Goal: Task Accomplishment & Management: Use online tool/utility

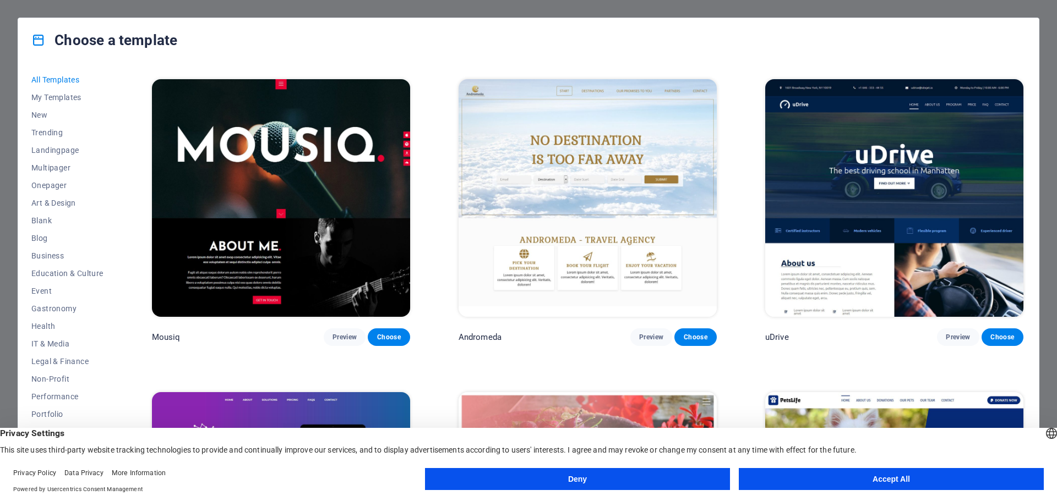
scroll to position [2751, 0]
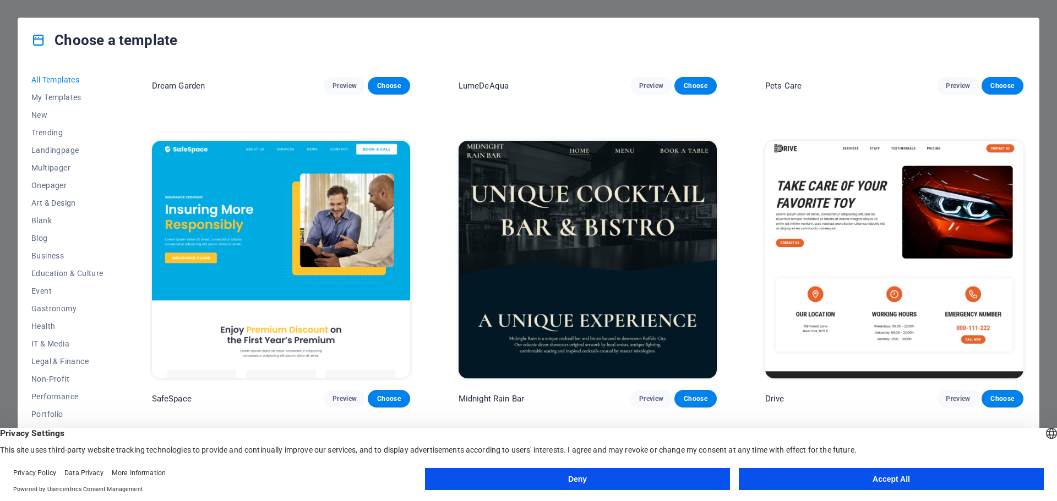
click at [833, 182] on img at bounding box center [894, 260] width 258 height 238
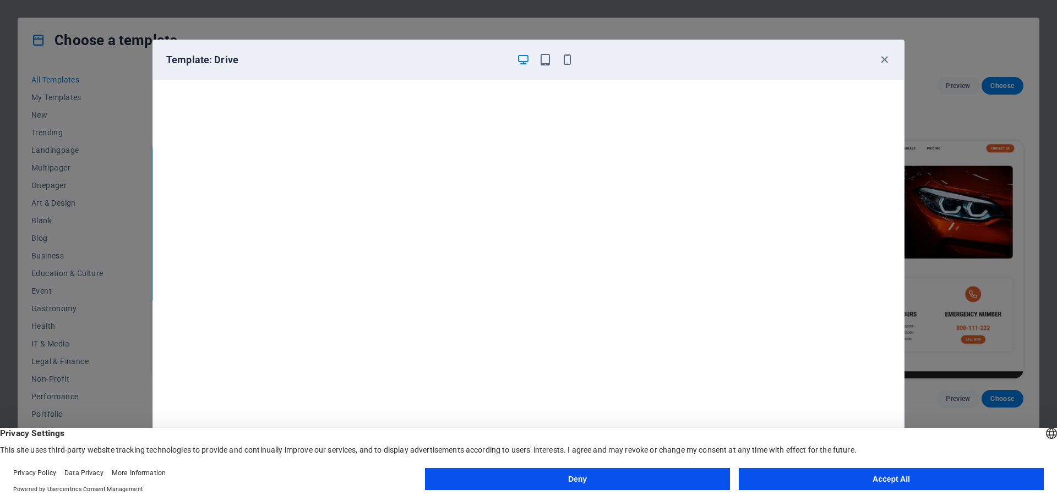
click at [899, 483] on button "Accept All" at bounding box center [890, 479] width 305 height 22
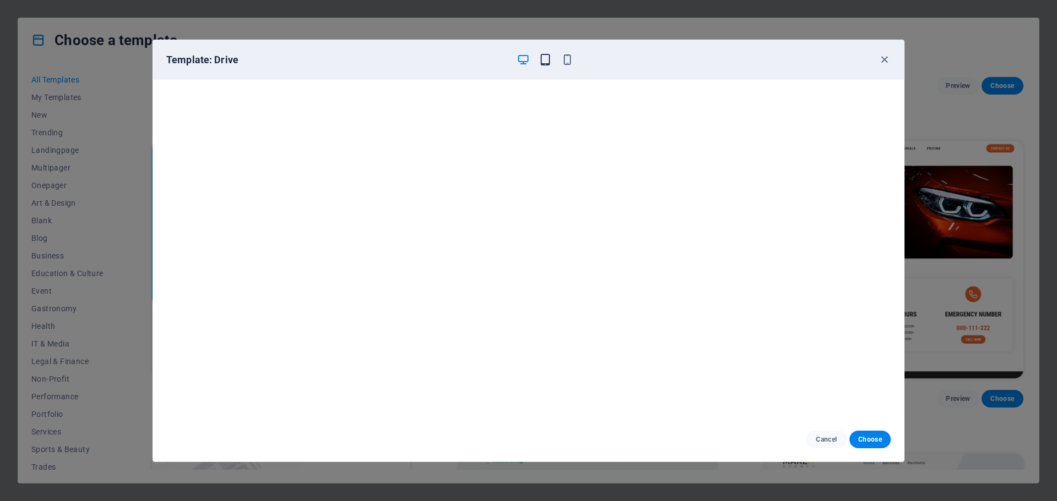
click at [549, 61] on icon "button" at bounding box center [545, 59] width 13 height 13
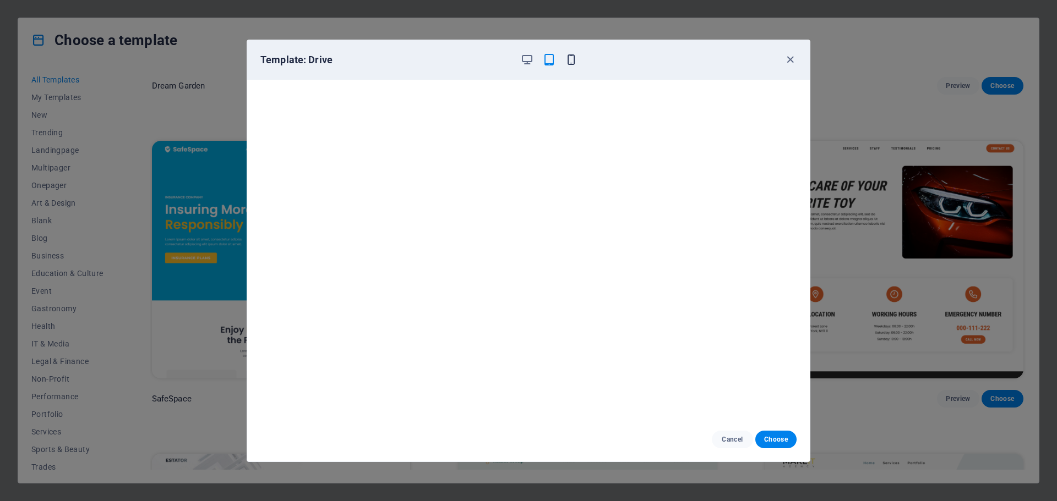
click at [567, 58] on icon "button" at bounding box center [571, 59] width 13 height 13
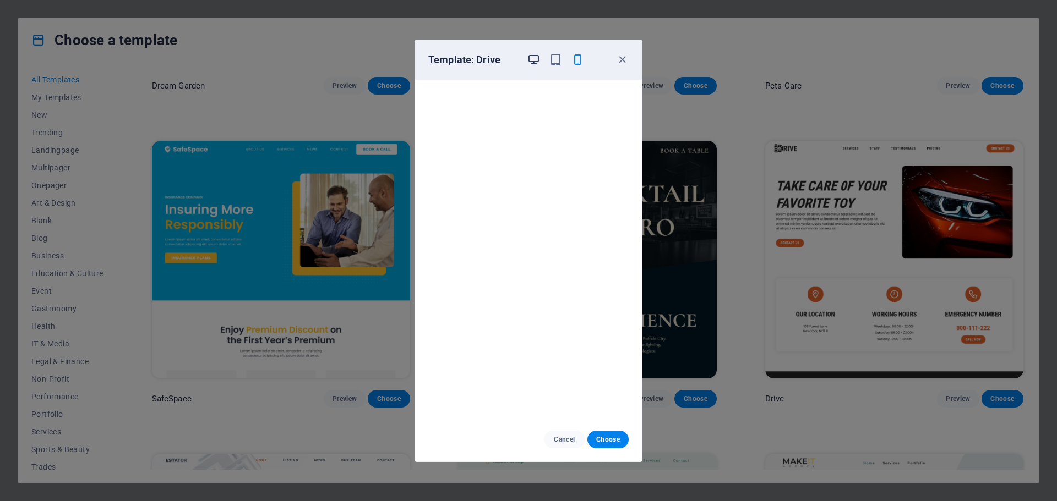
click at [536, 58] on icon "button" at bounding box center [533, 59] width 13 height 13
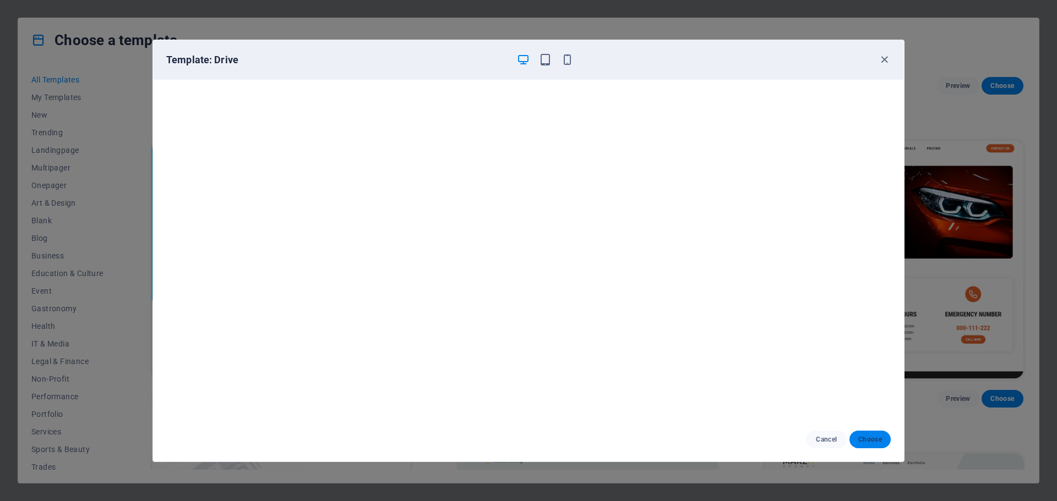
click at [869, 441] on span "Choose" at bounding box center [870, 439] width 24 height 9
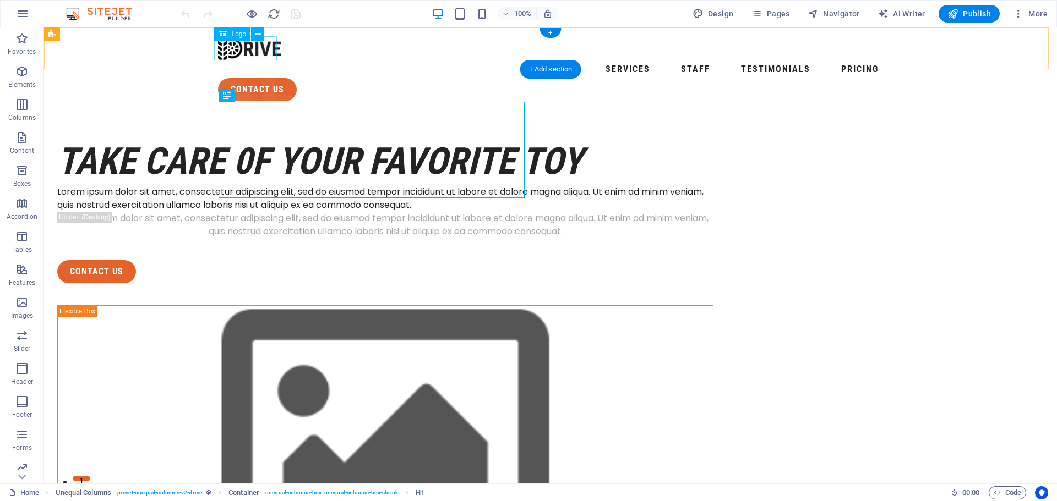
click at [266, 50] on div at bounding box center [550, 48] width 665 height 24
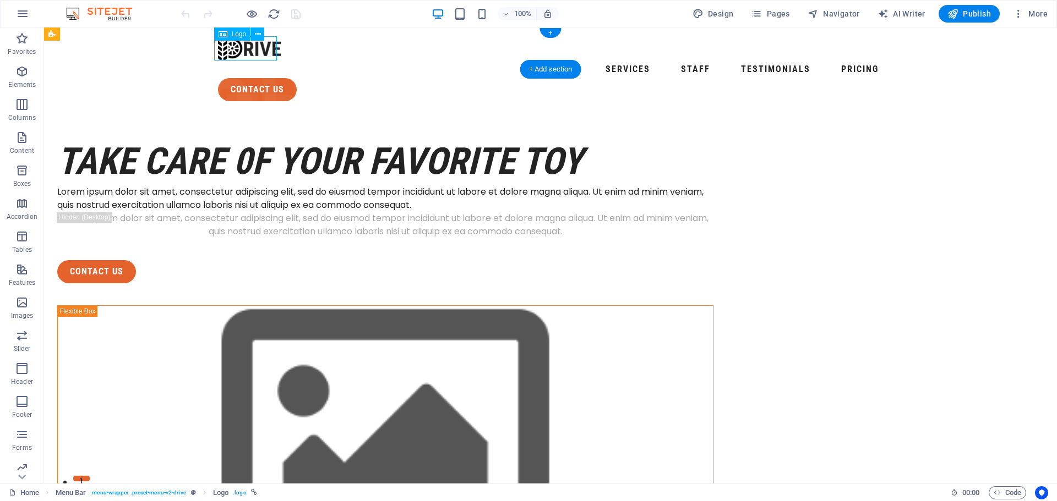
click at [263, 50] on div at bounding box center [550, 48] width 665 height 24
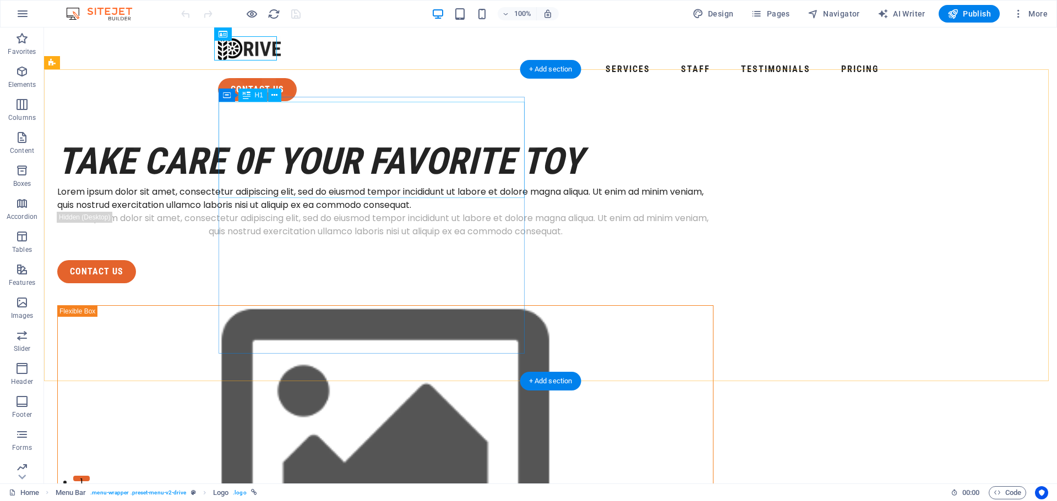
click at [413, 169] on div "take care 0f your favorite toy" at bounding box center [385, 162] width 656 height 48
click at [272, 138] on div "take care 0f your favorite toy" at bounding box center [385, 162] width 656 height 48
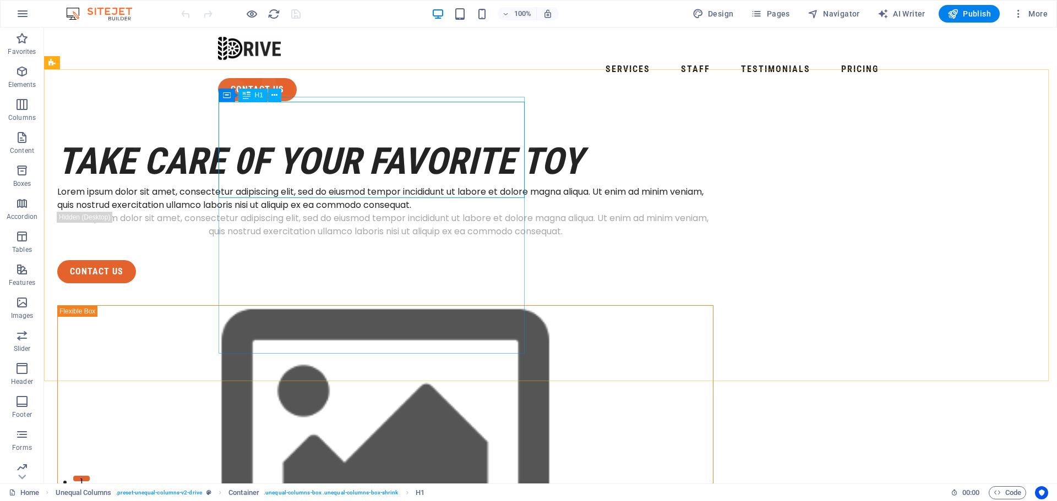
click at [254, 96] on div "H1" at bounding box center [252, 95] width 29 height 13
click at [275, 96] on icon at bounding box center [274, 96] width 6 height 12
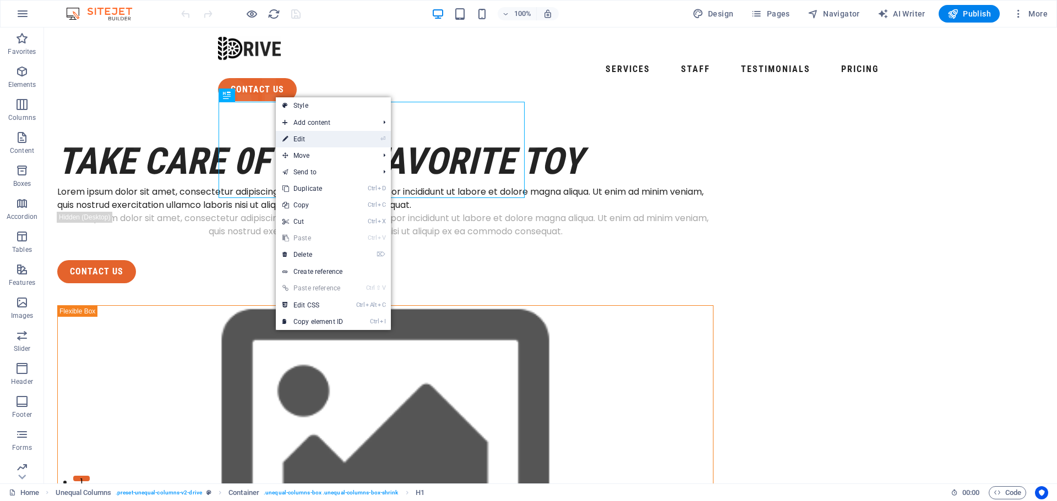
click at [320, 137] on link "⏎ Edit" at bounding box center [313, 139] width 74 height 17
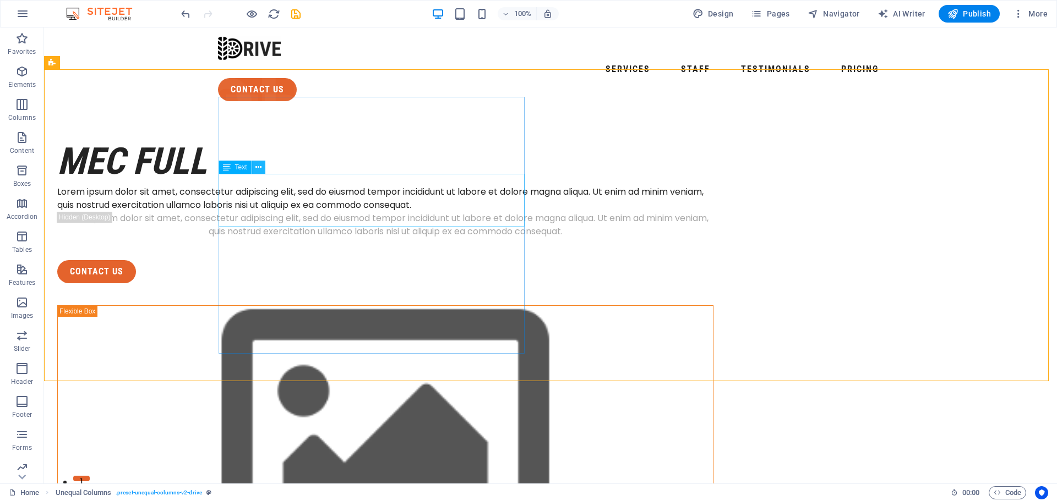
click at [259, 167] on icon at bounding box center [258, 168] width 6 height 12
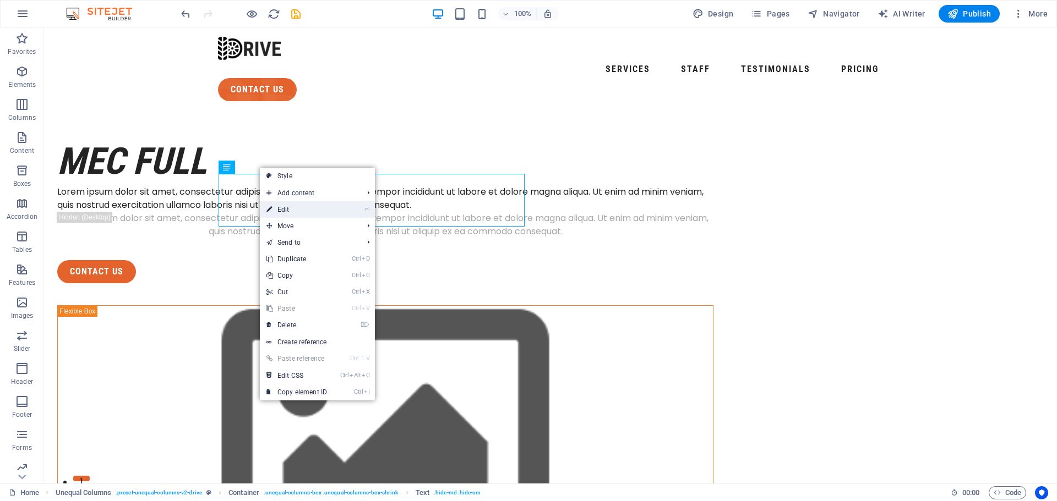
click at [313, 209] on link "⏎ Edit" at bounding box center [297, 209] width 74 height 17
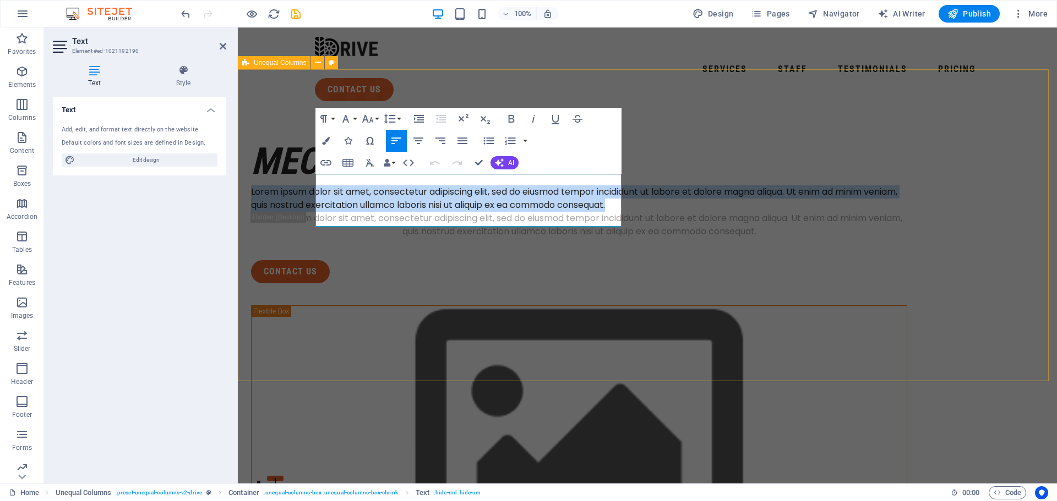
drag, startPoint x: 438, startPoint y: 211, endPoint x: 299, endPoint y: 152, distance: 150.7
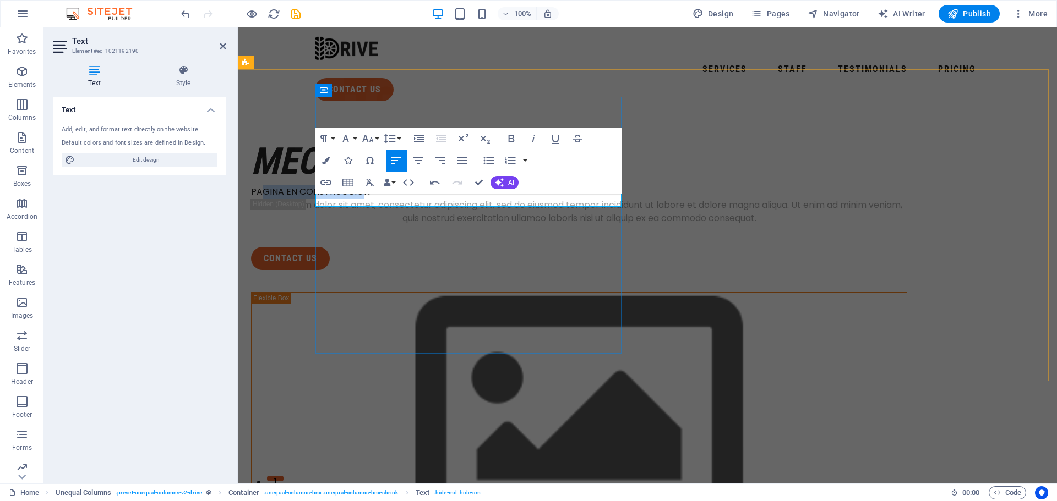
drag, startPoint x: 429, startPoint y: 200, endPoint x: 328, endPoint y: 196, distance: 100.8
click at [328, 196] on p "PAGINA EN CONSTRUCCION" at bounding box center [579, 191] width 656 height 13
drag, startPoint x: 464, startPoint y: 201, endPoint x: 302, endPoint y: 195, distance: 162.4
copy p "PAGINA EN CONSTRUCCION"
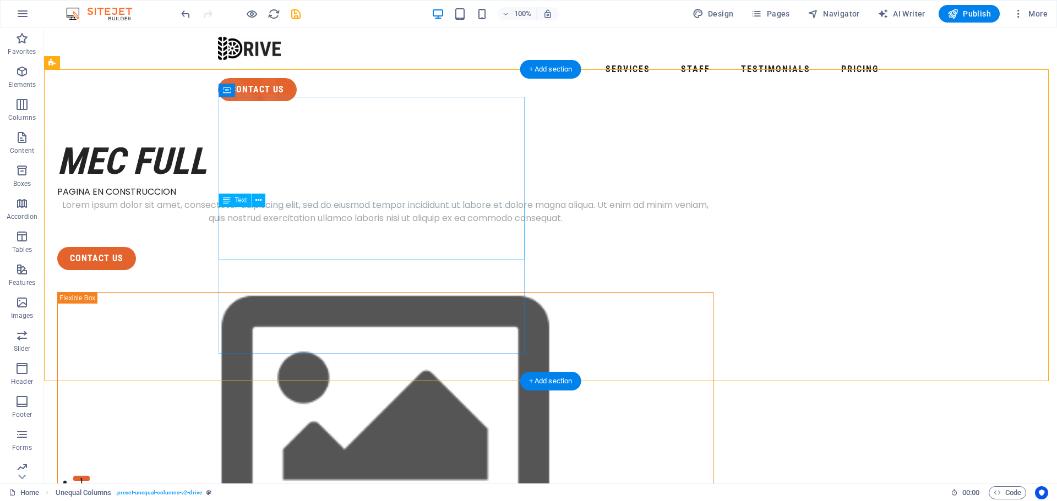
click at [342, 225] on div "Lorem ipsum dolor sit amet, consectetur adipiscing elit, sed do eiusmod tempor …" at bounding box center [385, 212] width 656 height 26
click at [262, 201] on button at bounding box center [258, 200] width 13 height 13
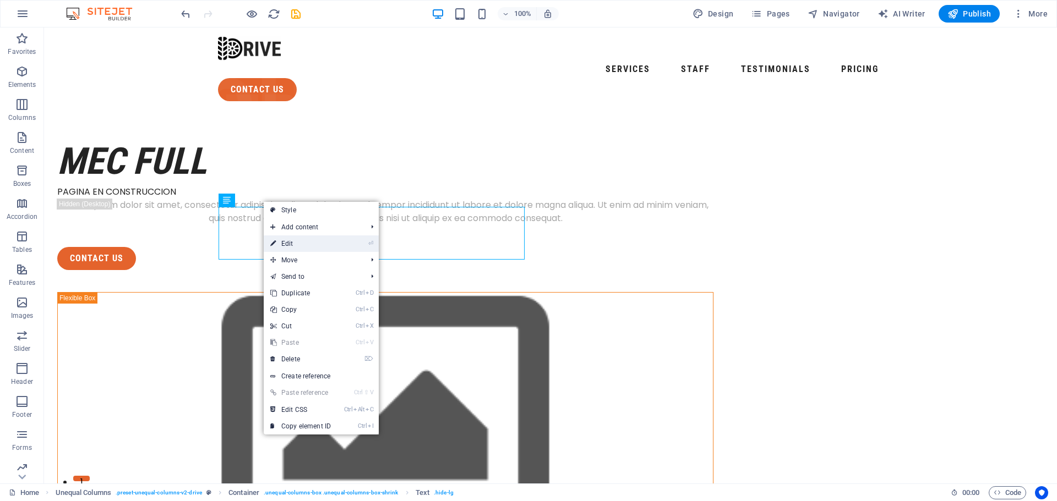
click at [330, 244] on link "⏎ Edit" at bounding box center [301, 244] width 74 height 17
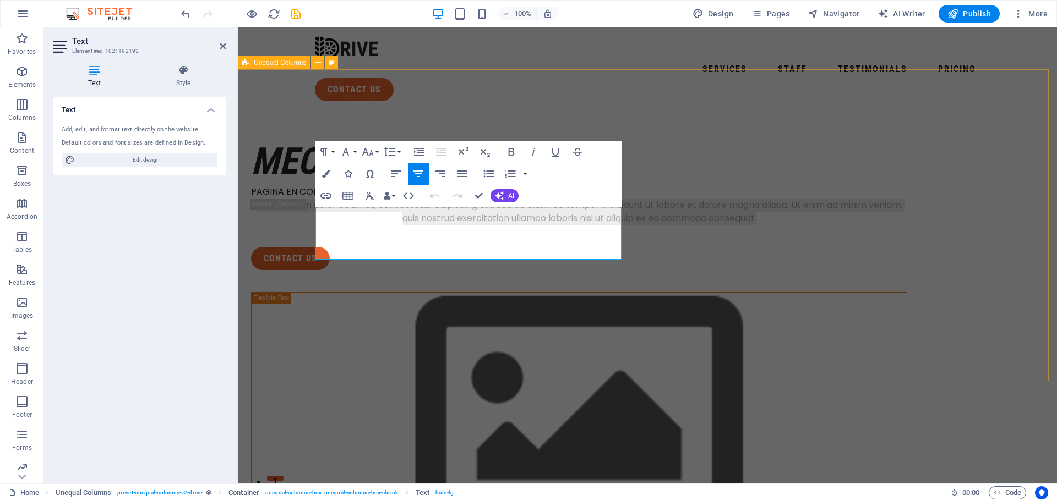
drag, startPoint x: 545, startPoint y: 254, endPoint x: 298, endPoint y: 206, distance: 251.7
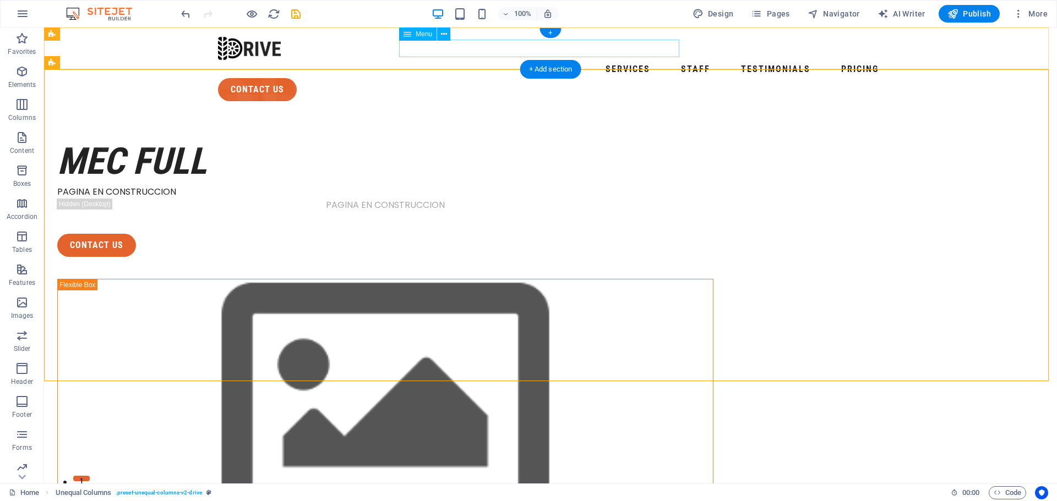
click at [431, 61] on nav "Services Staff Testimonials Pricing" at bounding box center [550, 70] width 665 height 18
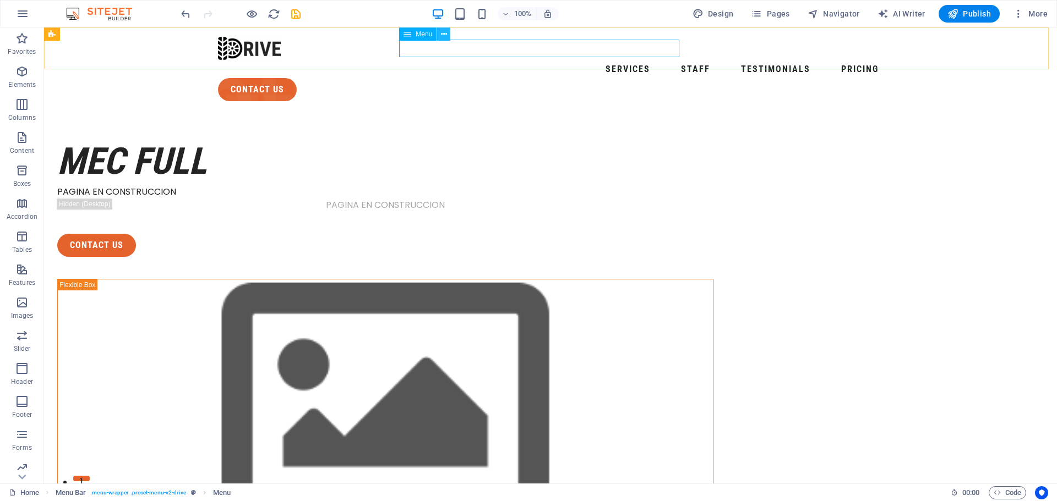
click at [442, 36] on icon at bounding box center [444, 35] width 6 height 12
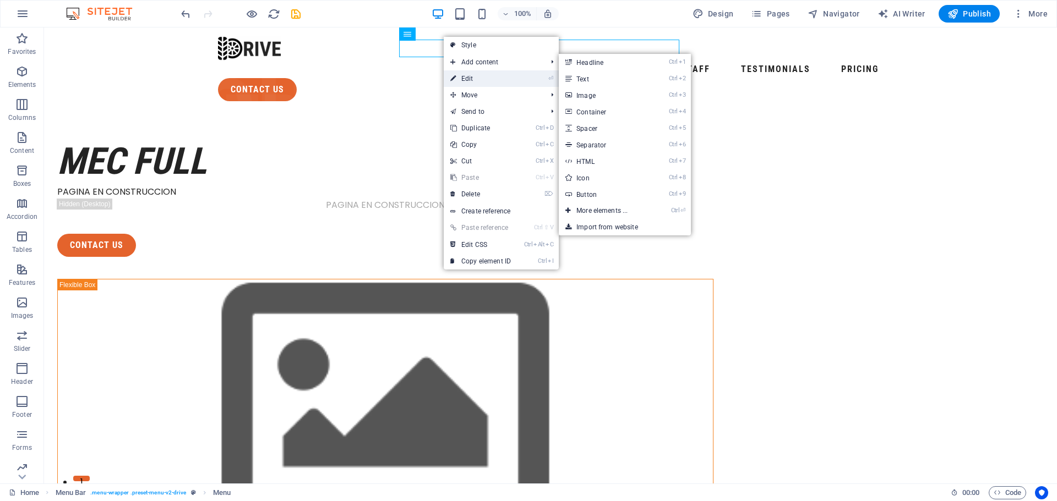
click at [488, 75] on link "⏎ Edit" at bounding box center [481, 78] width 74 height 17
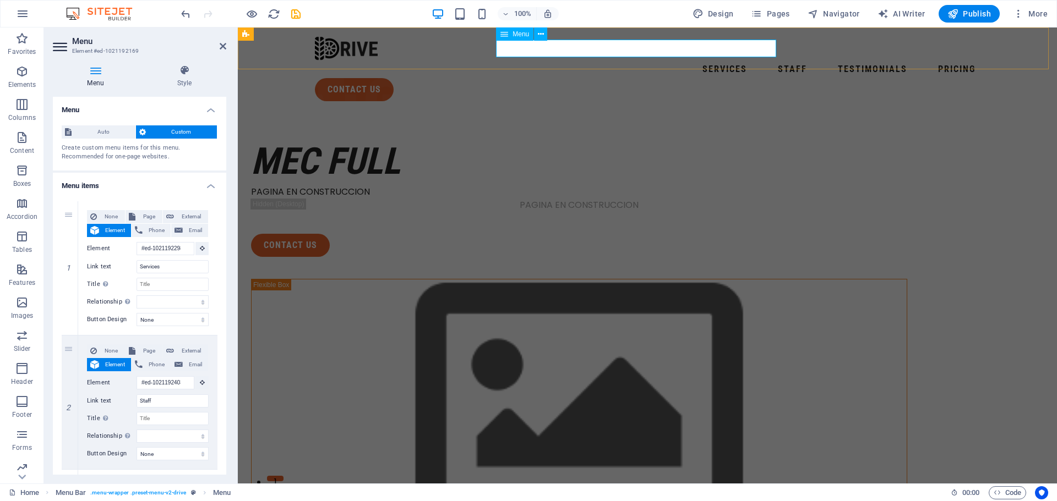
click at [534, 61] on nav "Services Staff Testimonials Pricing" at bounding box center [647, 70] width 665 height 18
click at [168, 267] on input "Services" at bounding box center [172, 266] width 72 height 13
type input "S"
select select
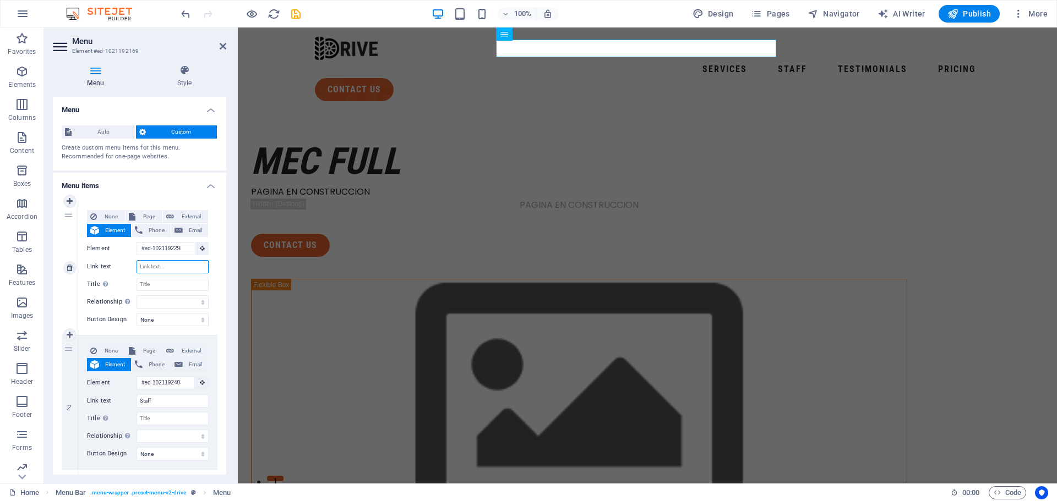
select select
type input "SER"
select select
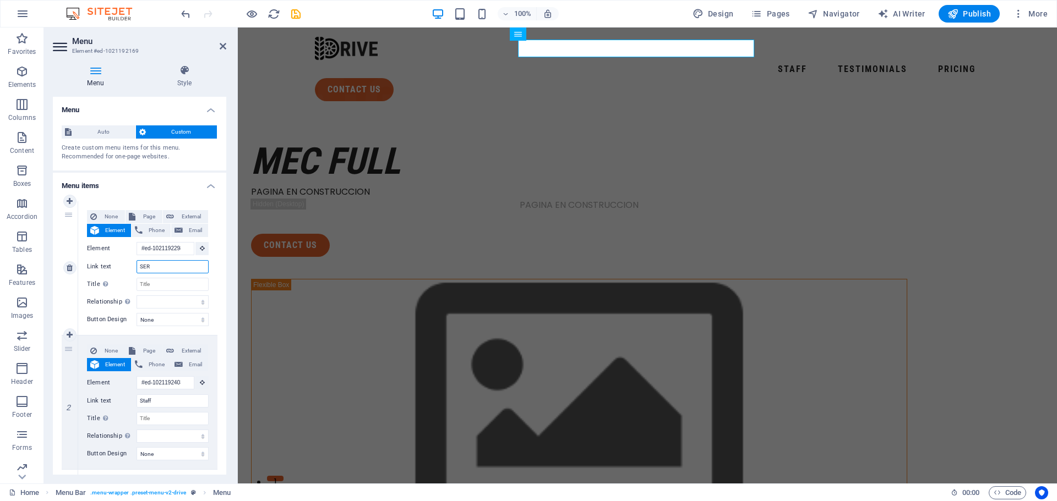
select select
type input "SERVICIOS"
select select
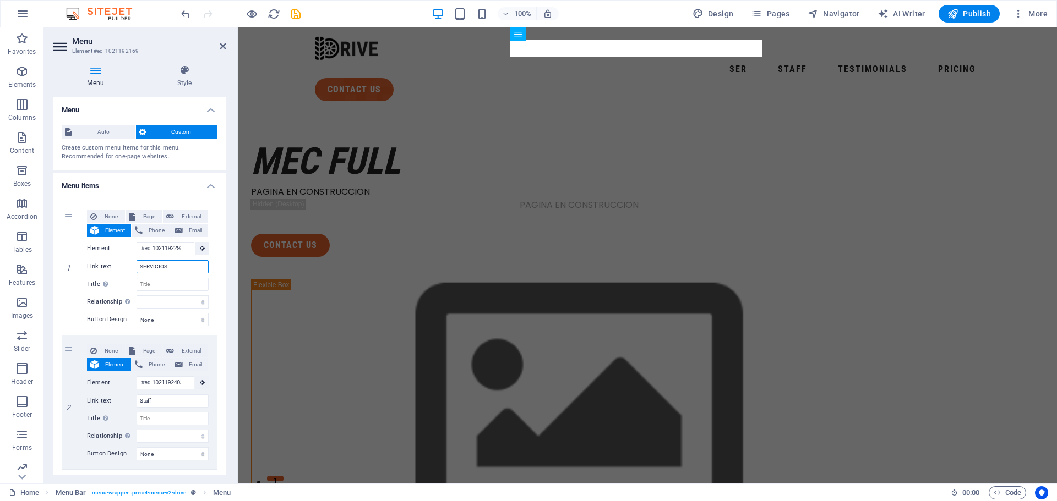
select select
type input "SERVICIOS"
click at [600, 61] on nav "SERVICIOS Staff Testimonials Pricing" at bounding box center [647, 70] width 665 height 18
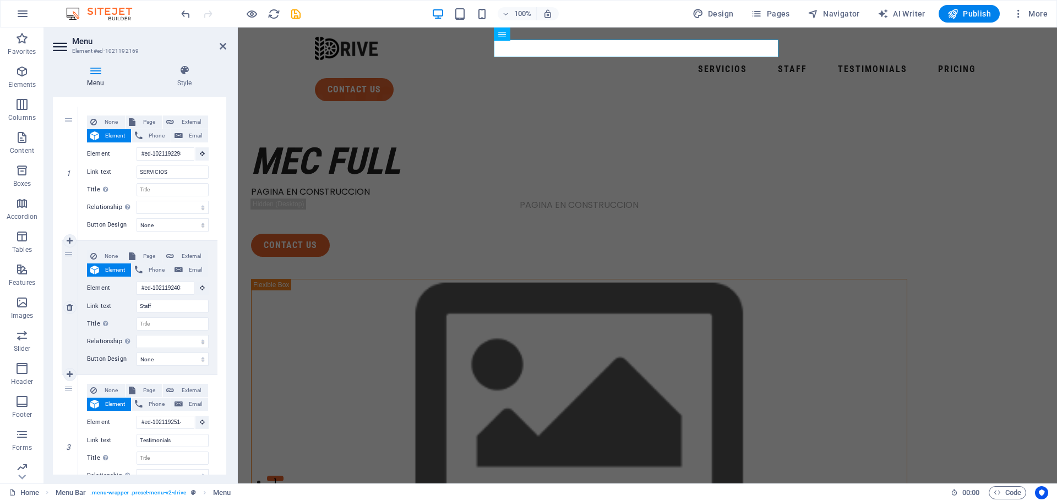
scroll to position [110, 0]
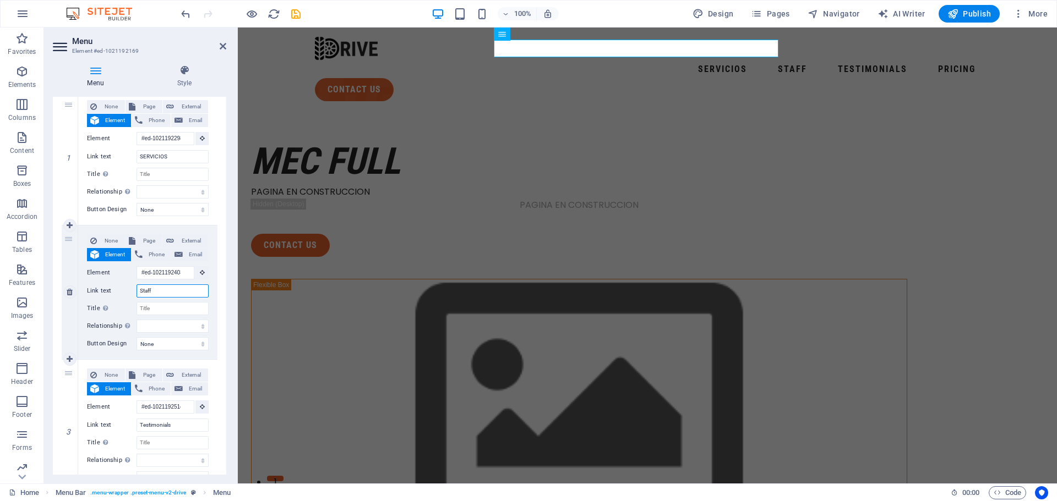
click at [176, 289] on input "Staff" at bounding box center [172, 290] width 72 height 13
type input "S"
select select
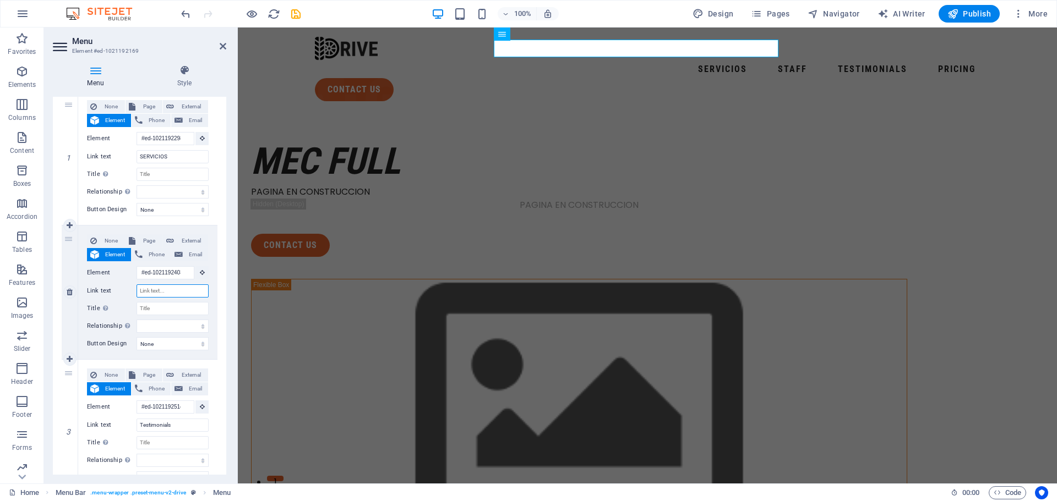
select select
type input "CON"
select select
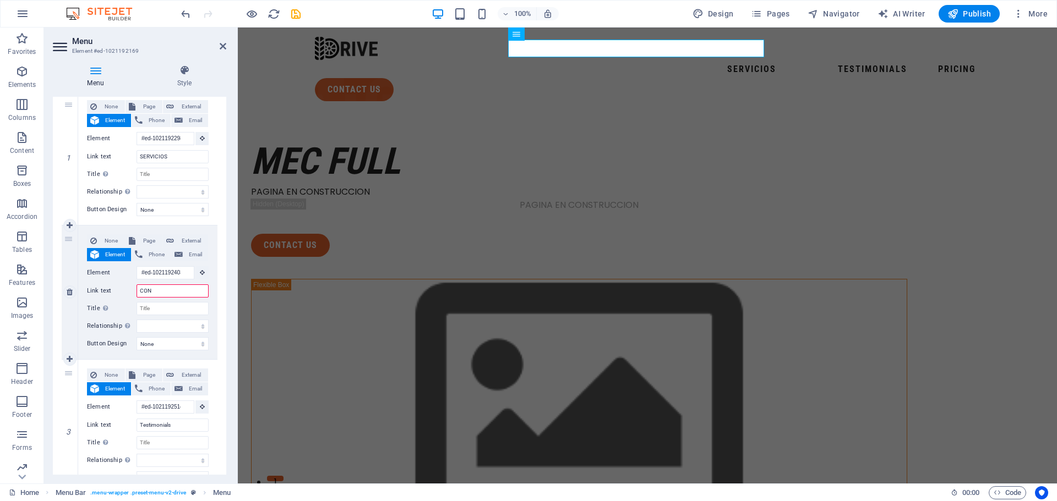
select select
type input "CONTA"
select select
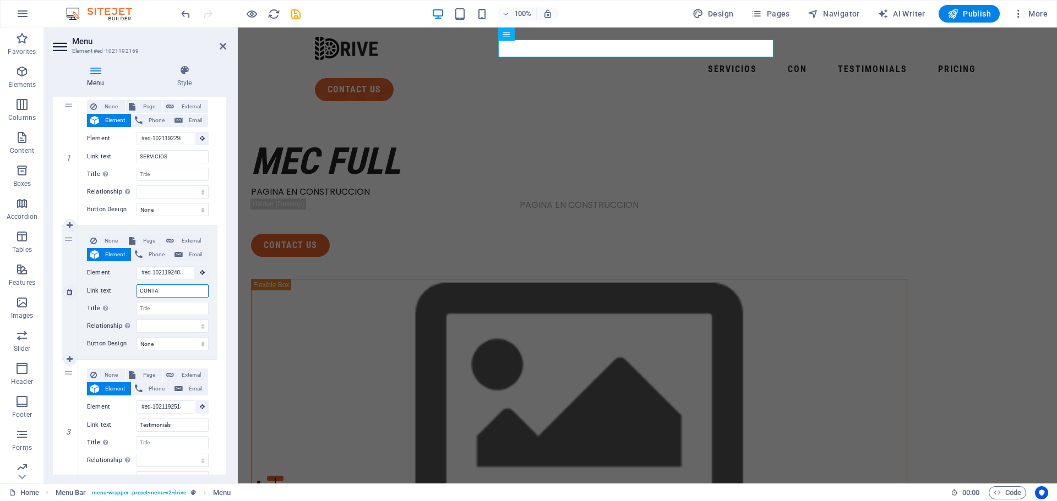
select select
type input "CONTACTO"
select select
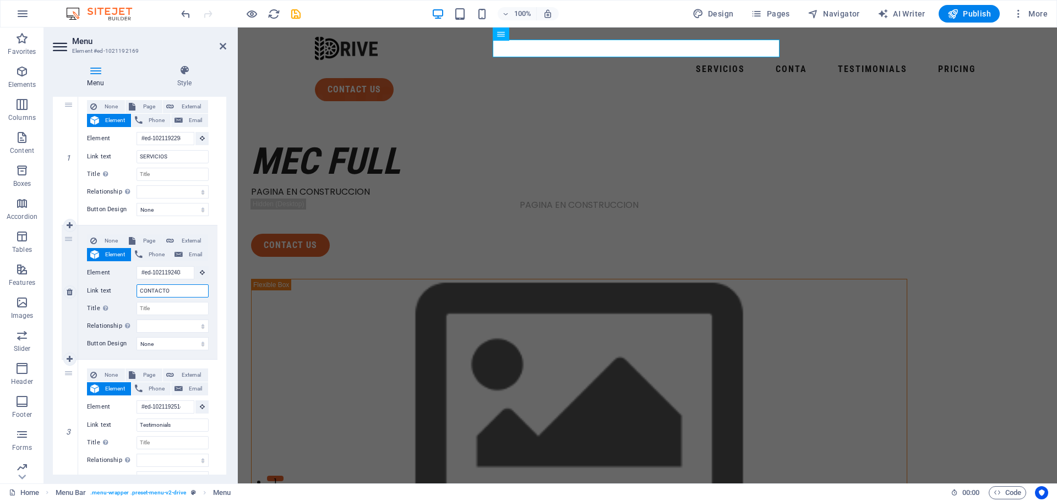
select select
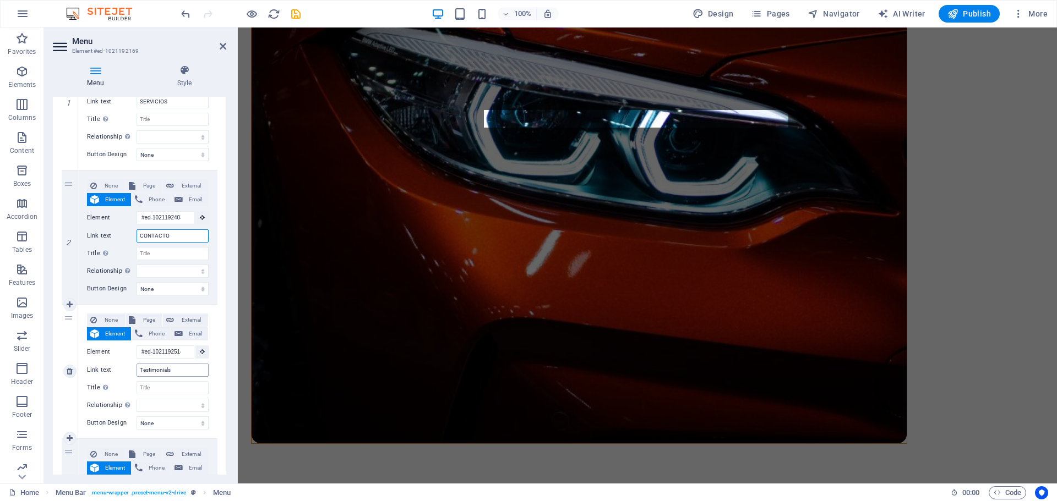
scroll to position [0, 0]
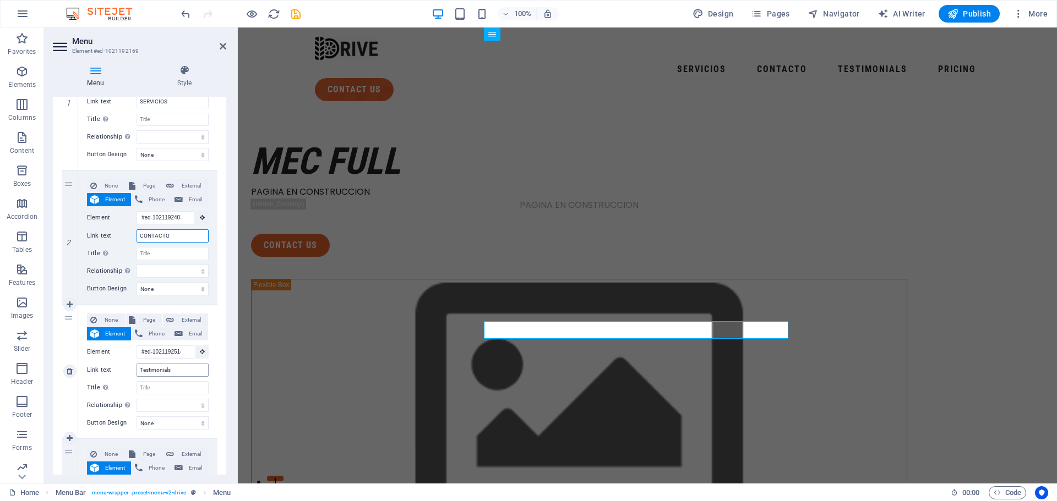
type input "CONTACTO"
click at [177, 369] on input "Testimonials" at bounding box center [172, 370] width 72 height 13
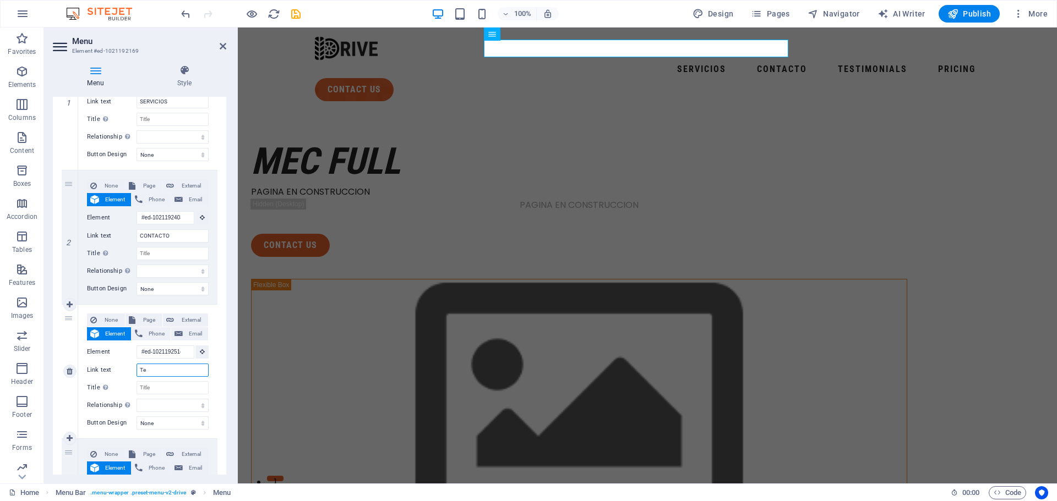
type input "T"
type input "N"
select select
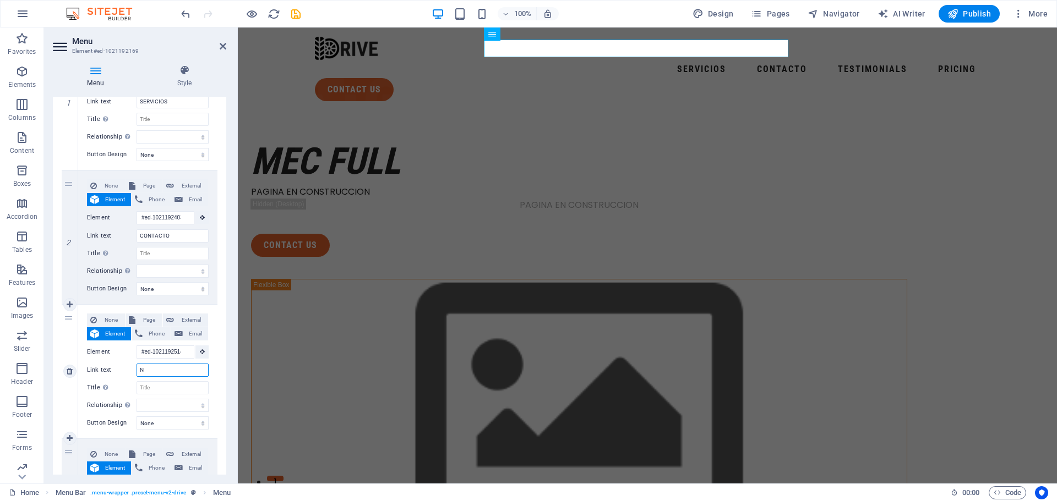
select select
type input "NUESTROS TRABA"
select select
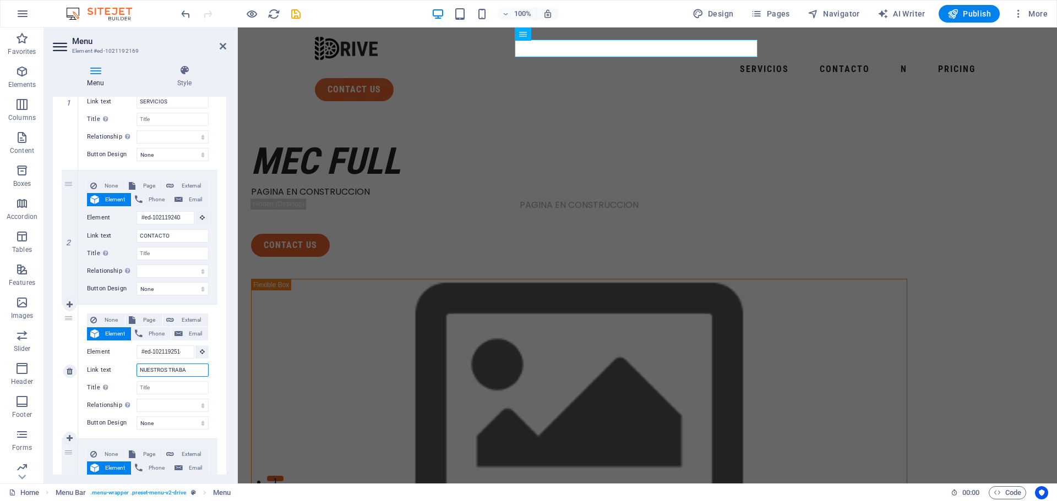
select select
type input "NUESTROS TRABAJOS"
select select
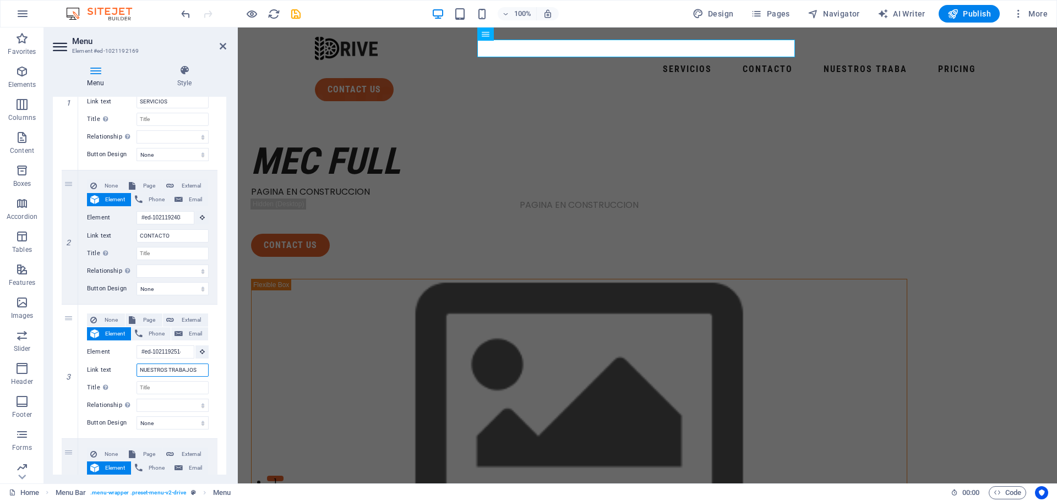
select select
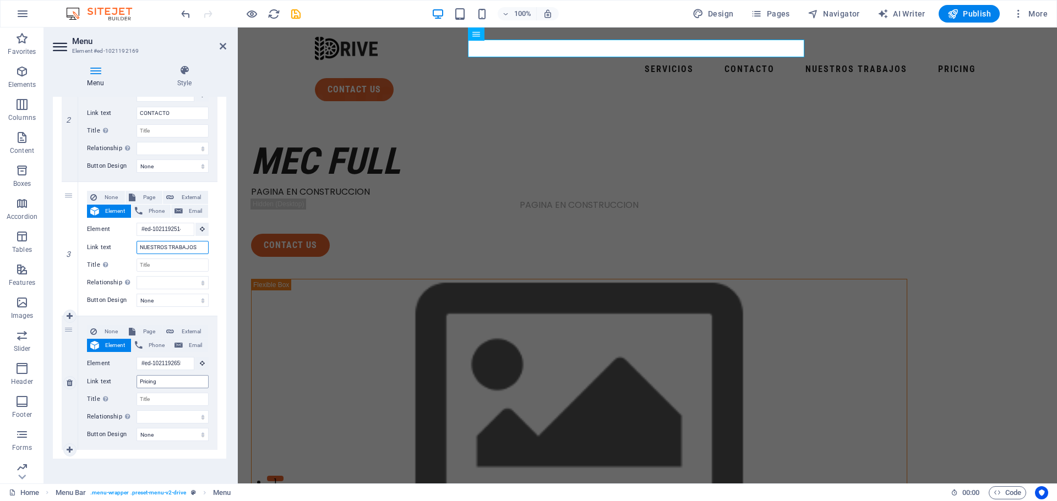
scroll to position [294, 0]
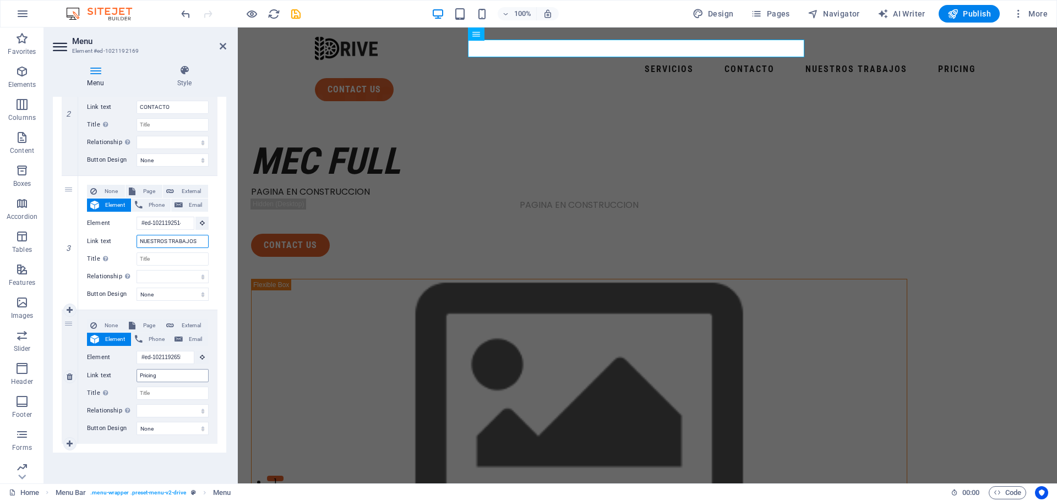
type input "NUESTROS TRABAJOS"
click at [165, 379] on input "Pricing" at bounding box center [172, 375] width 72 height 13
type input "P"
select select
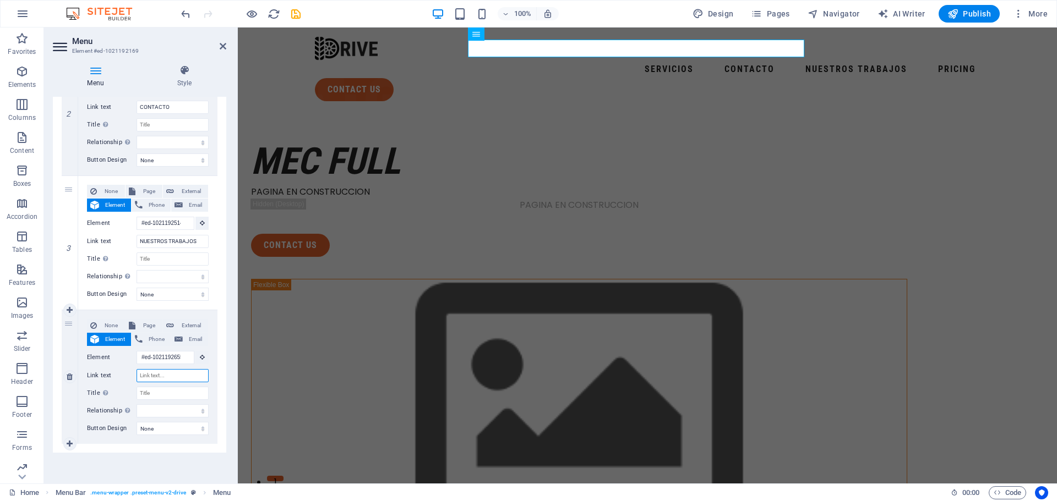
select select
type input "CO"
select select
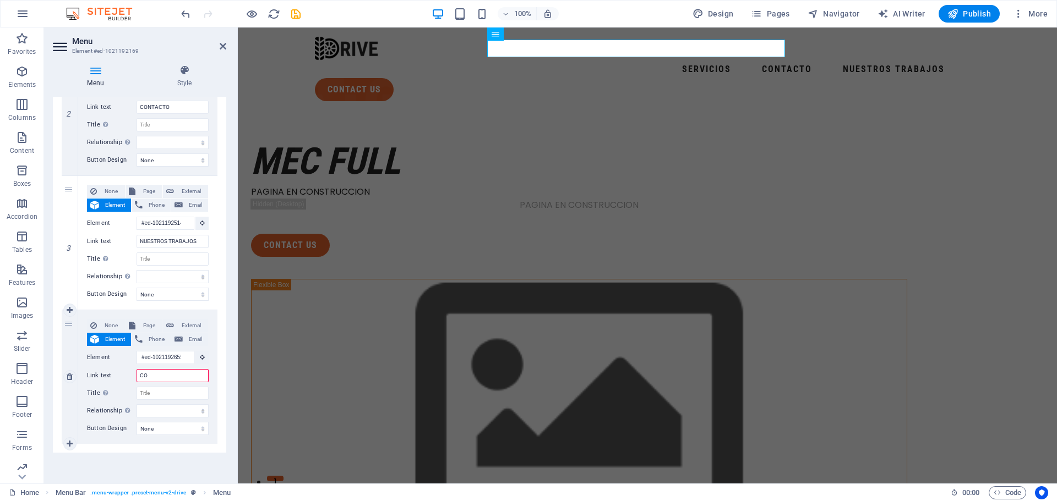
select select
type input "COTICE"
select select
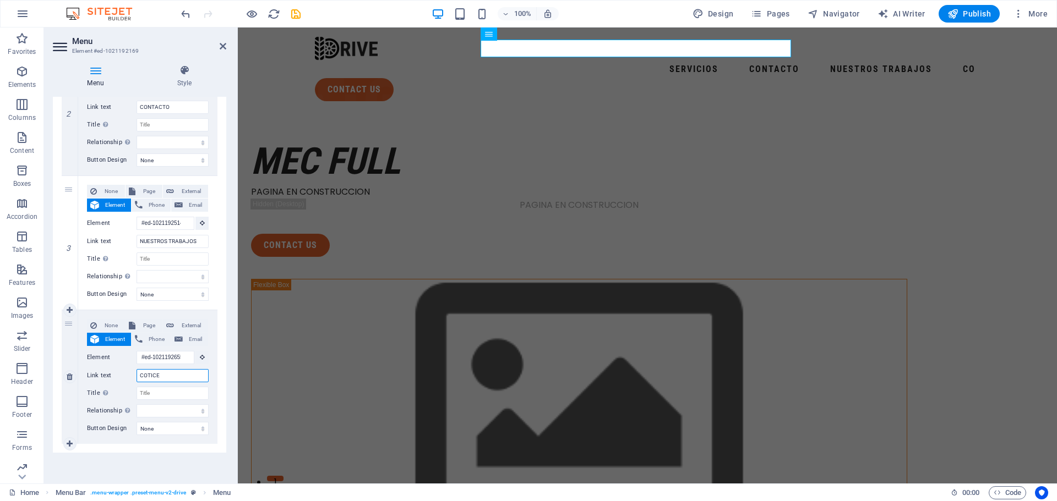
select select
type input "C"
select select
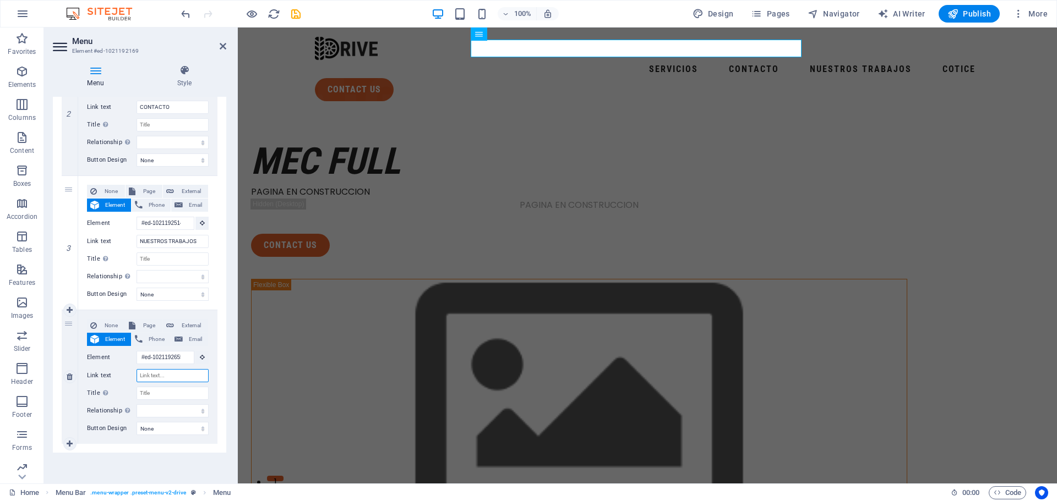
select select
type input "COTICE CON"
select select
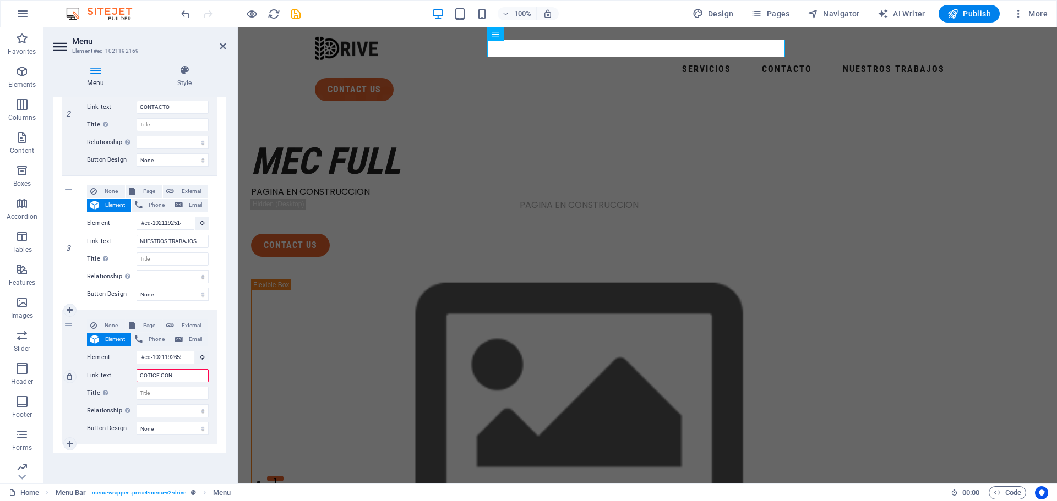
select select
type input "COTICE CON NO"
select select
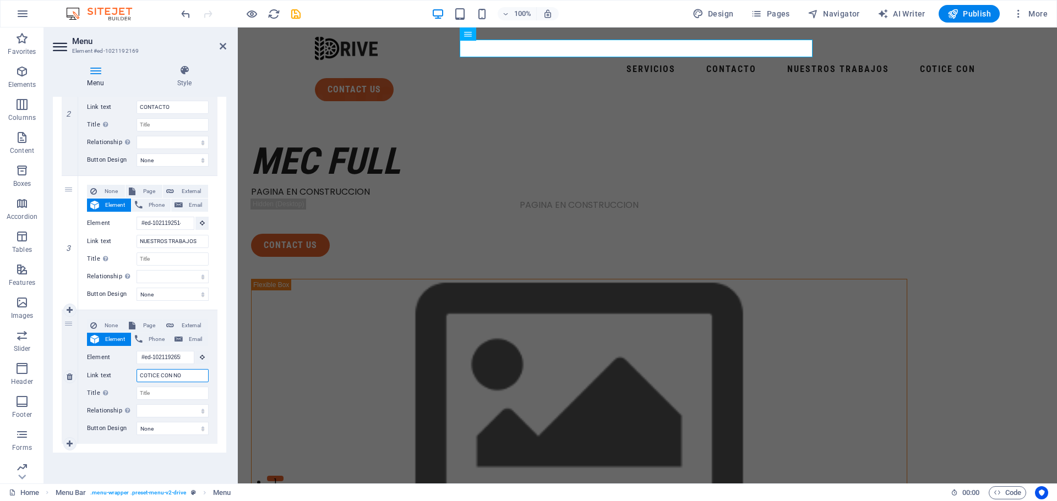
select select
type input "COTICE CON NOSOTROS"
select select
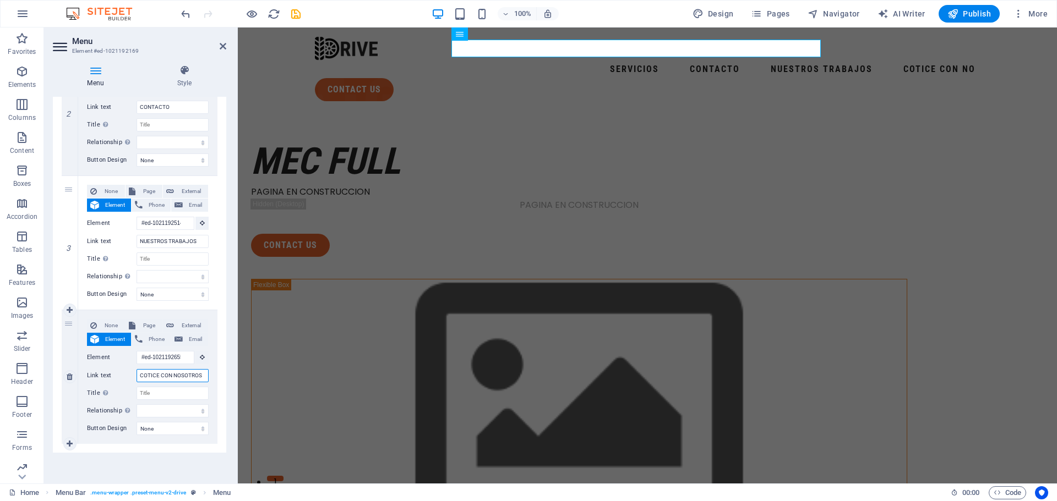
select select
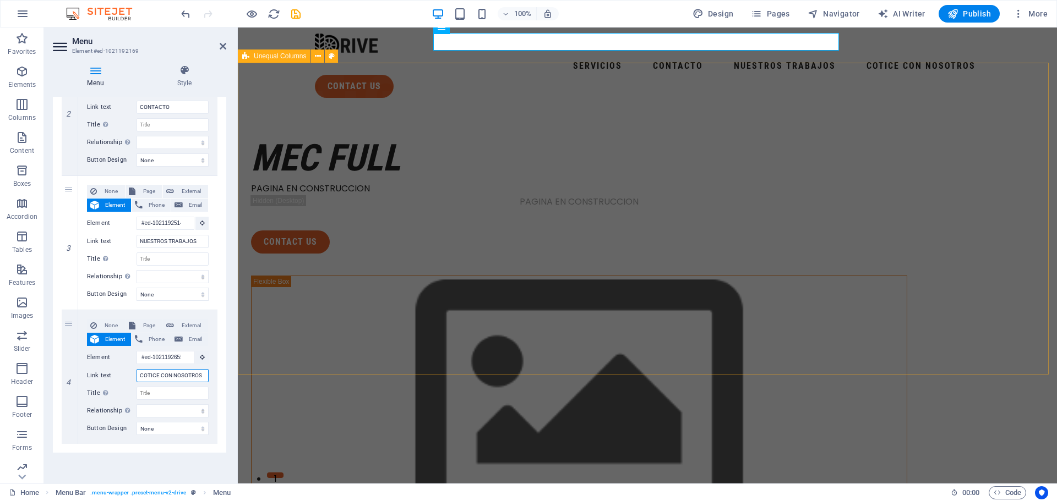
scroll to position [0, 0]
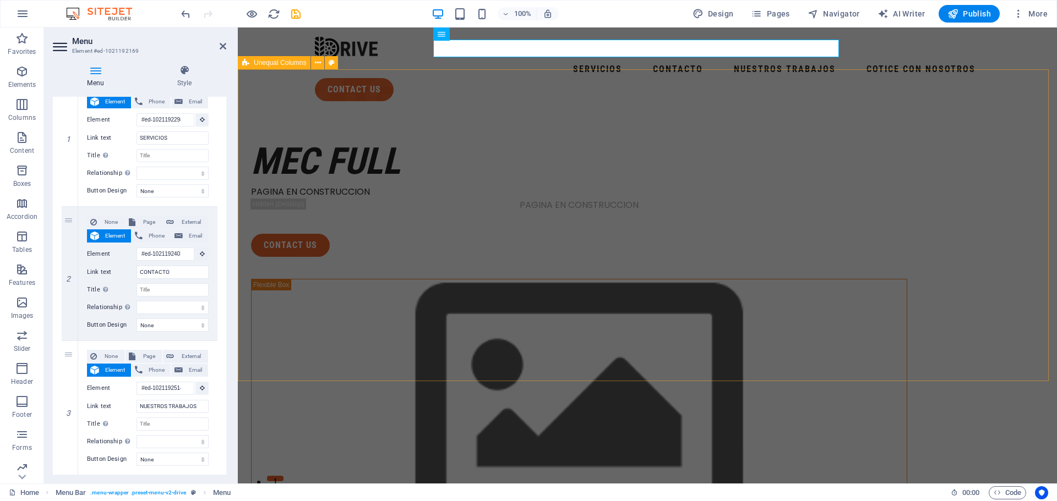
type input "COTICE CON NOSOTROS"
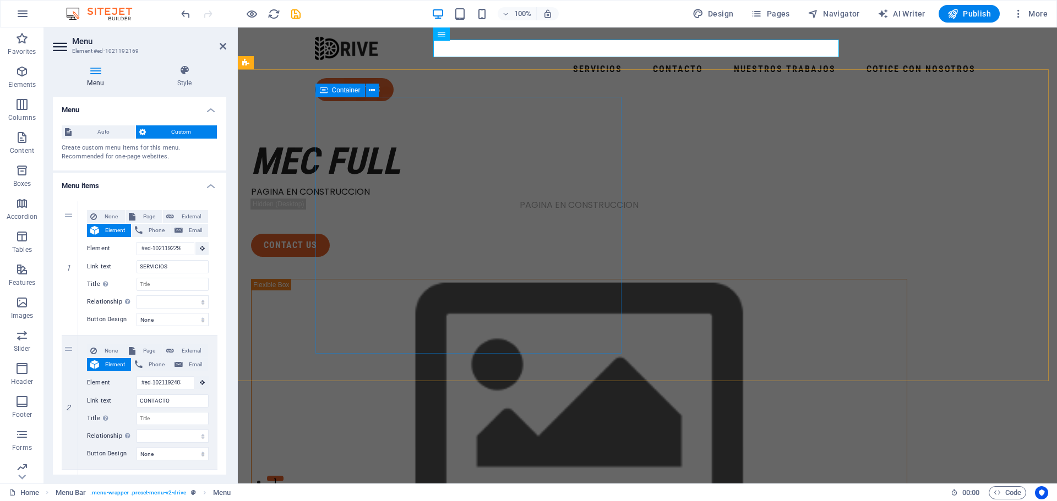
click at [404, 138] on div "MEC FULL PAGINA EN CONSTRUCCION PAGINA EN CONSTRUCCION contact us" at bounding box center [579, 197] width 656 height 119
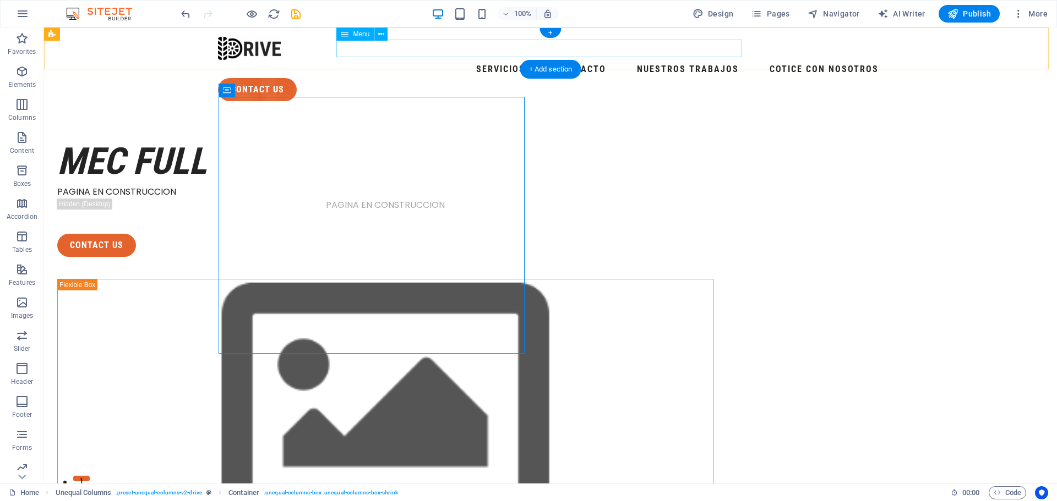
click at [450, 61] on nav "SERVICIOS CONTACTO NUESTROS TRABAJOS COTICE CON NOSOTROS" at bounding box center [550, 70] width 665 height 18
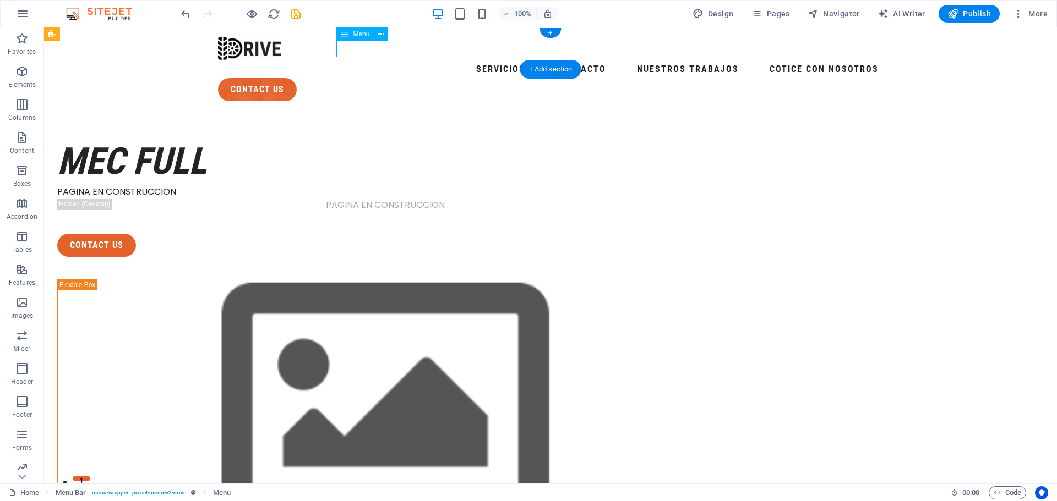
click at [448, 61] on nav "SERVICIOS CONTACTO NUESTROS TRABAJOS COTICE CON NOSOTROS" at bounding box center [550, 70] width 665 height 18
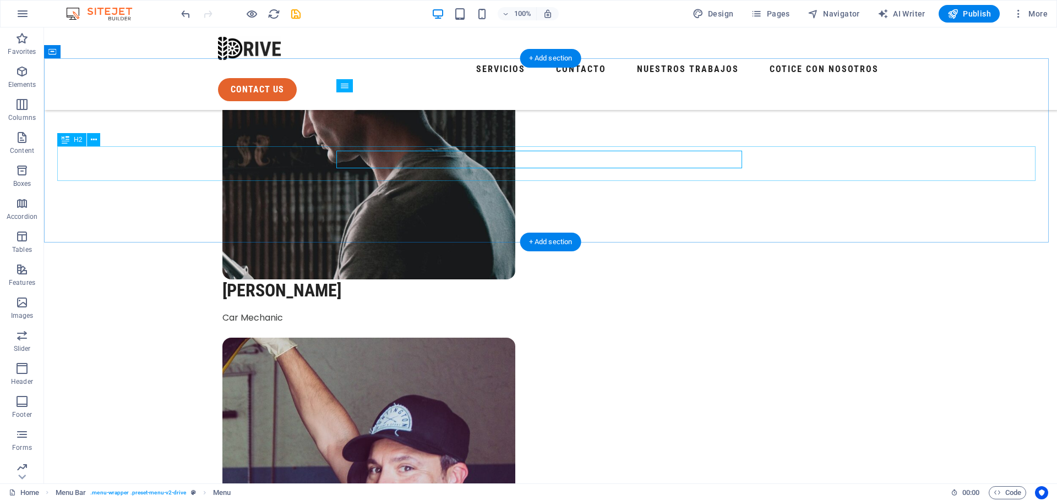
scroll to position [3302, 0]
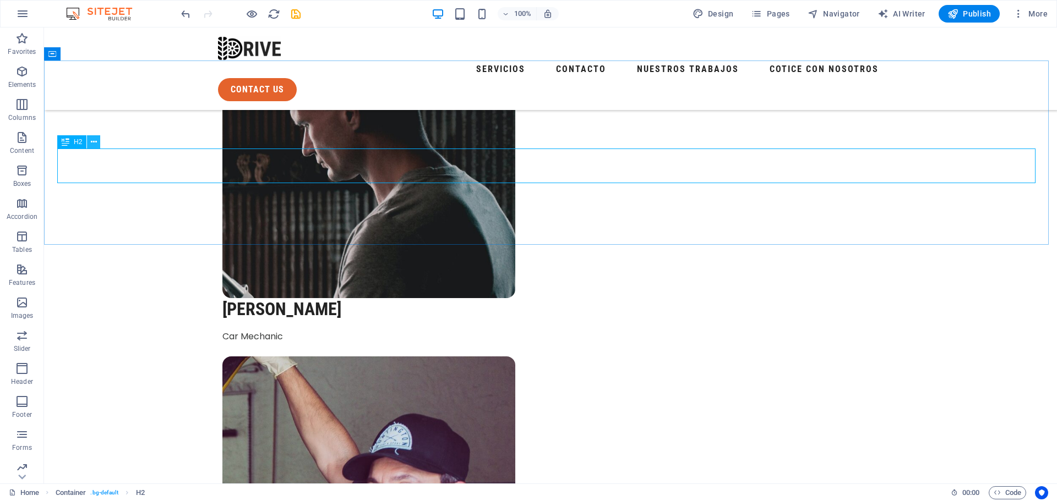
click at [92, 138] on icon at bounding box center [94, 142] width 6 height 12
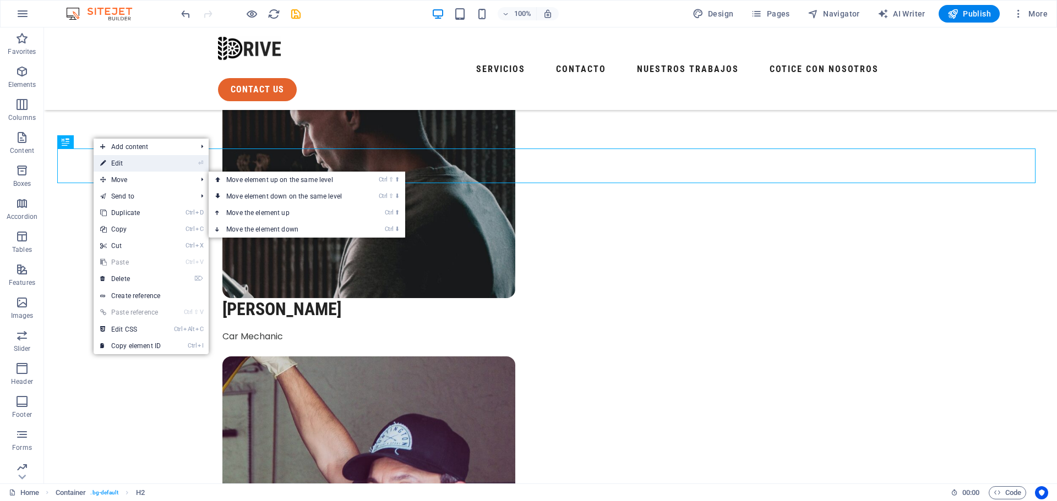
click at [134, 166] on link "⏎ Edit" at bounding box center [131, 163] width 74 height 17
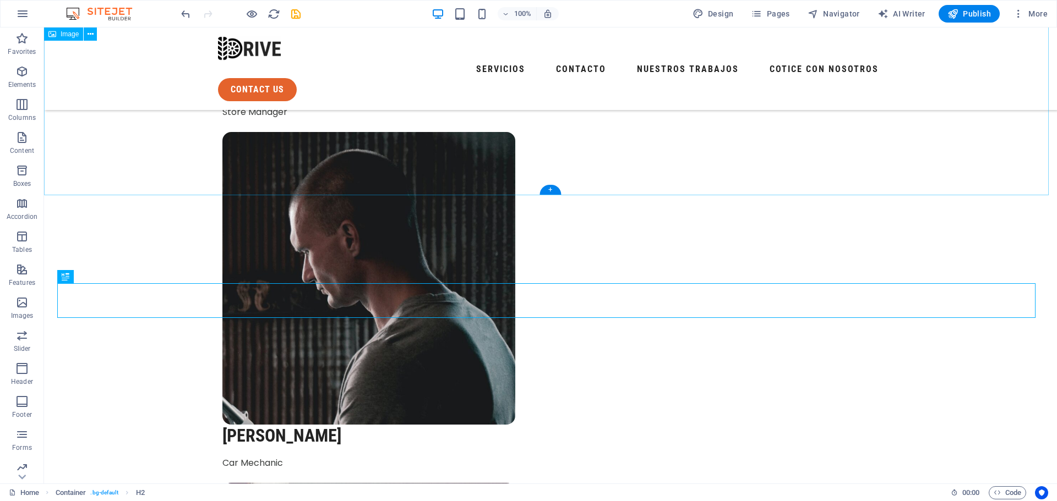
scroll to position [3192, 0]
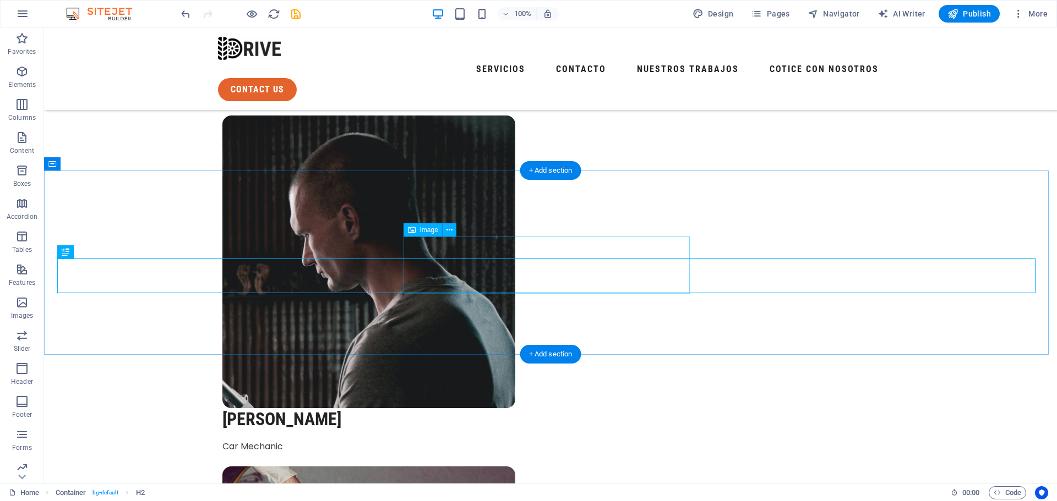
click at [452, 232] on icon at bounding box center [449, 231] width 6 height 12
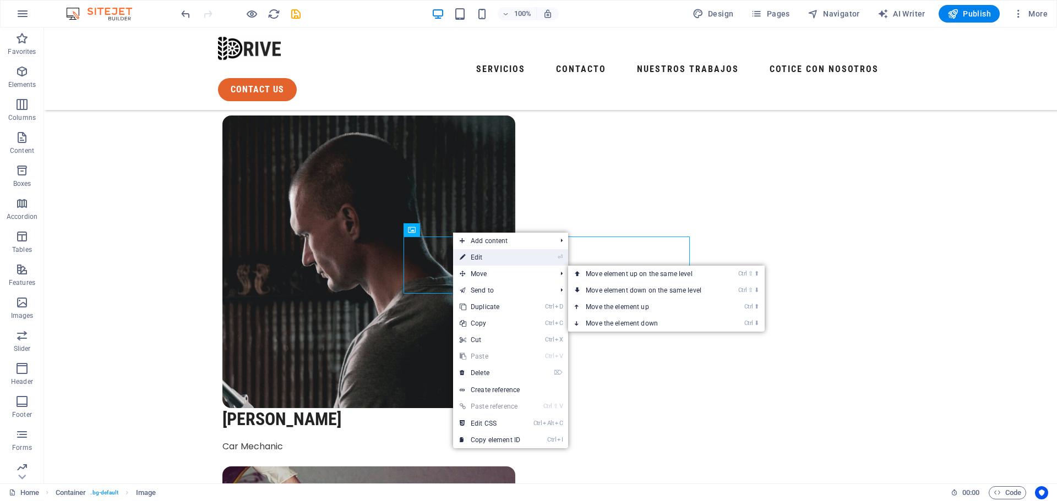
click at [490, 260] on link "⏎ Edit" at bounding box center [490, 257] width 74 height 17
select select "px"
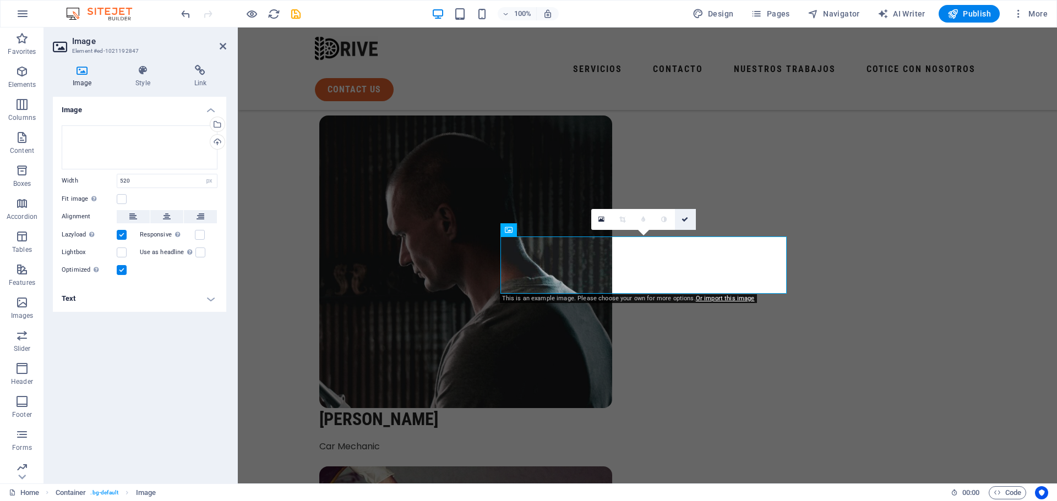
click at [686, 220] on icon at bounding box center [684, 219] width 7 height 7
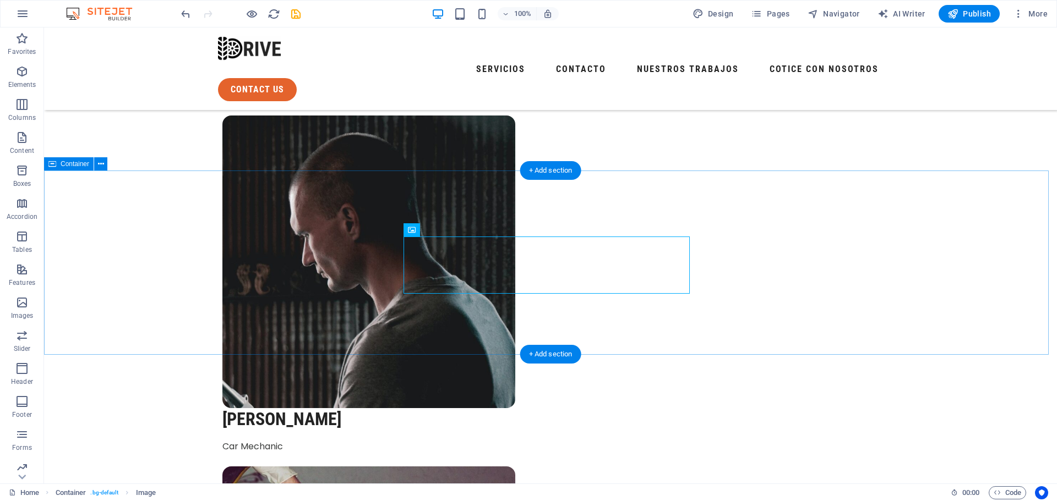
drag, startPoint x: 495, startPoint y: 256, endPoint x: 475, endPoint y: 227, distance: 36.0
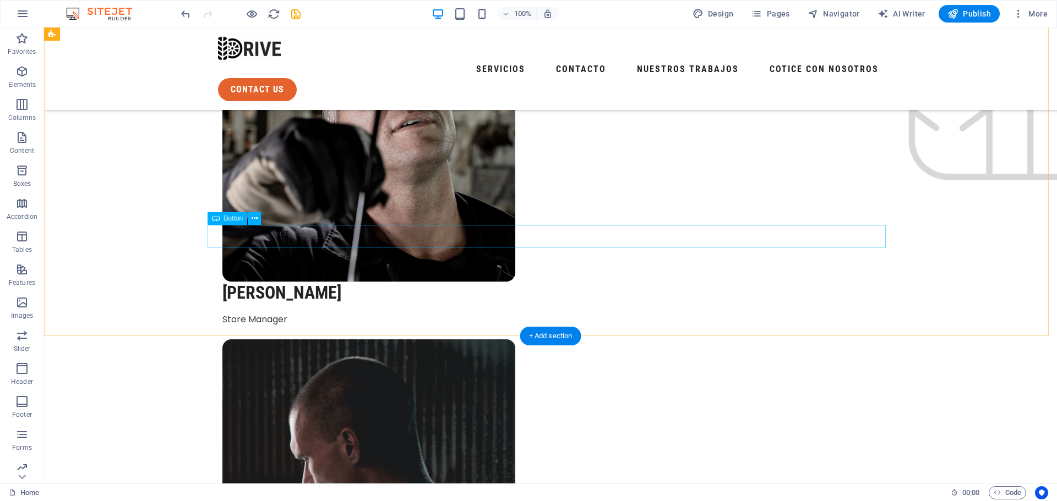
scroll to position [2917, 0]
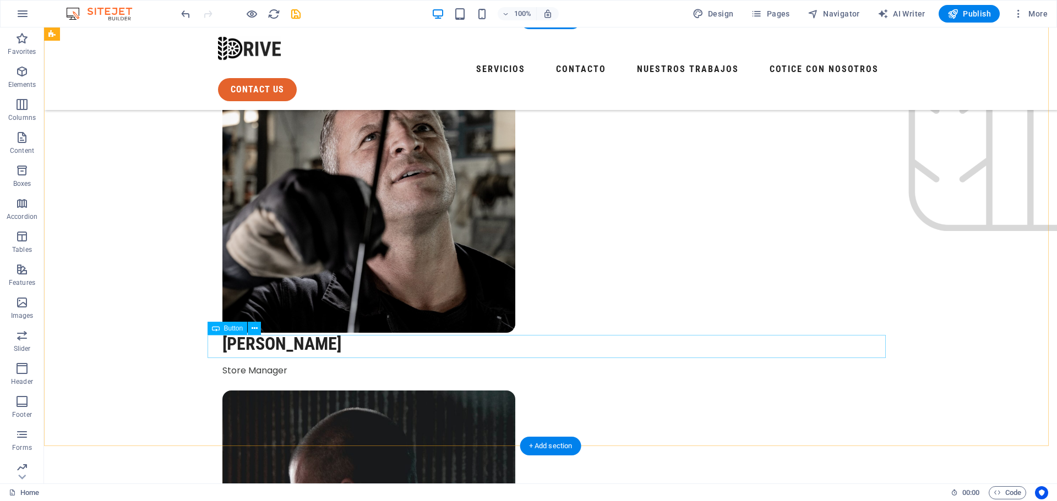
click at [256, 329] on icon at bounding box center [254, 329] width 6 height 12
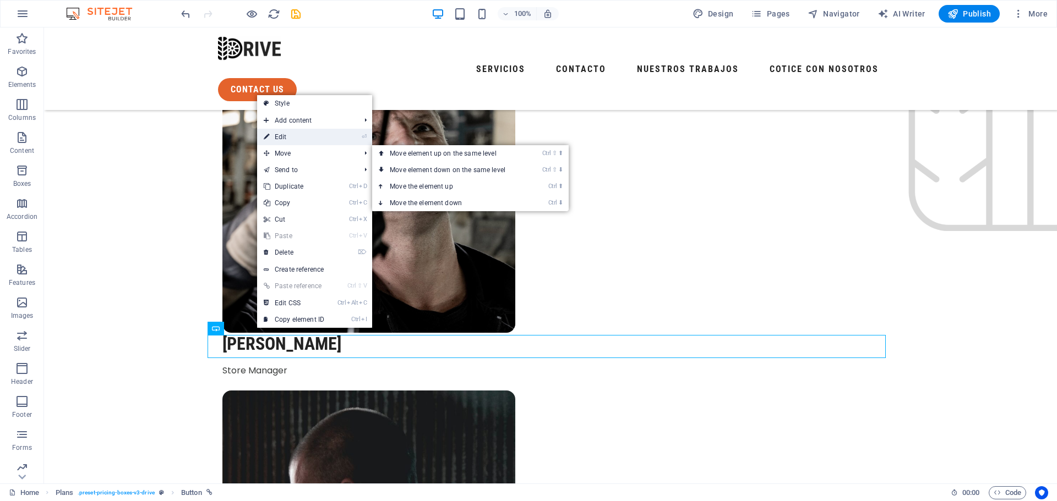
click at [301, 134] on link "⏎ Edit" at bounding box center [294, 137] width 74 height 17
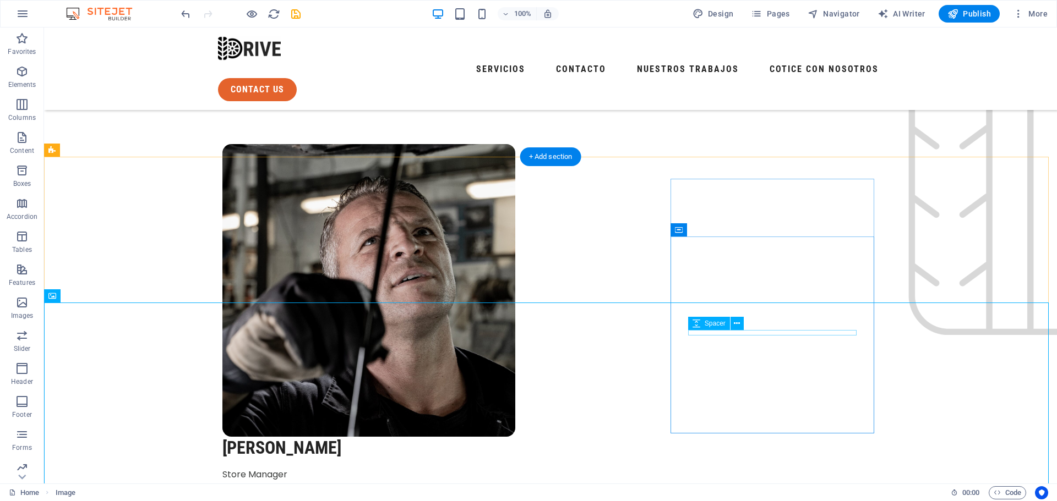
scroll to position [2861, 0]
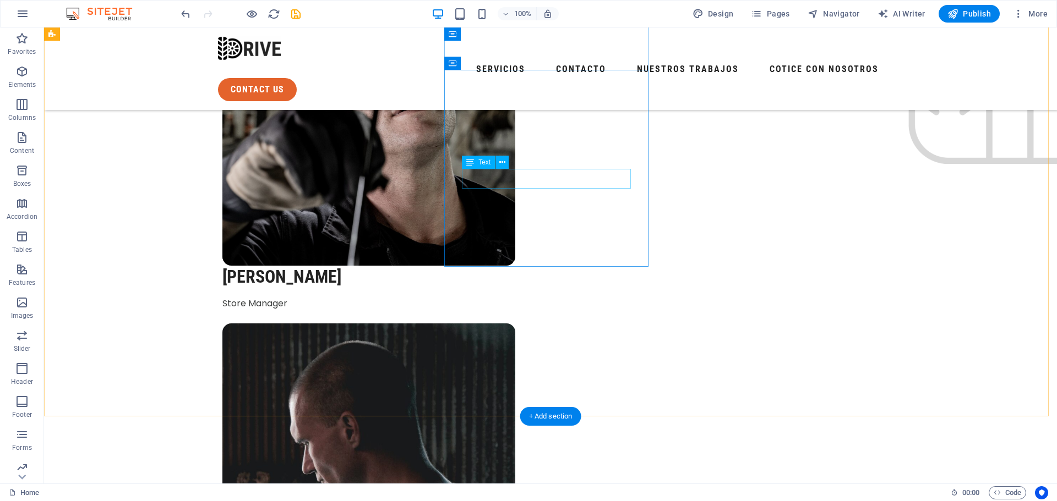
scroll to position [2946, 0]
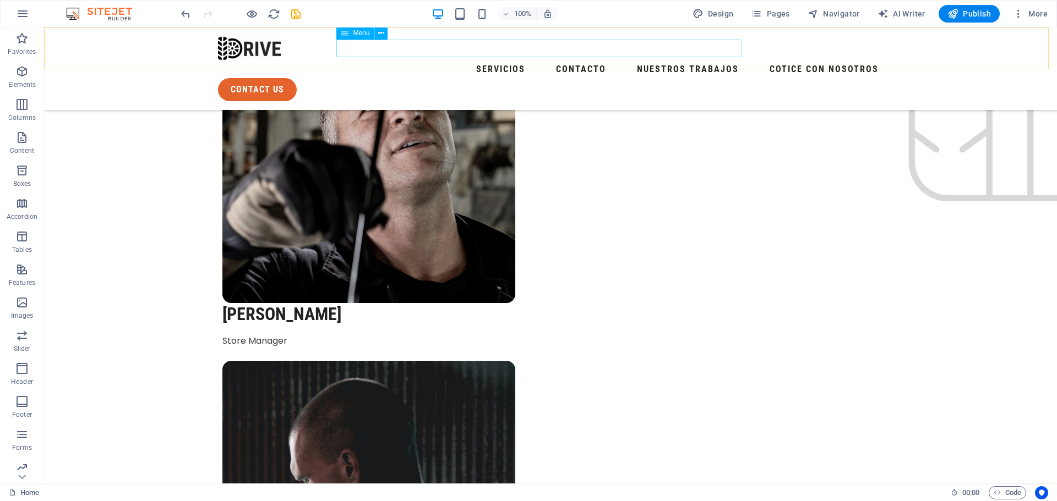
click at [448, 61] on nav "SERVICIOS CONTACTO NUESTROS TRABAJOS COTICE CON NOSOTROS" at bounding box center [550, 70] width 665 height 18
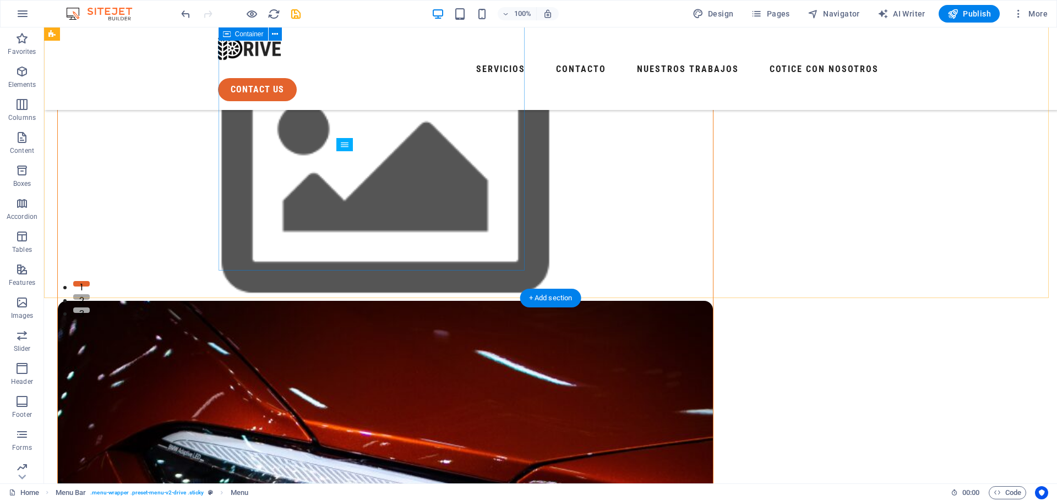
scroll to position [0, 0]
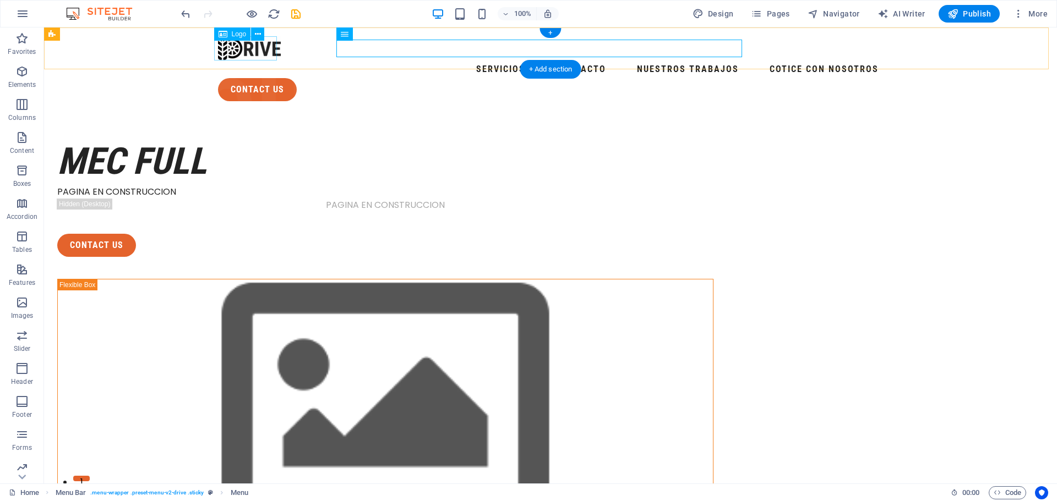
click at [252, 47] on div at bounding box center [550, 48] width 665 height 24
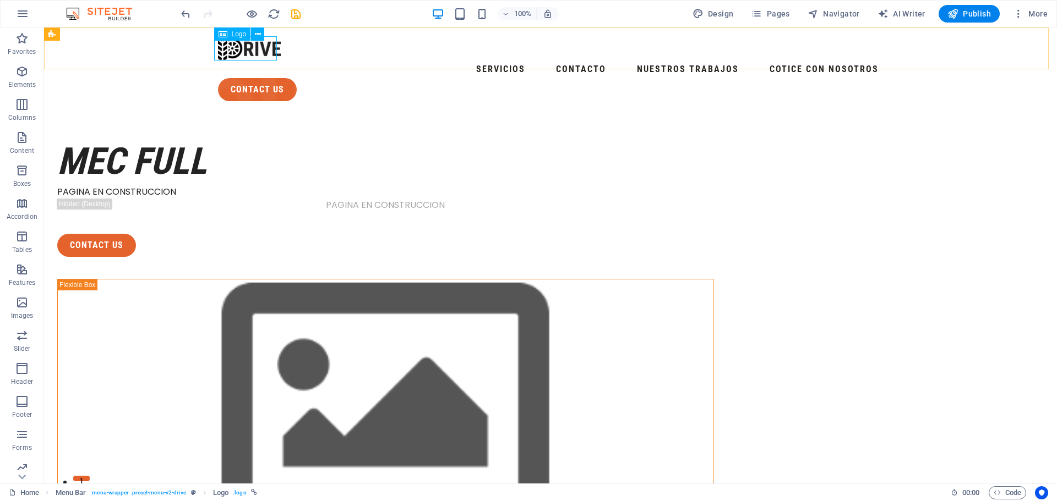
click at [236, 34] on span "Logo" at bounding box center [239, 34] width 15 height 7
click at [255, 34] on icon at bounding box center [258, 35] width 6 height 12
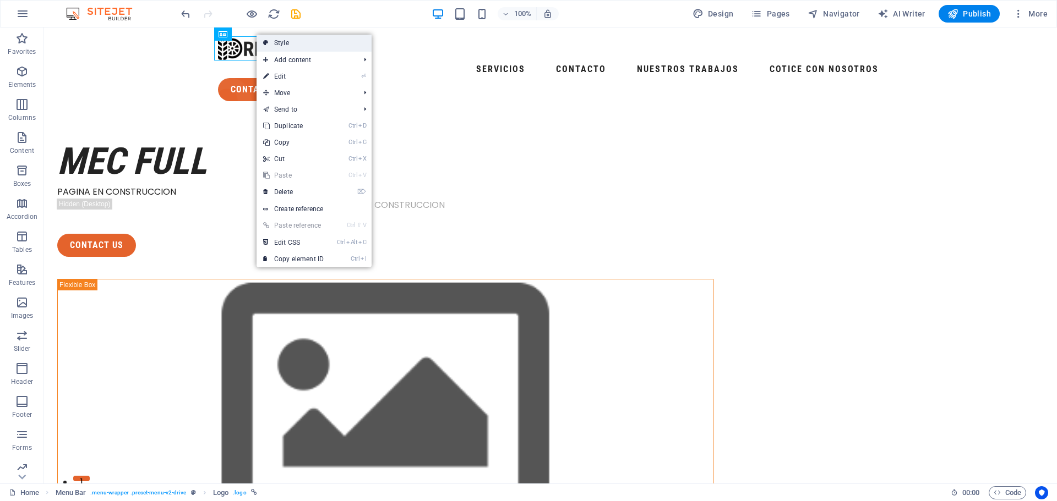
click at [295, 45] on link "Style" at bounding box center [313, 43] width 115 height 17
select select "rem"
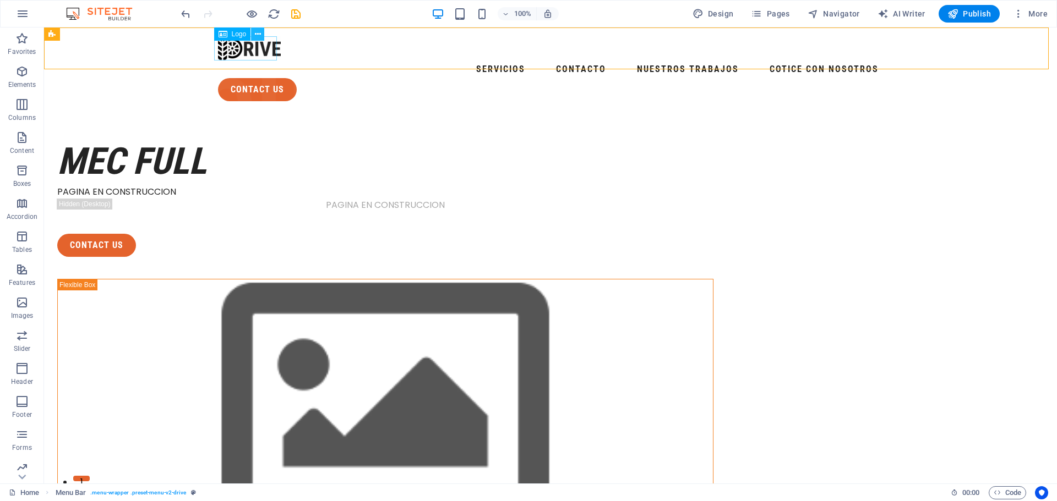
click at [255, 36] on icon at bounding box center [258, 35] width 6 height 12
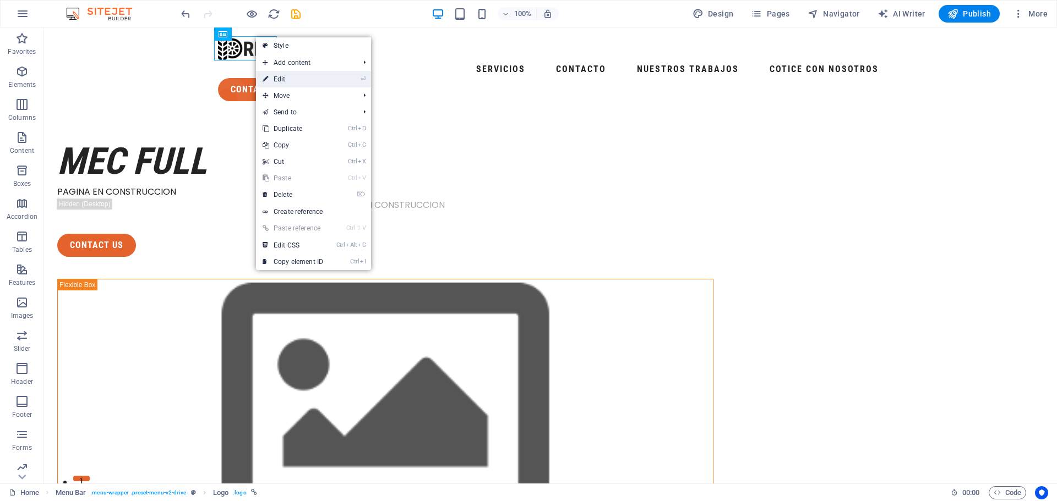
click at [307, 79] on link "⏎ Edit" at bounding box center [293, 79] width 74 height 17
select select "px"
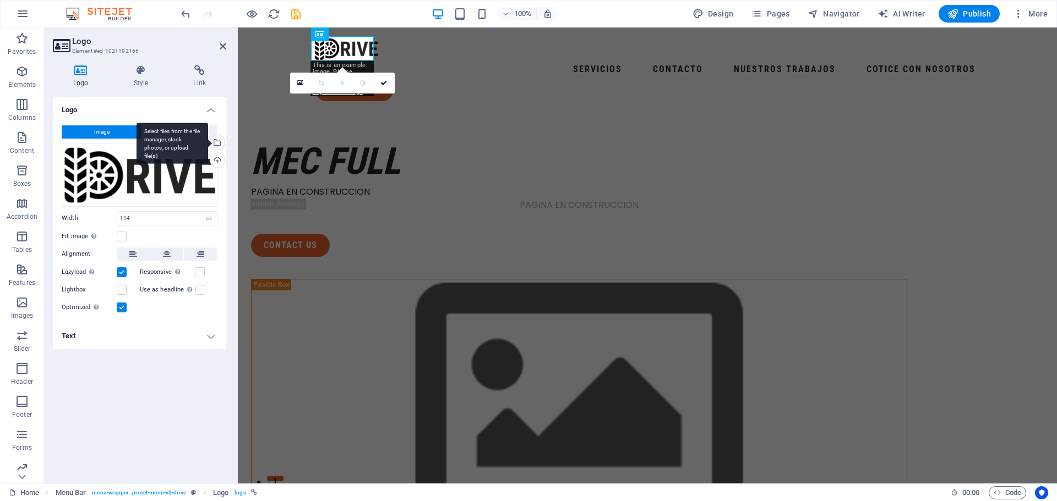
click at [208, 143] on div "Select files from the file manager, stock photos, or upload file(s)" at bounding box center [172, 143] width 72 height 41
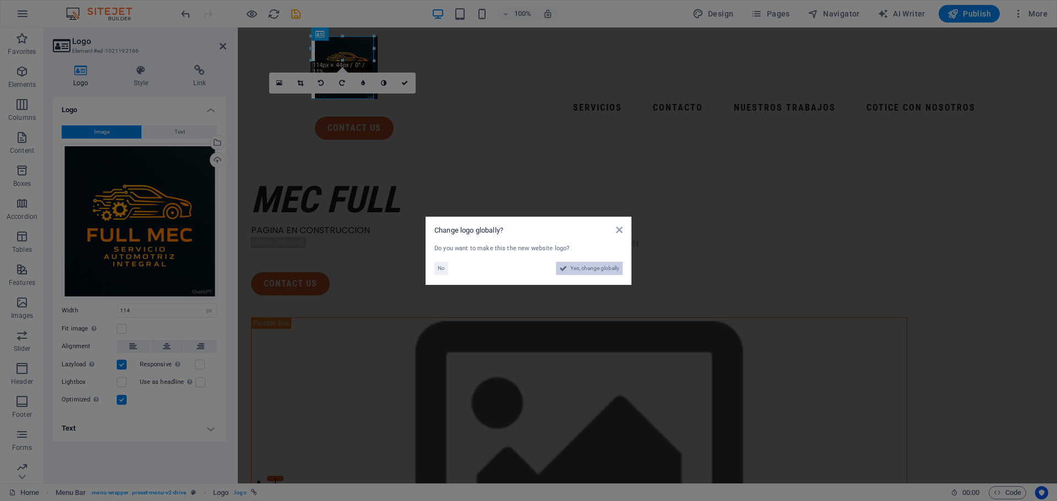
click at [588, 267] on span "Yes, change globally" at bounding box center [594, 268] width 49 height 13
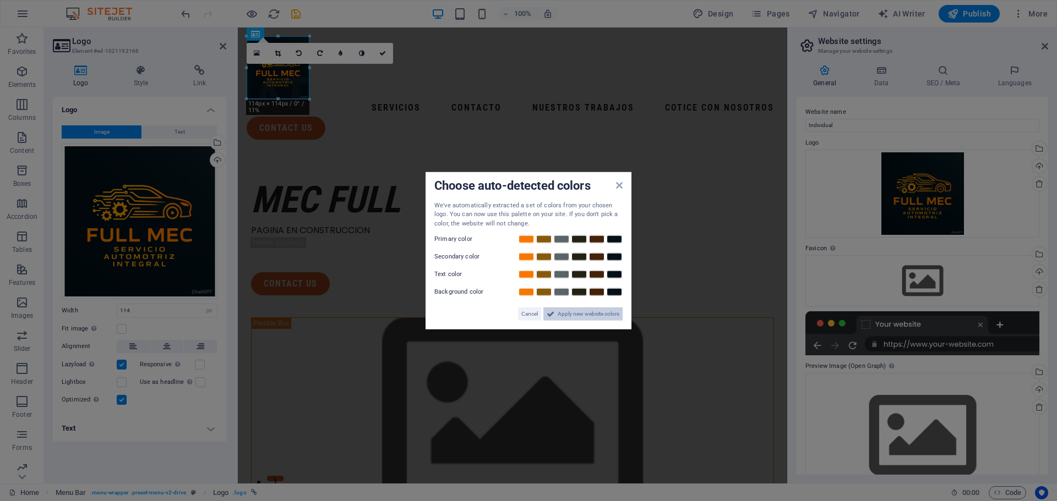
click at [568, 316] on span "Apply new website colors" at bounding box center [588, 314] width 62 height 13
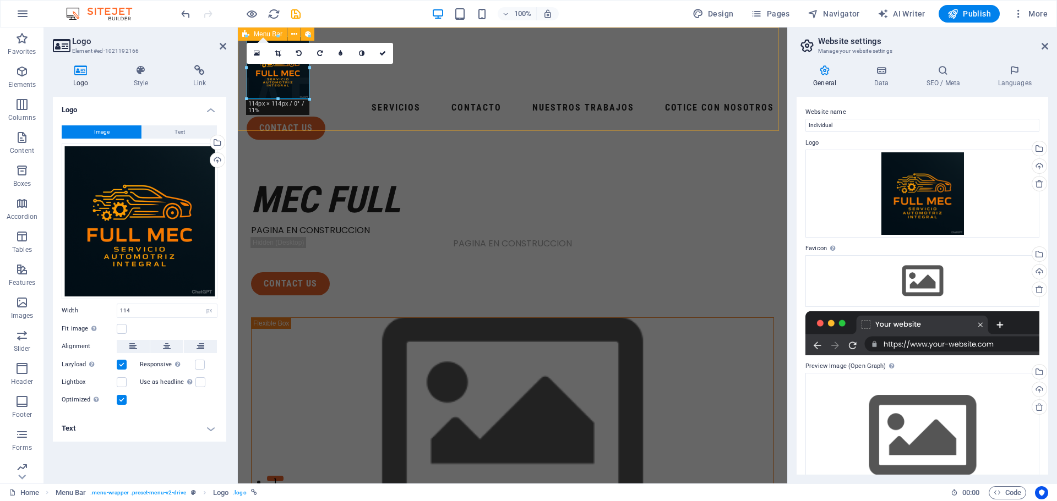
click at [451, 105] on div "SERVICIOS CONTACTO NUESTROS TRABAJOS COTICE CON NOSOTROS contact us Menu" at bounding box center [512, 88] width 549 height 121
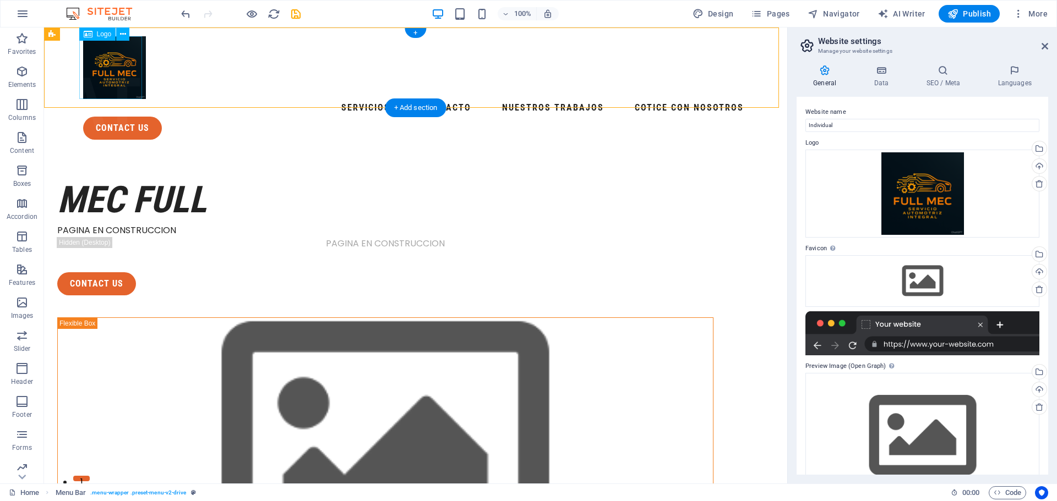
click at [102, 65] on div at bounding box center [415, 67] width 665 height 63
click at [141, 96] on div at bounding box center [415, 67] width 665 height 63
click at [122, 83] on div at bounding box center [415, 67] width 665 height 63
click at [176, 80] on div "SERVICIOS CONTACTO NUESTROS TRABAJOS COTICE CON NOSOTROS contact us Menu" at bounding box center [415, 88] width 743 height 121
click at [707, 117] on div "contact us" at bounding box center [415, 128] width 665 height 23
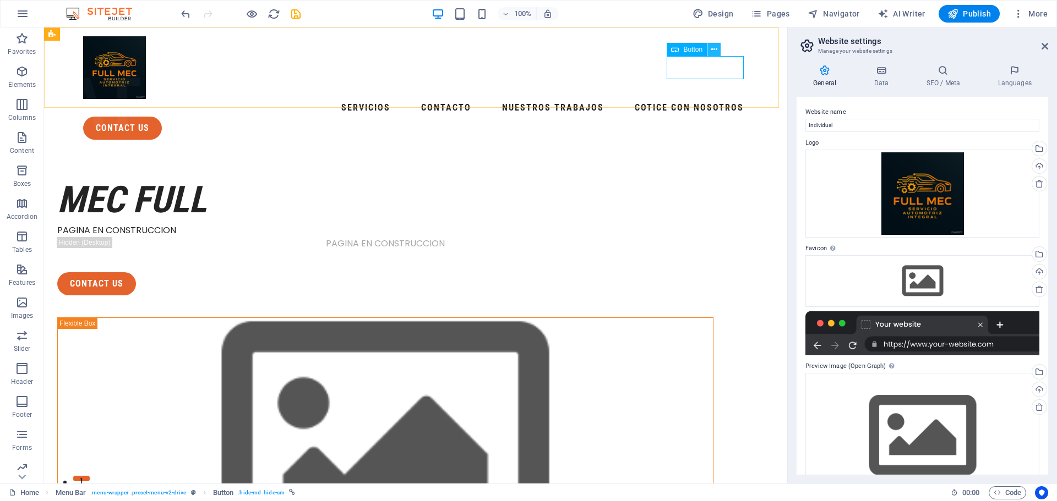
click at [715, 46] on icon at bounding box center [714, 50] width 6 height 12
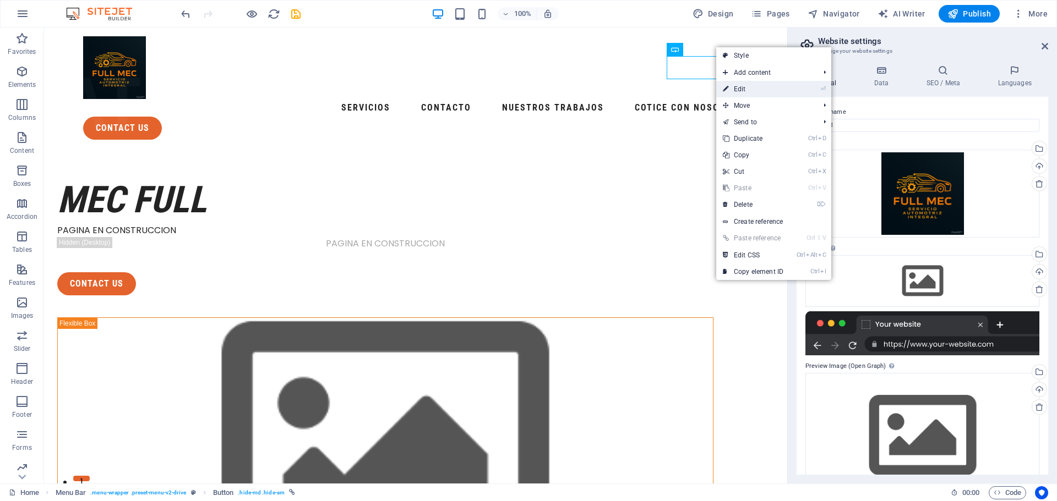
click at [760, 90] on link "⏎ Edit" at bounding box center [753, 89] width 74 height 17
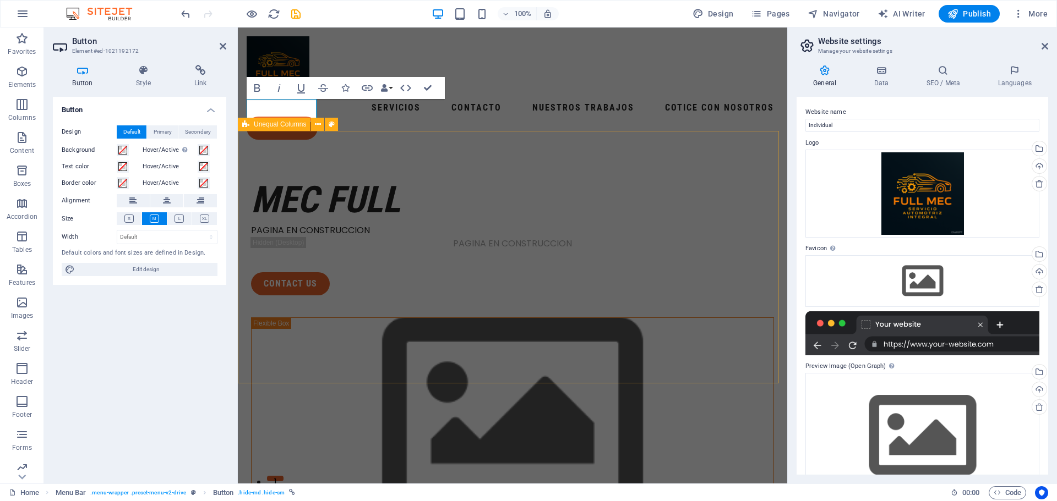
click at [404, 176] on div "MEC FULL PAGINA EN CONSTRUCCION PAGINA EN CONSTRUCCION contact us" at bounding box center [512, 235] width 523 height 119
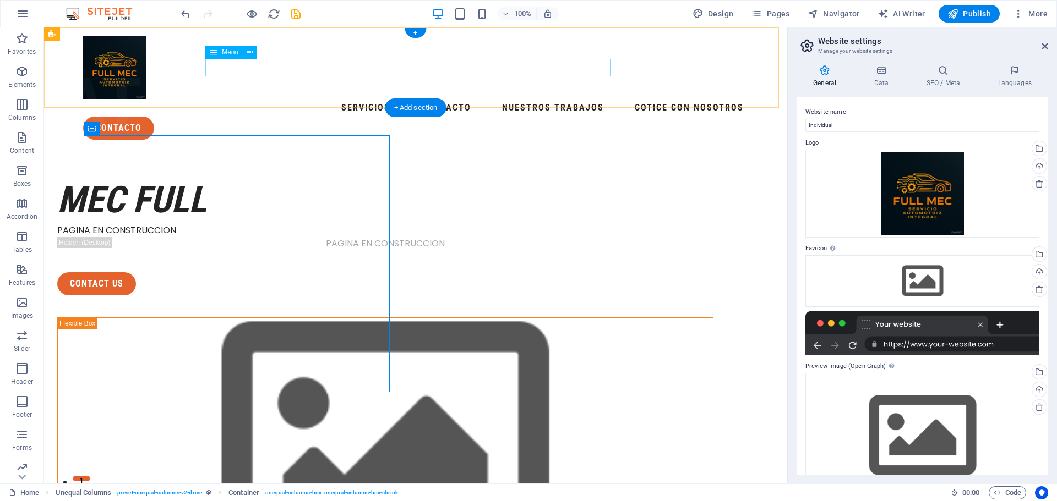
click at [586, 99] on nav "SERVICIOS CONTACTO NUESTROS TRABAJOS COTICE CON NOSOTROS" at bounding box center [415, 108] width 665 height 18
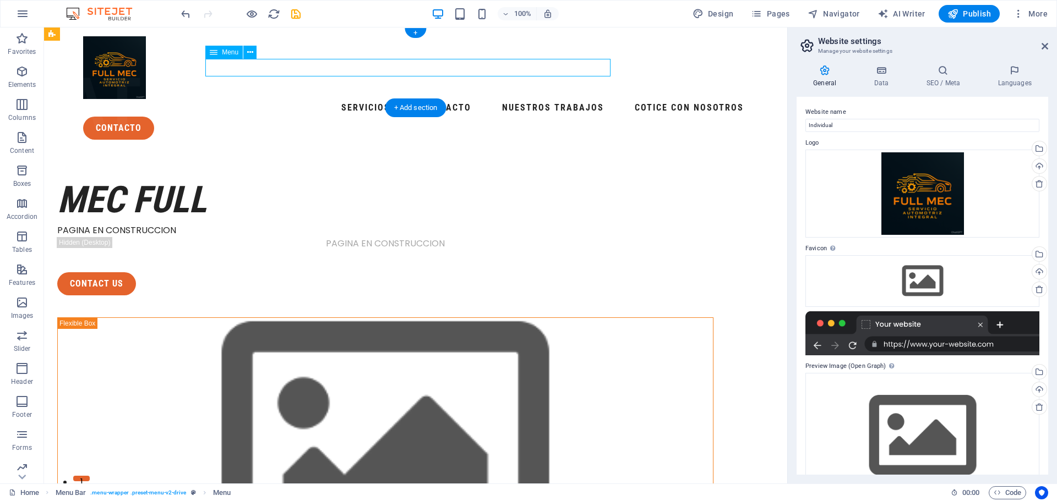
click at [337, 99] on nav "SERVICIOS CONTACTO NUESTROS TRABAJOS COTICE CON NOSOTROS" at bounding box center [415, 108] width 665 height 18
click at [317, 99] on nav "SERVICIOS CONTACTO NUESTROS TRABAJOS COTICE CON NOSOTROS" at bounding box center [415, 108] width 665 height 18
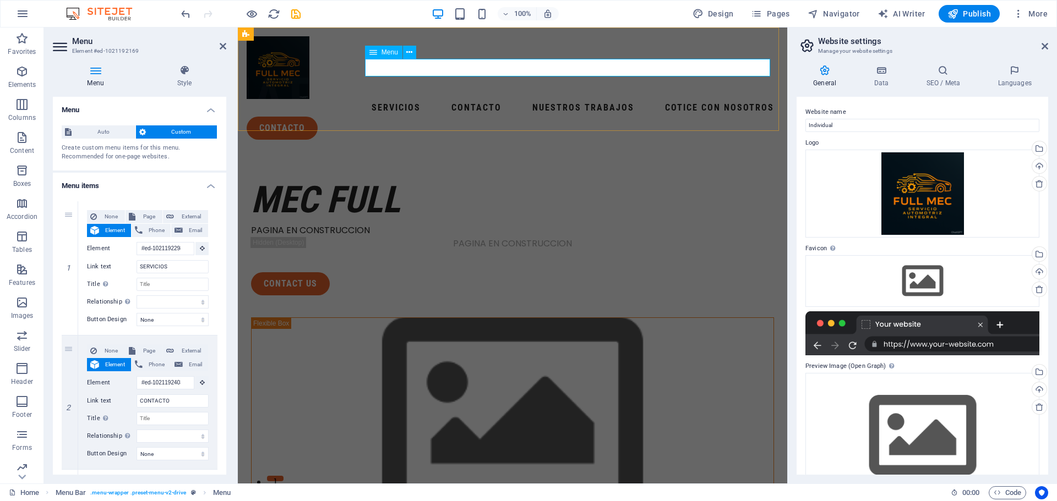
click at [493, 99] on nav "SERVICIOS CONTACTO NUESTROS TRABAJOS COTICE CON NOSOTROS" at bounding box center [513, 108] width 532 height 18
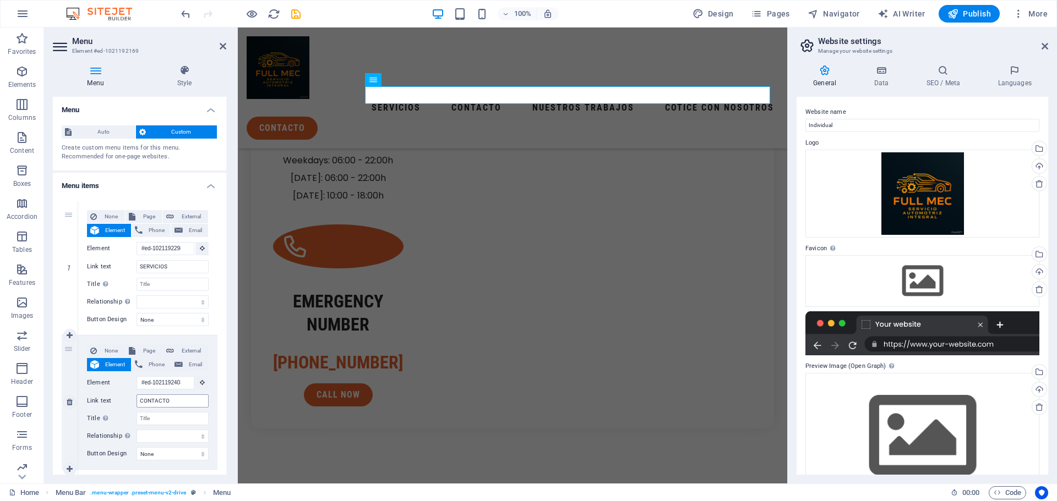
scroll to position [1090, 0]
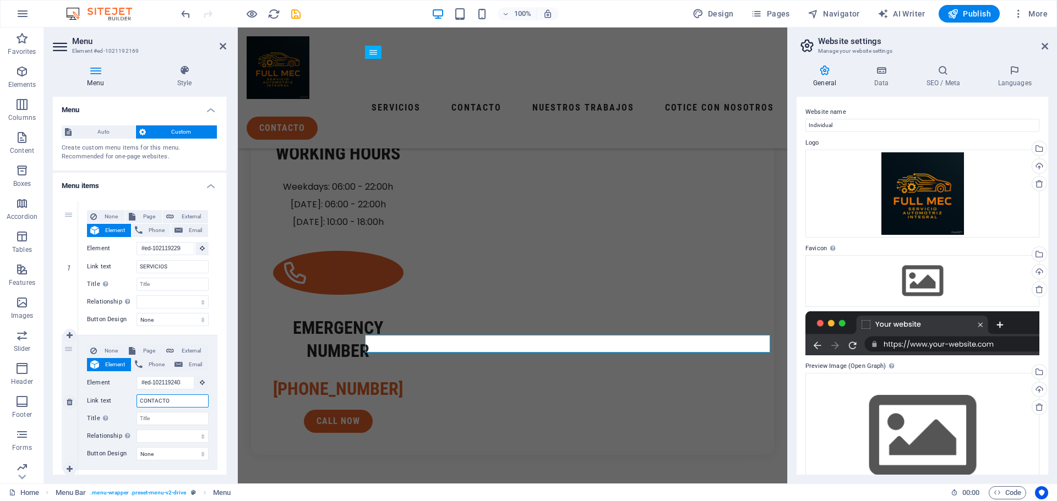
click at [174, 400] on input "CONTACTO" at bounding box center [172, 401] width 72 height 13
type input "C"
select select
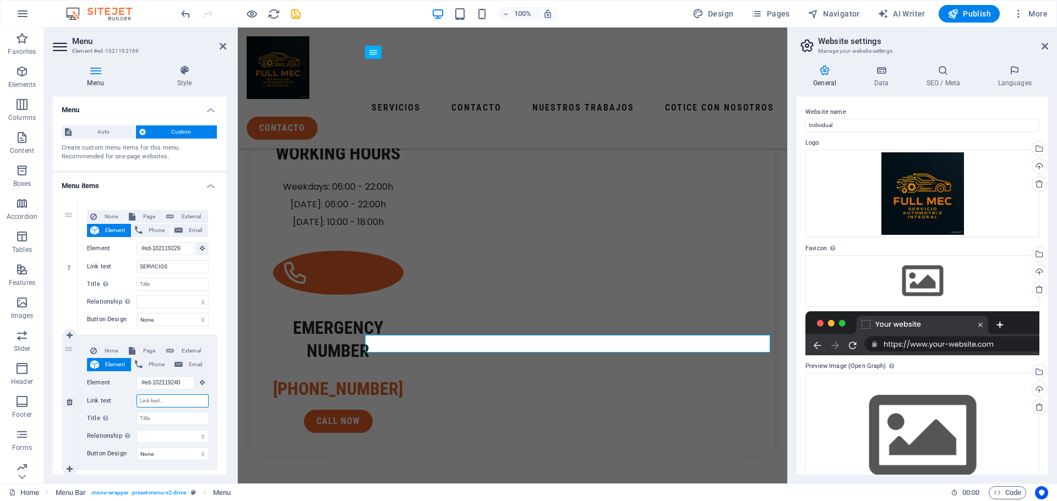
select select
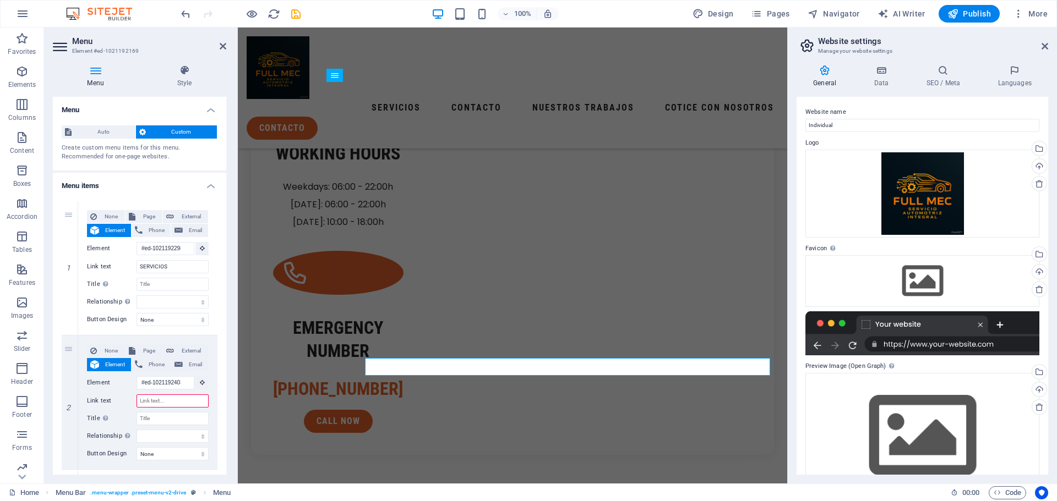
scroll to position [1067, 0]
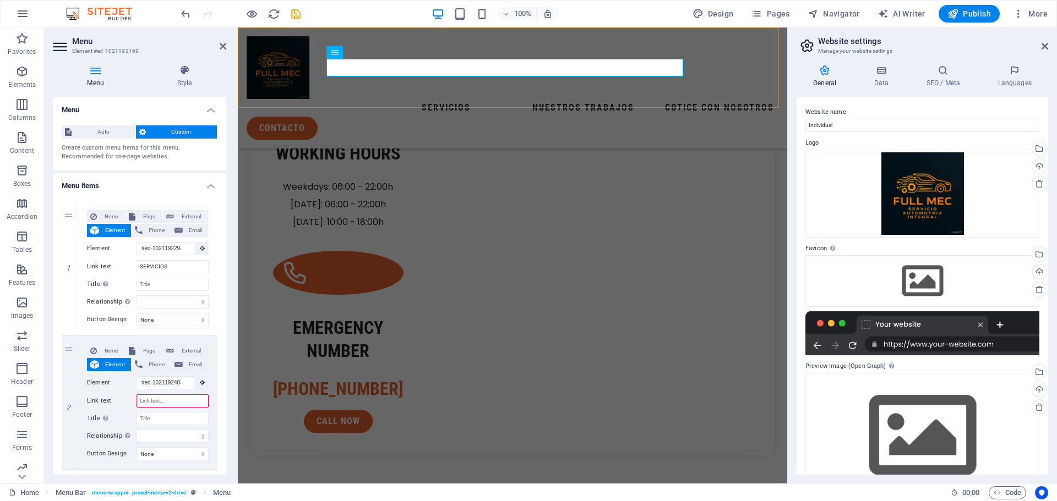
click at [488, 96] on div "SERVICIOS NUESTROS TRABAJOS COTICE CON NOSOTROS contacto Menu" at bounding box center [512, 88] width 549 height 121
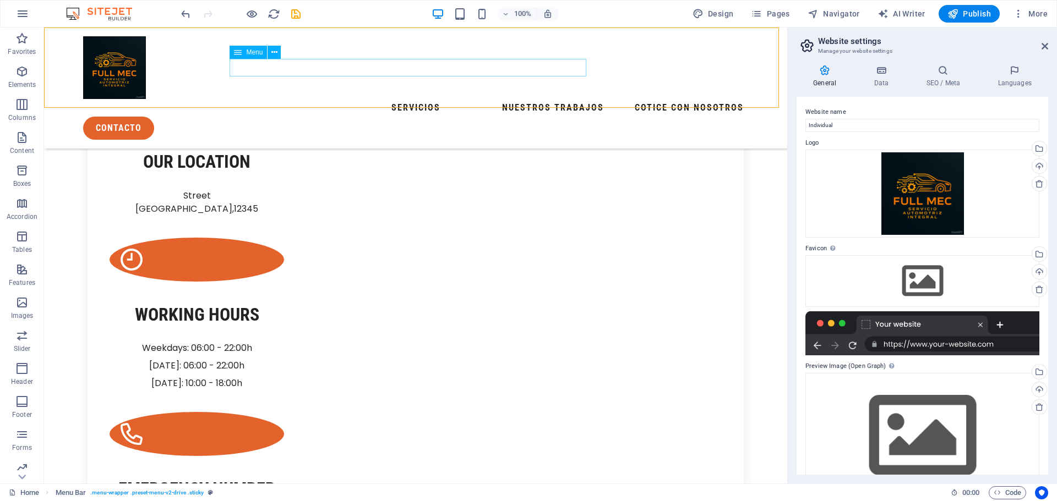
click at [538, 99] on nav "SERVICIOS NUESTROS TRABAJOS COTICE CON NOSOTROS" at bounding box center [415, 108] width 665 height 18
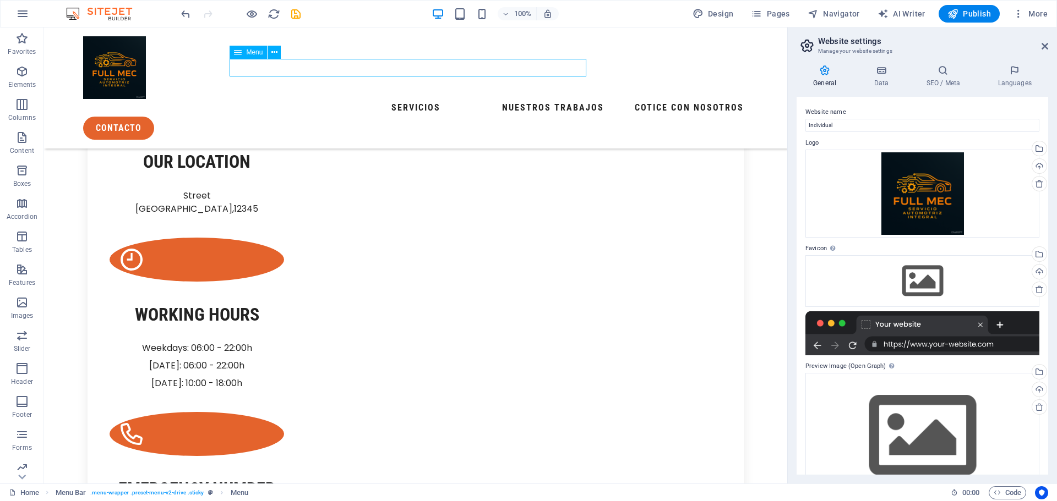
click at [542, 99] on nav "SERVICIOS NUESTROS TRABAJOS COTICE CON NOSOTROS" at bounding box center [415, 108] width 665 height 18
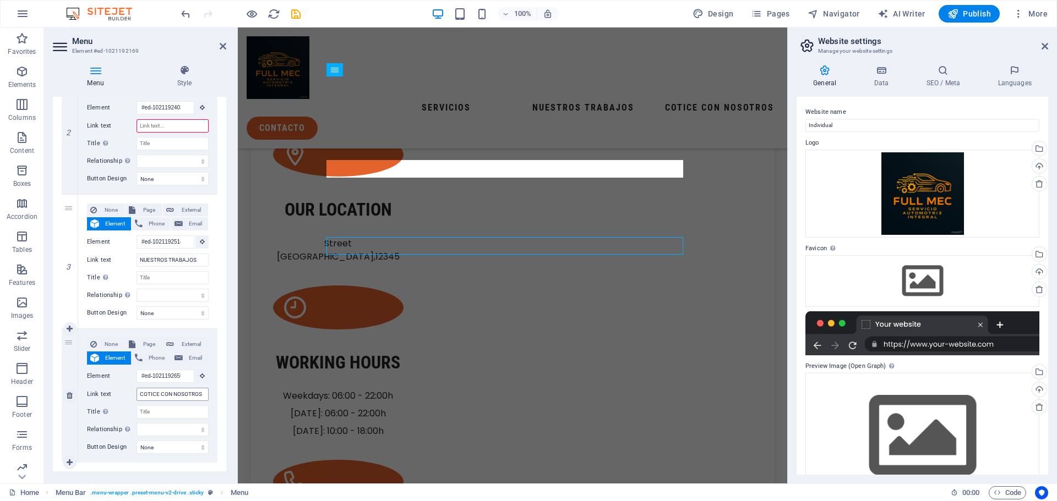
scroll to position [826, 0]
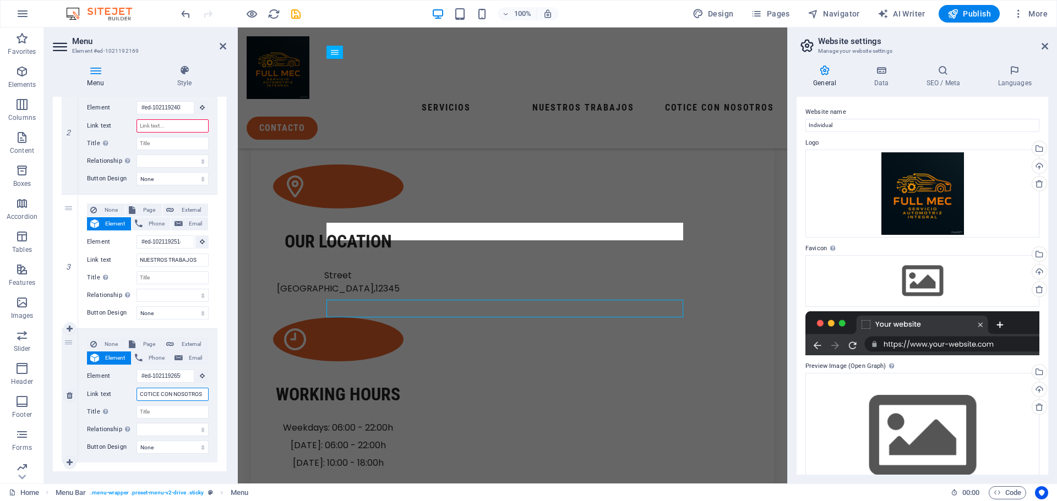
drag, startPoint x: 200, startPoint y: 395, endPoint x: 79, endPoint y: 395, distance: 121.1
click at [79, 395] on div "None Page External Element Phone Email Page Home Legal Notice Privacy Subpage E…" at bounding box center [147, 396] width 139 height 134
select select
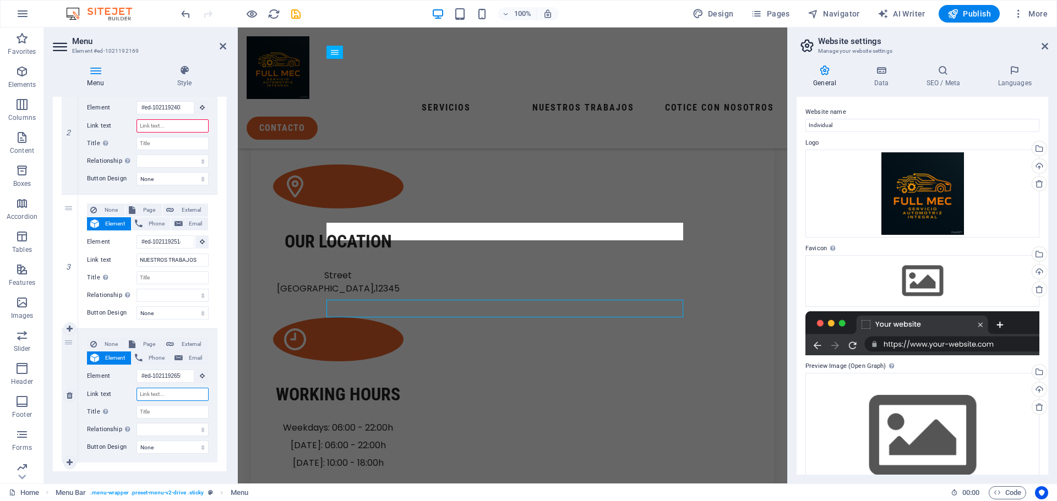
select select
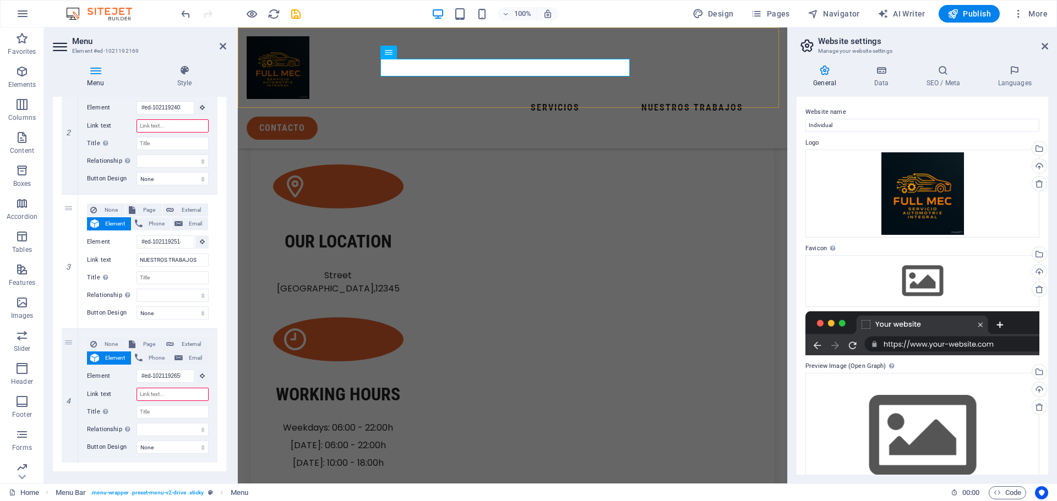
click at [658, 94] on div "SERVICIOS NUESTROS TRABAJOS contacto Menu" at bounding box center [512, 88] width 549 height 121
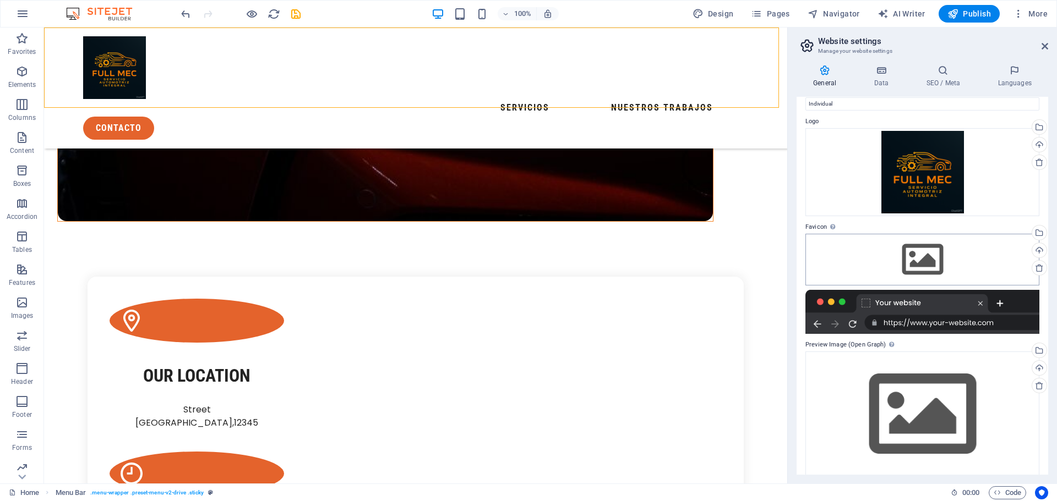
scroll to position [33, 0]
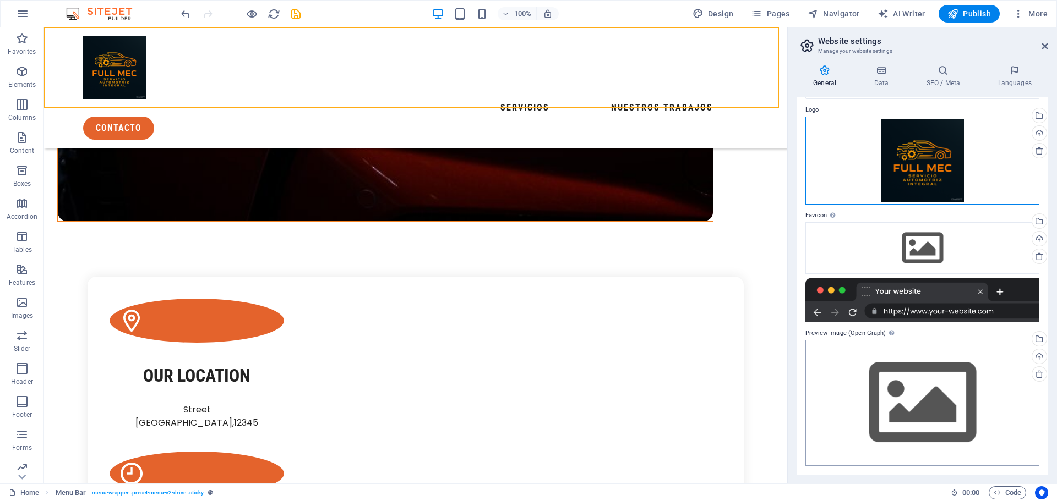
drag, startPoint x: 924, startPoint y: 154, endPoint x: 923, endPoint y: 407, distance: 253.7
click at [923, 407] on div "Website name Individual Logo Drag files here, click to choose files or select f…" at bounding box center [921, 286] width 251 height 378
click at [954, 411] on div "Drag files here, click to choose files or select files from Files or our free s…" at bounding box center [922, 403] width 234 height 126
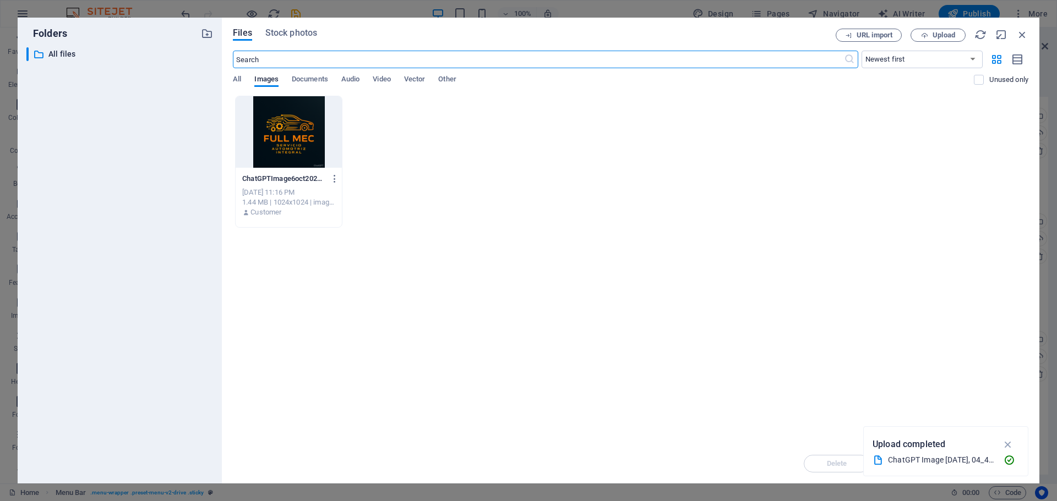
scroll to position [829, 0]
click at [298, 116] on div at bounding box center [289, 132] width 106 height 72
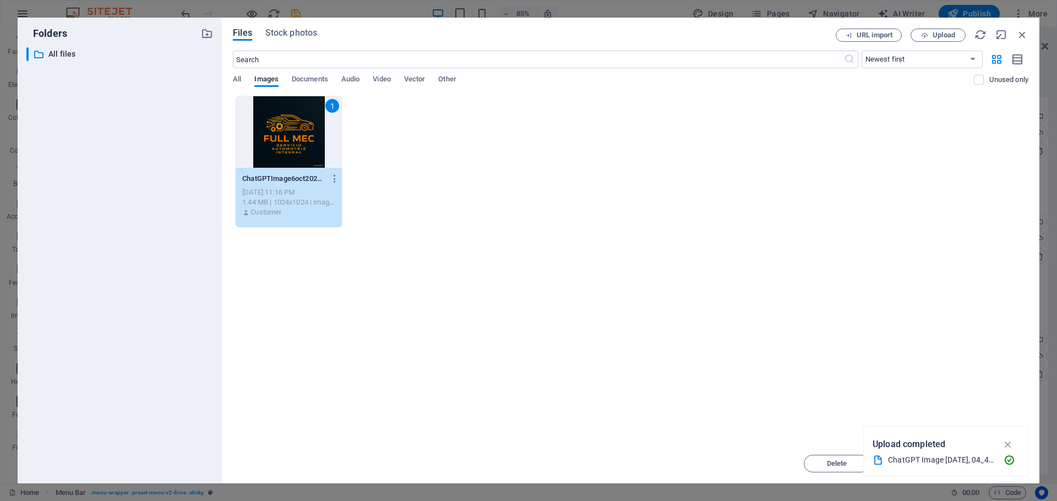
click at [298, 116] on div "1" at bounding box center [289, 132] width 106 height 72
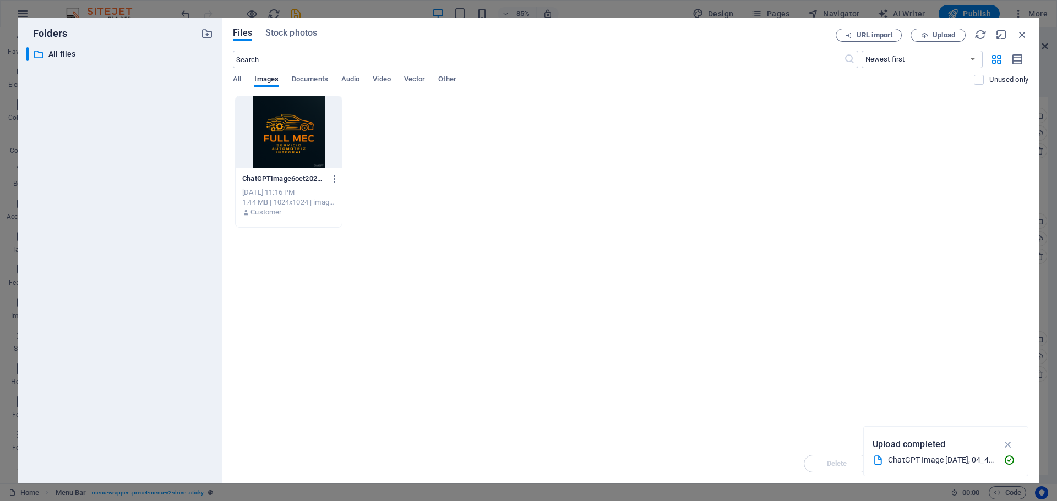
click at [298, 116] on div at bounding box center [289, 132] width 106 height 72
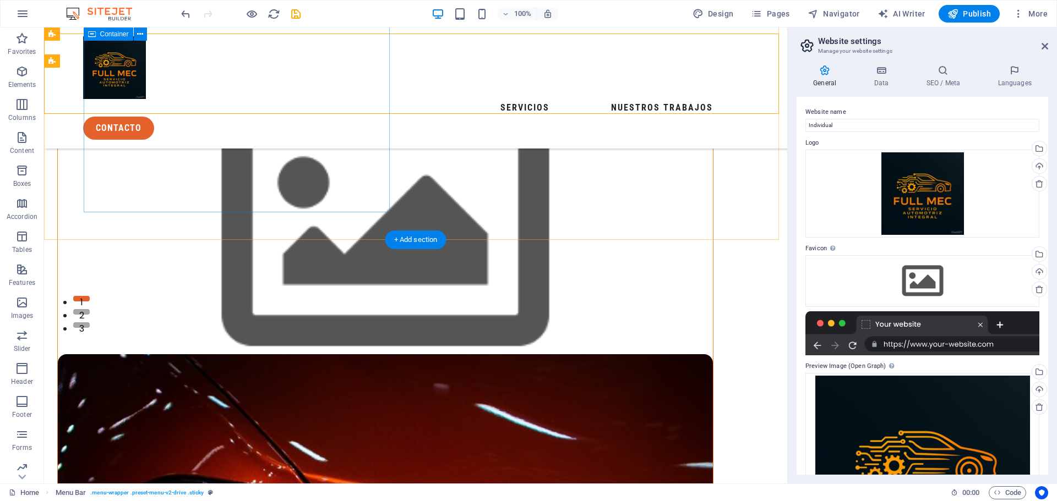
scroll to position [165, 0]
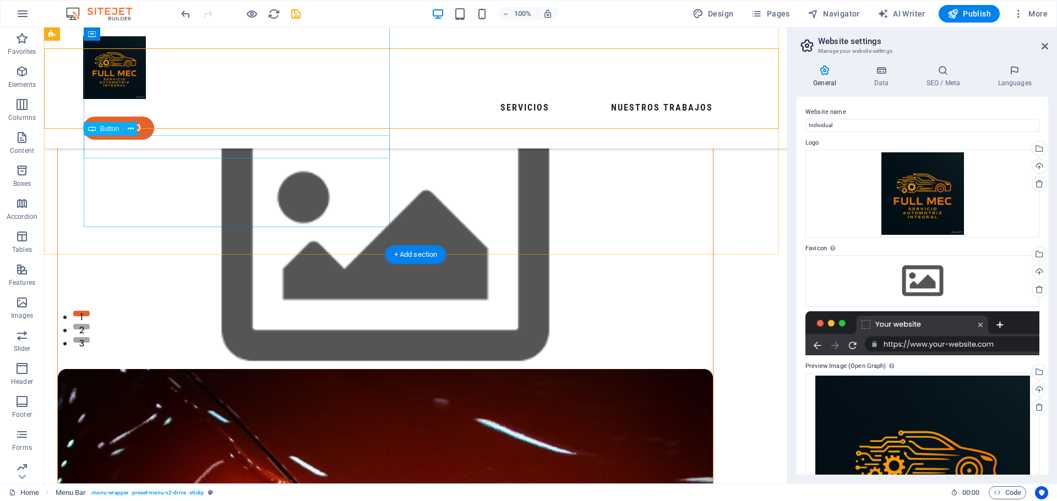
click at [129, 90] on div "contact us" at bounding box center [385, 78] width 656 height 23
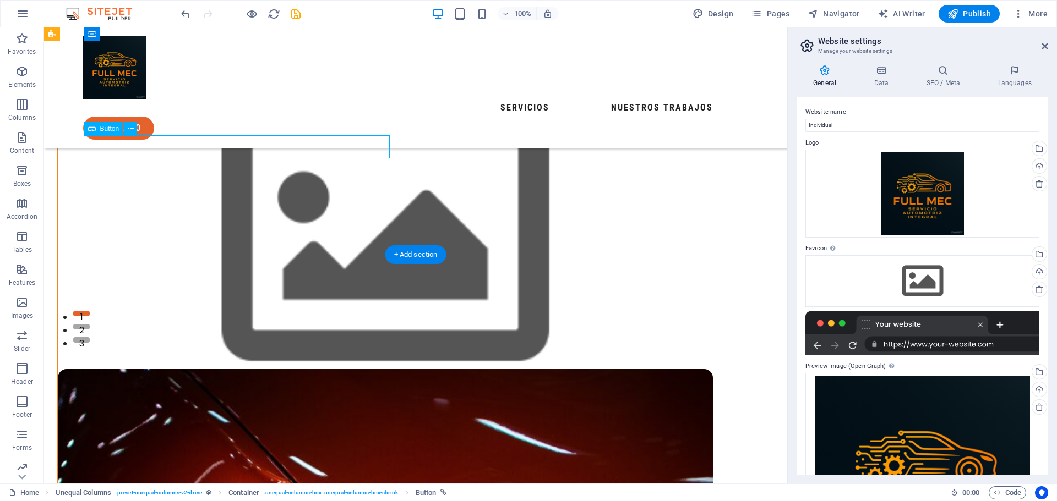
click at [129, 90] on div "contact us" at bounding box center [385, 78] width 656 height 23
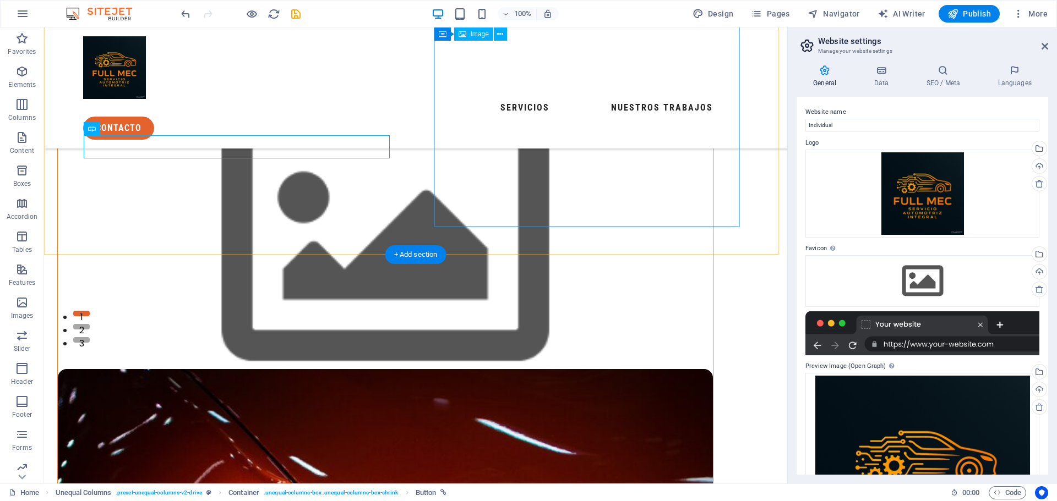
scroll to position [0, 0]
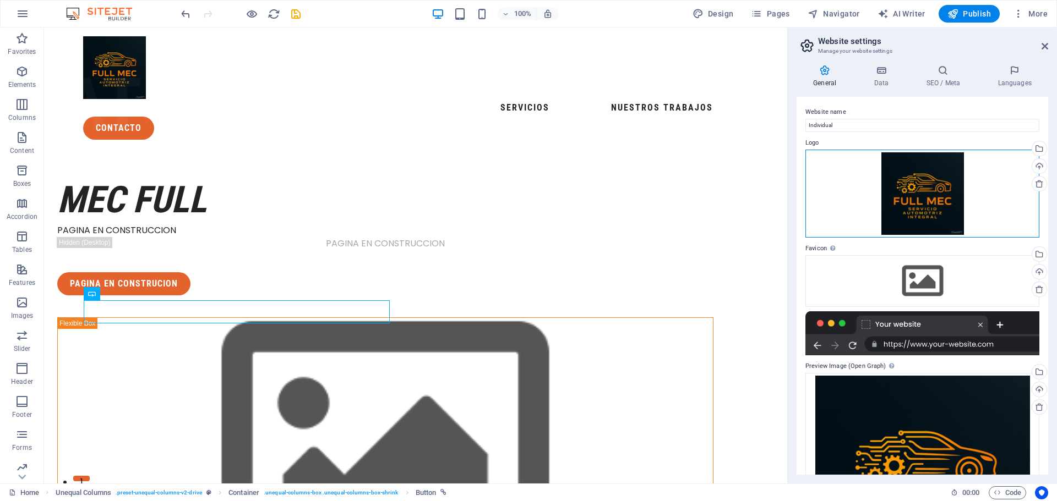
click at [938, 169] on div "Drag files here, click to choose files or select files from Files or our free s…" at bounding box center [922, 194] width 234 height 88
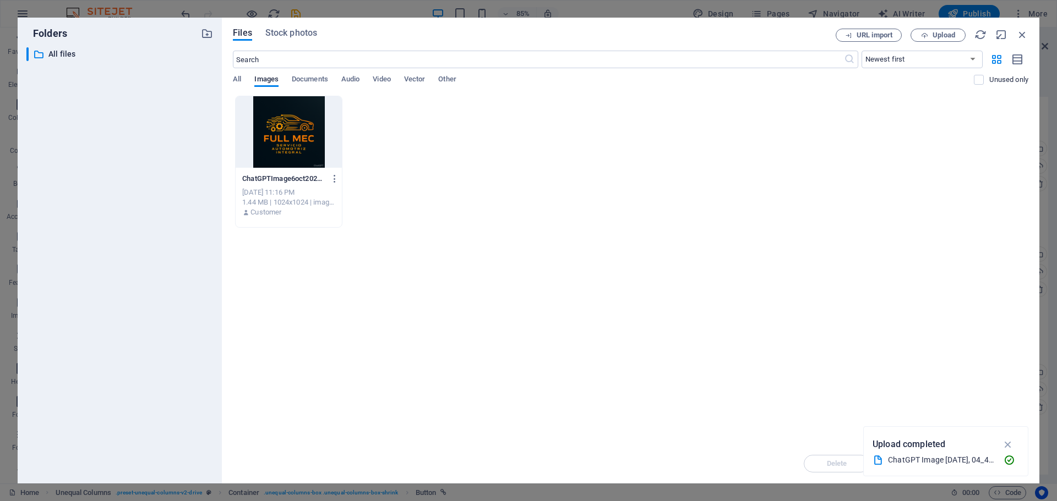
click at [298, 108] on div at bounding box center [289, 132] width 106 height 72
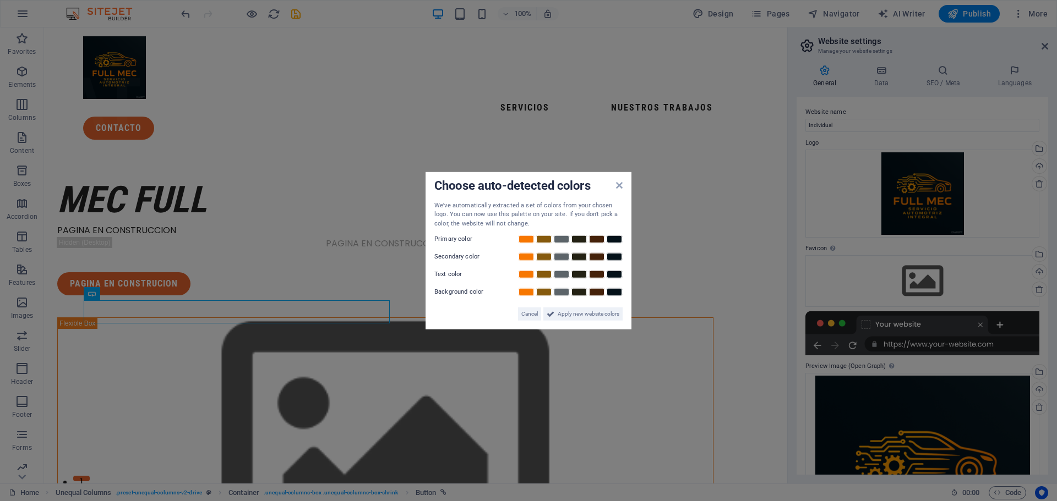
drag, startPoint x: 62, startPoint y: 35, endPoint x: 106, endPoint y: 63, distance: 51.9
click at [106, 63] on aside "Choose auto-detected colors We've automatically extracted a set of colors from …" at bounding box center [528, 250] width 1057 height 501
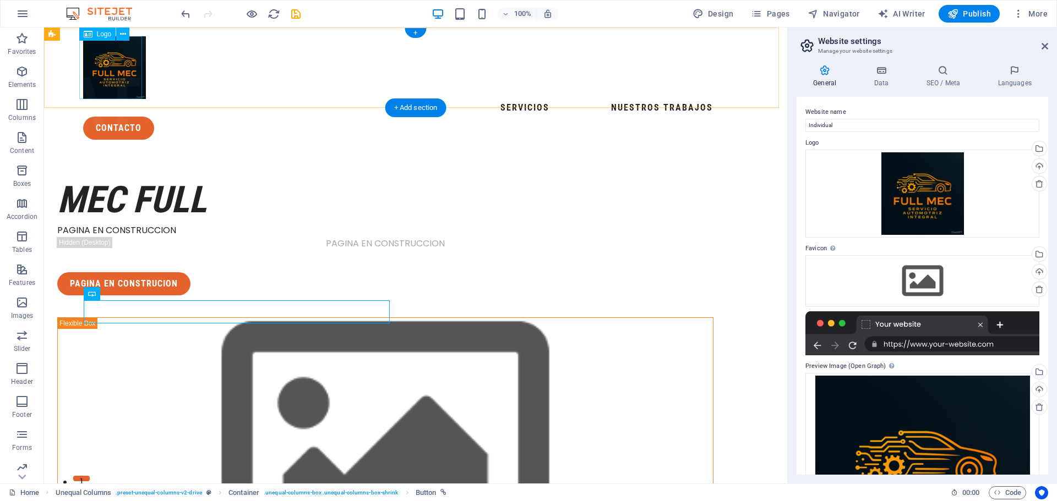
click at [106, 63] on div at bounding box center [415, 67] width 665 height 63
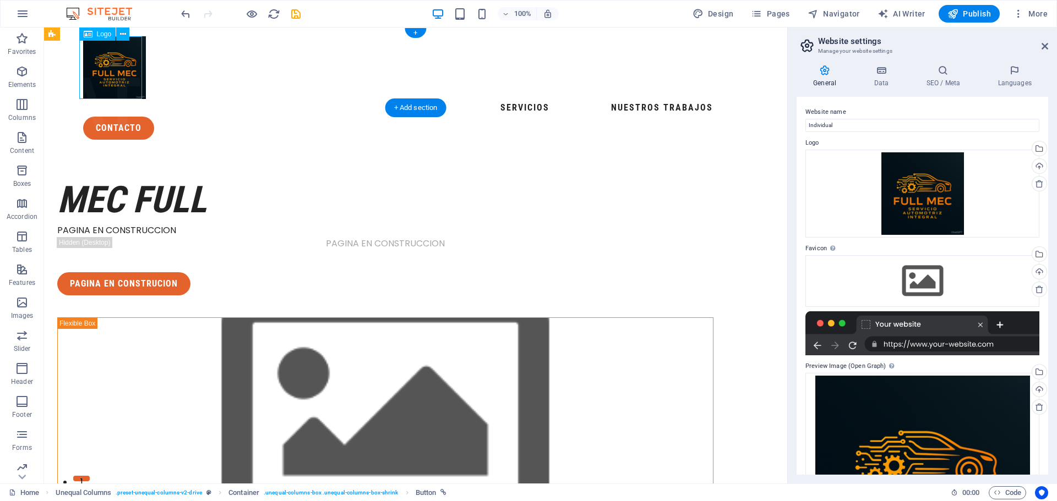
select select "px"
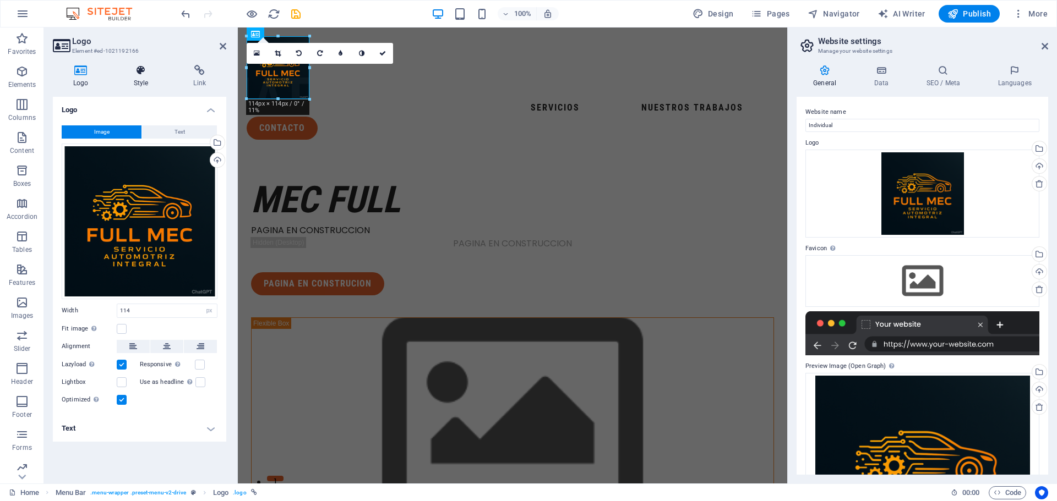
click at [143, 76] on h4 "Style" at bounding box center [143, 76] width 60 height 23
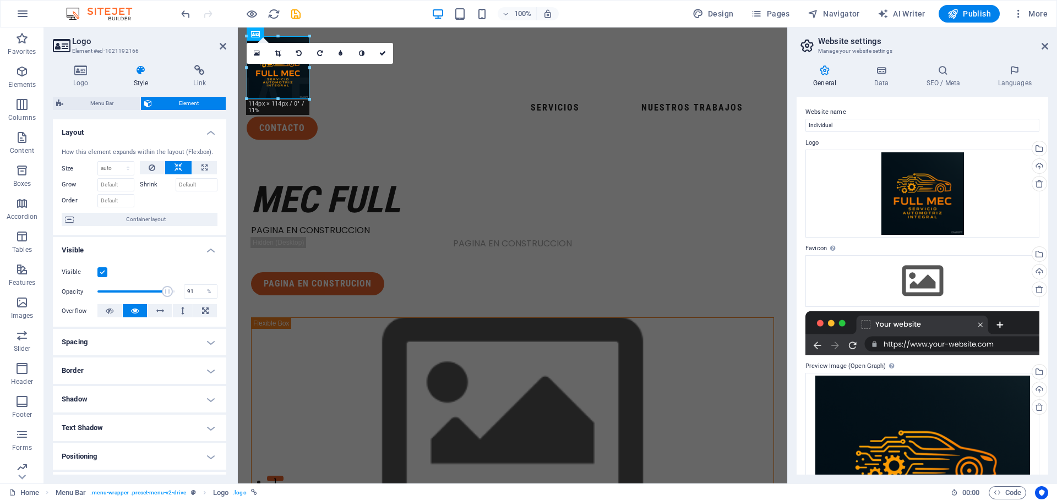
click at [166, 293] on span at bounding box center [167, 291] width 11 height 11
drag, startPoint x: 166, startPoint y: 293, endPoint x: 135, endPoint y: 293, distance: 30.8
click at [135, 293] on span at bounding box center [137, 291] width 11 height 11
type input "37"
drag, startPoint x: 135, startPoint y: 293, endPoint x: 125, endPoint y: 293, distance: 9.9
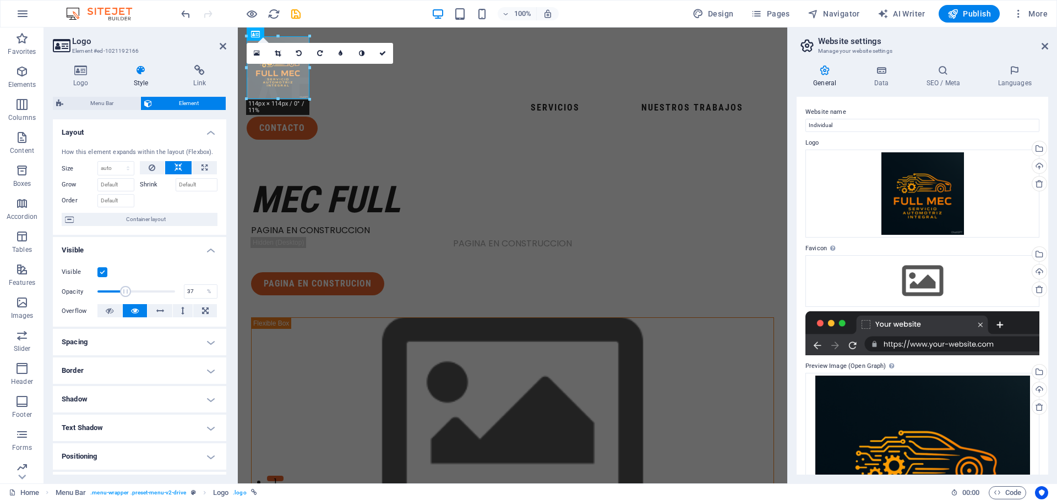
click at [125, 293] on span at bounding box center [125, 291] width 11 height 11
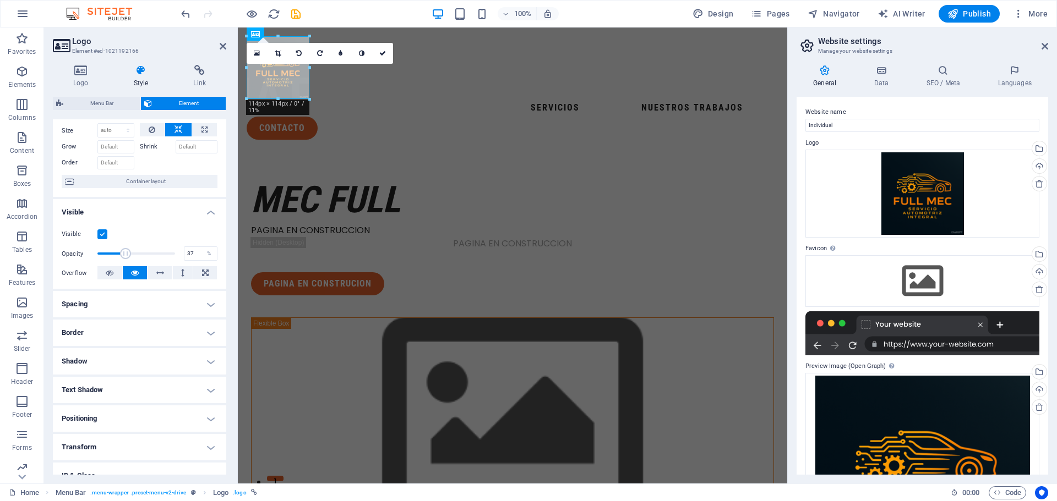
scroll to position [55, 0]
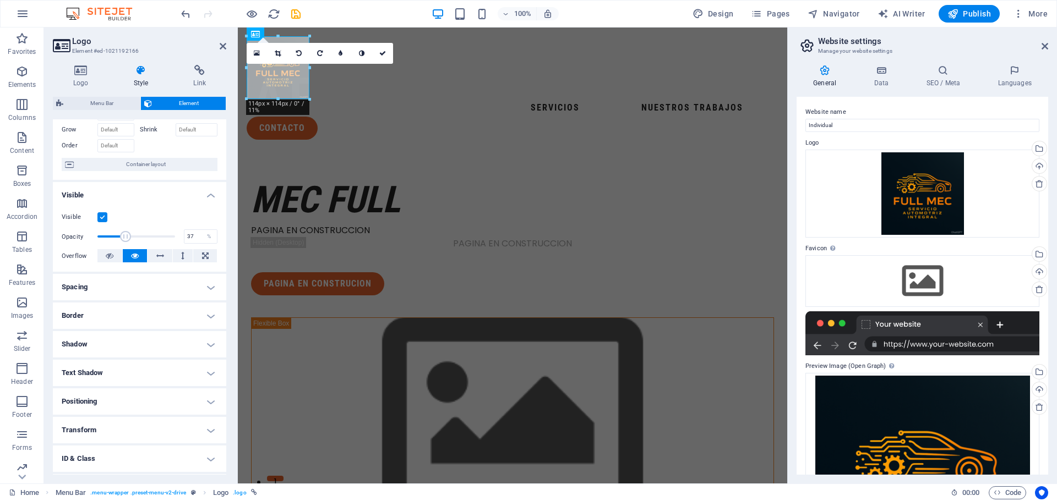
click at [209, 320] on h4 "Border" at bounding box center [139, 316] width 173 height 26
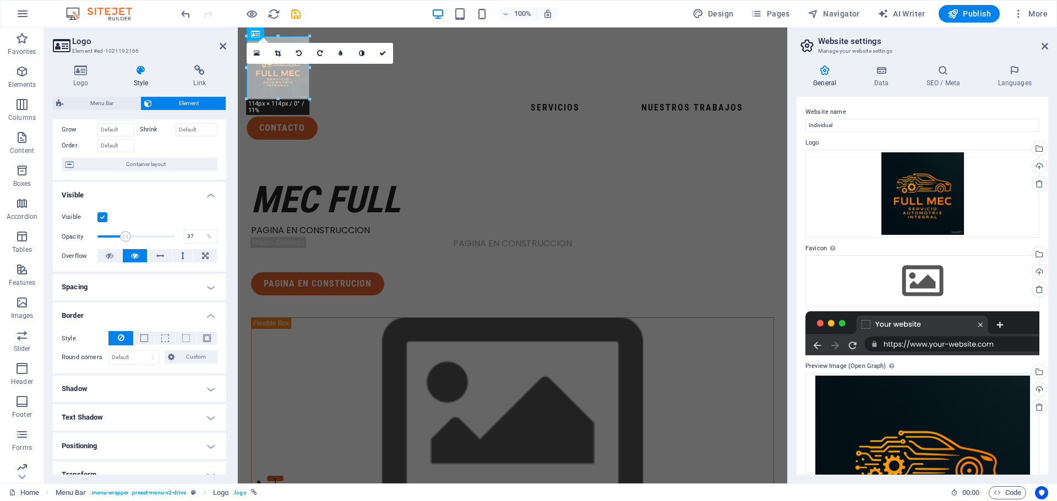
click at [207, 288] on h4 "Spacing" at bounding box center [139, 287] width 173 height 26
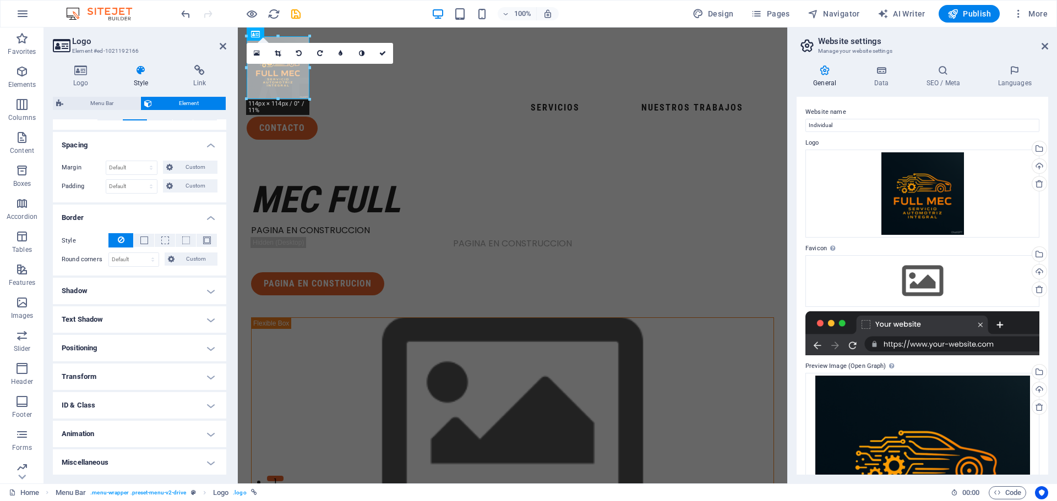
scroll to position [198, 0]
click at [187, 375] on h4 "Transform" at bounding box center [139, 376] width 173 height 26
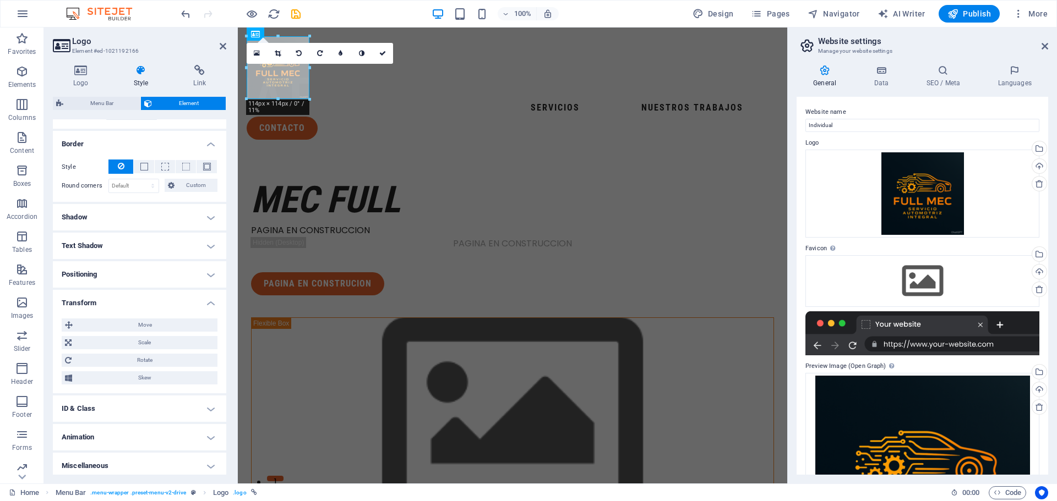
scroll to position [275, 0]
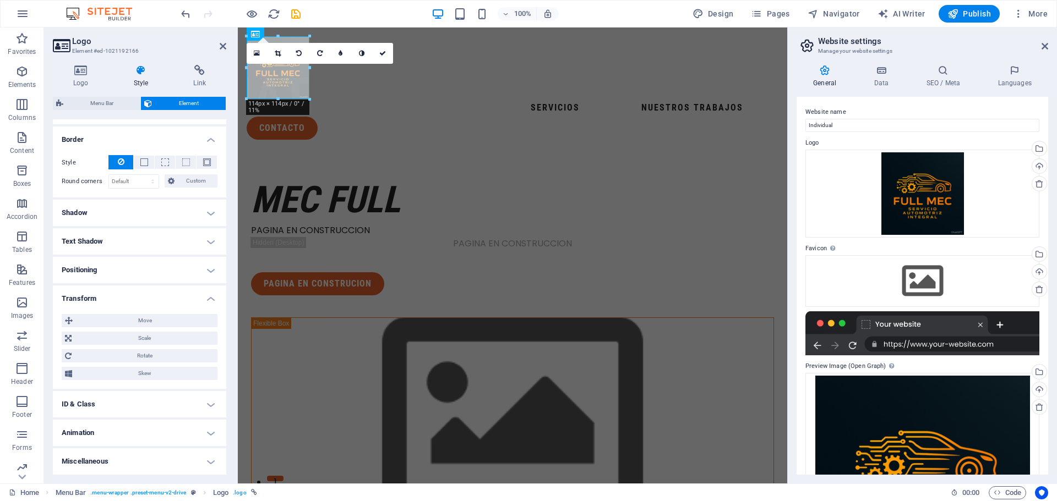
click at [192, 402] on h4 "ID & Class" at bounding box center [139, 404] width 173 height 26
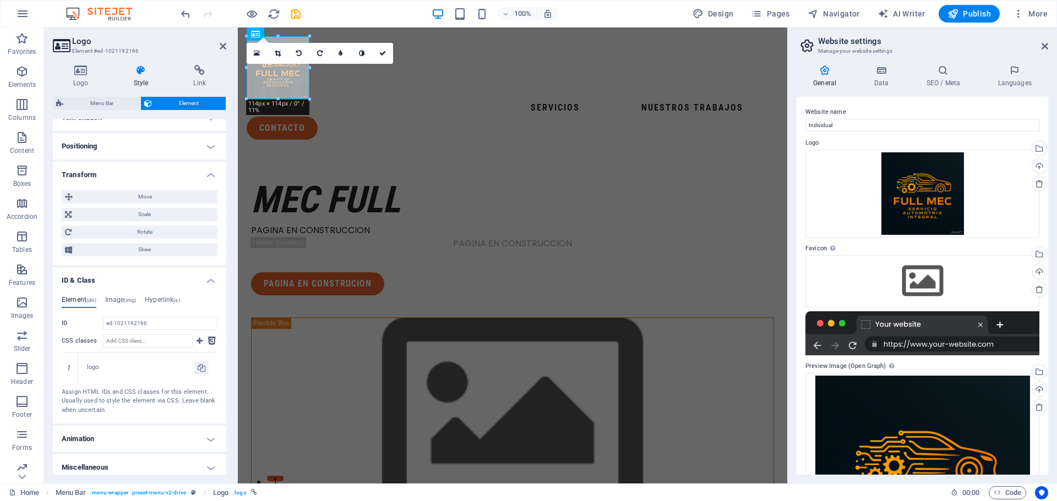
scroll to position [405, 0]
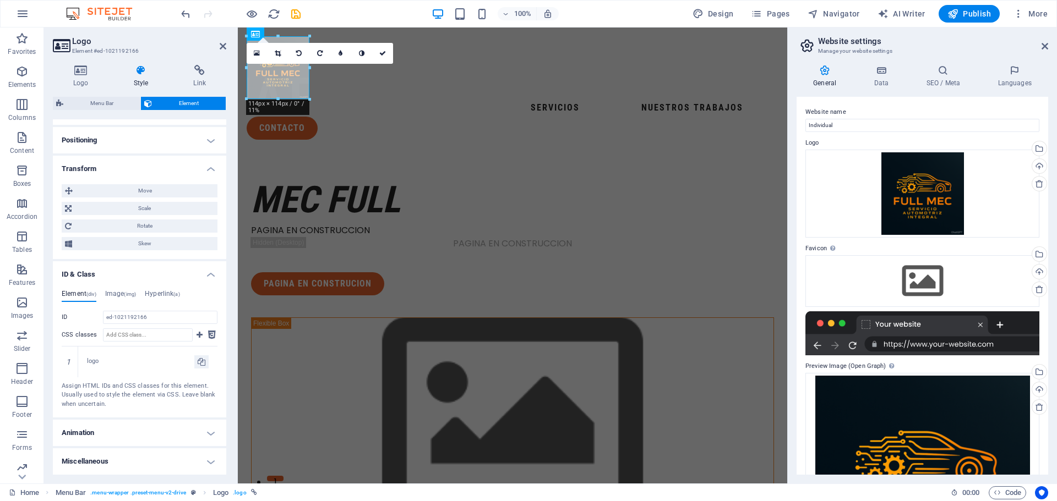
click at [180, 430] on h4 "Animation" at bounding box center [139, 433] width 173 height 26
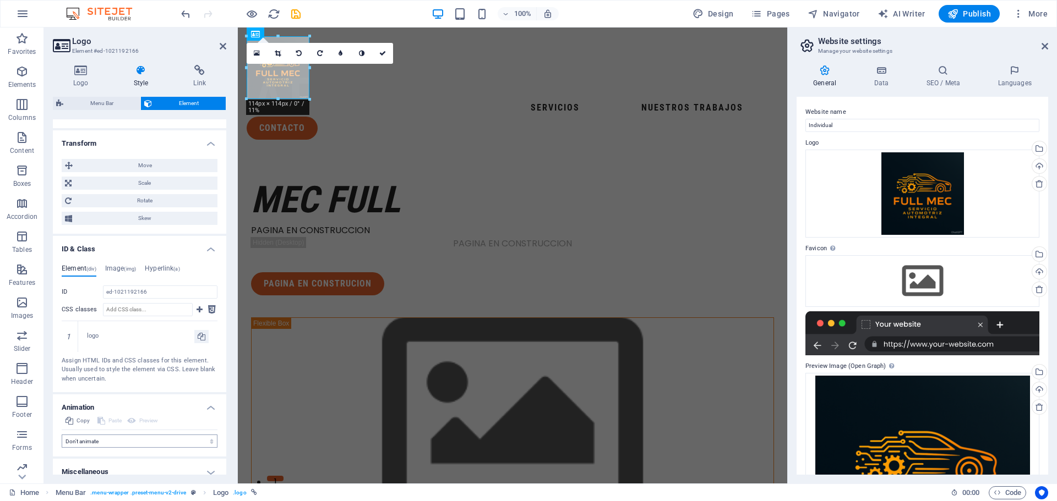
scroll to position [441, 0]
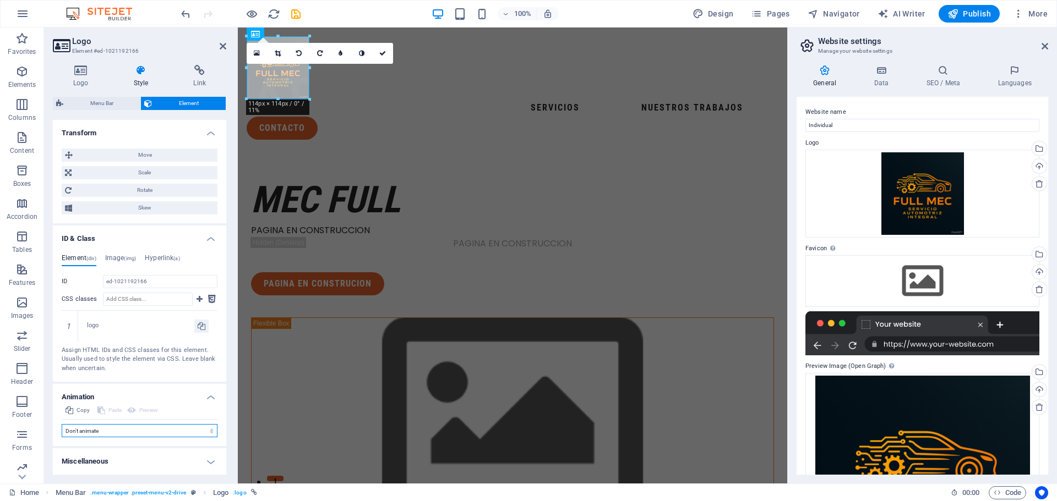
click at [158, 428] on select "Don't animate Show / Hide Slide up/down Zoom in/out Slide left to right Slide r…" at bounding box center [140, 430] width 156 height 13
click at [157, 428] on select "Don't animate Show / Hide Slide up/down Zoom in/out Slide left to right Slide r…" at bounding box center [140, 430] width 156 height 13
select select "pulse"
click at [62, 437] on select "Don't animate Show / Hide Slide up/down Zoom in/out Slide left to right Slide r…" at bounding box center [140, 430] width 156 height 13
select select "scroll"
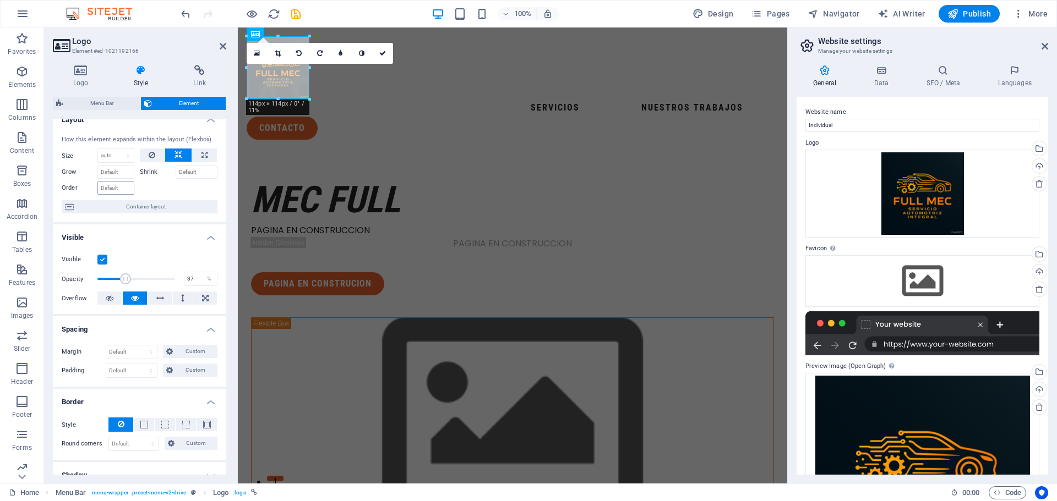
scroll to position [0, 0]
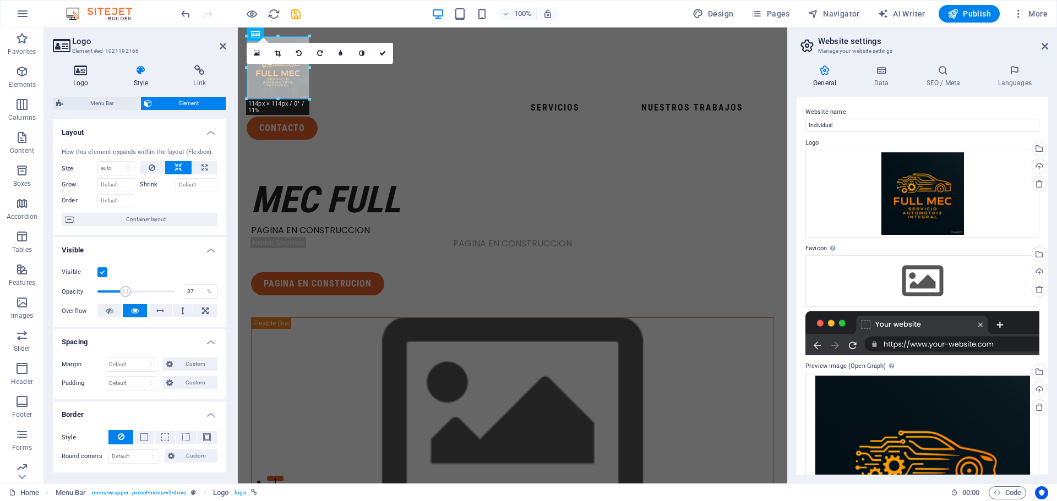
click at [82, 76] on h4 "Logo" at bounding box center [83, 76] width 61 height 23
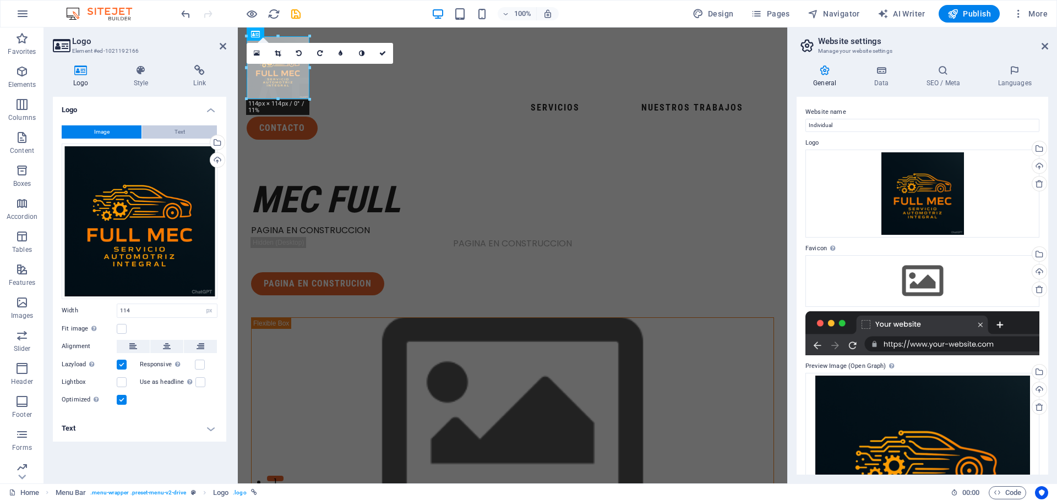
click at [173, 134] on button "Text" at bounding box center [179, 131] width 75 height 13
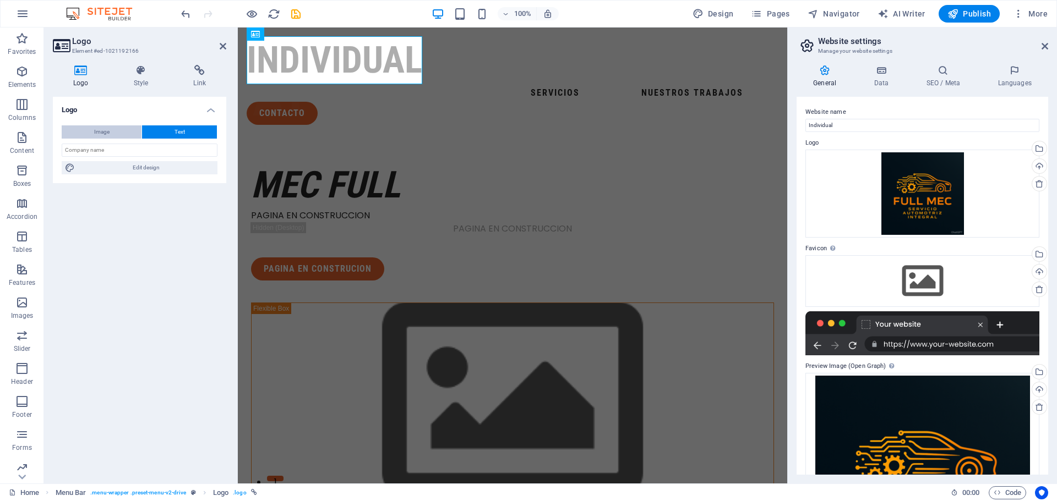
click at [108, 134] on span "Image" at bounding box center [101, 131] width 15 height 13
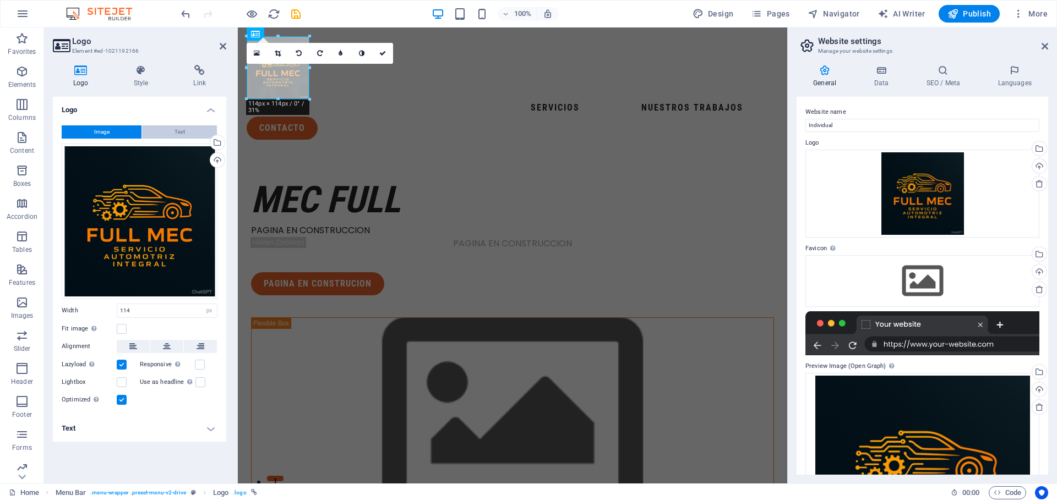
click at [179, 130] on span "Text" at bounding box center [179, 131] width 10 height 13
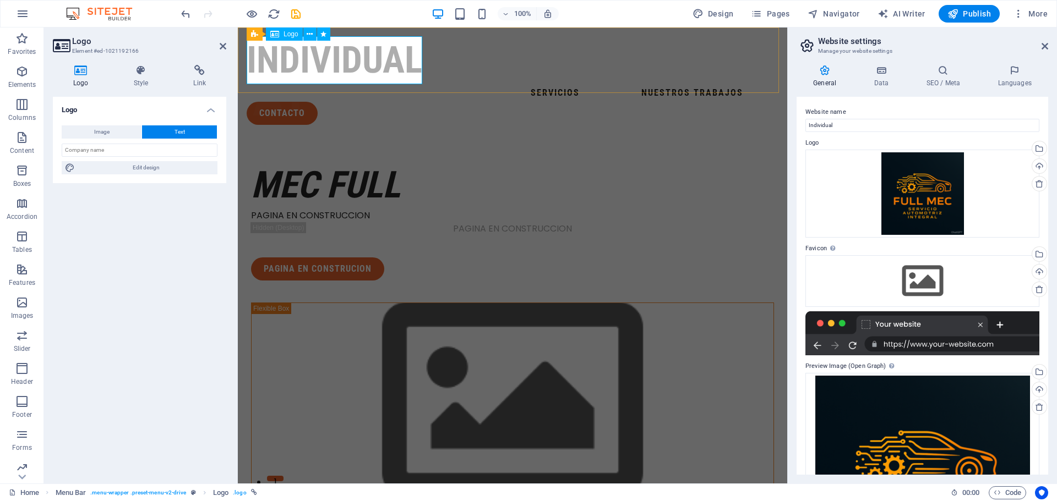
click at [293, 62] on div "Individual" at bounding box center [513, 60] width 532 height 48
click at [153, 151] on input "text" at bounding box center [140, 150] width 156 height 13
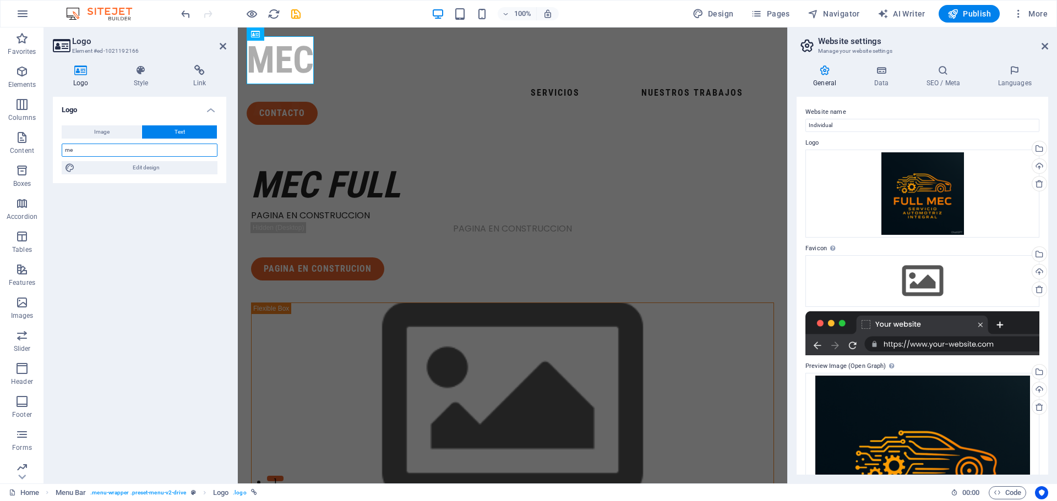
type input "m"
type input "MEC FULL"
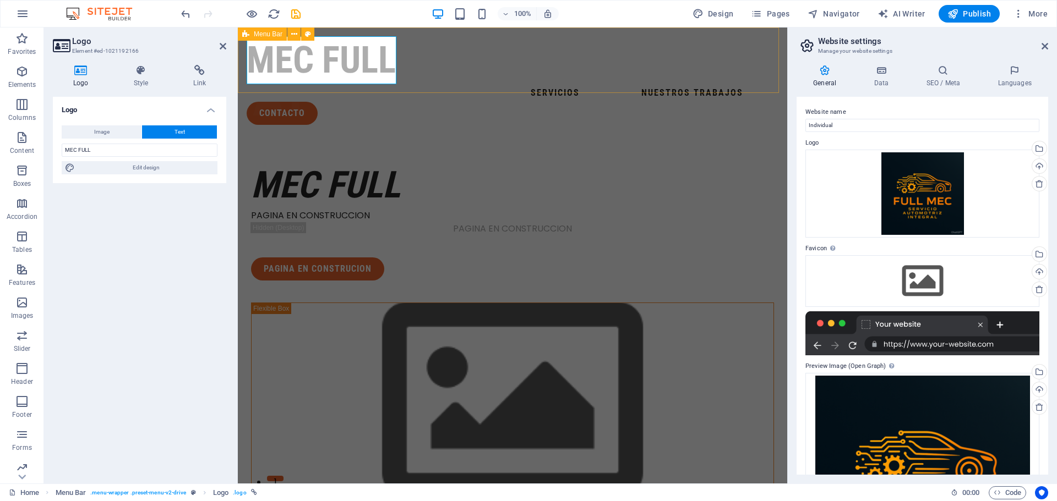
click at [517, 80] on div "MEC FULL SERVICIOS NUESTROS TRABAJOS contacto Menu" at bounding box center [512, 81] width 549 height 106
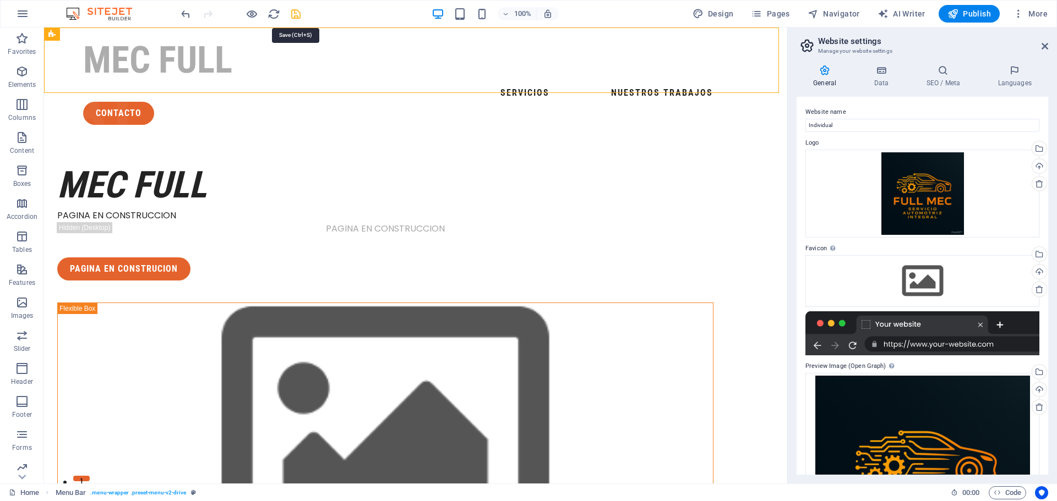
click at [296, 14] on icon "save" at bounding box center [295, 14] width 13 height 13
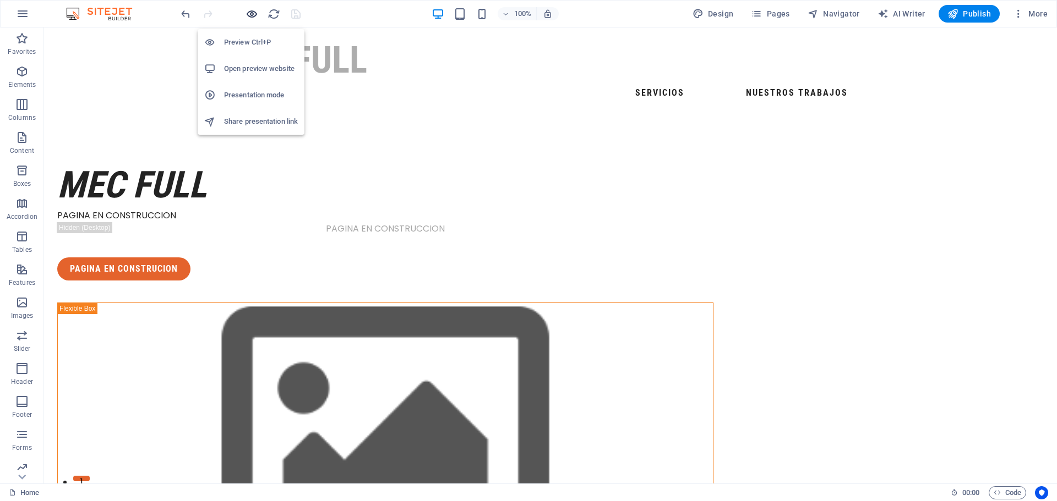
click at [253, 15] on icon "button" at bounding box center [251, 14] width 13 height 13
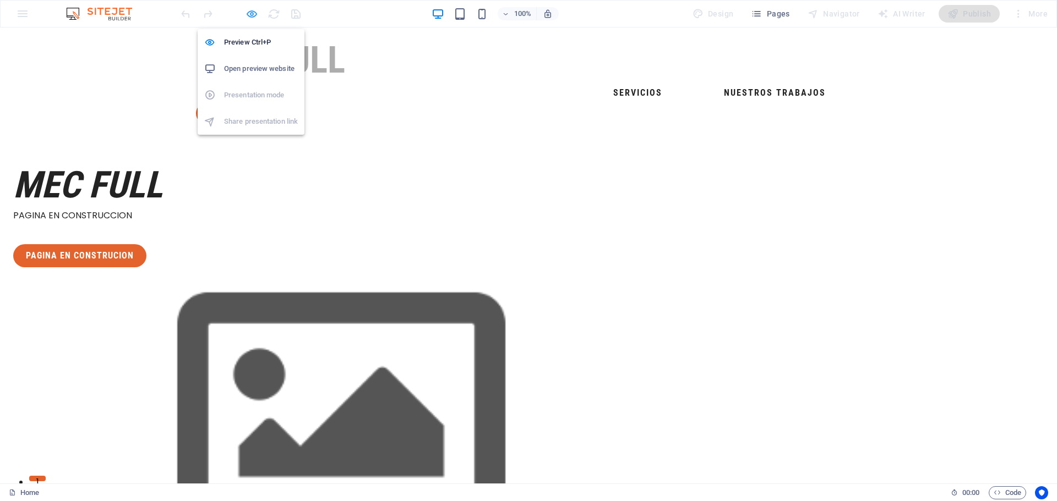
click at [253, 15] on icon "button" at bounding box center [251, 14] width 13 height 13
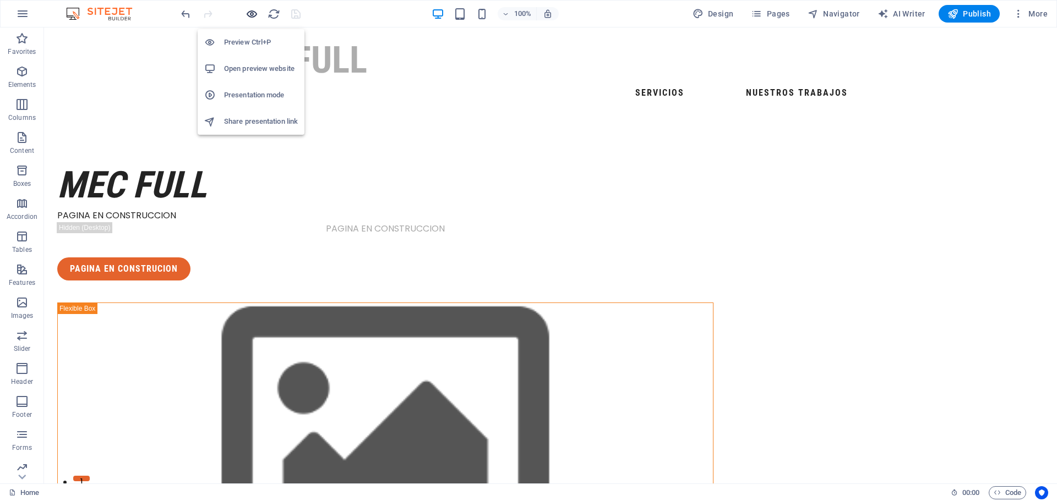
click at [253, 15] on icon "button" at bounding box center [251, 14] width 13 height 13
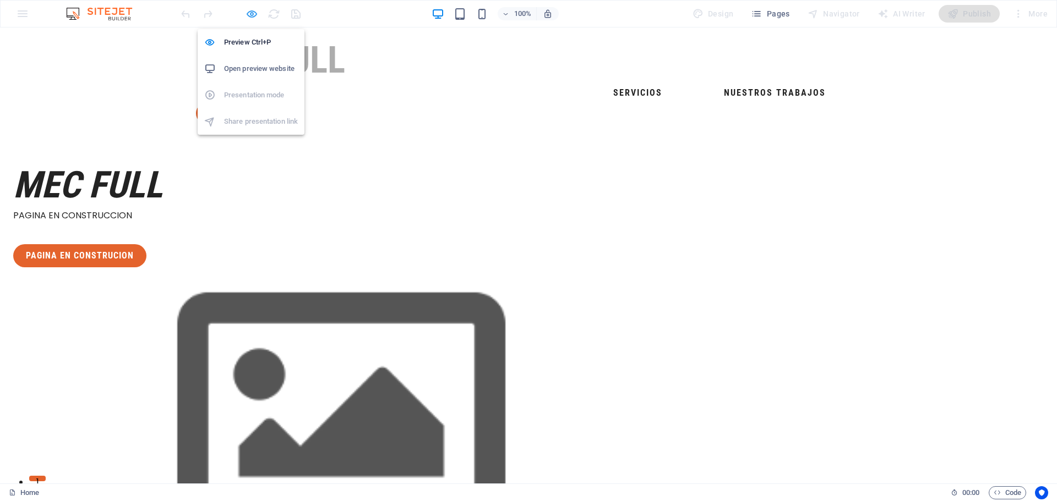
click at [253, 15] on icon "button" at bounding box center [251, 14] width 13 height 13
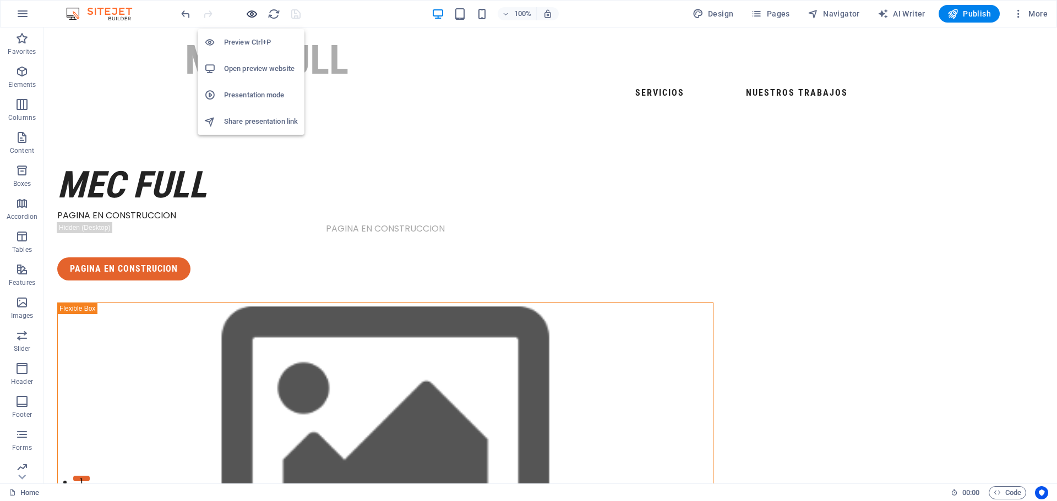
click at [253, 15] on icon "button" at bounding box center [251, 14] width 13 height 13
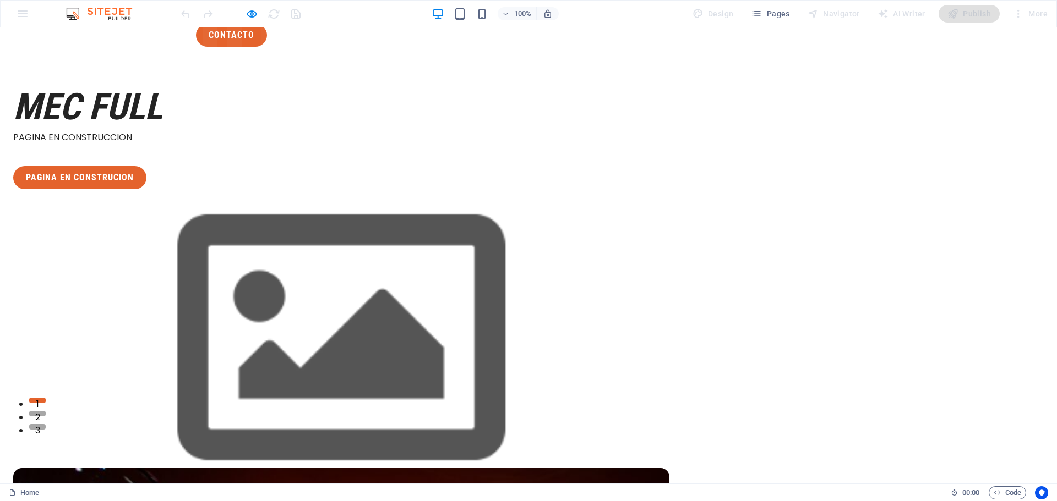
scroll to position [165, 0]
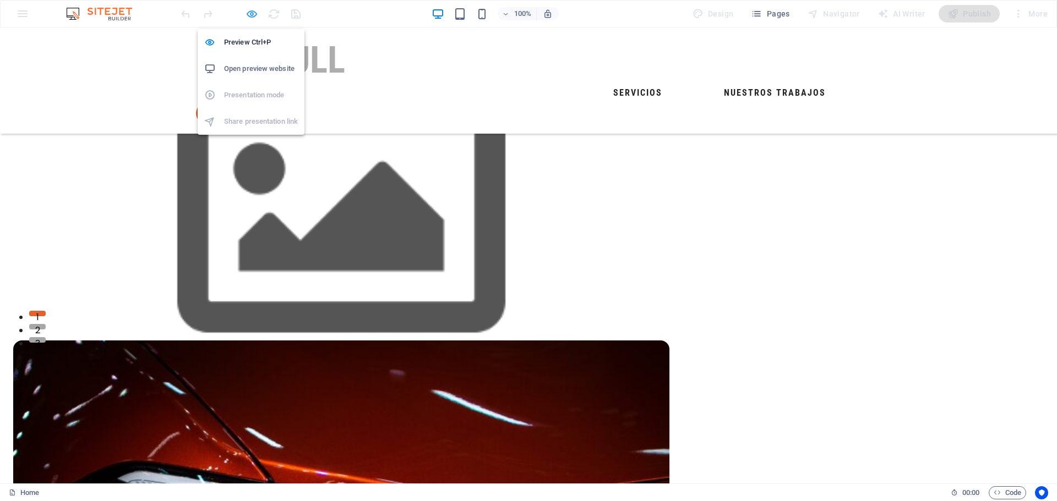
click at [255, 15] on icon "button" at bounding box center [251, 14] width 13 height 13
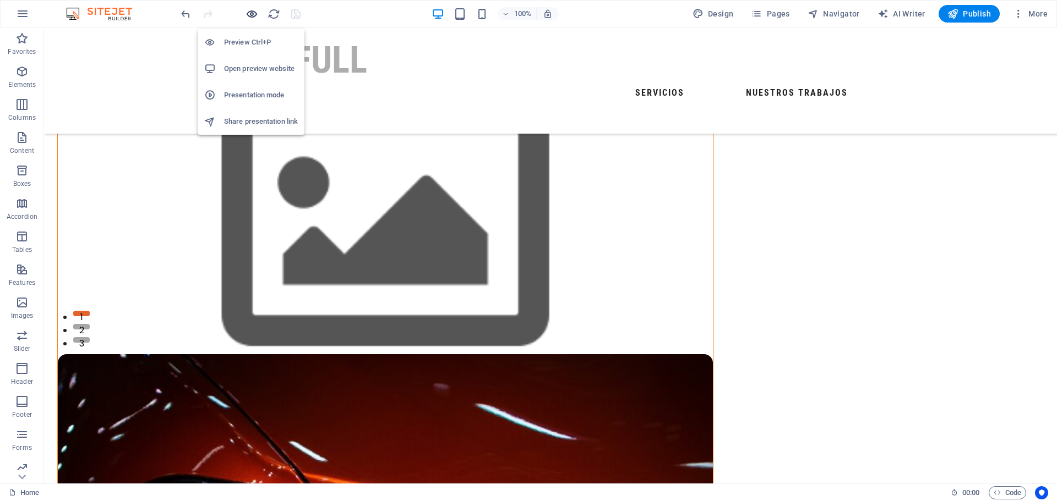
scroll to position [158, 0]
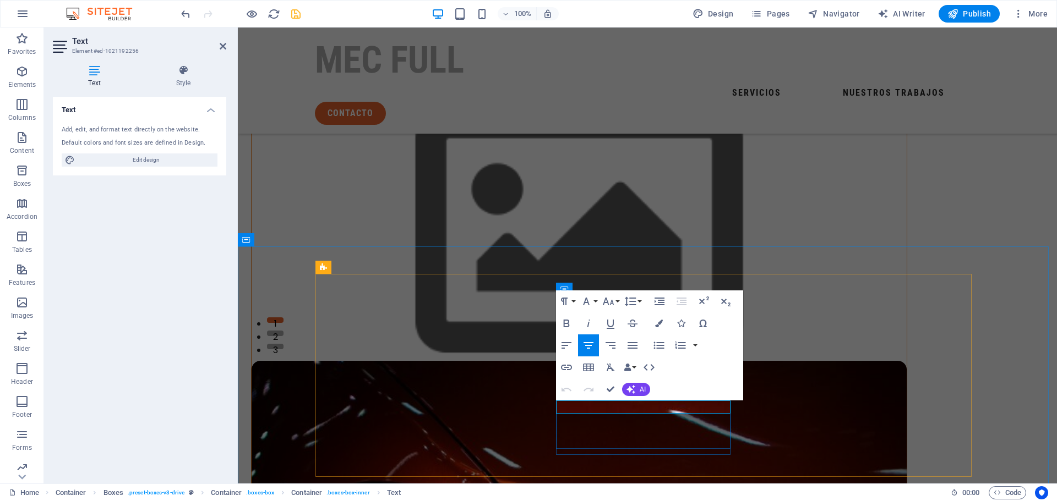
drag, startPoint x: 694, startPoint y: 408, endPoint x: 565, endPoint y: 411, distance: 129.3
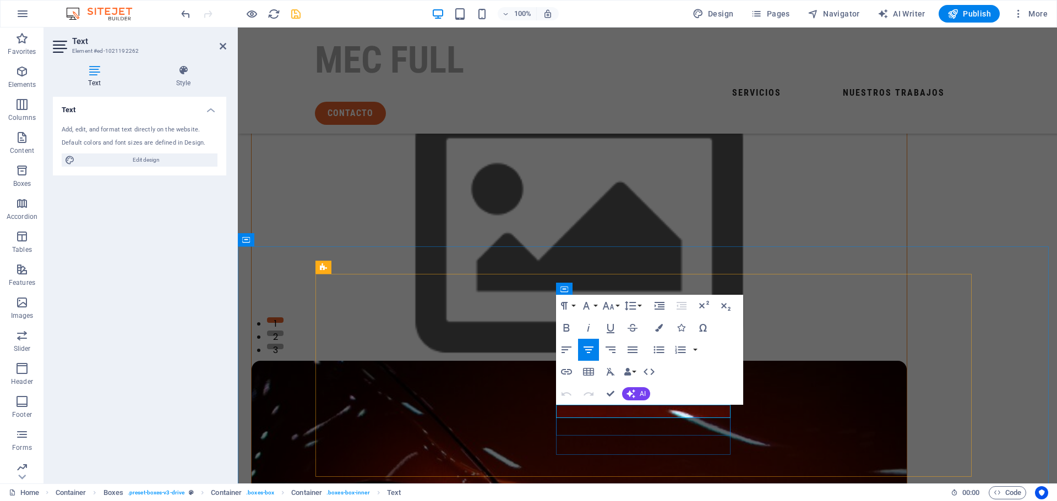
drag, startPoint x: 694, startPoint y: 412, endPoint x: 557, endPoint y: 409, distance: 137.0
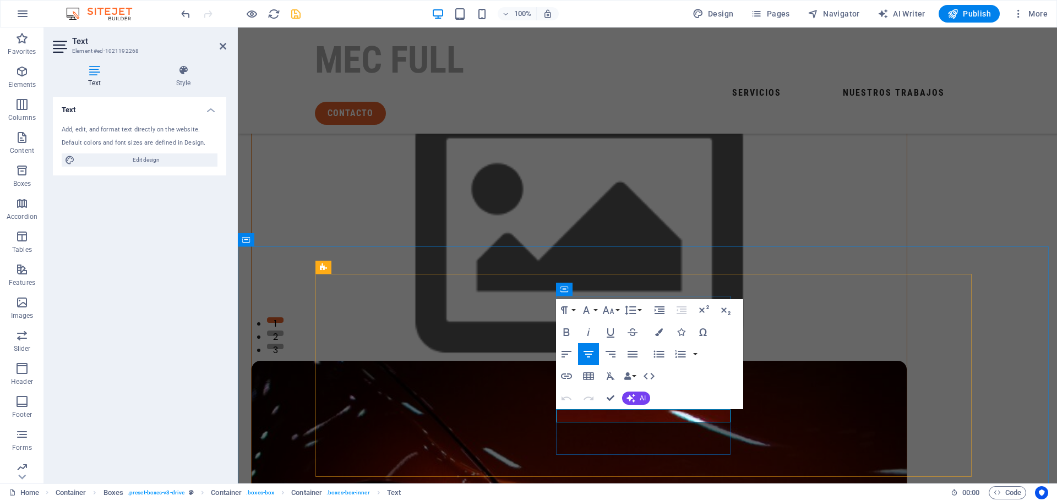
drag, startPoint x: 695, startPoint y: 417, endPoint x: 566, endPoint y: 411, distance: 128.9
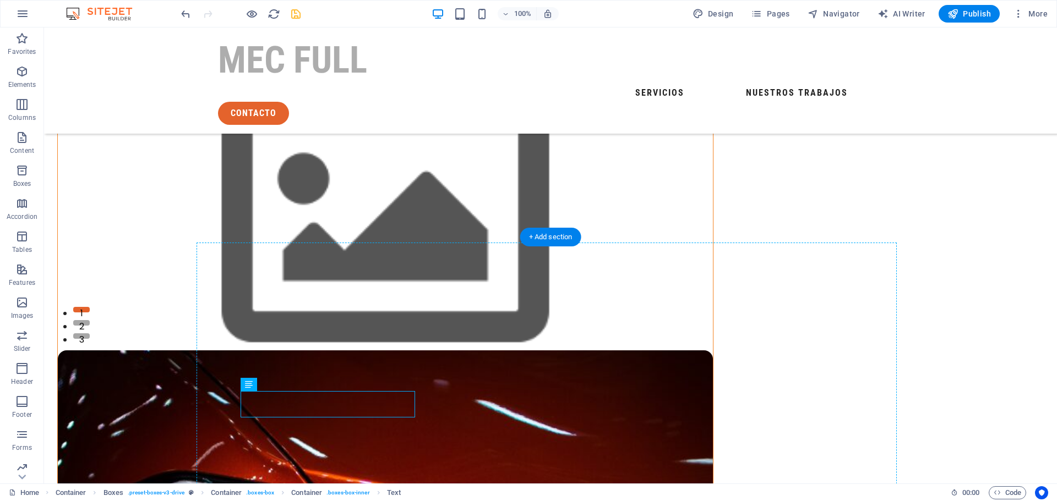
drag, startPoint x: 358, startPoint y: 419, endPoint x: 321, endPoint y: 417, distance: 37.5
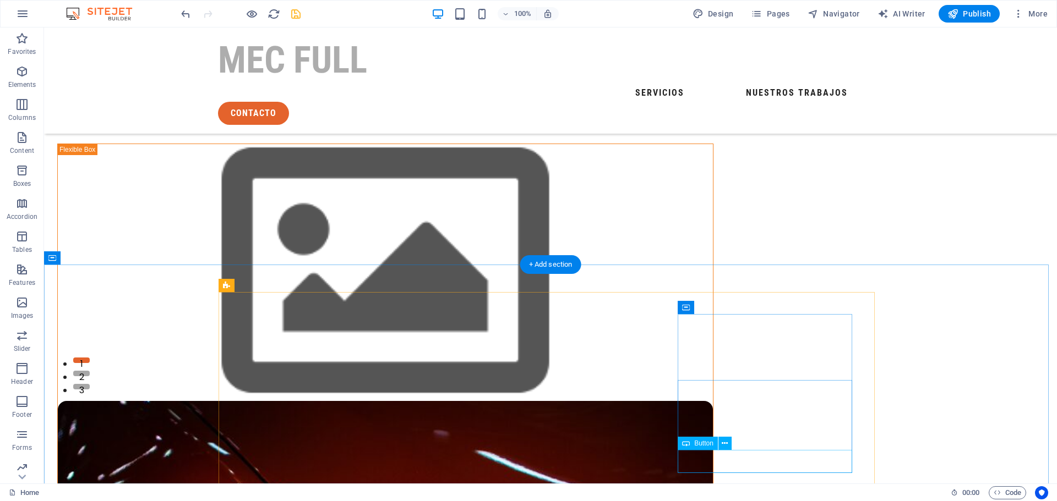
scroll to position [173, 0]
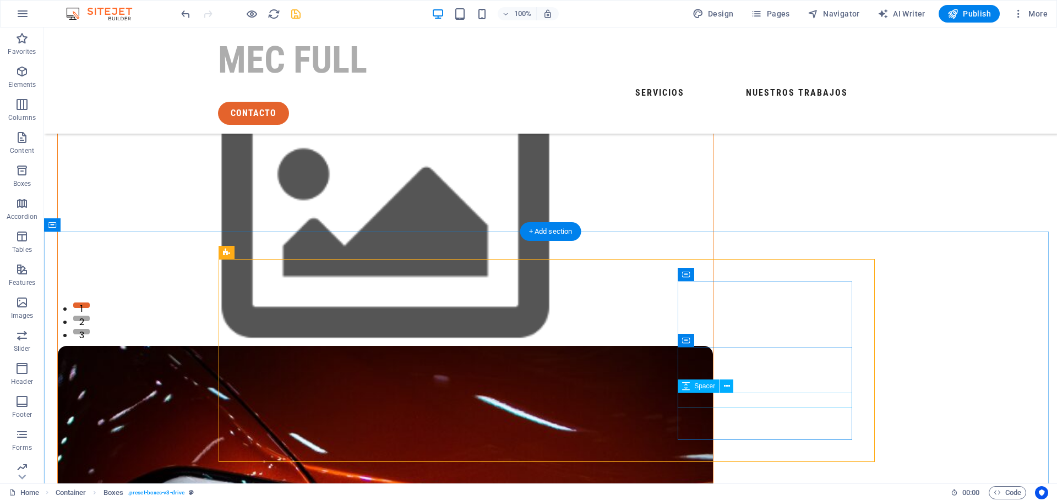
select select "px"
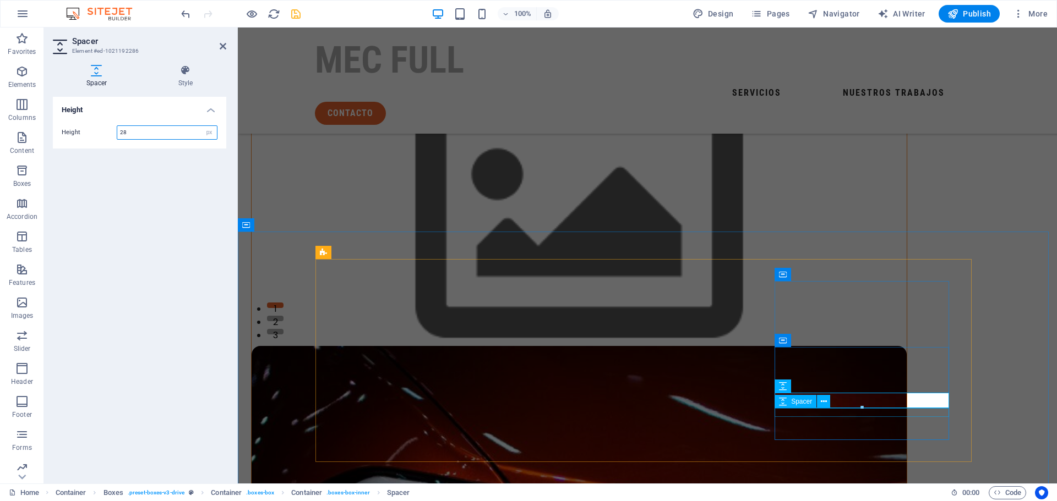
paste input "number"
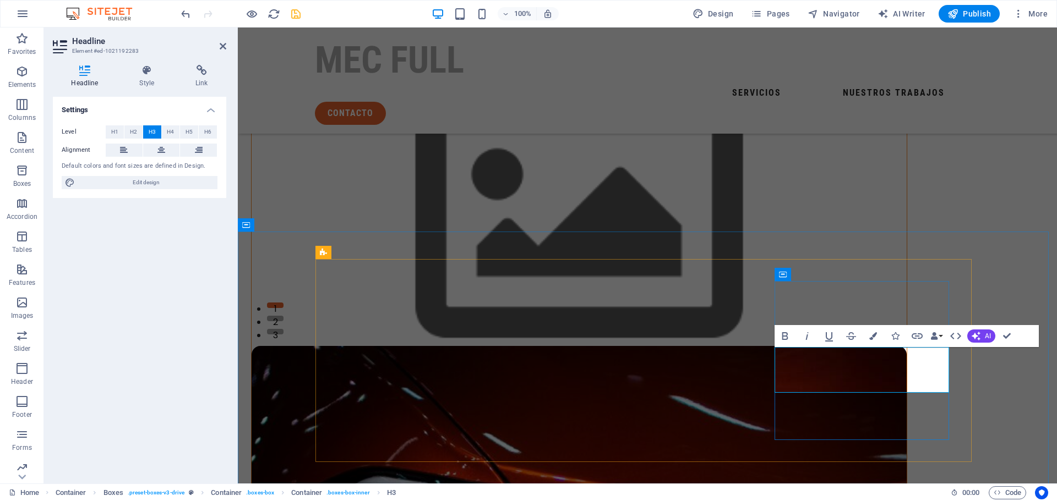
drag, startPoint x: 922, startPoint y: 382, endPoint x: 837, endPoint y: 369, distance: 86.3
drag, startPoint x: 910, startPoint y: 364, endPoint x: 822, endPoint y: 362, distance: 88.1
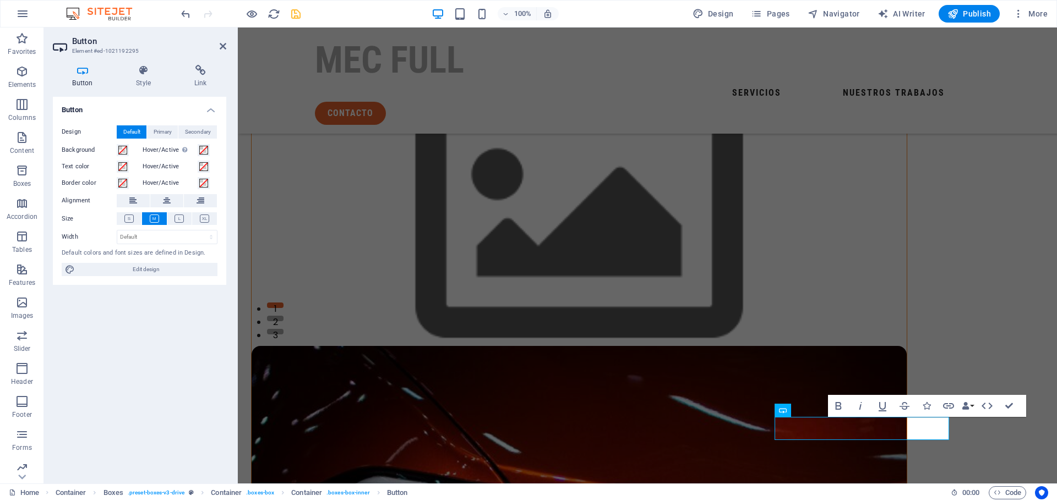
click at [149, 373] on div "Button Design Default Primary Secondary Background Hover/Active Switch to previ…" at bounding box center [139, 286] width 173 height 378
click at [141, 269] on span "Edit design" at bounding box center [146, 269] width 136 height 13
select select "px"
select select "400"
select select "px"
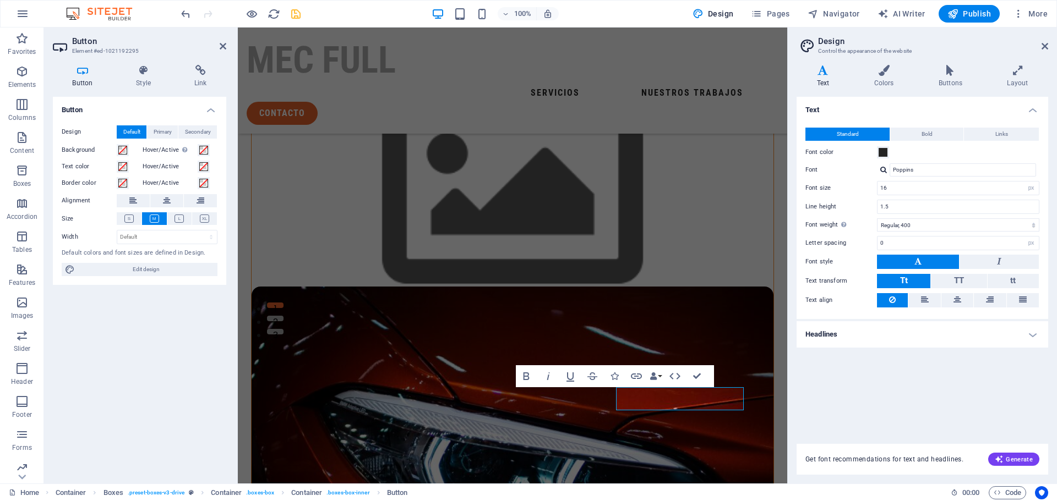
scroll to position [144, 0]
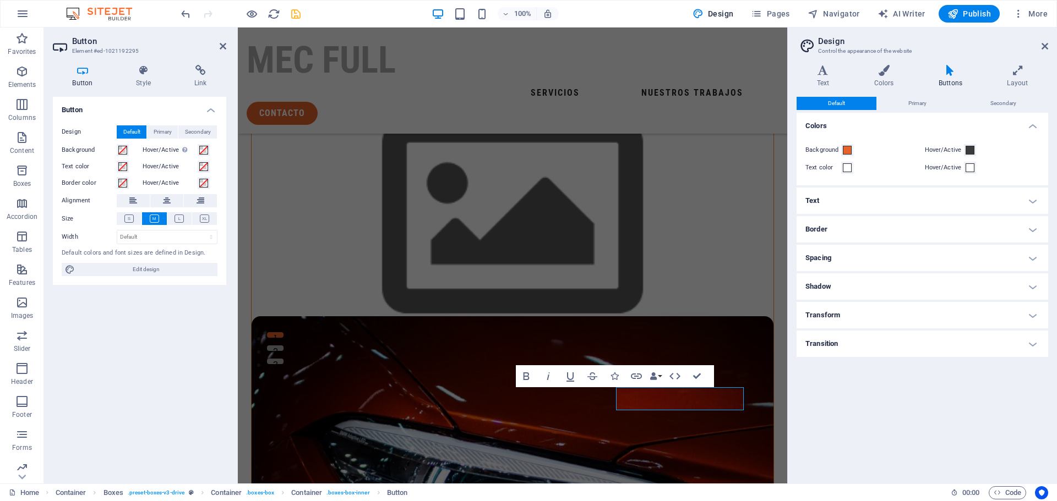
click at [1050, 45] on aside "Design Control the appearance of the website Variants Text Colors Buttons Layou…" at bounding box center [922, 256] width 270 height 456
click at [1042, 46] on icon at bounding box center [1044, 46] width 7 height 9
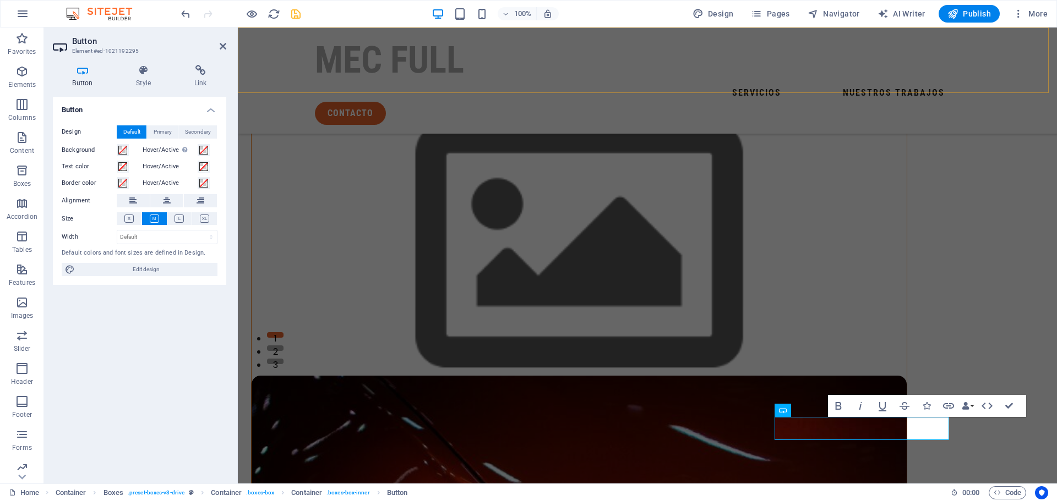
scroll to position [173, 0]
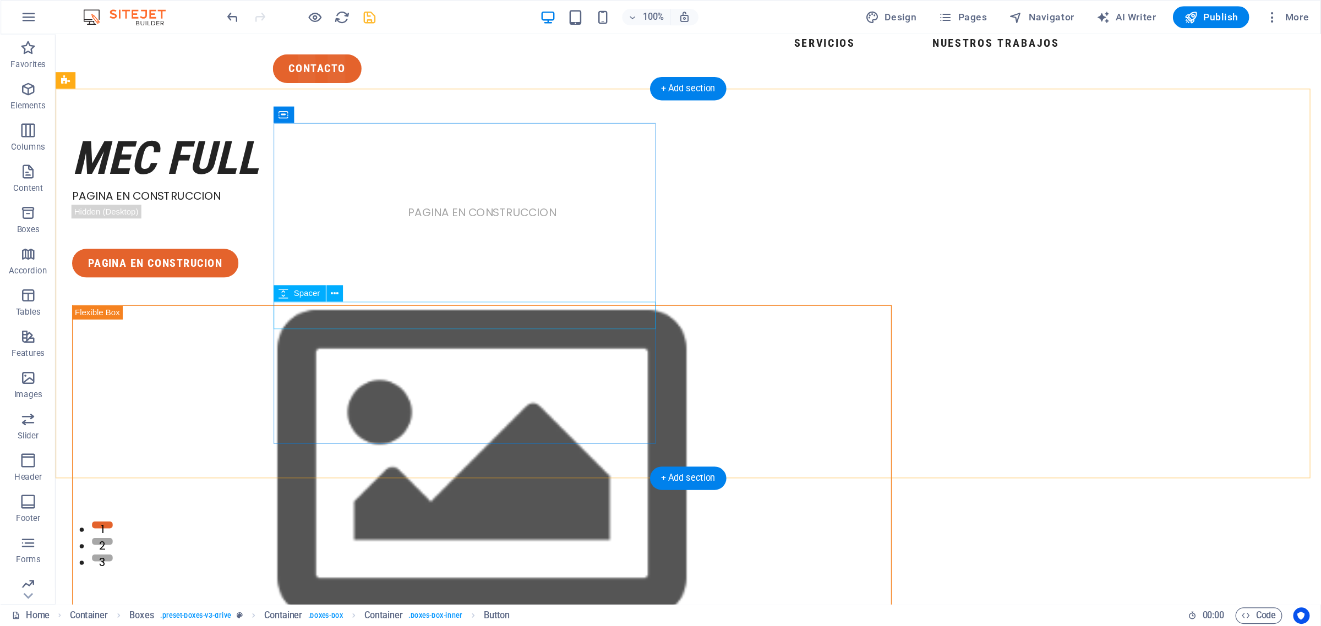
scroll to position [0, 0]
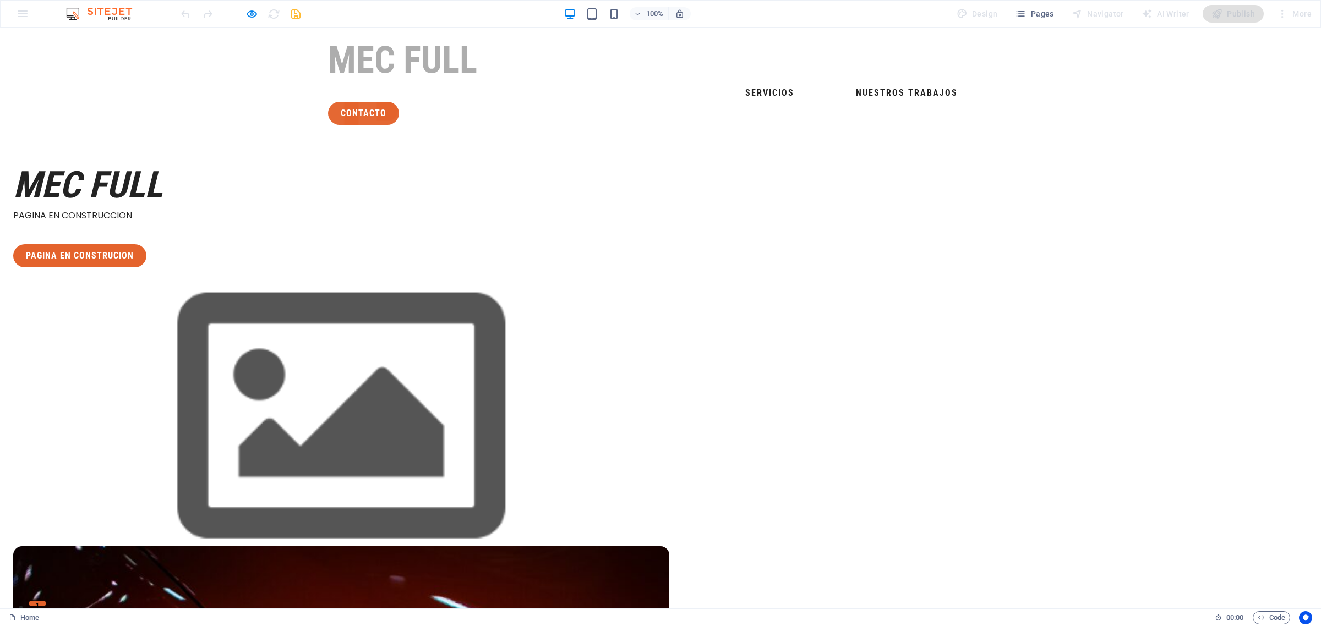
click at [24, 14] on div "100% Design Pages Navigator AI Writer Publish More" at bounding box center [661, 14] width 1320 height 26
click at [103, 15] on img at bounding box center [104, 13] width 83 height 13
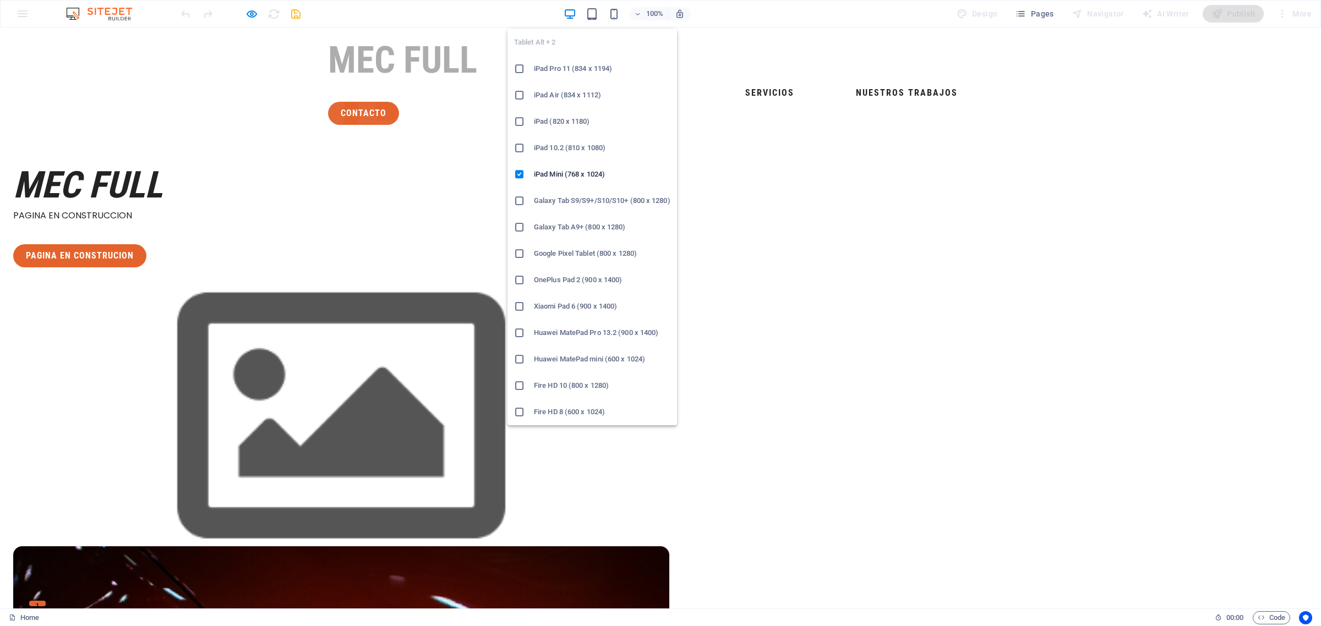
click at [594, 20] on div "Tablet Alt + 2 iPad Pro 11 (834 x 1194) iPad Air (834 x 1112) iPad (820 x 1180)…" at bounding box center [591, 222] width 169 height 405
click at [598, 13] on icon "button" at bounding box center [592, 14] width 13 height 13
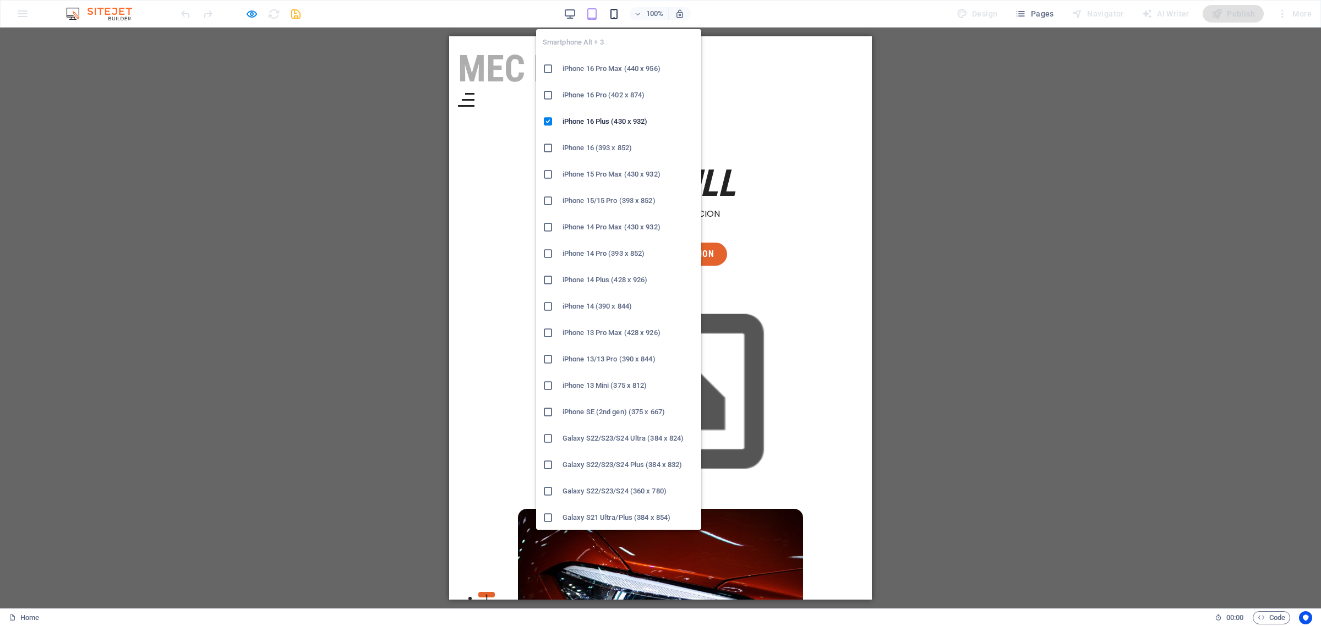
click at [615, 15] on icon "button" at bounding box center [614, 14] width 13 height 13
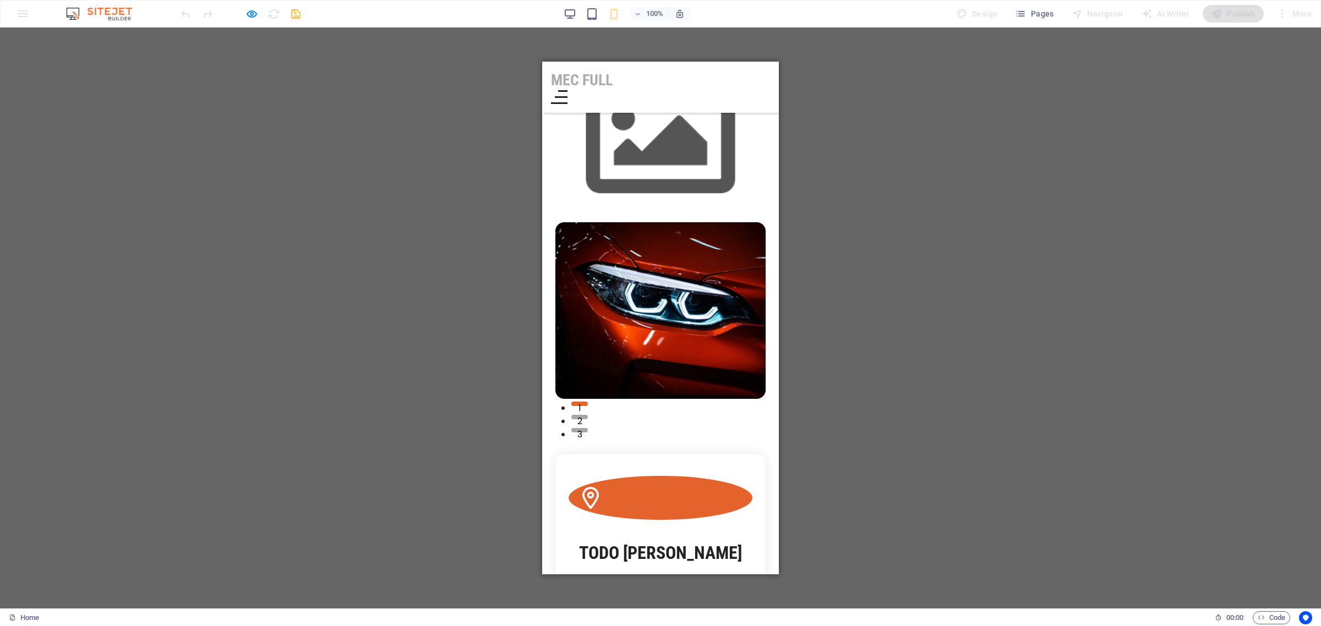
scroll to position [105, 0]
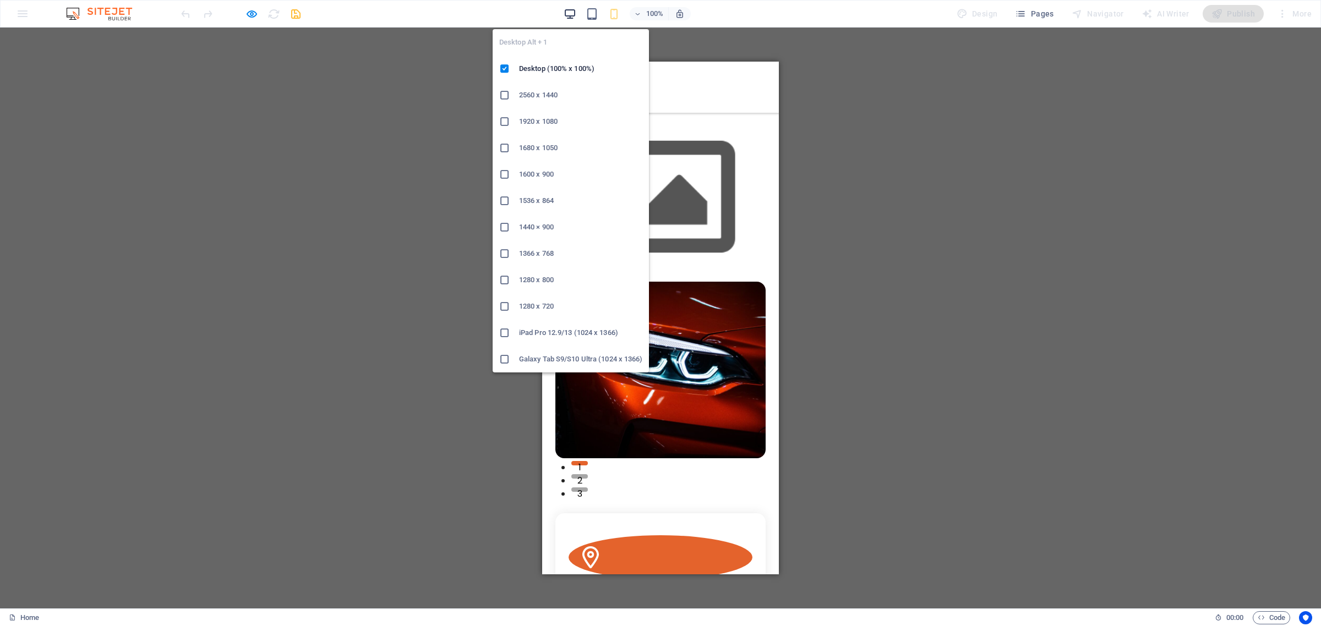
click at [570, 14] on icon "button" at bounding box center [569, 14] width 13 height 13
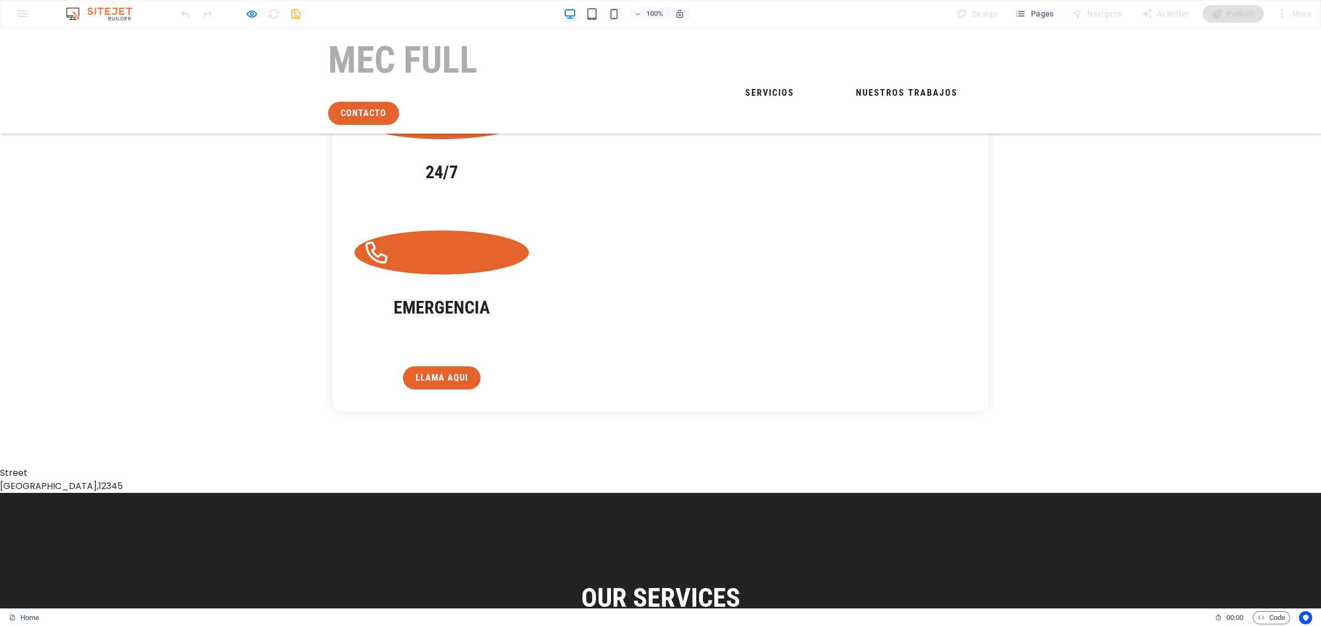
scroll to position [1096, 0]
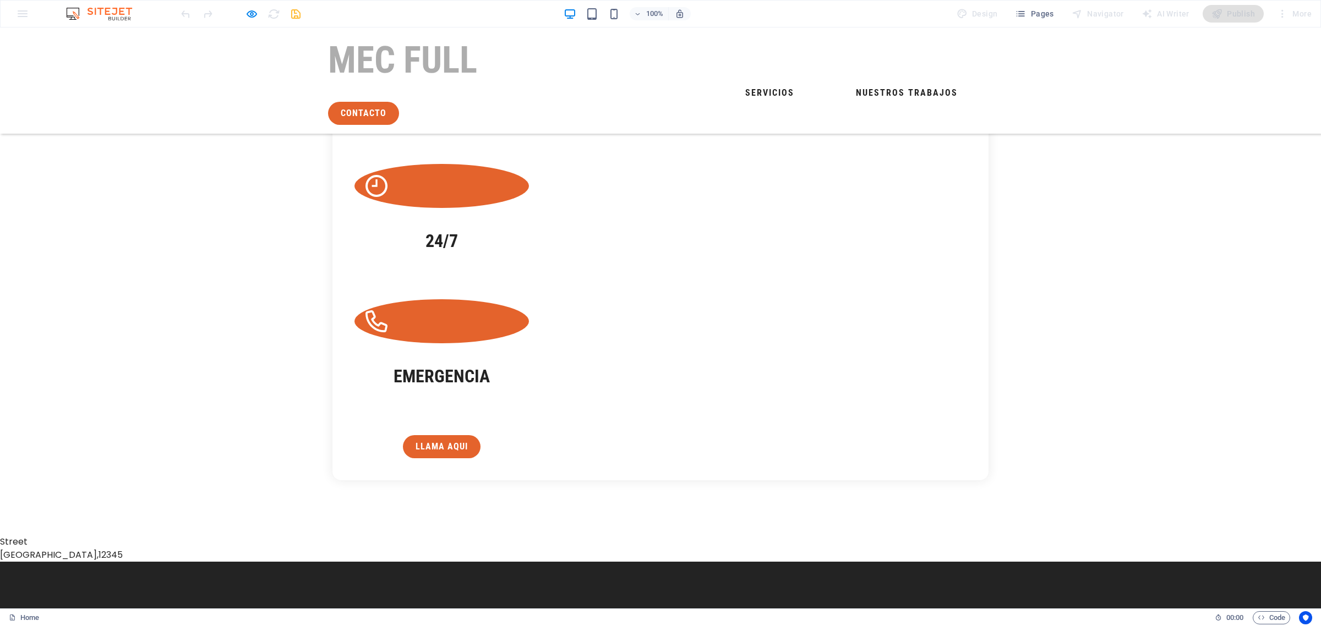
click at [255, 11] on icon "button" at bounding box center [251, 14] width 13 height 13
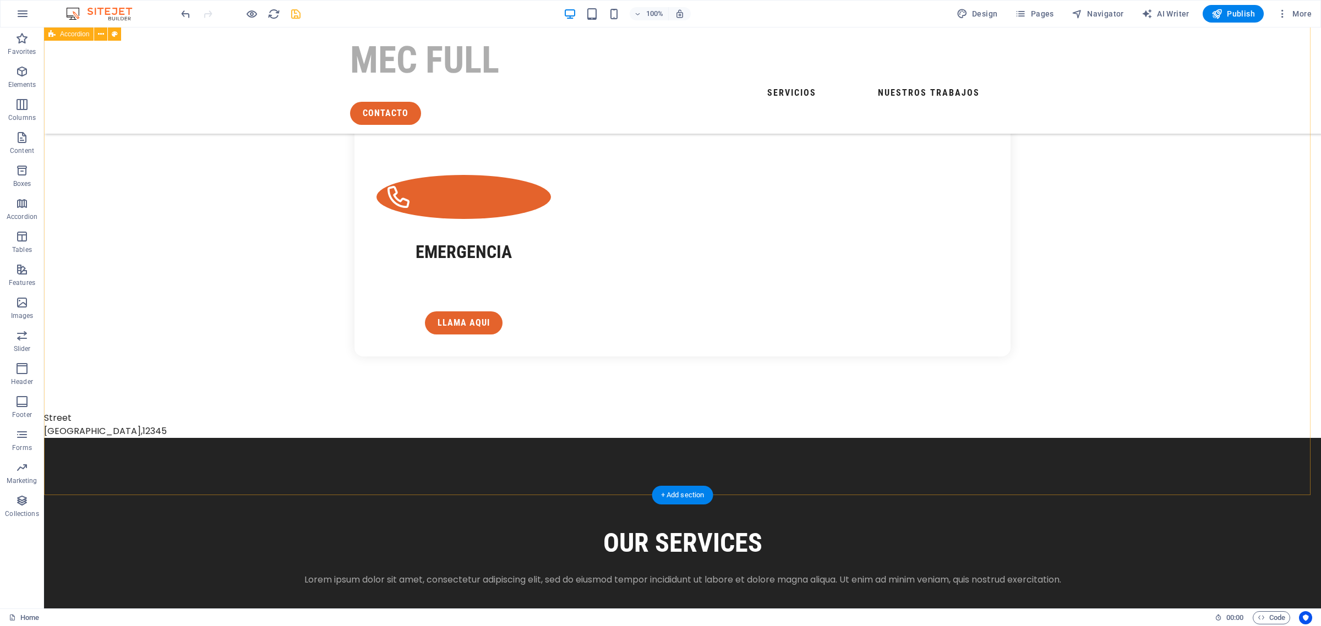
scroll to position [958, 0]
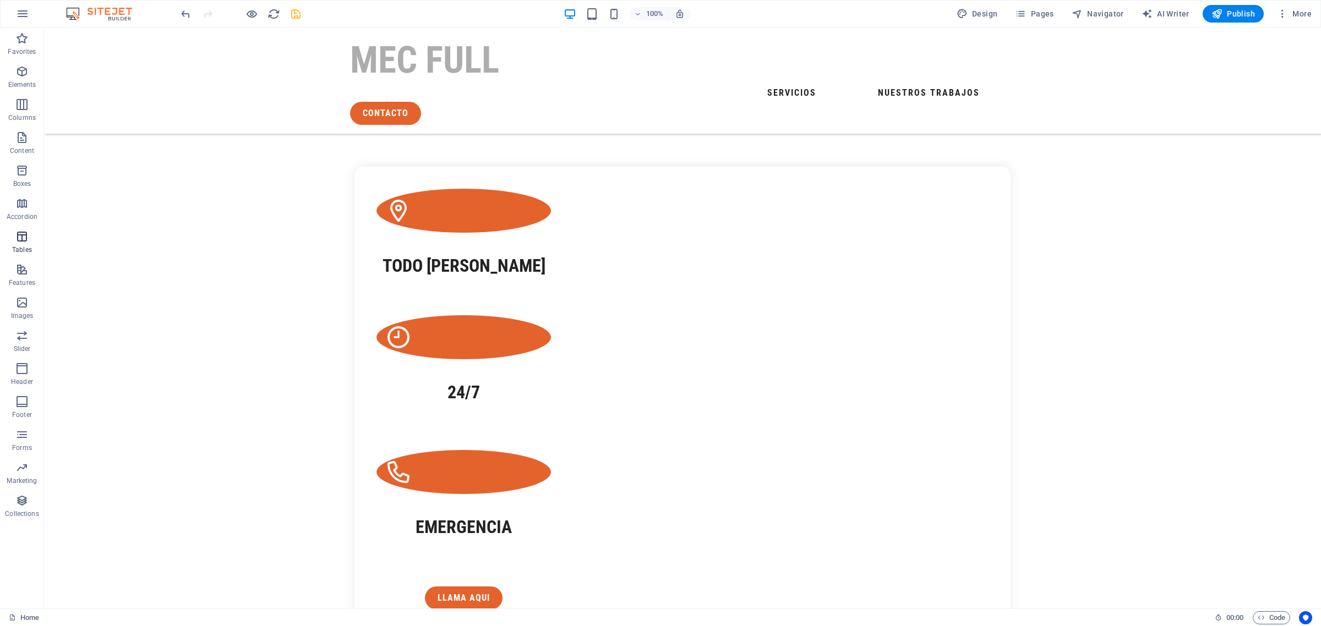
click at [22, 238] on icon "button" at bounding box center [21, 236] width 13 height 13
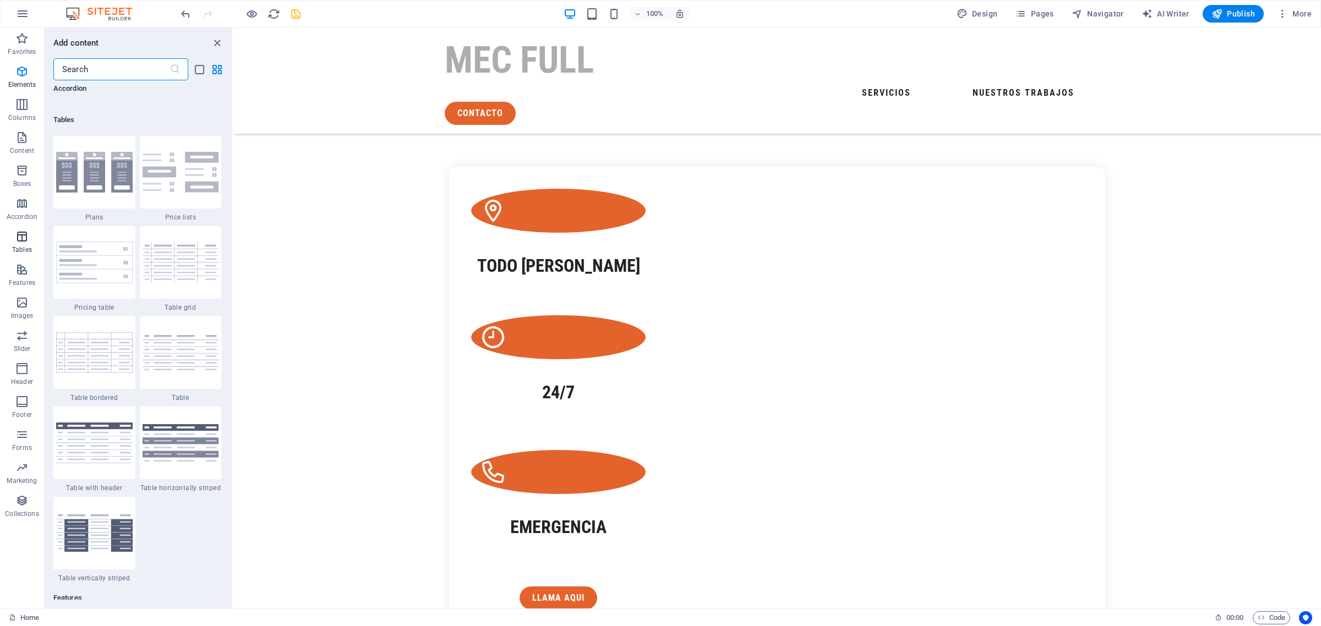
scroll to position [3811, 0]
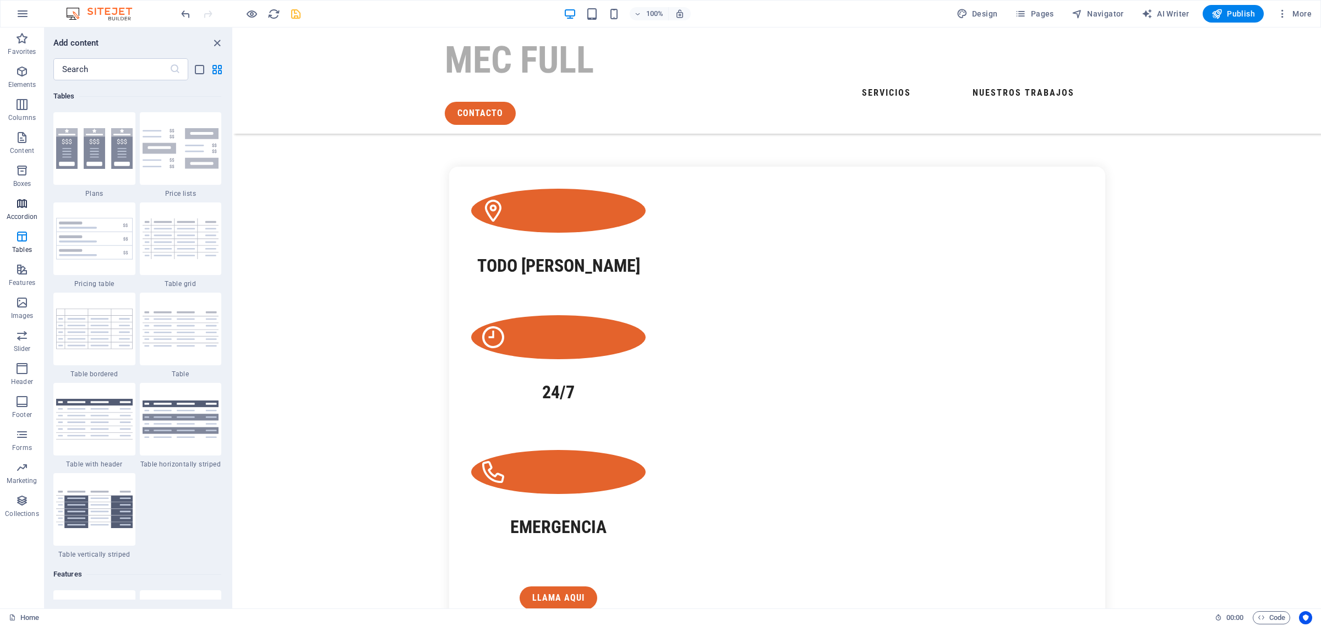
click at [18, 206] on icon "button" at bounding box center [21, 203] width 13 height 13
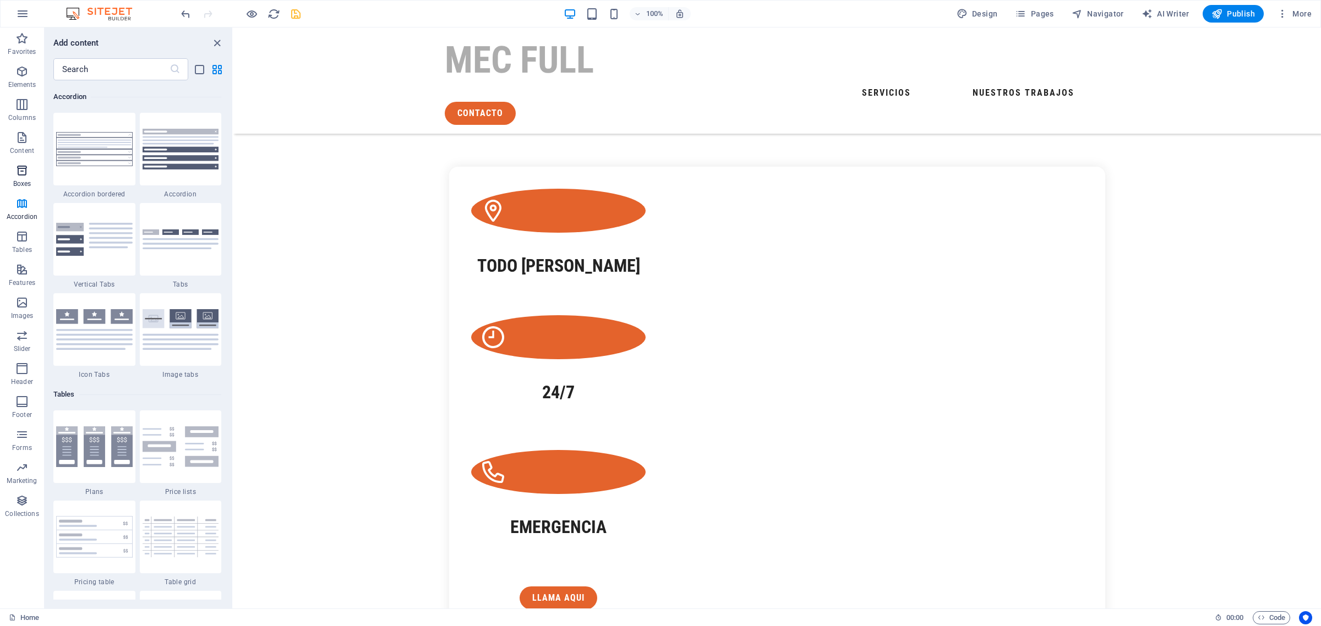
click at [18, 177] on icon "button" at bounding box center [21, 170] width 13 height 13
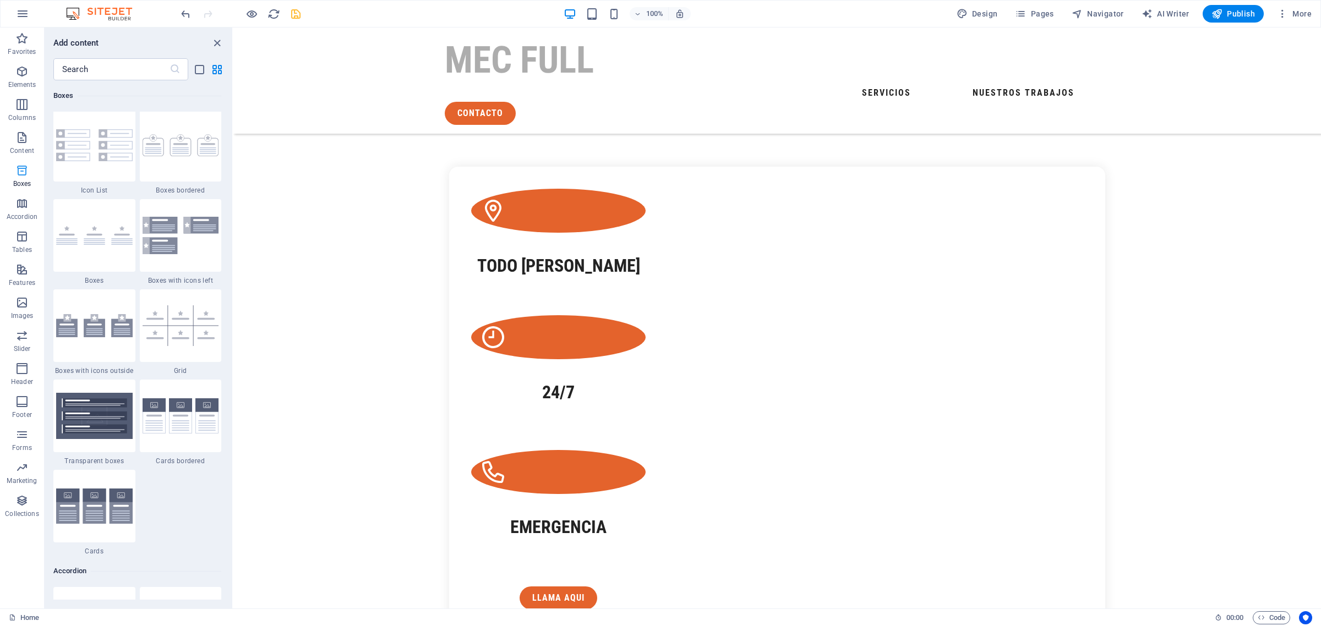
scroll to position [3035, 0]
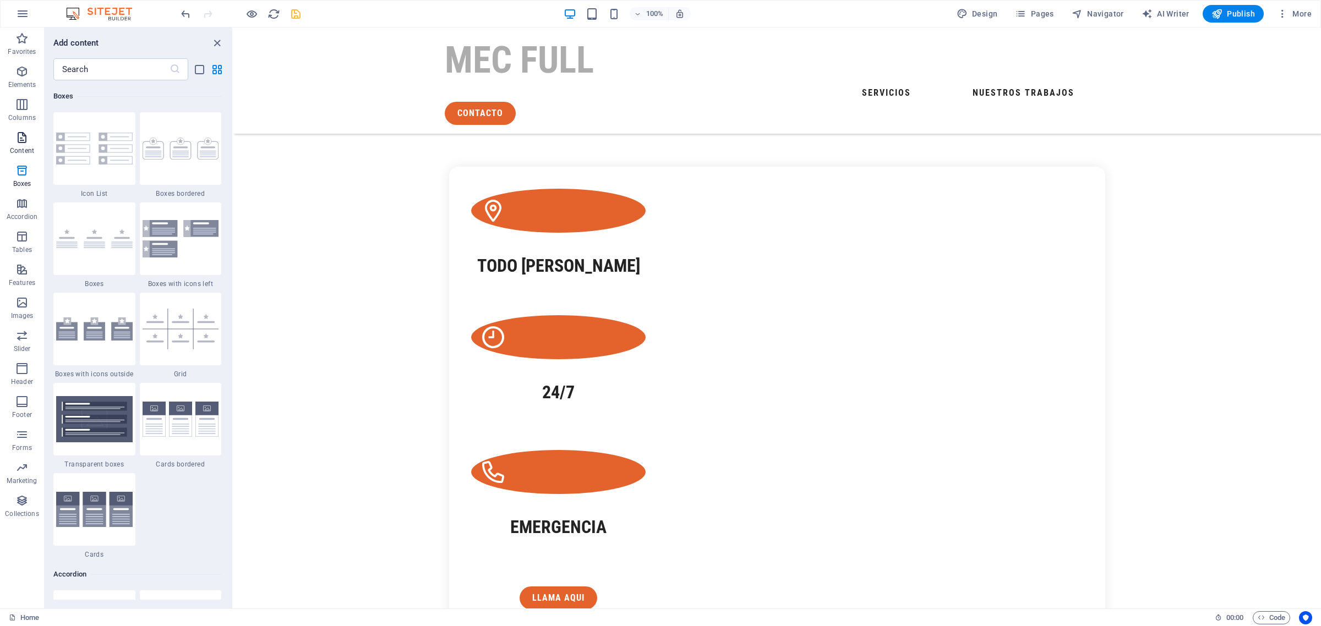
click at [26, 150] on p "Content" at bounding box center [22, 150] width 24 height 9
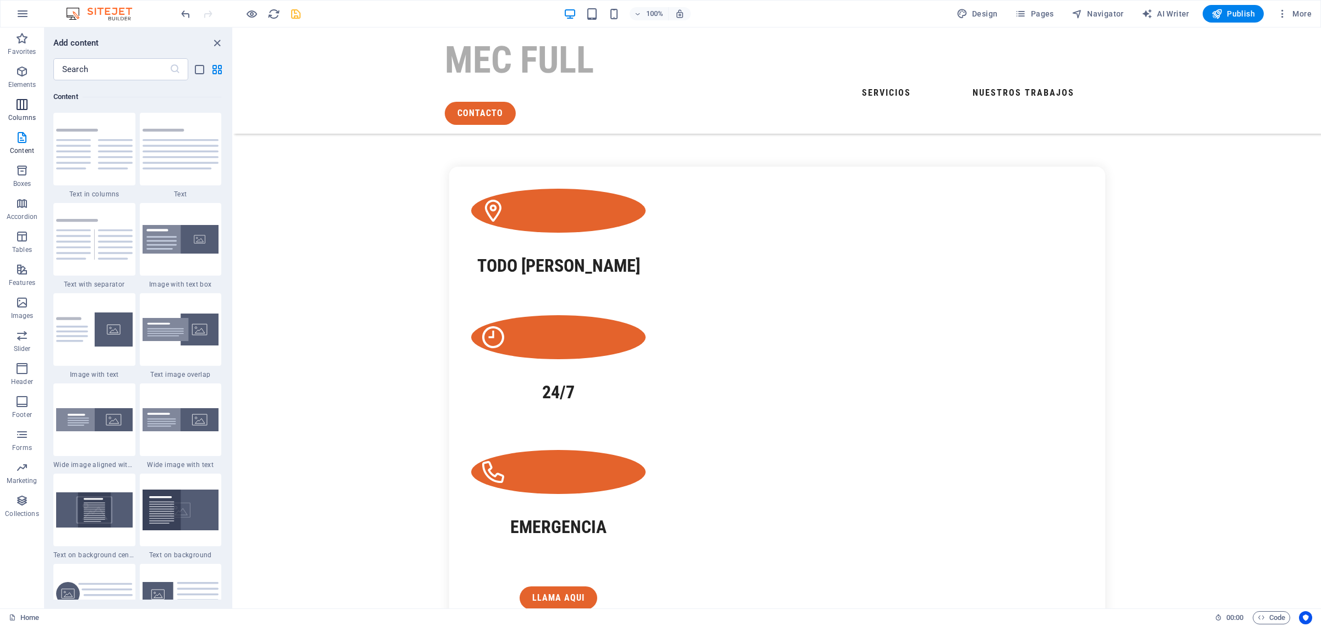
click at [24, 117] on p "Columns" at bounding box center [22, 117] width 28 height 9
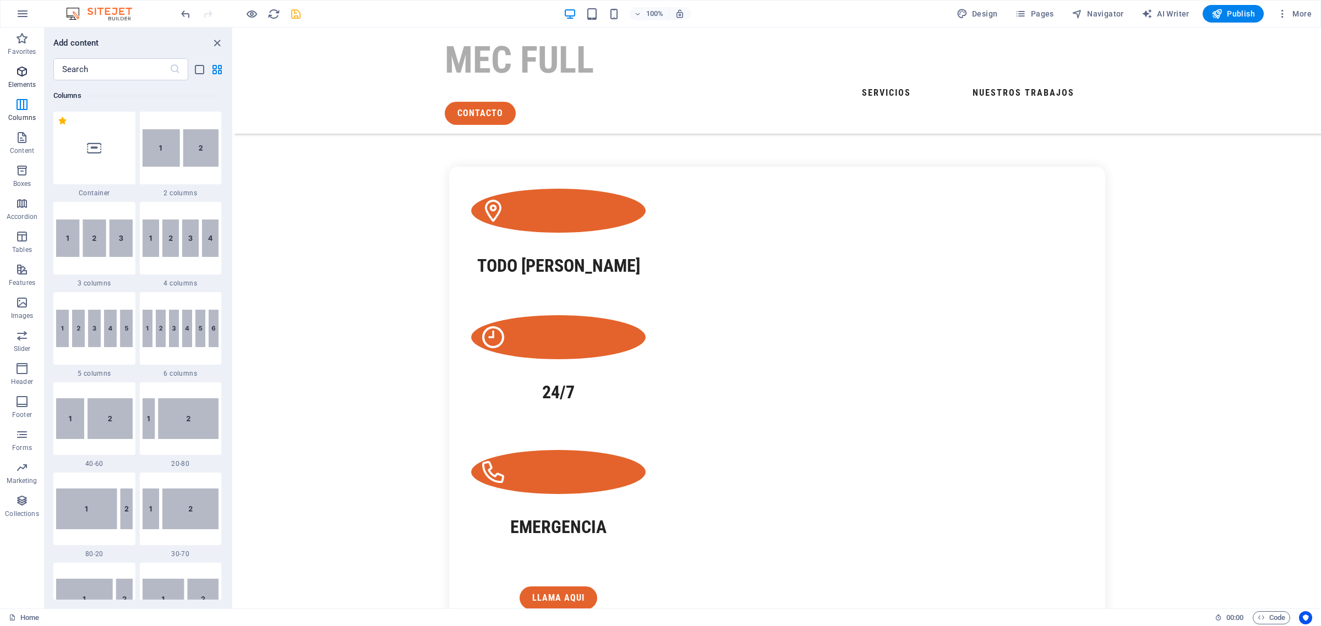
click at [26, 78] on span "Elements" at bounding box center [22, 78] width 44 height 26
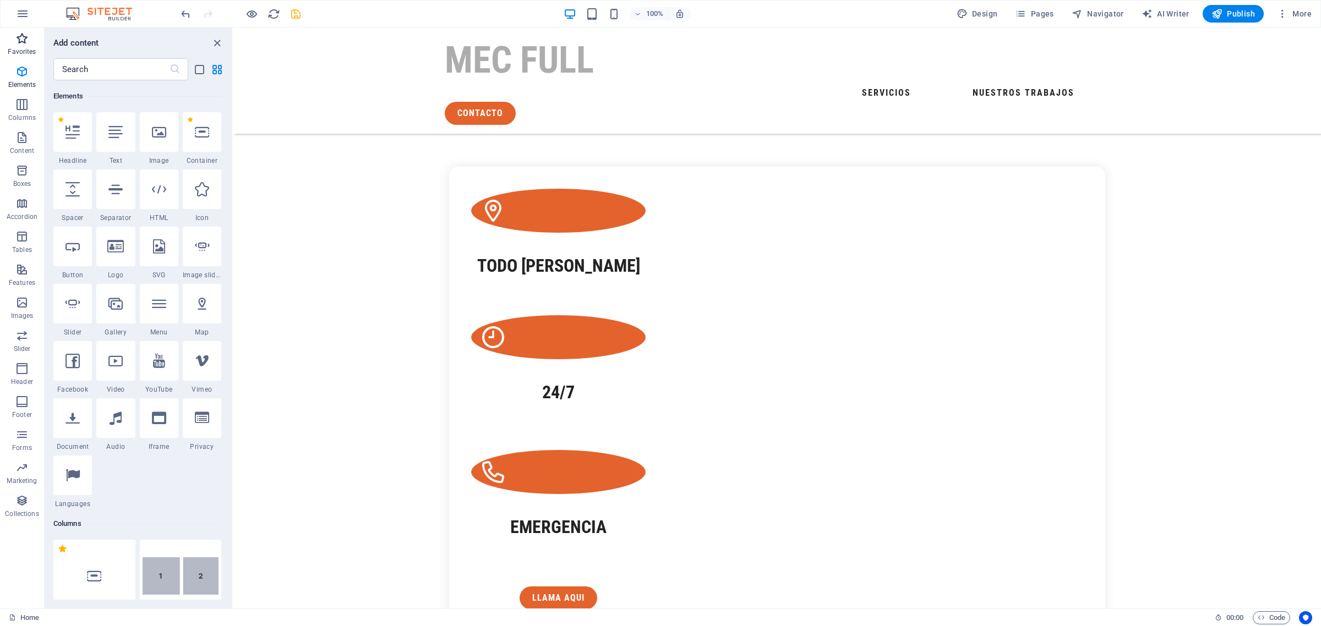
click at [23, 47] on p "Favorites" at bounding box center [22, 51] width 28 height 9
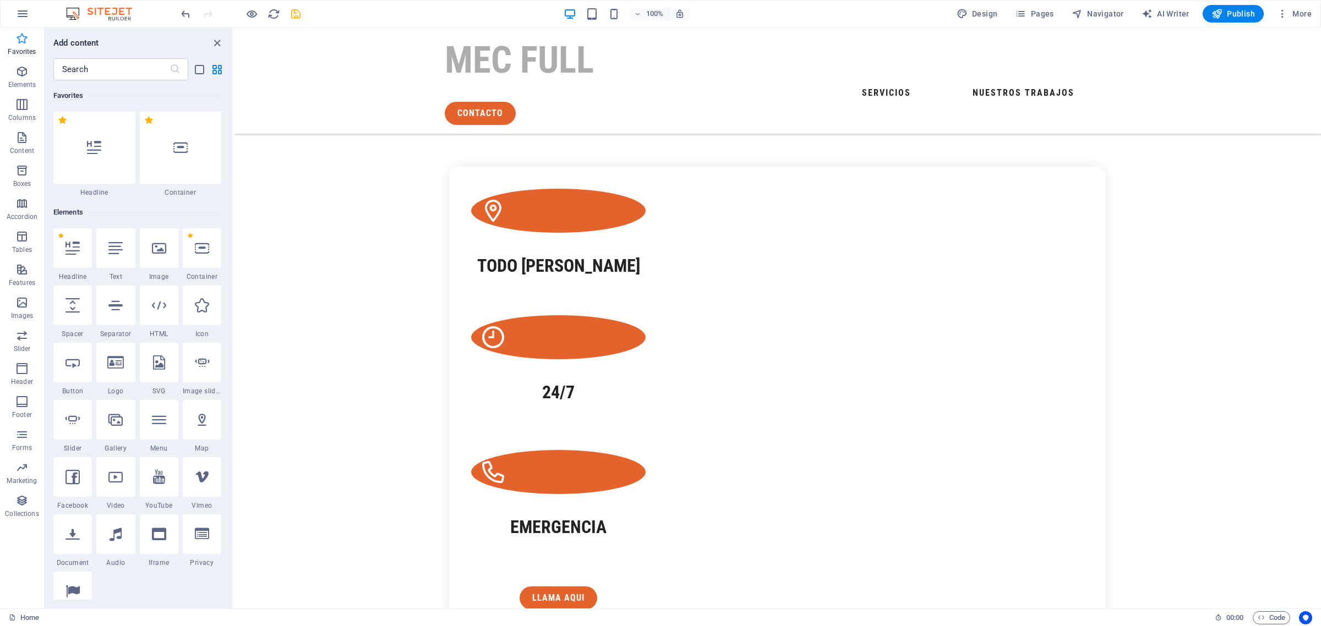
scroll to position [0, 0]
click at [25, 476] on span "Marketing" at bounding box center [22, 474] width 44 height 26
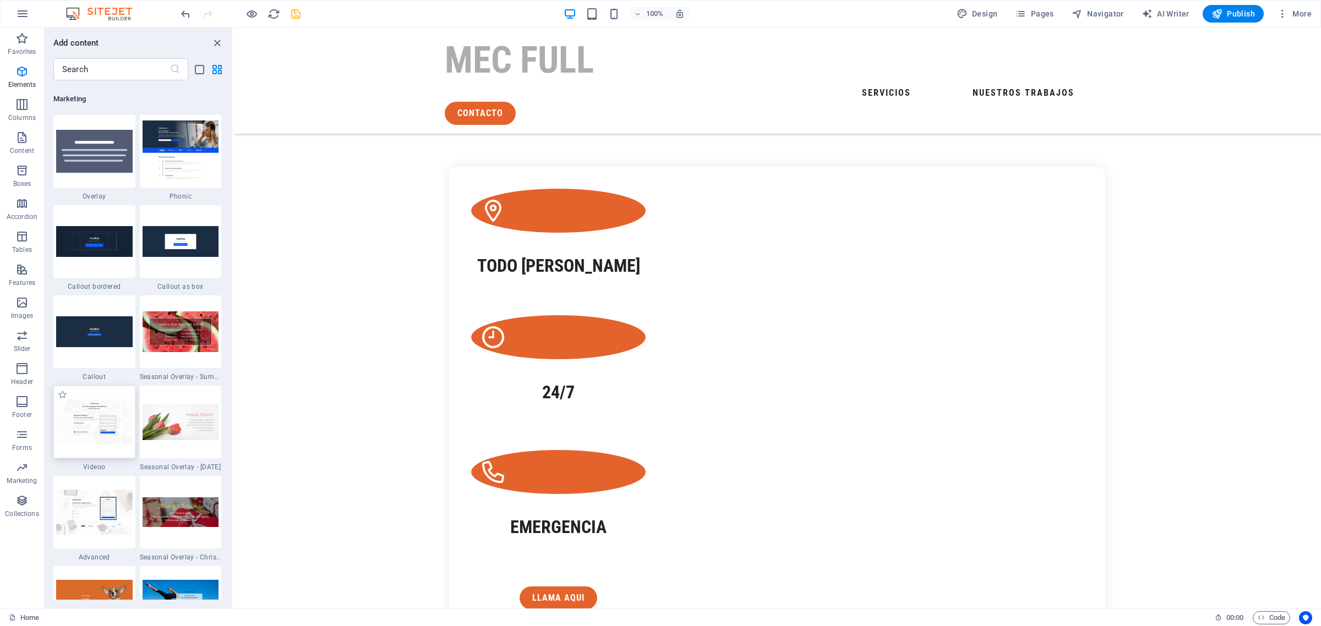
scroll to position [8962, 0]
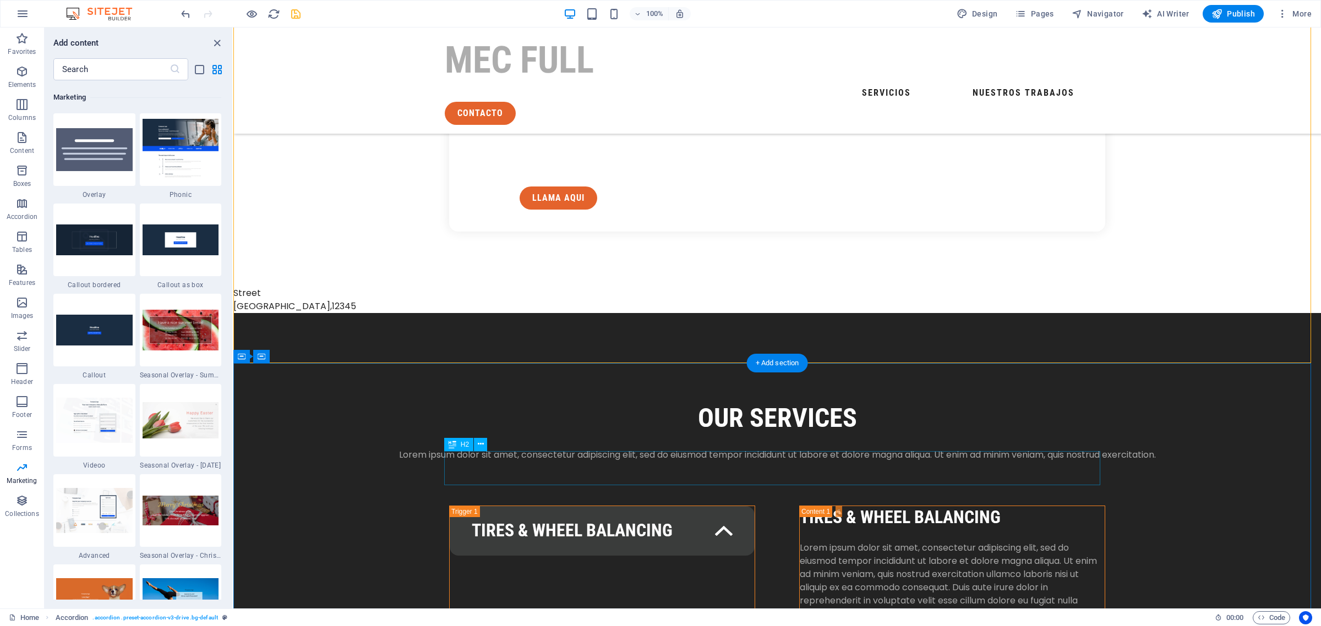
scroll to position [1508, 0]
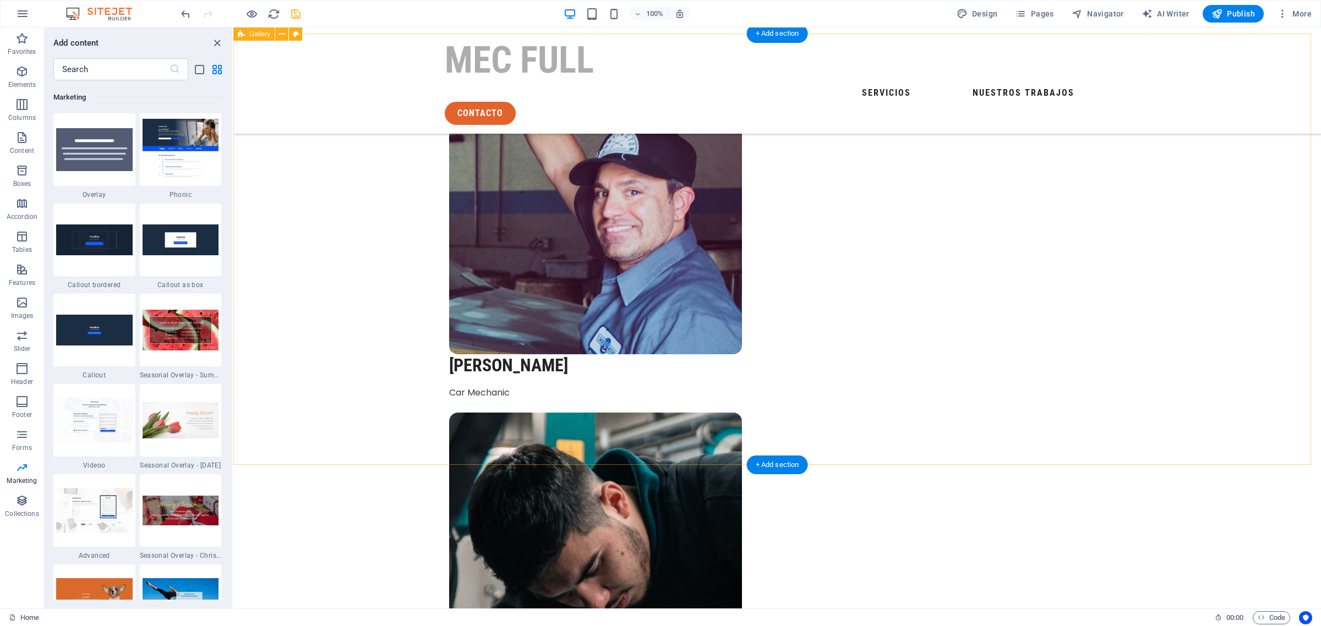
scroll to position [3558, 0]
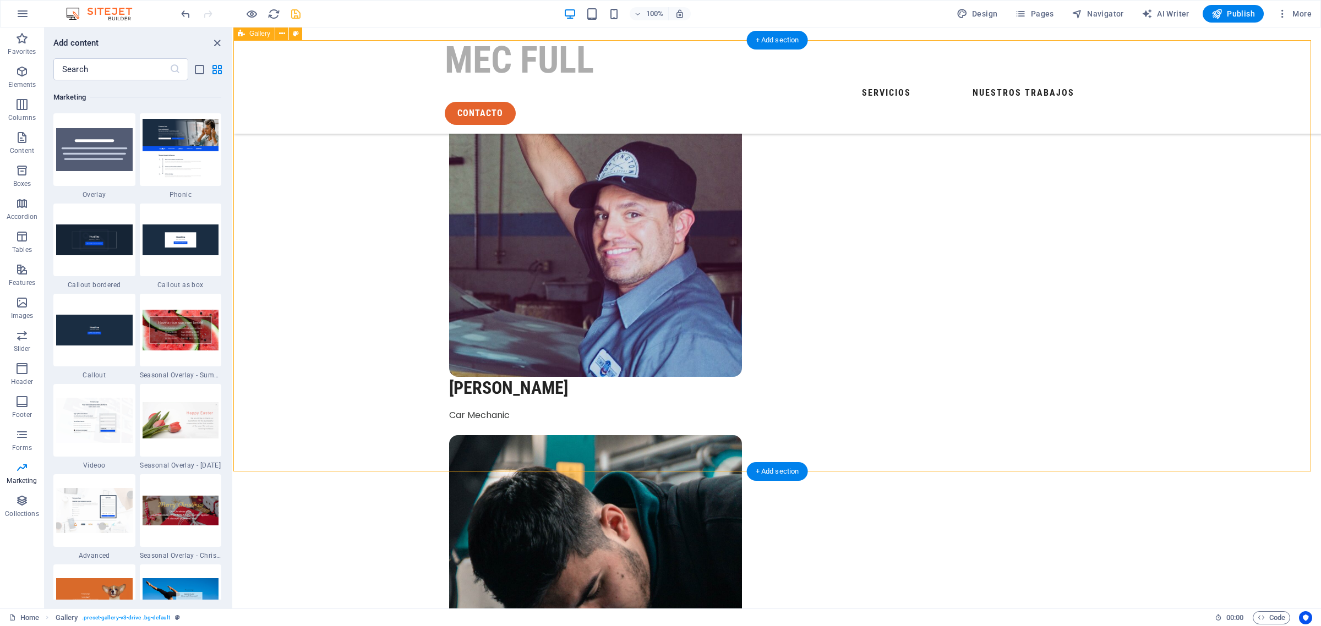
drag, startPoint x: 1182, startPoint y: 409, endPoint x: 820, endPoint y: 185, distance: 425.3
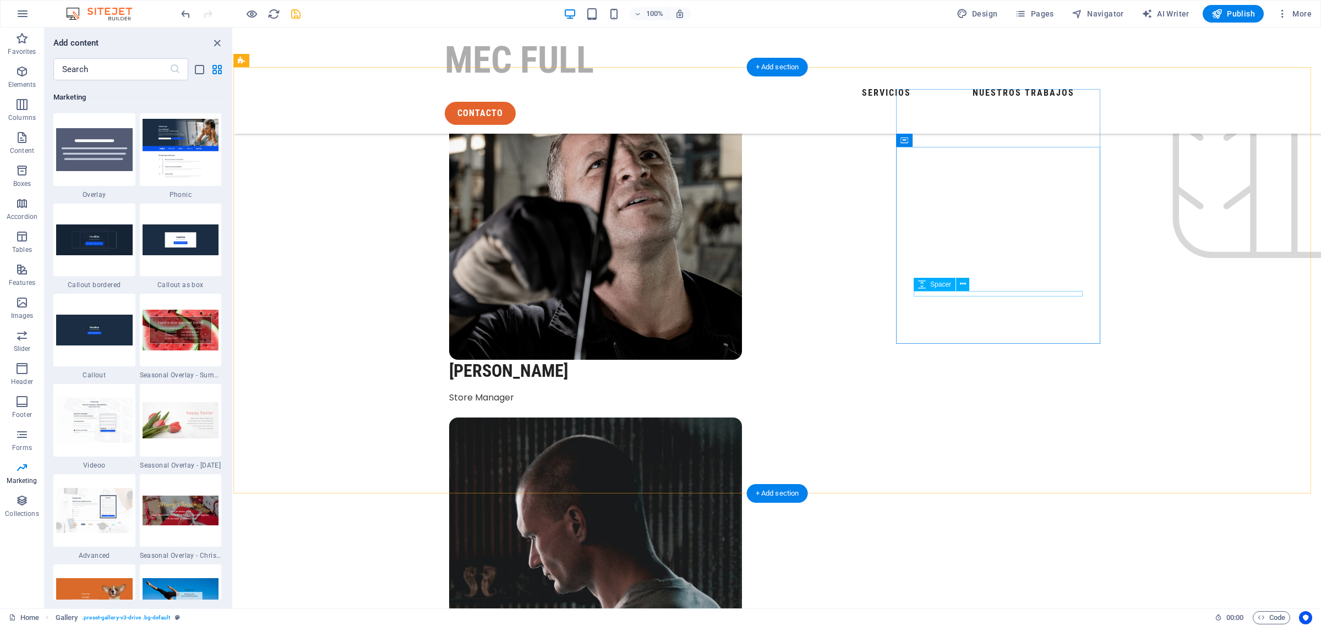
scroll to position [2870, 0]
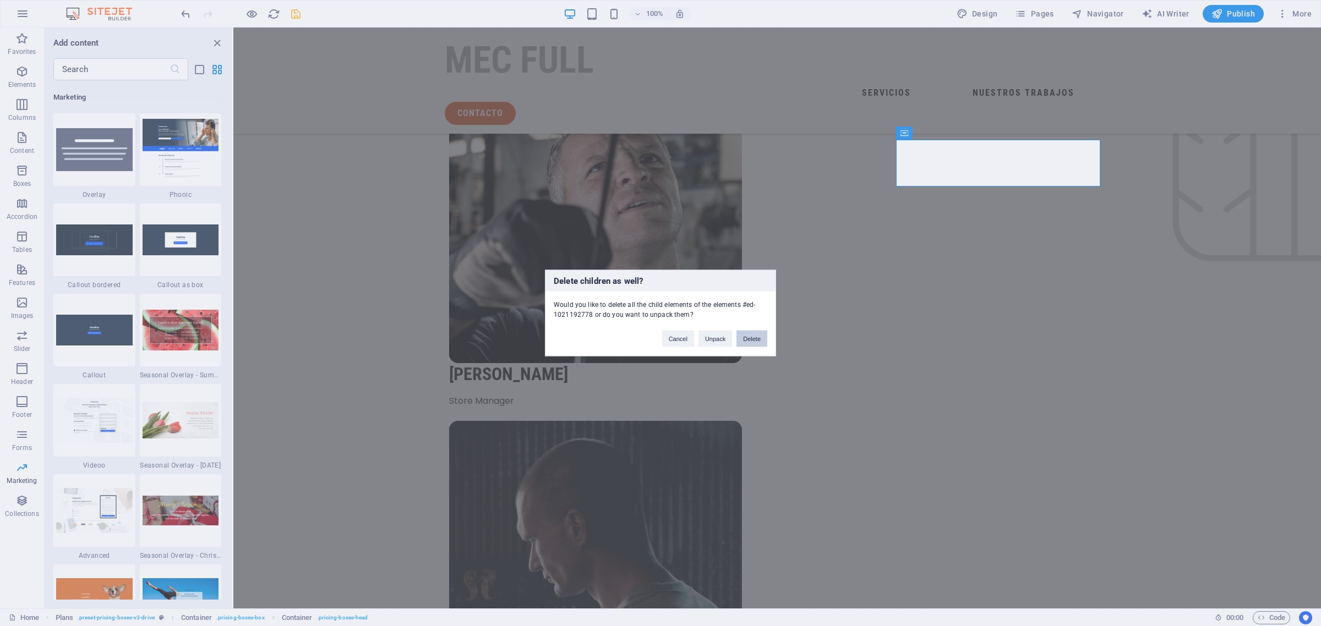
click at [746, 338] on button "Delete" at bounding box center [751, 339] width 31 height 17
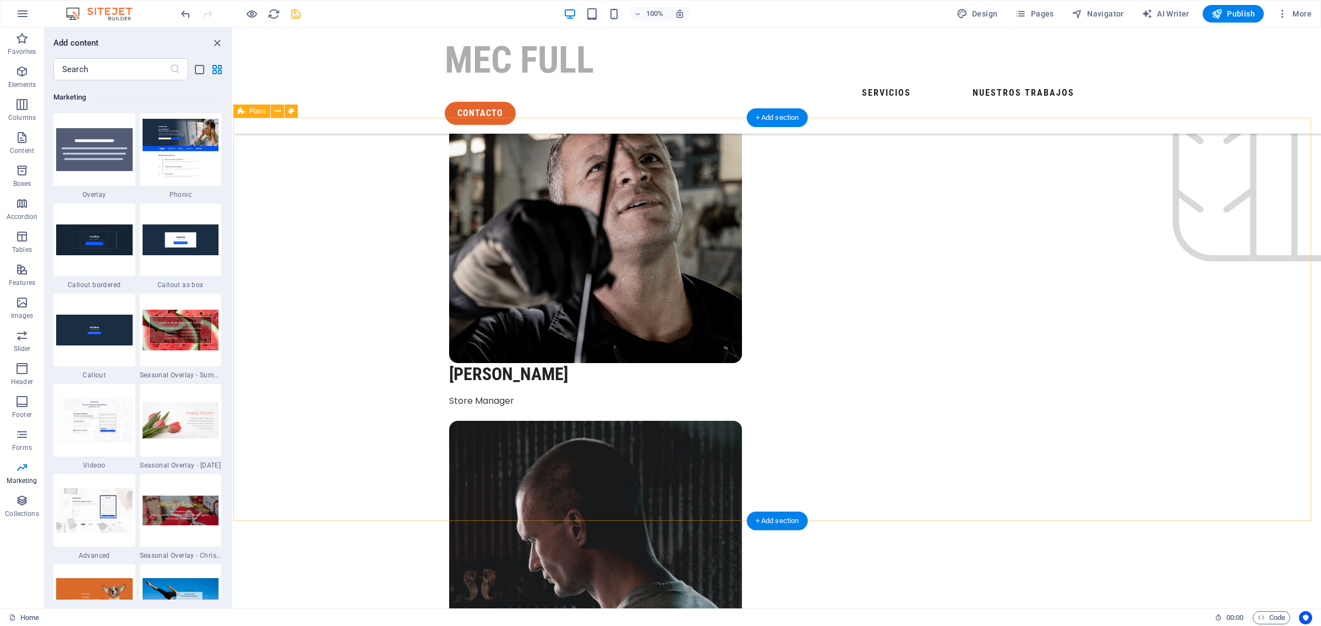
click at [241, 113] on body "Individual Home Favorites Elements Columns Content Boxes Accordion Tables Featu…" at bounding box center [660, 313] width 1321 height 626
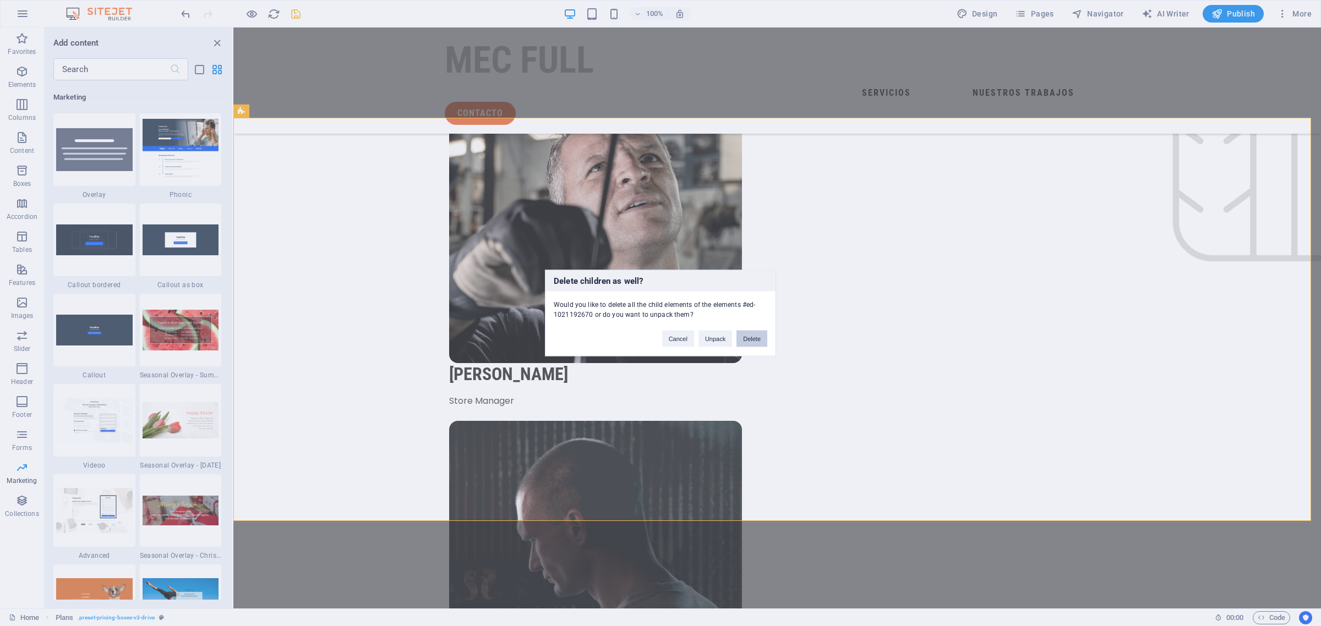
click at [745, 339] on button "Delete" at bounding box center [751, 339] width 31 height 17
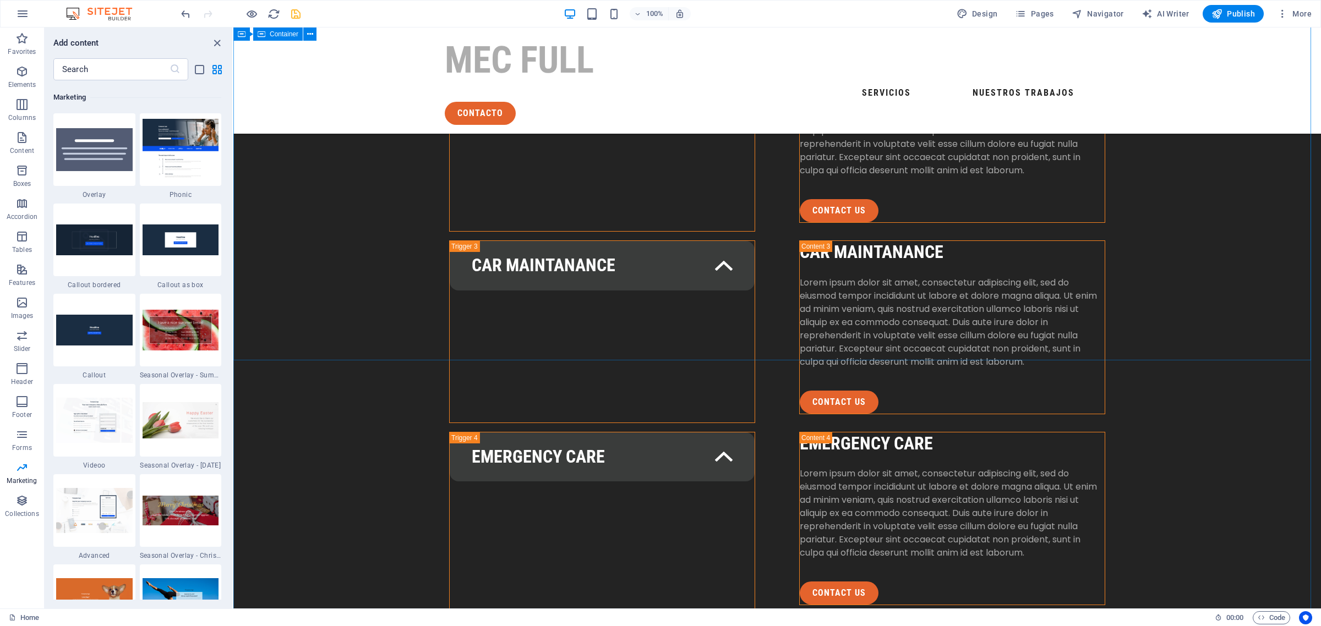
scroll to position [1976, 0]
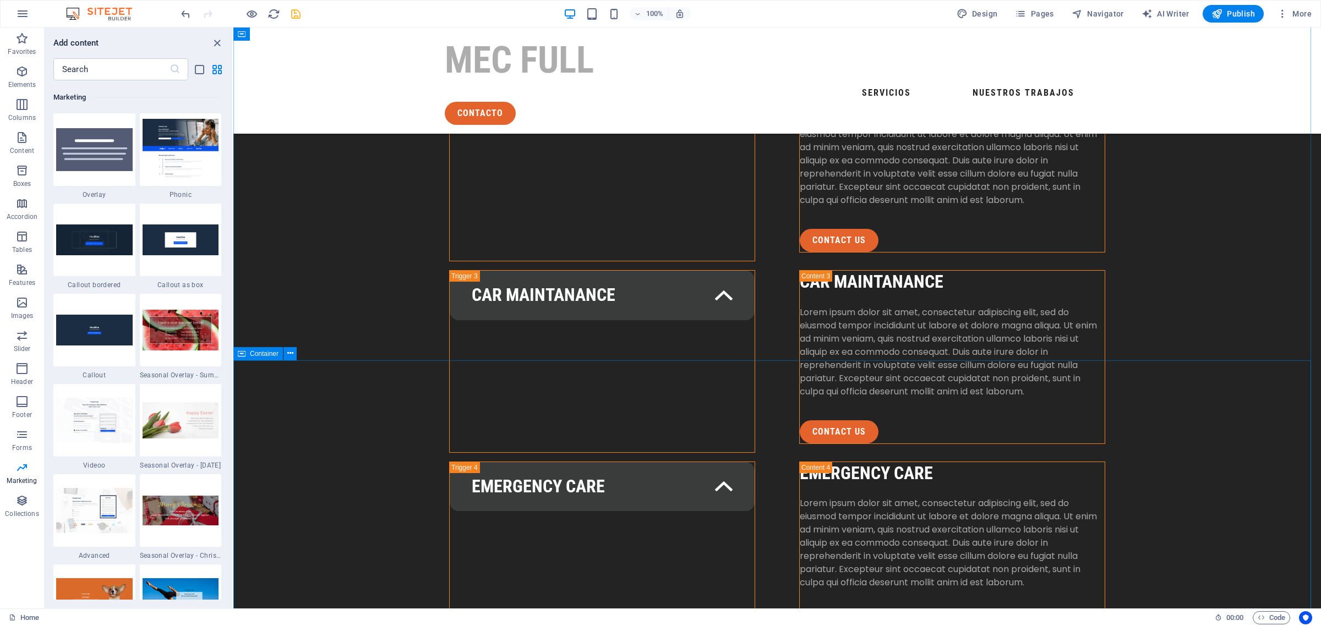
click at [259, 354] on span "Container" at bounding box center [264, 354] width 29 height 7
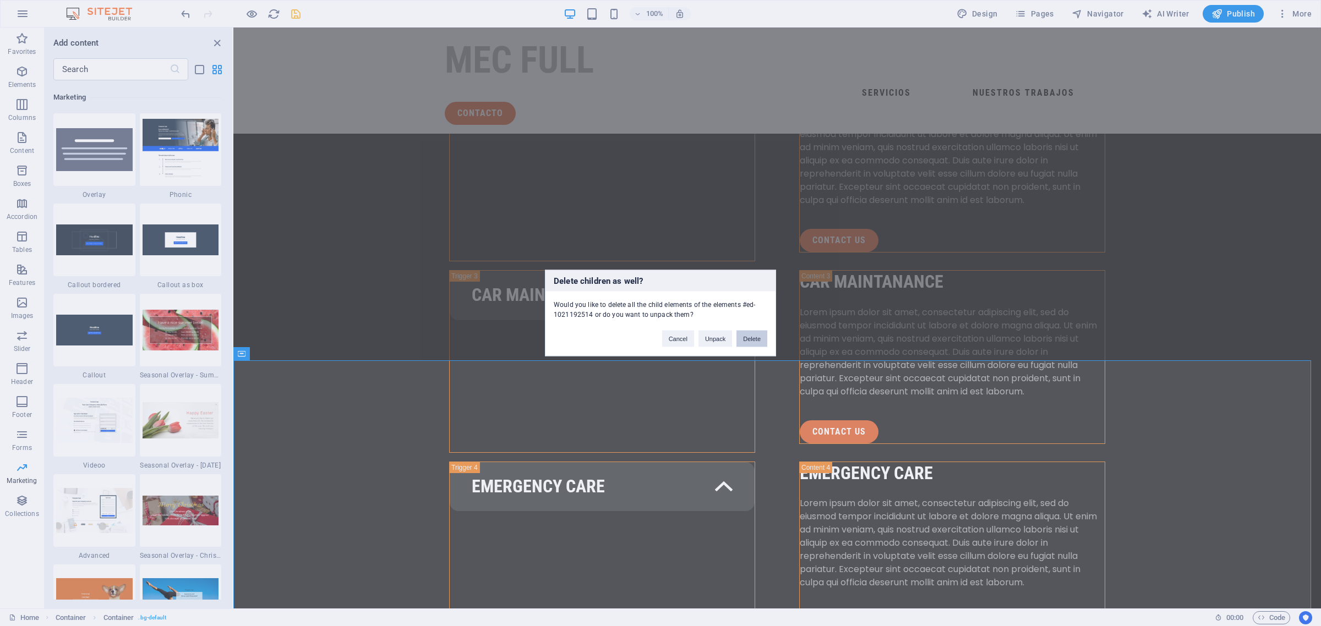
click at [757, 338] on button "Delete" at bounding box center [751, 339] width 31 height 17
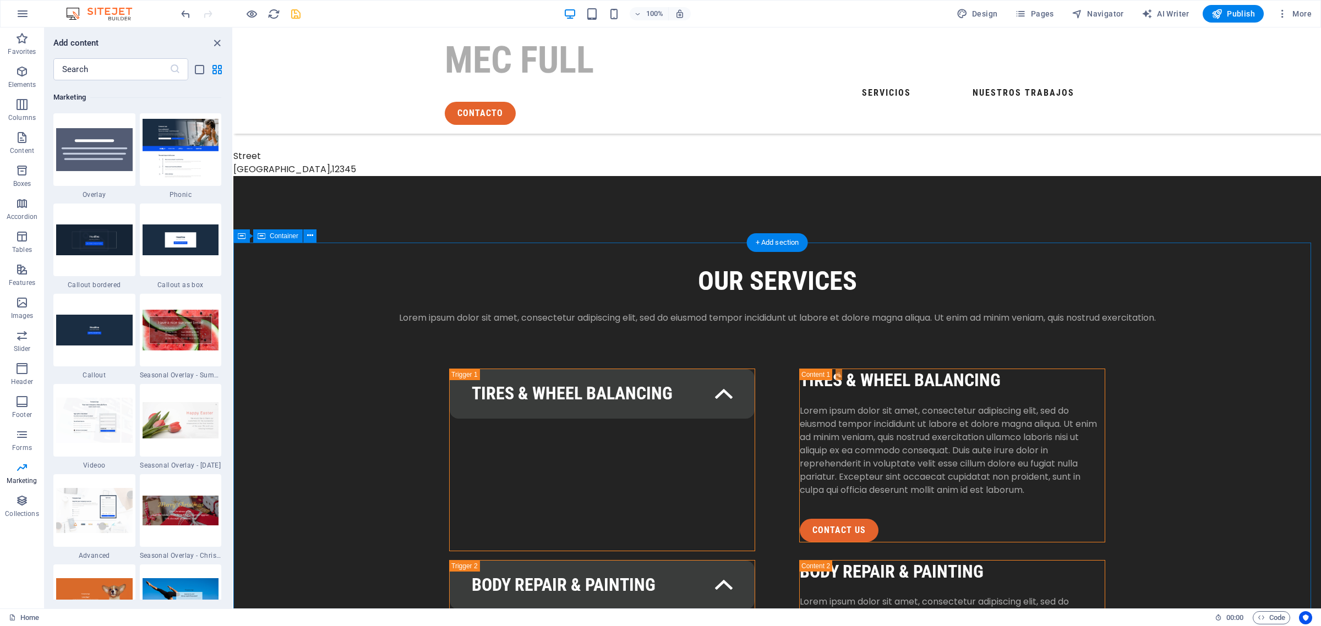
scroll to position [1495, 0]
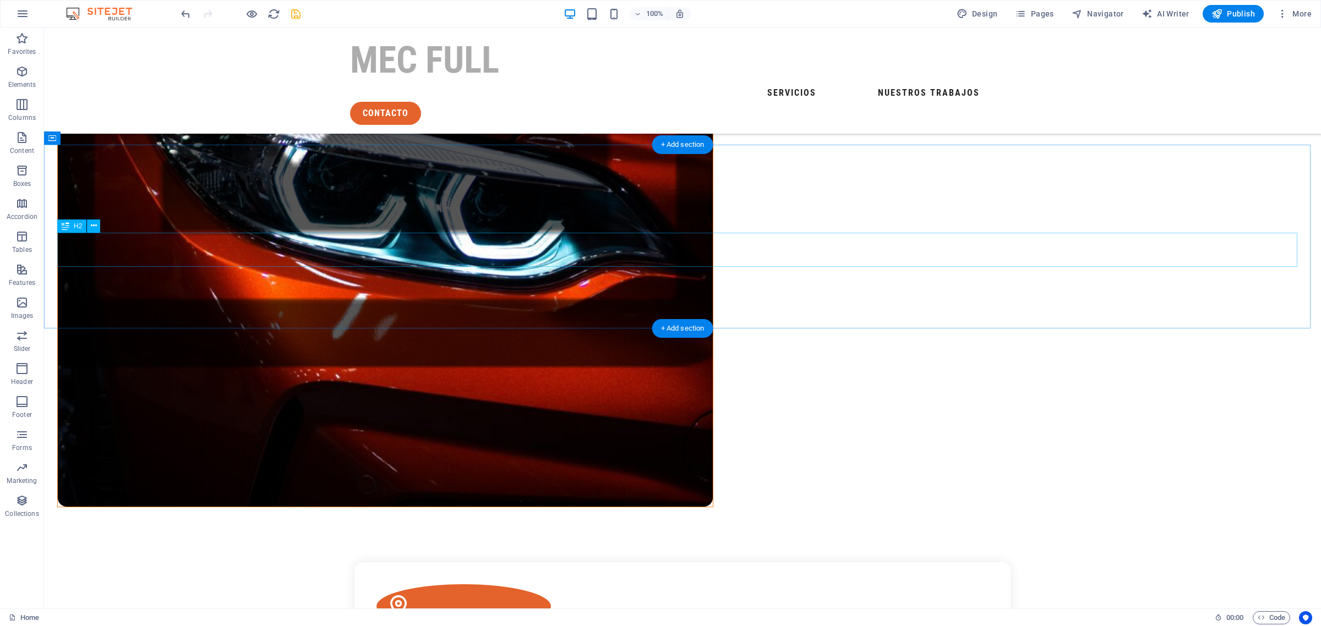
scroll to position [532, 0]
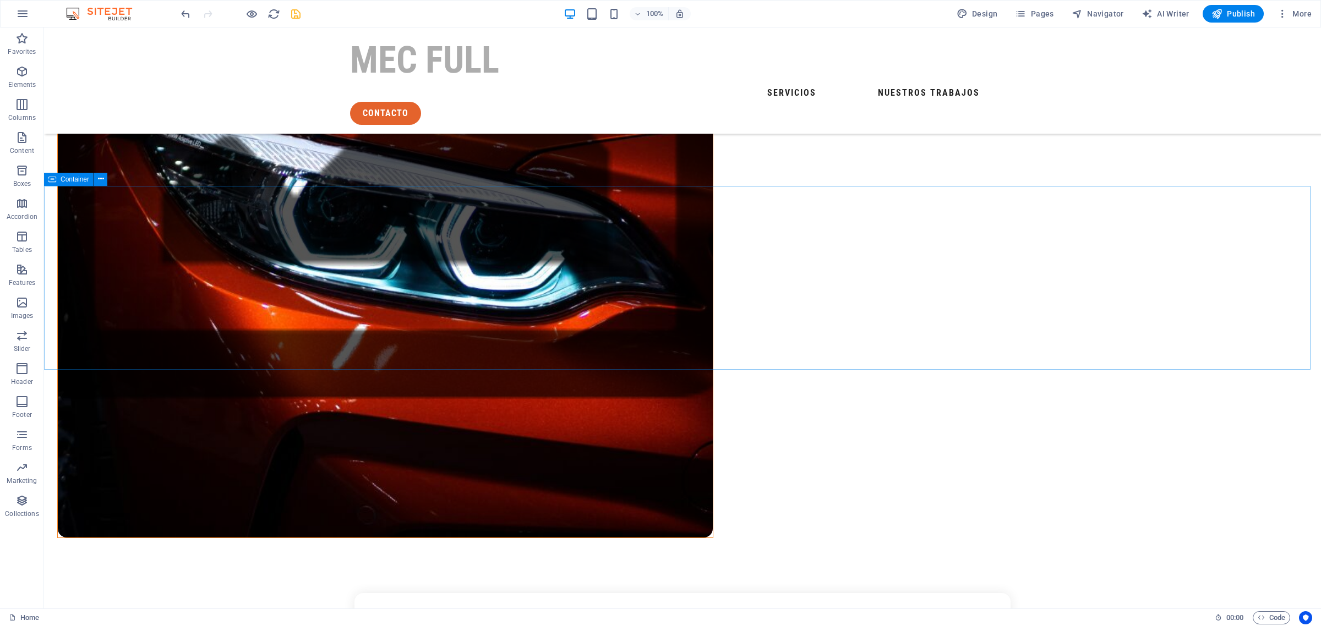
click at [73, 180] on span "Container" at bounding box center [75, 179] width 29 height 7
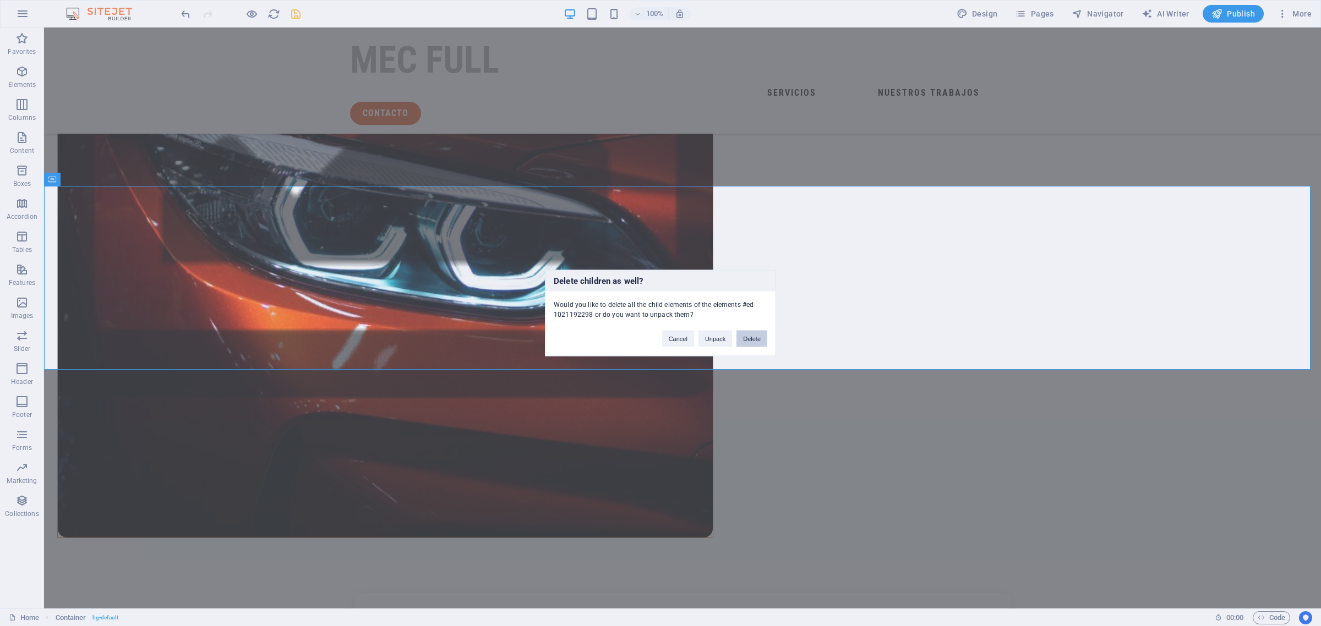
drag, startPoint x: 754, startPoint y: 344, endPoint x: 699, endPoint y: 317, distance: 60.8
click at [754, 344] on button "Delete" at bounding box center [751, 339] width 31 height 17
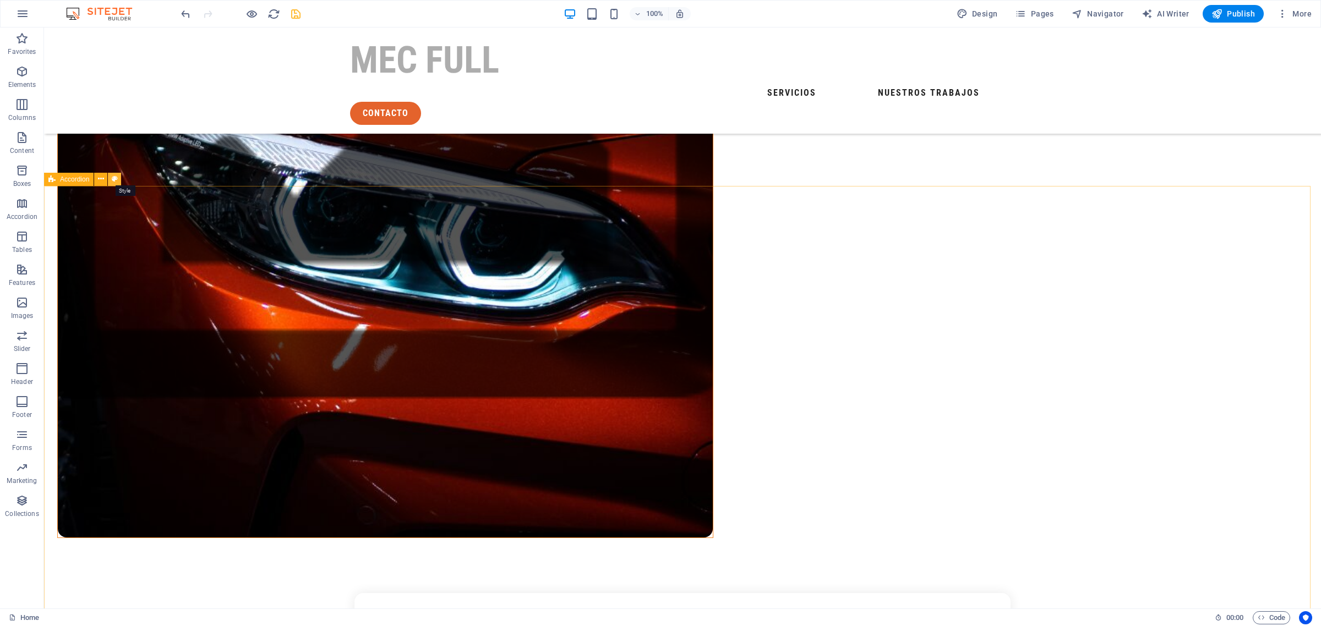
click at [116, 179] on icon at bounding box center [115, 179] width 6 height 12
select select "px"
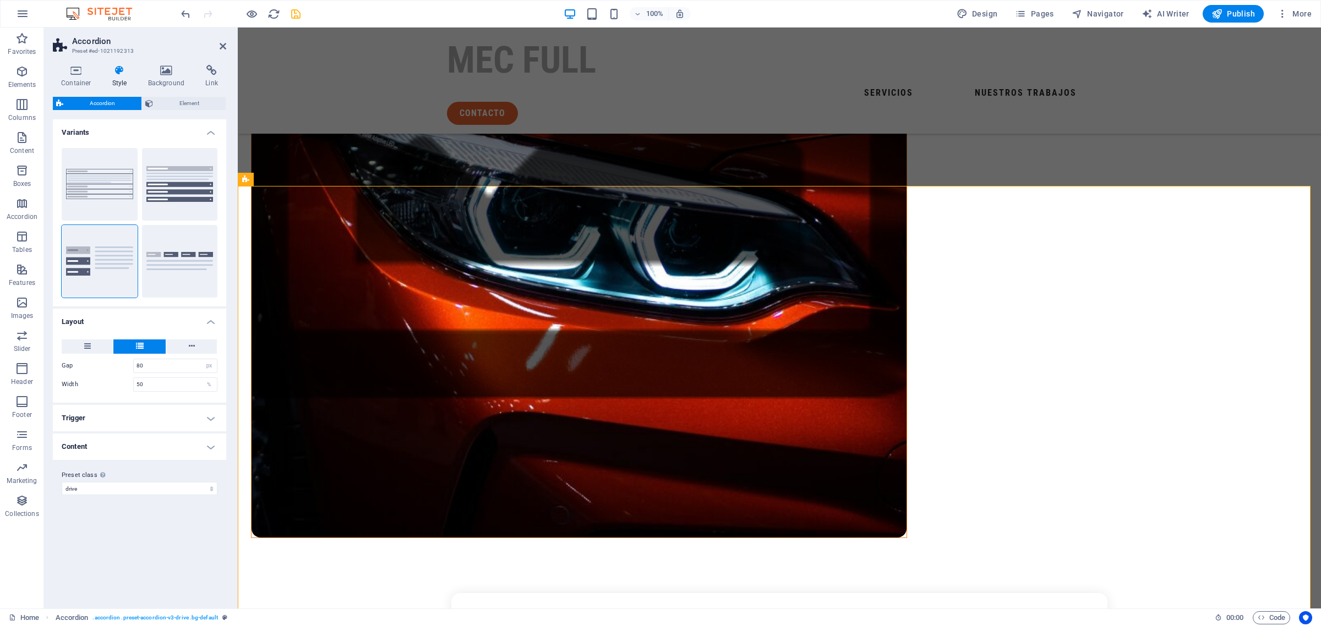
click at [226, 47] on aside "Accordion Preset #ed-1021192313 Container Style Background Link Size Height Def…" at bounding box center [141, 318] width 194 height 581
drag, startPoint x: 219, startPoint y: 50, endPoint x: 174, endPoint y: 21, distance: 53.0
click at [220, 50] on icon at bounding box center [223, 46] width 7 height 9
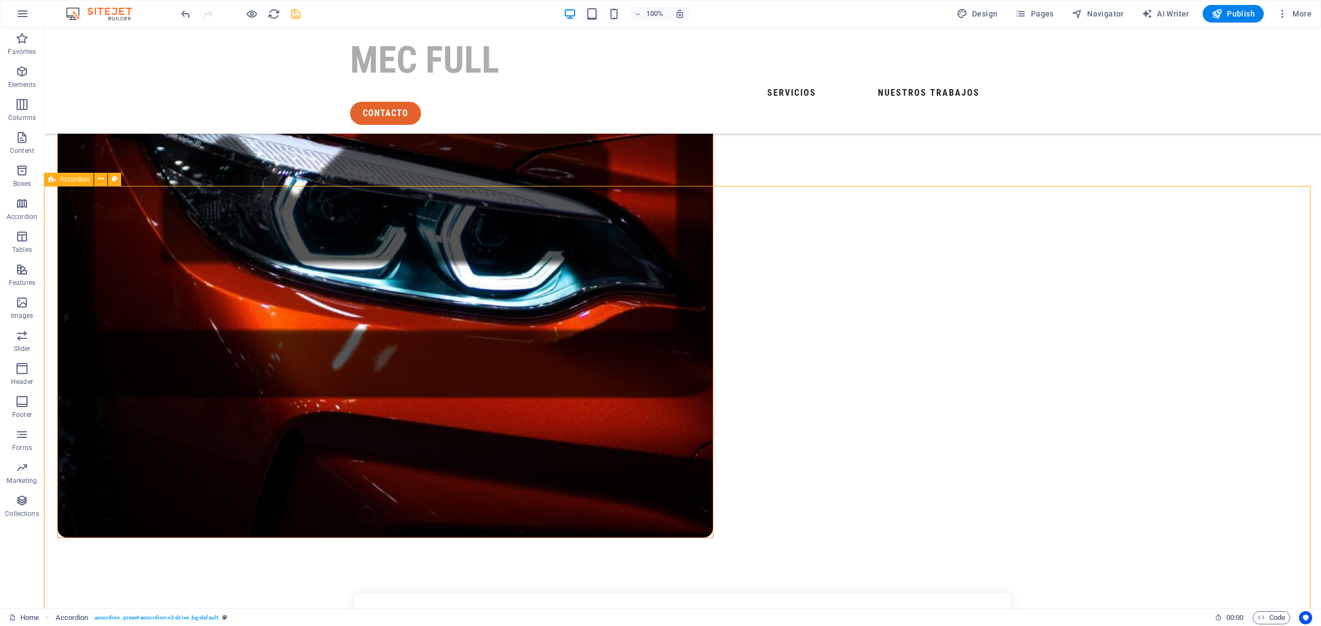
click at [78, 183] on div "Accordion" at bounding box center [69, 179] width 50 height 13
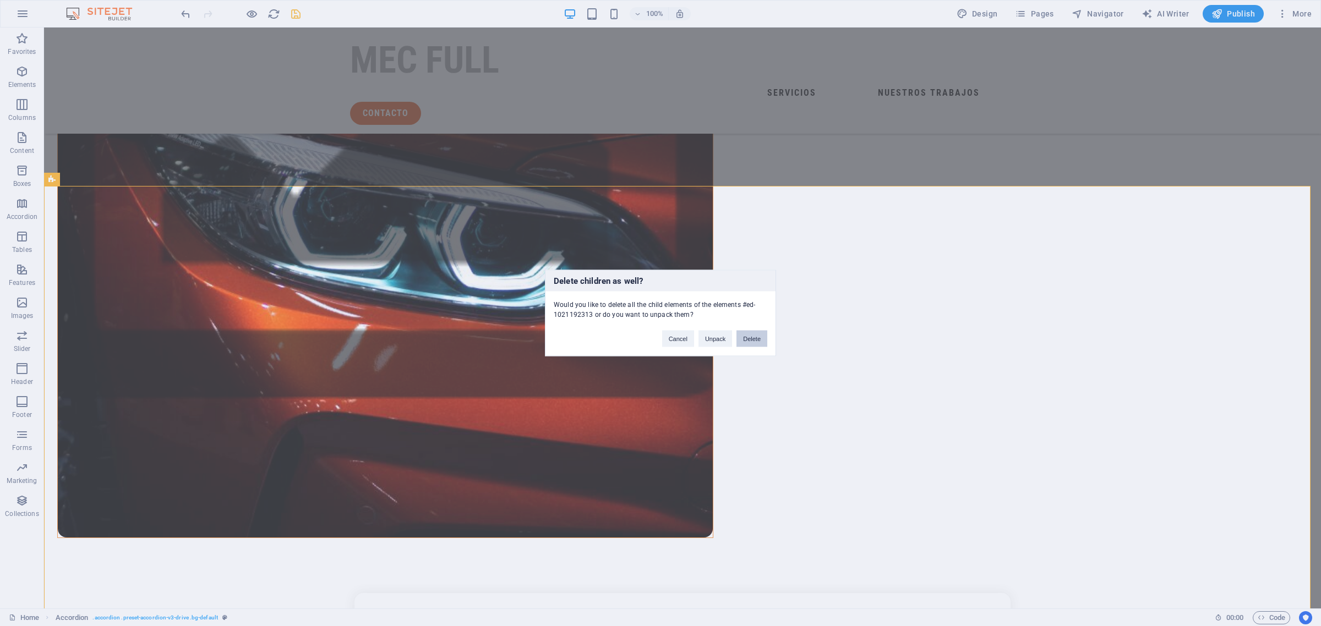
click at [754, 338] on button "Delete" at bounding box center [751, 339] width 31 height 17
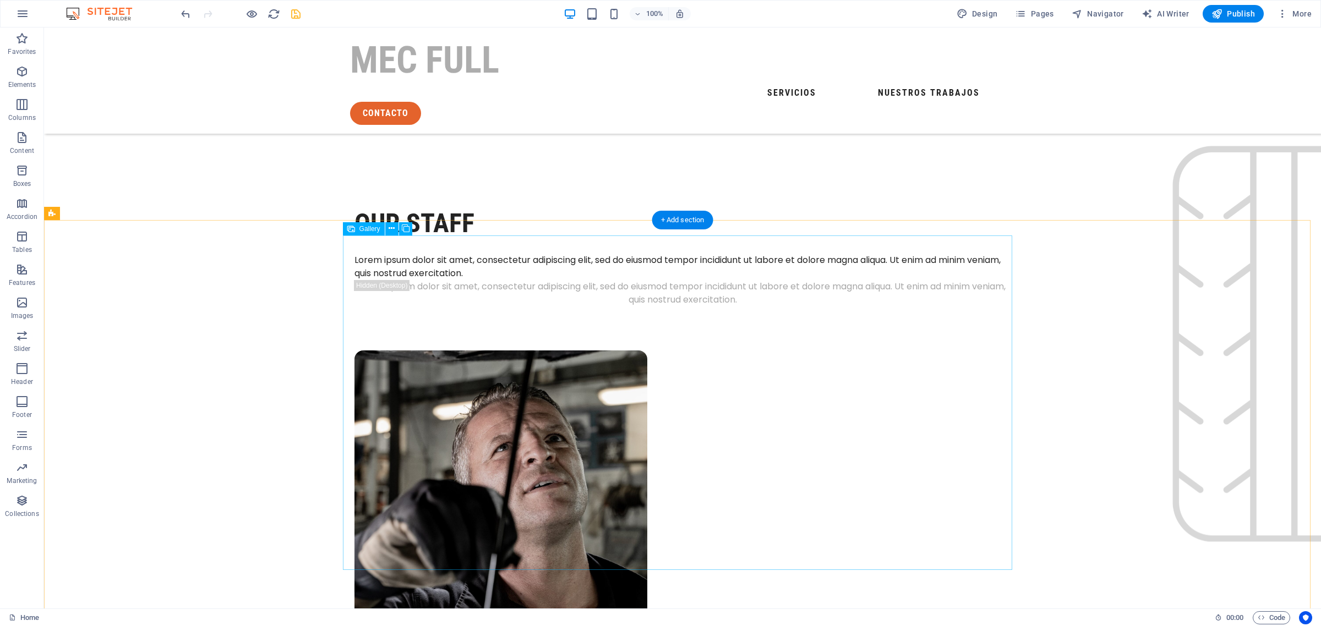
scroll to position [1706, 0]
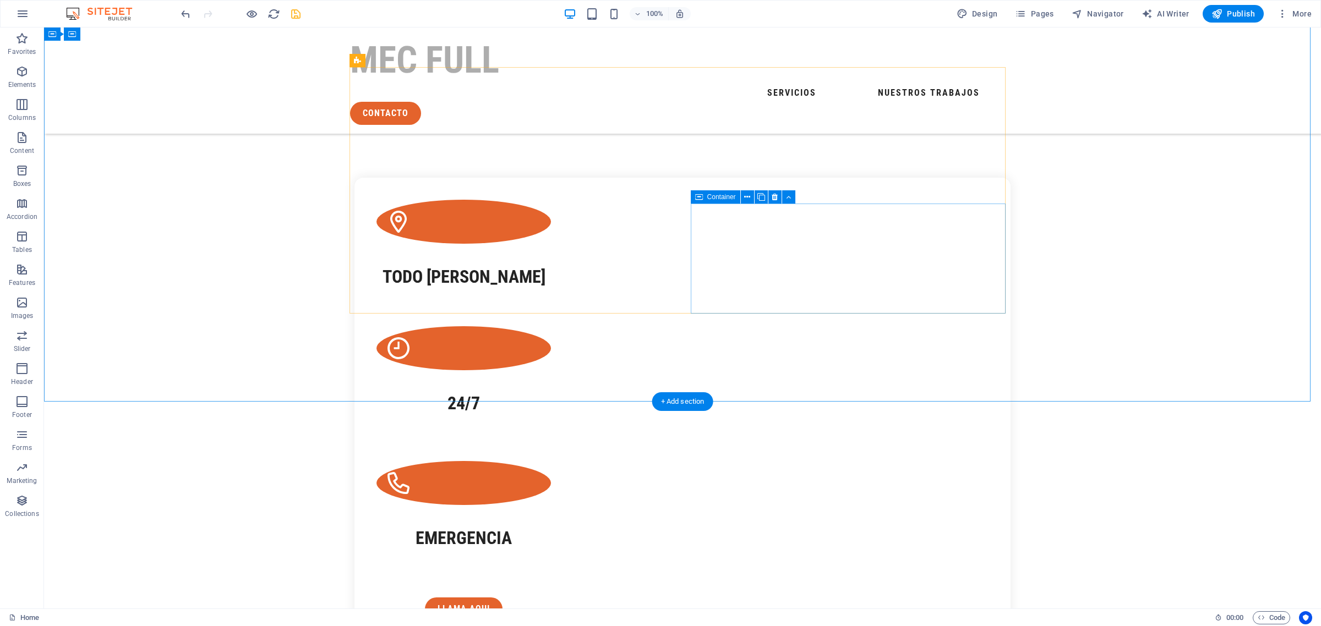
scroll to position [1019, 0]
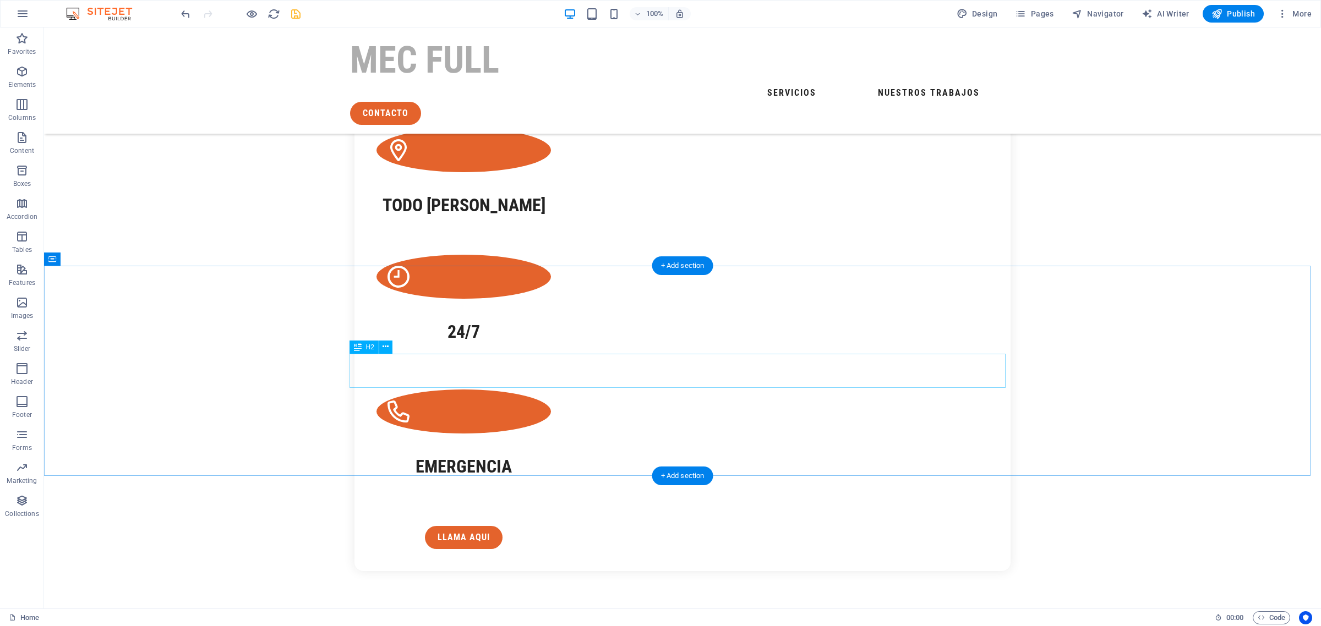
drag, startPoint x: 654, startPoint y: 461, endPoint x: 650, endPoint y: 447, distance: 14.1
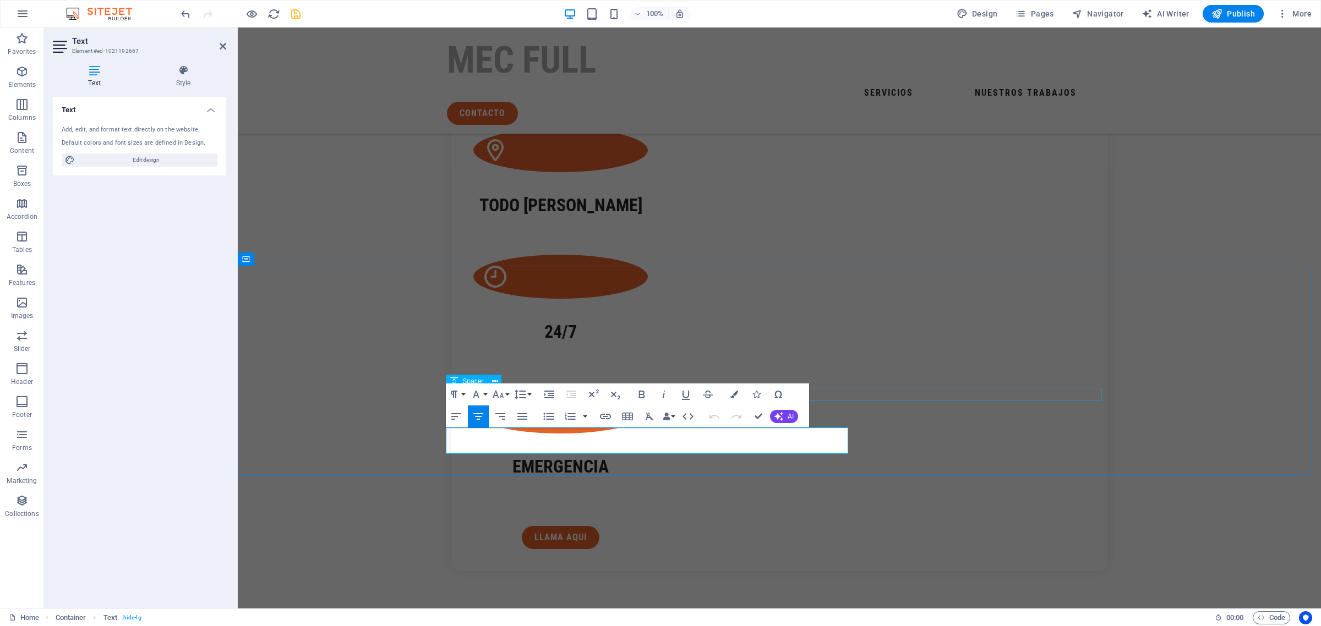
drag, startPoint x: 838, startPoint y: 450, endPoint x: 448, endPoint y: 400, distance: 392.2
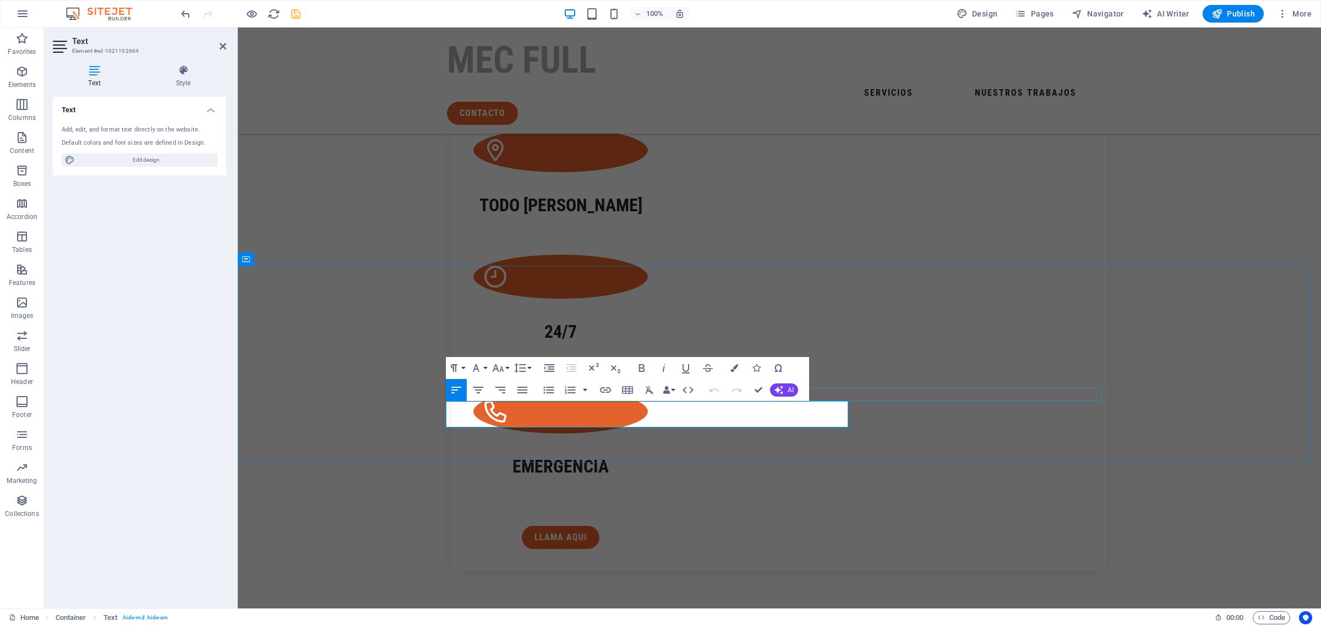
drag, startPoint x: 820, startPoint y: 418, endPoint x: 448, endPoint y: 399, distance: 371.9
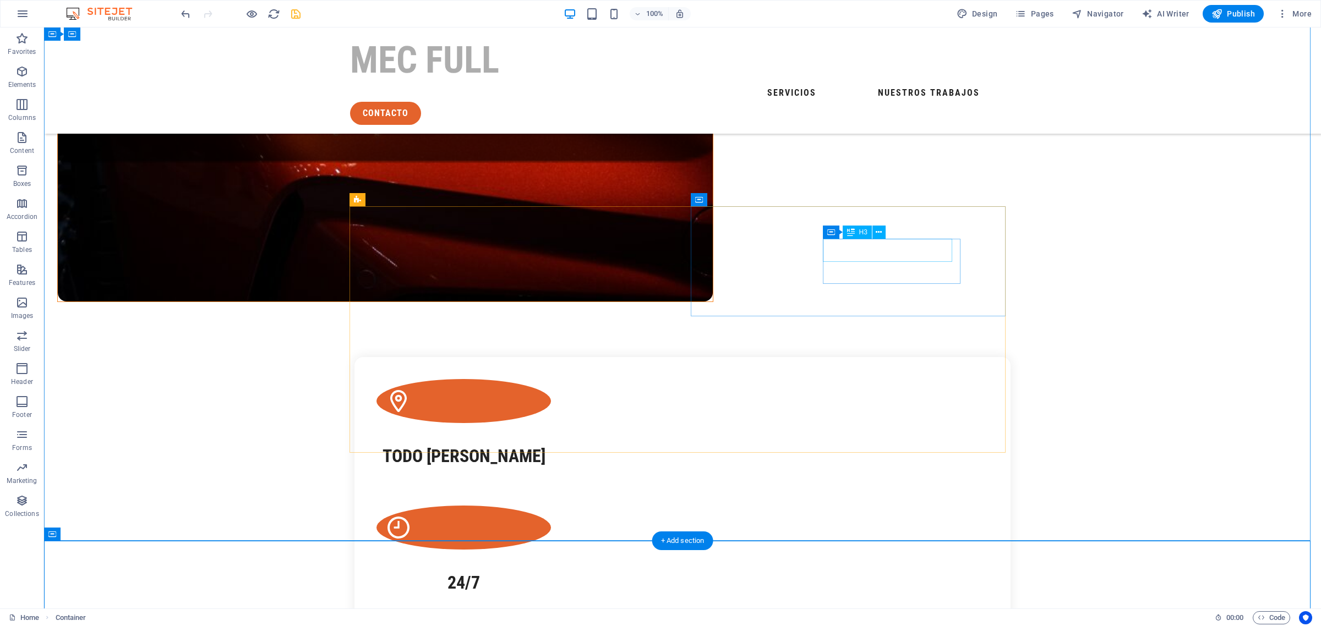
scroll to position [743, 0]
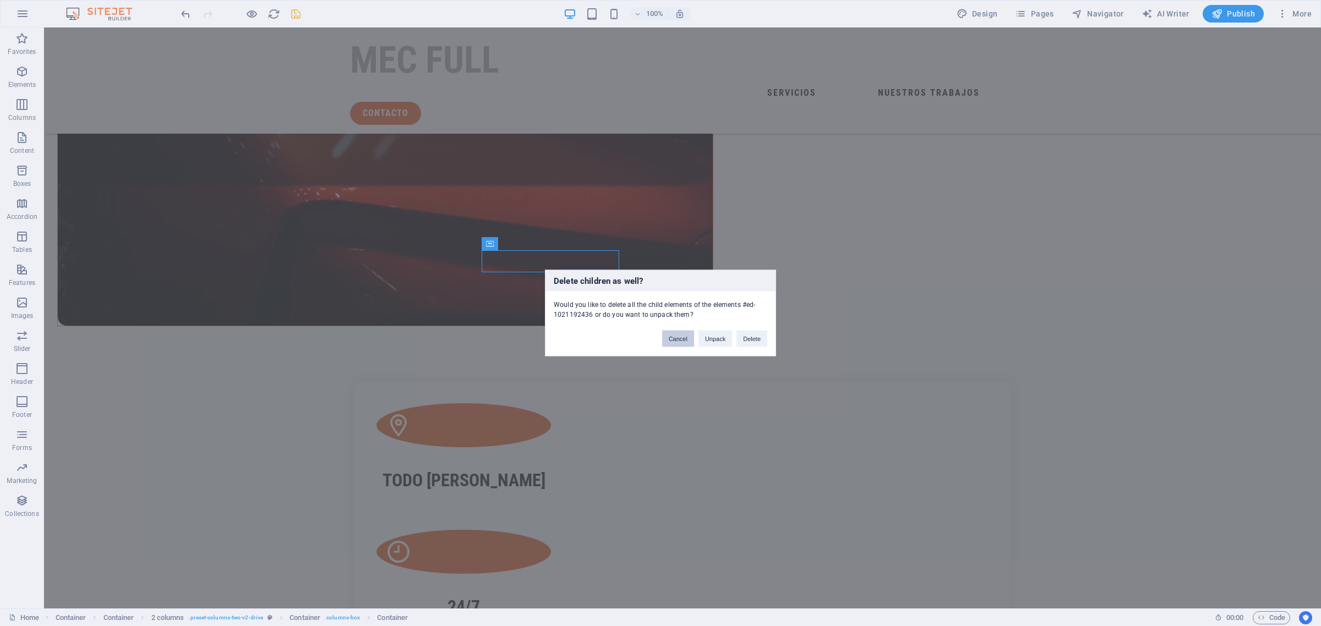
click at [678, 343] on button "Cancel" at bounding box center [678, 339] width 32 height 17
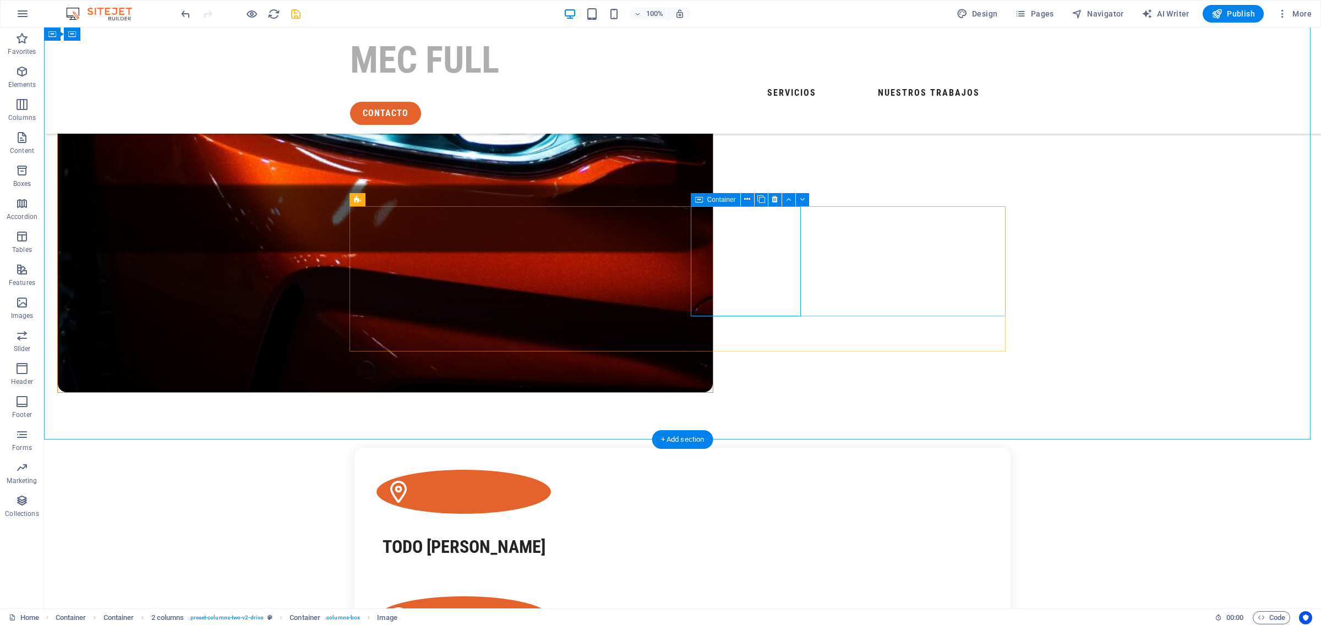
scroll to position [606, 0]
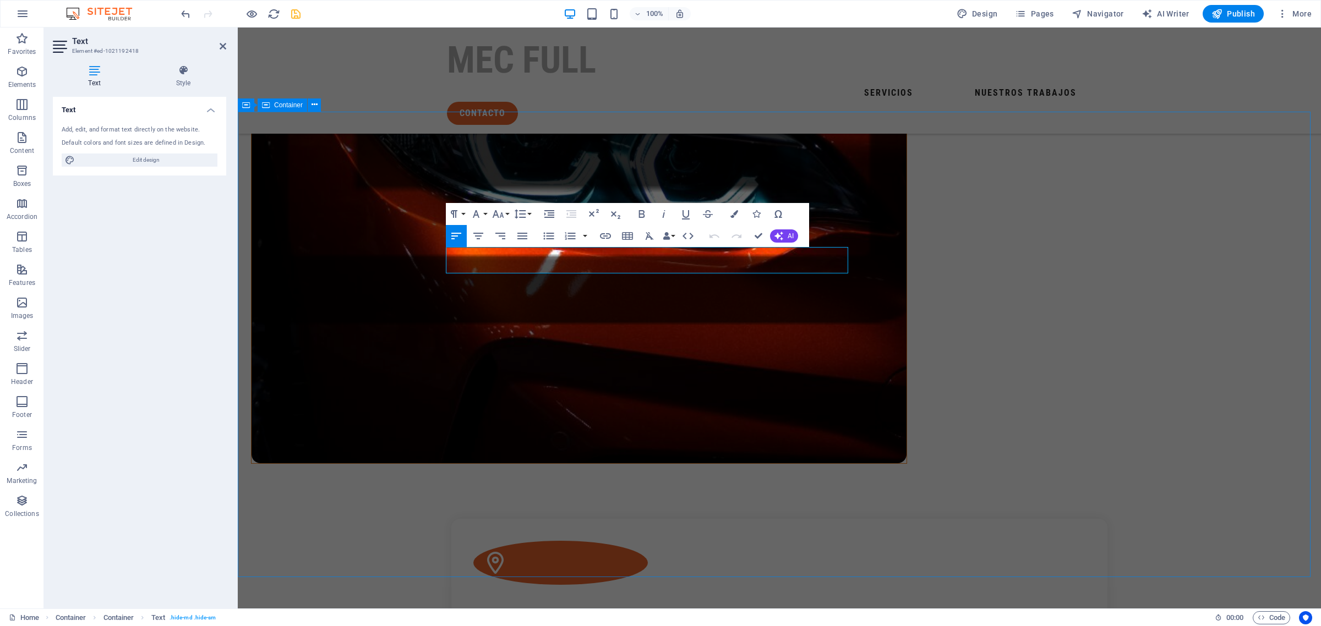
drag, startPoint x: 824, startPoint y: 263, endPoint x: 443, endPoint y: 251, distance: 381.5
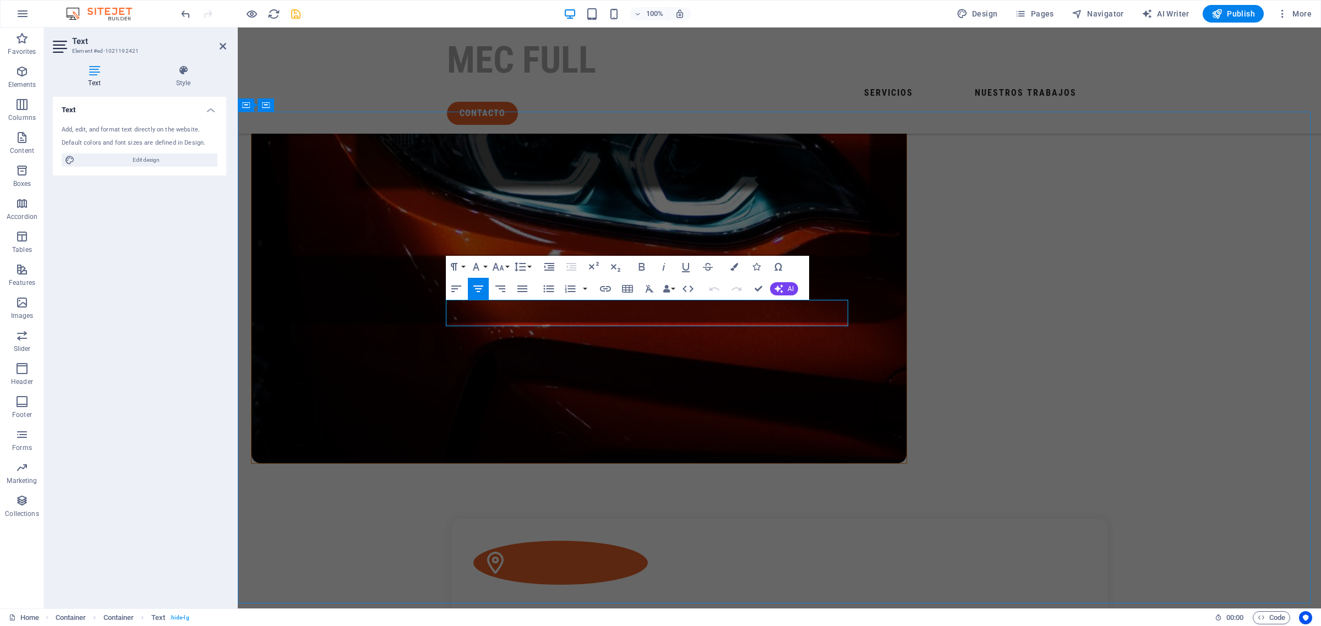
drag, startPoint x: 837, startPoint y: 318, endPoint x: 447, endPoint y: 299, distance: 390.1
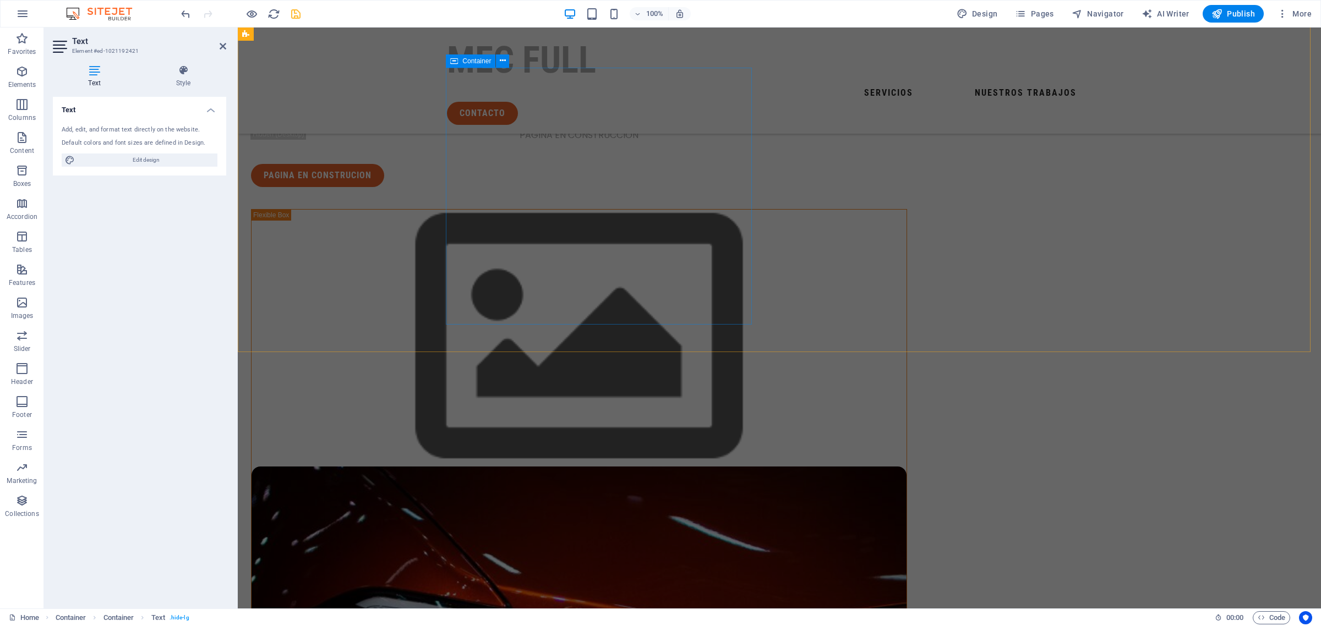
scroll to position [0, 0]
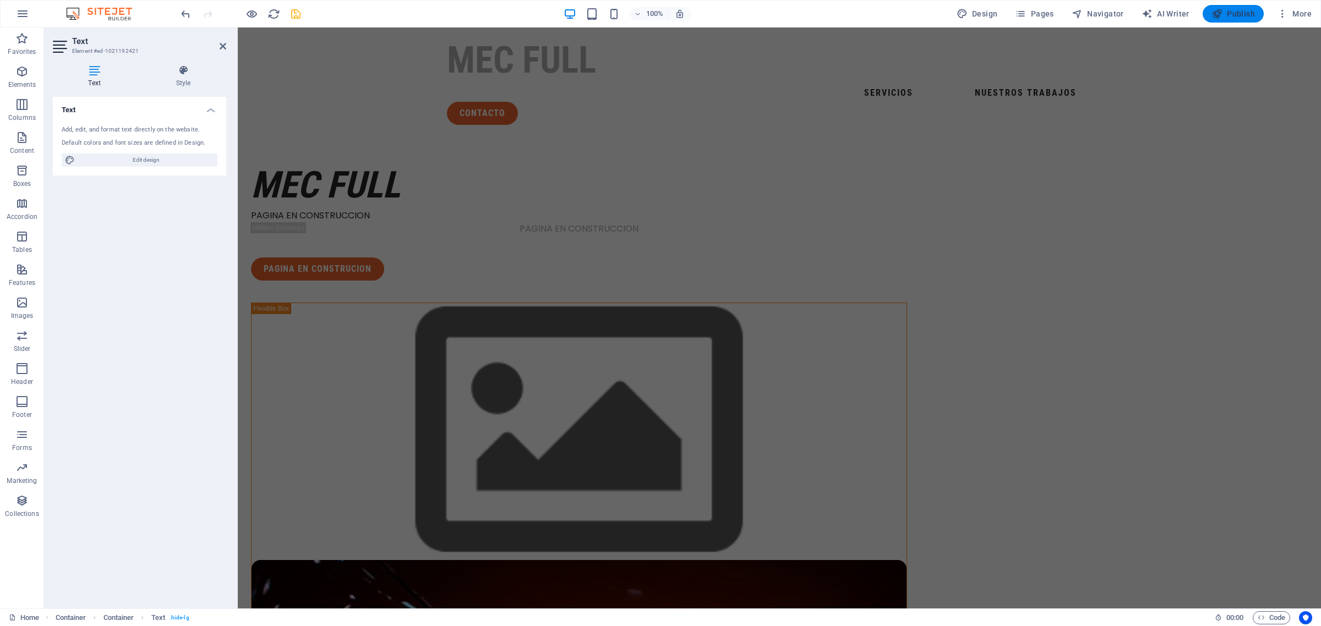
click at [1056, 13] on span "Publish" at bounding box center [1232, 13] width 43 height 11
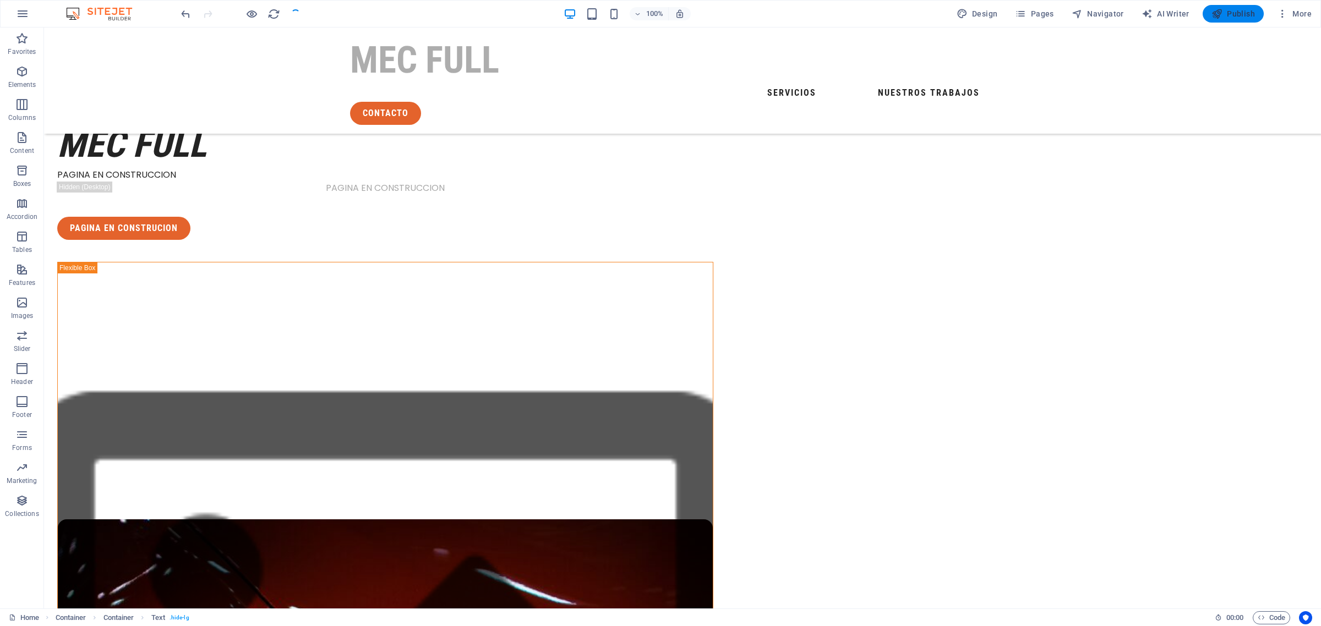
scroll to position [621, 0]
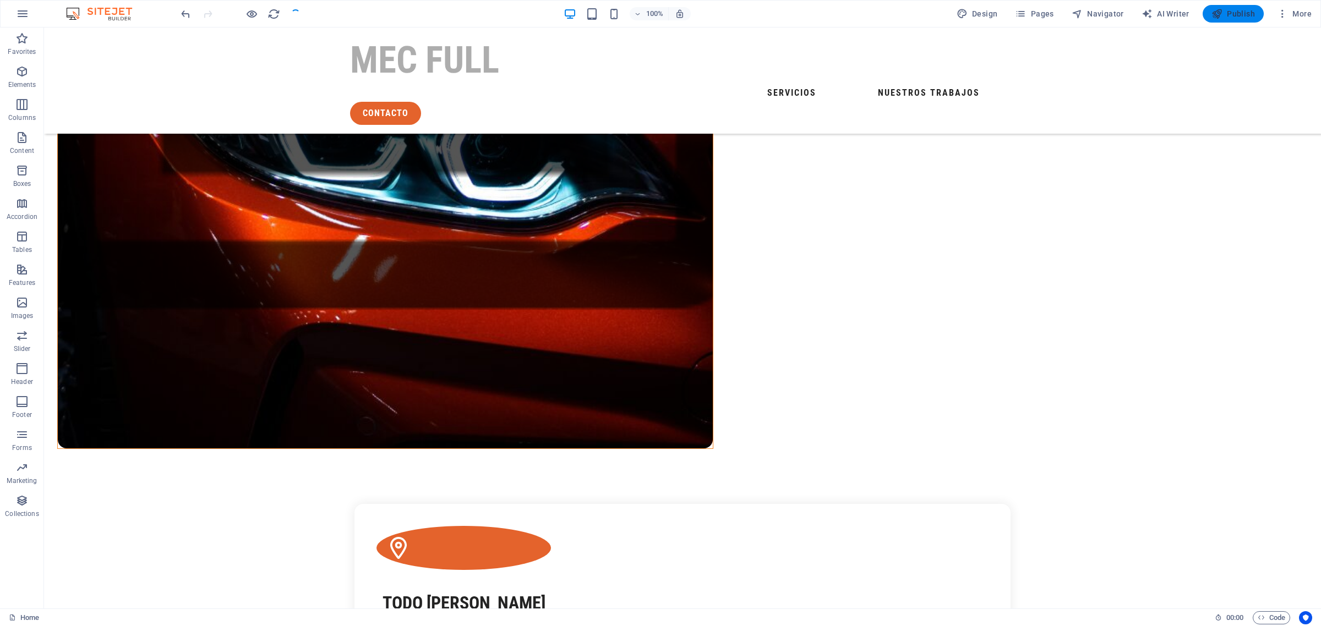
click at [1056, 17] on span "Publish" at bounding box center [1232, 13] width 43 height 11
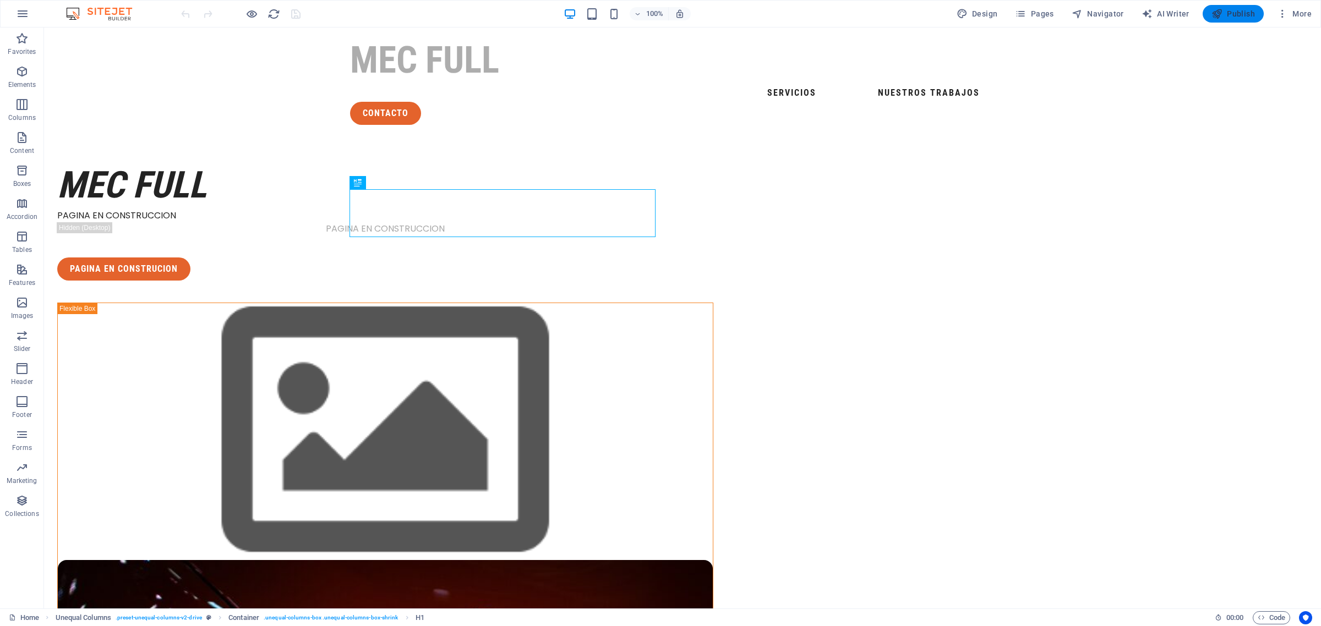
click at [1239, 12] on span "Publish" at bounding box center [1232, 13] width 43 height 11
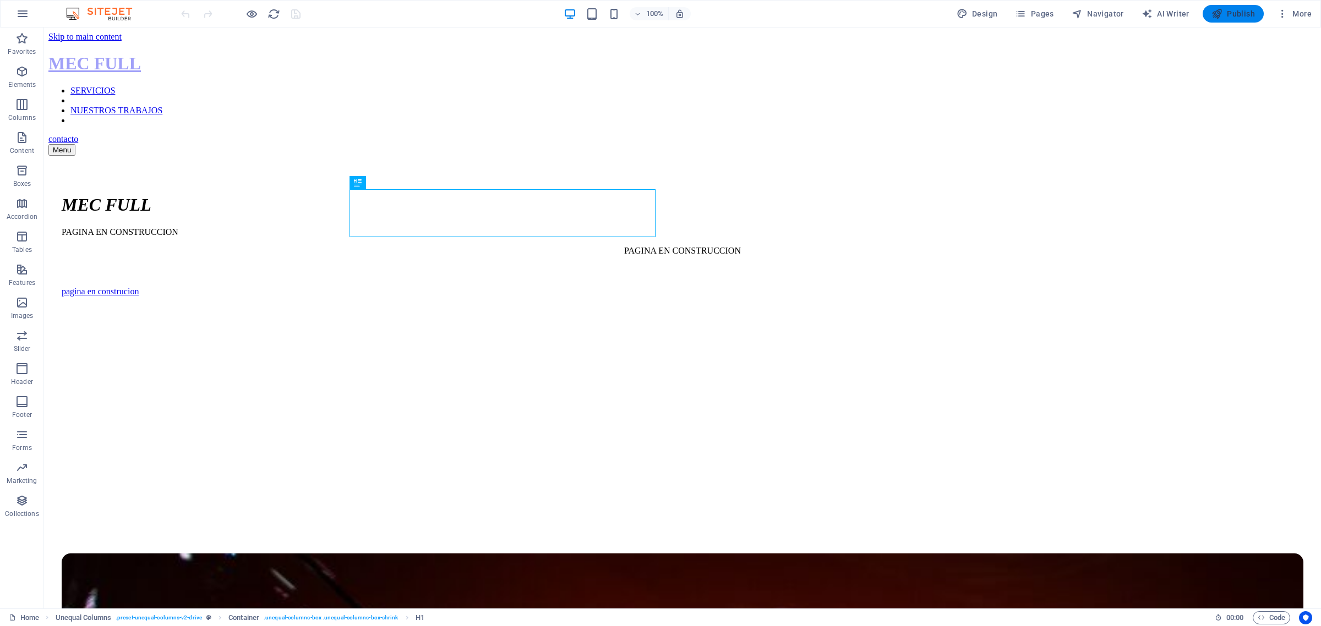
click at [1244, 14] on span "Publish" at bounding box center [1232, 13] width 43 height 11
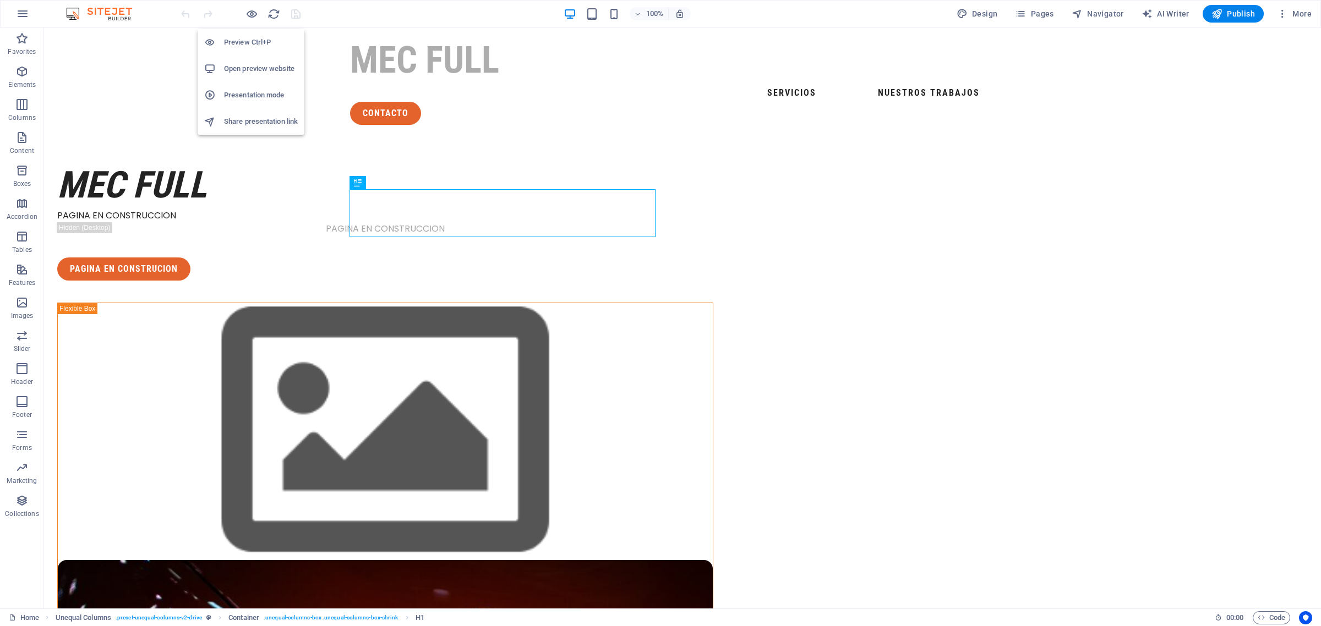
click at [247, 70] on h6 "Open preview website" at bounding box center [261, 68] width 74 height 13
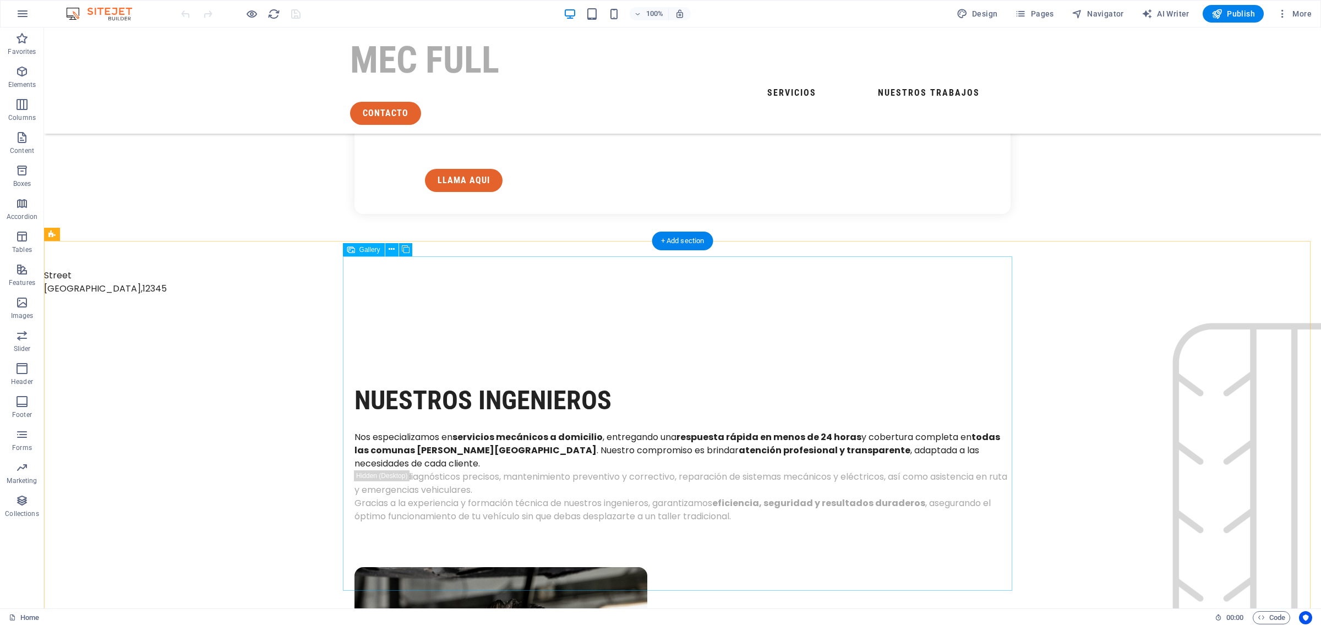
scroll to position [1307, 0]
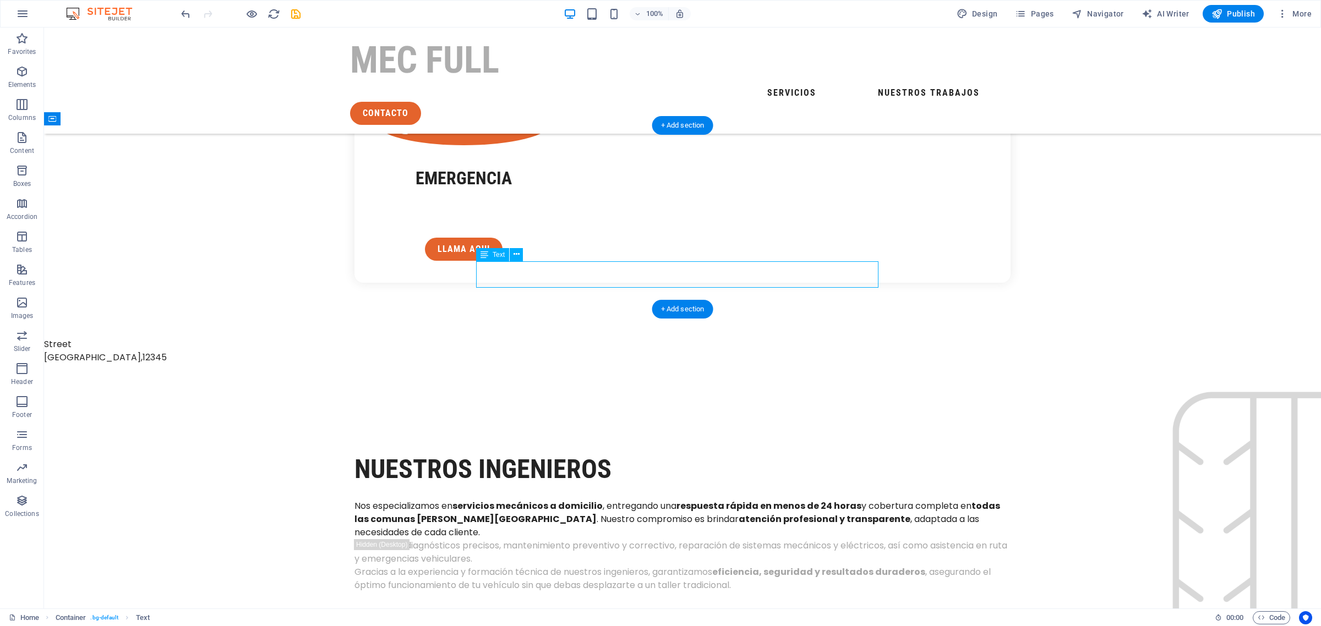
drag, startPoint x: 867, startPoint y: 282, endPoint x: 702, endPoint y: 278, distance: 165.7
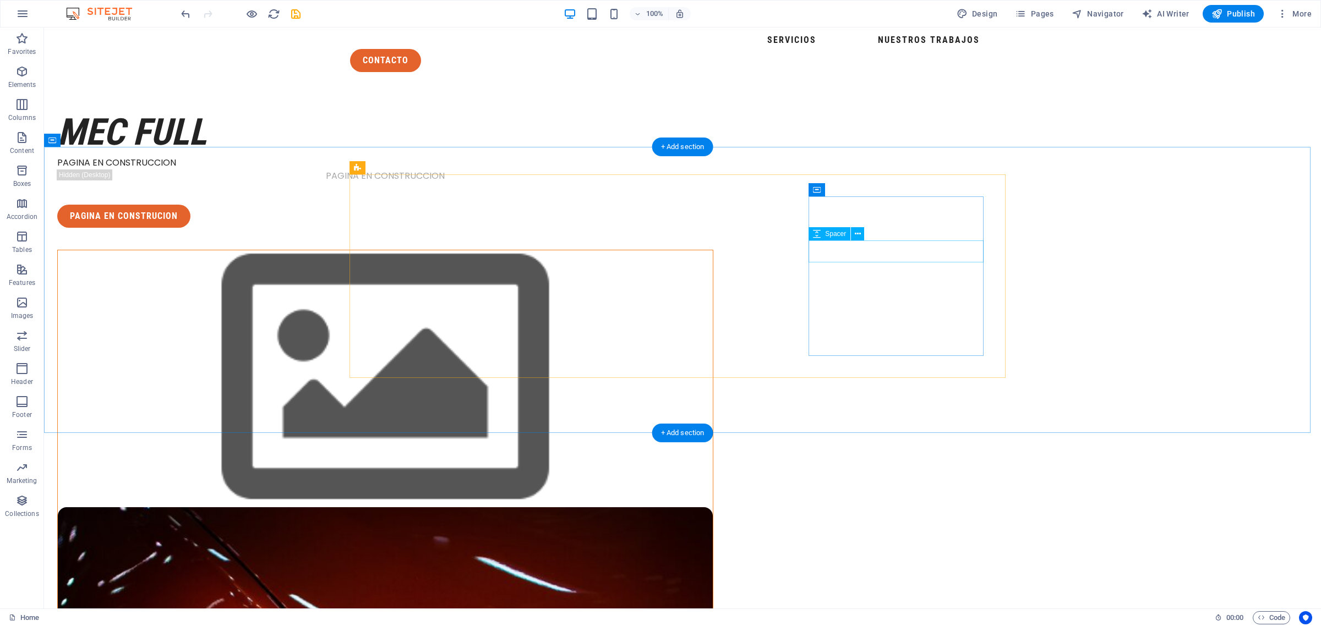
scroll to position [0, 0]
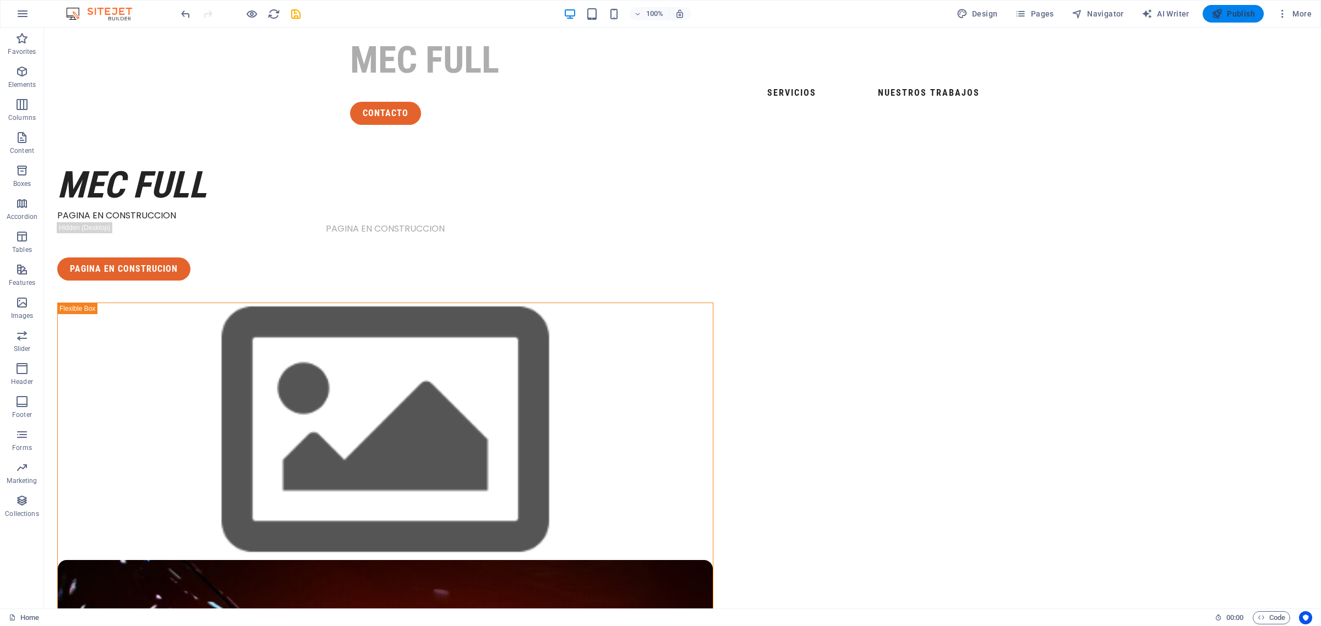
click at [1244, 14] on span "Publish" at bounding box center [1232, 13] width 43 height 11
click at [12, 11] on button "button" at bounding box center [22, 14] width 26 height 26
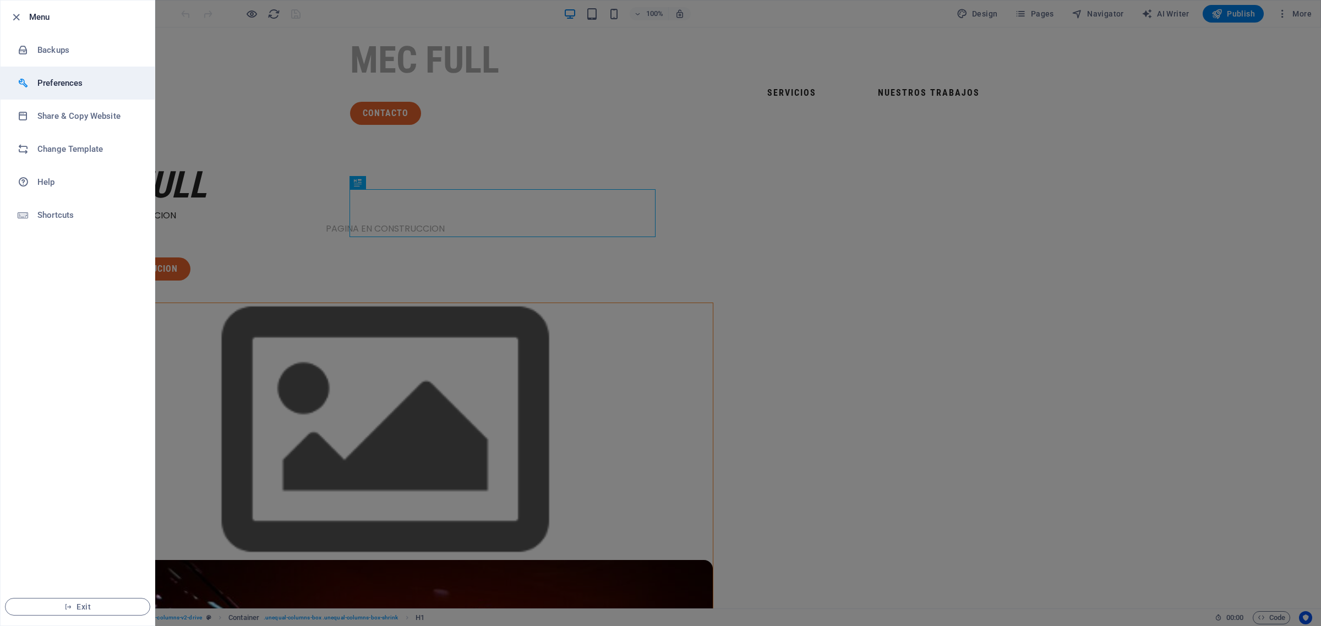
click at [62, 81] on h6 "Preferences" at bounding box center [88, 82] width 102 height 13
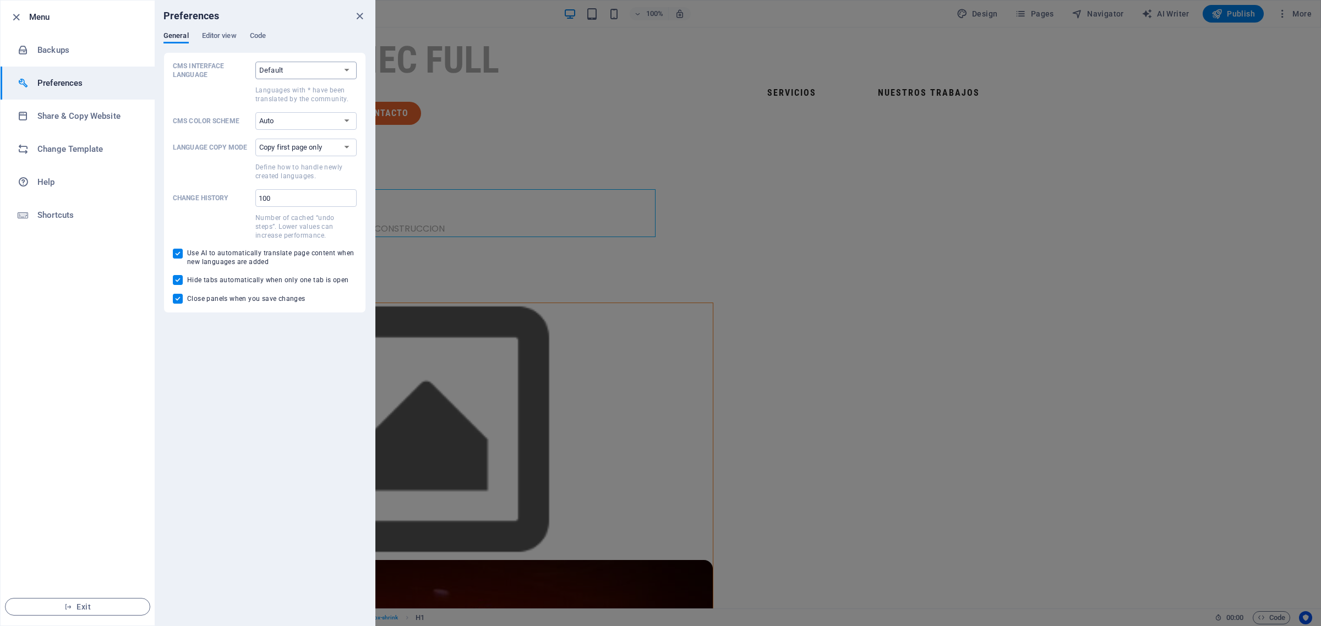
click at [313, 73] on select "Default Deutsch English Español Suomi* Français Magyar Italiano Nederlands Pols…" at bounding box center [305, 71] width 101 height 18
select select "es"
click at [255, 62] on select "Default Deutsch English Español Suomi* Français Magyar Italiano Nederlands Pols…" at bounding box center [305, 71] width 101 height 18
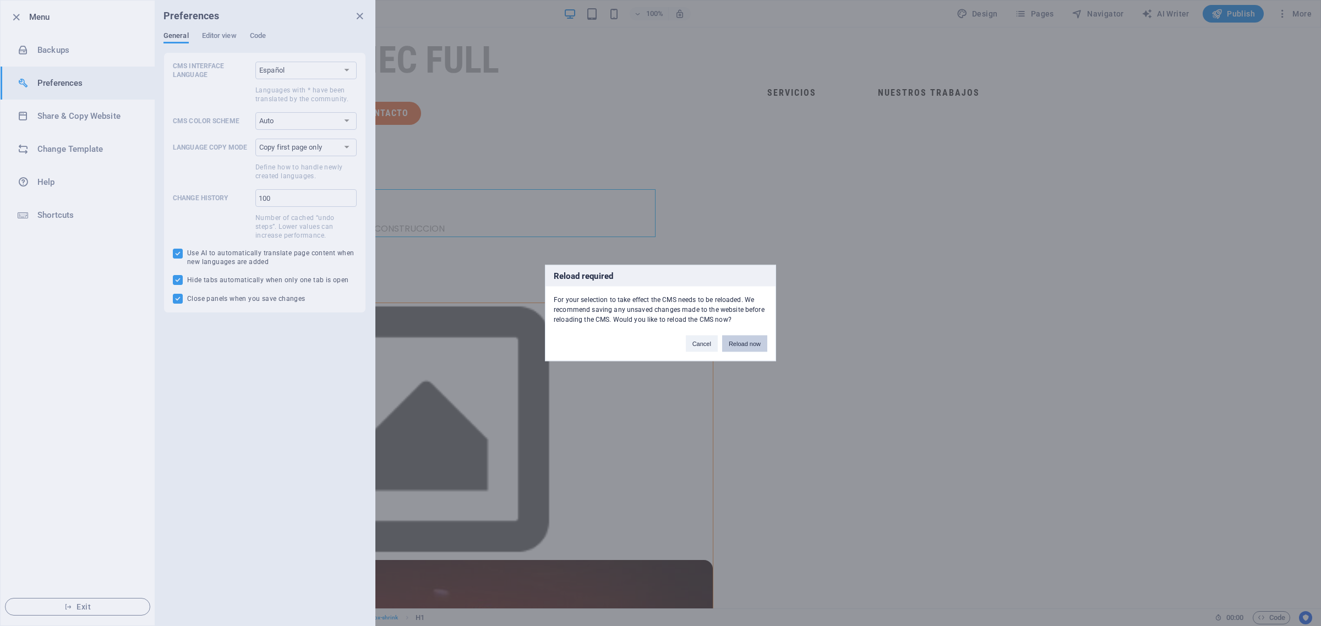
click at [738, 344] on button "Reload now" at bounding box center [744, 344] width 45 height 17
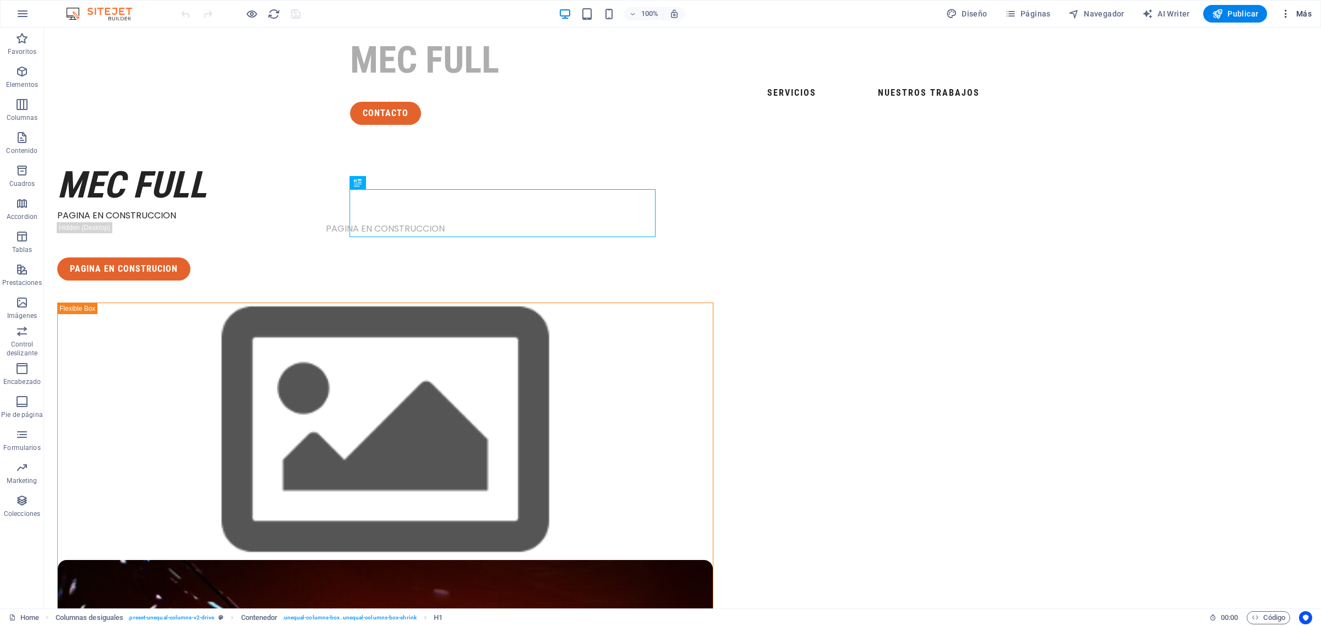
click at [1285, 14] on icon "button" at bounding box center [1285, 13] width 11 height 11
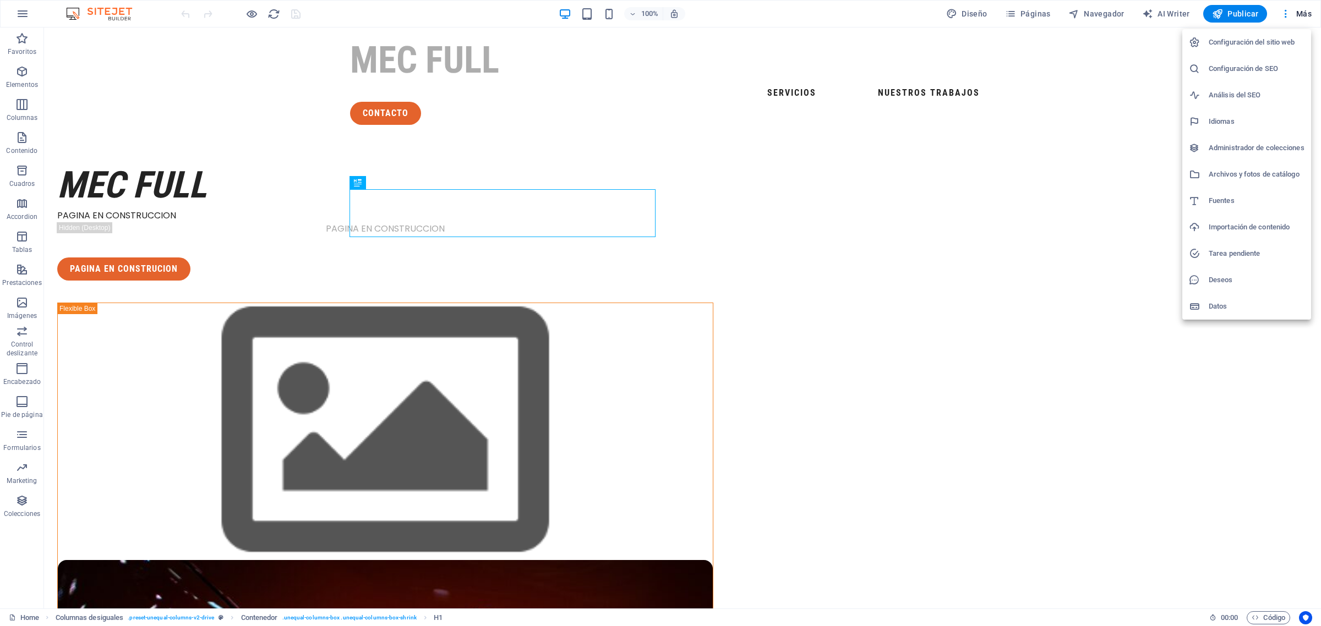
click at [1132, 100] on div at bounding box center [660, 313] width 1321 height 626
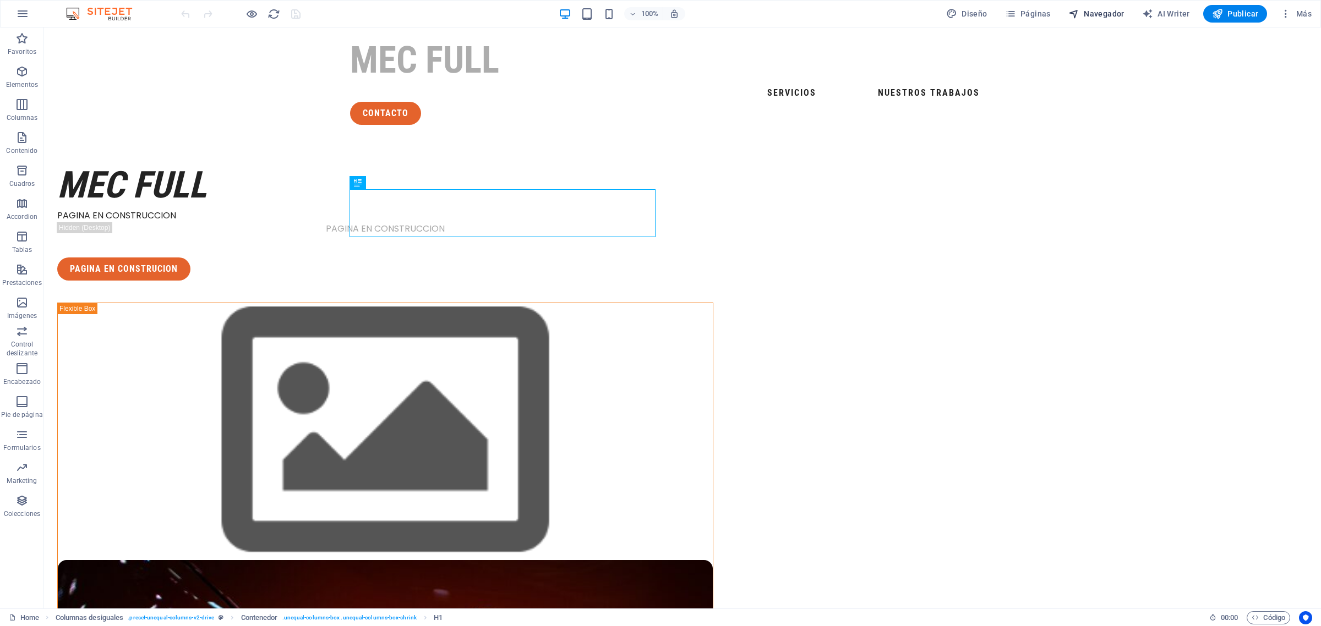
click at [1103, 10] on span "Navegador" at bounding box center [1096, 13] width 56 height 11
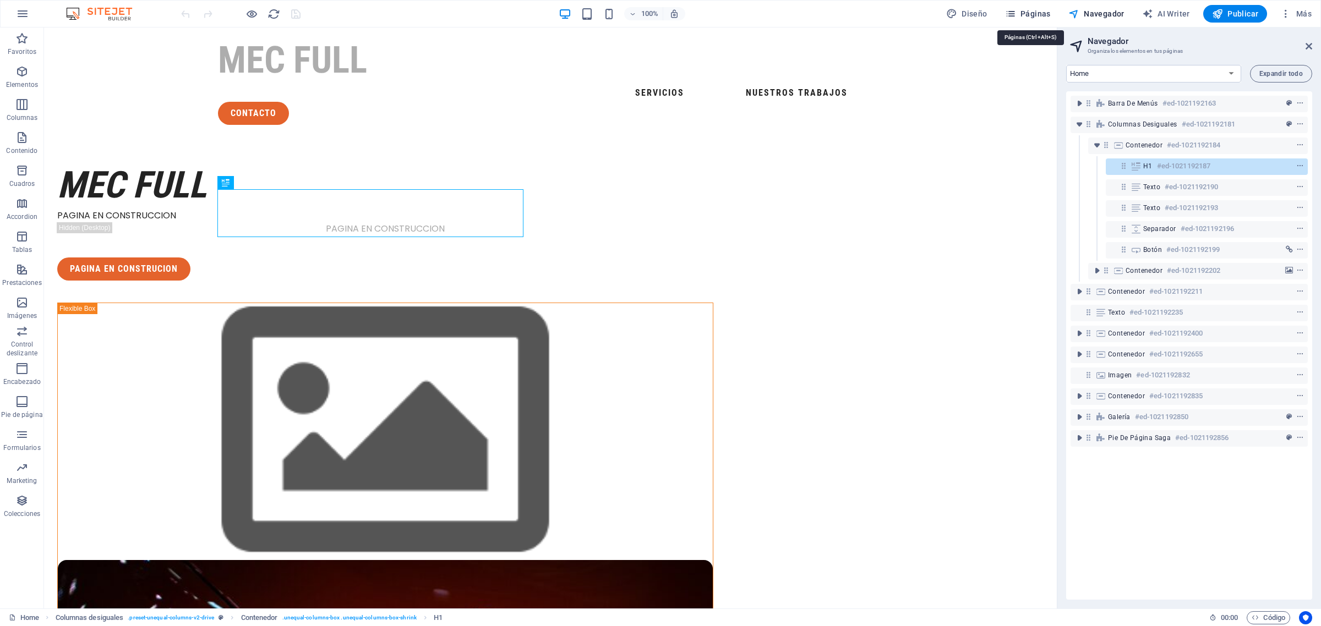
click at [1037, 15] on span "Páginas" at bounding box center [1028, 13] width 46 height 11
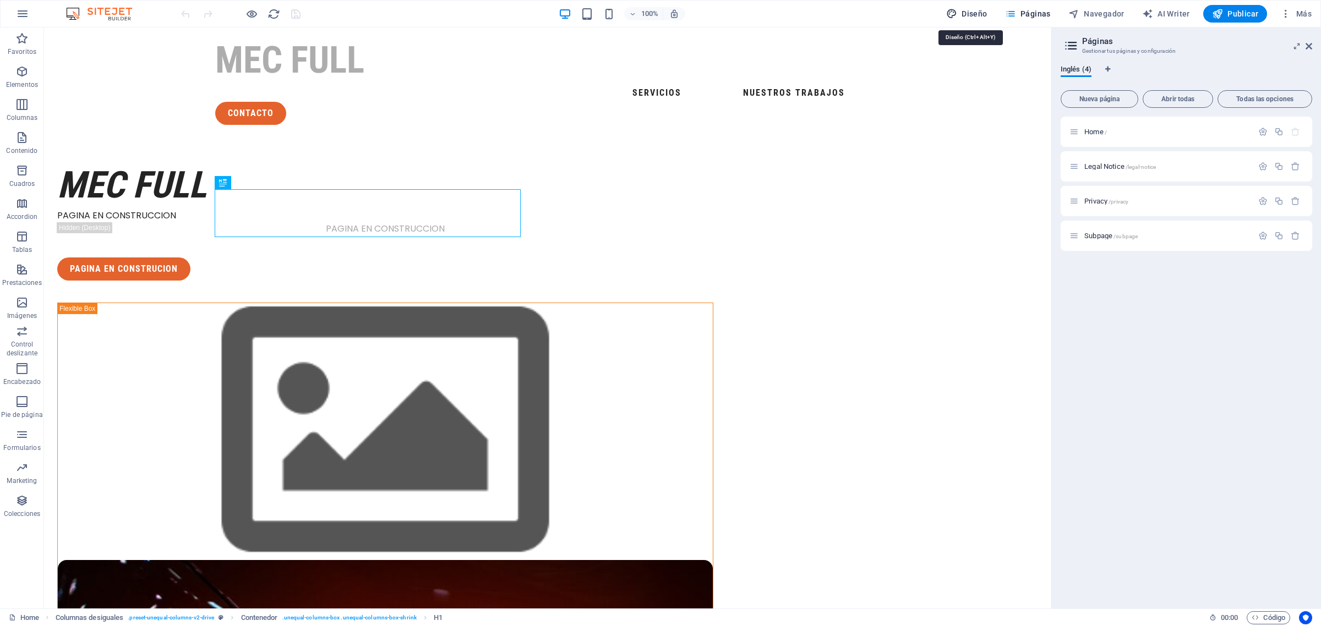
click at [975, 7] on button "Diseño" at bounding box center [967, 14] width 50 height 18
select select "px"
select select "400"
select select "px"
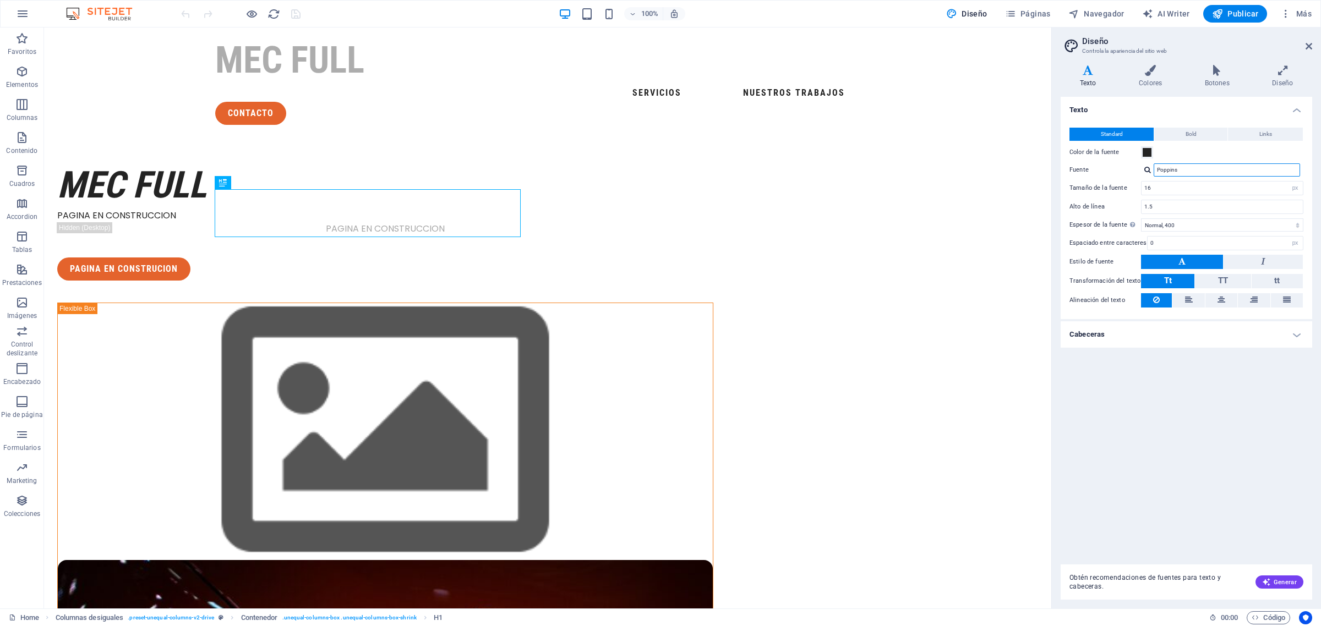
click at [1198, 171] on input "Poppins" at bounding box center [1226, 169] width 146 height 13
click at [1224, 281] on span "TT" at bounding box center [1223, 281] width 10 height 10
click at [1171, 279] on span "Tt" at bounding box center [1168, 281] width 8 height 10
click at [296, 12] on icon "save" at bounding box center [295, 14] width 13 height 13
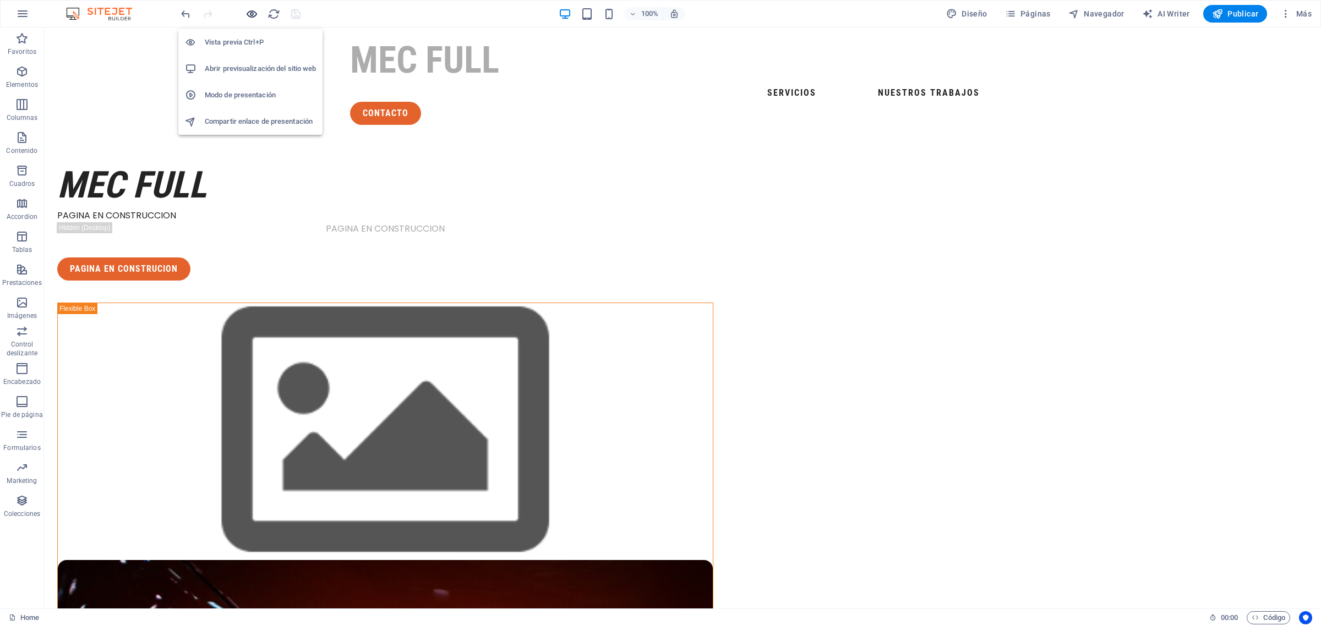
click at [254, 9] on icon "button" at bounding box center [251, 14] width 13 height 13
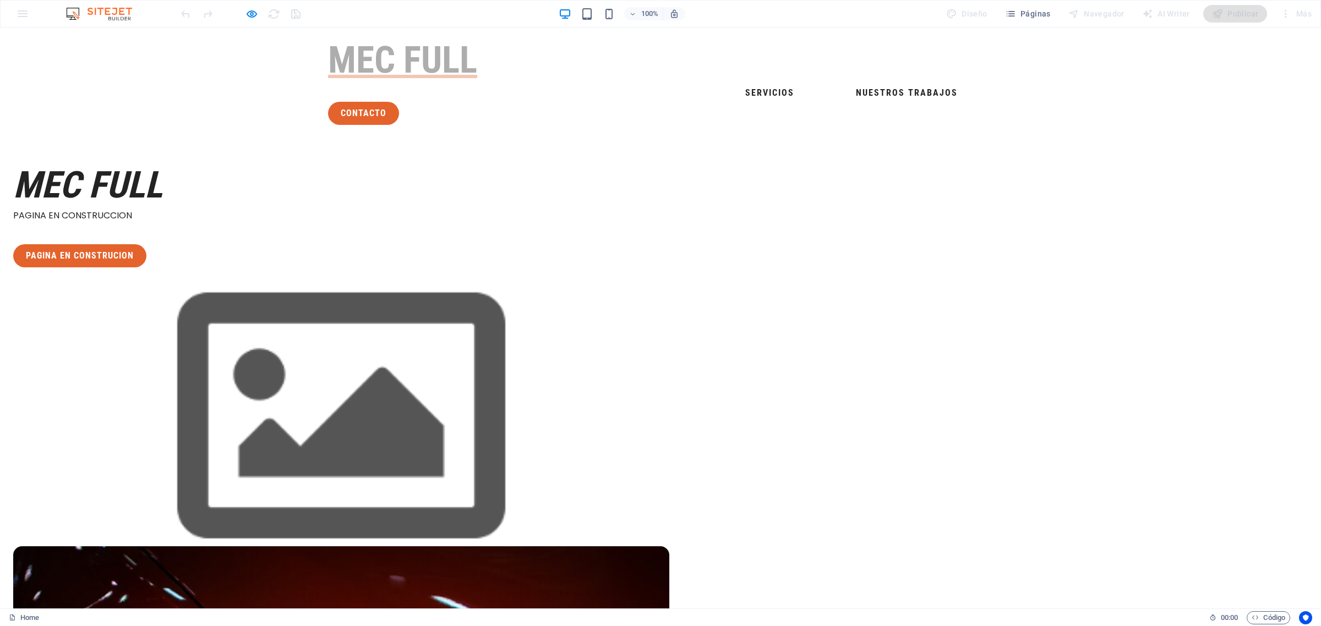
click at [409, 62] on h1 "MEC FULL" at bounding box center [660, 60] width 665 height 48
click at [433, 67] on h1 "MEC FULL" at bounding box center [660, 60] width 665 height 48
click at [249, 15] on icon "button" at bounding box center [251, 14] width 13 height 13
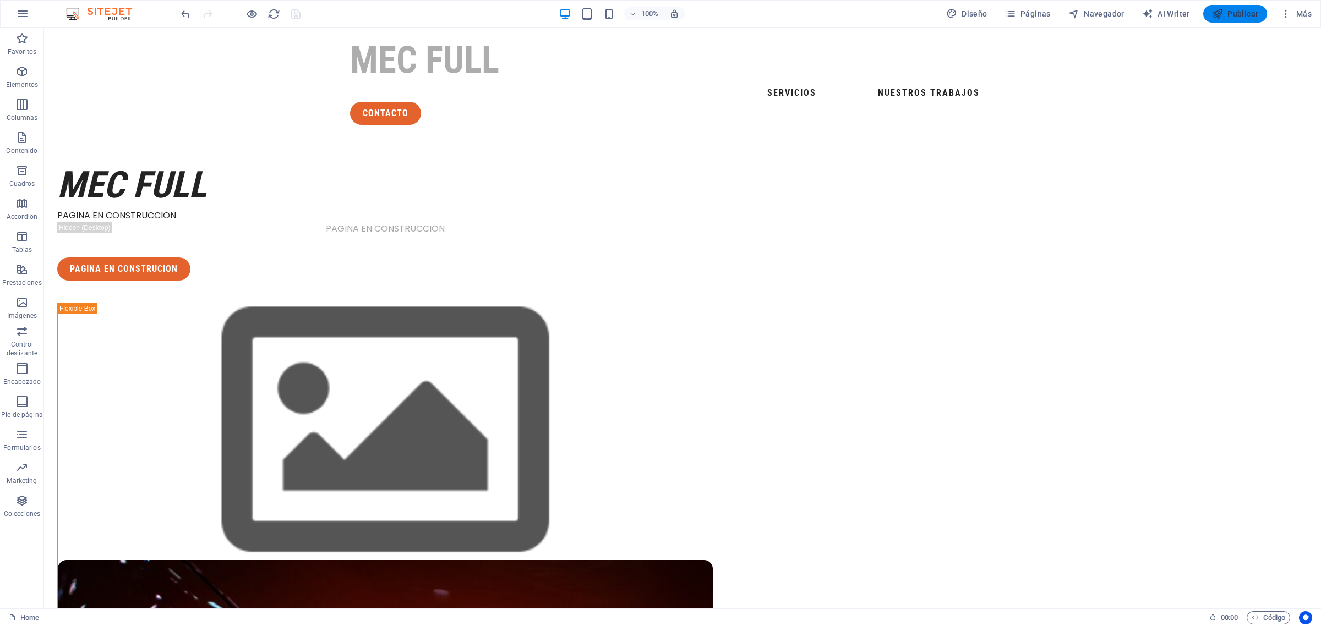
click at [1235, 15] on span "Publicar" at bounding box center [1235, 13] width 47 height 11
click at [1239, 15] on span "Publicar" at bounding box center [1235, 13] width 47 height 11
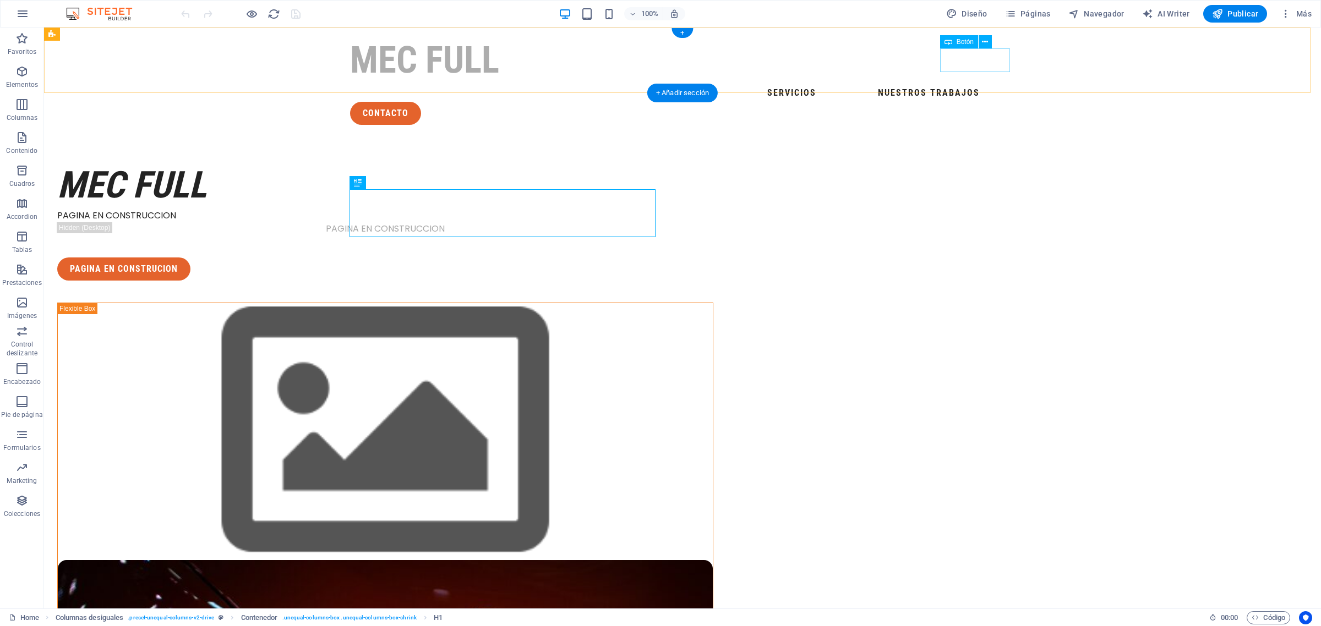
click at [959, 102] on div "contacto" at bounding box center [682, 113] width 665 height 23
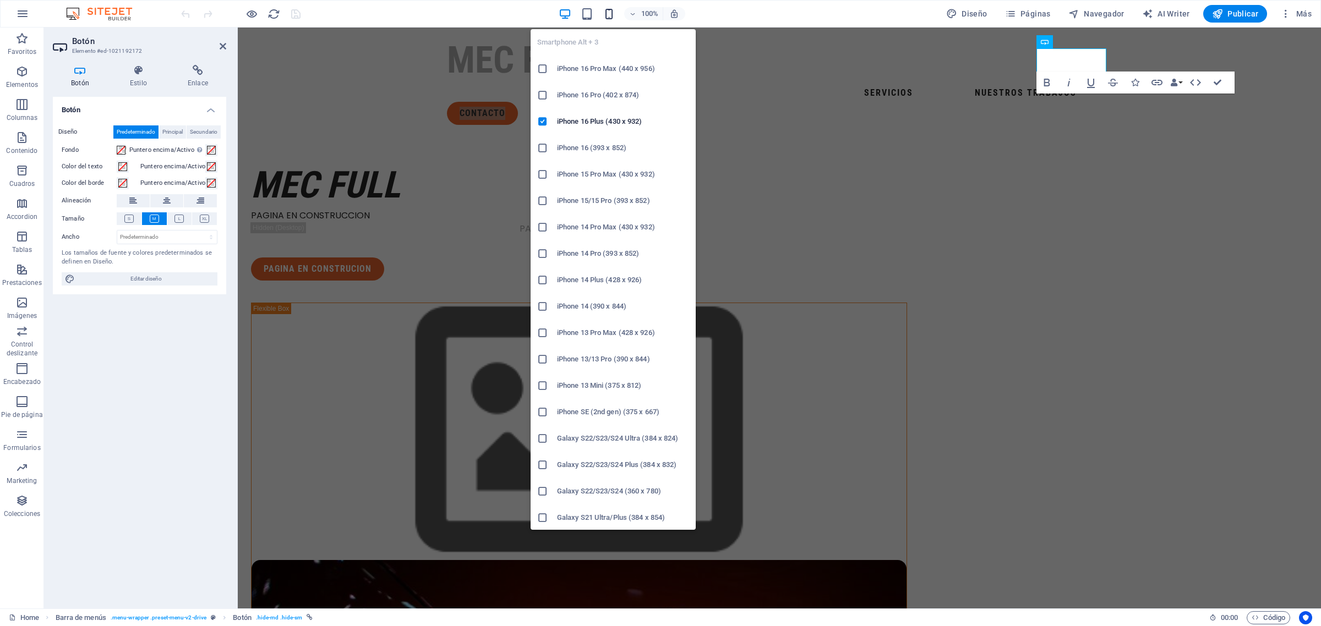
click at [614, 14] on icon "button" at bounding box center [609, 14] width 13 height 13
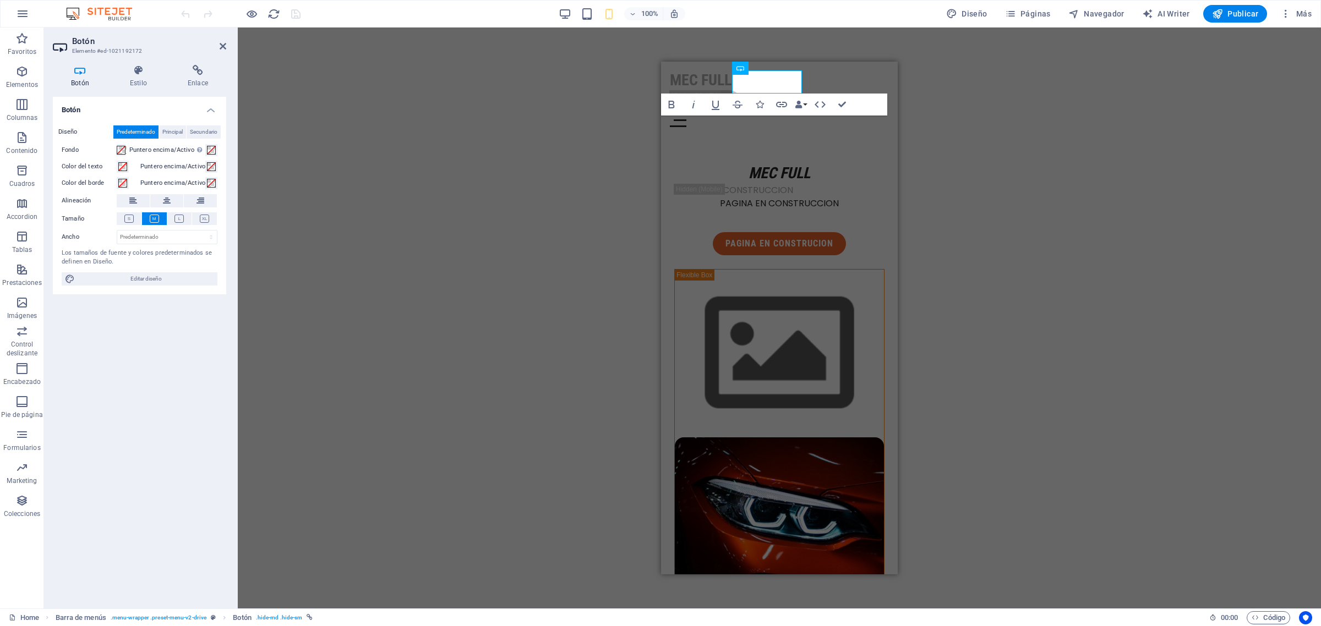
click at [1065, 176] on div "H1 Columnas desiguales Contenedor Menú Barra de menús Contenedor Imagen Contene…" at bounding box center [779, 318] width 1083 height 581
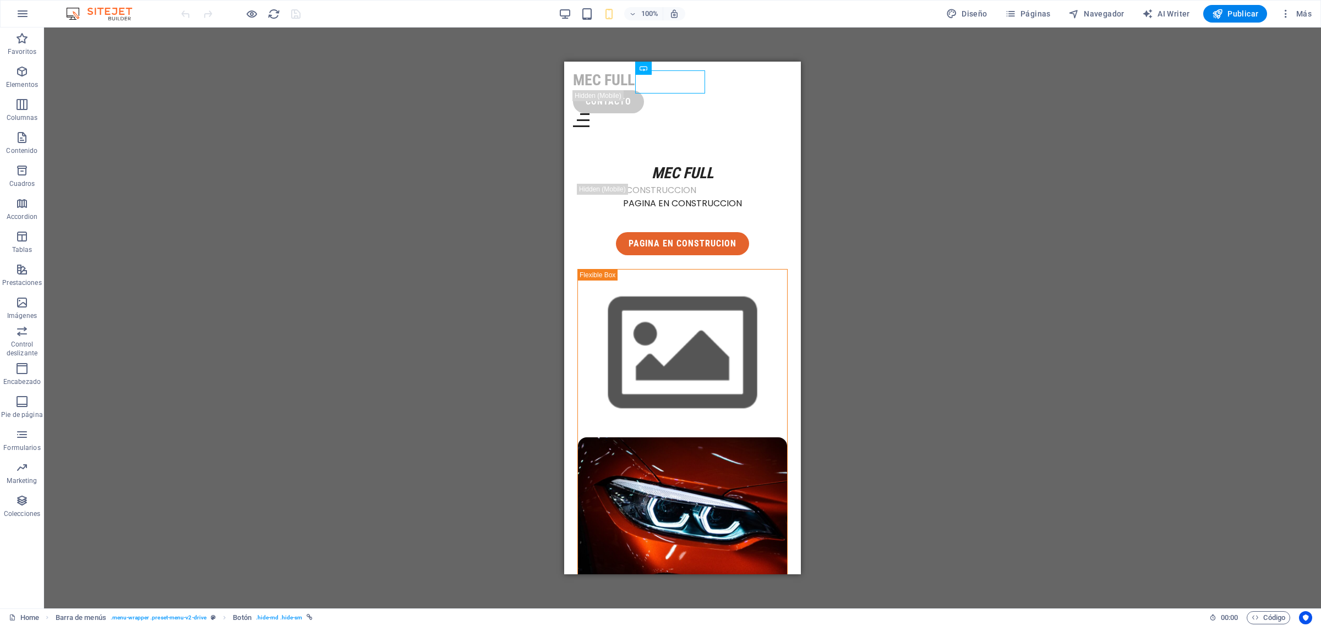
click at [957, 116] on div "H1 Columnas desiguales Contenedor Menú Barra de menús Contenedor Imagen Contene…" at bounding box center [682, 318] width 1277 height 581
click at [672, 90] on div "contacto" at bounding box center [682, 101] width 219 height 23
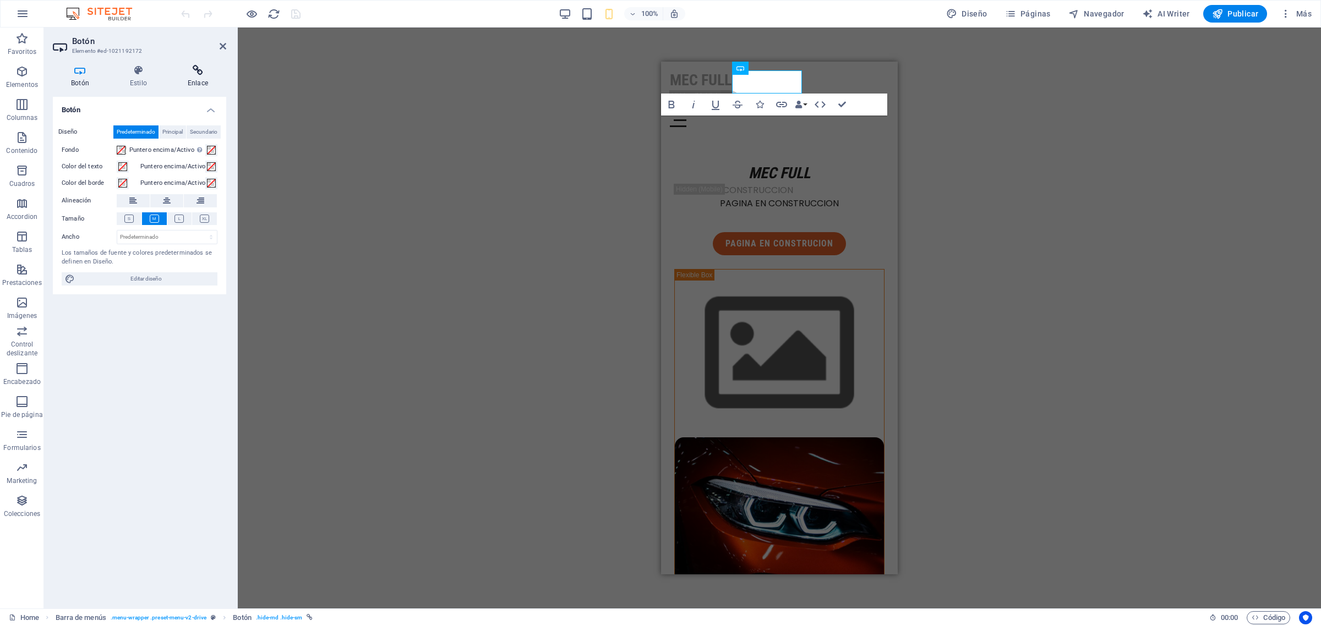
click at [203, 69] on icon at bounding box center [197, 70] width 57 height 11
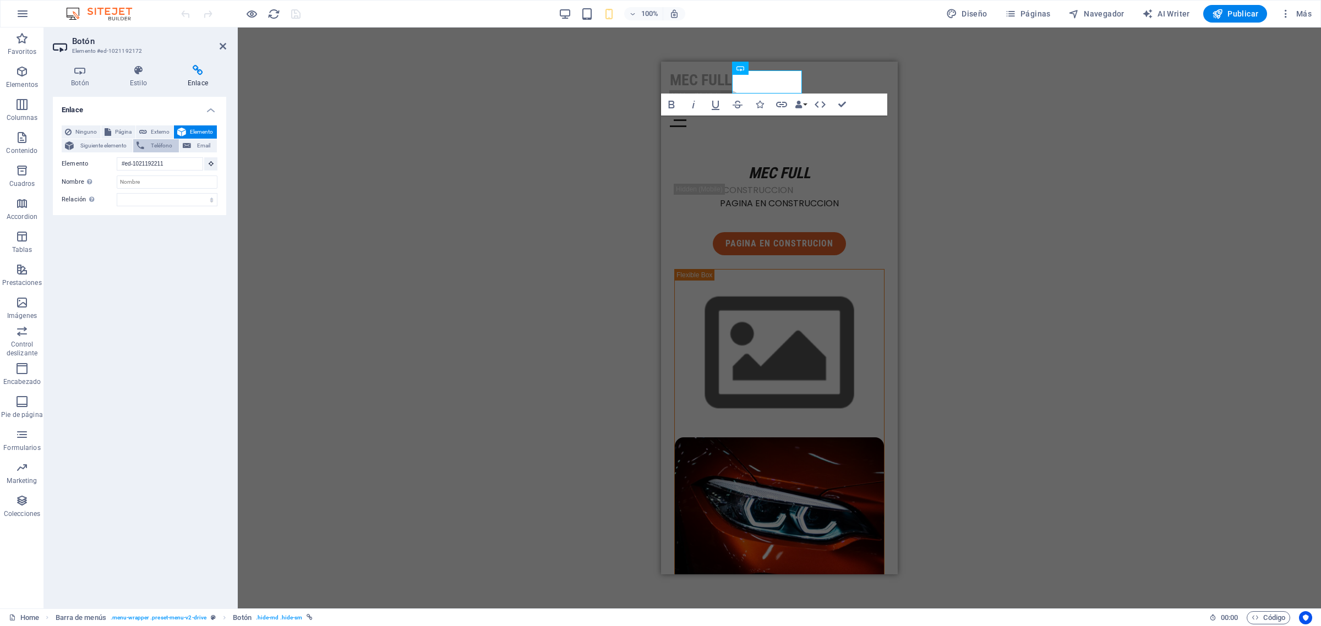
click at [160, 146] on span "Teléfono" at bounding box center [161, 145] width 28 height 13
click at [152, 164] on input "Teléfono" at bounding box center [167, 163] width 101 height 13
click at [166, 167] on input "Teléfono" at bounding box center [167, 163] width 101 height 13
paste input "9"
click at [177, 165] on input "Teléfono" at bounding box center [167, 163] width 101 height 13
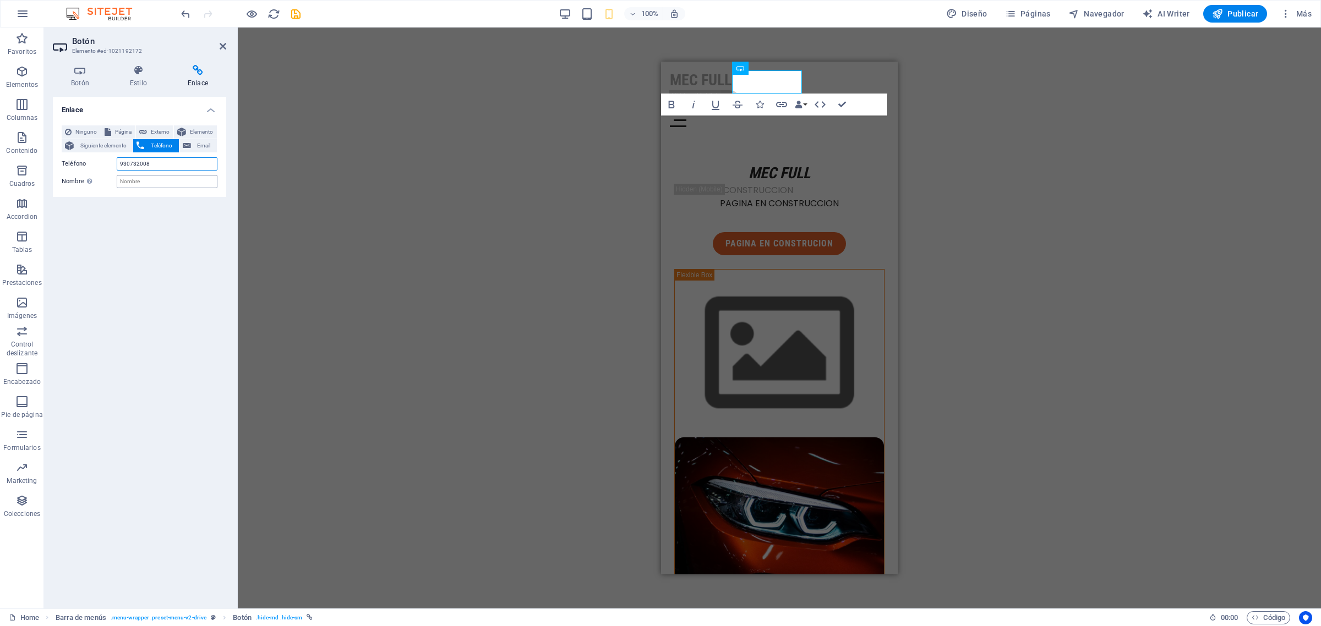
type input "930732008"
click at [147, 183] on input "Nombre Una descripción adicional del enlace no debería ser igual al texto del e…" at bounding box center [167, 181] width 101 height 13
type input "j"
type input "MEC FULL"
click at [499, 222] on div "H1 Columnas desiguales Contenedor Menú Barra de menús Contenedor Imagen Contene…" at bounding box center [779, 318] width 1083 height 581
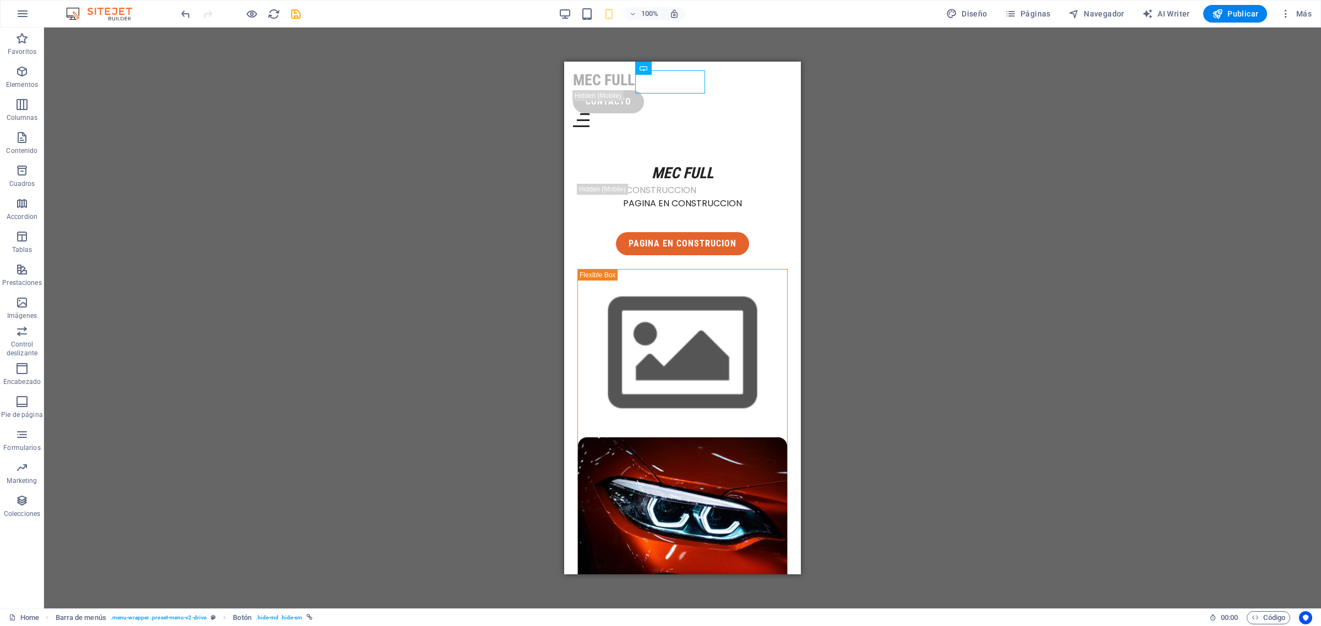
click at [1028, 234] on div "H1 Columnas desiguales Contenedor Menú Barra de menús Contenedor Imagen Contene…" at bounding box center [682, 318] width 1277 height 581
click at [686, 90] on div "contacto" at bounding box center [682, 101] width 219 height 23
click at [293, 14] on icon "save" at bounding box center [295, 14] width 13 height 13
click at [685, 90] on div "contacto" at bounding box center [682, 101] width 219 height 23
click at [694, 90] on div "contacto" at bounding box center [682, 101] width 219 height 23
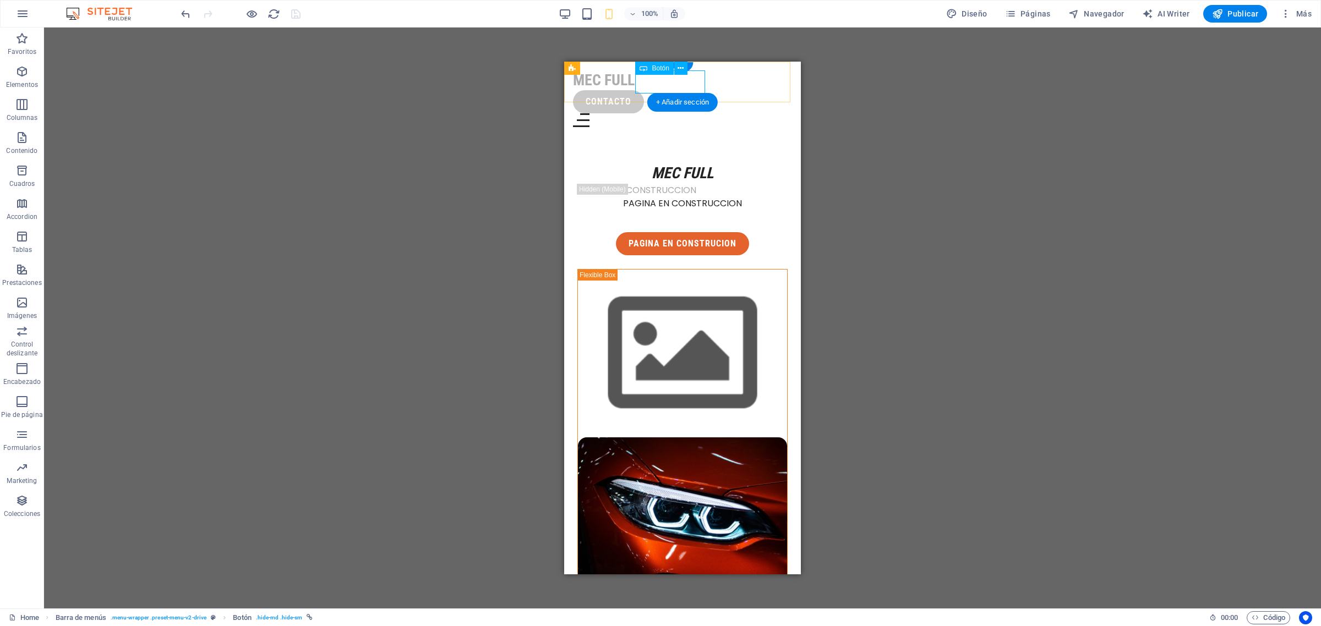
click at [694, 90] on div "contacto" at bounding box center [682, 101] width 219 height 23
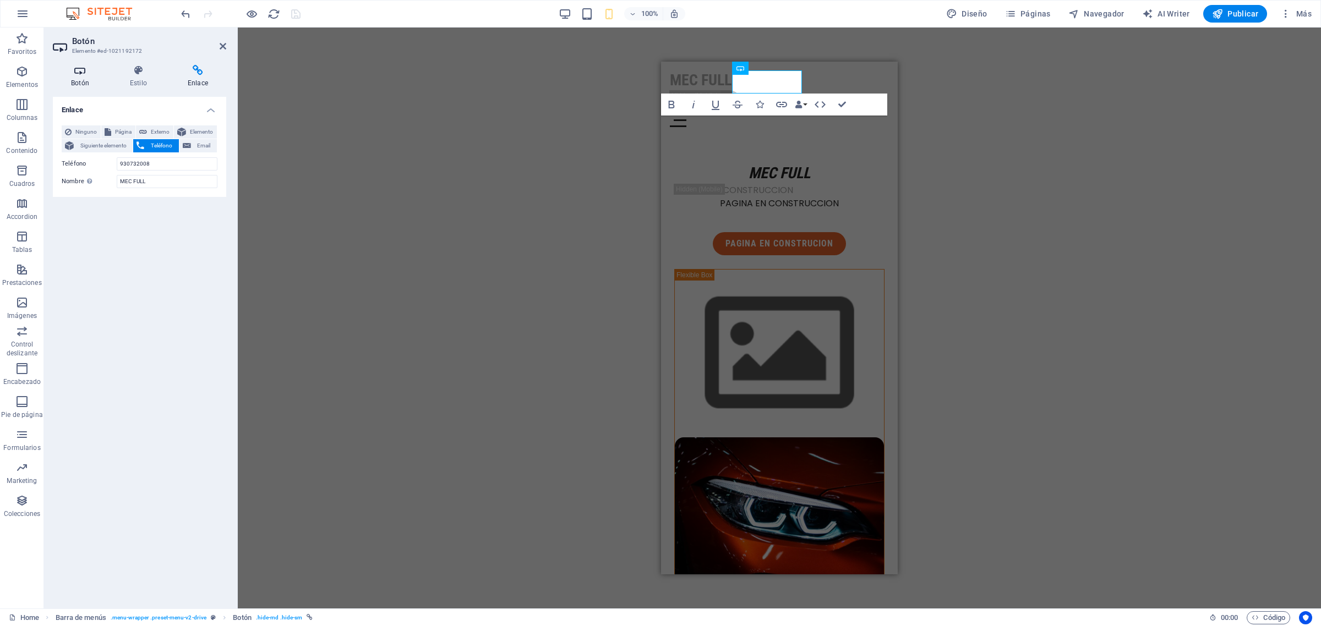
click at [84, 77] on h4 "Botón" at bounding box center [82, 76] width 59 height 23
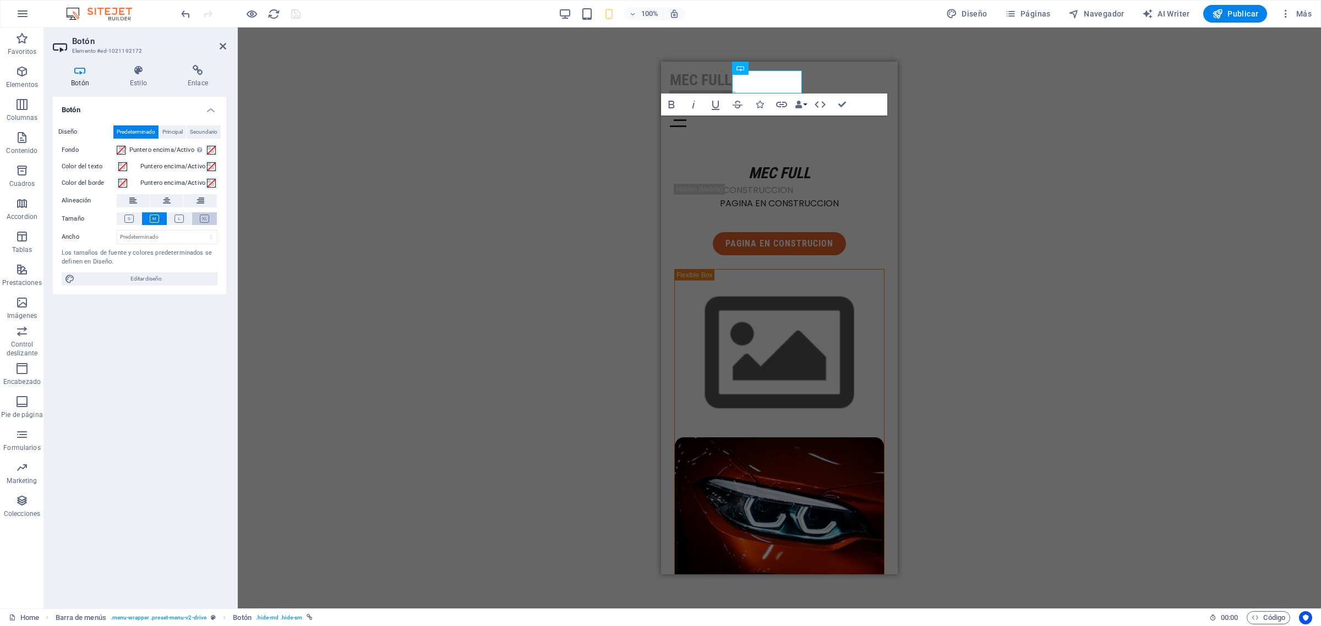
click at [200, 216] on icon at bounding box center [204, 219] width 9 height 8
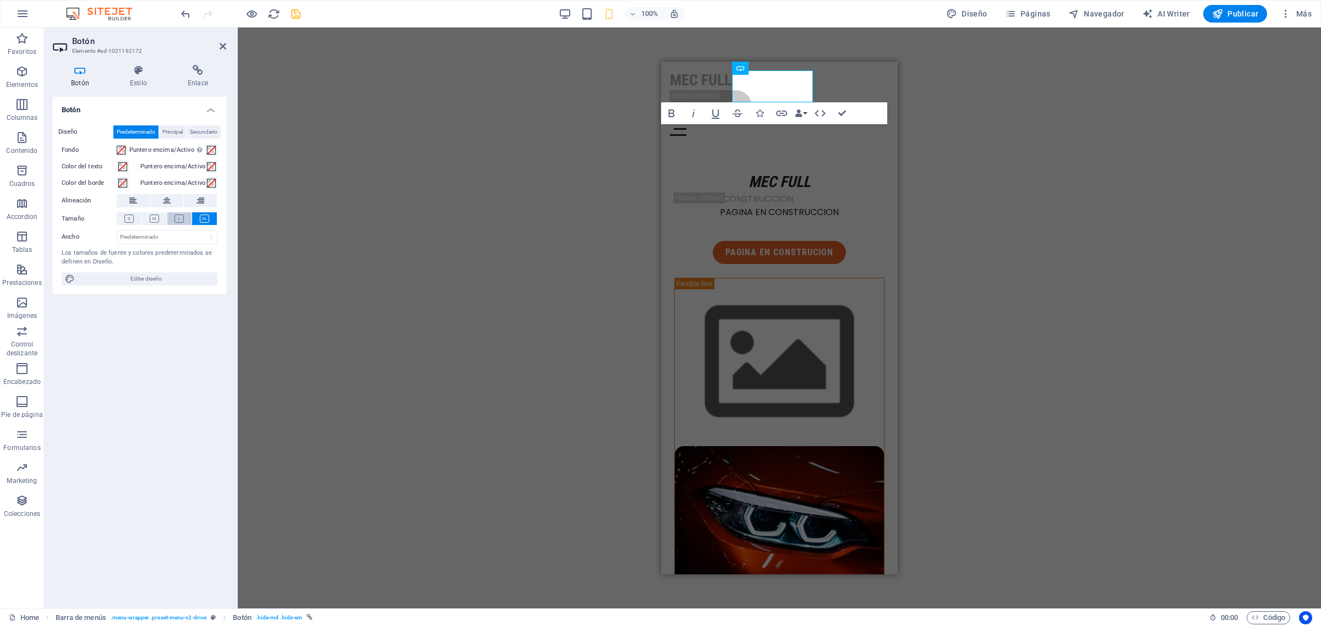
click at [177, 218] on icon at bounding box center [178, 219] width 9 height 8
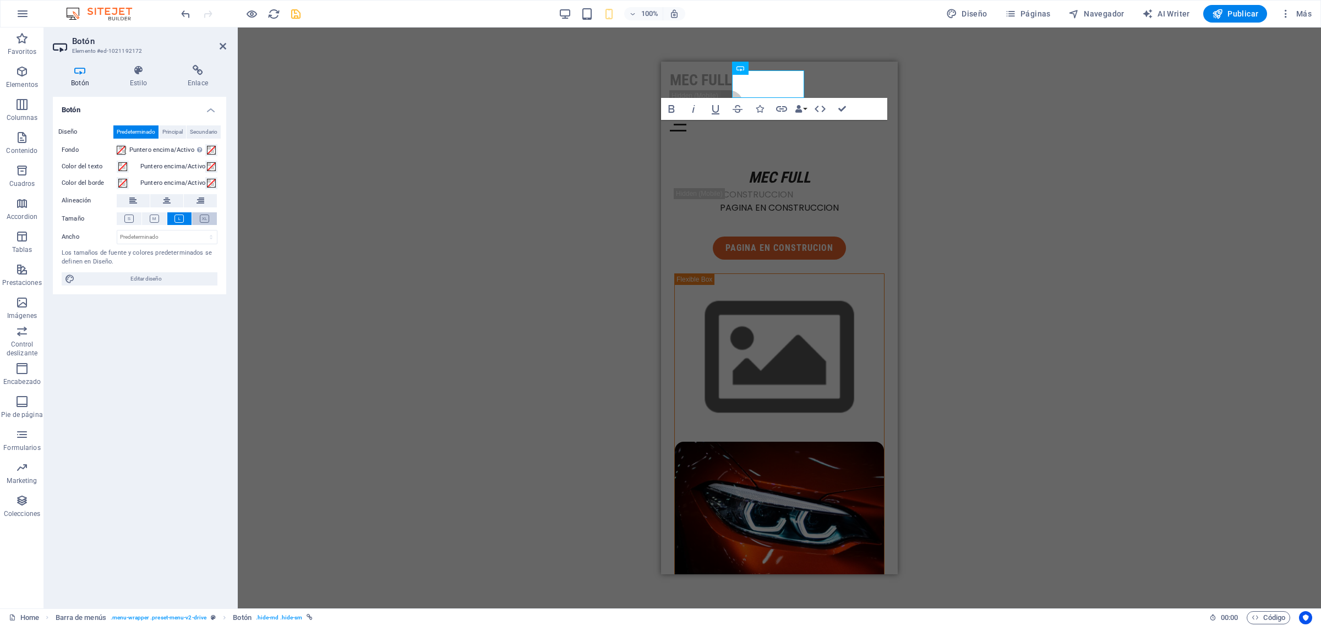
click at [203, 218] on icon at bounding box center [204, 219] width 9 height 8
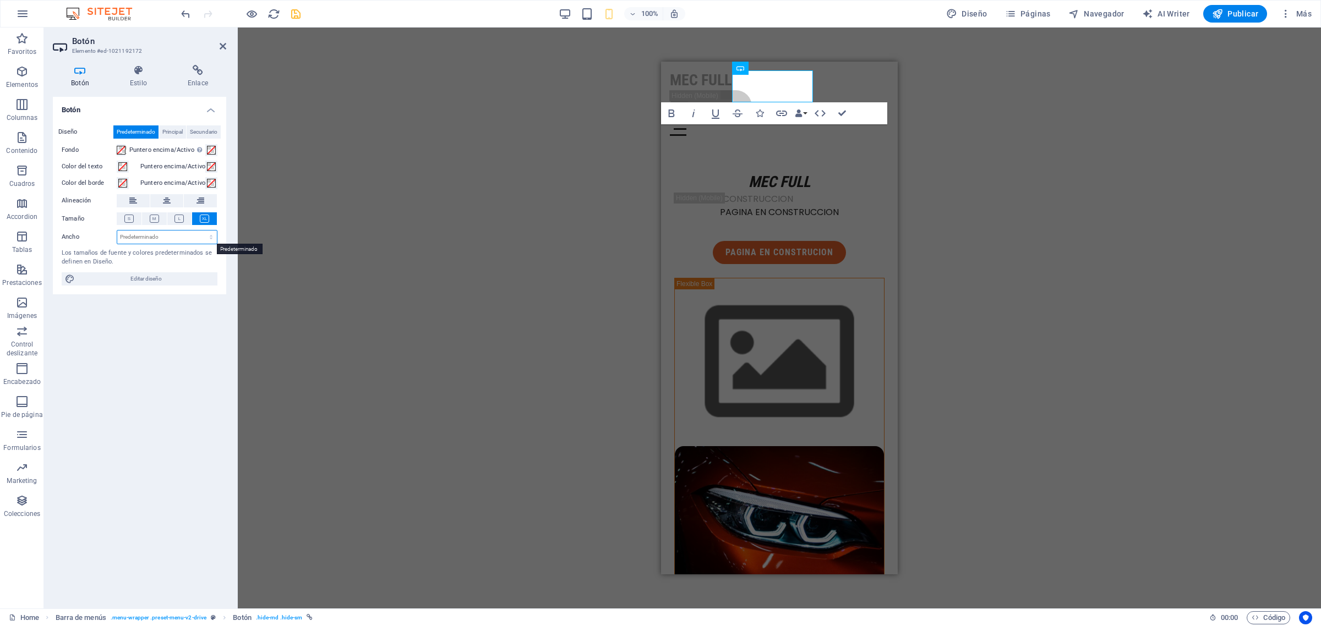
click at [206, 237] on select "Predeterminado px rem % em vh vw" at bounding box center [167, 237] width 100 height 13
select select "%"
click at [201, 231] on select "Predeterminado px rem % em vh vw" at bounding box center [167, 237] width 100 height 13
type input "200"
click at [129, 236] on input "200" at bounding box center [167, 237] width 100 height 13
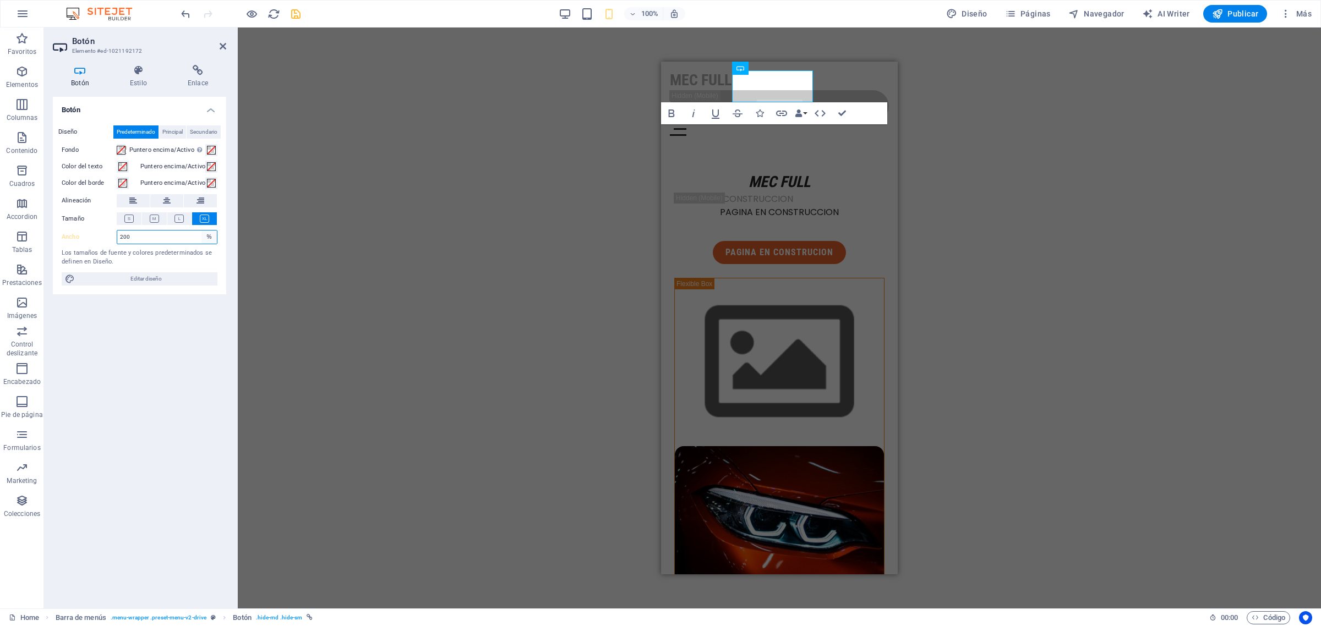
click at [212, 237] on select "Predeterminado px rem % em vh vw" at bounding box center [208, 237] width 15 height 13
select select "px"
click at [201, 231] on select "Predeterminado px rem % em vh vw" at bounding box center [208, 237] width 15 height 13
type input "147"
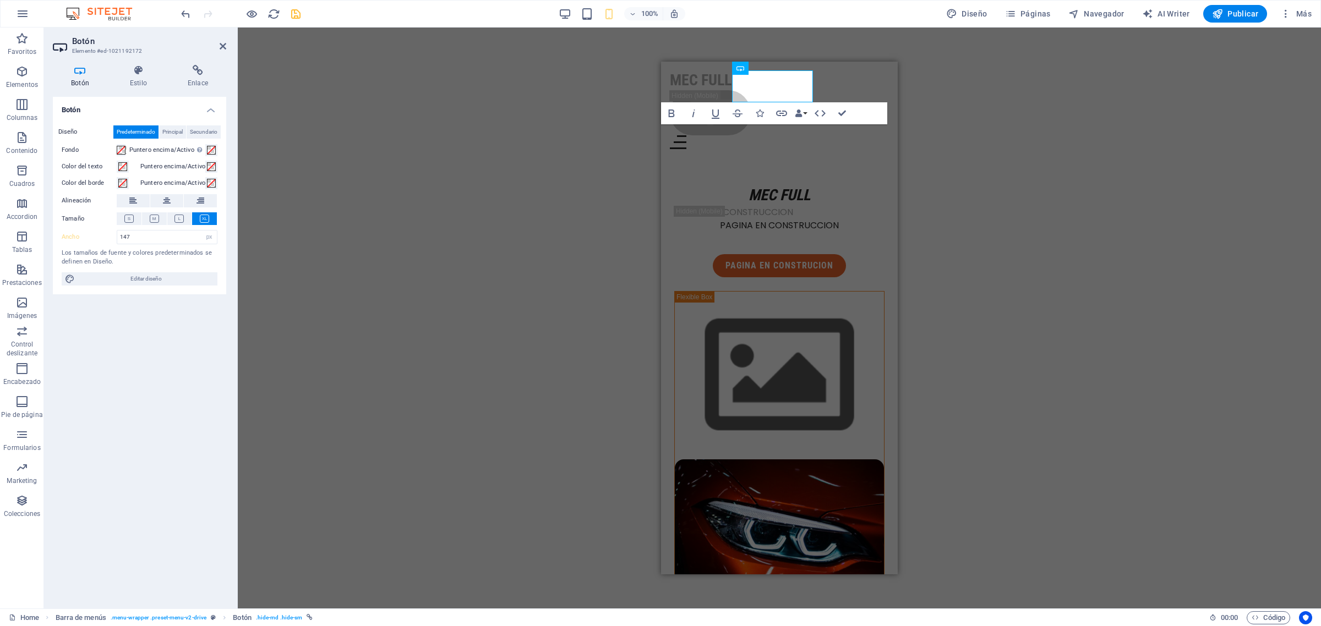
click at [289, 262] on div "H1 Columnas desiguales Contenedor Menú Barra de menús Contenedor Imagen Contene…" at bounding box center [779, 318] width 1083 height 581
click at [488, 204] on div "H1 Columnas desiguales Contenedor Menú Barra de menús Contenedor Imagen Contene…" at bounding box center [779, 318] width 1083 height 581
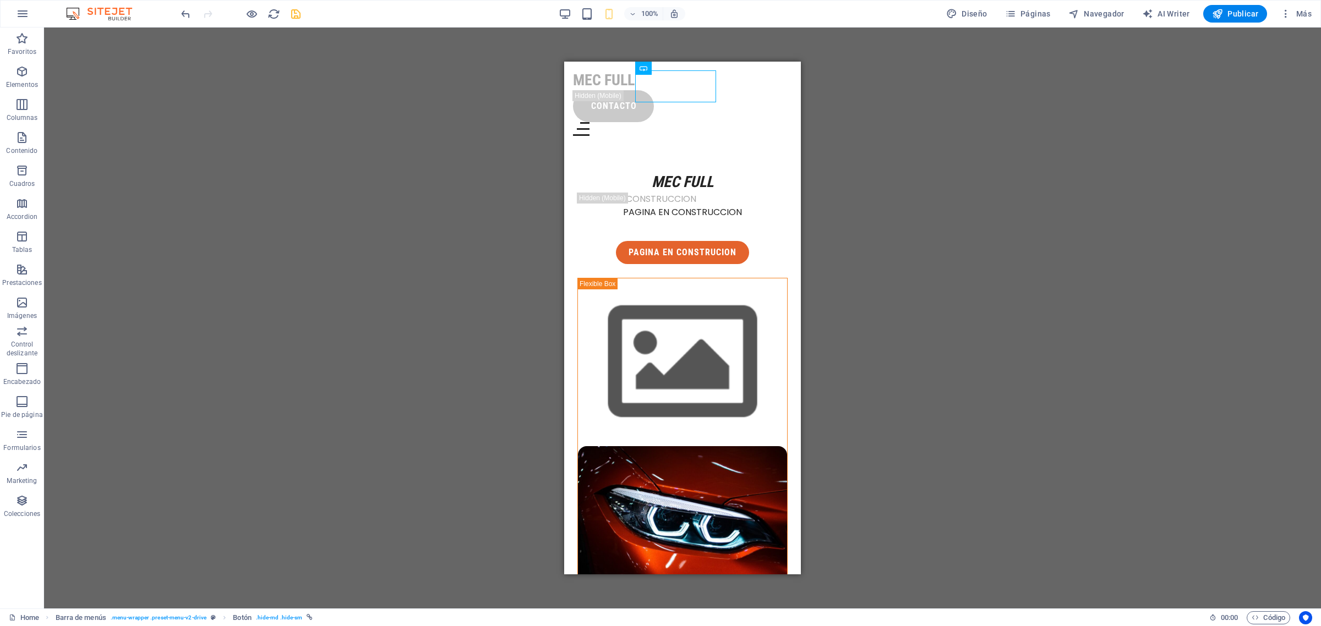
click at [241, 9] on div at bounding box center [240, 14] width 123 height 18
drag, startPoint x: 242, startPoint y: 9, endPoint x: 250, endPoint y: 11, distance: 8.4
click at [244, 10] on div at bounding box center [240, 14] width 123 height 18
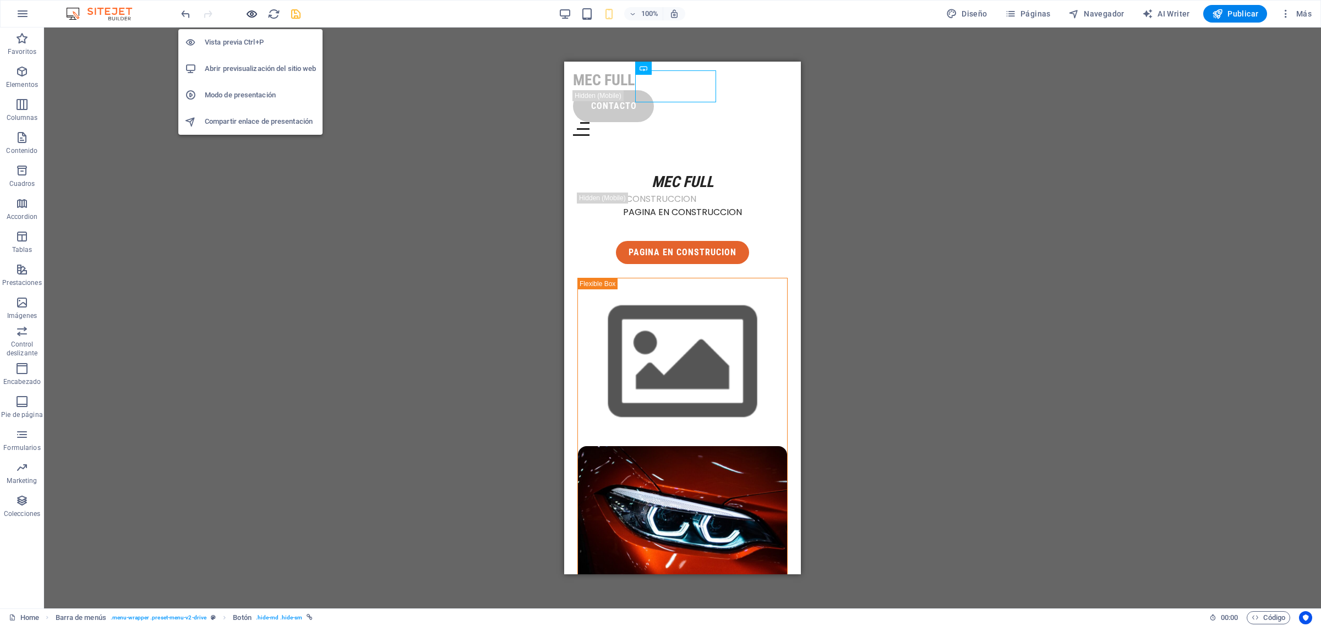
click at [248, 13] on icon "button" at bounding box center [251, 14] width 13 height 13
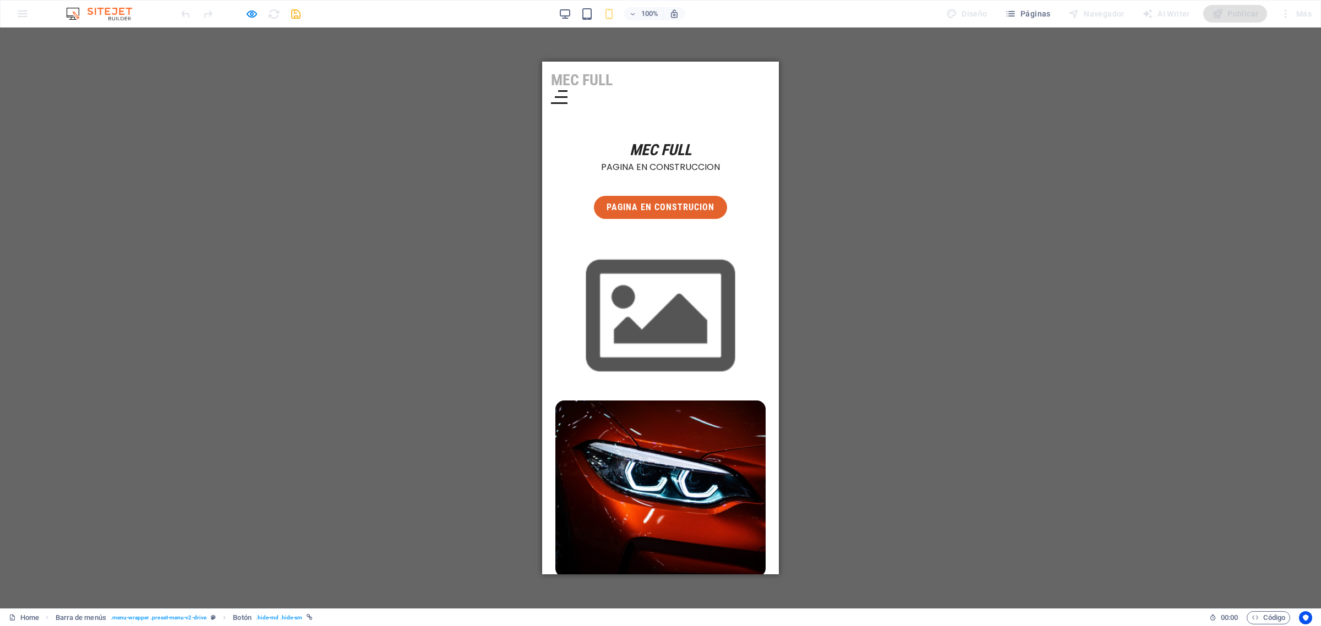
click at [695, 90] on div "Menu" at bounding box center [660, 97] width 219 height 14
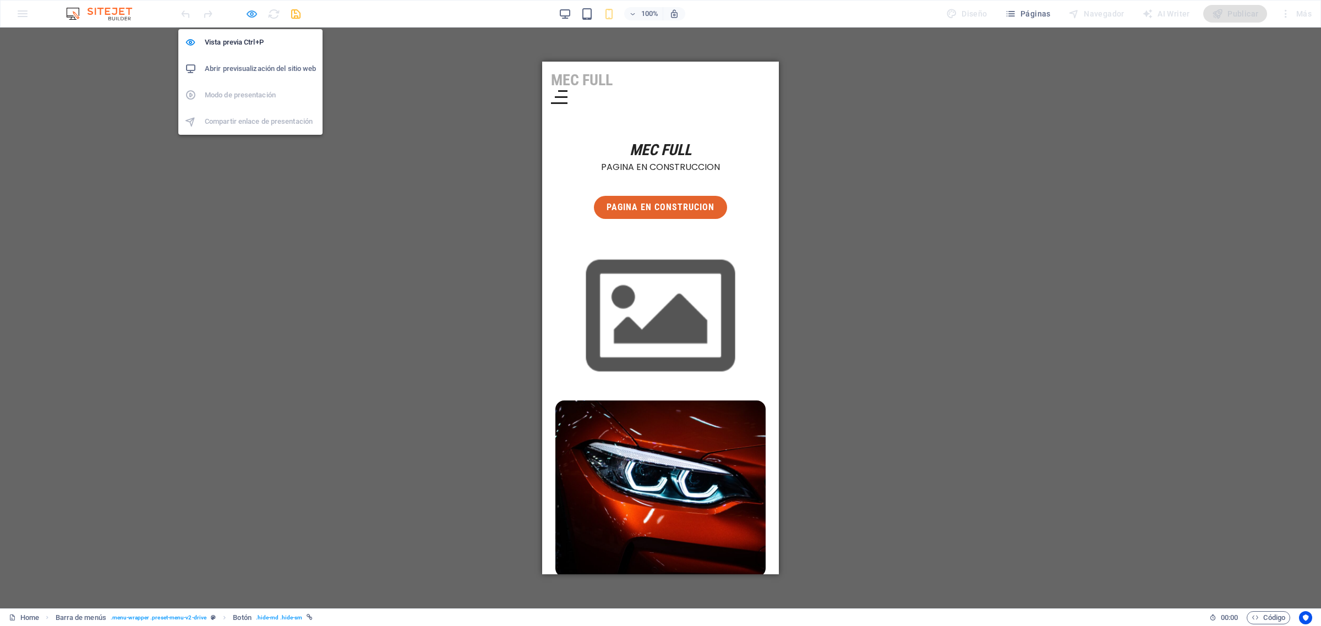
click at [250, 12] on icon "button" at bounding box center [251, 14] width 13 height 13
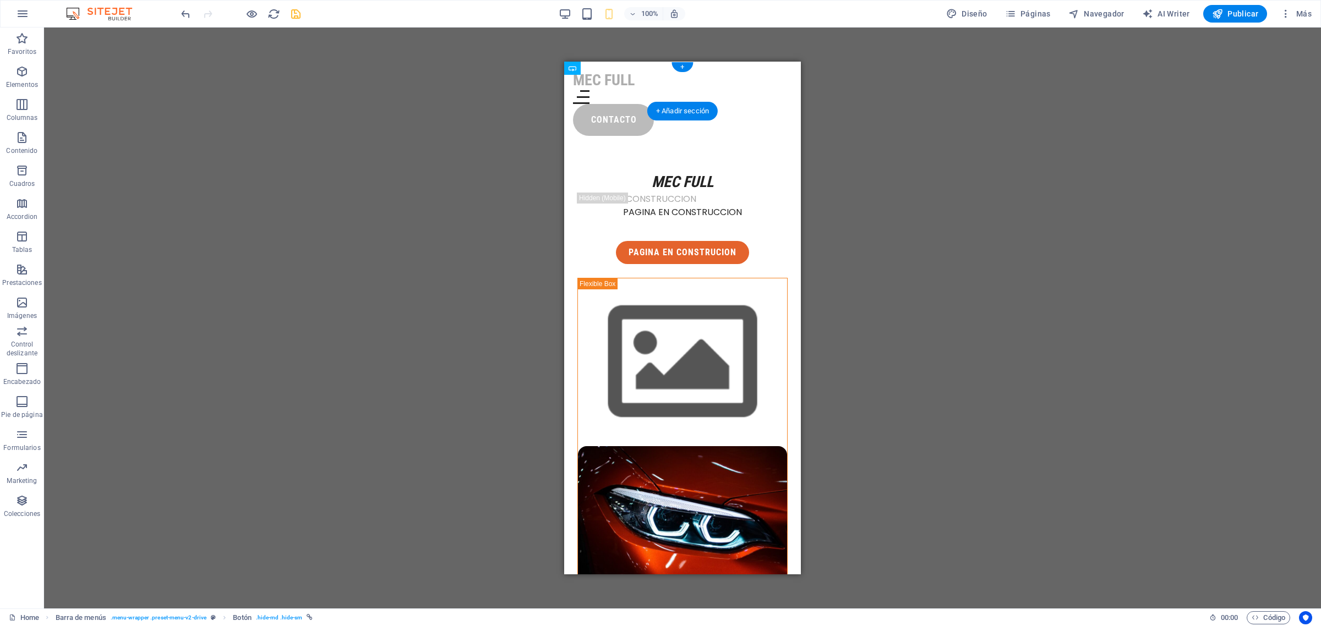
drag, startPoint x: 691, startPoint y: 92, endPoint x: 736, endPoint y: 99, distance: 45.6
click at [940, 145] on div "H1 Columnas desiguales Contenedor Menú Barra de menús Contenedor Imagen Contene…" at bounding box center [682, 318] width 1277 height 581
click at [293, 15] on icon "save" at bounding box center [295, 14] width 13 height 13
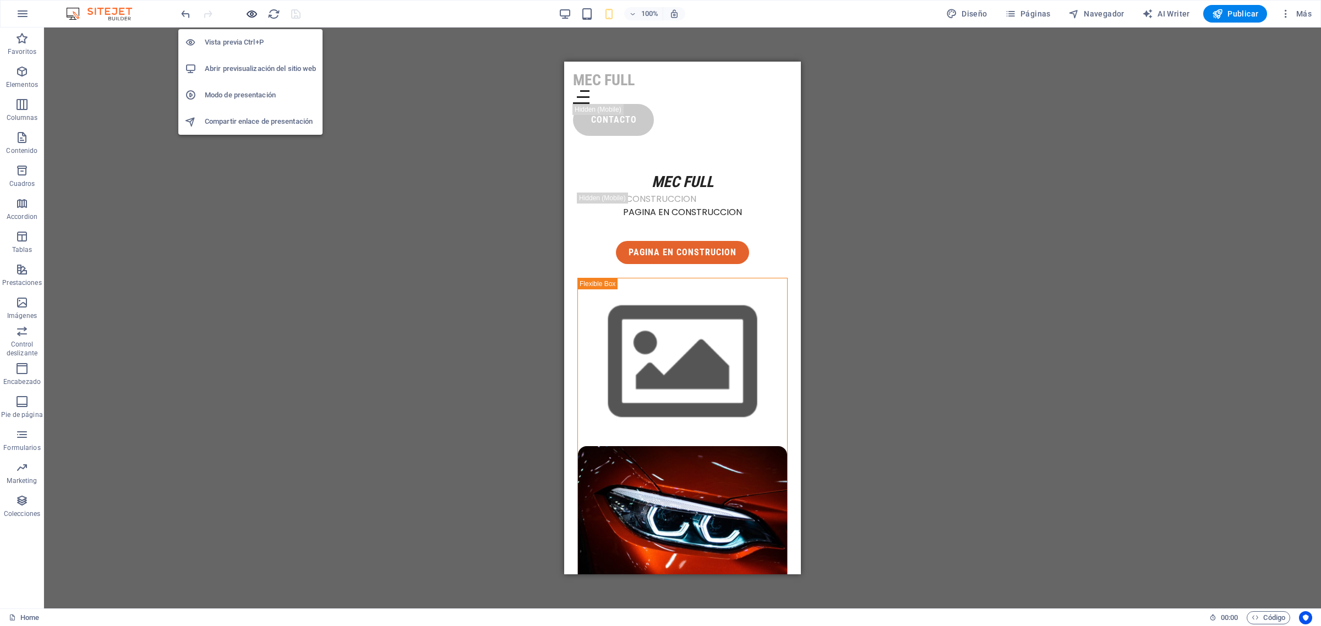
click at [250, 14] on icon "button" at bounding box center [251, 14] width 13 height 13
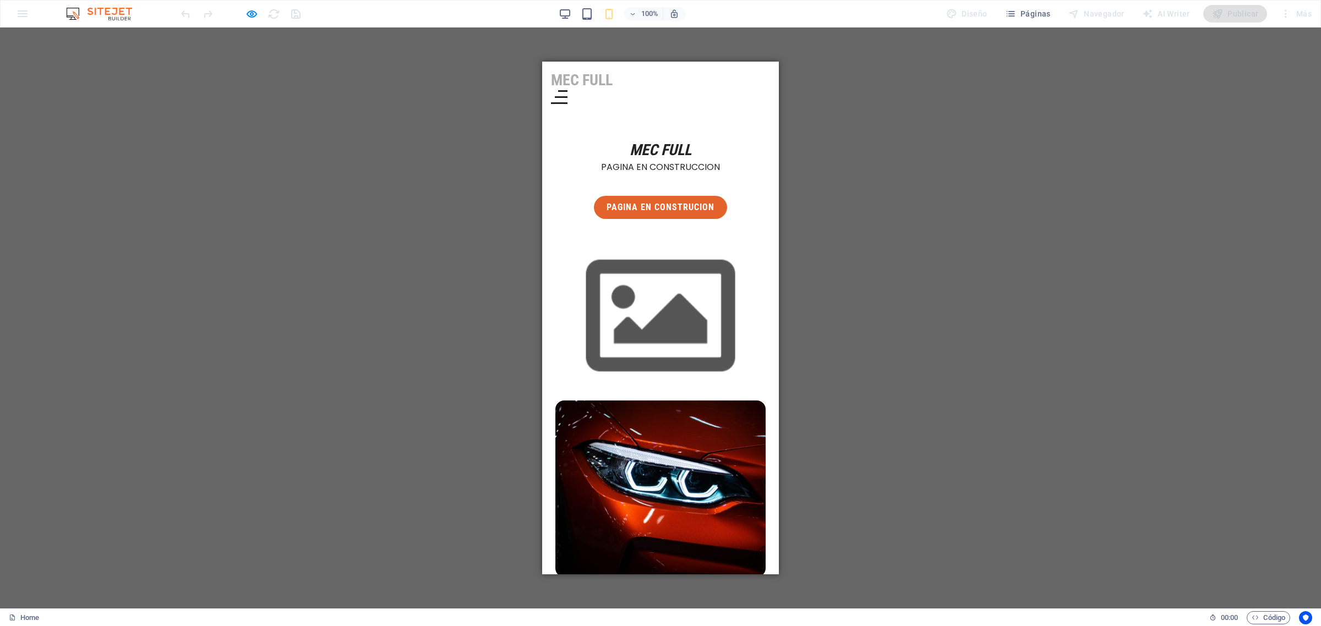
click at [567, 90] on div "Menu" at bounding box center [559, 97] width 17 height 14
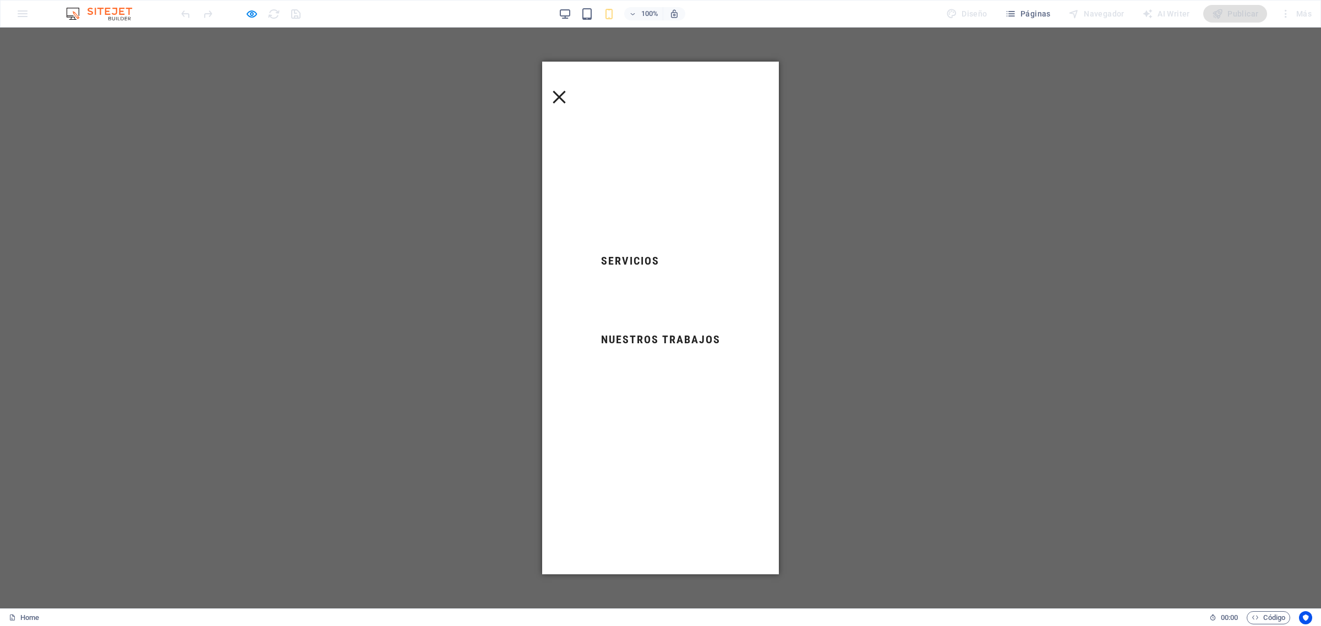
click at [567, 90] on div "Menu" at bounding box center [559, 97] width 17 height 14
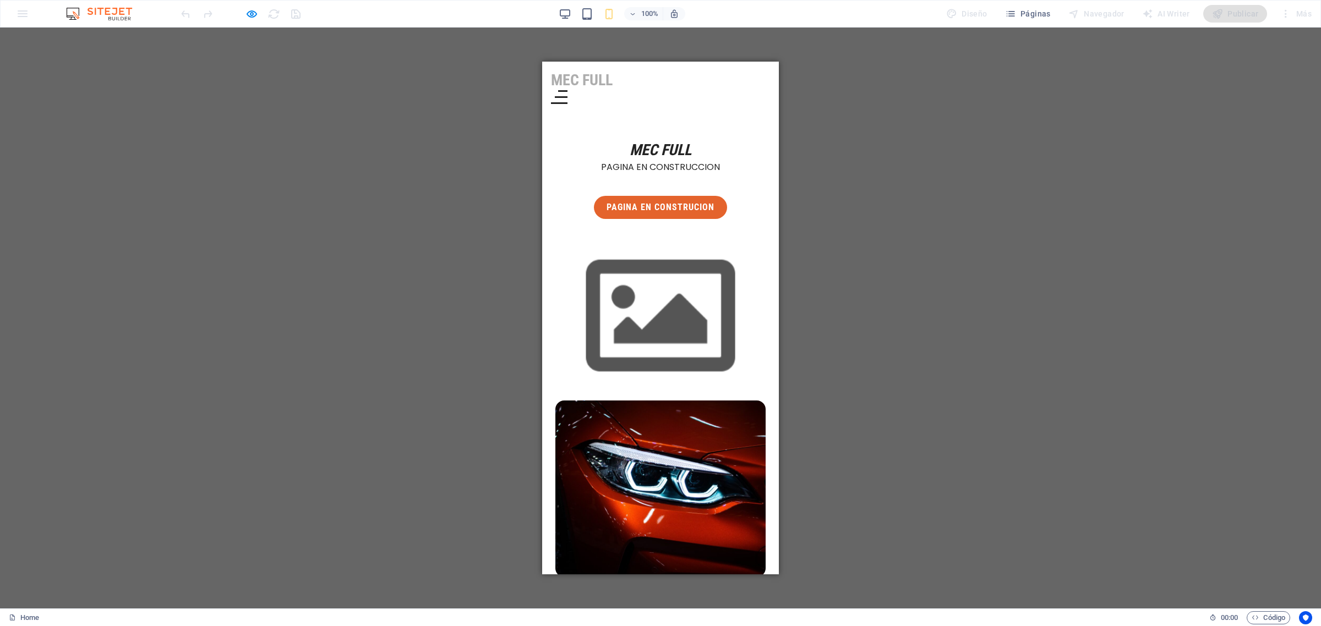
click at [701, 90] on div "Menu" at bounding box center [660, 97] width 219 height 14
click at [677, 90] on div "Menu" at bounding box center [660, 97] width 219 height 14
click at [663, 401] on img at bounding box center [660, 489] width 210 height 177
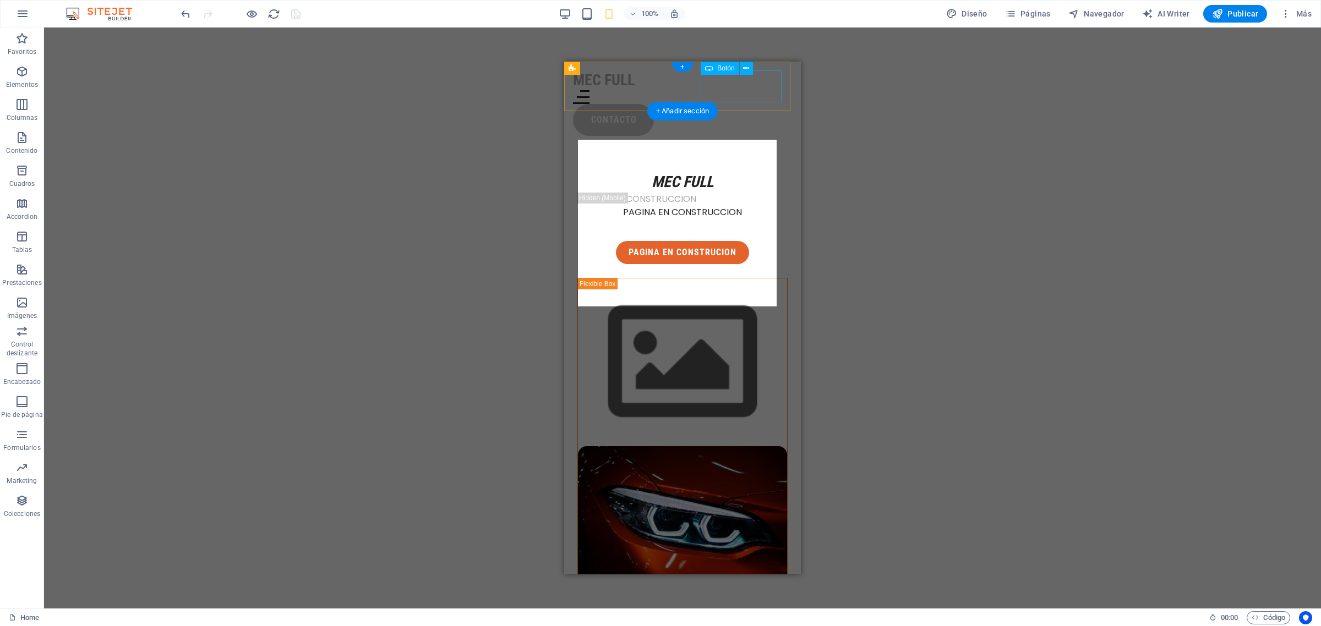
click at [762, 104] on div "contacto" at bounding box center [682, 120] width 219 height 32
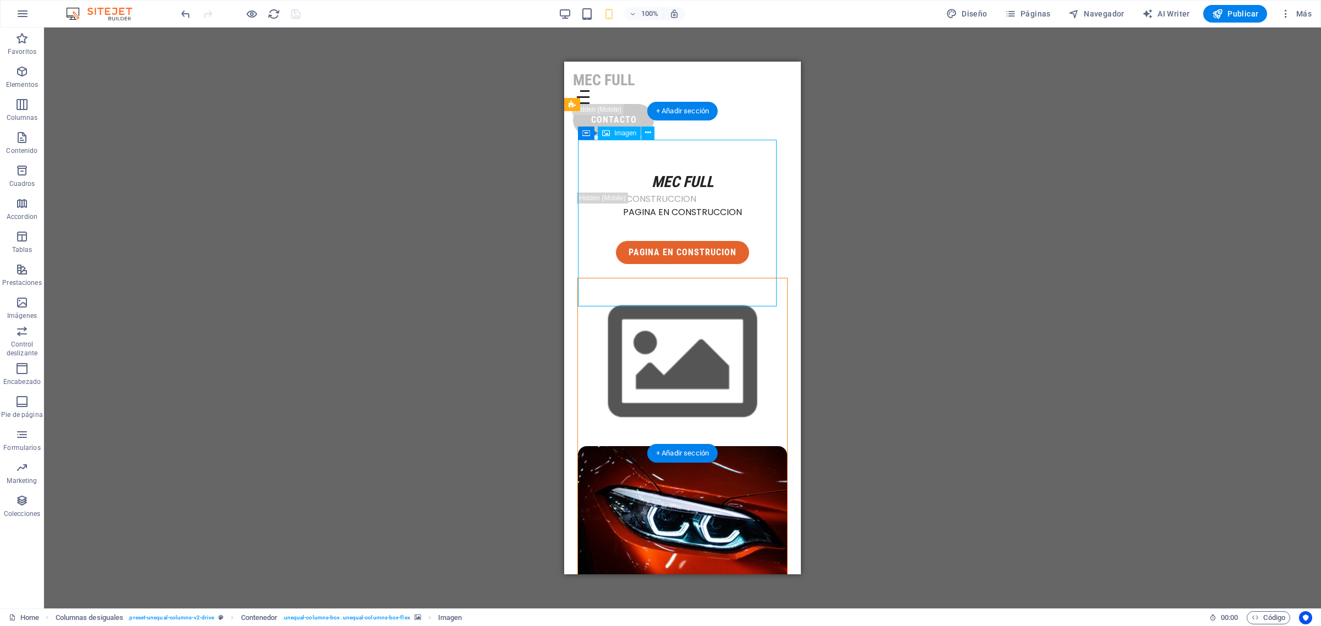
drag, startPoint x: 775, startPoint y: 139, endPoint x: 765, endPoint y: 156, distance: 19.0
click at [766, 446] on figure at bounding box center [682, 534] width 209 height 176
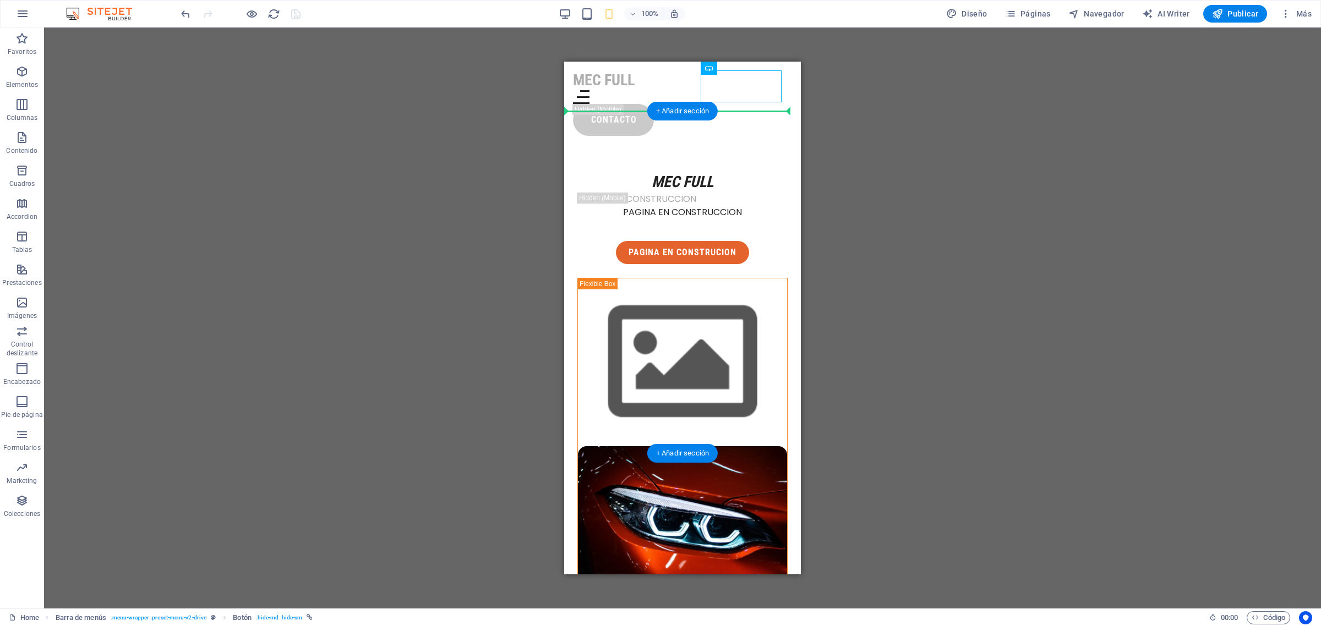
drag, startPoint x: 743, startPoint y: 88, endPoint x: 724, endPoint y: 134, distance: 50.1
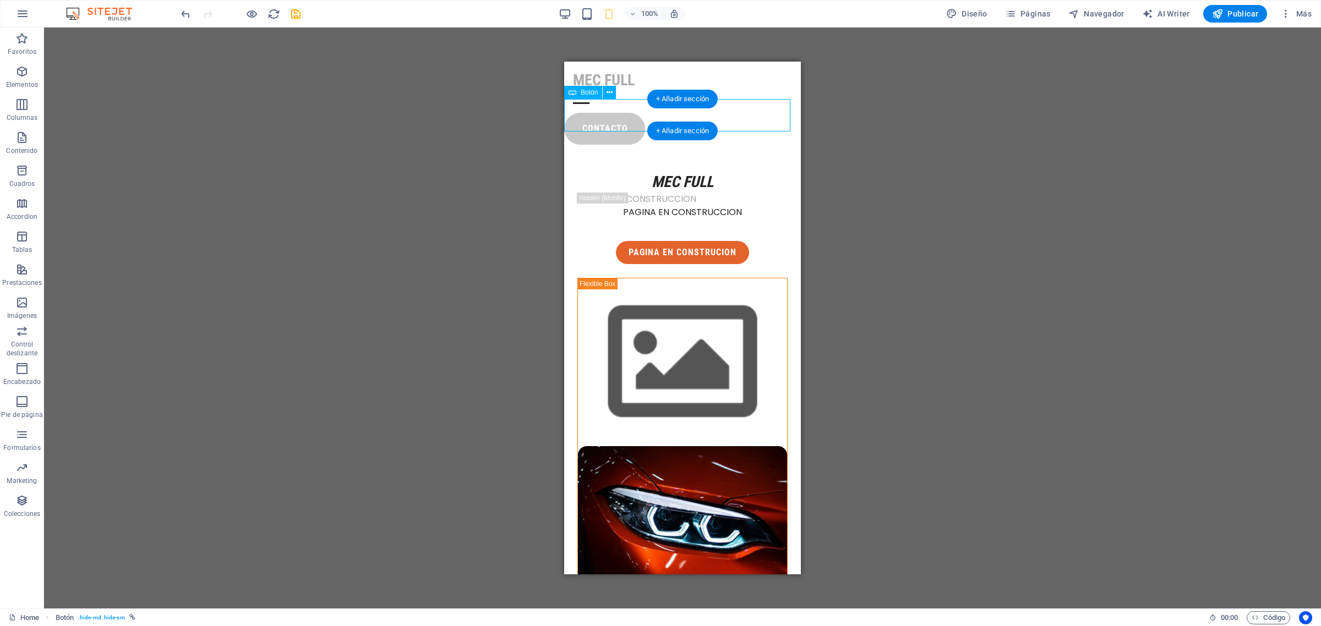
click at [620, 116] on div "contacto" at bounding box center [682, 129] width 237 height 32
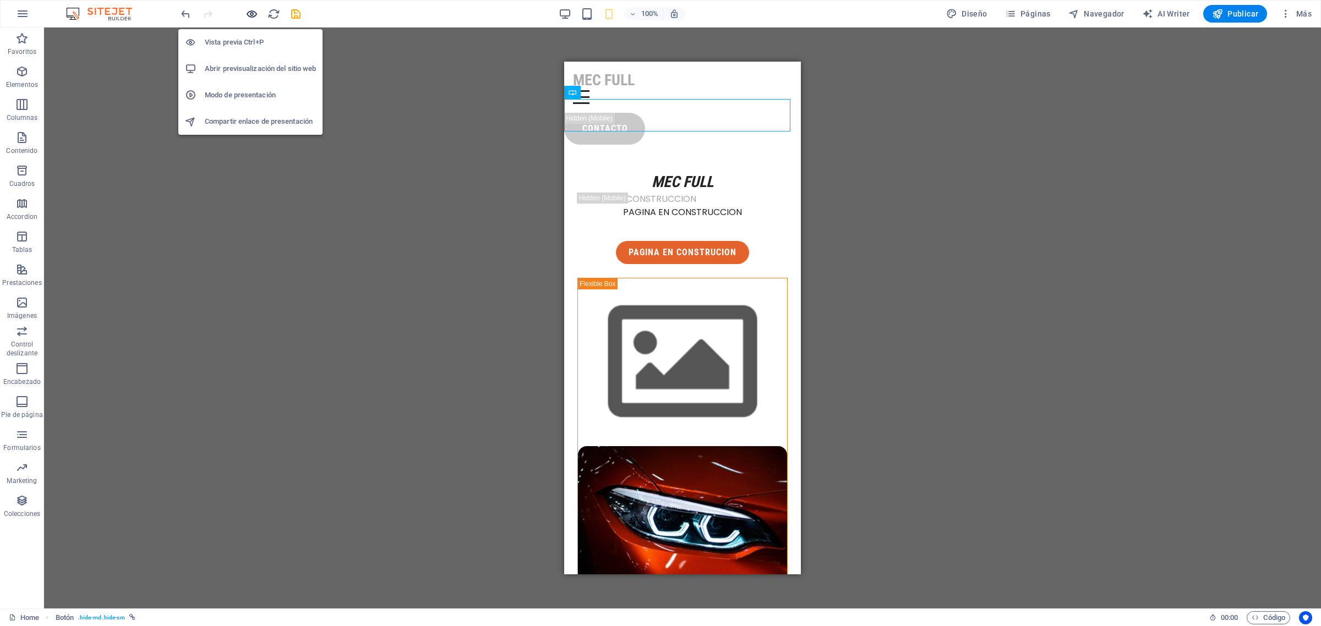
click at [251, 10] on icon "button" at bounding box center [251, 14] width 13 height 13
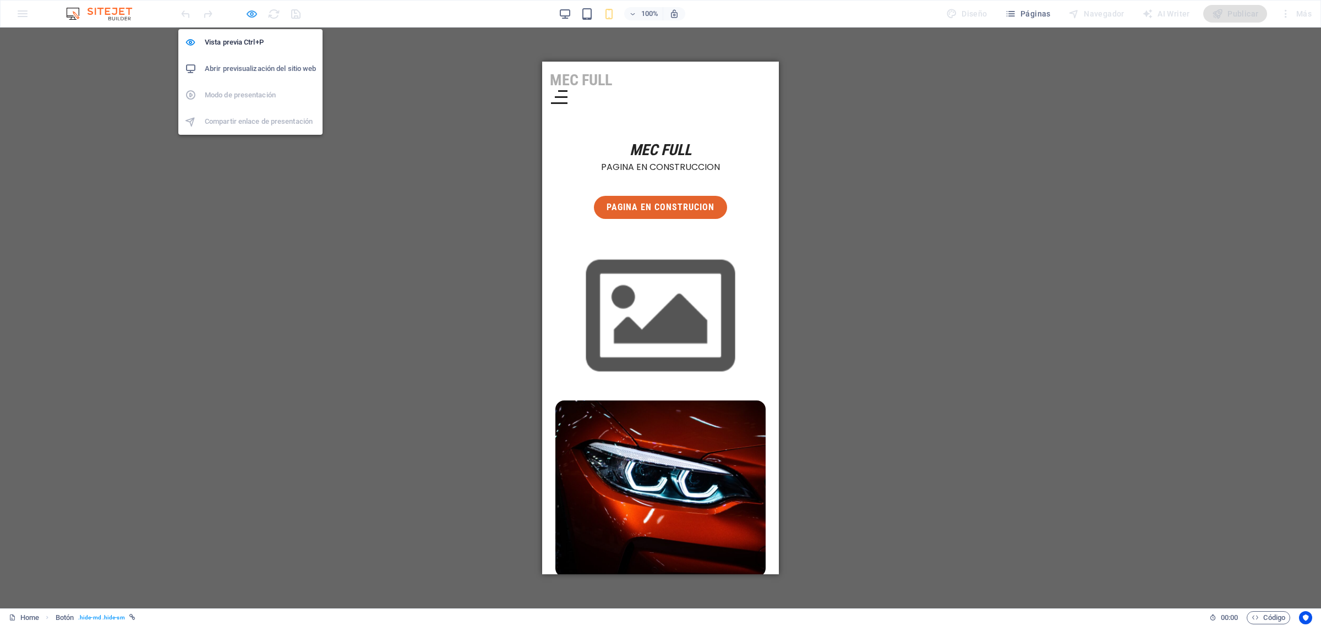
click at [251, 10] on icon "button" at bounding box center [251, 14] width 13 height 13
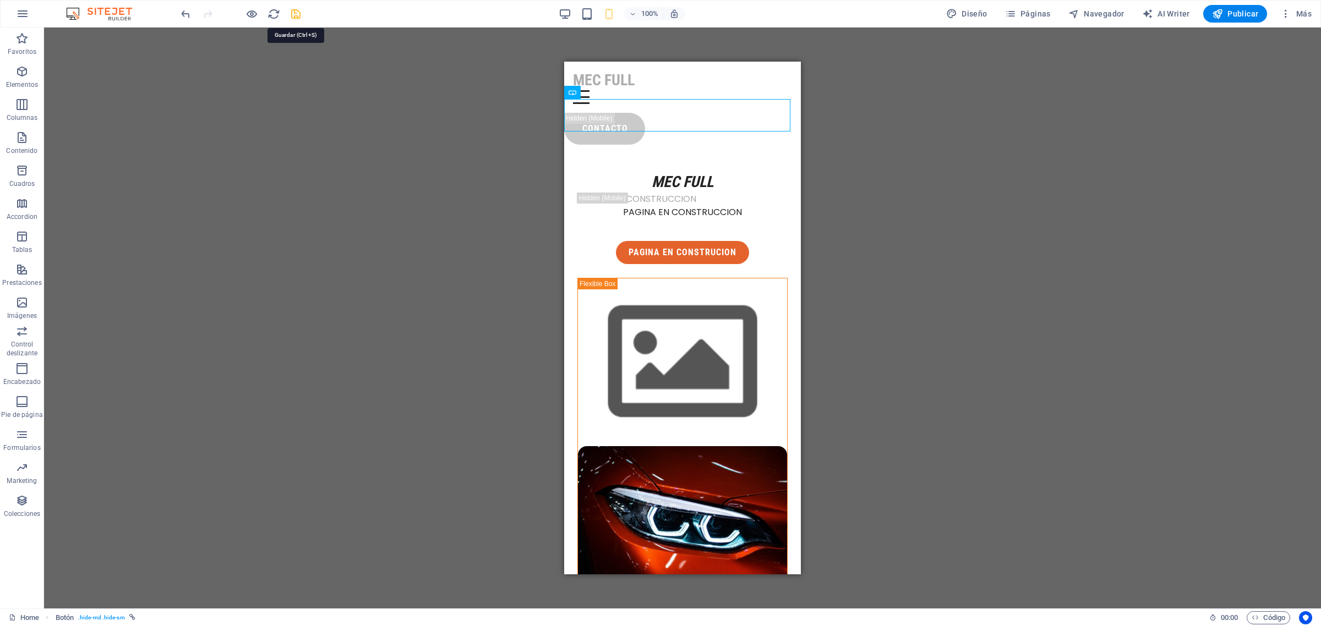
click at [297, 12] on icon "save" at bounding box center [295, 14] width 13 height 13
click at [615, 113] on div "contacto" at bounding box center [682, 129] width 237 height 32
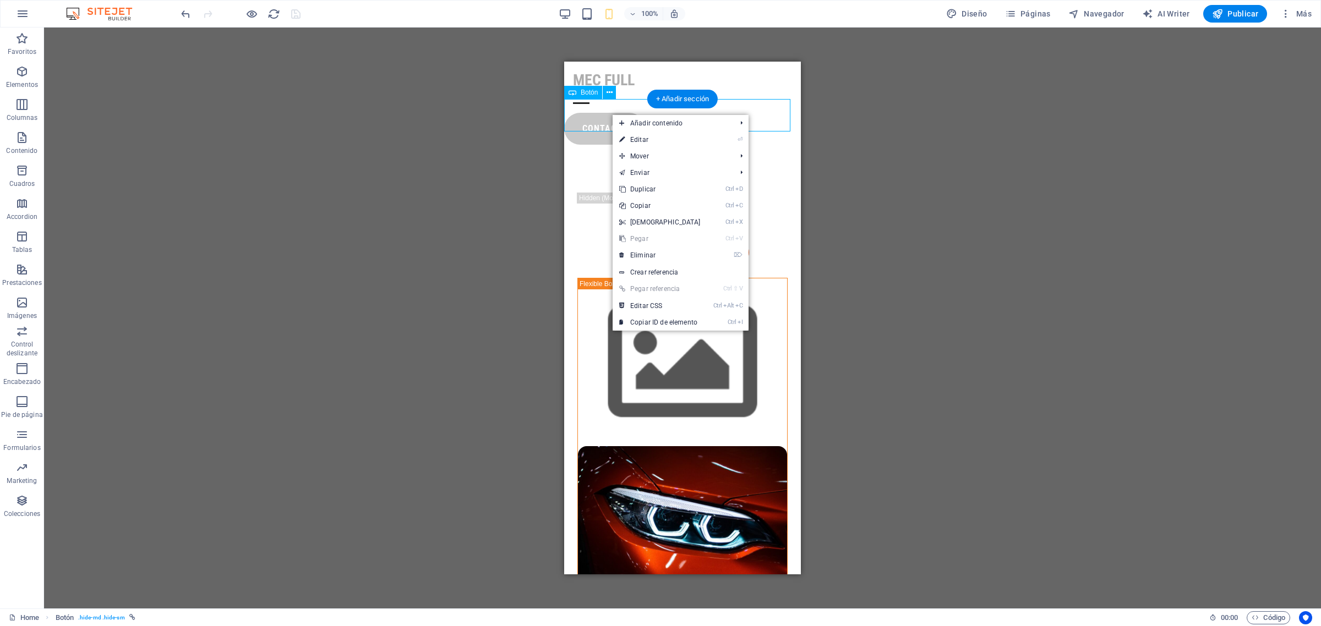
click at [595, 114] on div "contacto" at bounding box center [682, 129] width 237 height 32
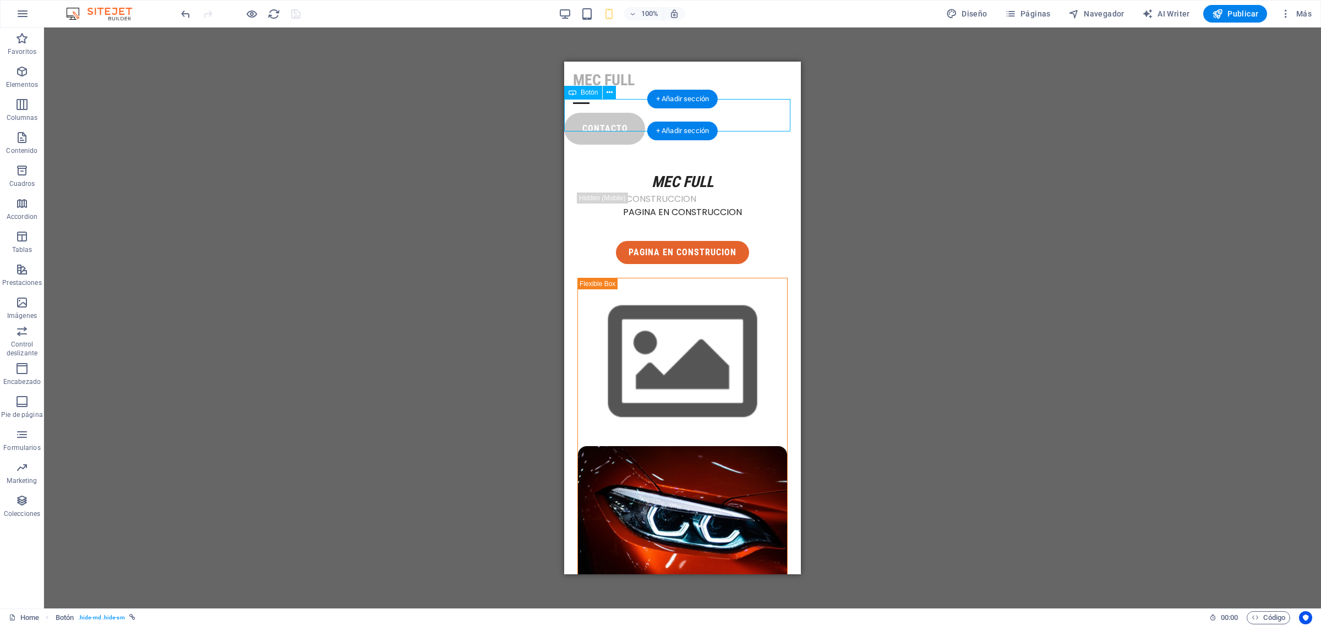
click at [595, 114] on div "contacto" at bounding box center [682, 129] width 237 height 32
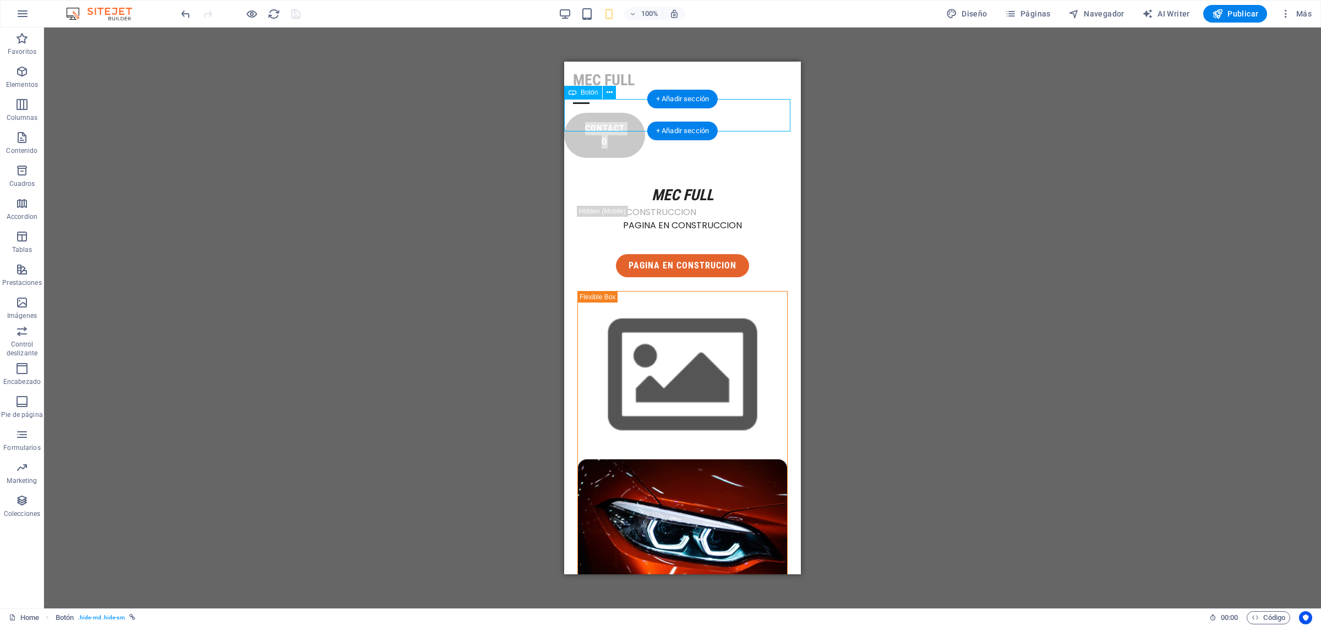
select select "px"
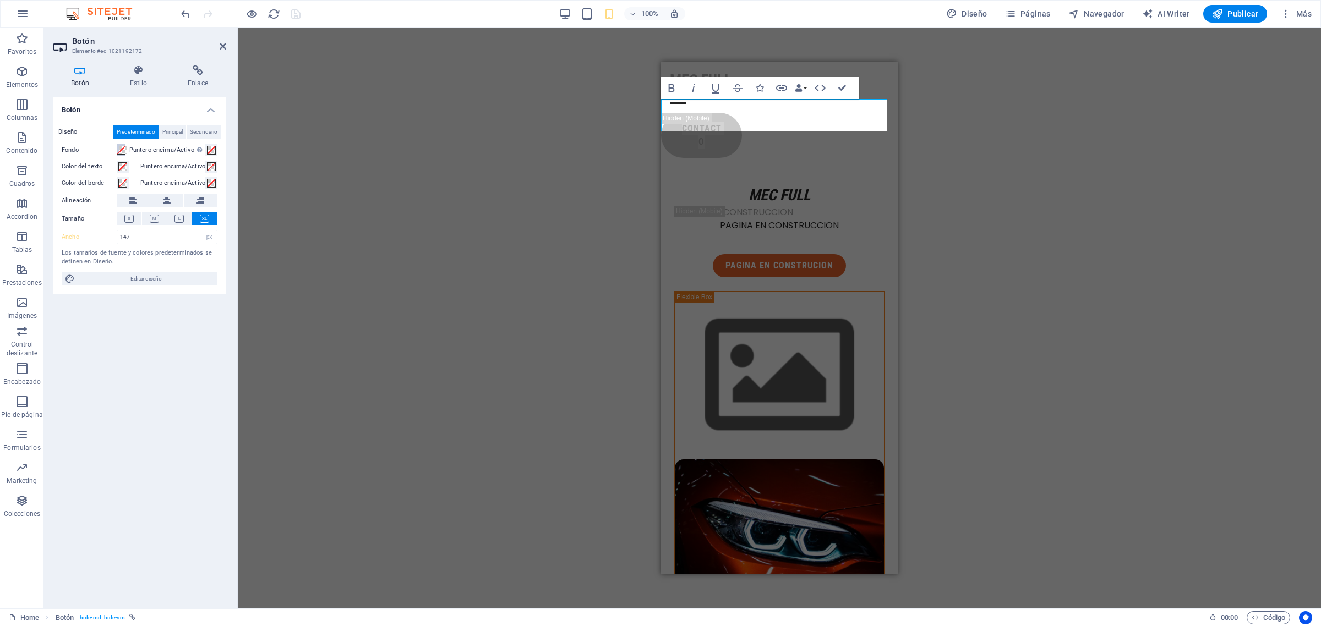
click at [121, 146] on span at bounding box center [121, 150] width 9 height 9
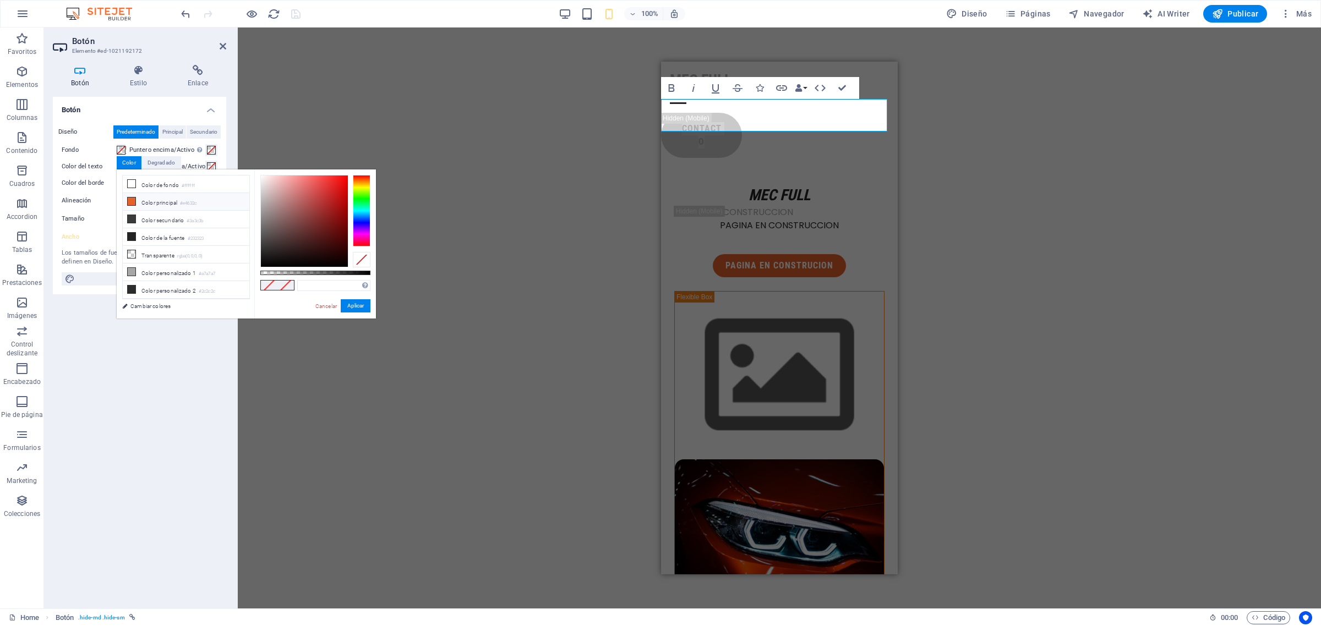
click at [131, 202] on icon at bounding box center [132, 202] width 8 height 8
click at [294, 144] on div "H1 Columnas desiguales Contenedor Menú Barra de menús Contenedor Imagen Contene…" at bounding box center [779, 318] width 1083 height 581
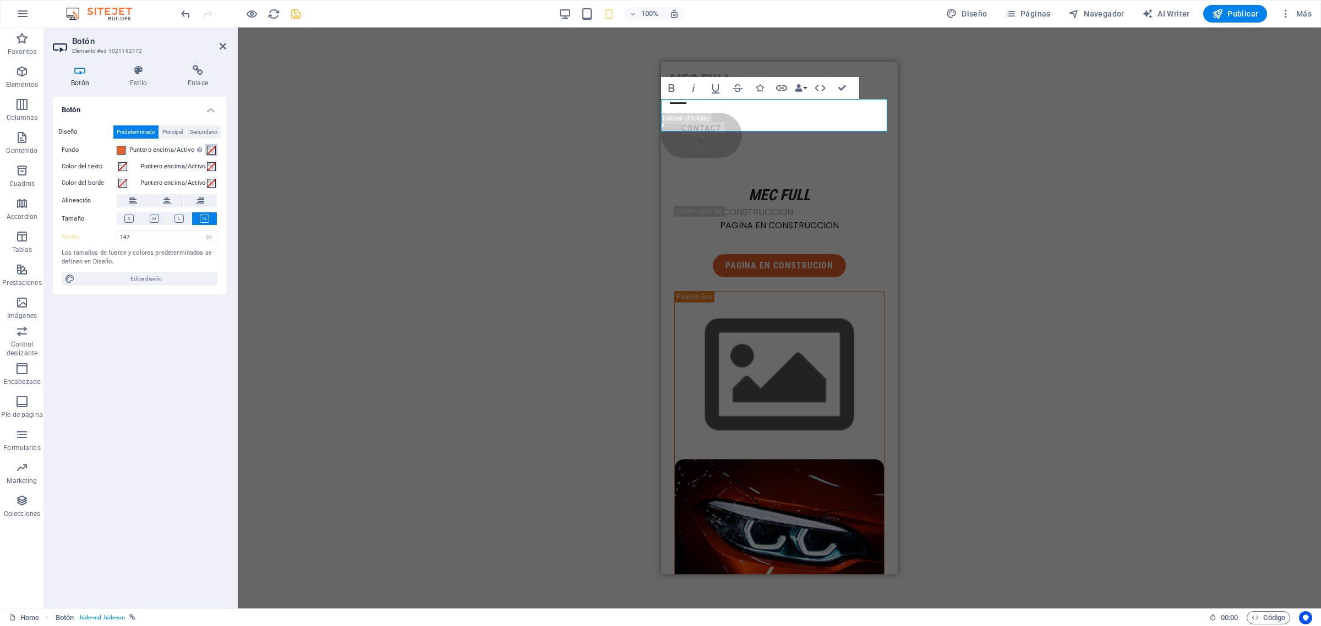
click at [216, 147] on span at bounding box center [211, 150] width 9 height 9
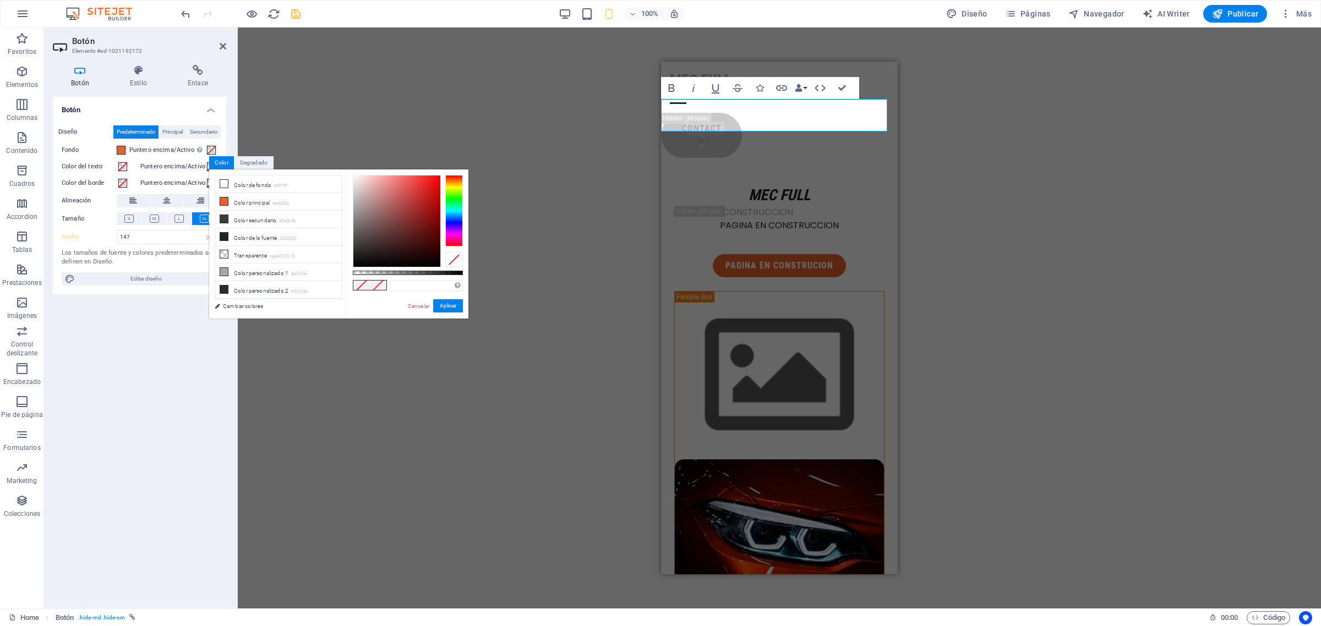
click at [282, 135] on div "H1 Columnas desiguales Contenedor Menú Barra de menús Contenedor Imagen Contene…" at bounding box center [779, 318] width 1083 height 581
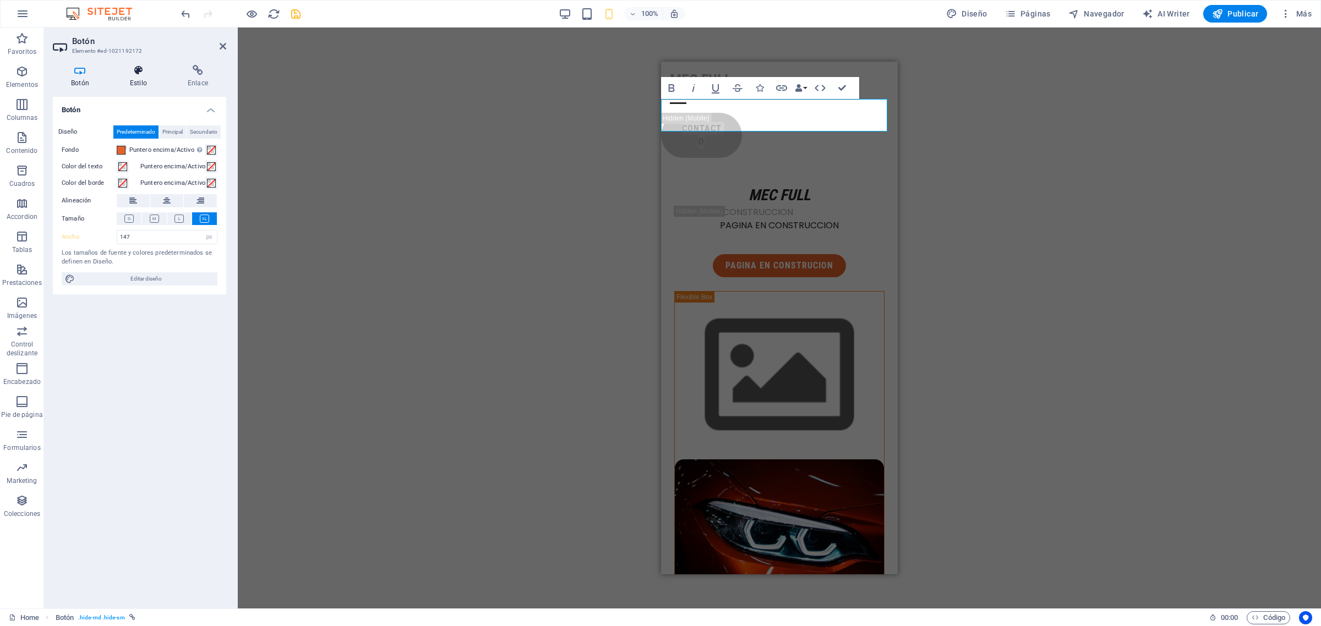
click at [144, 75] on icon at bounding box center [138, 70] width 53 height 11
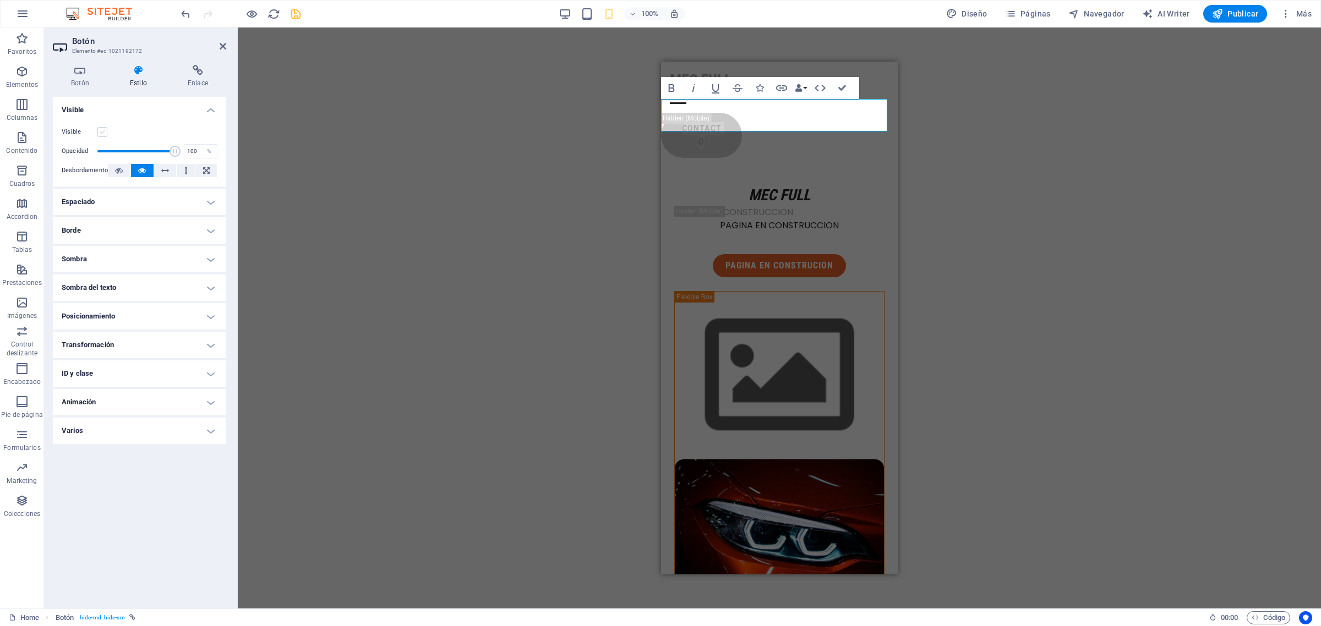
click at [105, 128] on label at bounding box center [102, 132] width 10 height 10
click at [0, 0] on input "Visible" at bounding box center [0, 0] width 0 height 0
click at [83, 78] on h4 "Botón" at bounding box center [82, 76] width 59 height 23
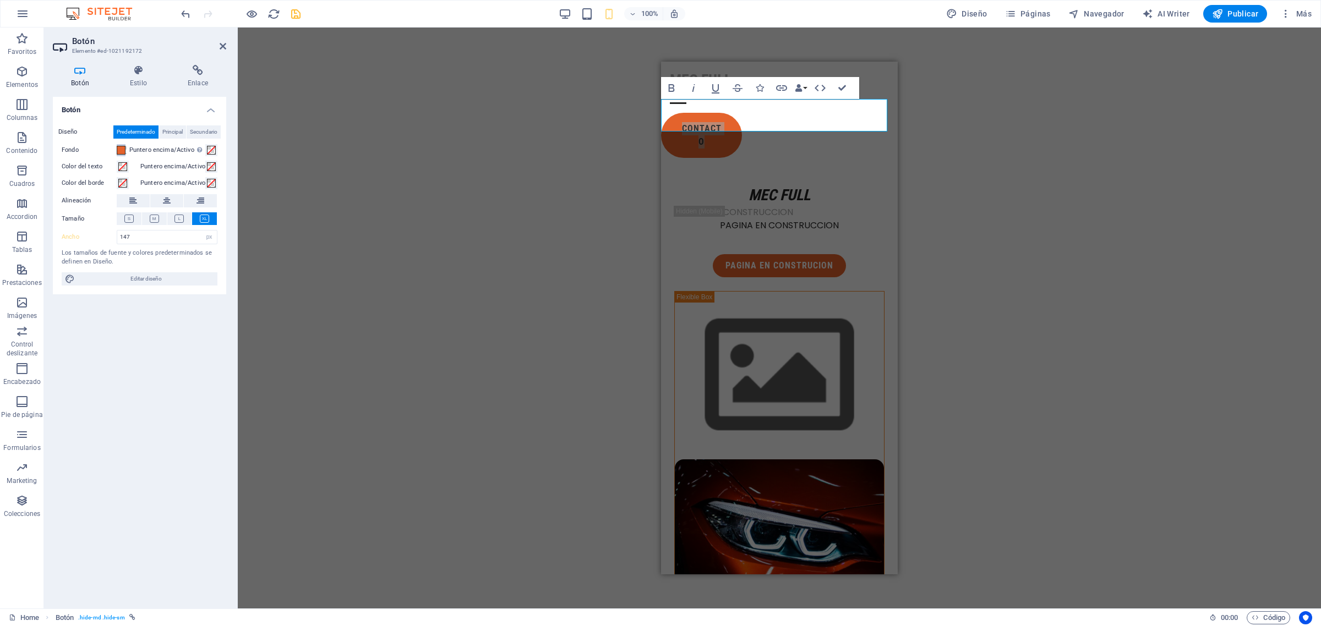
click at [125, 150] on span at bounding box center [121, 150] width 9 height 9
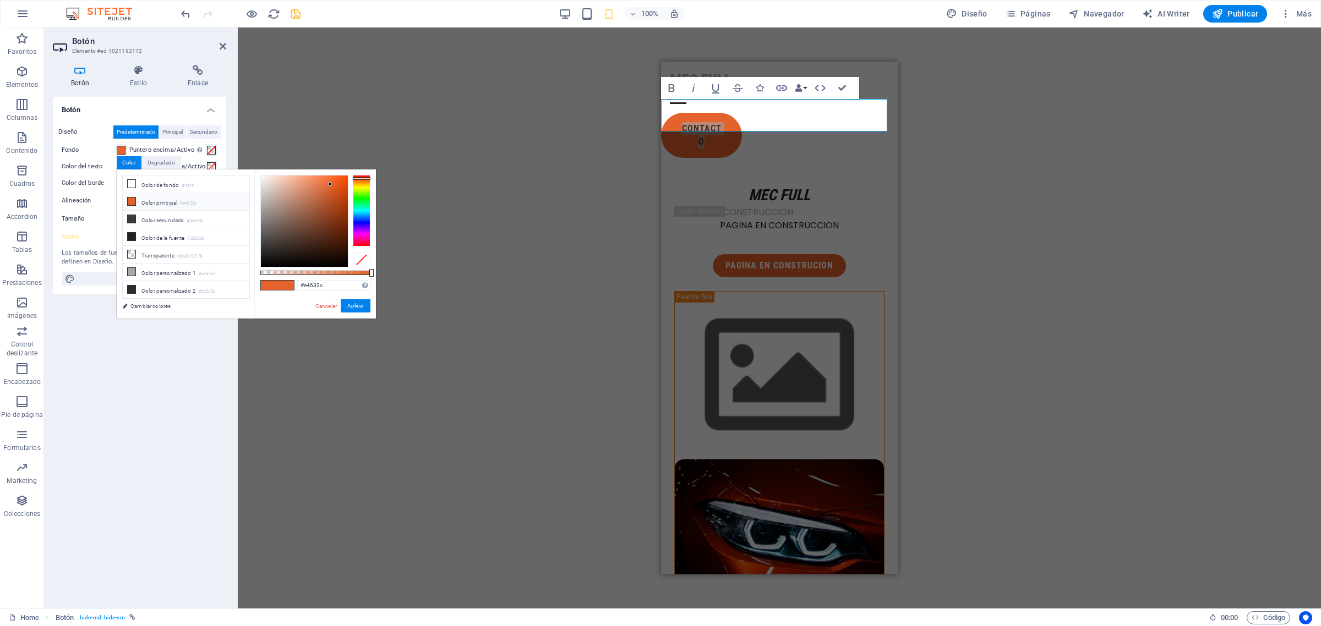
click at [149, 201] on li "Color principal #e4632c" at bounding box center [186, 202] width 127 height 18
click at [151, 223] on li "Color secundario #3a3c3b" at bounding box center [186, 220] width 127 height 18
click at [158, 206] on li "Color principal #e4632c" at bounding box center [186, 202] width 127 height 18
type input "#e4632c"
click at [408, 97] on div "H1 Columnas desiguales Contenedor Menú Barra de menús Contenedor Imagen Contene…" at bounding box center [779, 318] width 1083 height 581
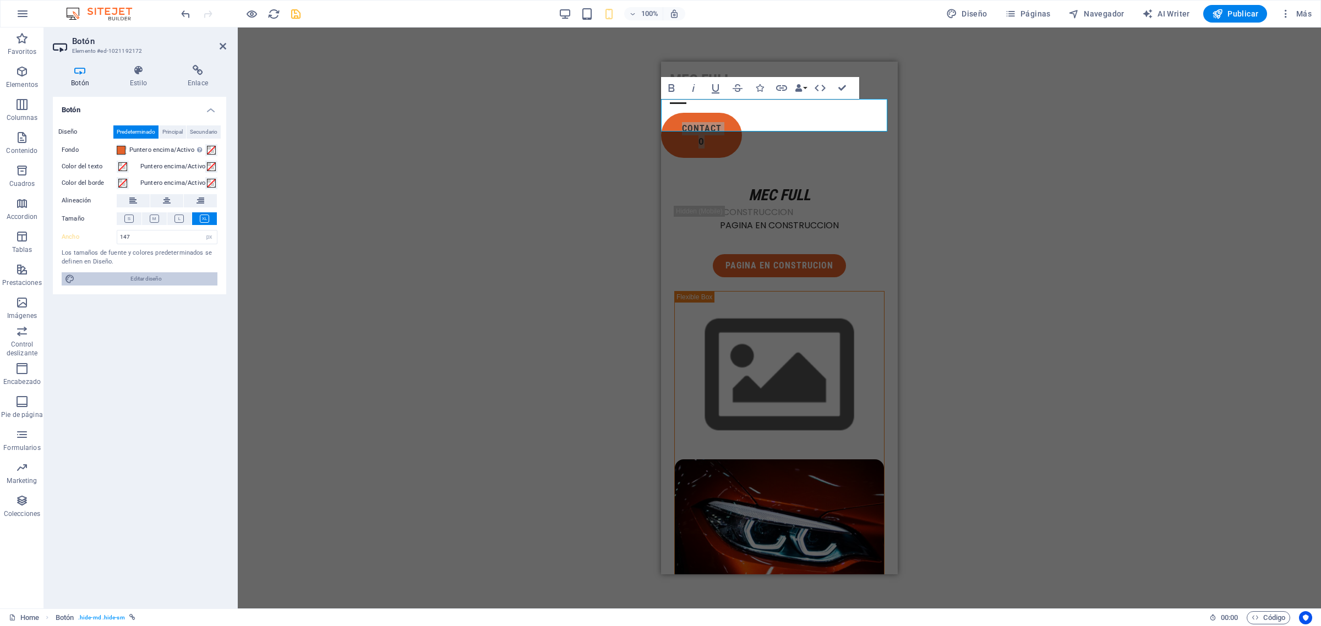
click at [168, 281] on span "Editar diseño" at bounding box center [146, 278] width 136 height 13
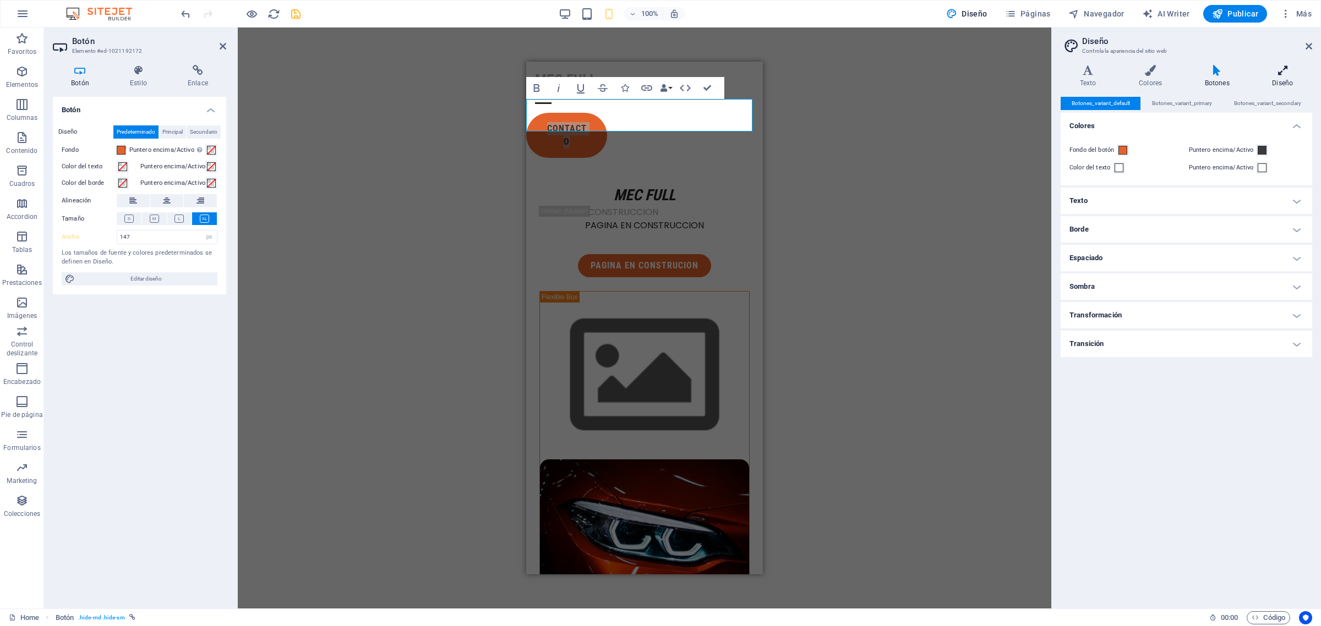
click at [1279, 75] on icon at bounding box center [1282, 70] width 59 height 11
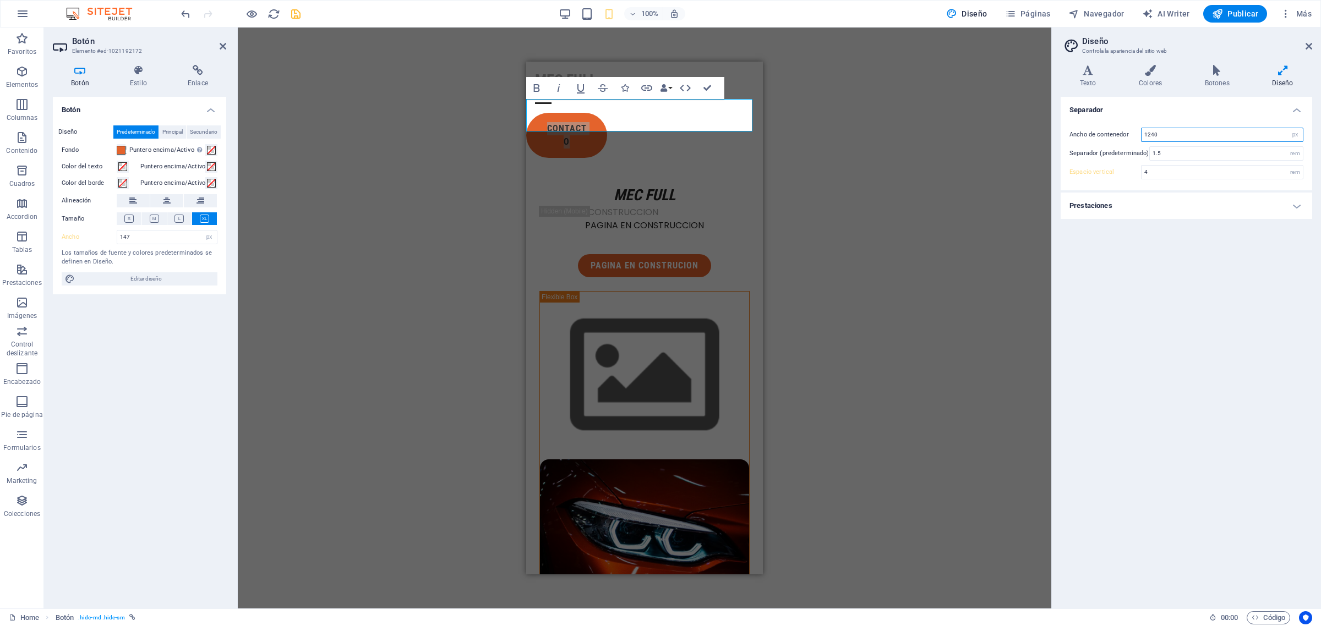
click at [1225, 134] on input "1240" at bounding box center [1221, 134] width 161 height 13
click at [1215, 76] on h4 "Botones" at bounding box center [1219, 76] width 68 height 23
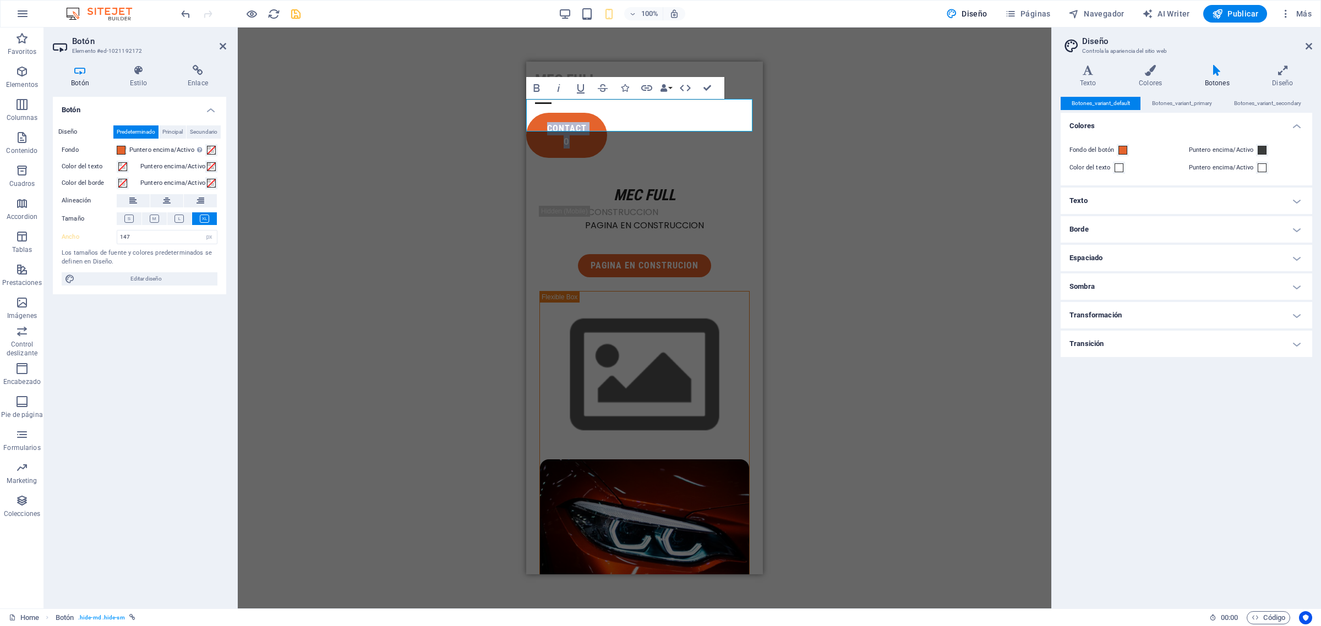
click at [604, 113] on link "contacto" at bounding box center [566, 135] width 81 height 45
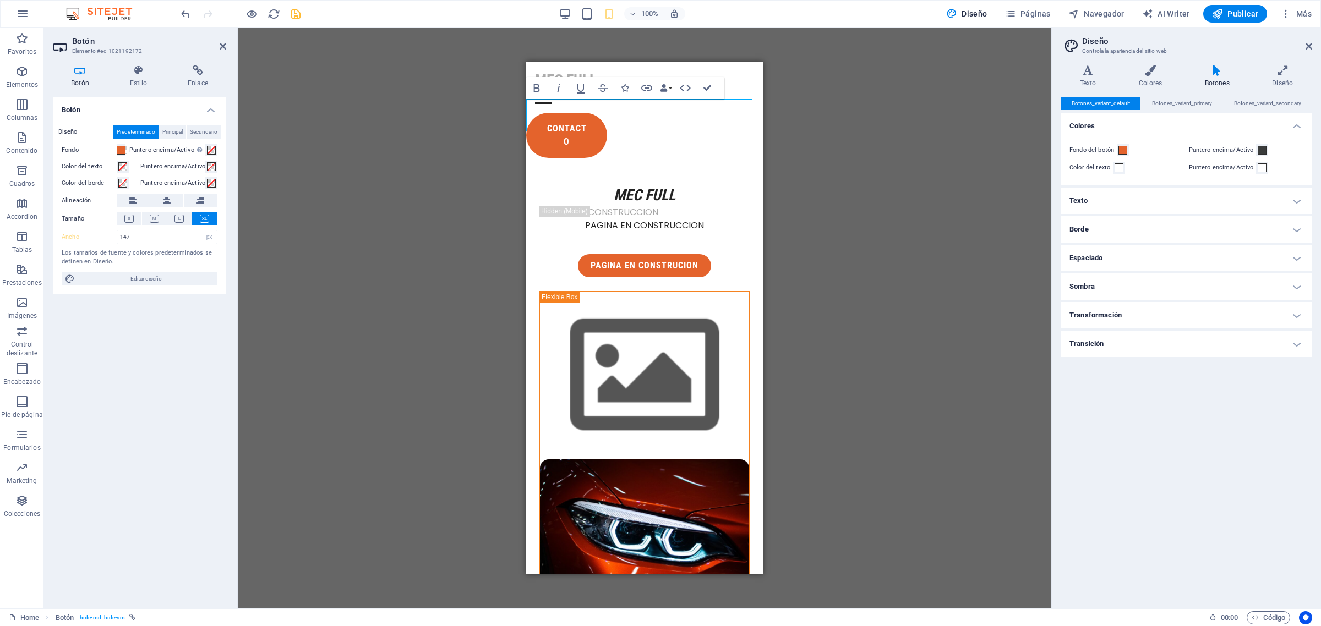
click at [661, 113] on div "contacto" at bounding box center [644, 135] width 237 height 45
click at [535, 113] on link "contacto" at bounding box center [566, 135] width 81 height 45
drag, startPoint x: 424, startPoint y: 150, endPoint x: 441, endPoint y: 152, distance: 17.7
click at [423, 152] on div "H1 Columnas desiguales Contenedor Menú Barra de menús Contenedor Imagen Contene…" at bounding box center [644, 318] width 813 height 581
click at [389, 149] on div "H1 Columnas desiguales Contenedor Menú Barra de menús Contenedor Imagen Contene…" at bounding box center [644, 318] width 813 height 581
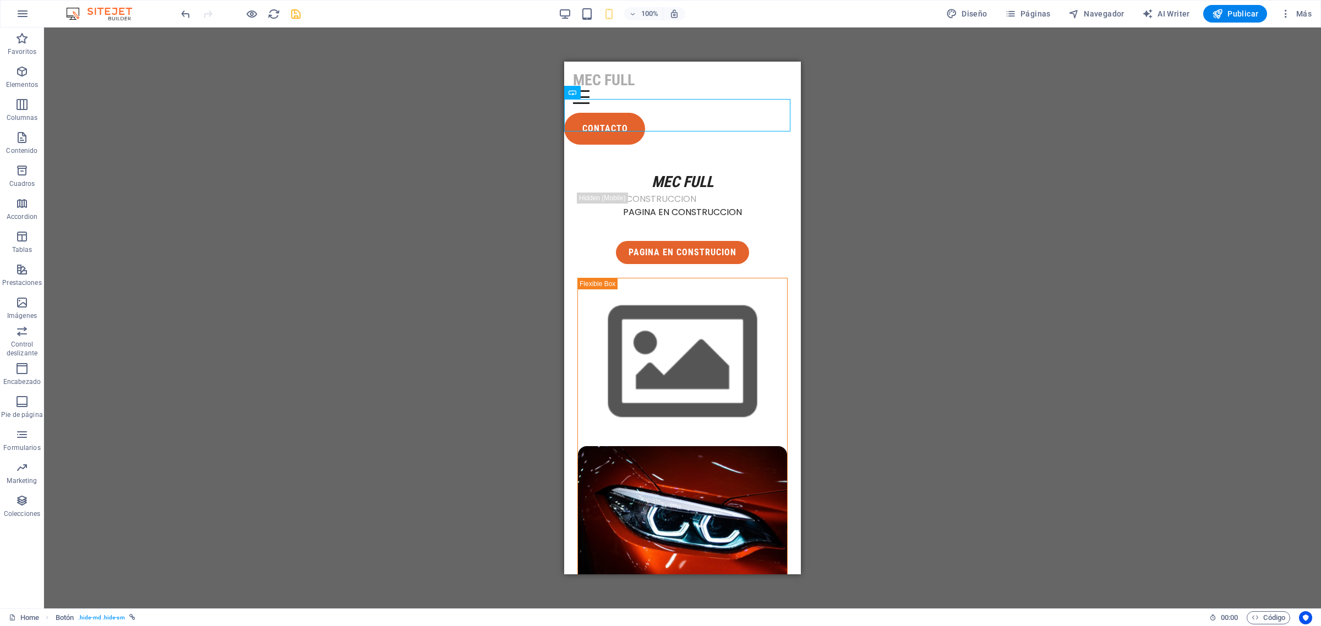
click at [405, 178] on div "H1 Columnas desiguales Contenedor Menú Barra de menús Contenedor Imagen Contene…" at bounding box center [682, 318] width 1277 height 581
click at [623, 118] on div "contacto" at bounding box center [682, 129] width 237 height 32
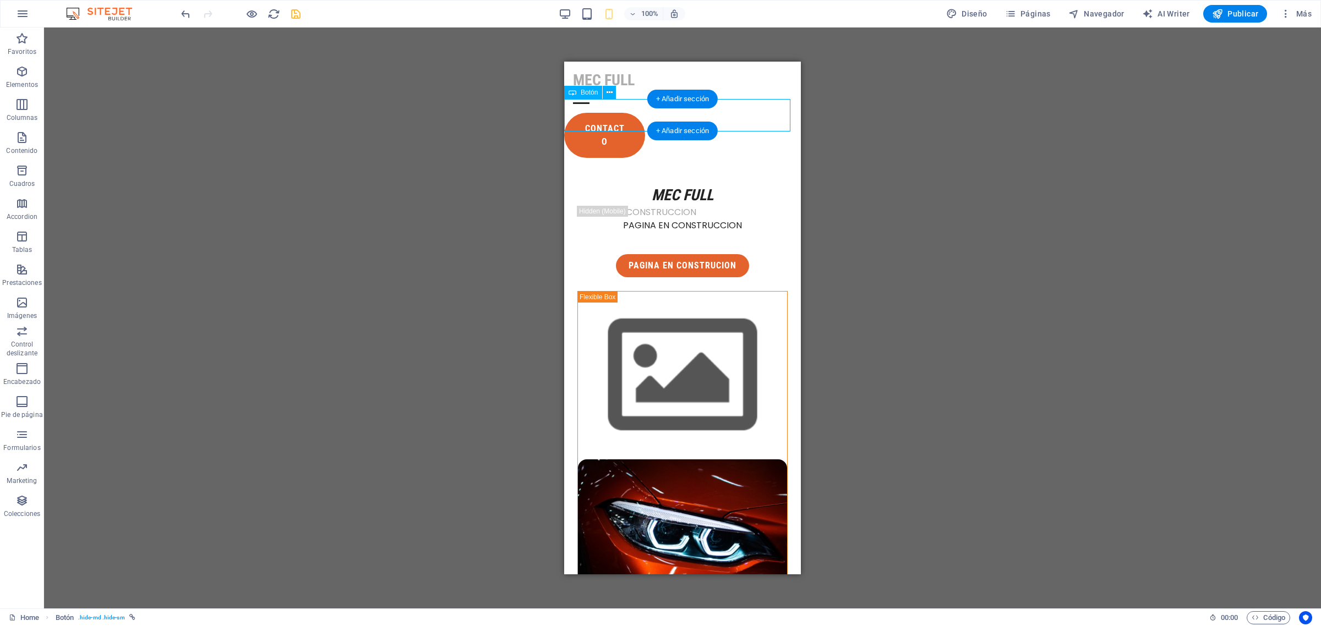
select select "px"
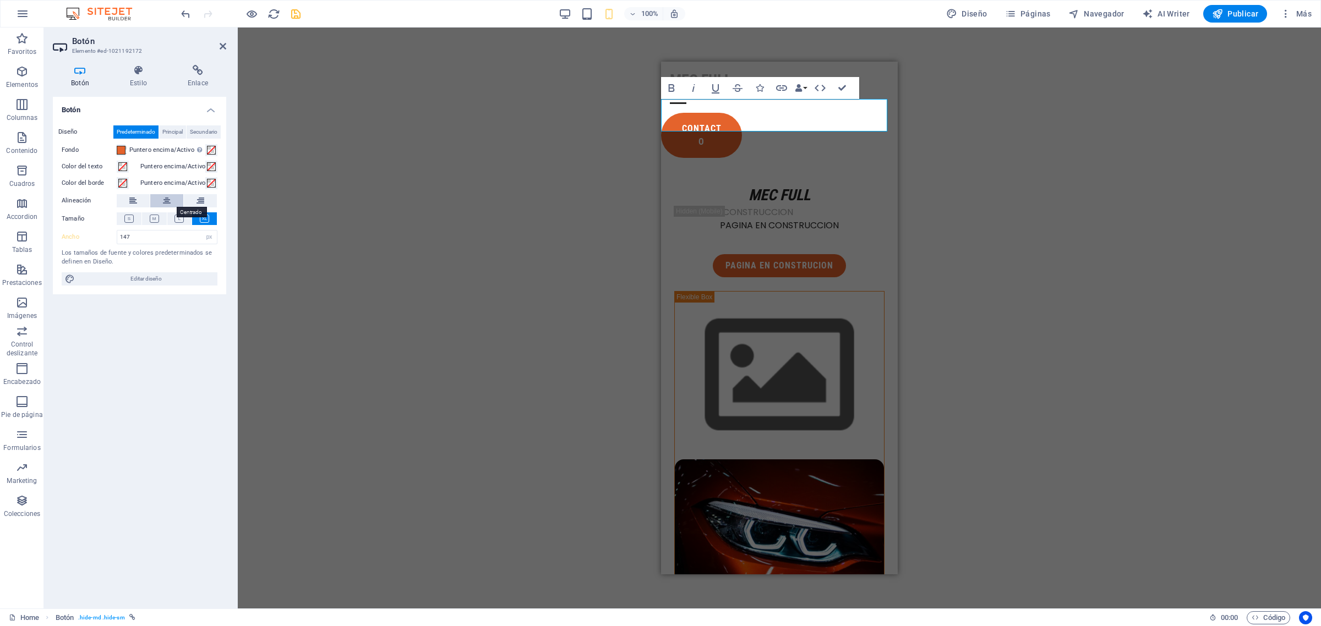
click at [163, 197] on icon at bounding box center [167, 200] width 8 height 13
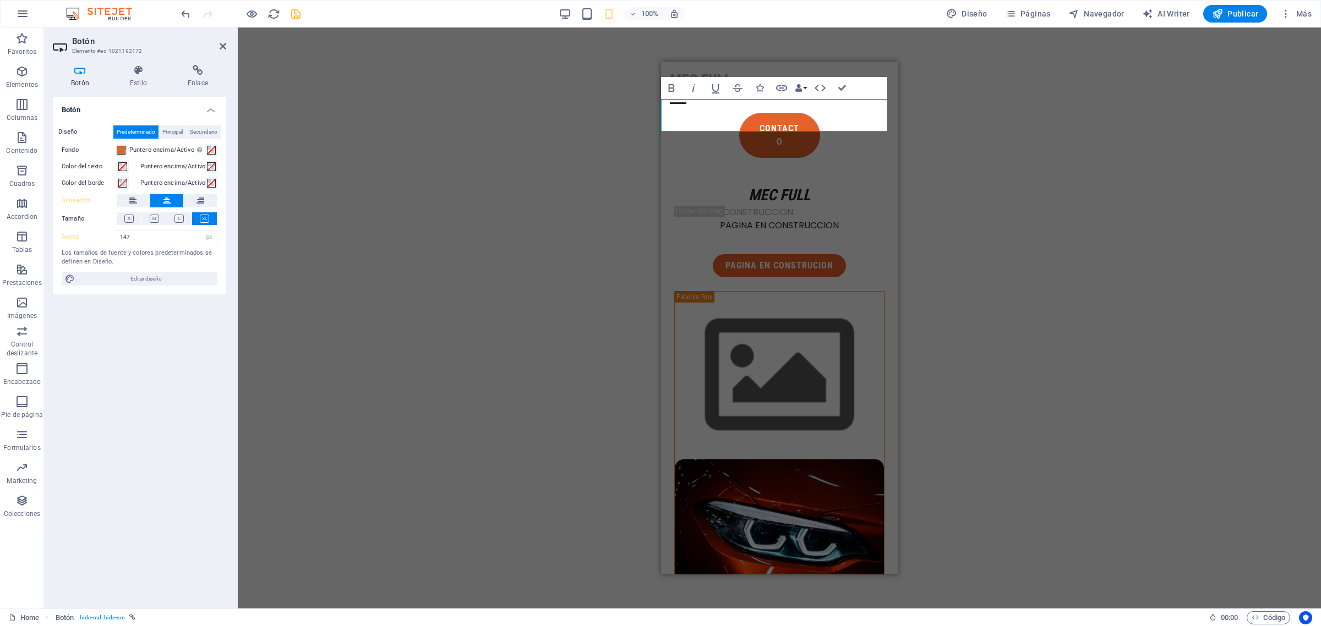
click at [379, 340] on div "H1 Columnas desiguales Contenedor Menú Barra de menús Contenedor Imagen Contene…" at bounding box center [779, 318] width 1083 height 581
click at [300, 18] on icon "save" at bounding box center [295, 14] width 13 height 13
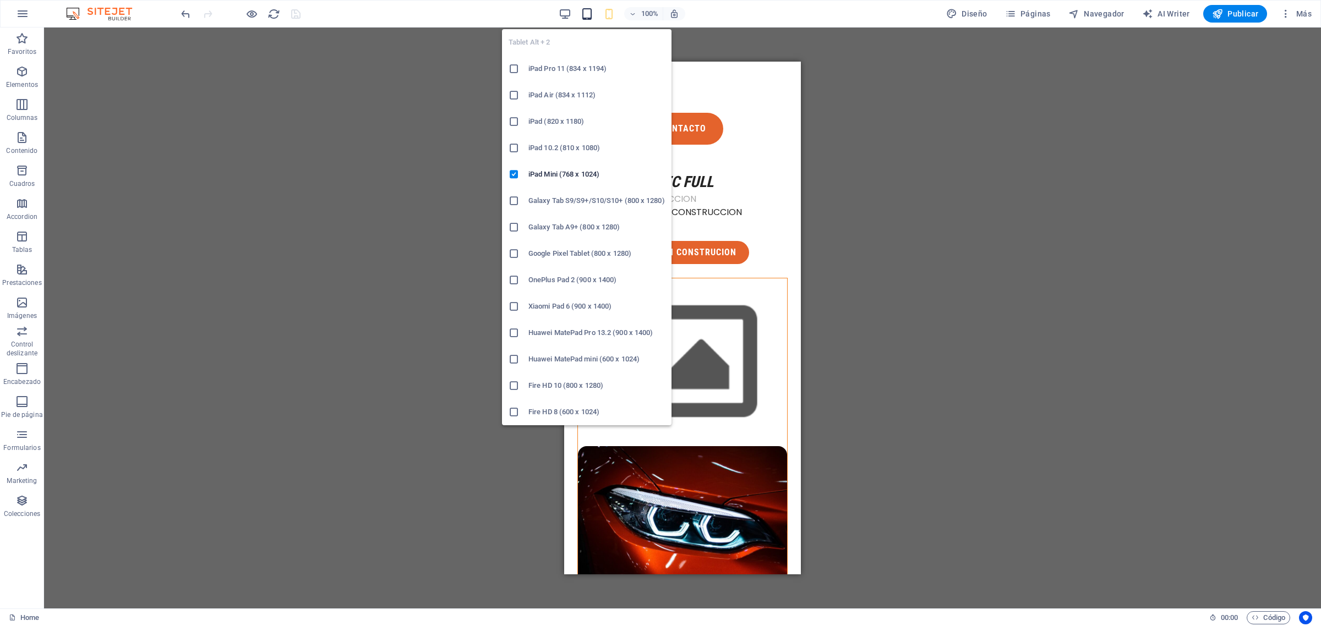
click at [585, 13] on icon "button" at bounding box center [587, 14] width 13 height 13
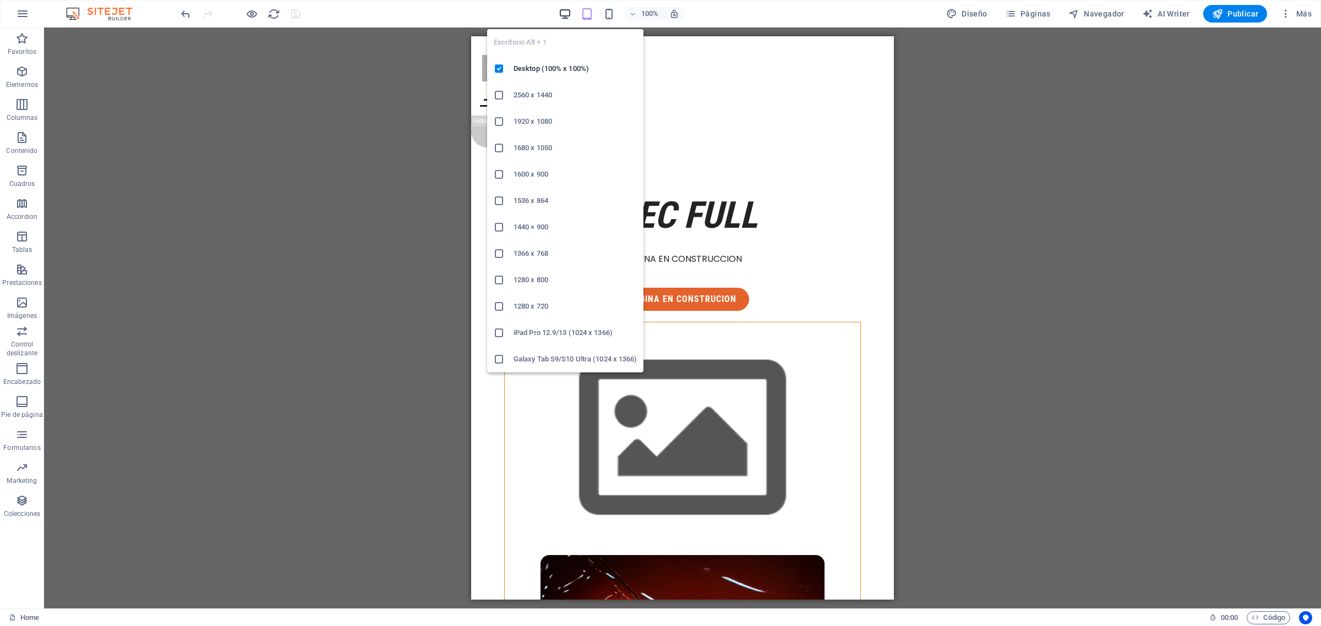
click at [568, 17] on icon "button" at bounding box center [565, 14] width 13 height 13
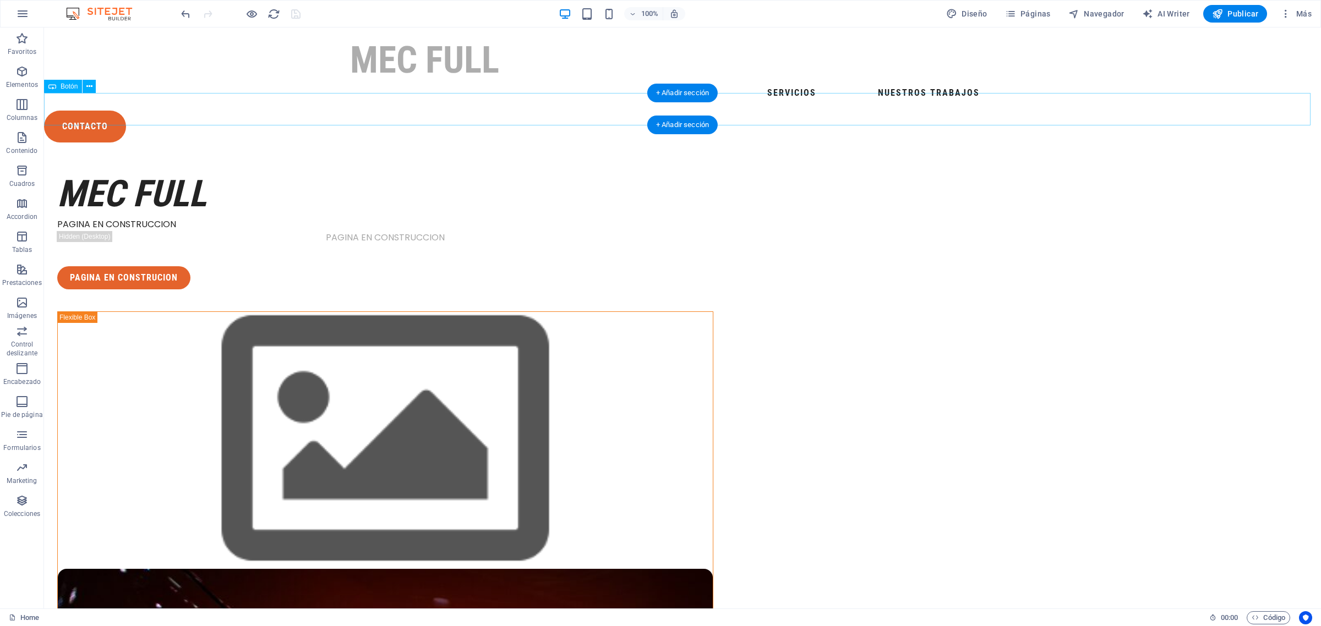
click at [91, 111] on div "contacto" at bounding box center [682, 127] width 1277 height 32
select select "px"
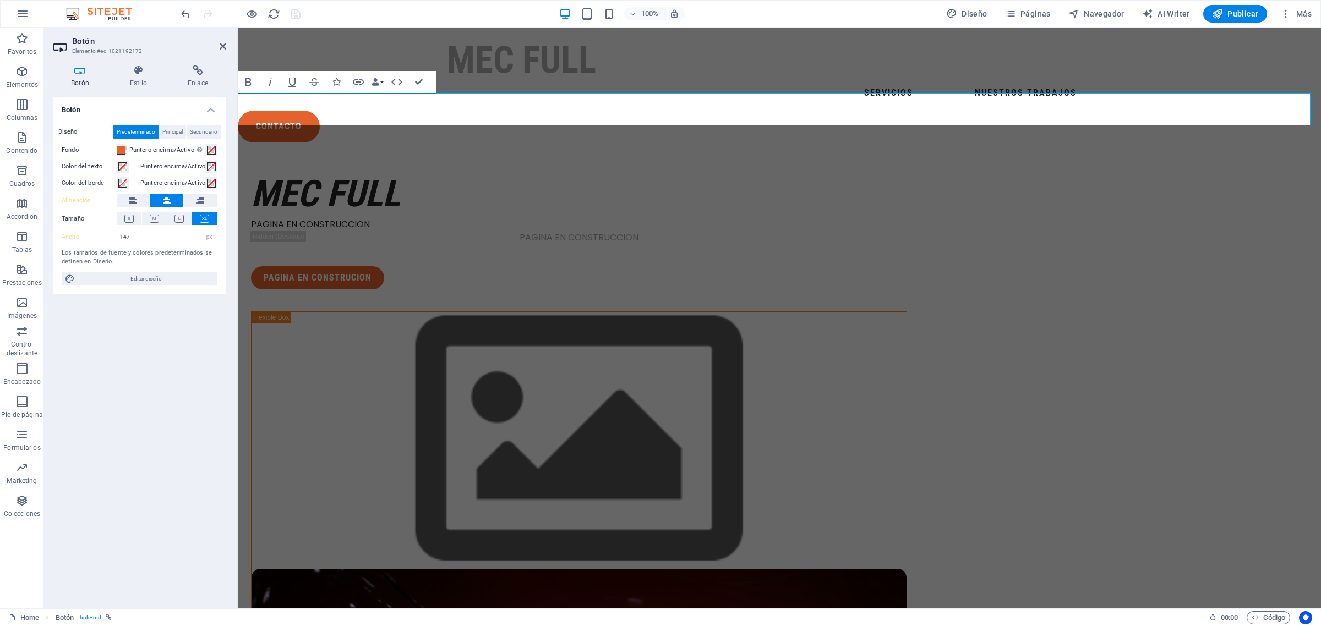
select select "DISABLED_OPTION_VALUE"
click at [166, 194] on icon at bounding box center [167, 200] width 8 height 13
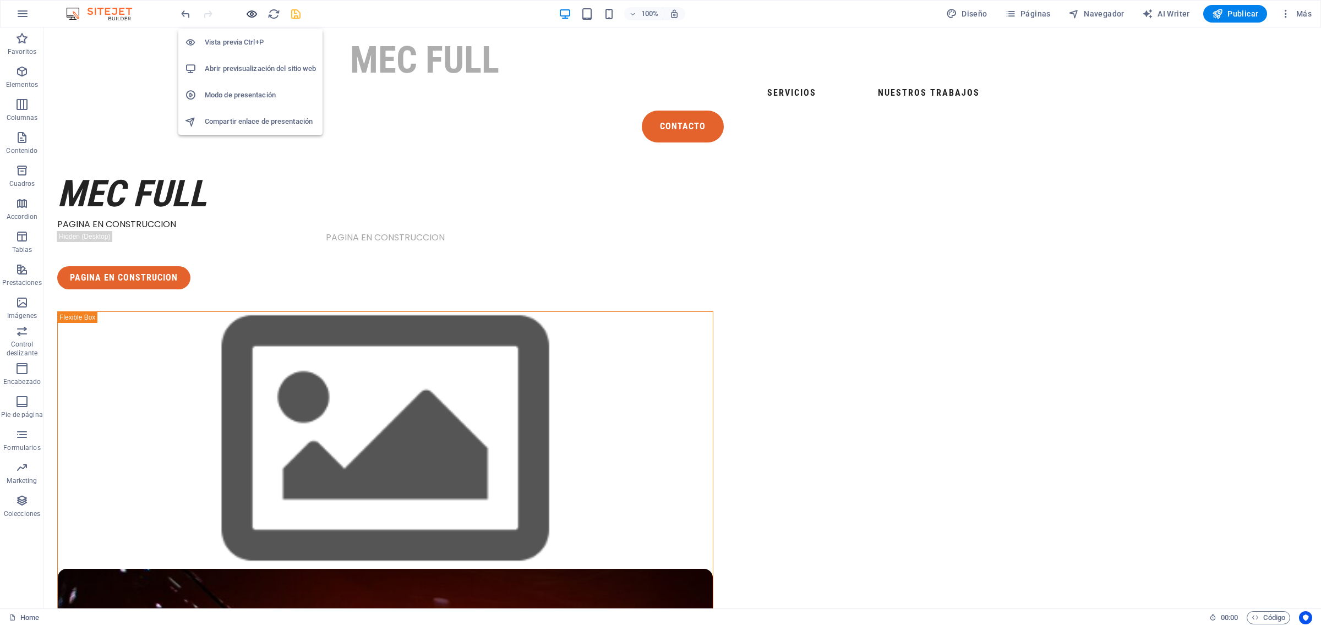
click at [256, 17] on icon "button" at bounding box center [251, 14] width 13 height 13
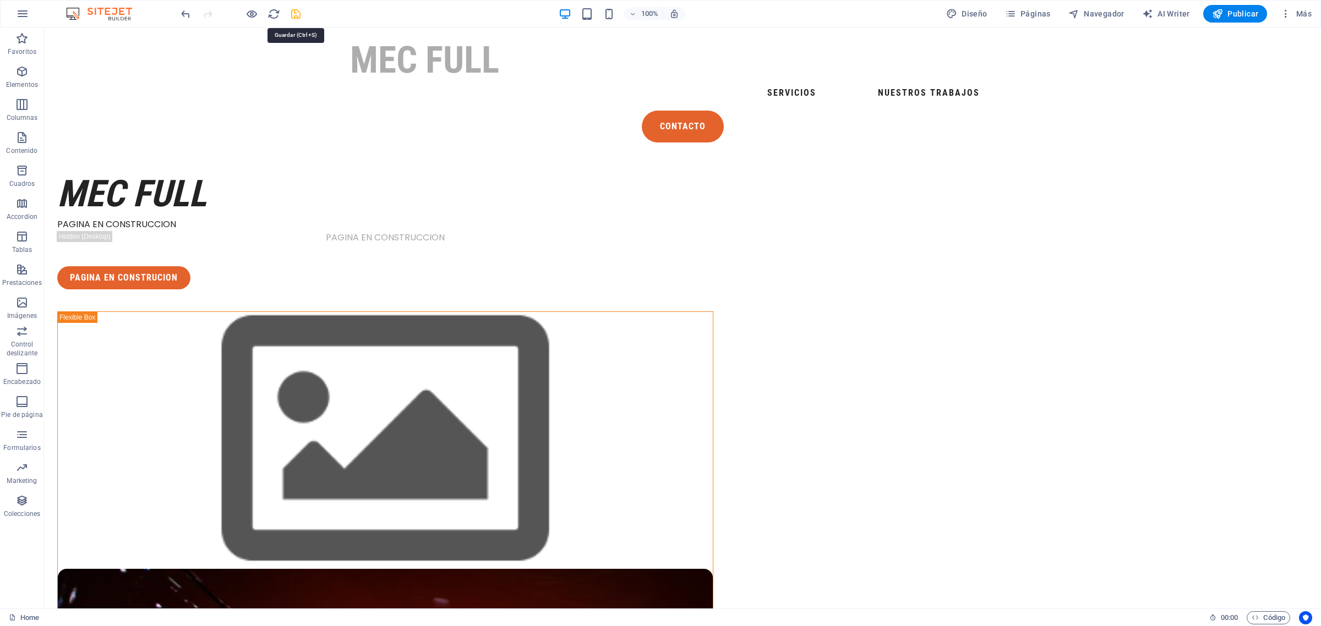
click at [293, 13] on icon "save" at bounding box center [295, 14] width 13 height 13
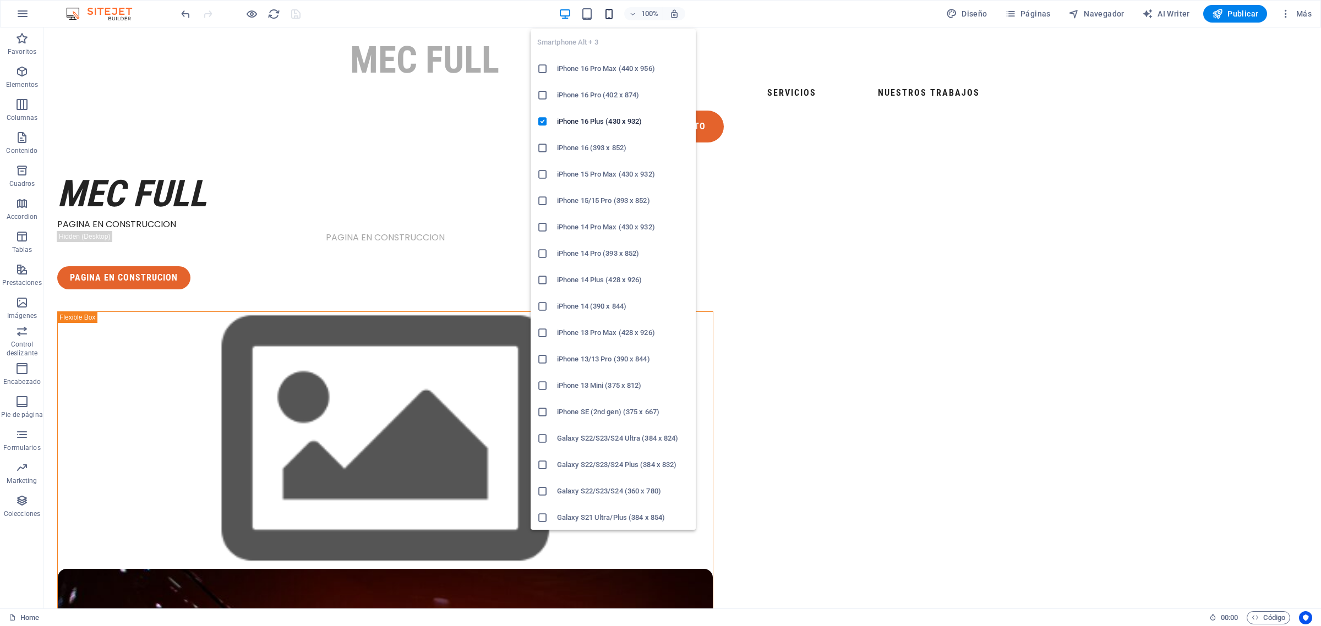
click at [608, 13] on icon "button" at bounding box center [609, 14] width 13 height 13
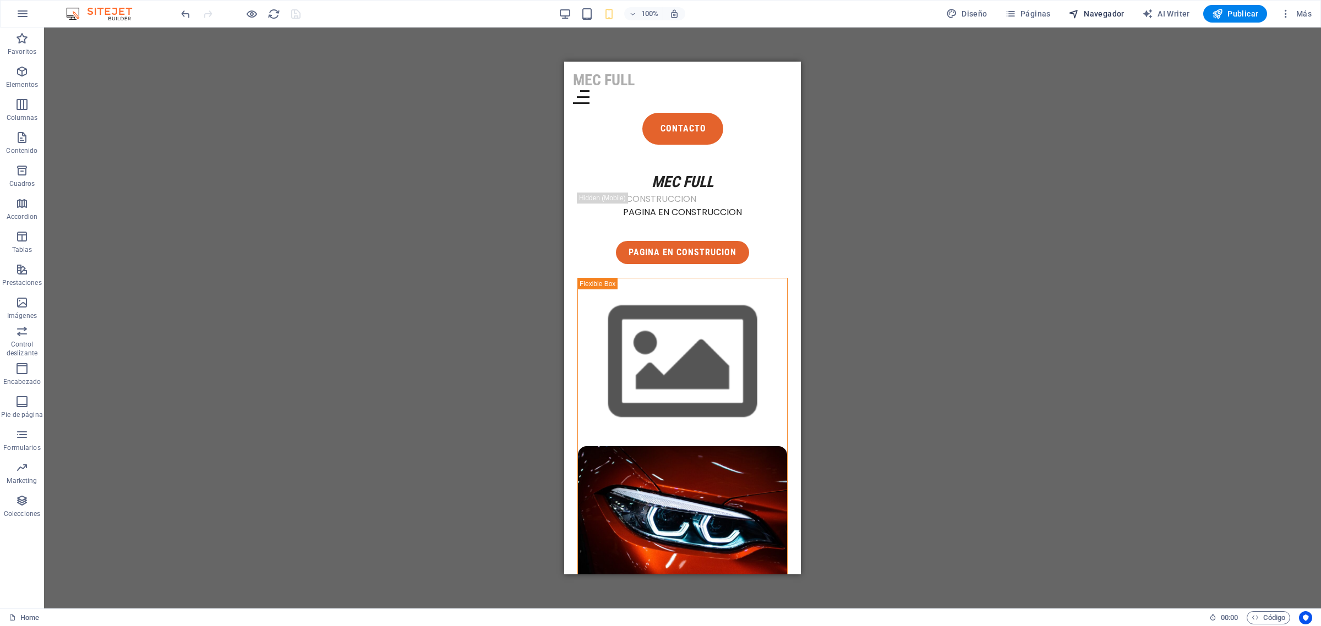
click at [1099, 14] on span "Navegador" at bounding box center [1096, 13] width 56 height 11
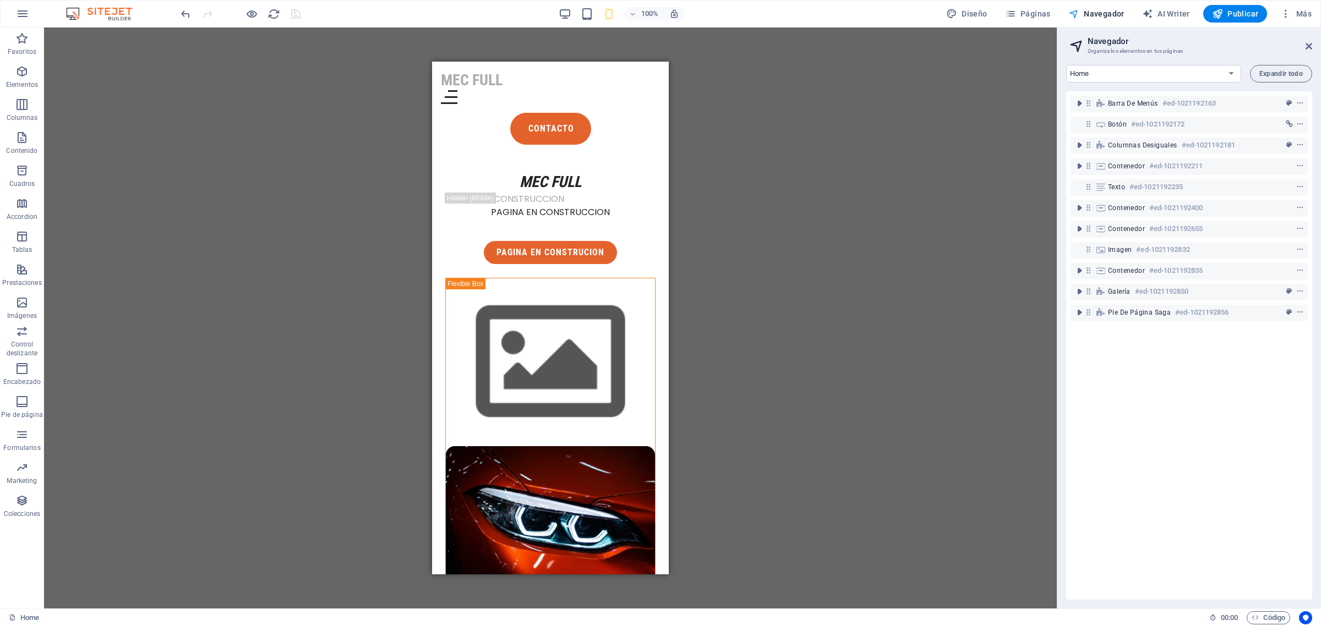
click at [1098, 14] on span "Navegador" at bounding box center [1096, 13] width 56 height 11
click at [1228, 15] on span "Publicar" at bounding box center [1235, 13] width 47 height 11
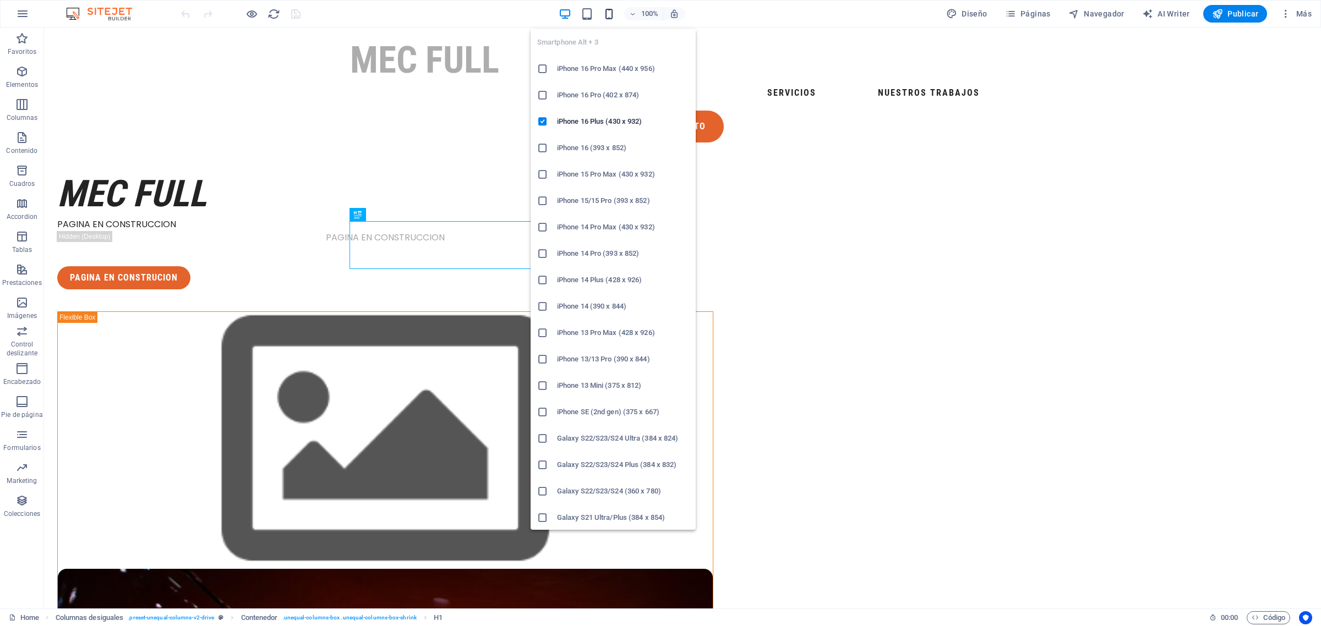
click at [611, 17] on icon "button" at bounding box center [609, 14] width 13 height 13
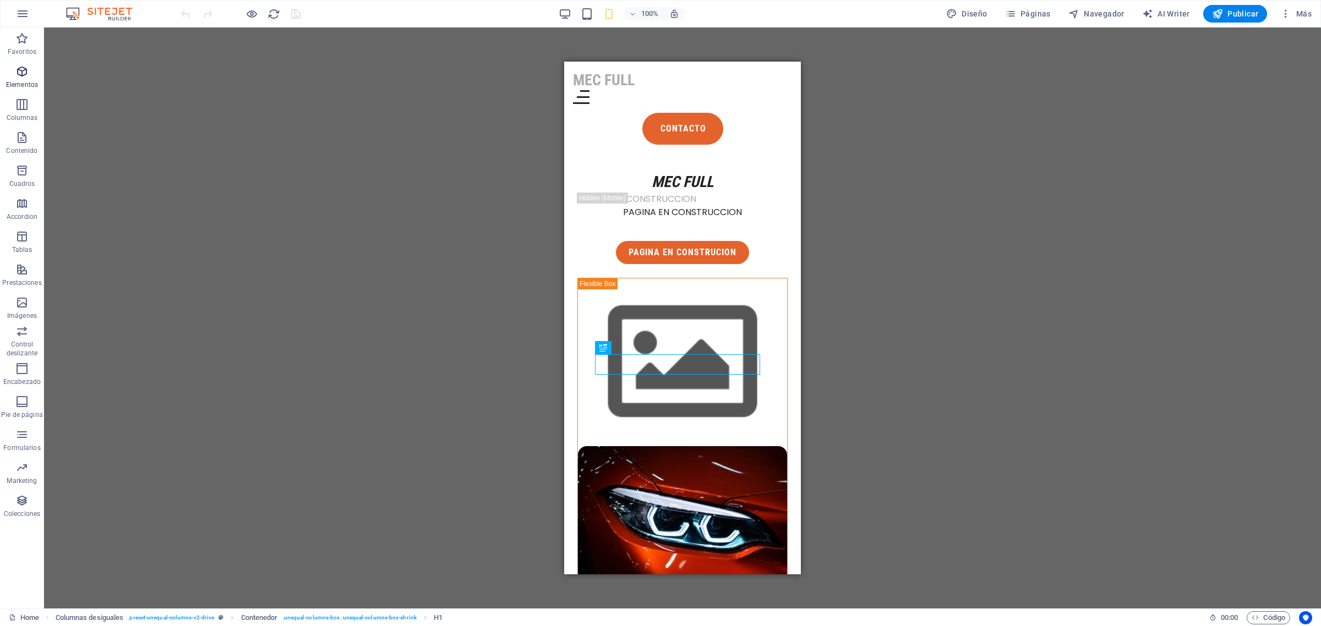
click at [28, 75] on icon "button" at bounding box center [21, 71] width 13 height 13
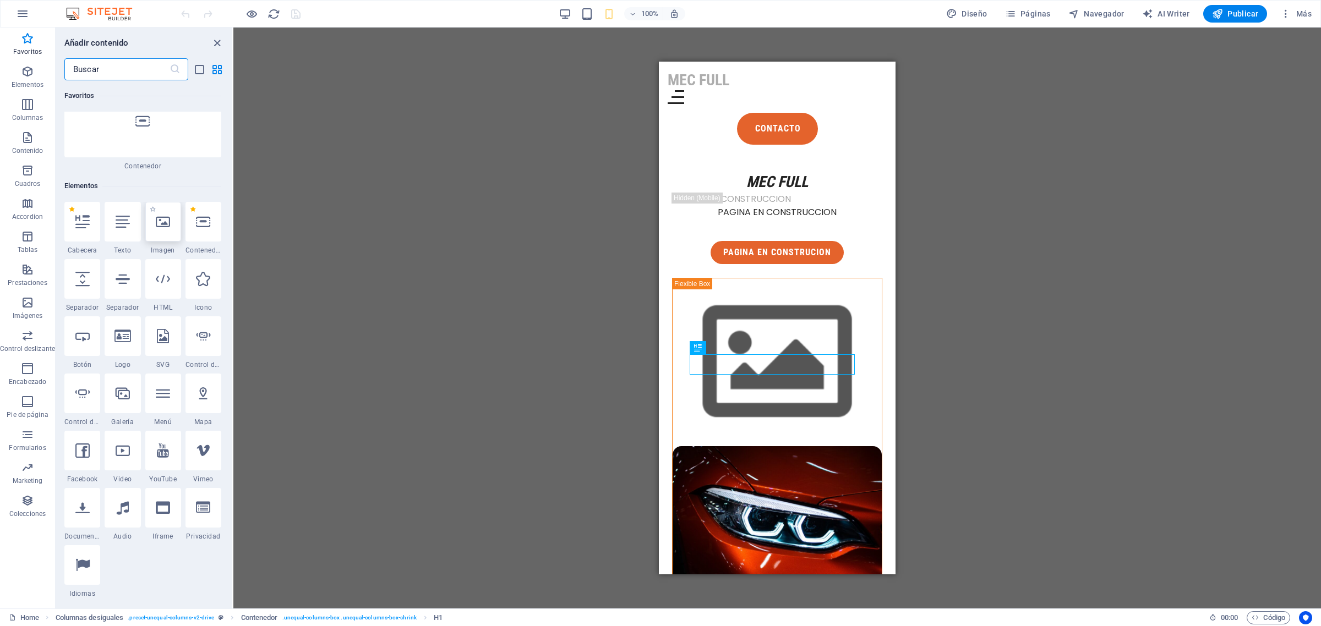
scroll to position [138, 0]
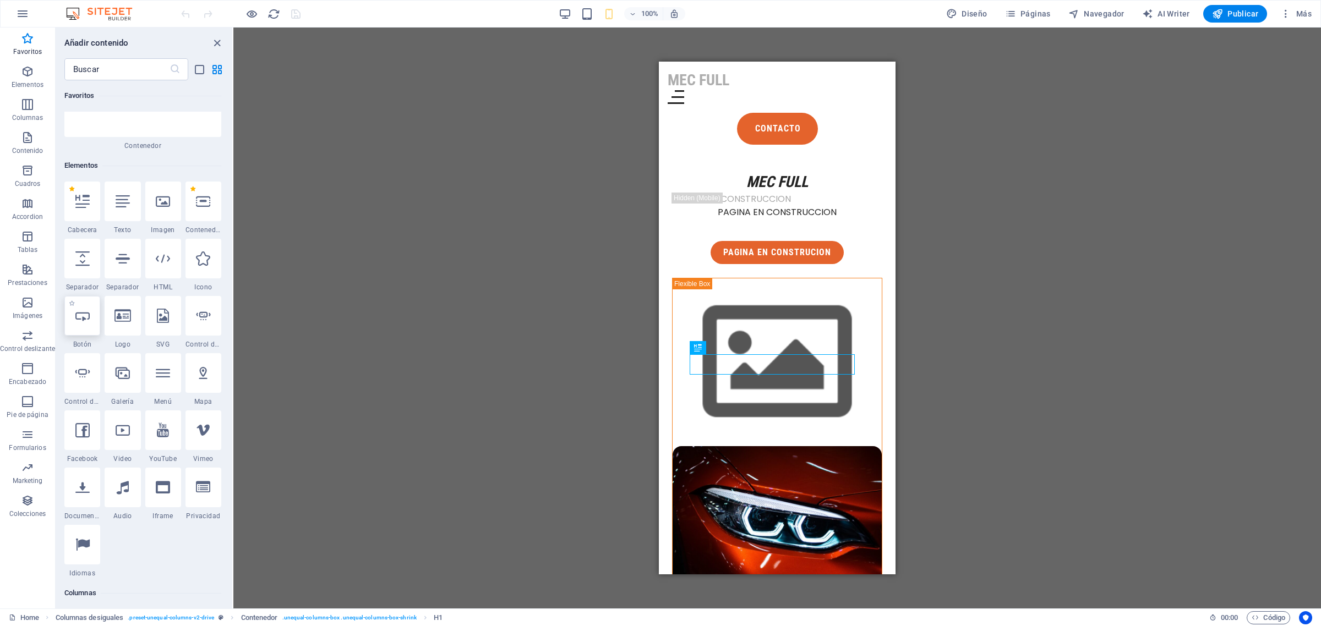
click at [79, 315] on icon at bounding box center [82, 316] width 14 height 14
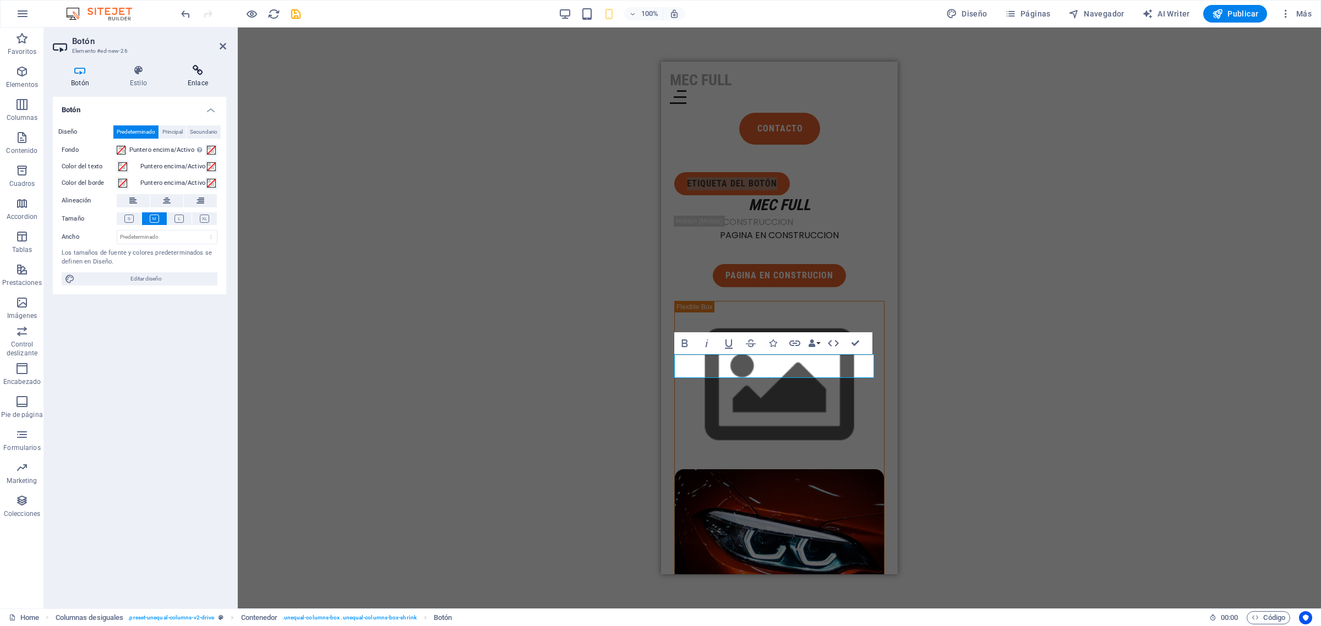
click at [193, 75] on icon at bounding box center [197, 70] width 57 height 11
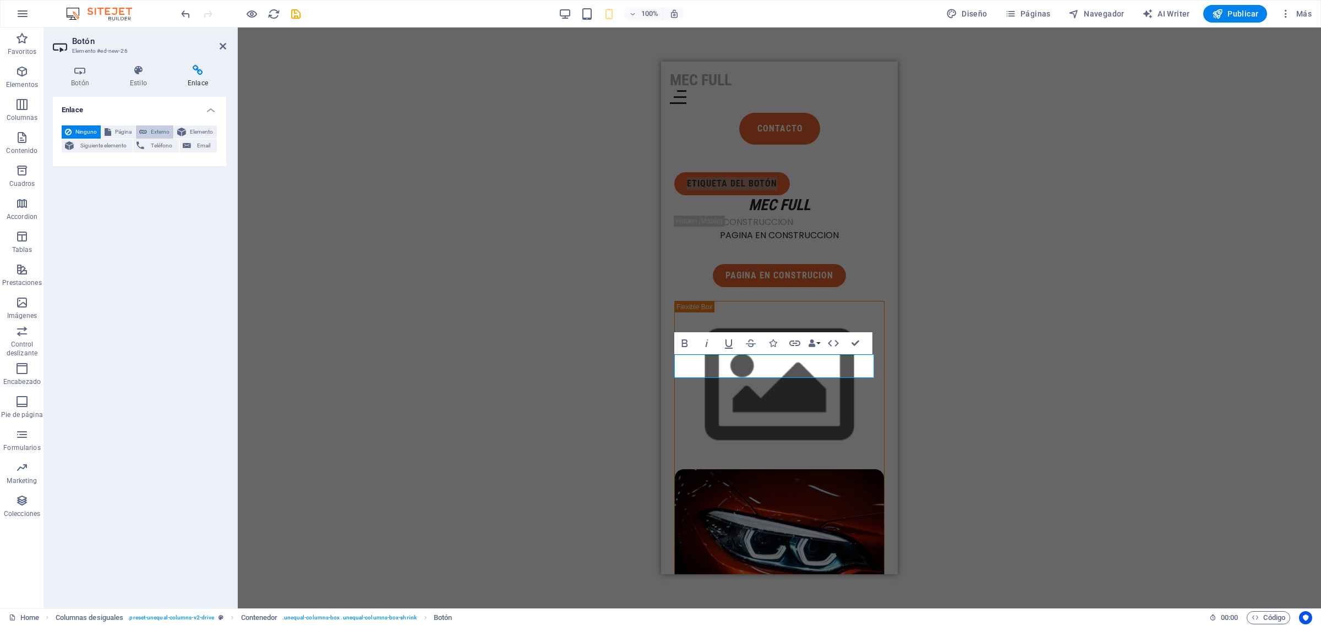
click at [155, 132] on span "Externo" at bounding box center [160, 131] width 20 height 13
select select "blank"
click at [124, 130] on span "Página" at bounding box center [123, 131] width 18 height 13
select select
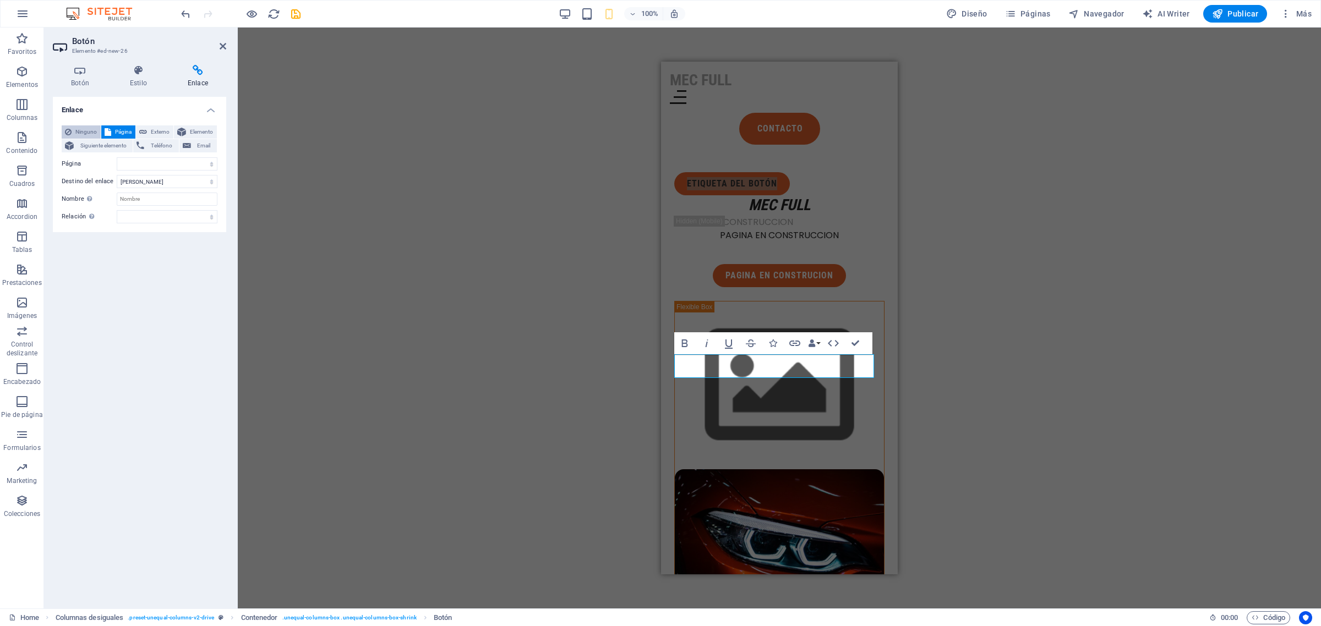
click at [81, 130] on span "Ninguno" at bounding box center [86, 131] width 23 height 13
click at [97, 143] on span "Siguiente elemento" at bounding box center [103, 145] width 52 height 13
click at [150, 144] on span "Teléfono" at bounding box center [161, 145] width 28 height 13
click at [190, 144] on button "Email" at bounding box center [197, 145] width 37 height 13
click at [143, 74] on icon at bounding box center [138, 70] width 53 height 11
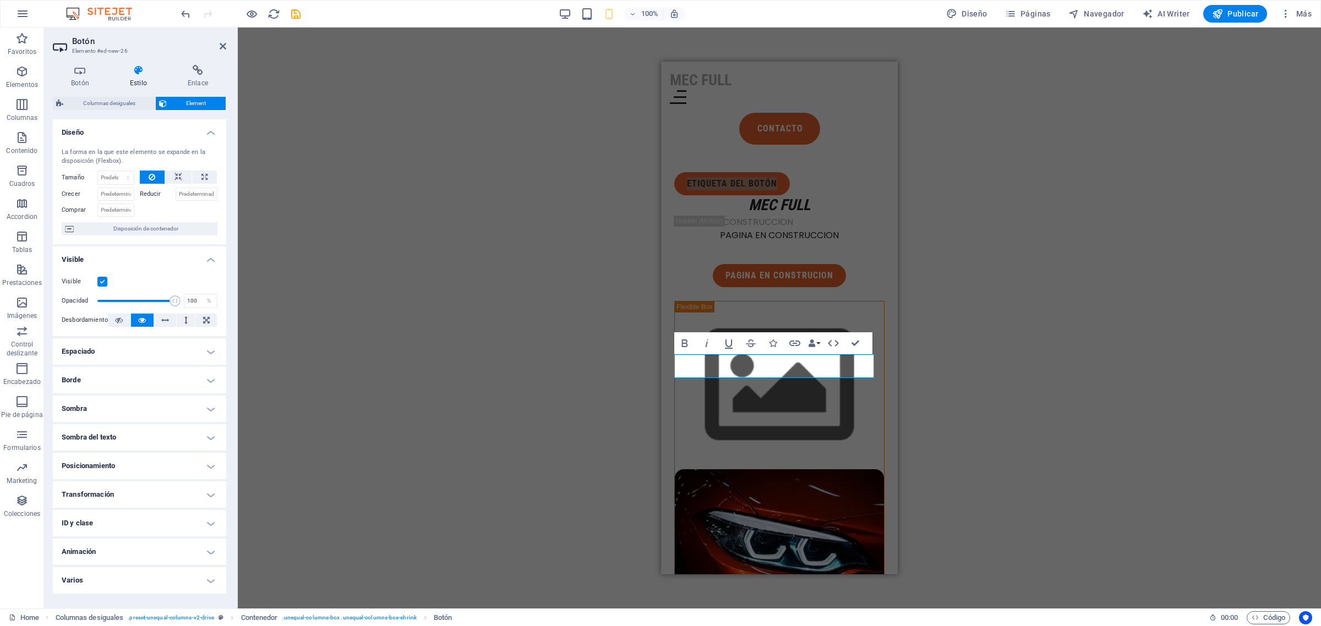
click at [216, 45] on h2 "Botón" at bounding box center [149, 41] width 154 height 10
click at [222, 46] on icon at bounding box center [223, 46] width 7 height 9
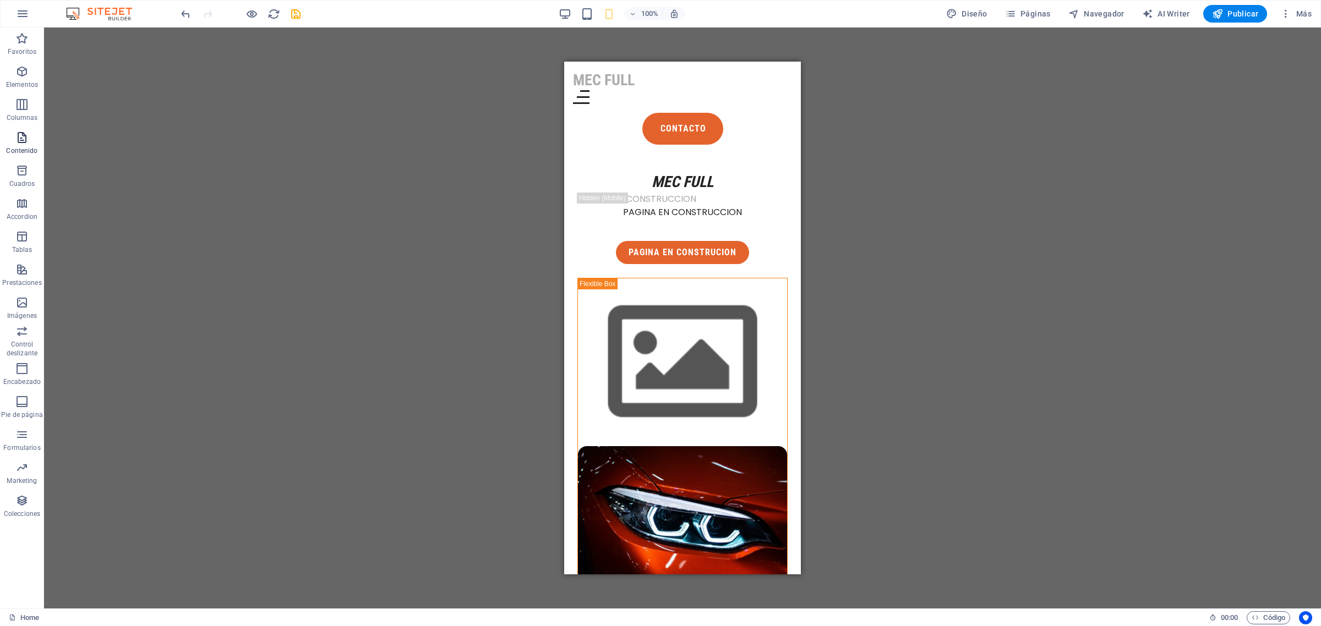
click at [20, 133] on icon "button" at bounding box center [21, 137] width 13 height 13
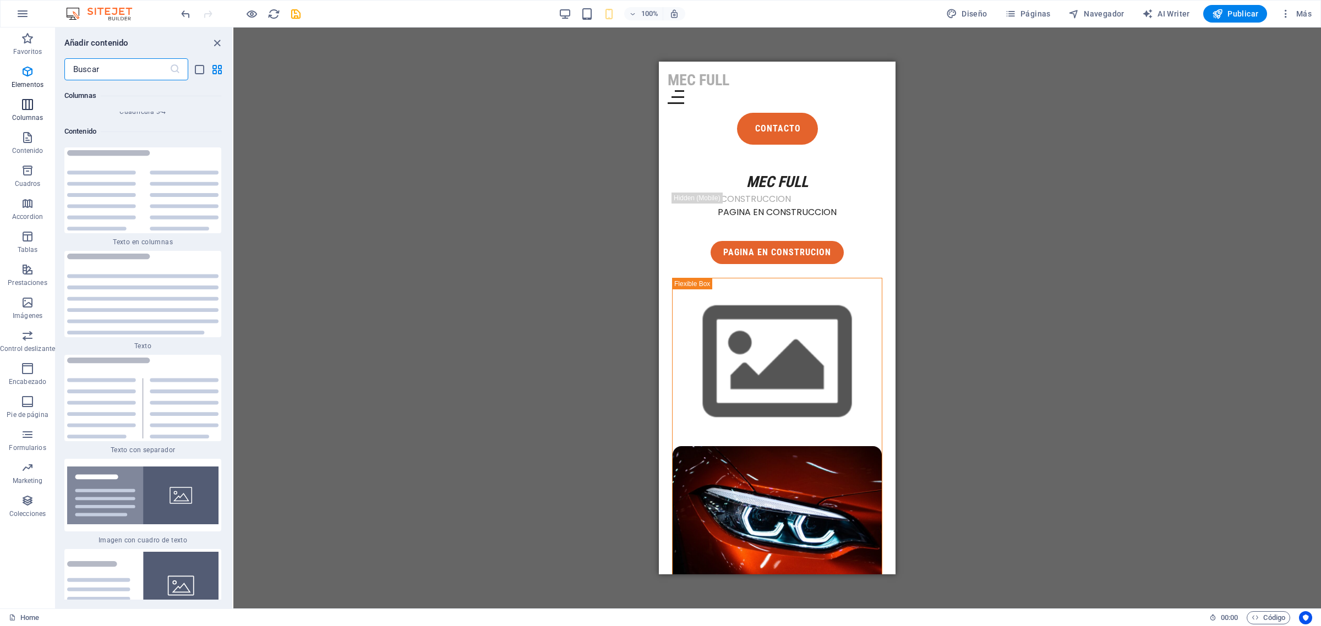
scroll to position [3701, 0]
click at [37, 177] on span "Cuadros" at bounding box center [27, 177] width 55 height 26
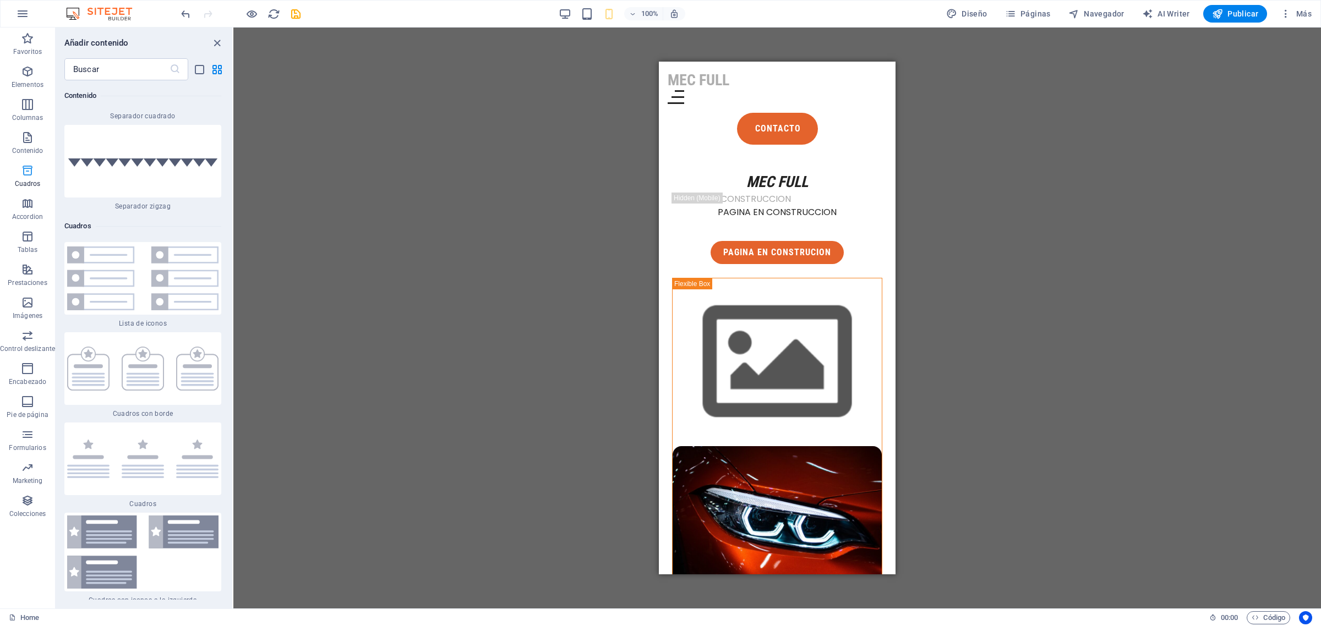
scroll to position [5913, 0]
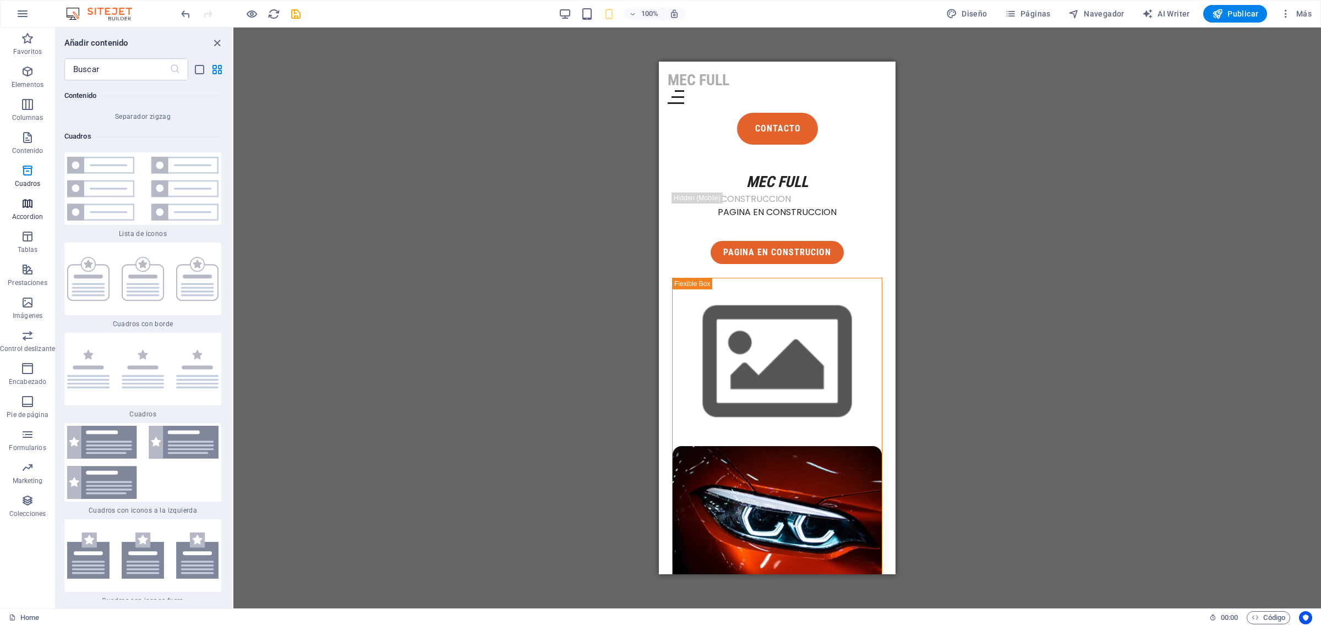
click at [28, 199] on icon "button" at bounding box center [27, 203] width 13 height 13
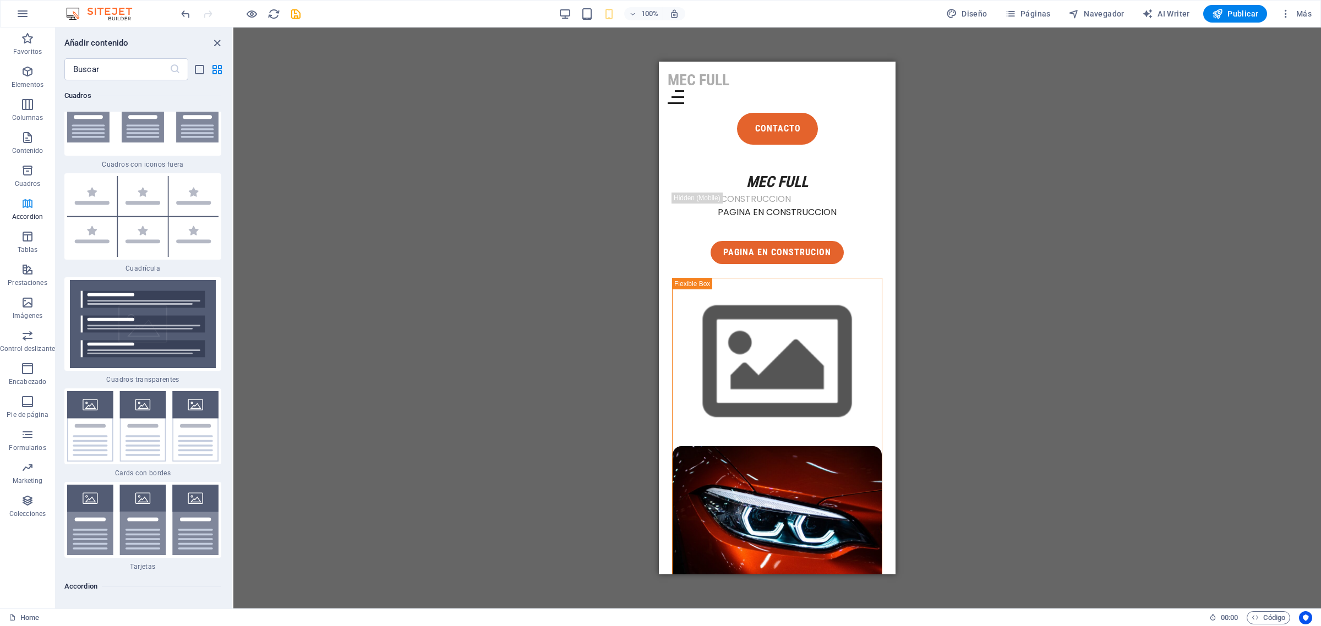
scroll to position [6787, 0]
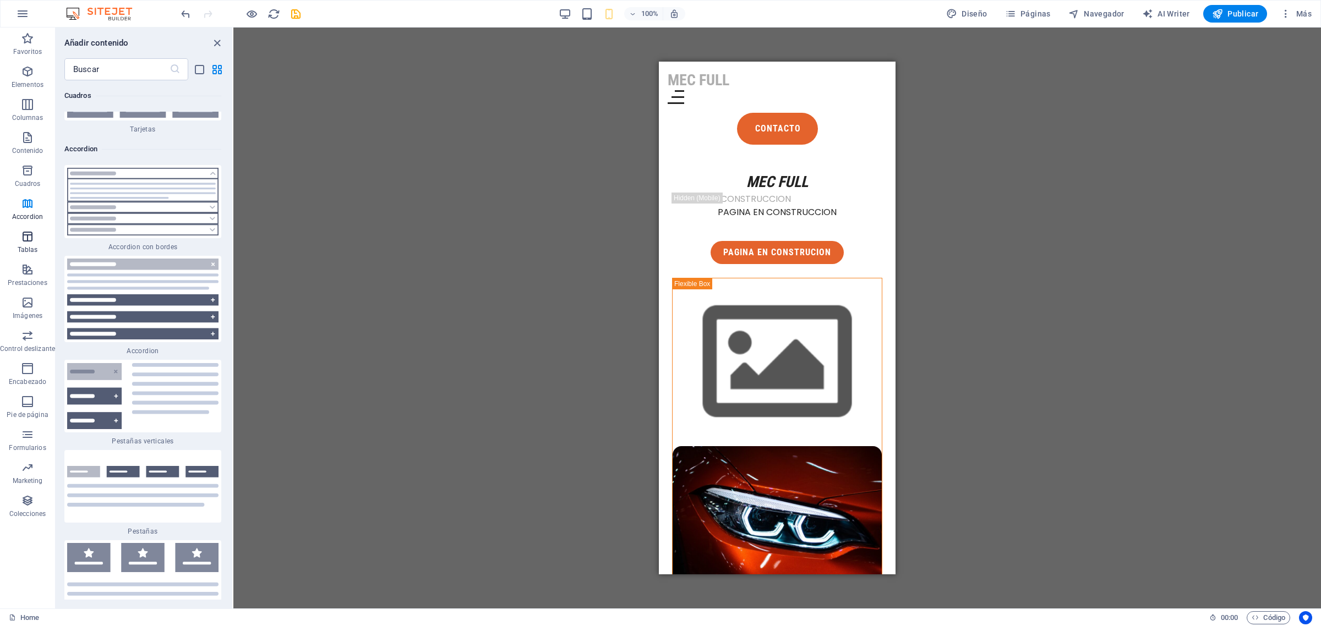
click at [25, 234] on icon "button" at bounding box center [27, 236] width 13 height 13
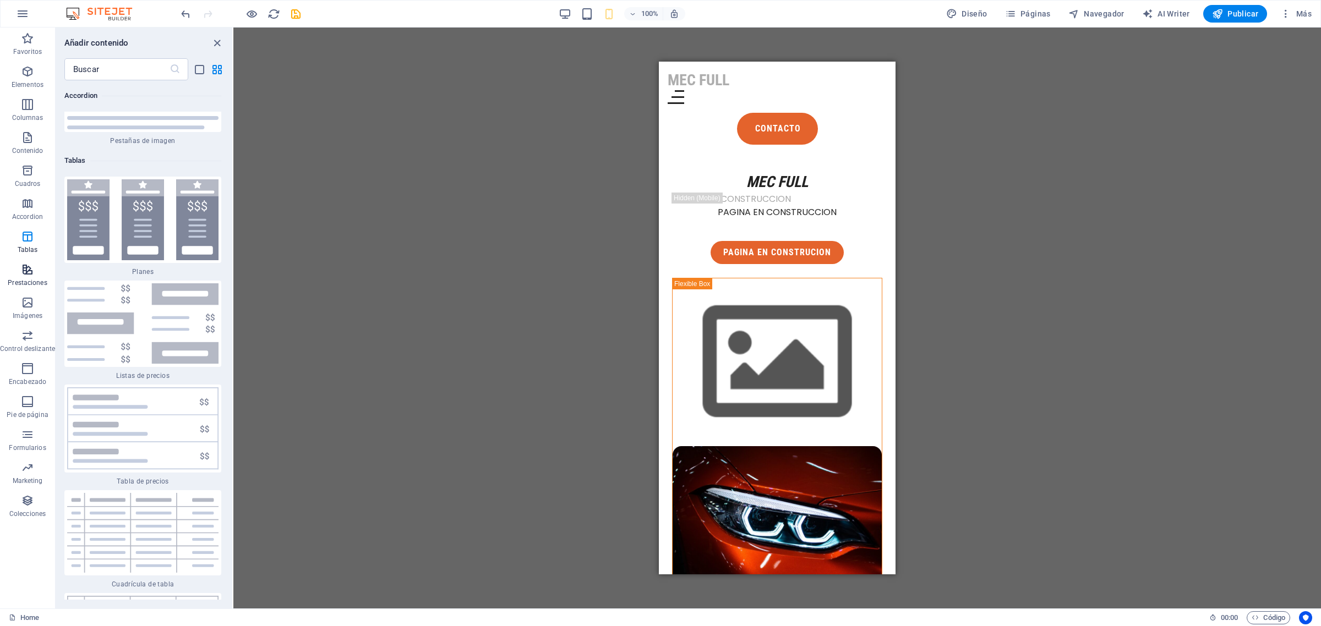
click at [26, 267] on icon "button" at bounding box center [27, 269] width 13 height 13
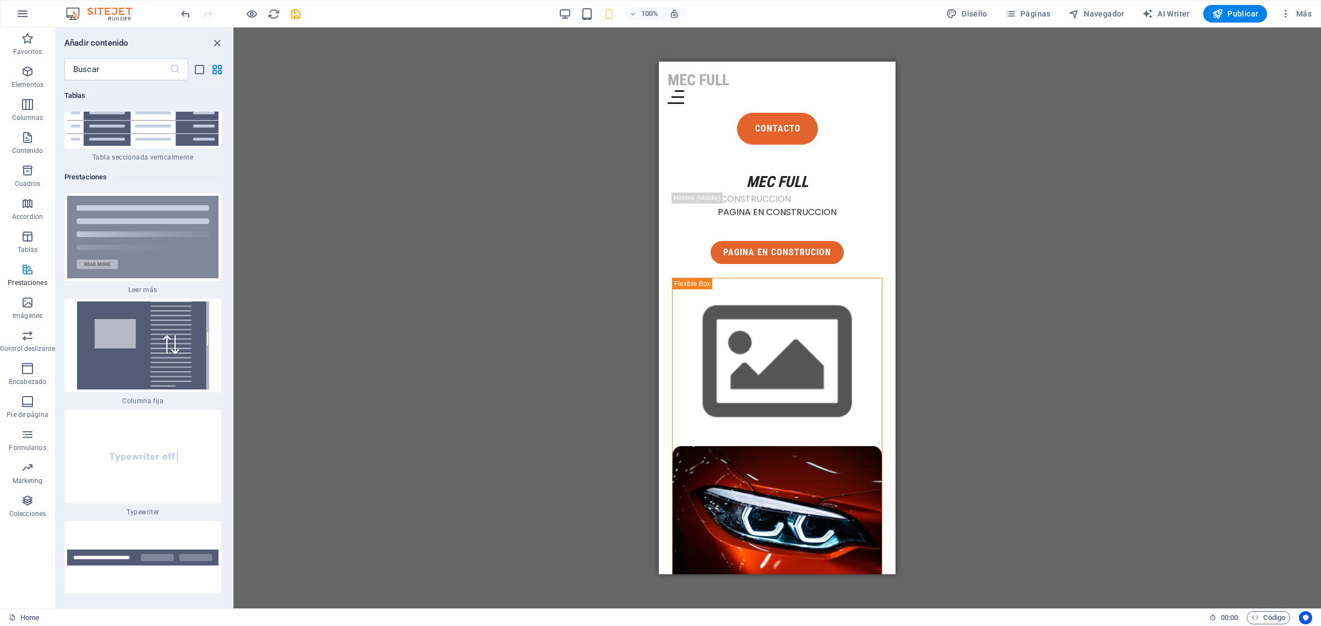
scroll to position [8310, 0]
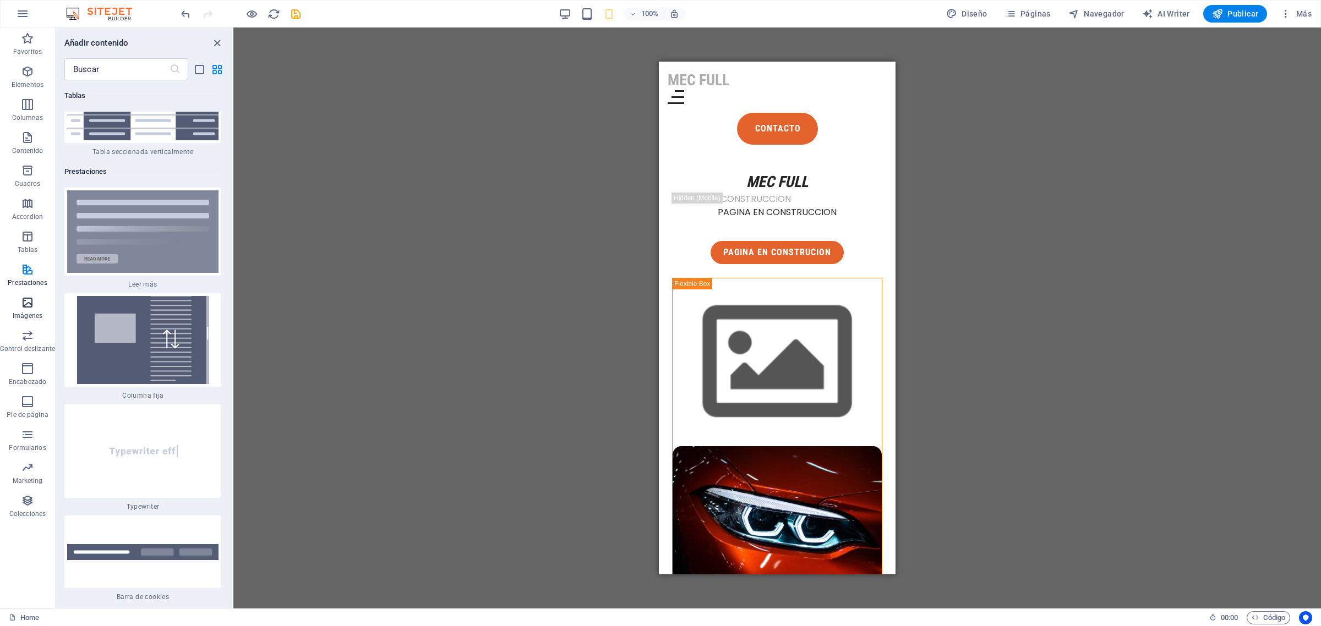
click at [23, 296] on icon "button" at bounding box center [27, 302] width 13 height 13
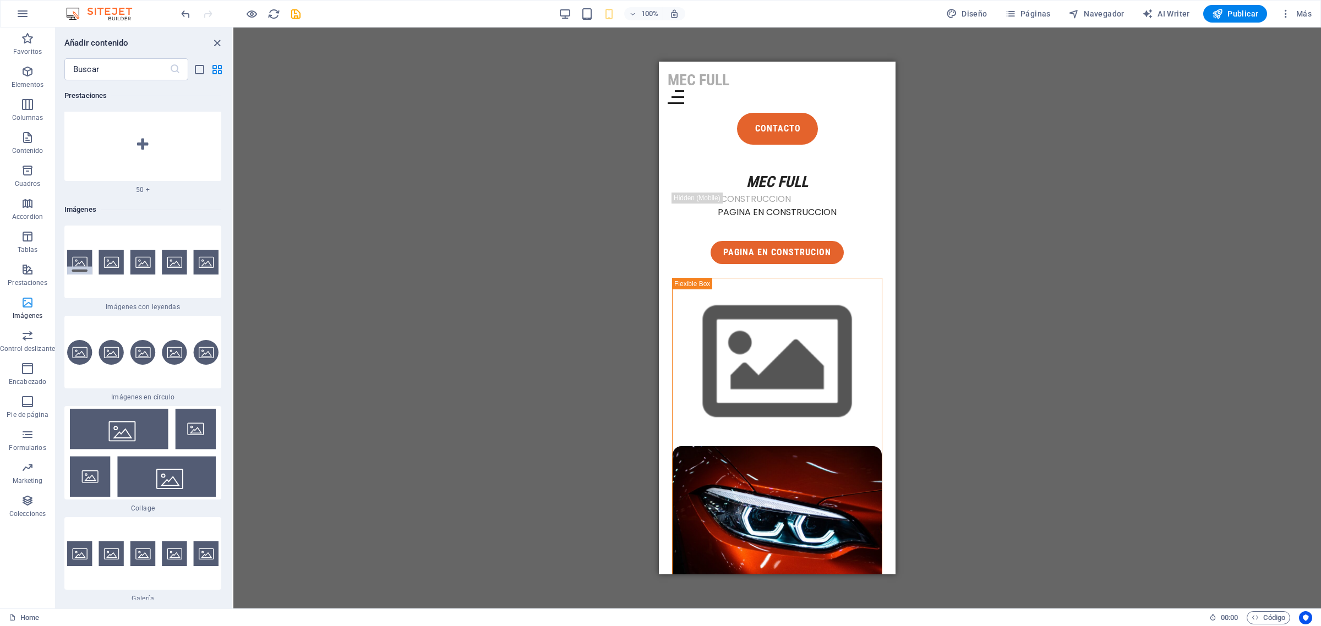
scroll to position [10941, 0]
click at [22, 335] on icon "button" at bounding box center [27, 335] width 13 height 13
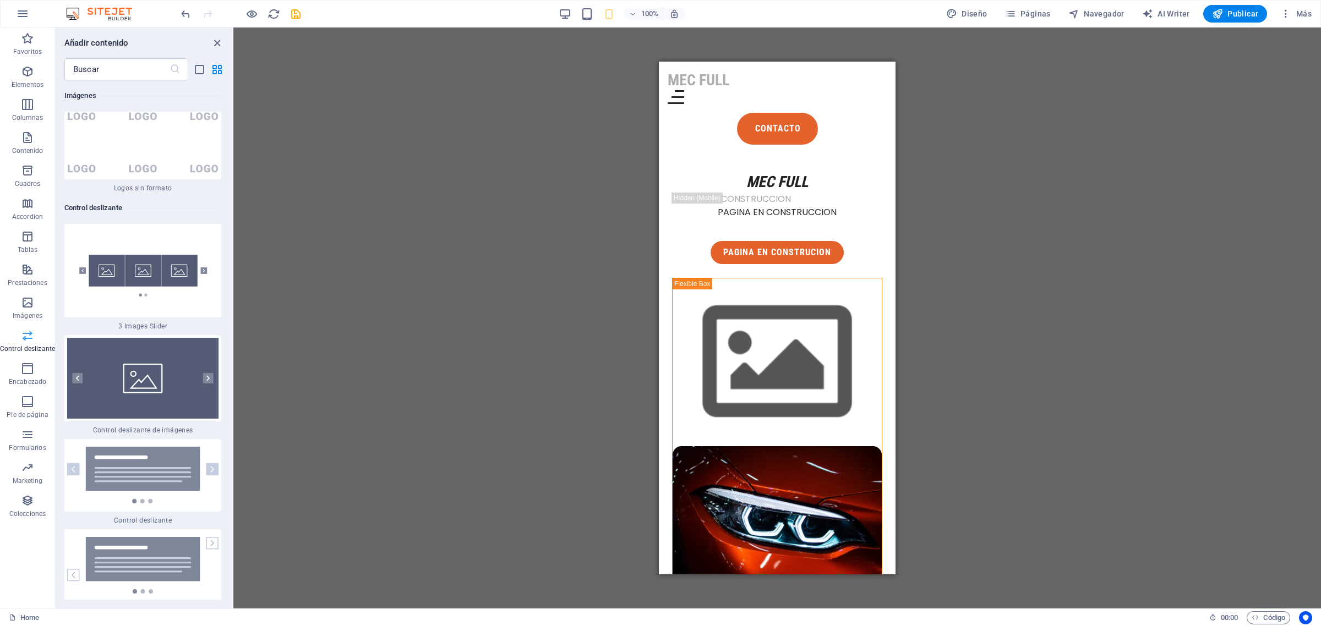
scroll to position [12392, 0]
click at [31, 373] on icon "button" at bounding box center [27, 368] width 13 height 13
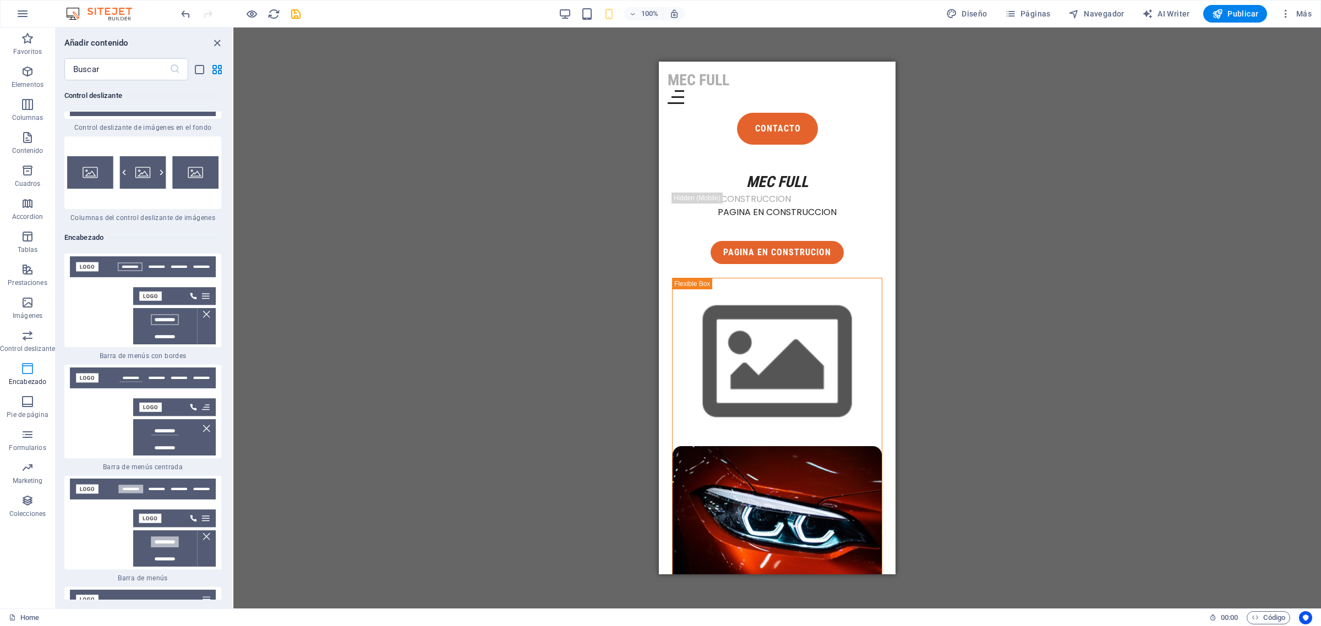
scroll to position [13197, 0]
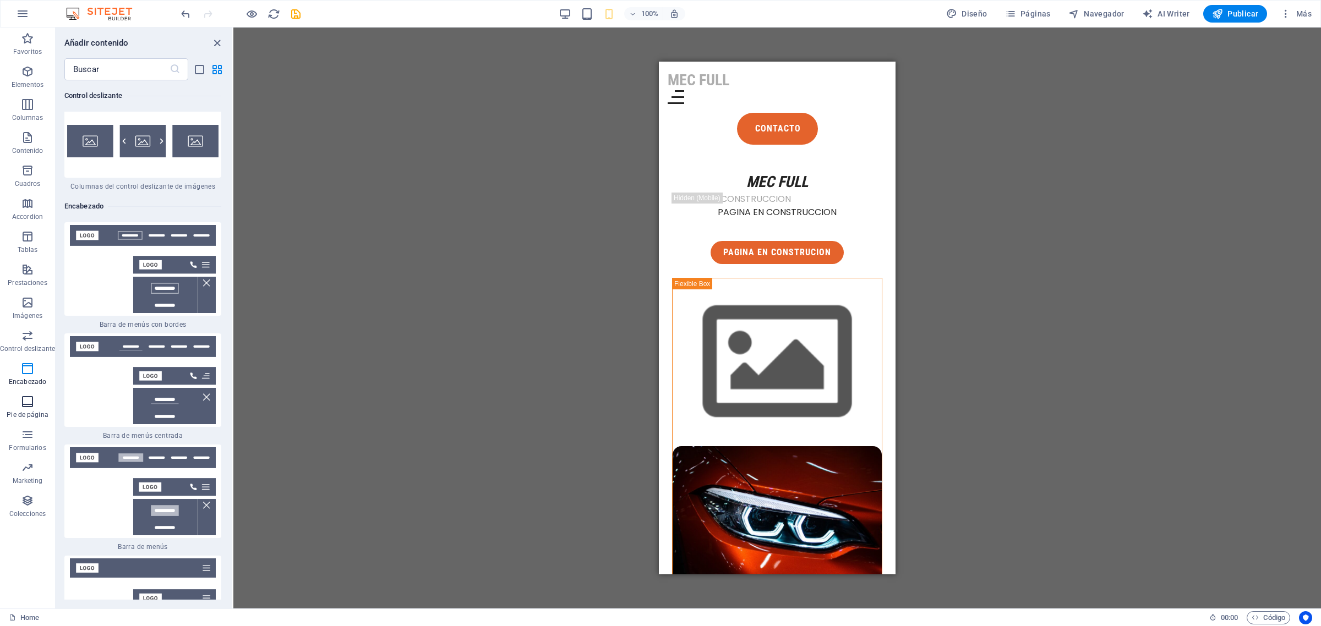
click at [25, 400] on icon "button" at bounding box center [27, 401] width 13 height 13
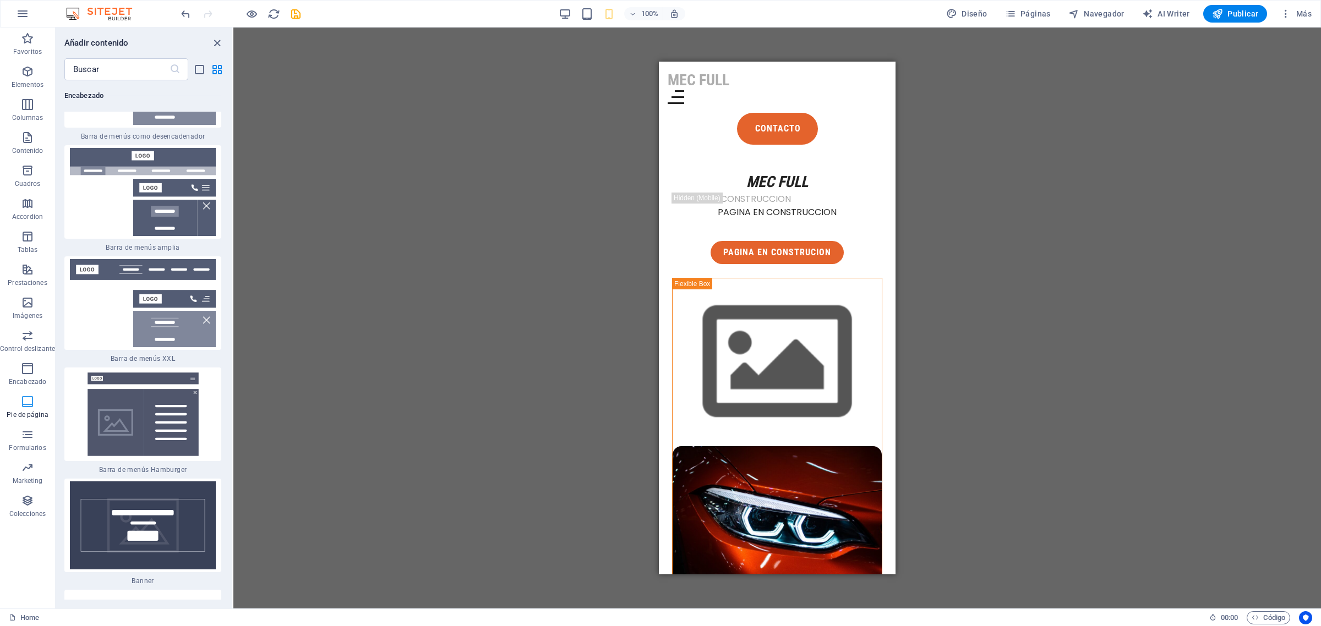
scroll to position [14699, 0]
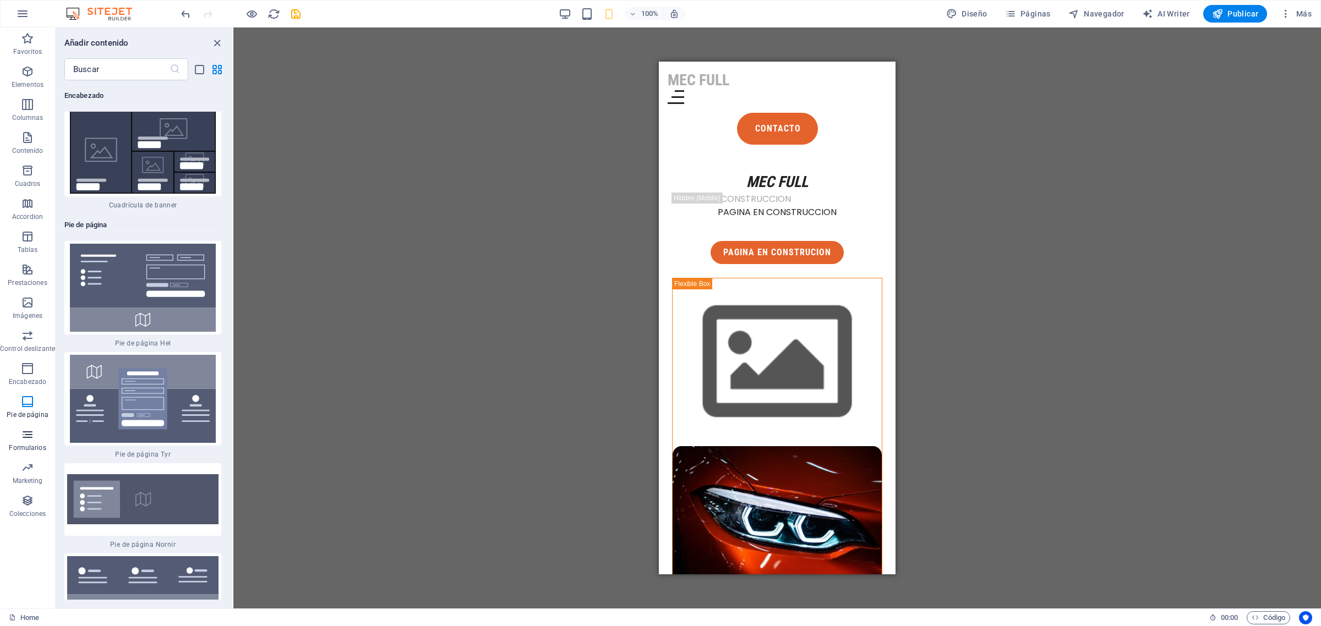
click at [34, 442] on span "Formularios" at bounding box center [27, 441] width 55 height 26
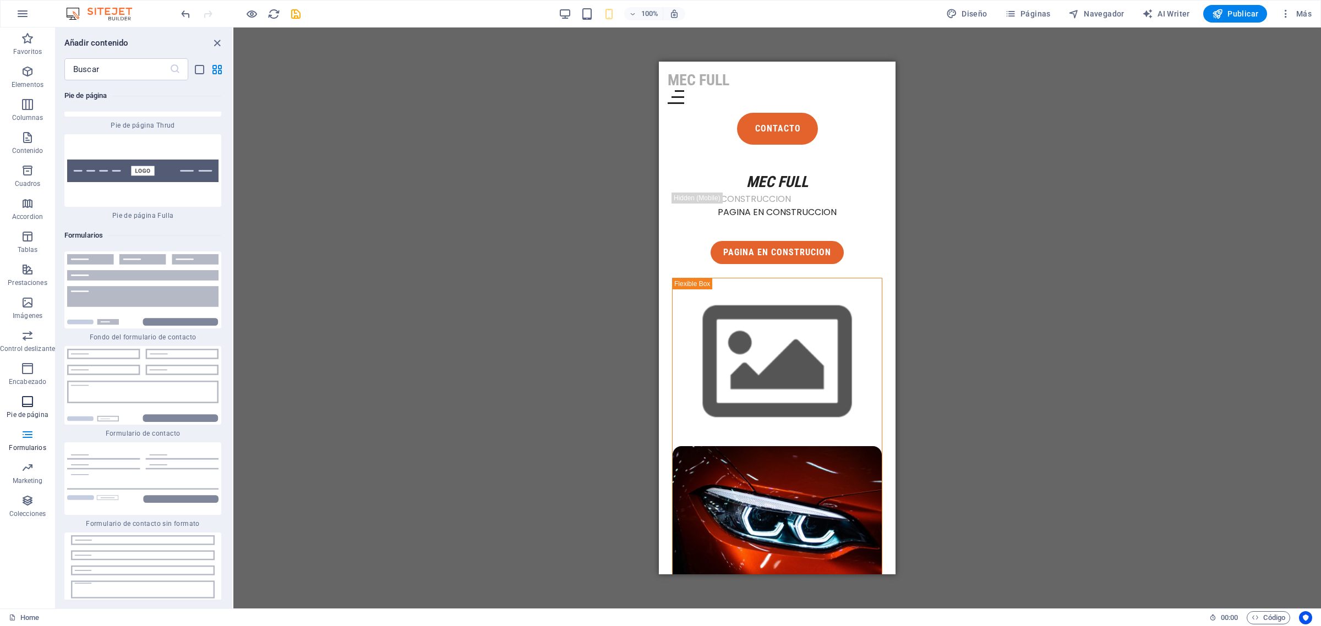
click at [25, 403] on icon "button" at bounding box center [27, 401] width 13 height 13
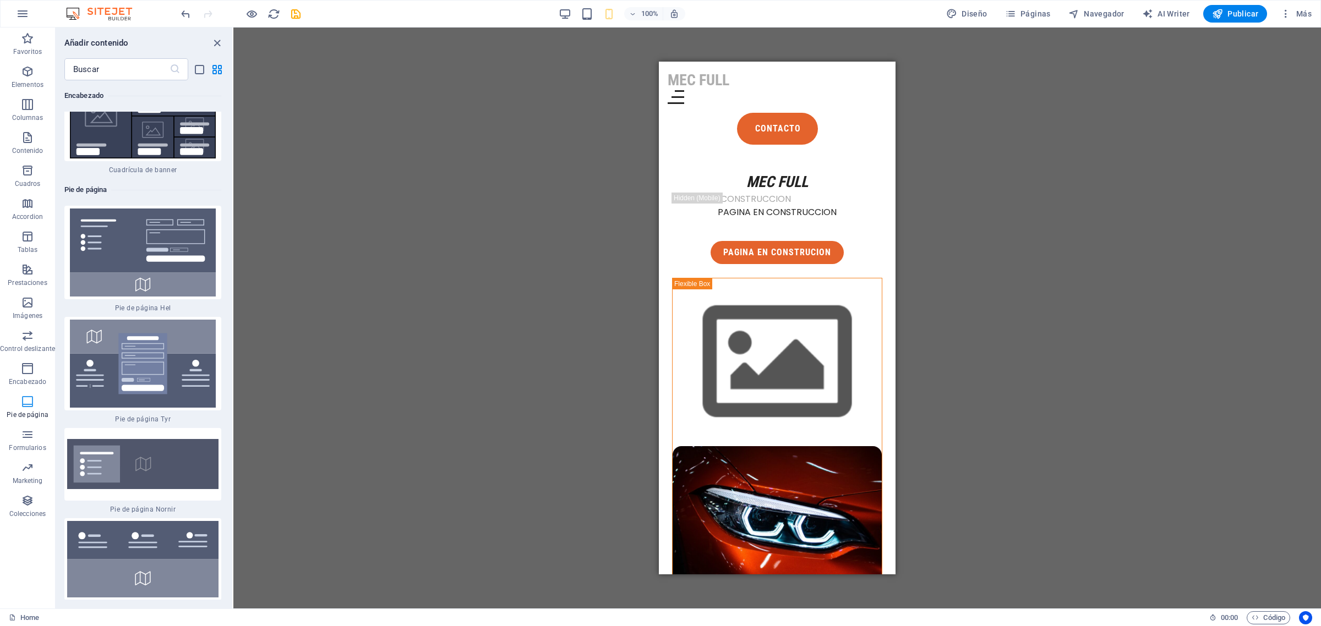
scroll to position [14700, 0]
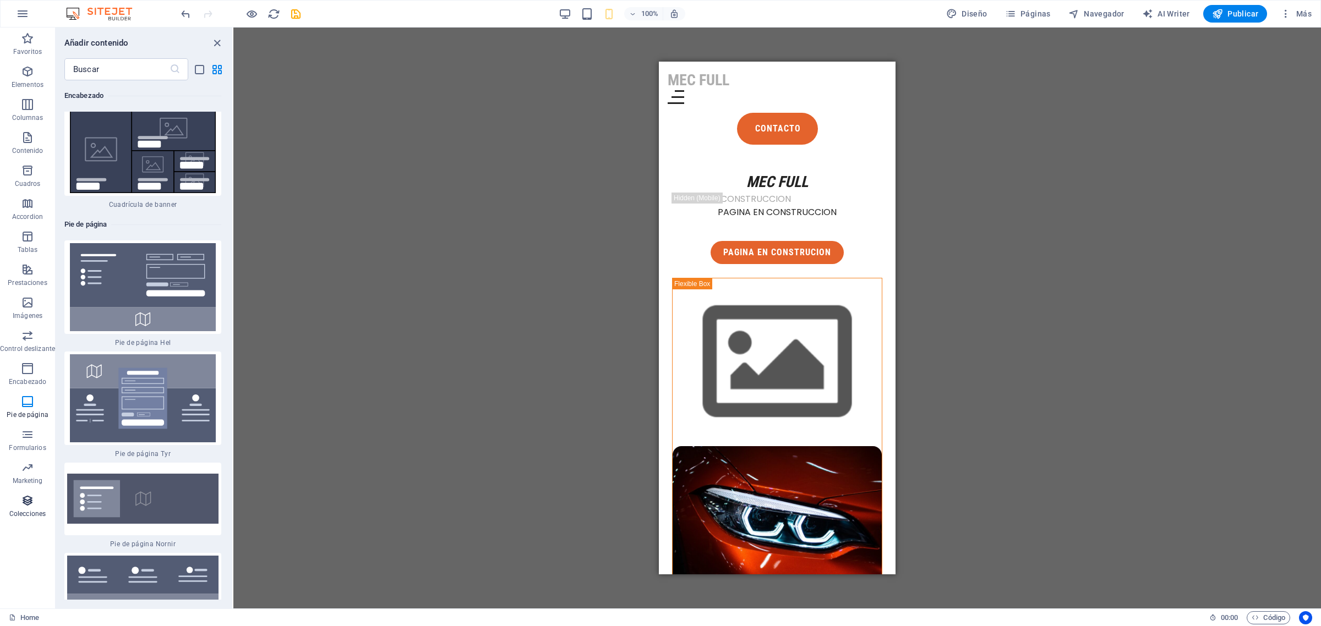
click at [31, 505] on icon "button" at bounding box center [27, 500] width 13 height 13
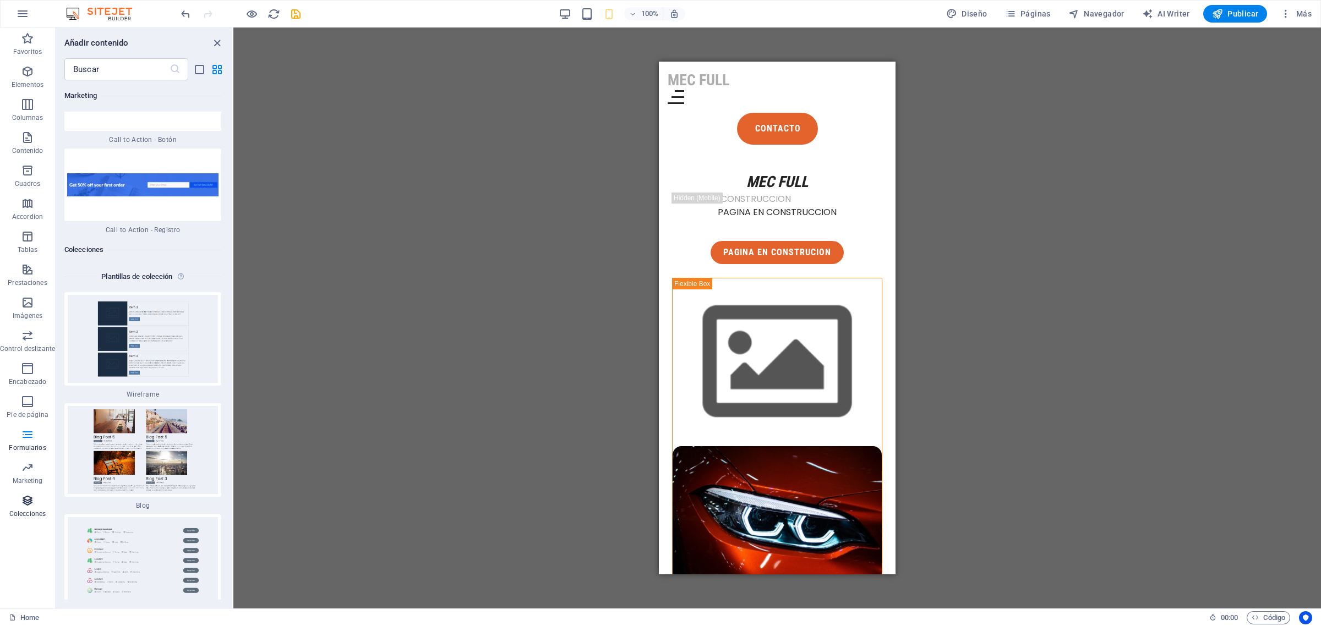
scroll to position [20328, 0]
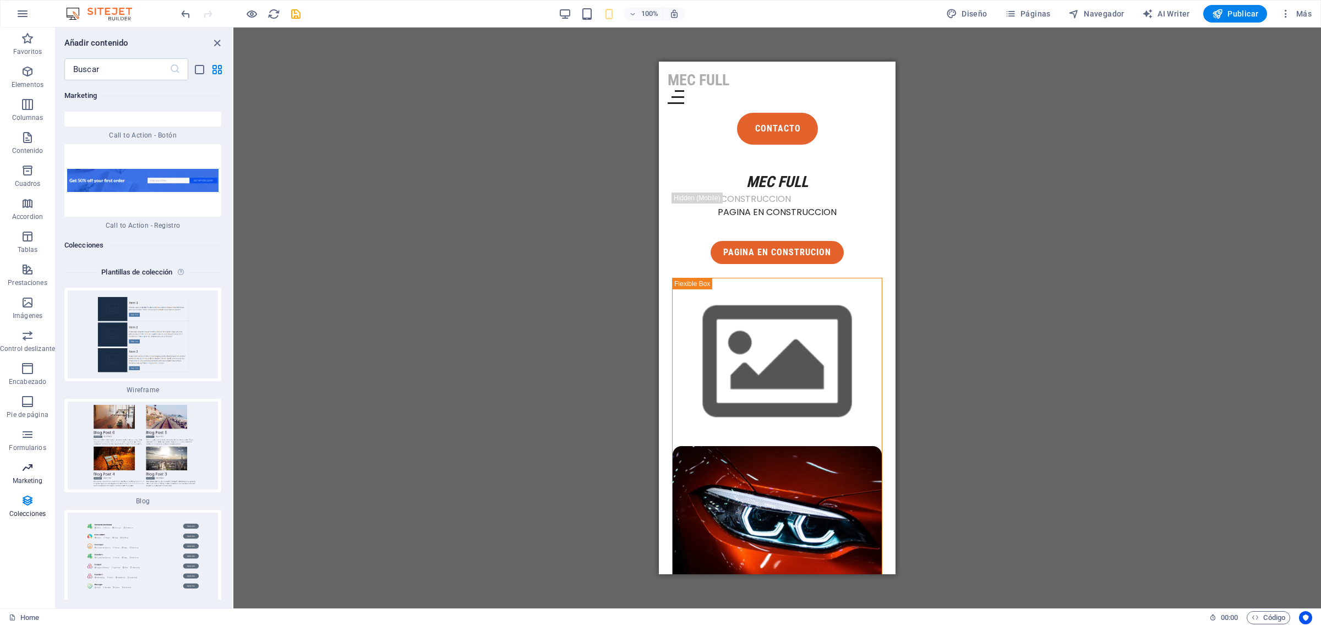
click at [36, 474] on span "Marketing" at bounding box center [27, 474] width 55 height 26
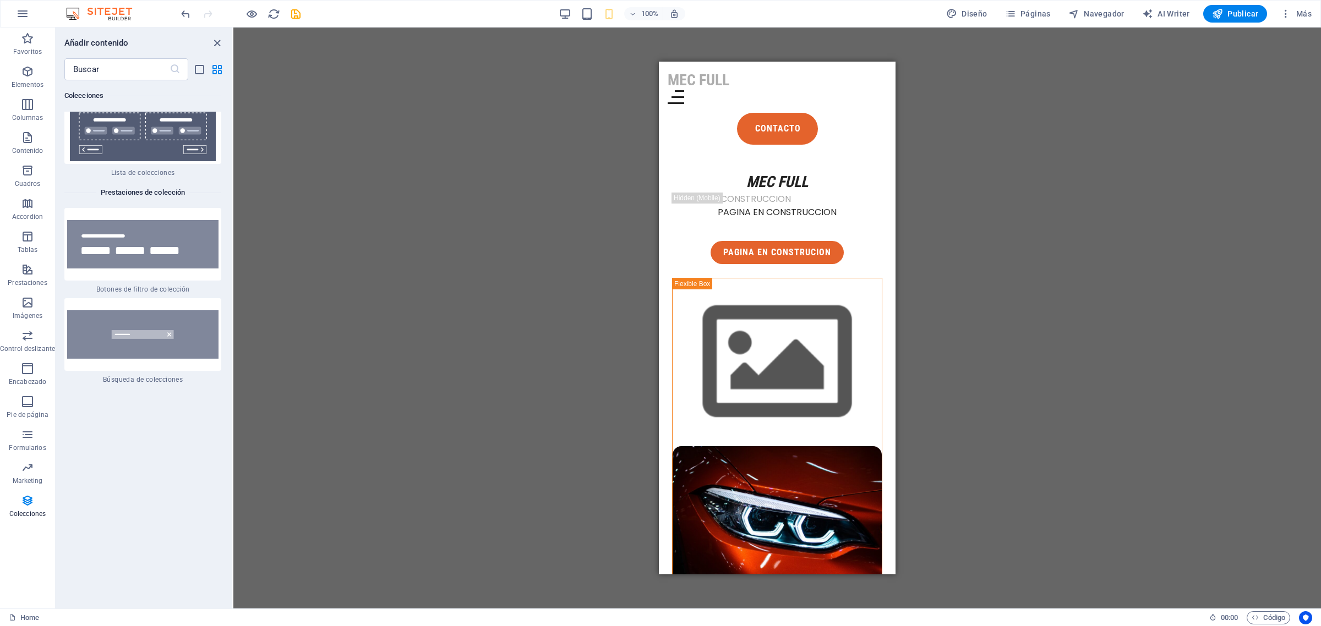
scroll to position [21421, 0]
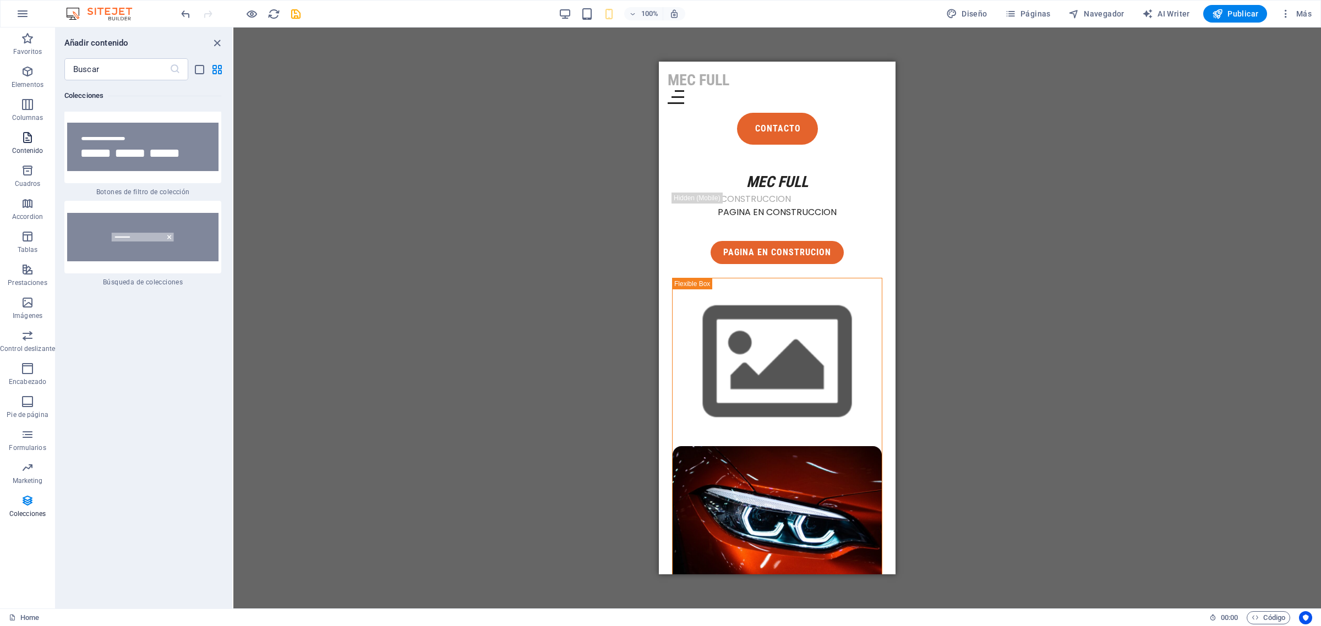
click at [31, 135] on icon "button" at bounding box center [27, 137] width 13 height 13
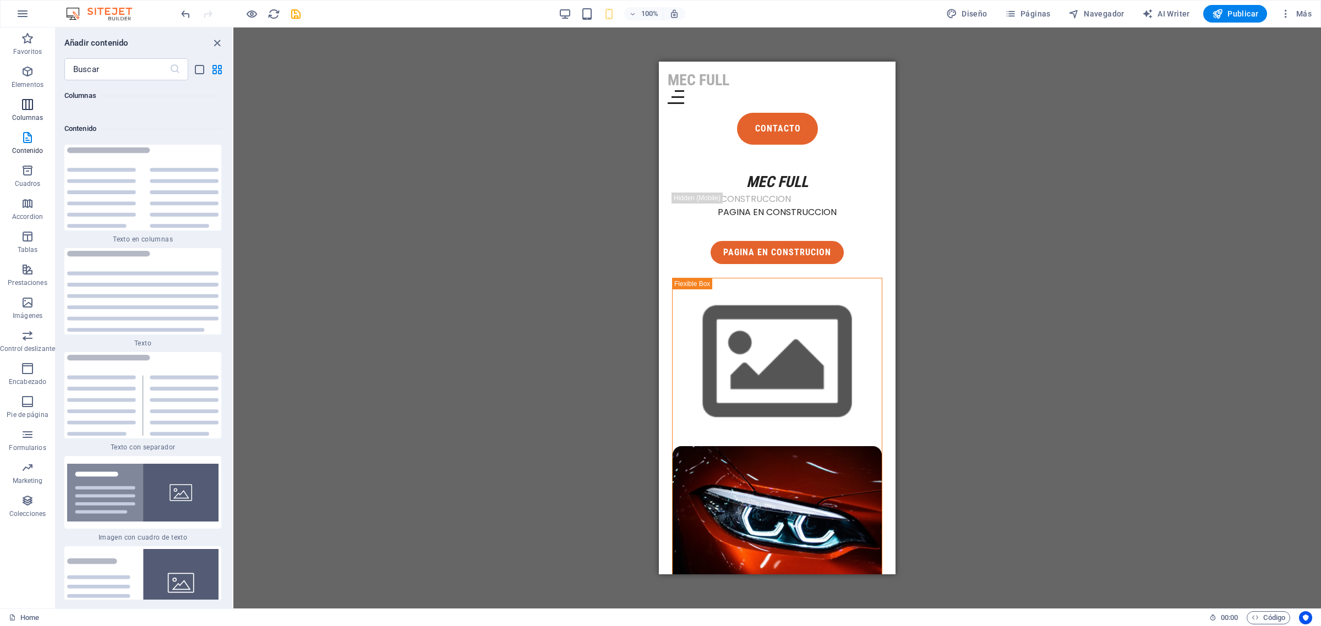
click at [29, 116] on p "Columnas" at bounding box center [27, 117] width 31 height 9
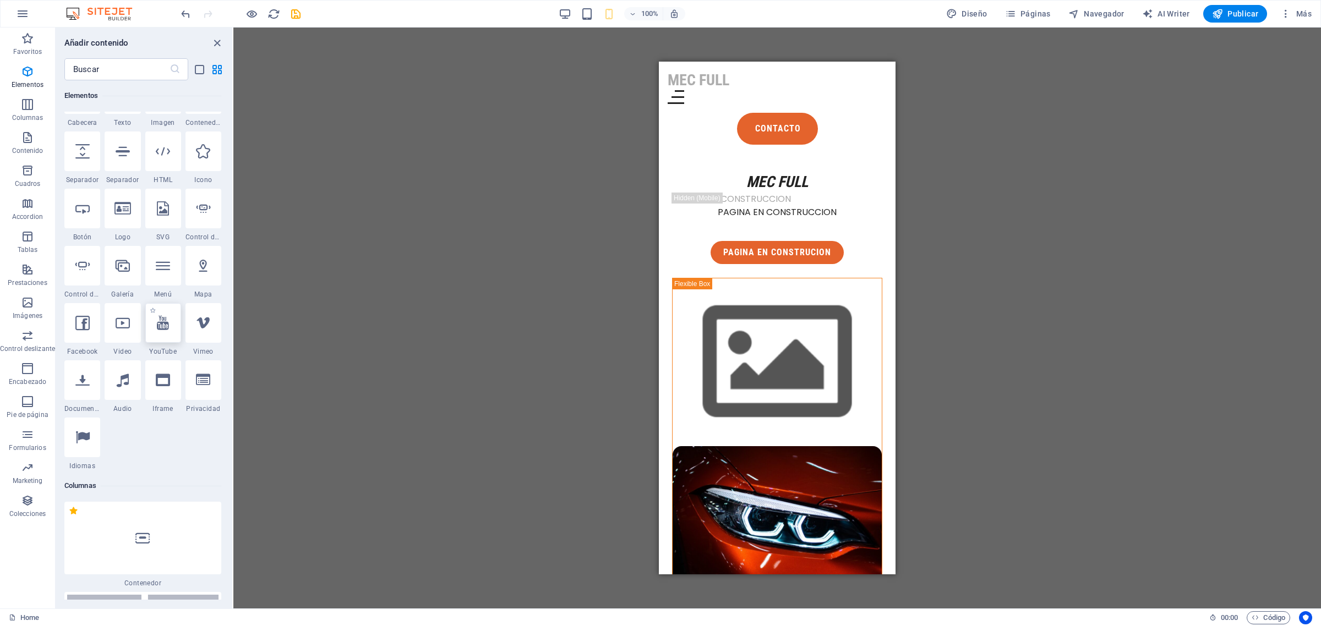
scroll to position [222, 0]
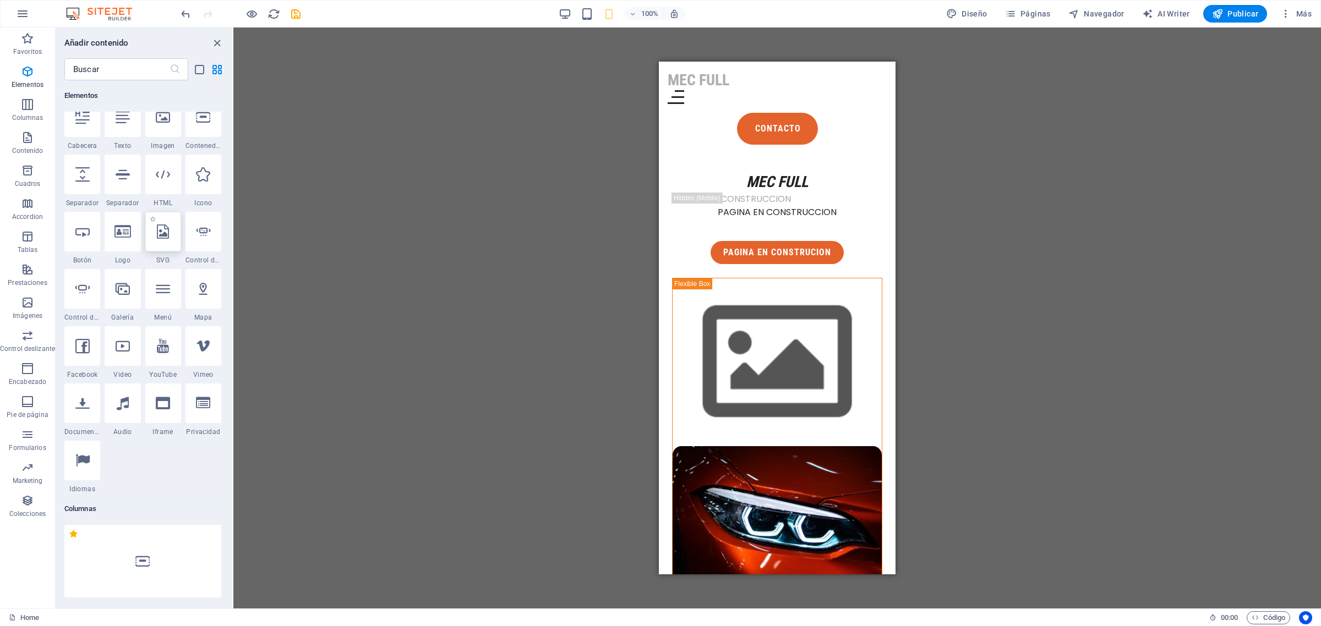
click at [161, 238] on div at bounding box center [163, 232] width 36 height 40
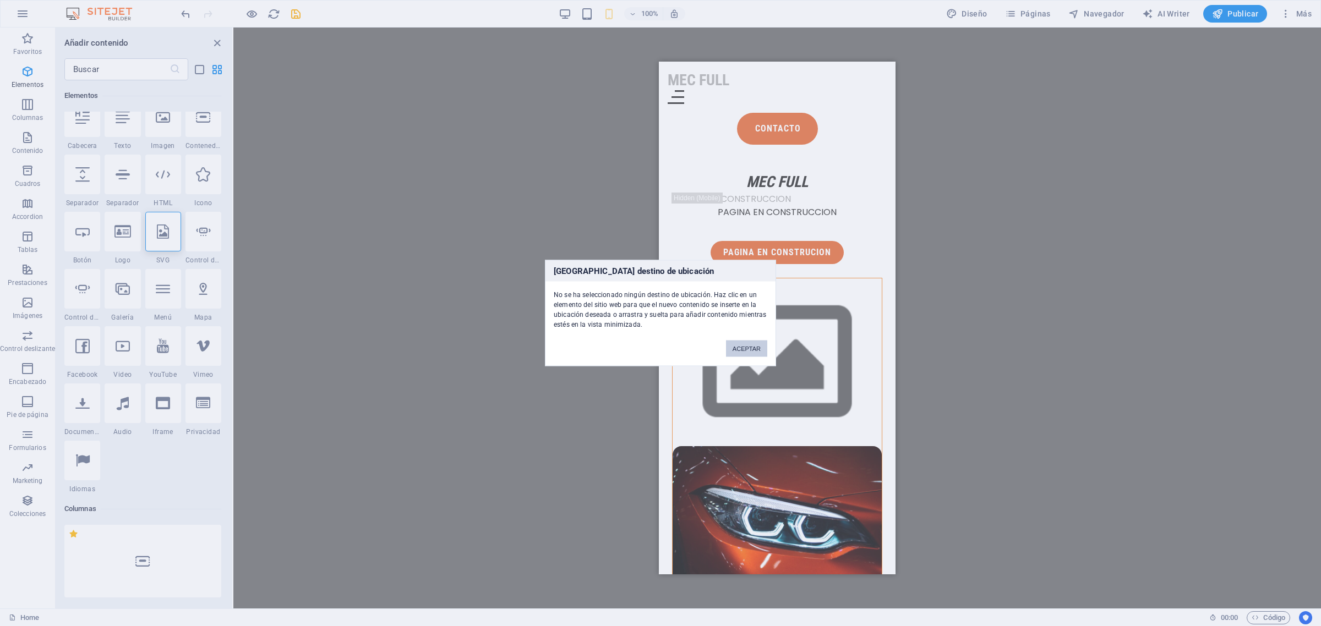
drag, startPoint x: 758, startPoint y: 348, endPoint x: 98, endPoint y: 286, distance: 662.7
click at [758, 348] on button "ACEPTAR" at bounding box center [746, 349] width 41 height 17
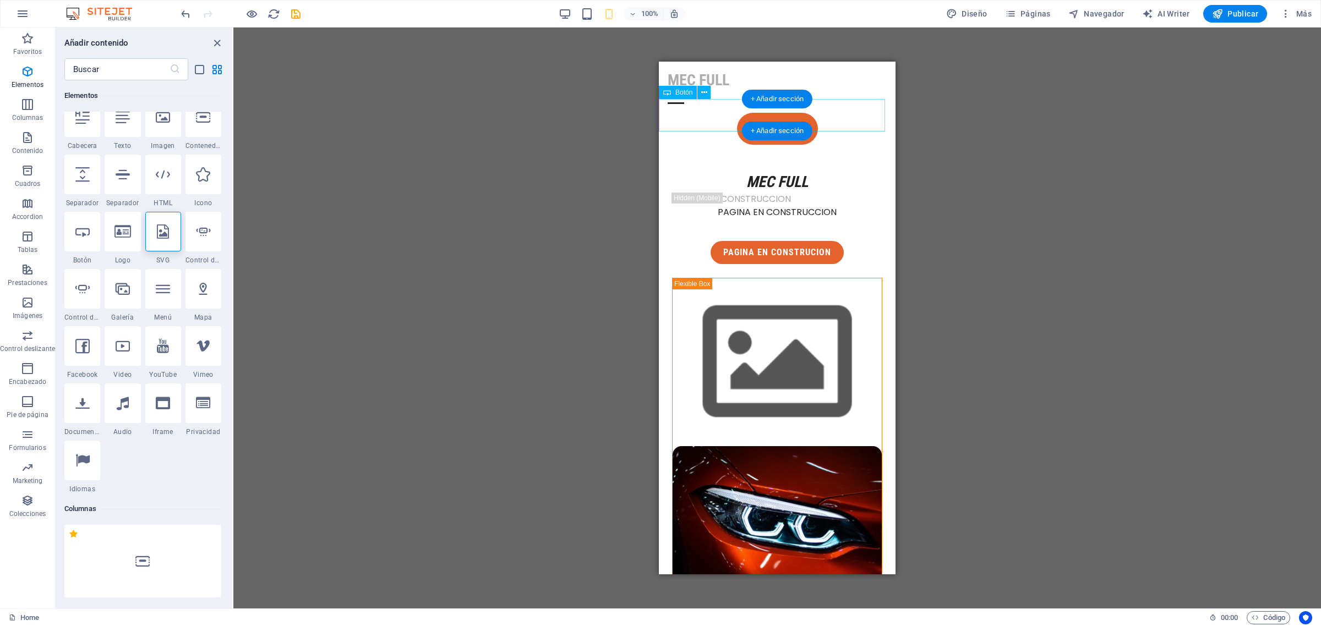
click at [843, 119] on div "contacto" at bounding box center [777, 129] width 237 height 32
click at [204, 177] on icon at bounding box center [203, 174] width 14 height 14
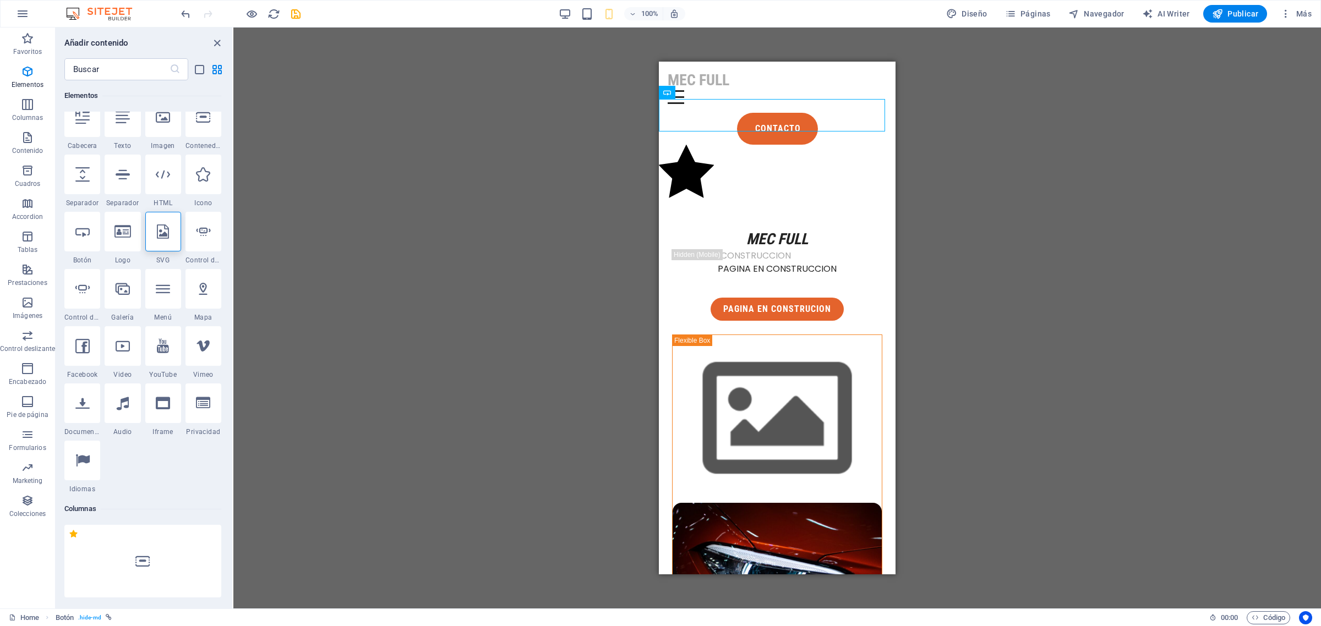
select select "xMidYMid"
select select "px"
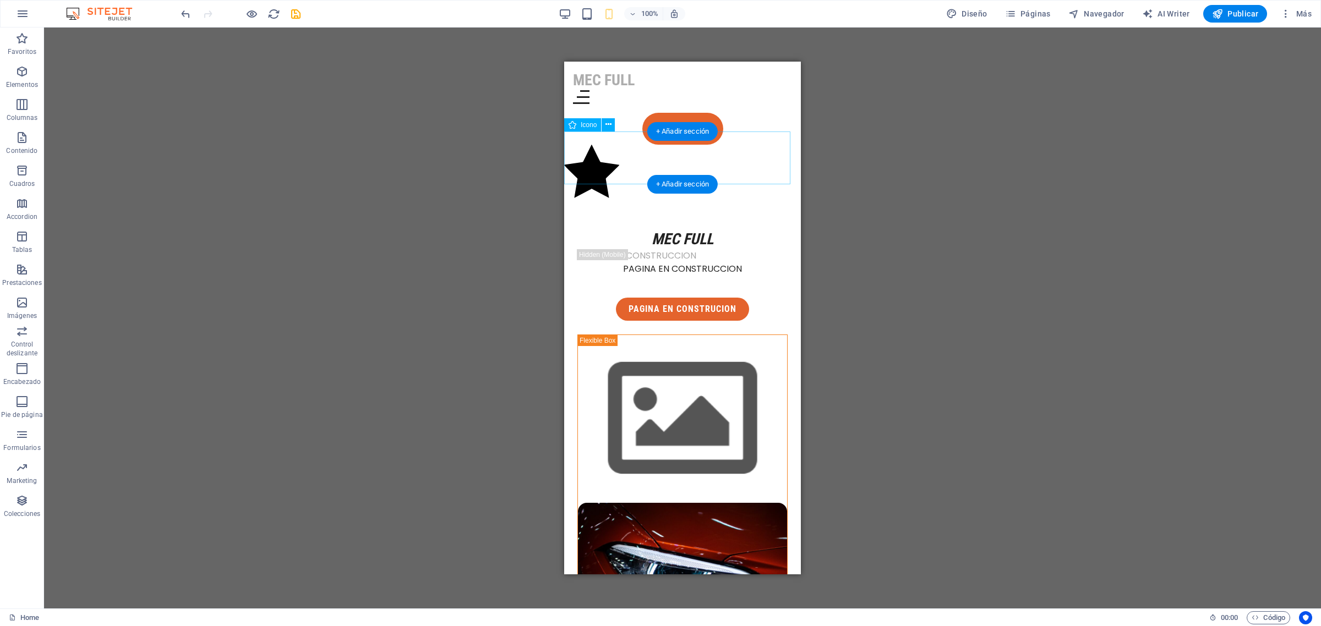
click at [595, 150] on figure at bounding box center [682, 173] width 237 height 57
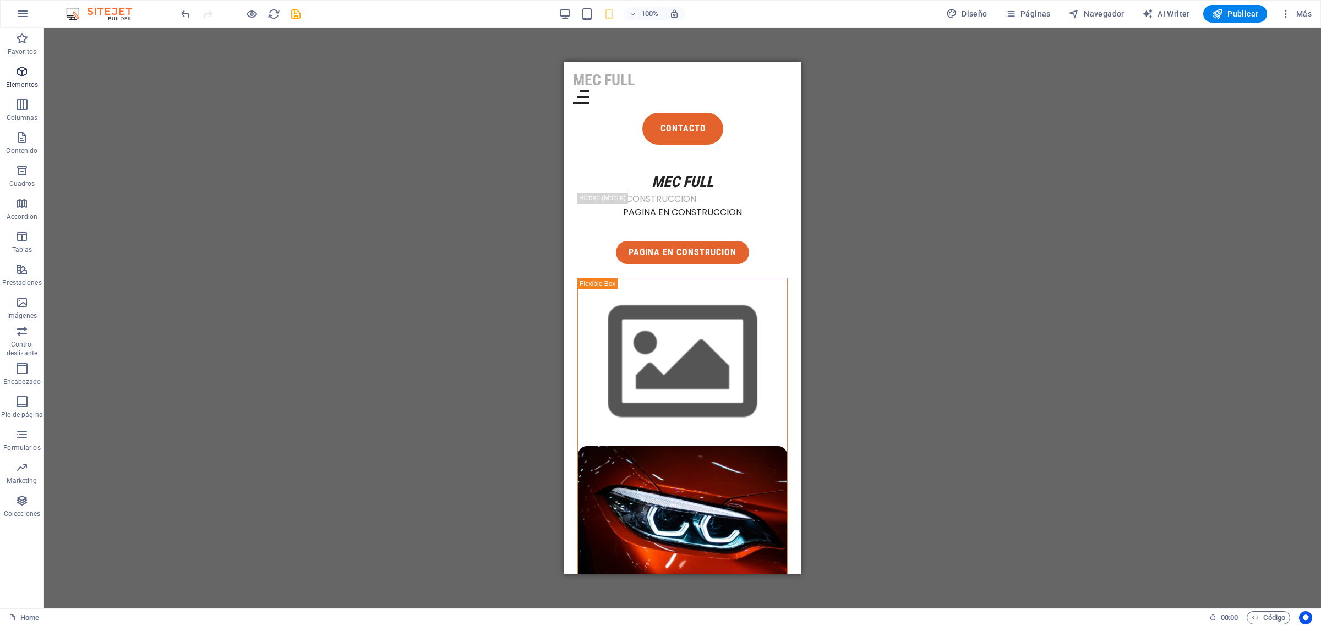
click at [18, 72] on icon "button" at bounding box center [21, 71] width 13 height 13
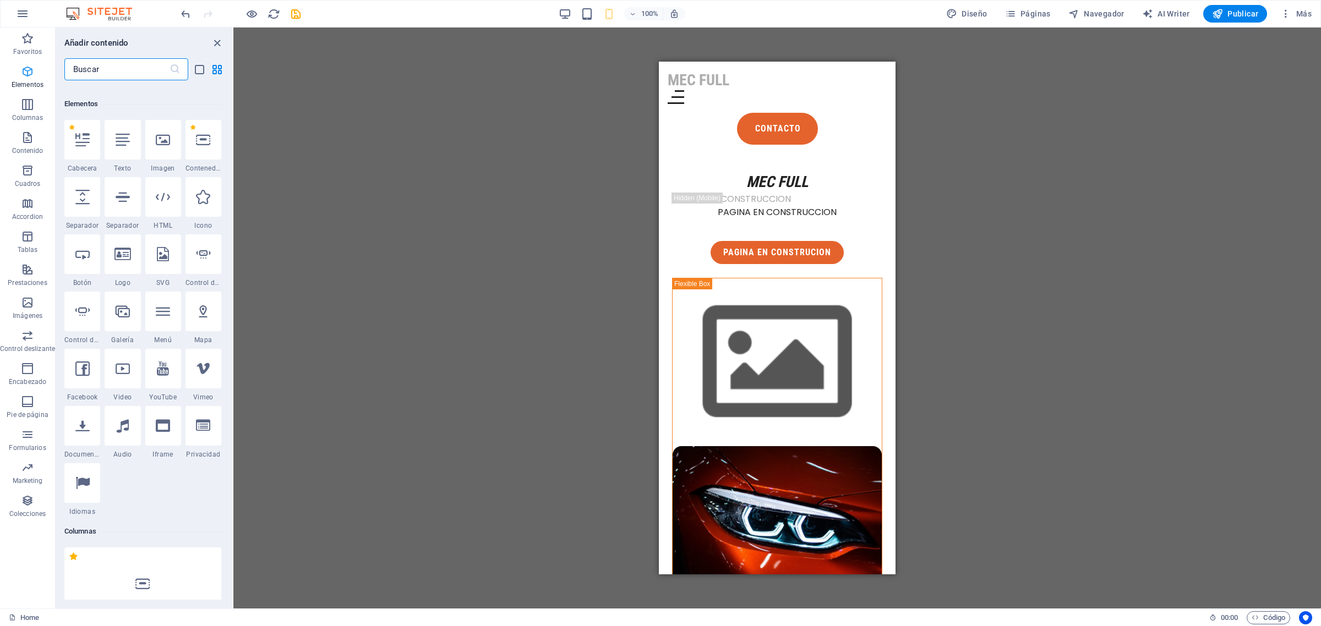
scroll to position [207, 0]
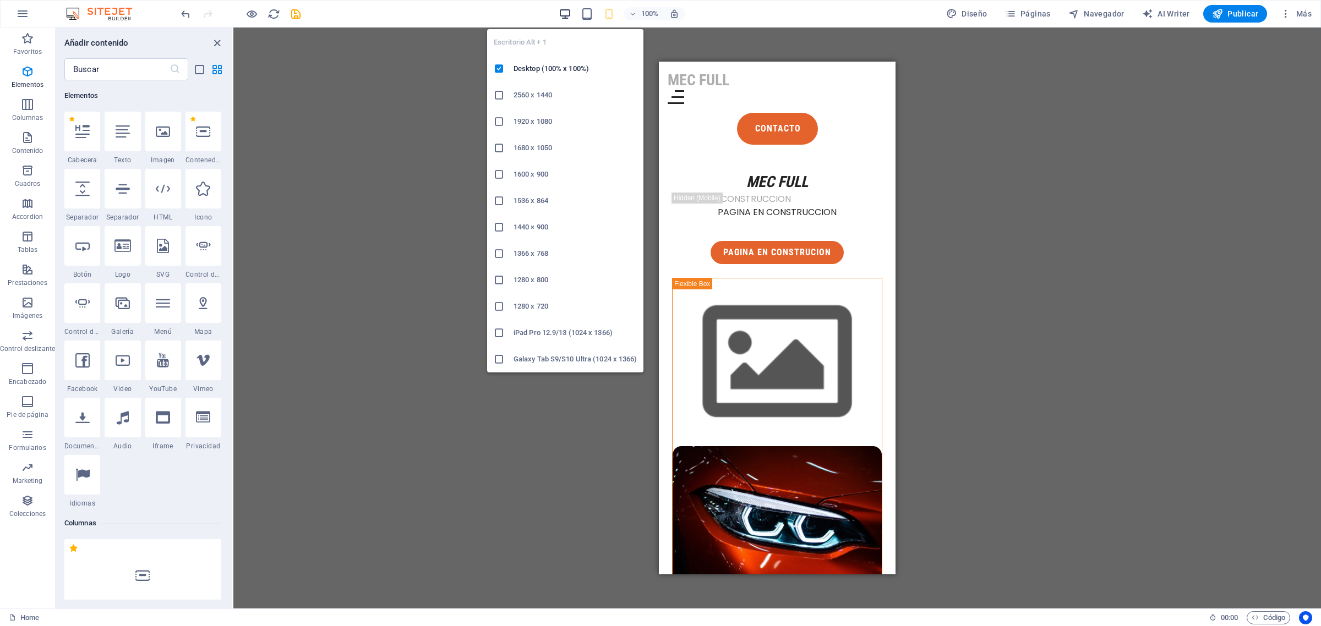
click at [567, 14] on icon "button" at bounding box center [565, 14] width 13 height 13
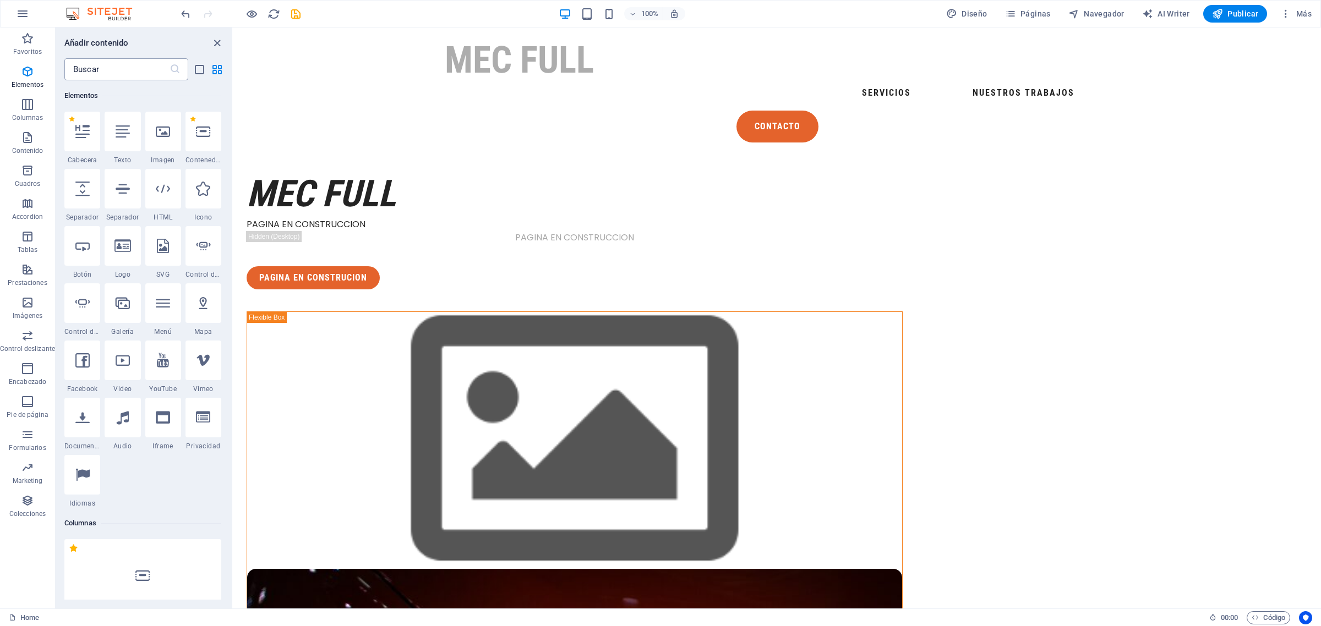
click at [141, 66] on input "text" at bounding box center [116, 69] width 105 height 22
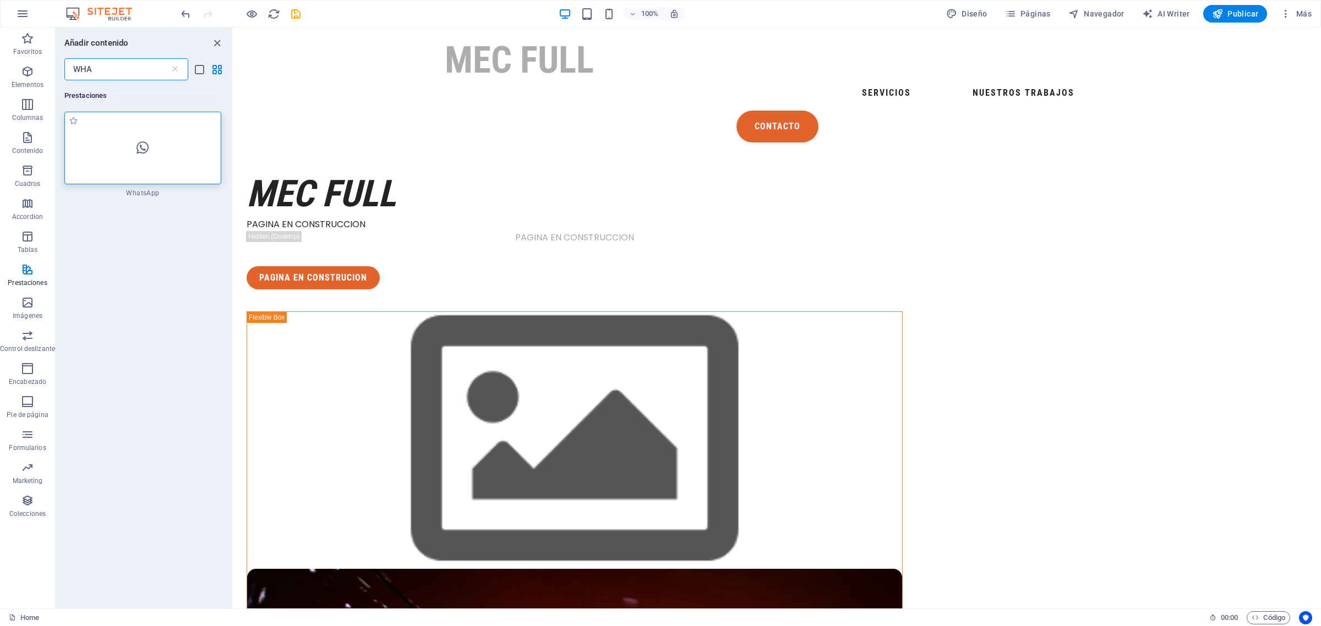
type input "WHA"
click at [128, 141] on div at bounding box center [142, 148] width 157 height 73
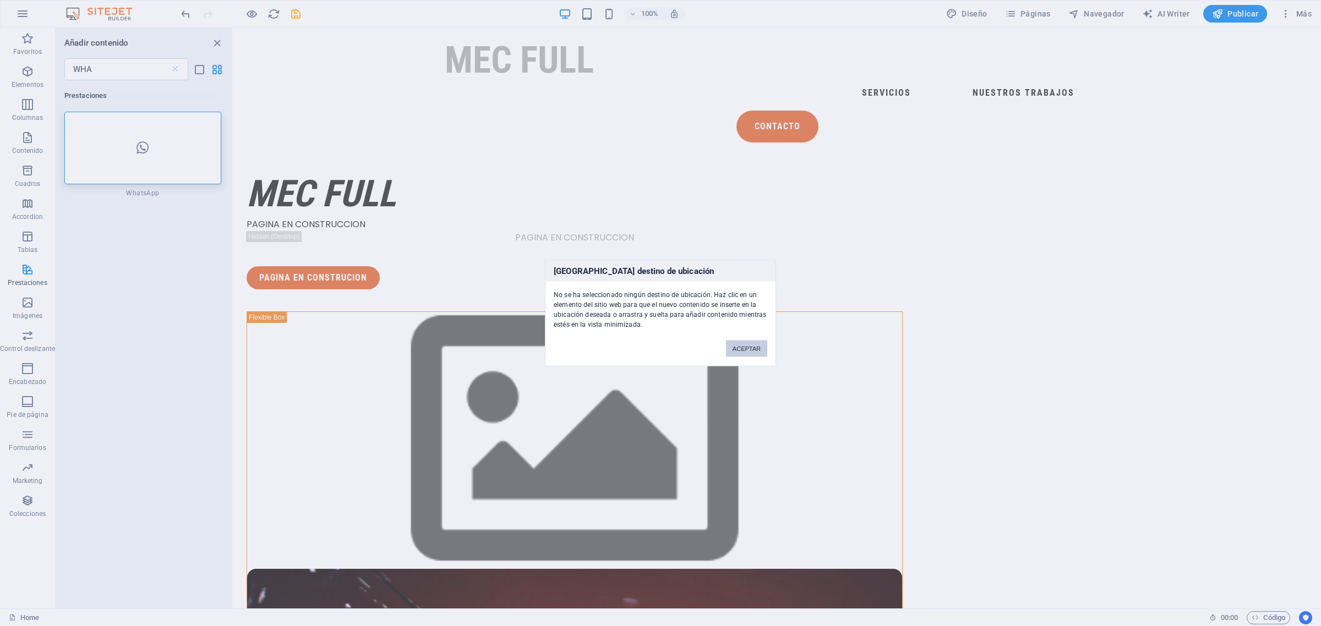
click at [736, 345] on button "ACEPTAR" at bounding box center [746, 349] width 41 height 17
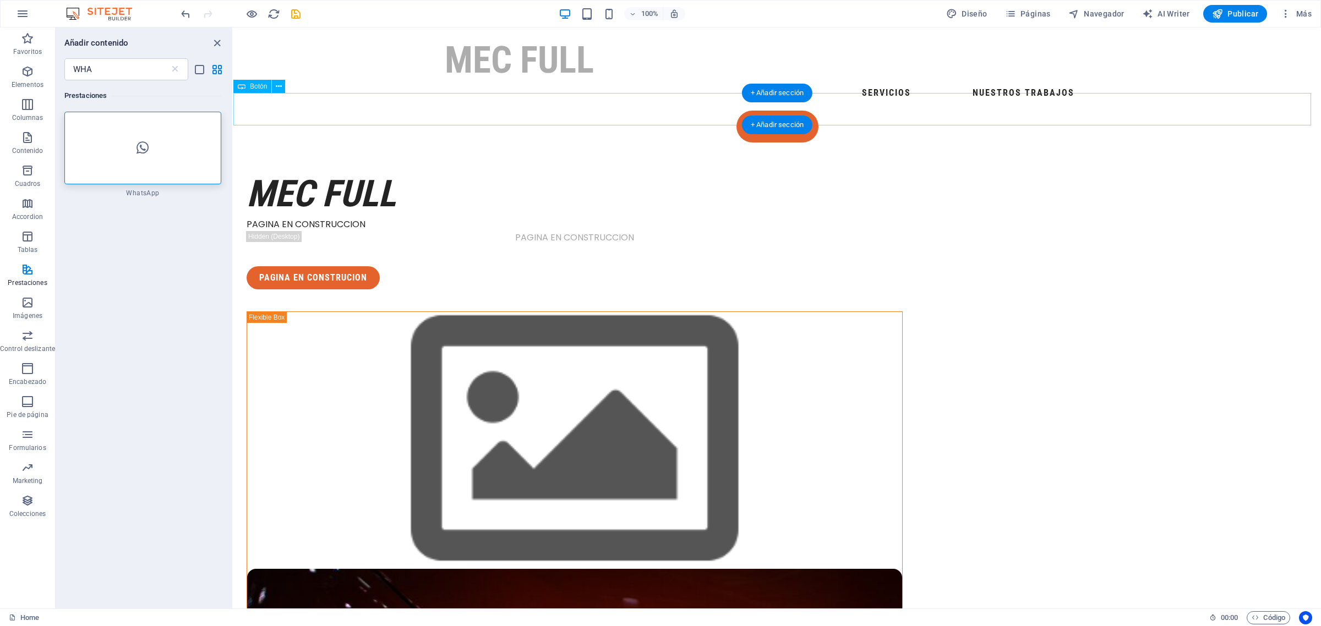
click at [882, 111] on div "contacto" at bounding box center [776, 127] width 1087 height 32
click at [154, 146] on div at bounding box center [142, 148] width 157 height 73
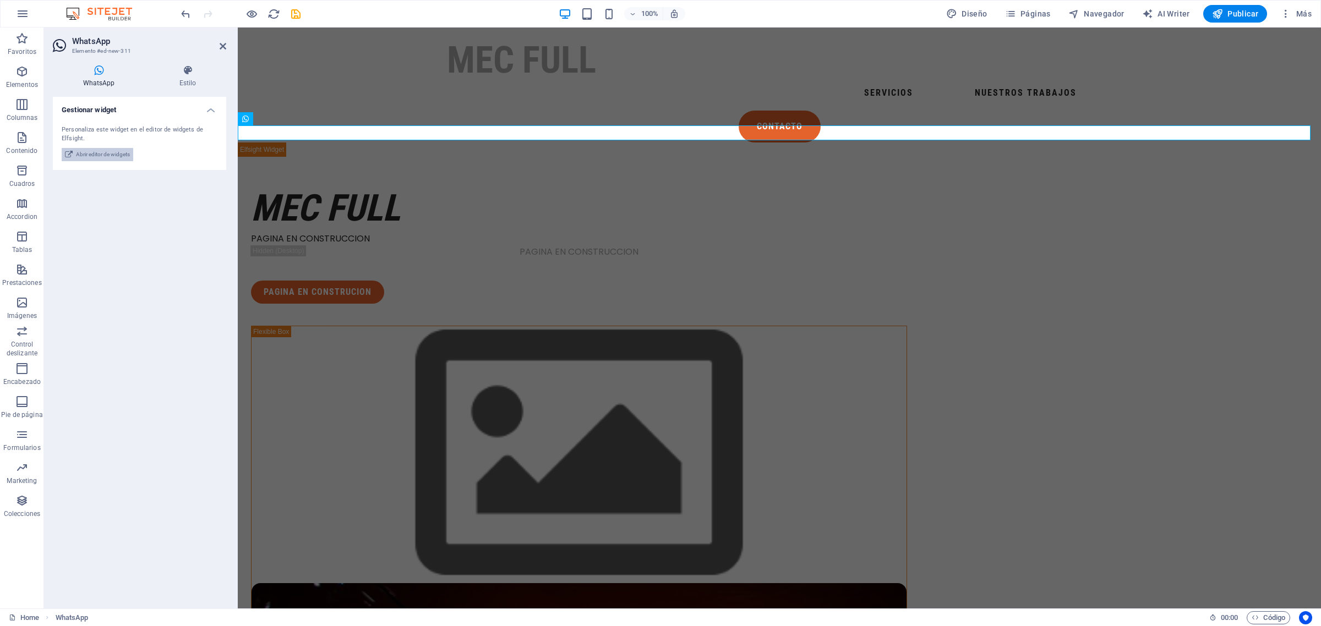
click at [94, 149] on span "Abrir editor de widgets" at bounding box center [103, 154] width 54 height 13
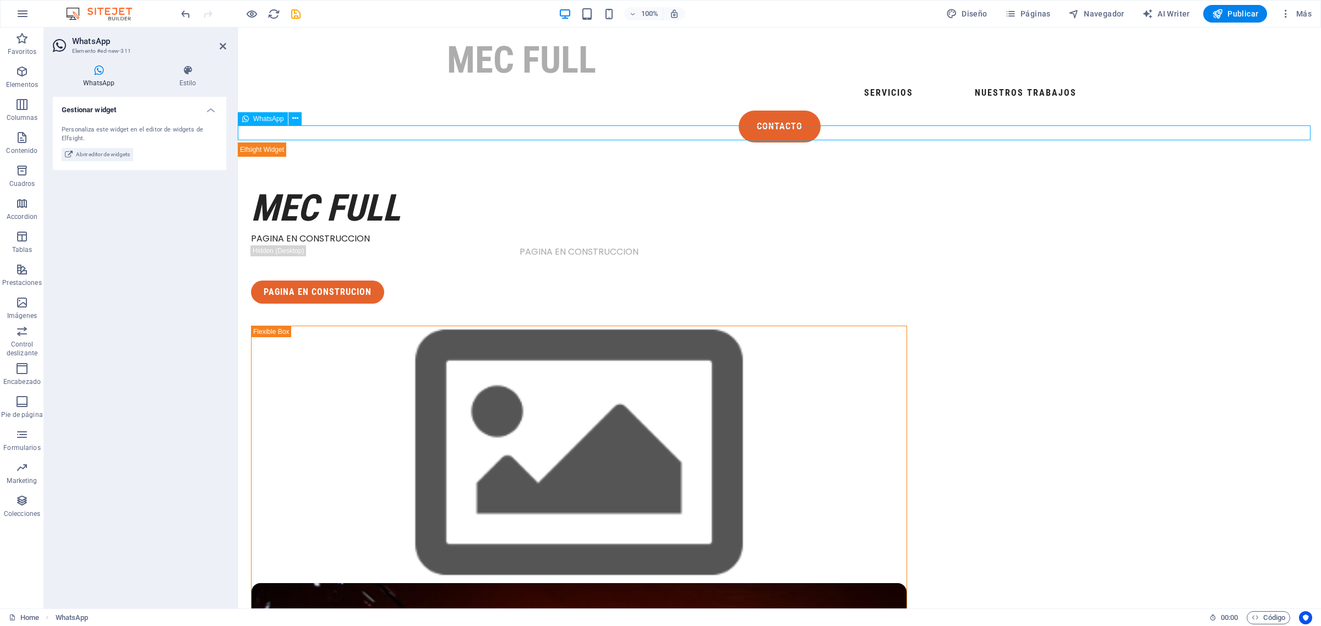
drag, startPoint x: 365, startPoint y: 132, endPoint x: 406, endPoint y: 134, distance: 40.8
click at [406, 143] on div at bounding box center [779, 150] width 1083 height 14
drag, startPoint x: 263, startPoint y: 132, endPoint x: 346, endPoint y: 133, distance: 82.5
click at [346, 143] on div at bounding box center [779, 150] width 1083 height 14
click at [267, 119] on span "WhatsApp" at bounding box center [268, 119] width 30 height 7
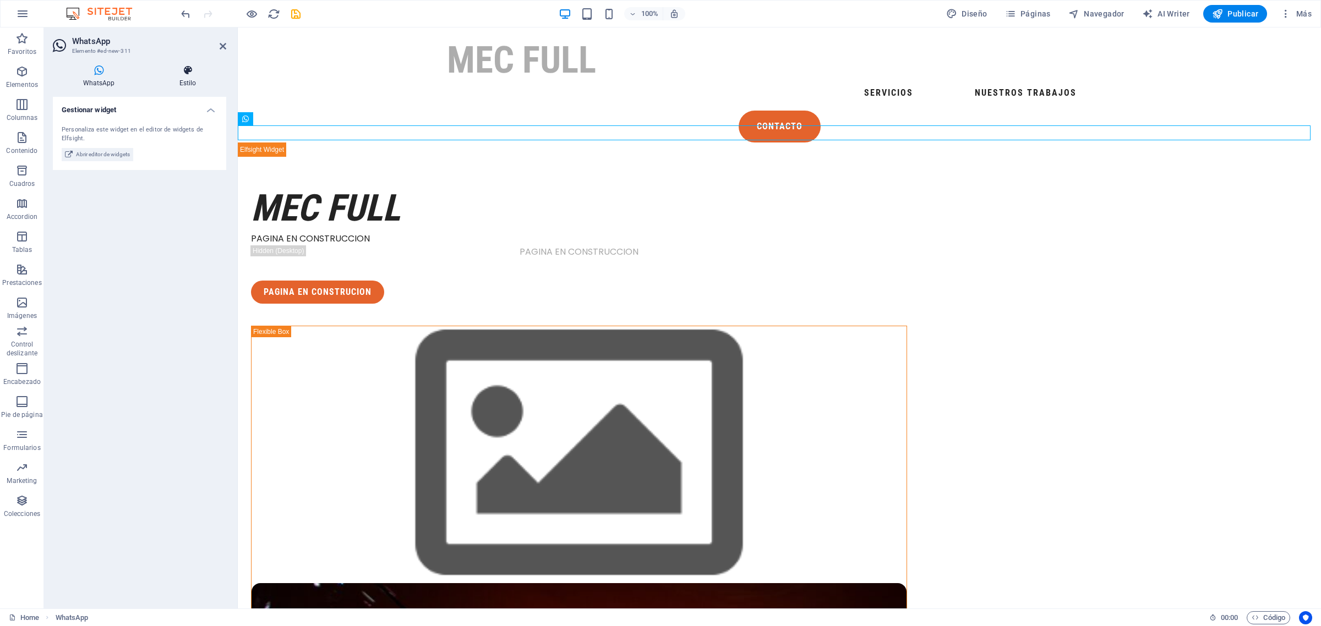
click at [180, 80] on h4 "Estilo" at bounding box center [187, 76] width 77 height 23
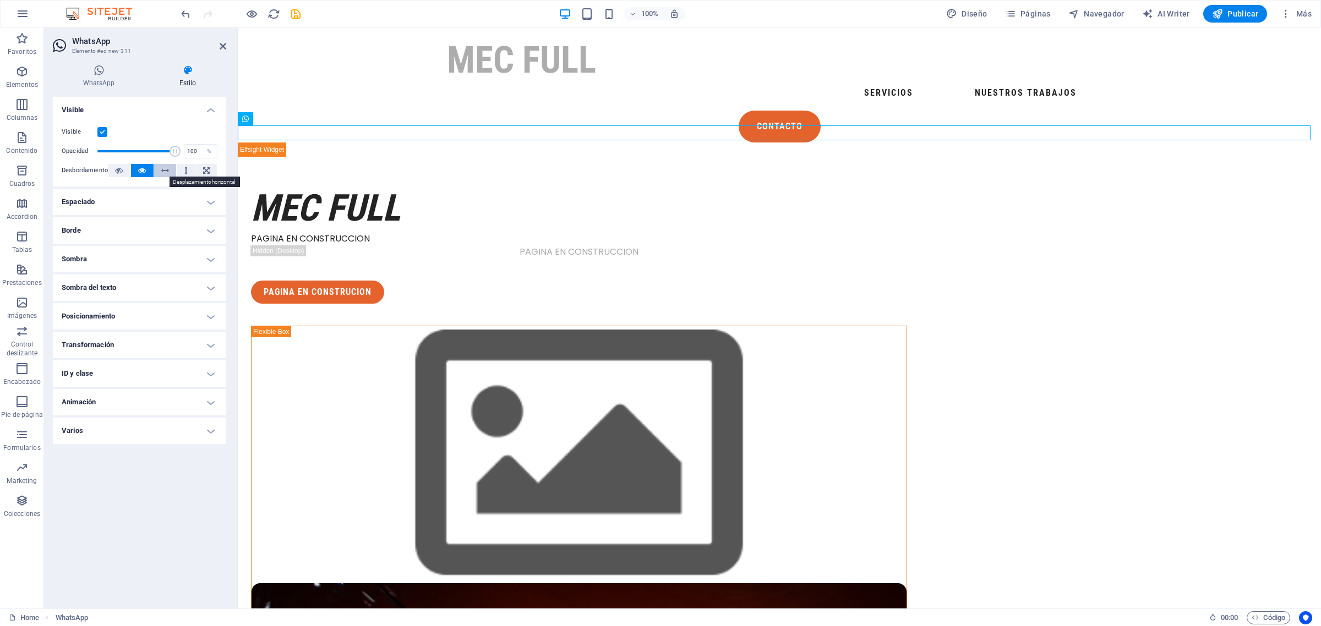
click at [162, 167] on icon at bounding box center [165, 170] width 8 height 13
click at [139, 168] on icon at bounding box center [142, 170] width 8 height 13
click at [123, 168] on button at bounding box center [119, 170] width 23 height 13
click at [142, 169] on icon at bounding box center [142, 170] width 8 height 13
click at [178, 205] on h4 "Espaciado" at bounding box center [139, 202] width 173 height 26
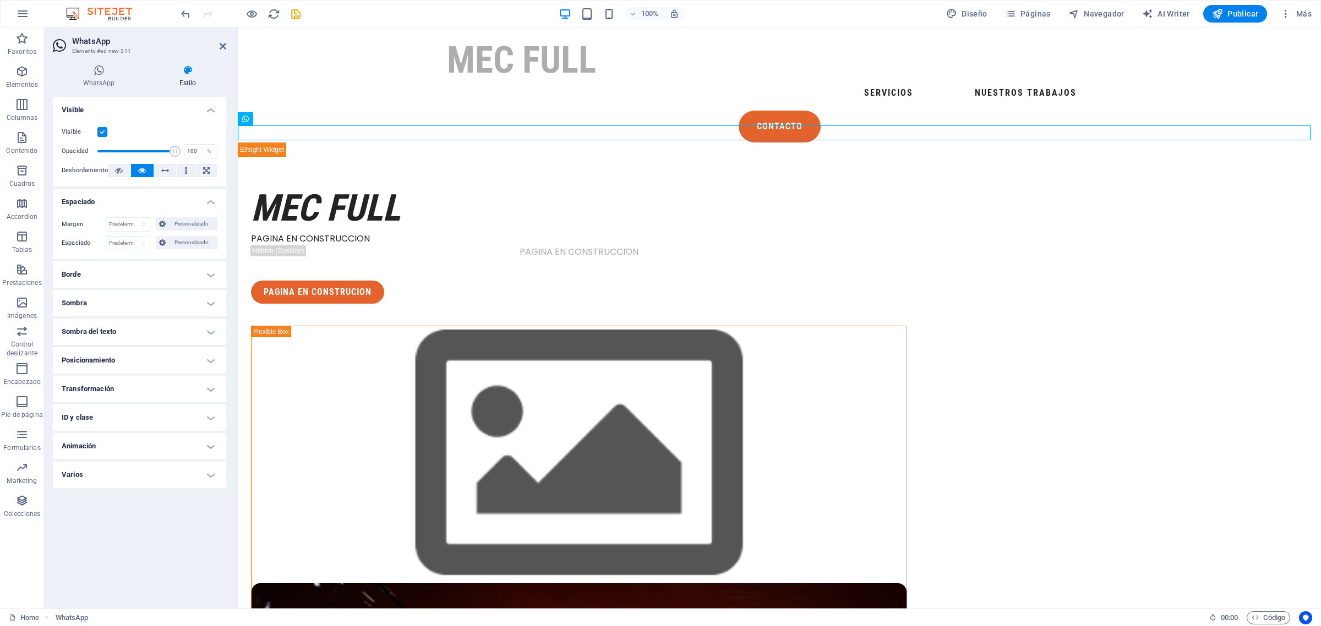
click at [136, 271] on h4 "Borde" at bounding box center [139, 274] width 173 height 26
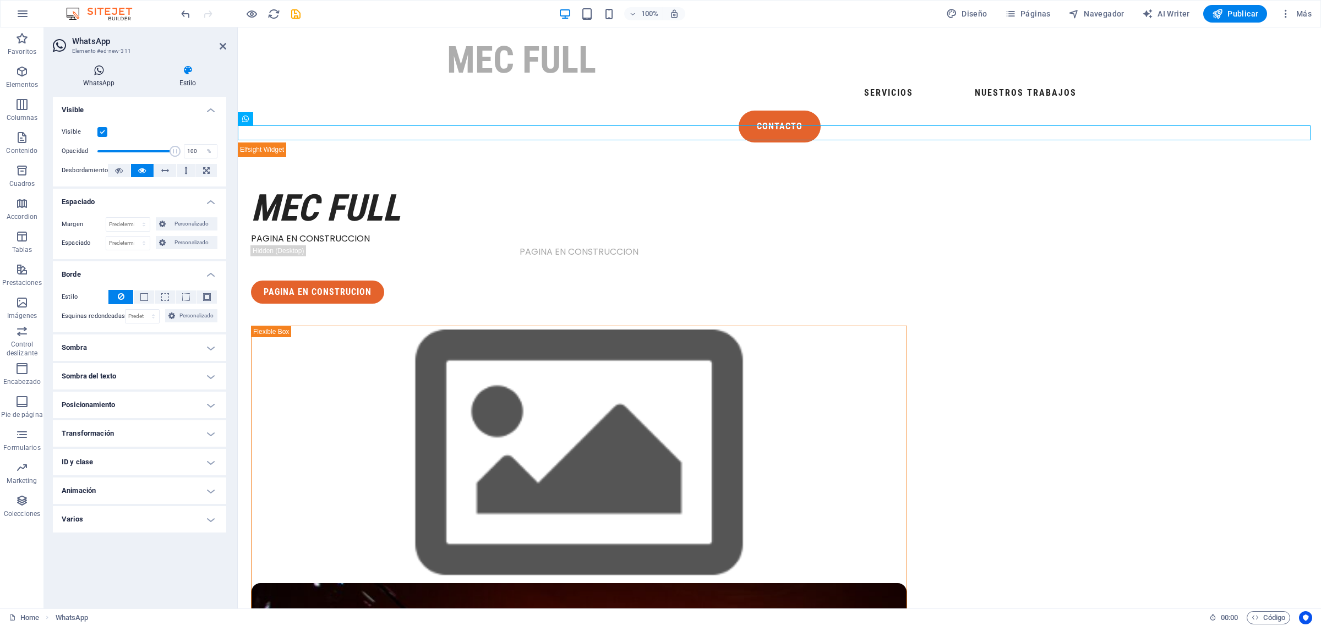
click at [88, 75] on h4 "WhatsApp" at bounding box center [101, 76] width 96 height 23
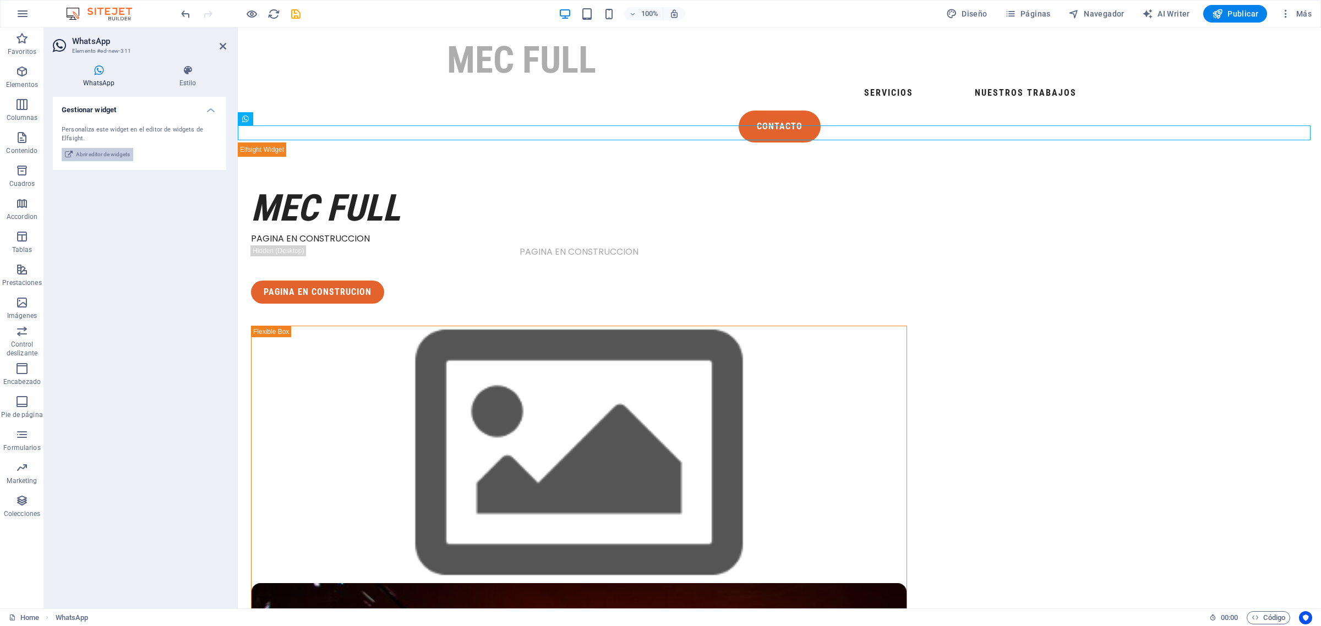
click at [103, 155] on span "Abrir editor de widgets" at bounding box center [103, 154] width 54 height 13
click at [396, 143] on div at bounding box center [779, 150] width 1083 height 14
click at [388, 143] on div at bounding box center [779, 150] width 1083 height 14
click at [270, 143] on div at bounding box center [779, 150] width 1083 height 14
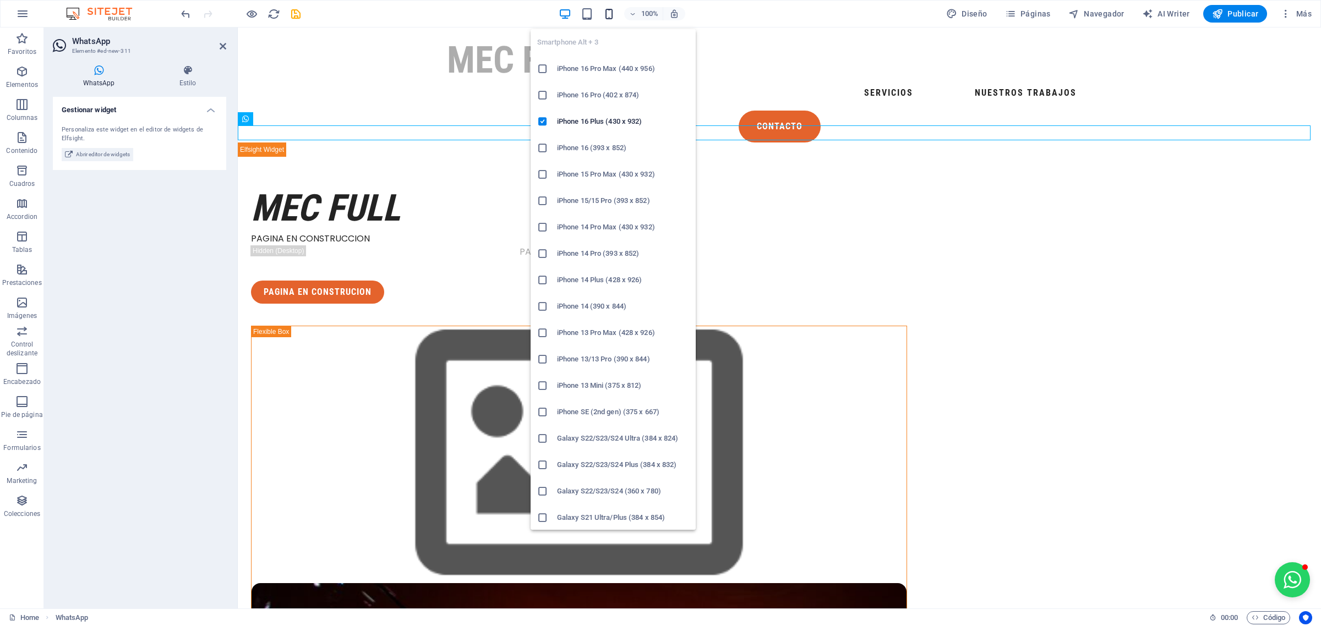
click at [614, 15] on icon "button" at bounding box center [609, 14] width 13 height 13
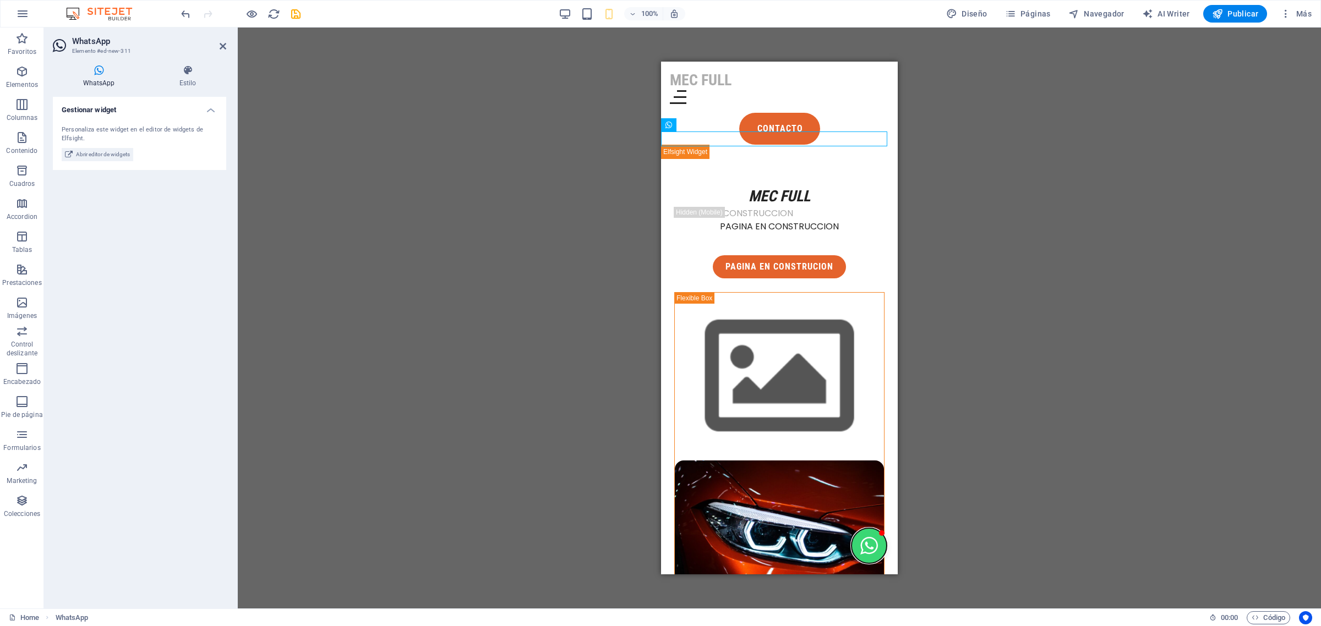
click at [864, 547] on button "Open chat window" at bounding box center [868, 545] width 35 height 35
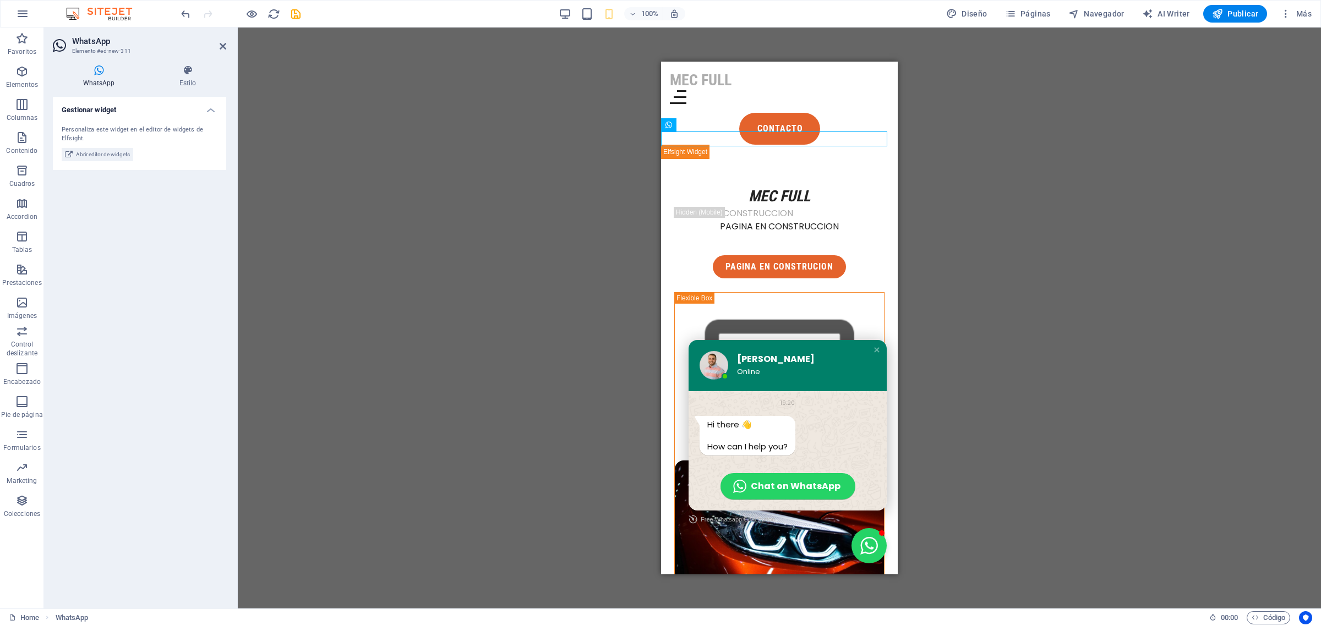
click at [746, 362] on div "John Doe" at bounding box center [802, 359] width 130 height 11
drag, startPoint x: 812, startPoint y: 138, endPoint x: 779, endPoint y: 140, distance: 33.1
click at [779, 145] on div "Panel only seen by widget owner Edit widget Views 0% Share 🔥" at bounding box center [779, 152] width 237 height 14
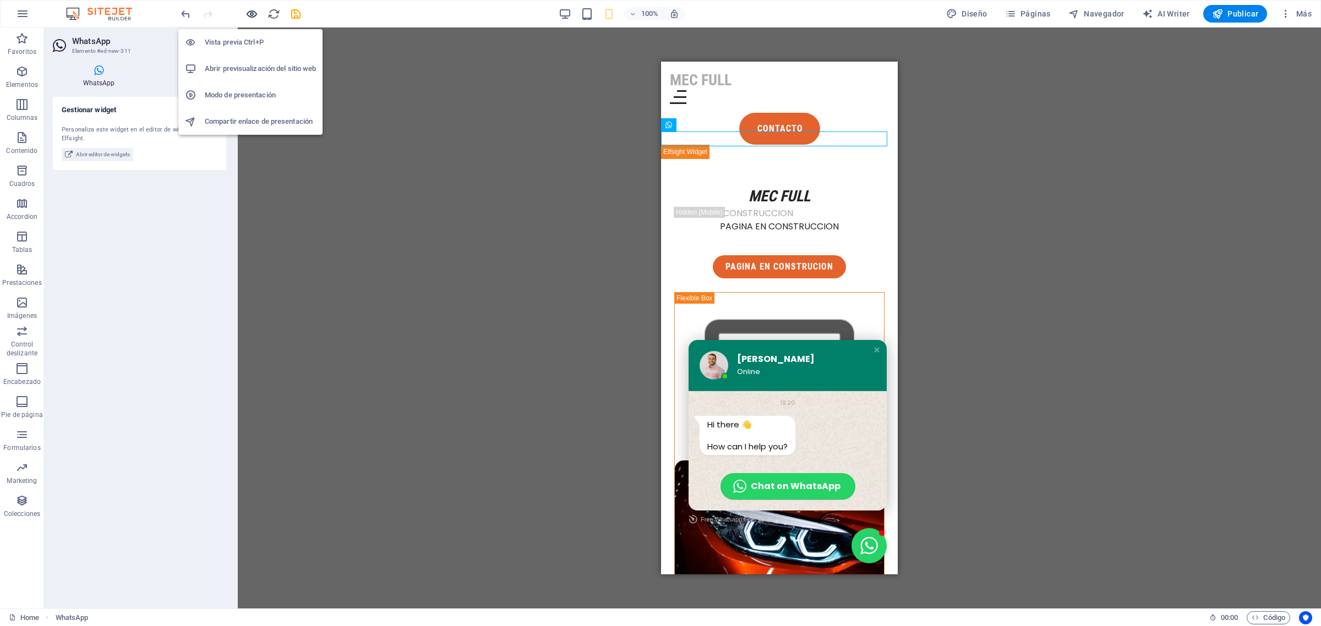
click at [248, 18] on icon "button" at bounding box center [251, 14] width 13 height 13
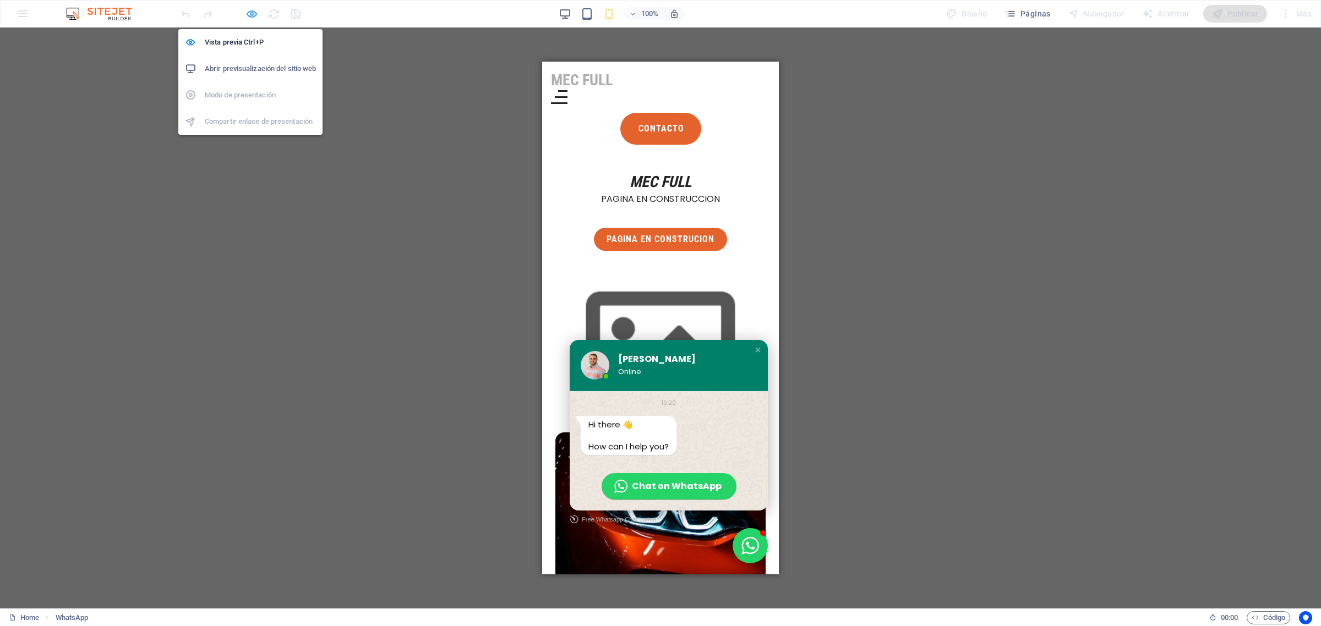
click at [248, 18] on icon "button" at bounding box center [251, 14] width 13 height 13
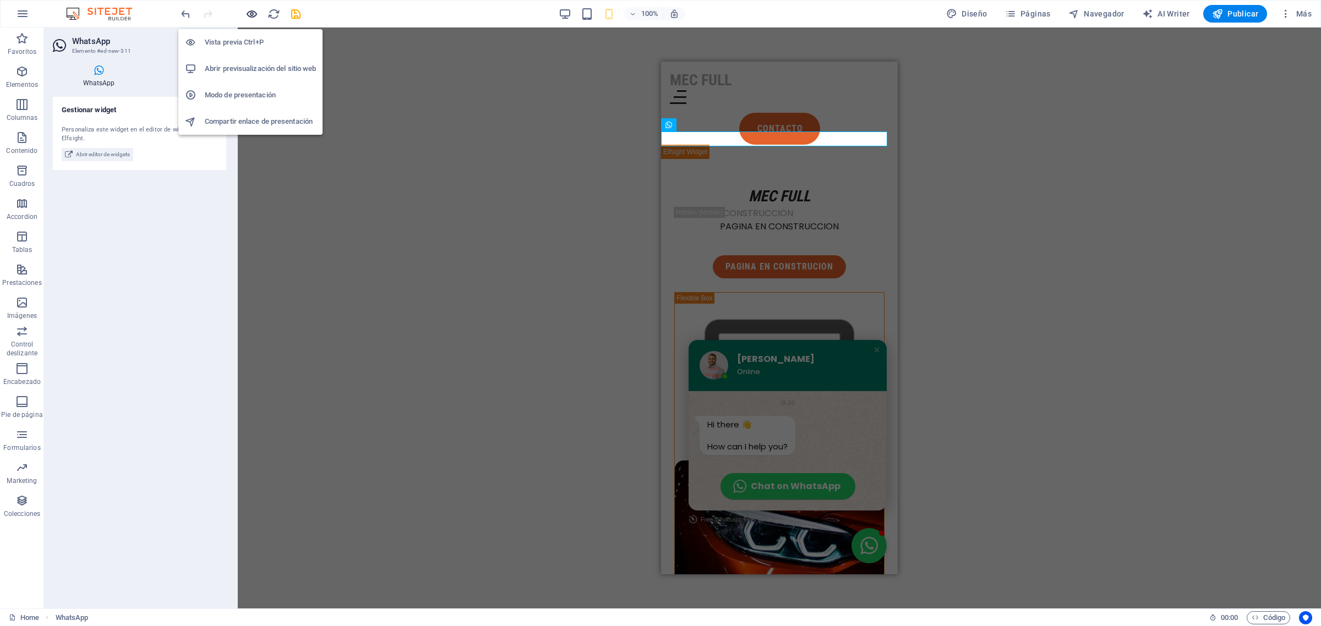
click at [248, 18] on icon "button" at bounding box center [251, 14] width 13 height 13
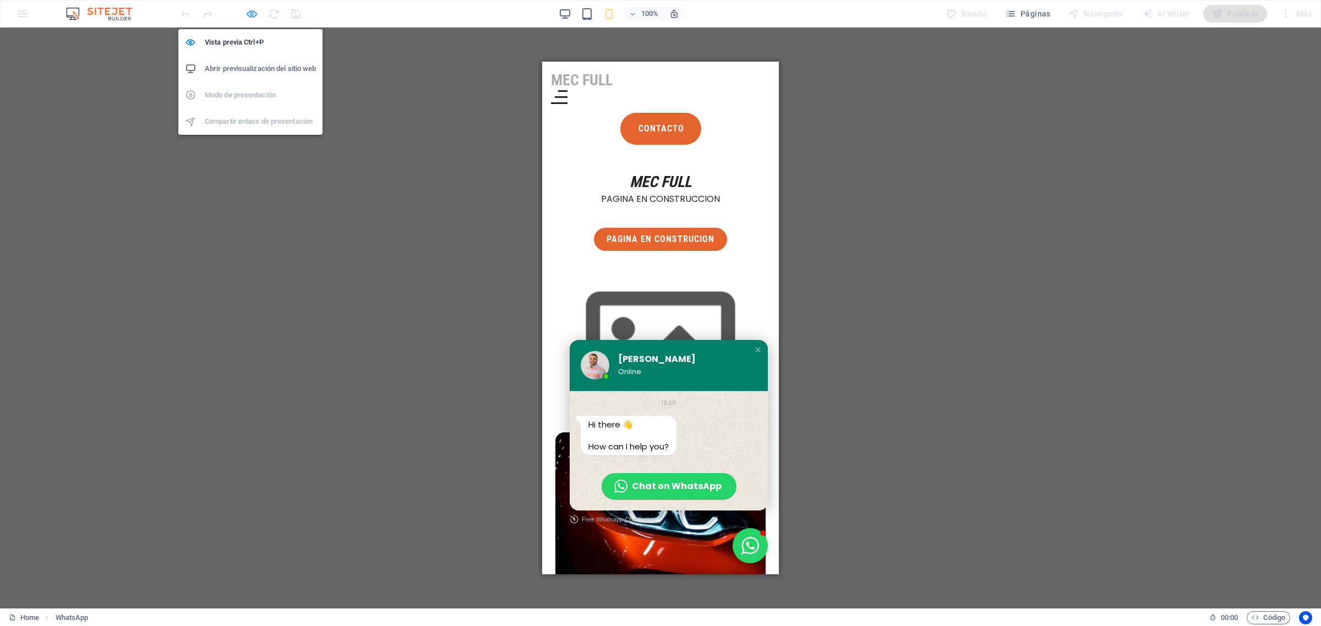
click at [248, 18] on icon "button" at bounding box center [251, 14] width 13 height 13
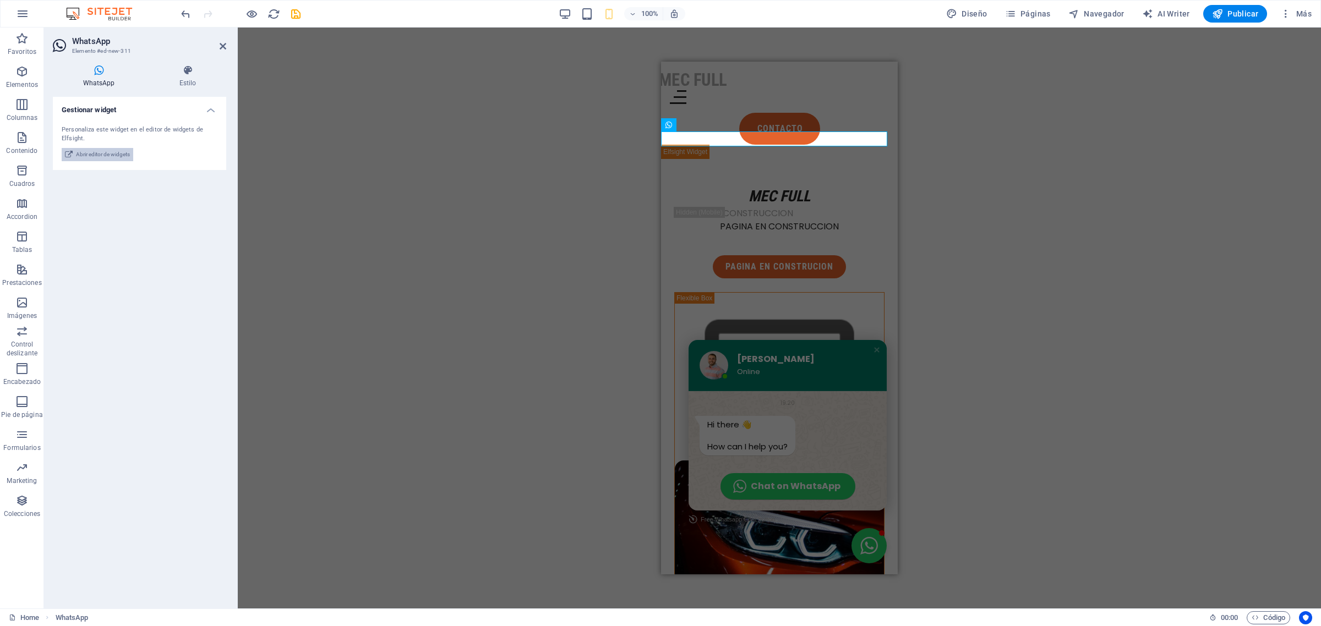
click at [111, 150] on span "Abrir editor de widgets" at bounding box center [103, 154] width 54 height 13
click at [543, 226] on div "H1 Columnas desiguales Contenedor Botón Barra de menús Contenedor Botón Imagen …" at bounding box center [779, 318] width 1083 height 581
click at [817, 409] on div "19:20" at bounding box center [787, 403] width 176 height 13
click at [488, 165] on div "H1 Columnas desiguales Contenedor Botón Barra de menús Contenedor Botón Contene…" at bounding box center [779, 318] width 1083 height 581
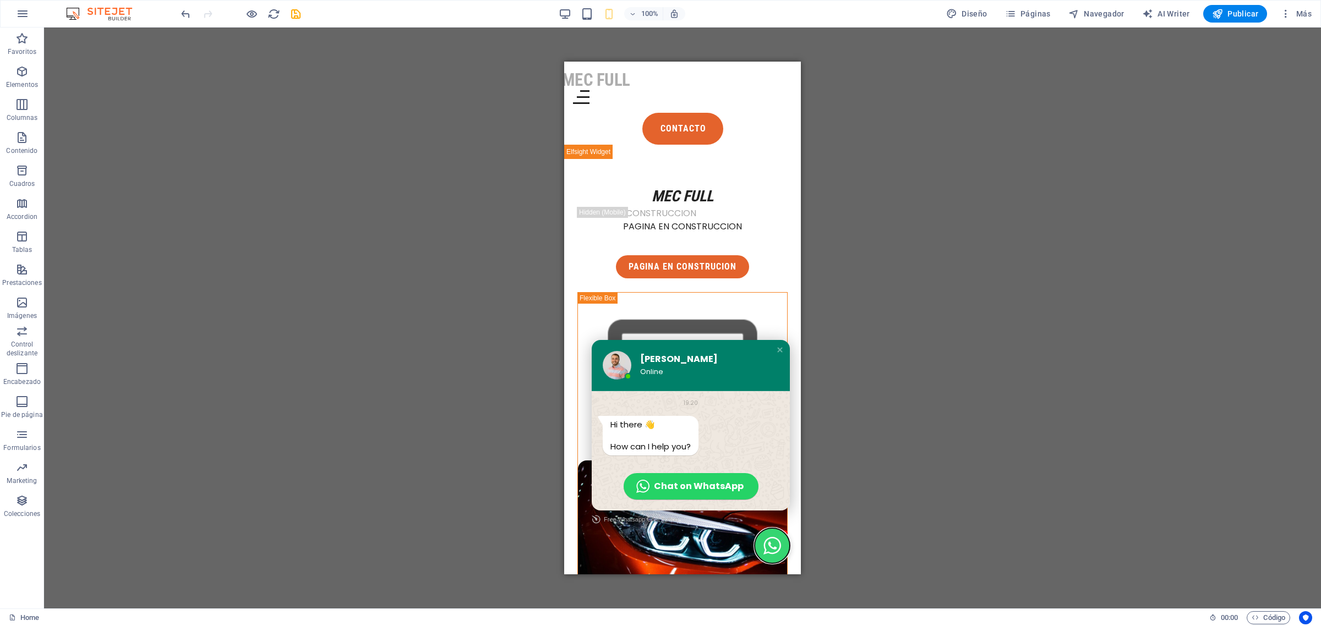
click at [764, 544] on button "Open chat window" at bounding box center [771, 545] width 35 height 35
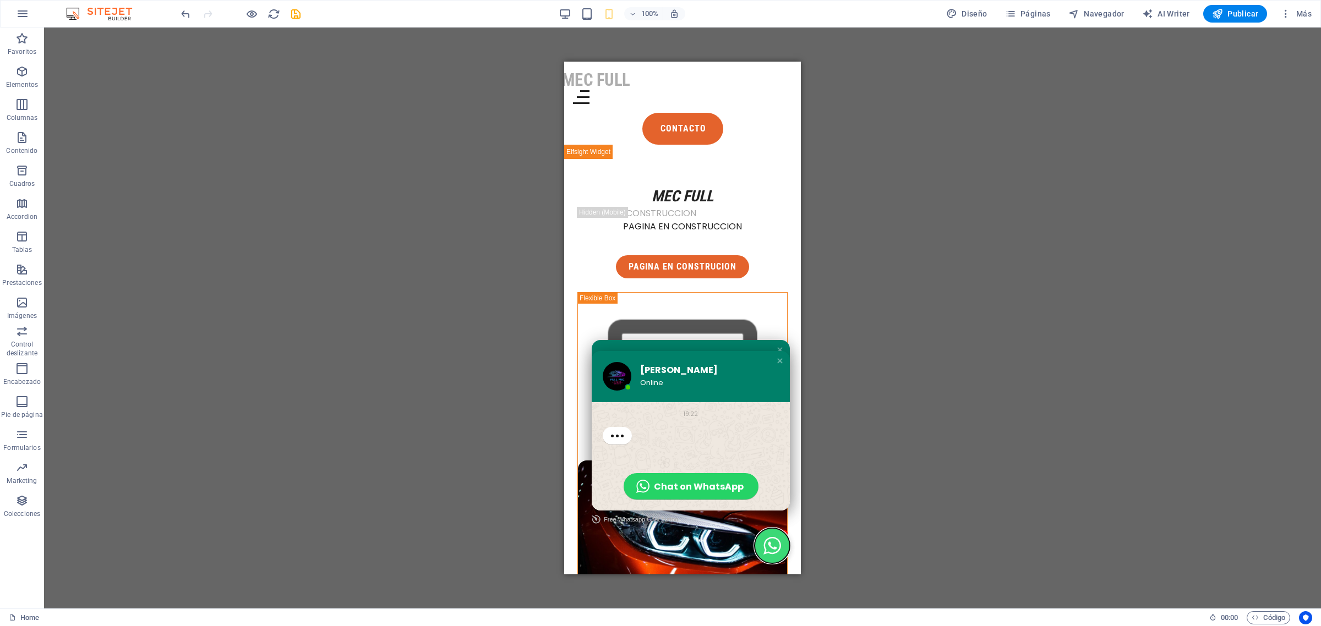
click at [764, 544] on button "Close chat window" at bounding box center [771, 545] width 35 height 35
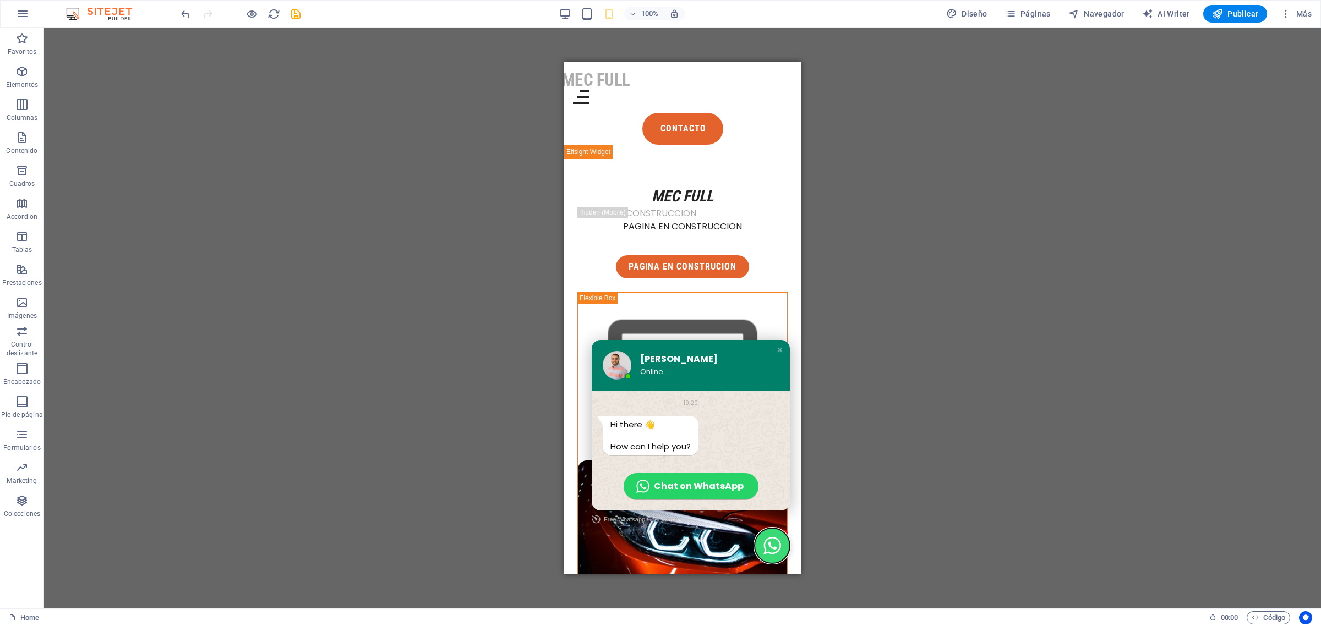
click at [764, 544] on button "Open chat window" at bounding box center [771, 545] width 35 height 35
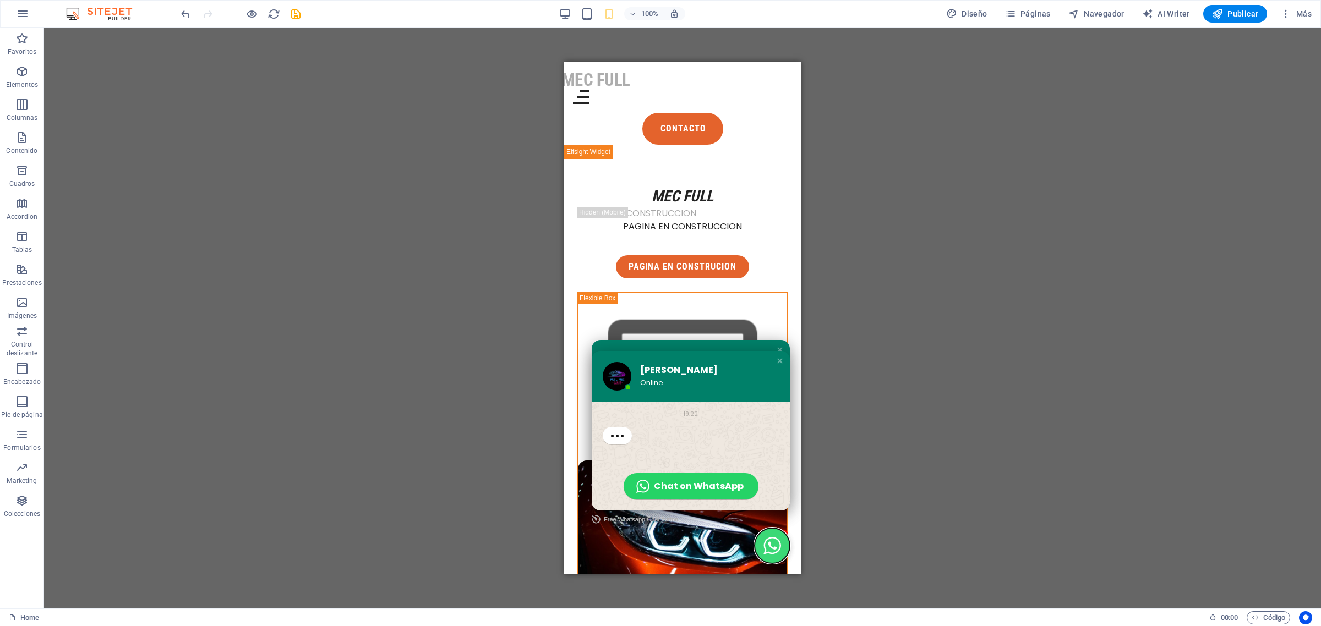
click at [764, 544] on button "Close chat window" at bounding box center [771, 545] width 35 height 35
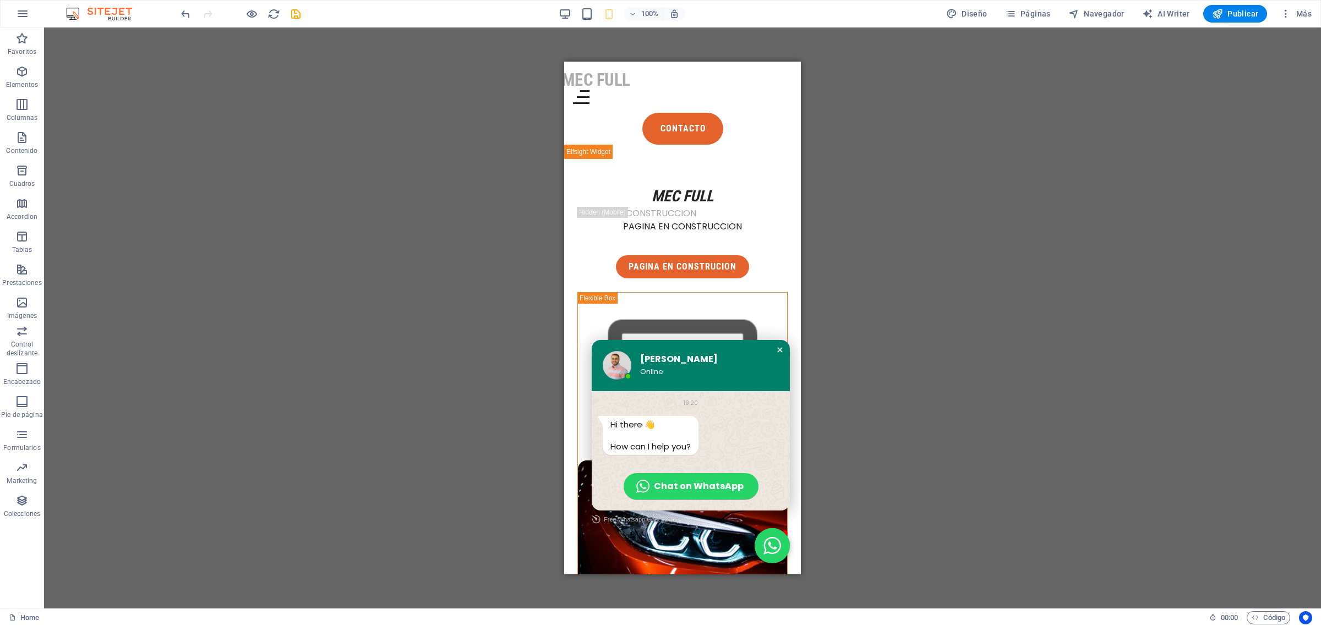
click at [774, 346] on div "Close chat window" at bounding box center [779, 349] width 11 height 11
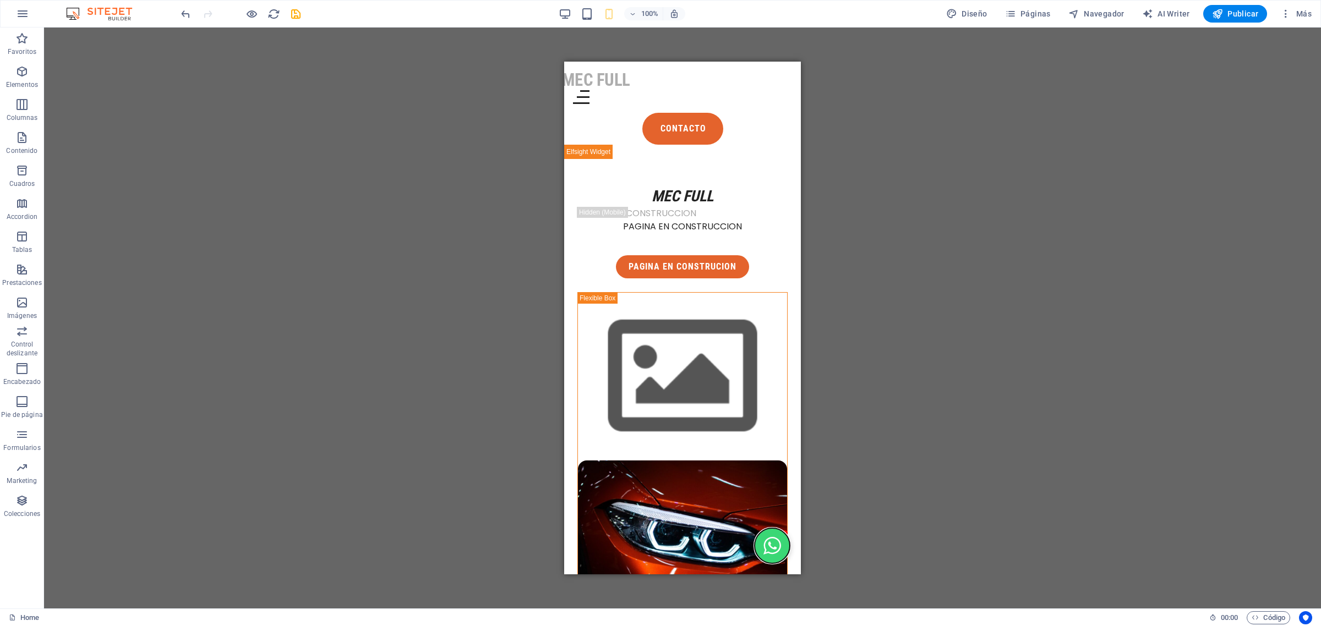
click at [761, 553] on button "Open chat window" at bounding box center [771, 545] width 35 height 35
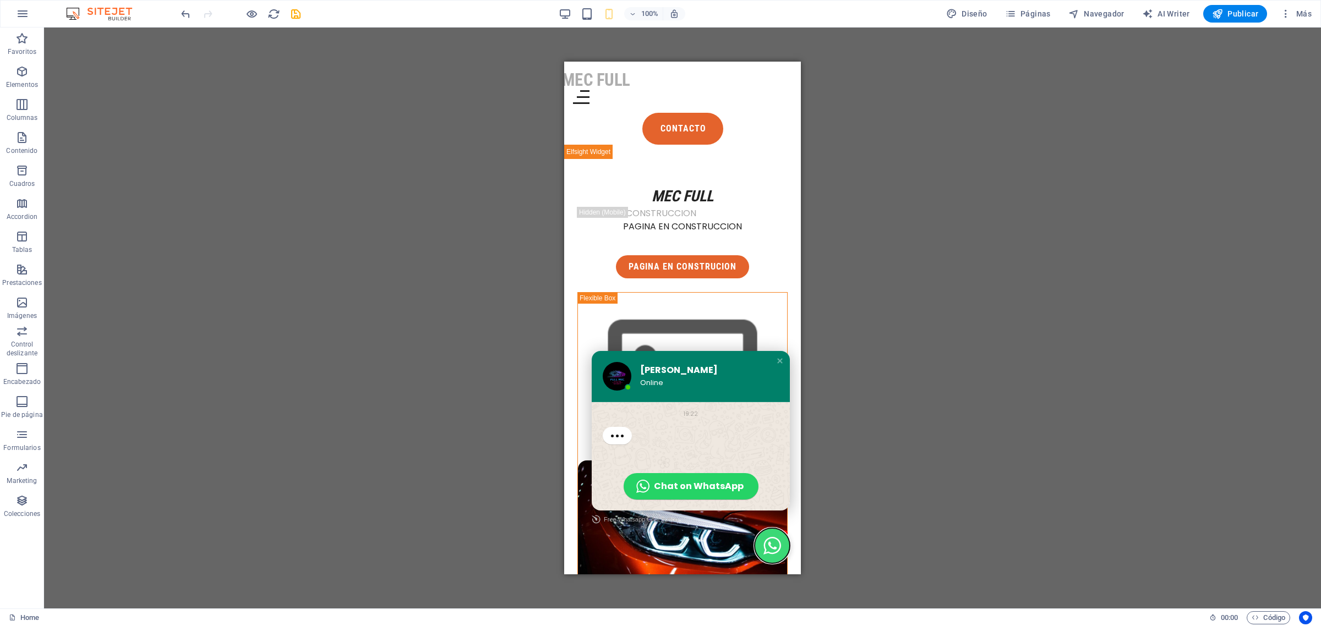
click at [763, 550] on button "Close chat window" at bounding box center [771, 545] width 35 height 35
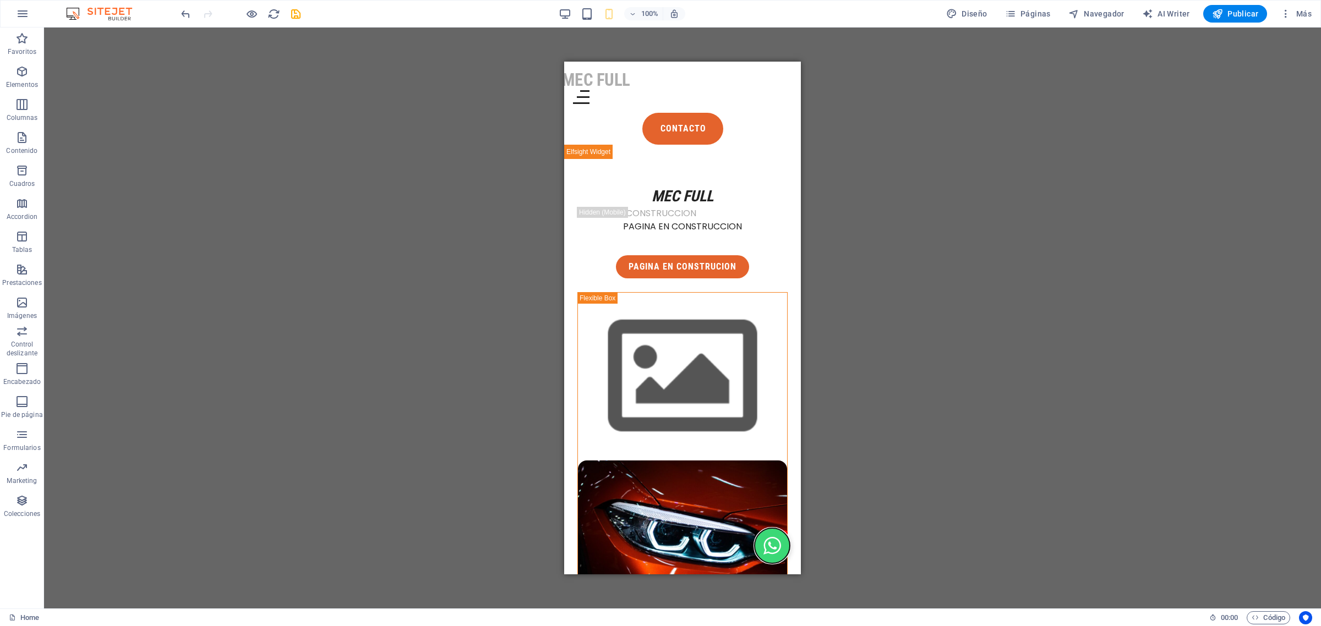
click at [763, 549] on button "Open chat window" at bounding box center [771, 545] width 35 height 35
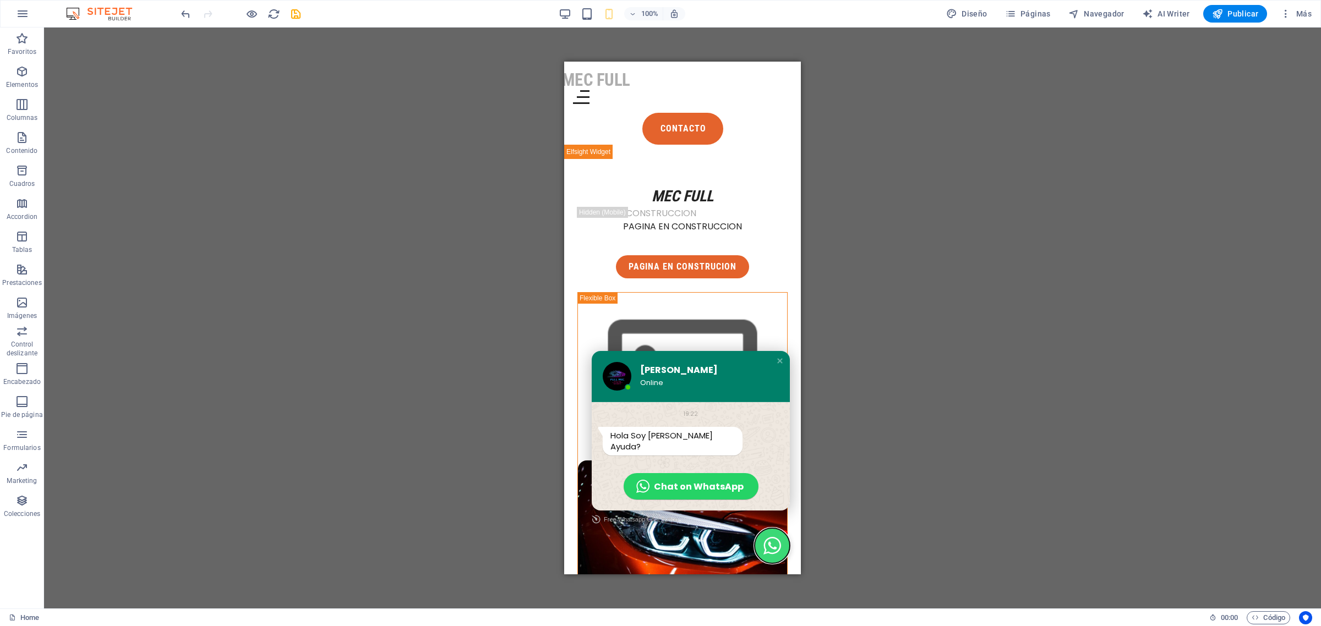
click at [763, 549] on button "Close chat window" at bounding box center [771, 545] width 35 height 35
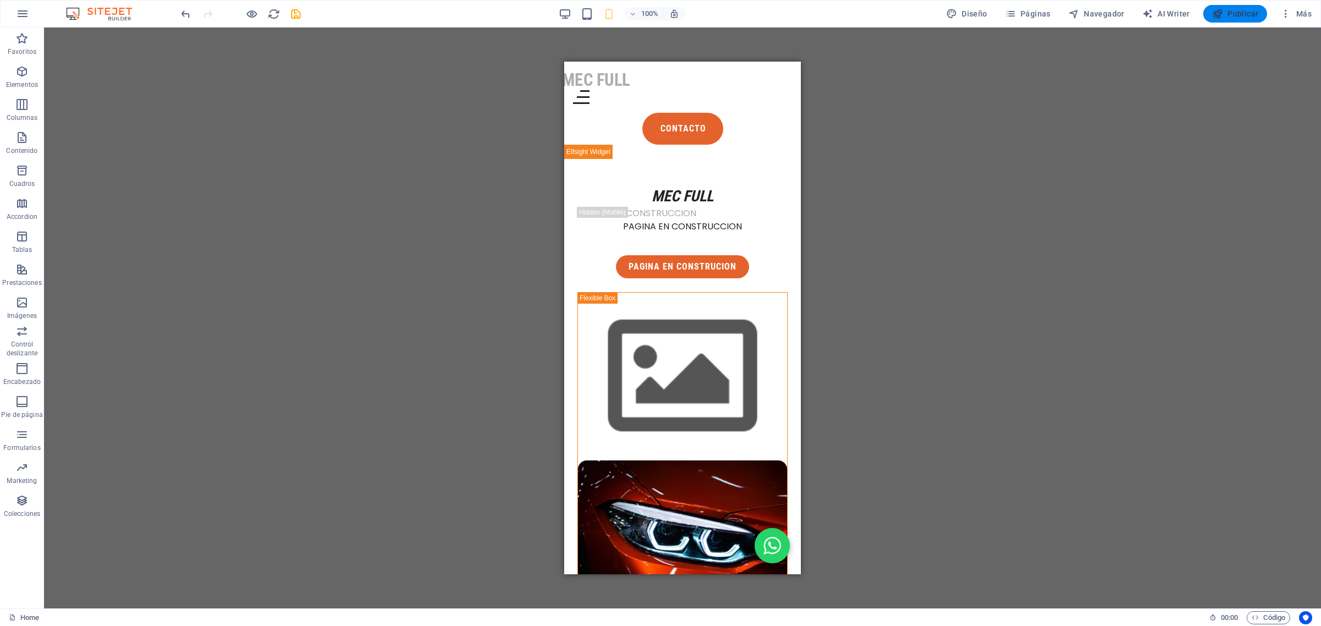
click at [1233, 11] on span "Publicar" at bounding box center [1235, 13] width 47 height 11
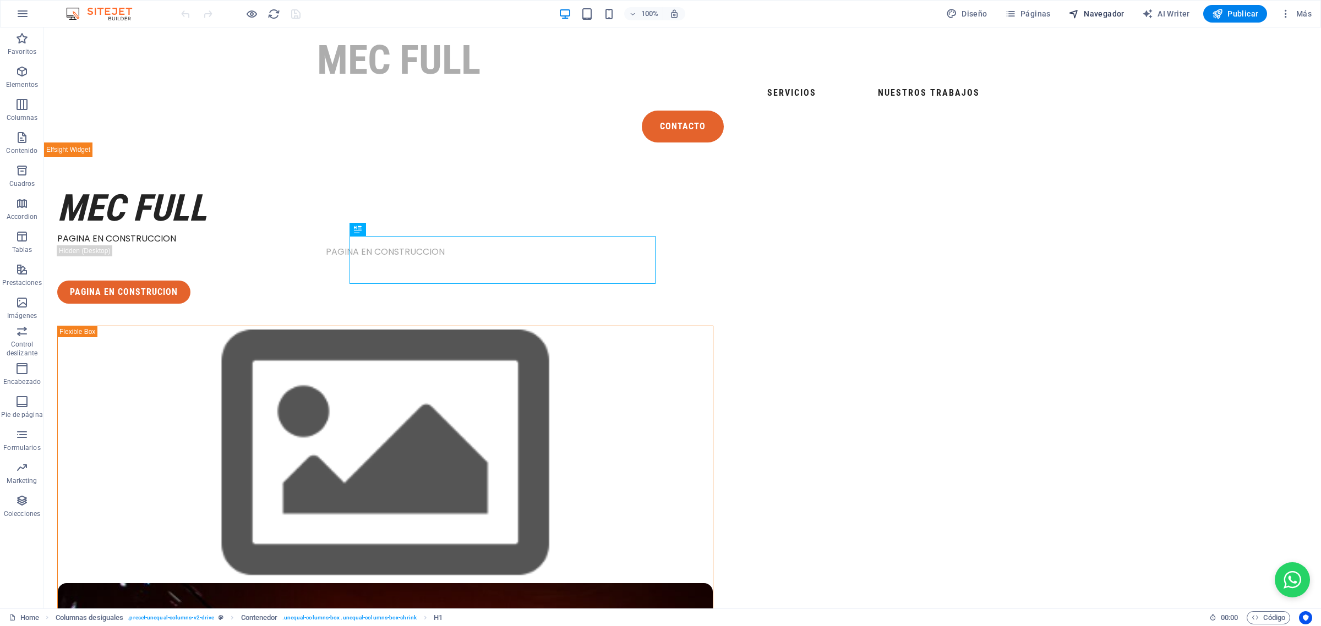
click at [1056, 15] on span "Navegador" at bounding box center [1096, 13] width 56 height 11
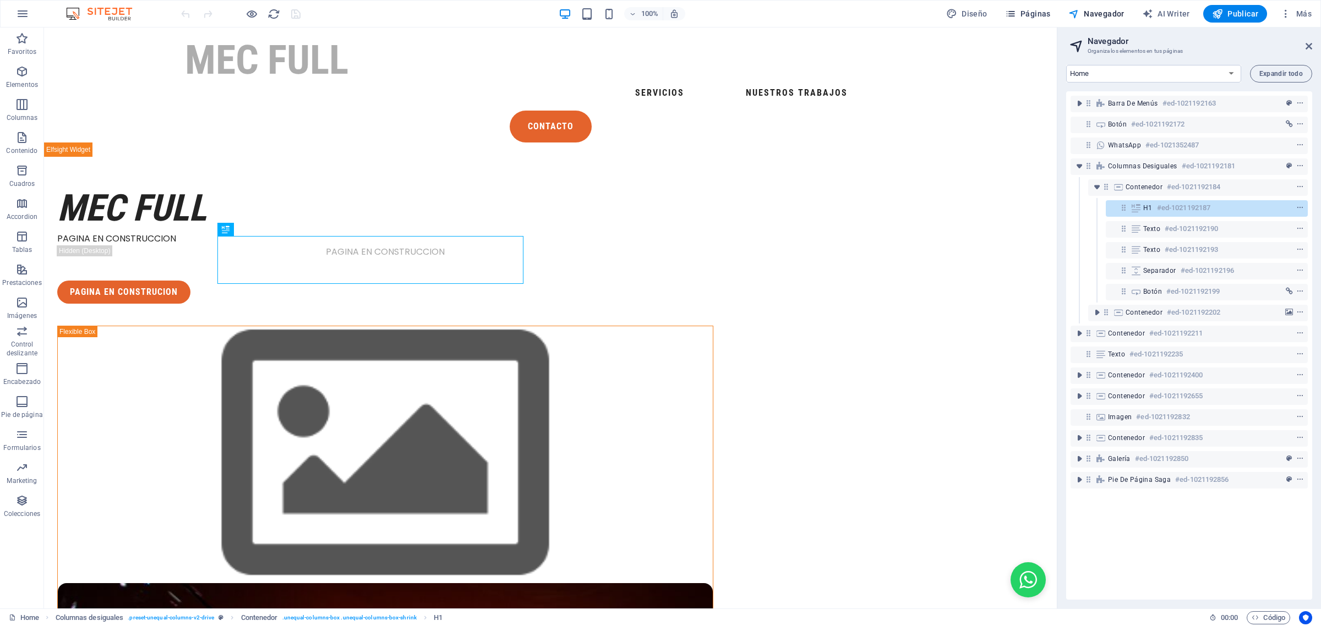
click at [1021, 20] on button "Páginas" at bounding box center [1027, 14] width 54 height 18
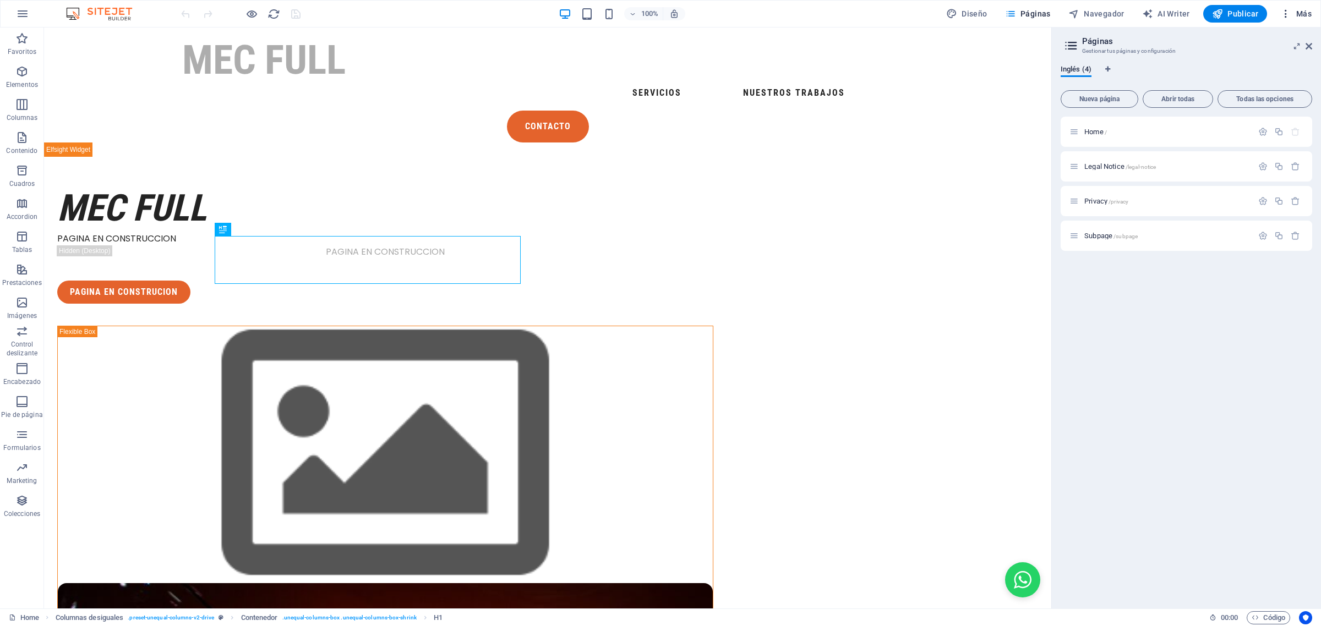
click at [1056, 15] on icon "button" at bounding box center [1285, 13] width 11 height 11
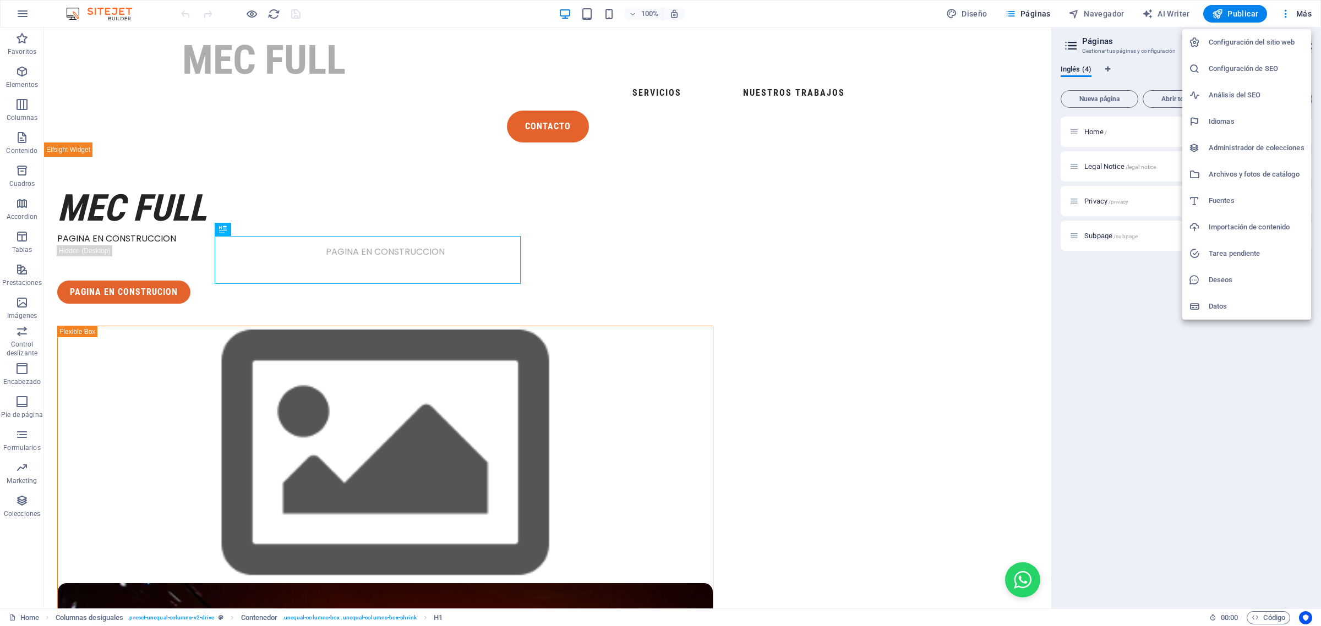
click at [1056, 41] on h6 "Configuración del sitio web" at bounding box center [1256, 42] width 96 height 13
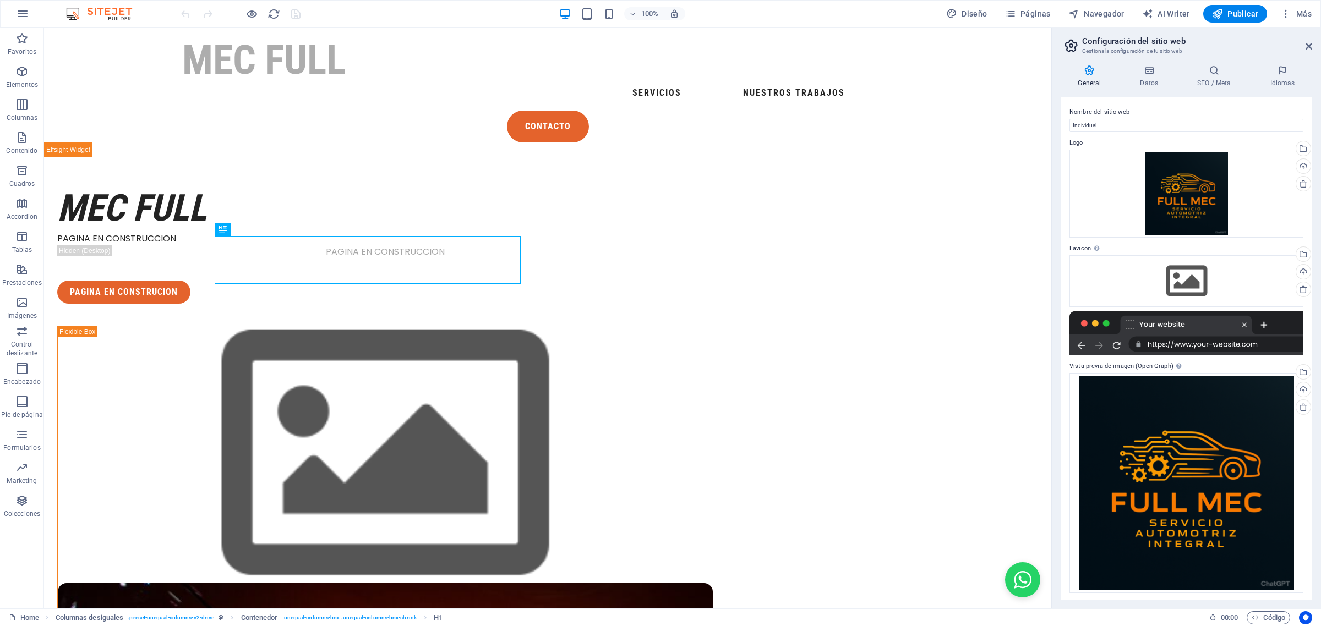
click at [1056, 64] on div "General Datos SEO / Meta Idiomas Nombre del sitio web Individual Logo Arrastra …" at bounding box center [1186, 332] width 269 height 552
click at [1056, 78] on h4 "Datos" at bounding box center [1151, 76] width 57 height 23
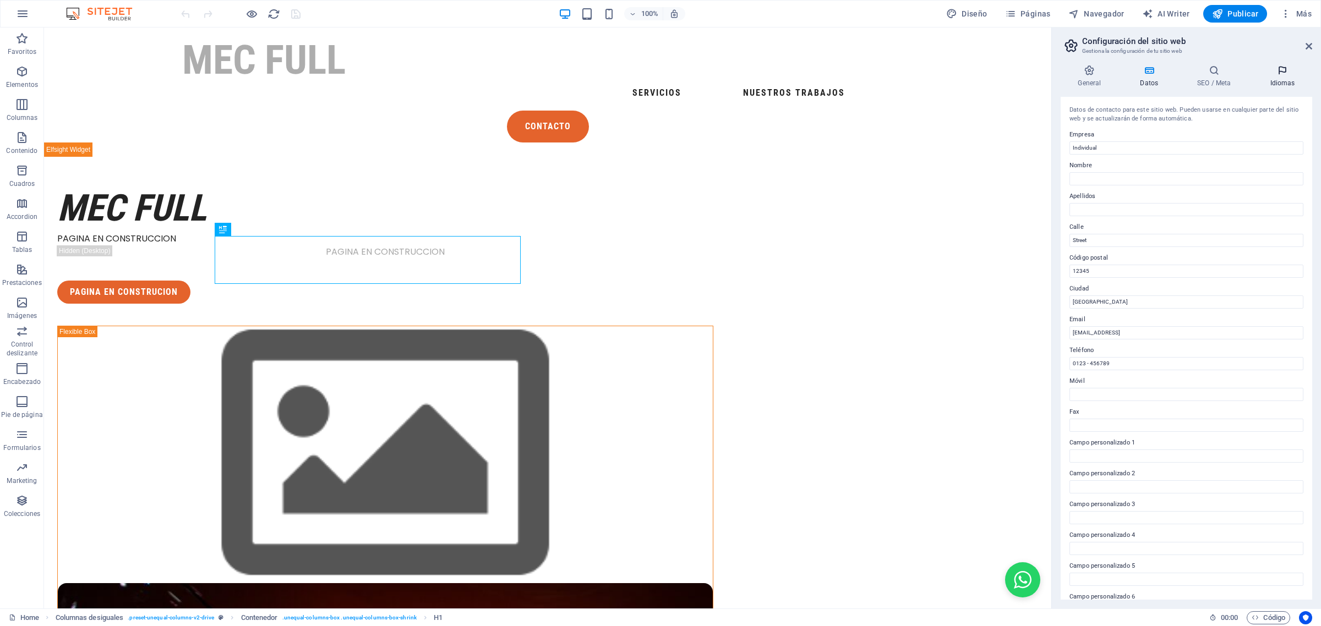
click at [1056, 85] on h4 "Idiomas" at bounding box center [1281, 76] width 59 height 23
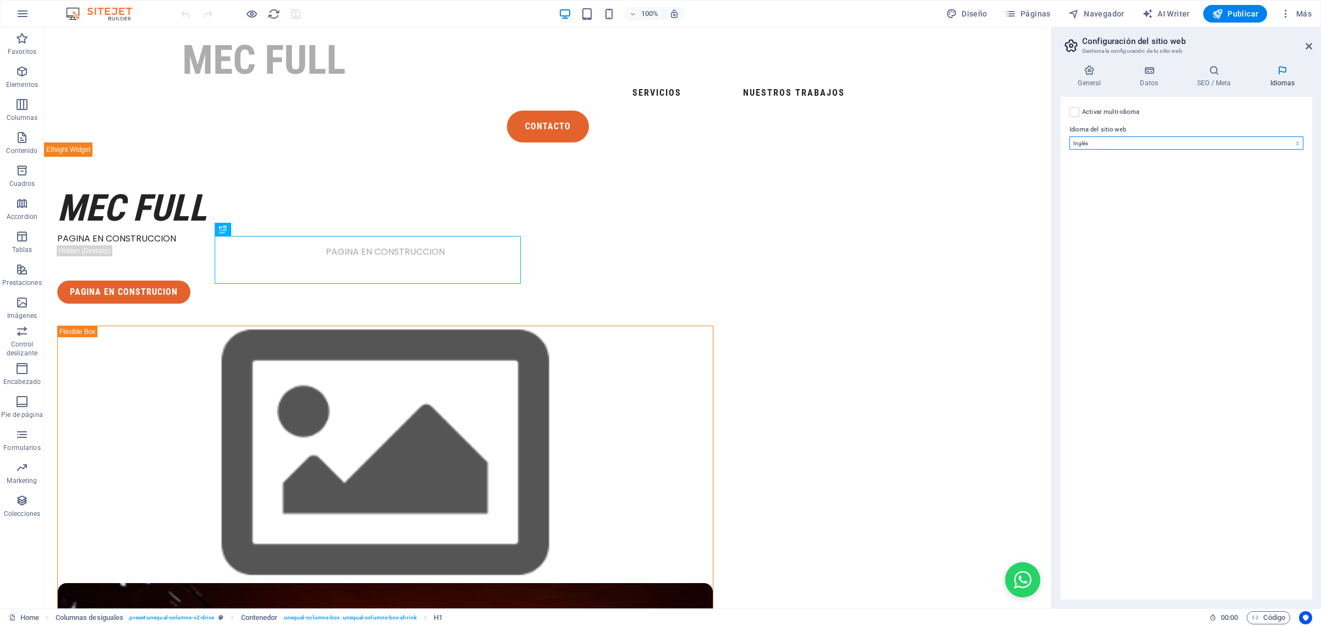
click at [1056, 140] on select "Abkhazian Afar Afrikaans Akan Albanés Alemán Amharic Árabe Aragonese Armenian A…" at bounding box center [1186, 142] width 234 height 13
click at [1056, 136] on select "Abkhazian Afar Afrikaans Akan Albanés Alemán Amharic Árabe Aragonese Armenian A…" at bounding box center [1186, 142] width 234 height 13
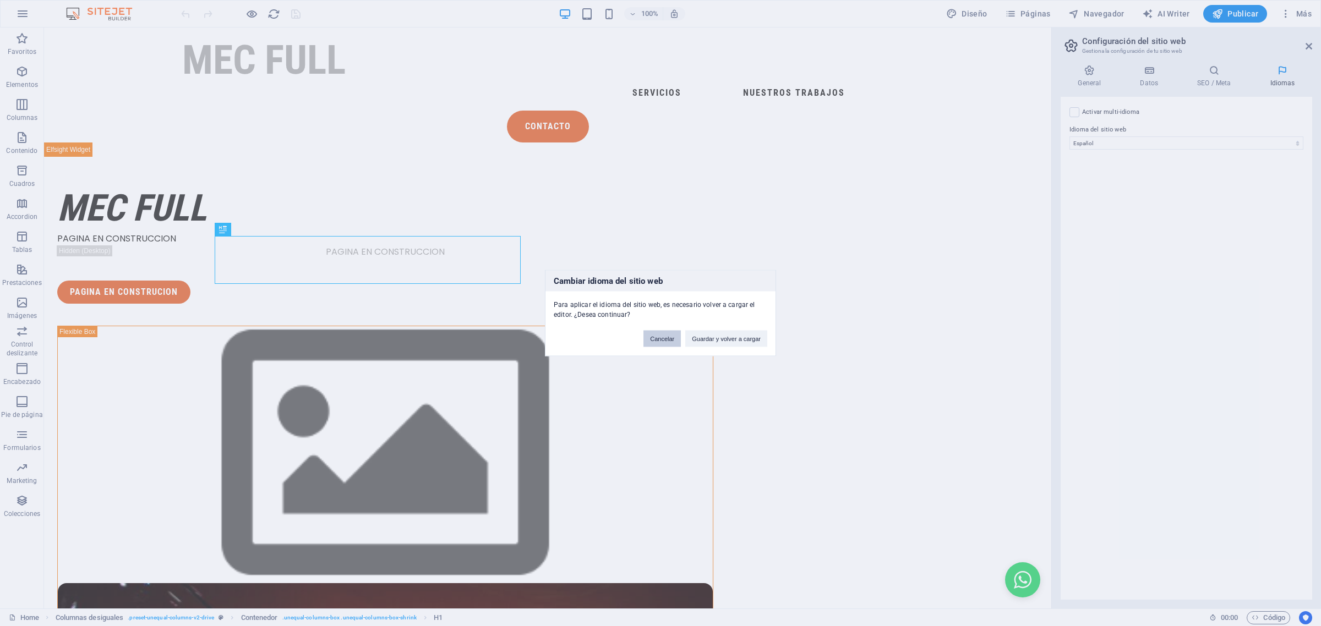
click at [664, 342] on button "Cancelar" at bounding box center [661, 339] width 37 height 17
select select "73"
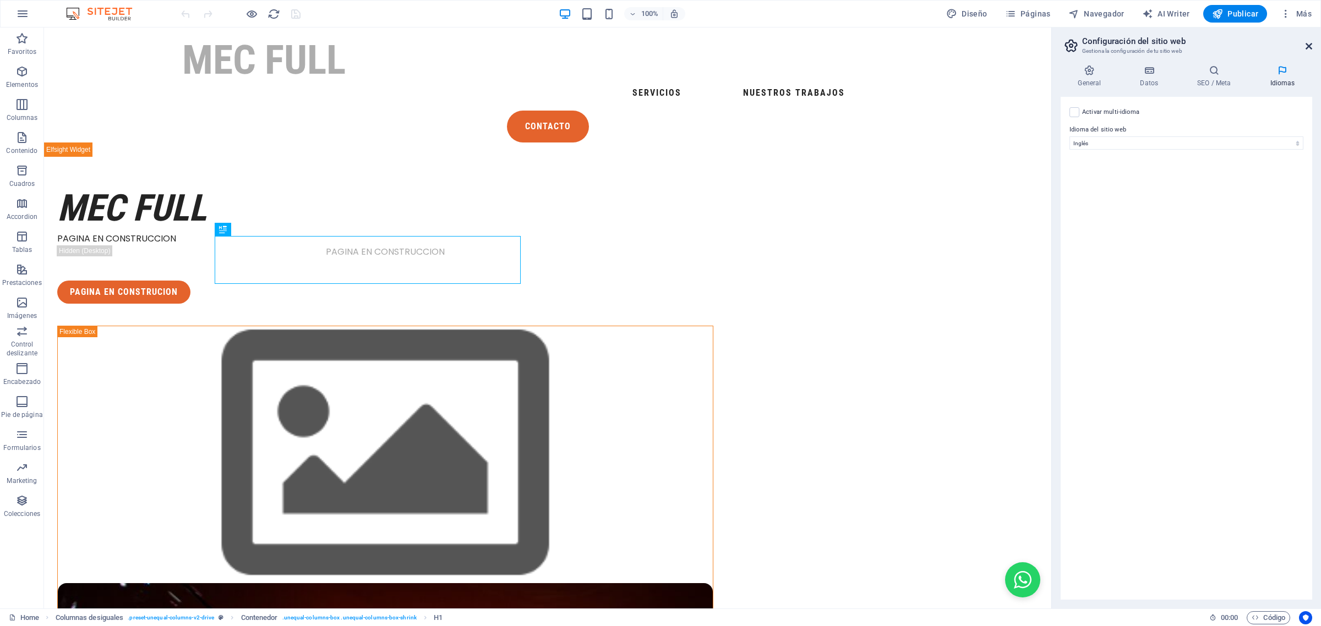
click at [1056, 45] on icon at bounding box center [1308, 46] width 7 height 9
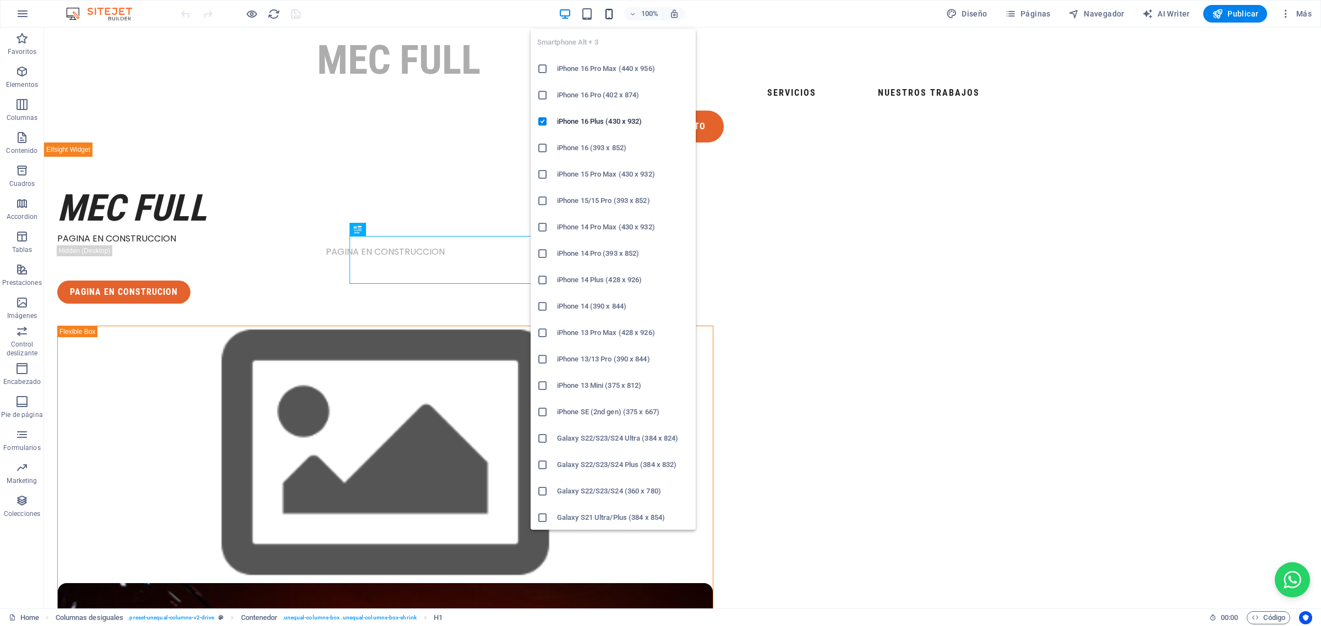
click at [605, 11] on icon "button" at bounding box center [609, 14] width 13 height 13
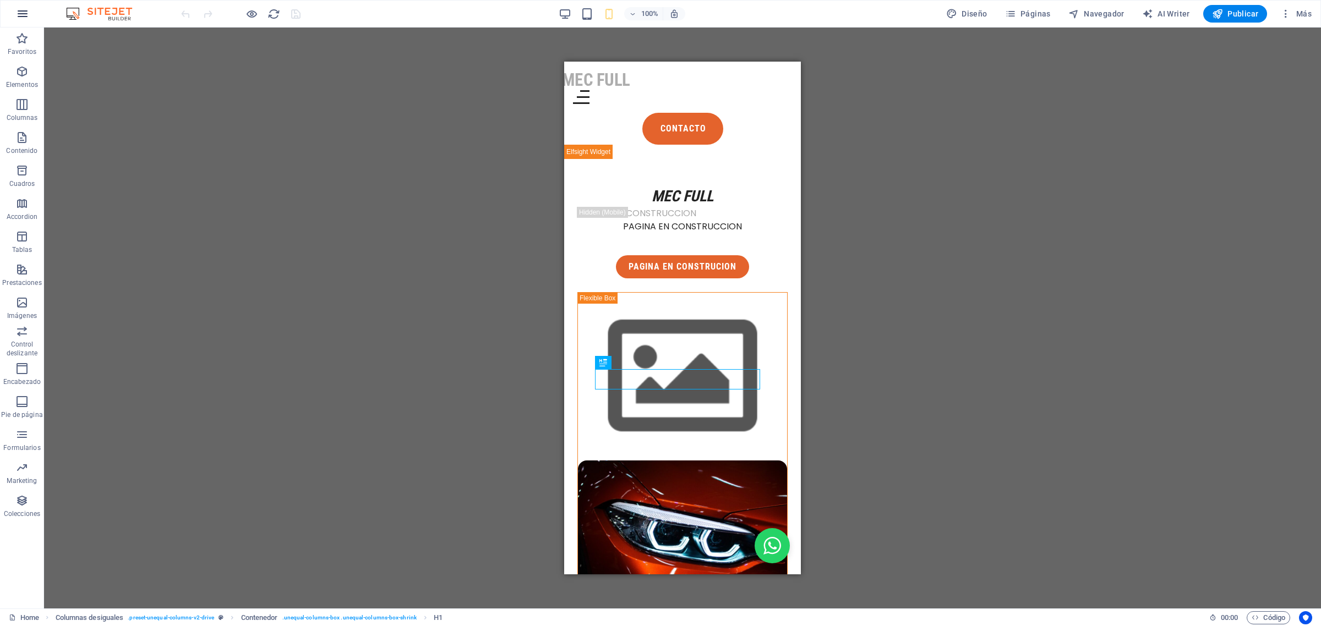
click at [26, 9] on icon "button" at bounding box center [22, 13] width 13 height 13
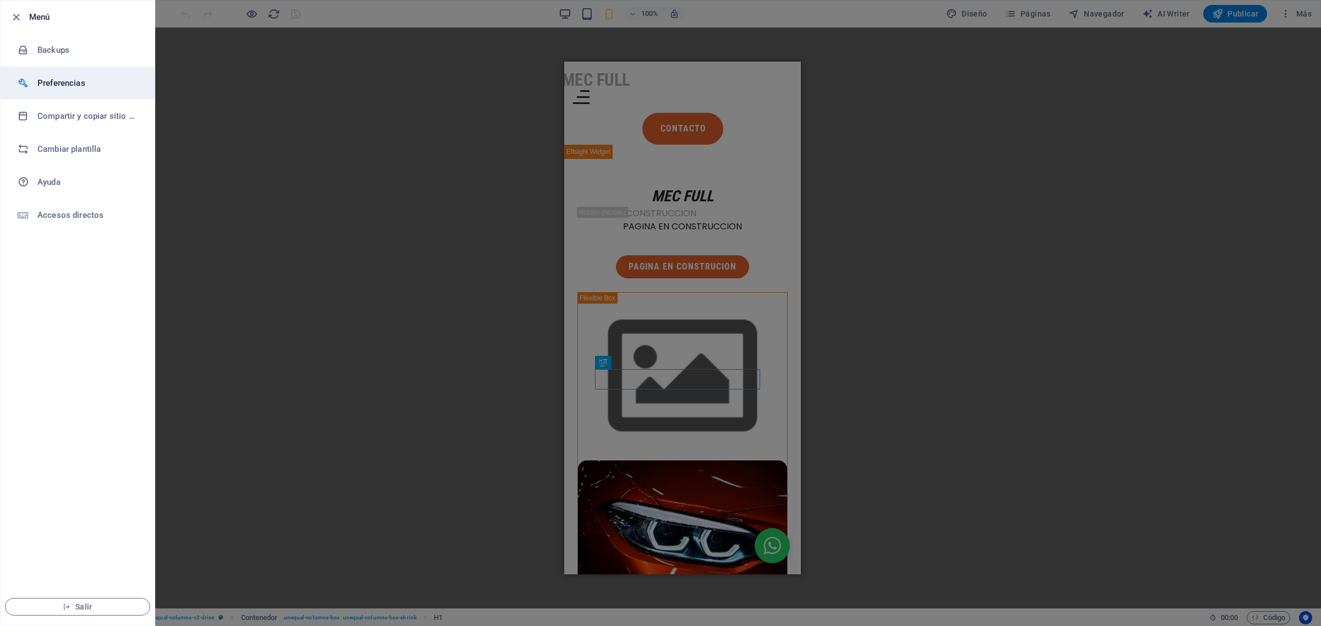
drag, startPoint x: 68, startPoint y: 53, endPoint x: 68, endPoint y: 73, distance: 19.8
click at [68, 73] on ul "Menú Backups Preferencias Compartir y copiar sitio web Cambiar plantilla Ayuda …" at bounding box center [78, 313] width 154 height 625
click at [64, 78] on h6 "Preferencias" at bounding box center [88, 82] width 102 height 13
select select "es"
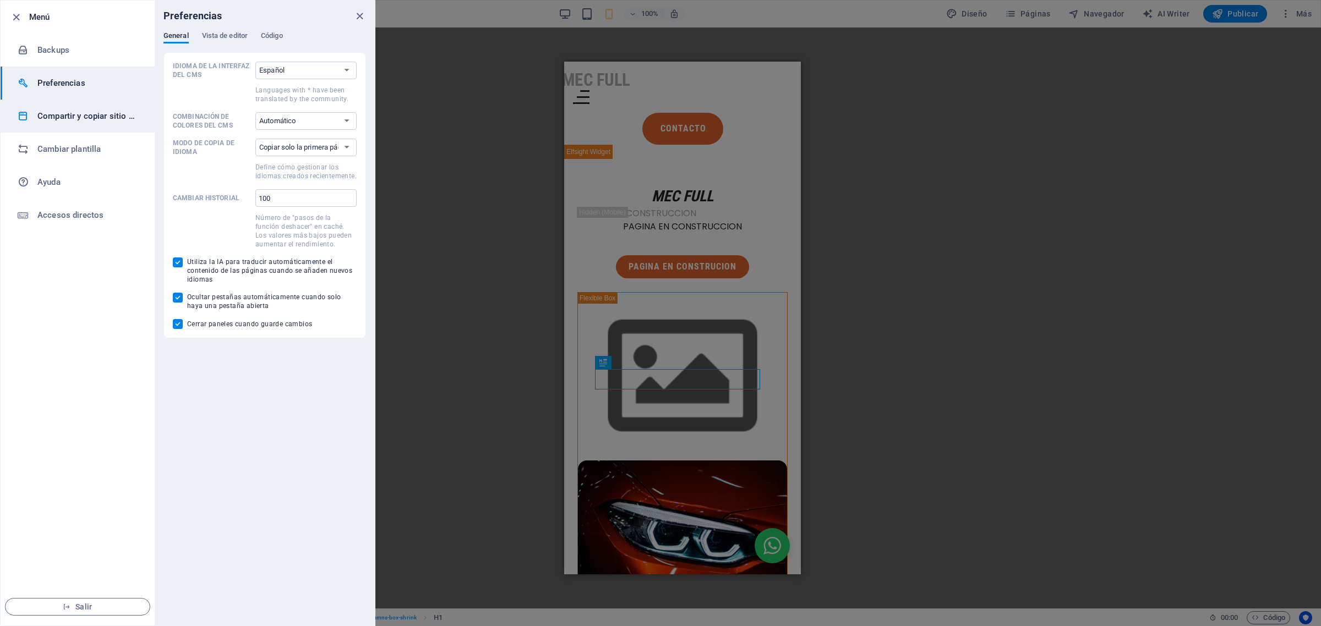
click at [89, 114] on h6 "Compartir y copiar sitio web" at bounding box center [88, 116] width 102 height 13
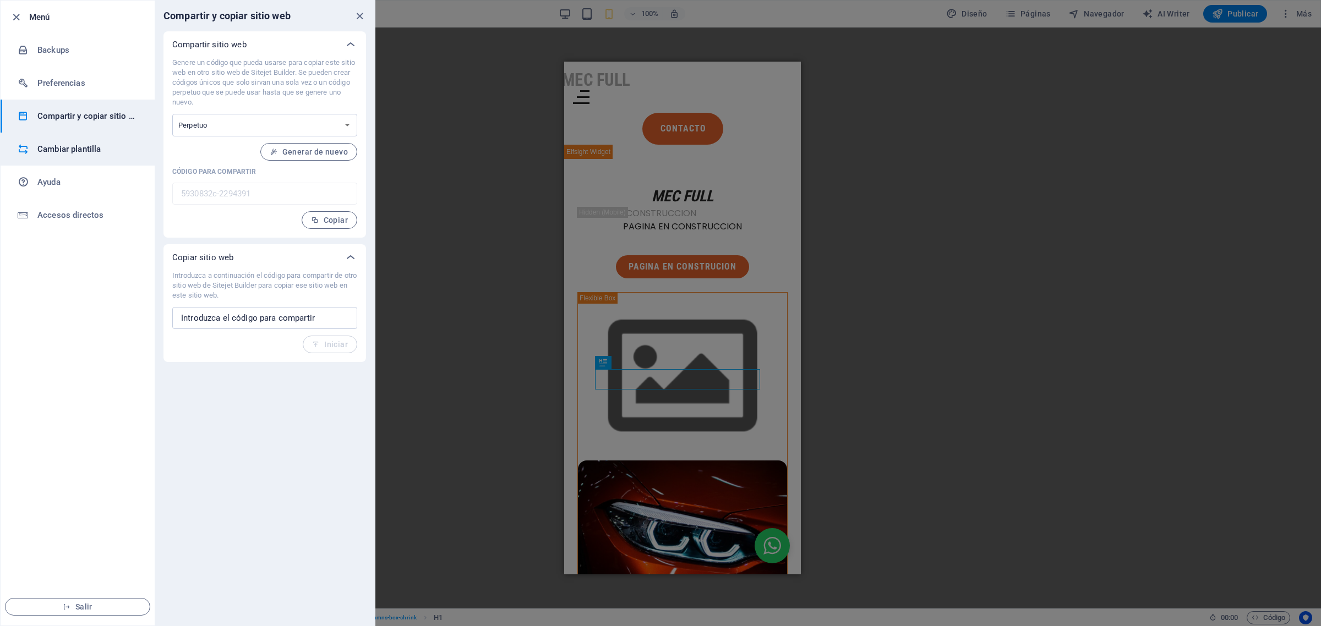
click at [78, 154] on h6 "Cambiar plantilla" at bounding box center [88, 149] width 102 height 13
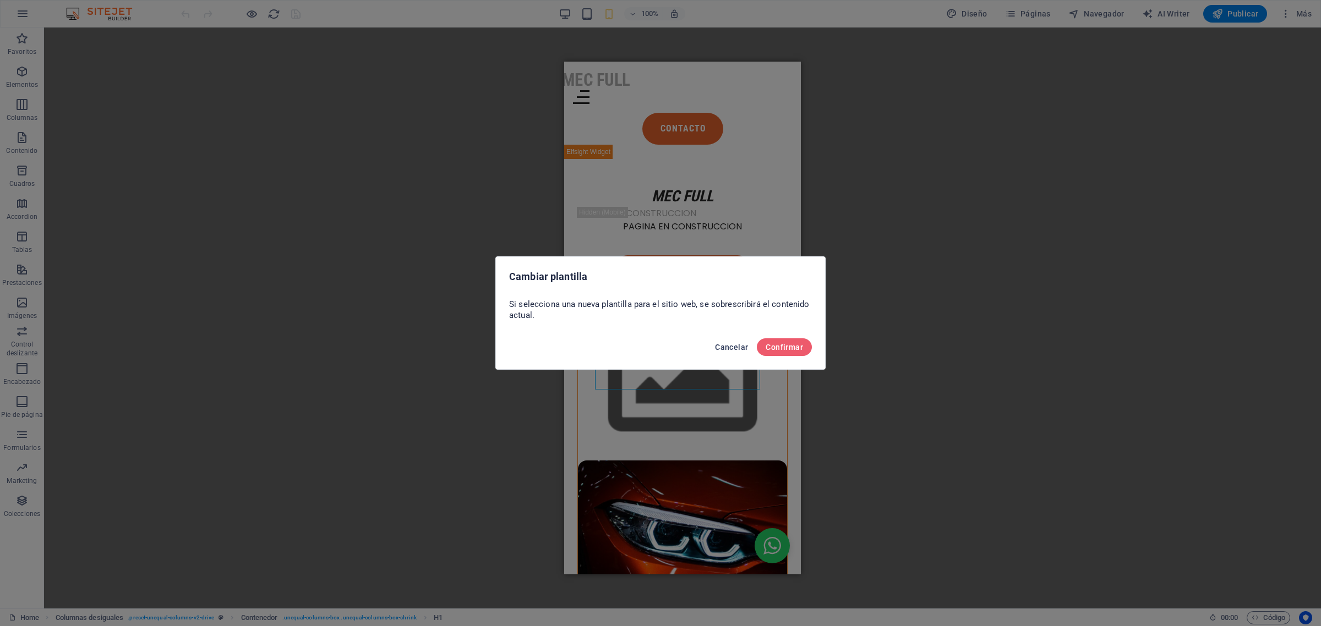
click at [729, 347] on span "Cancelar" at bounding box center [731, 347] width 33 height 9
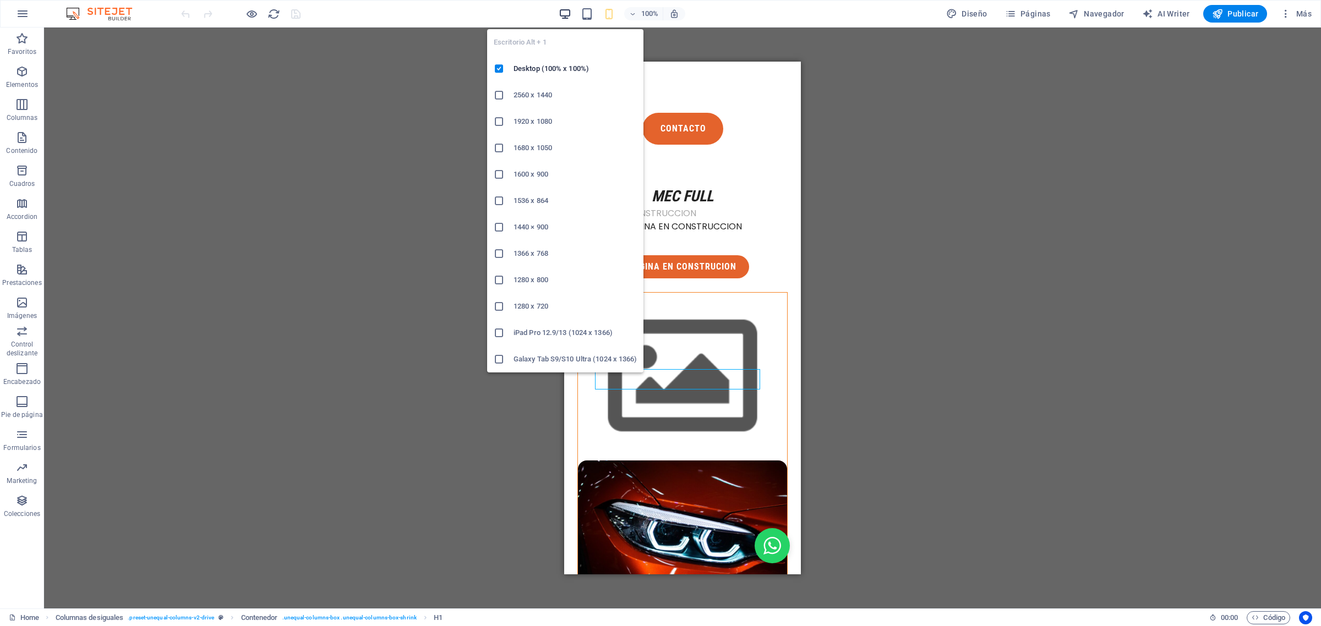
click at [567, 8] on icon "button" at bounding box center [565, 14] width 13 height 13
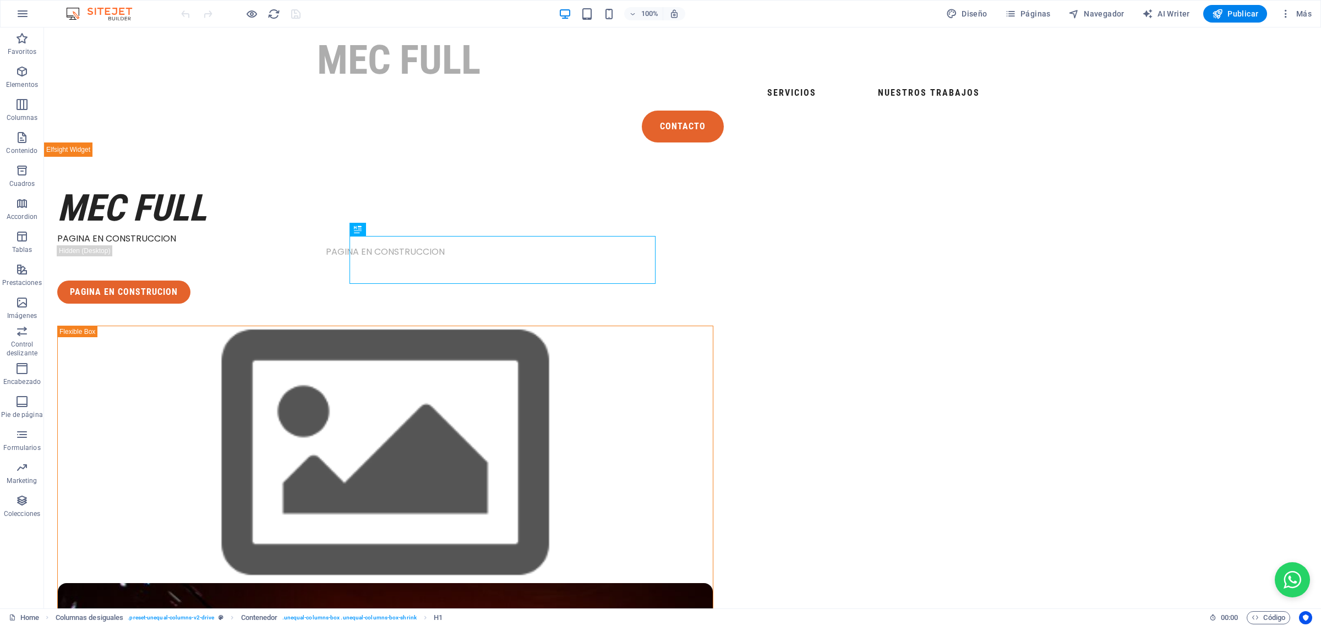
click at [618, 14] on div "100%" at bounding box center [621, 14] width 127 height 18
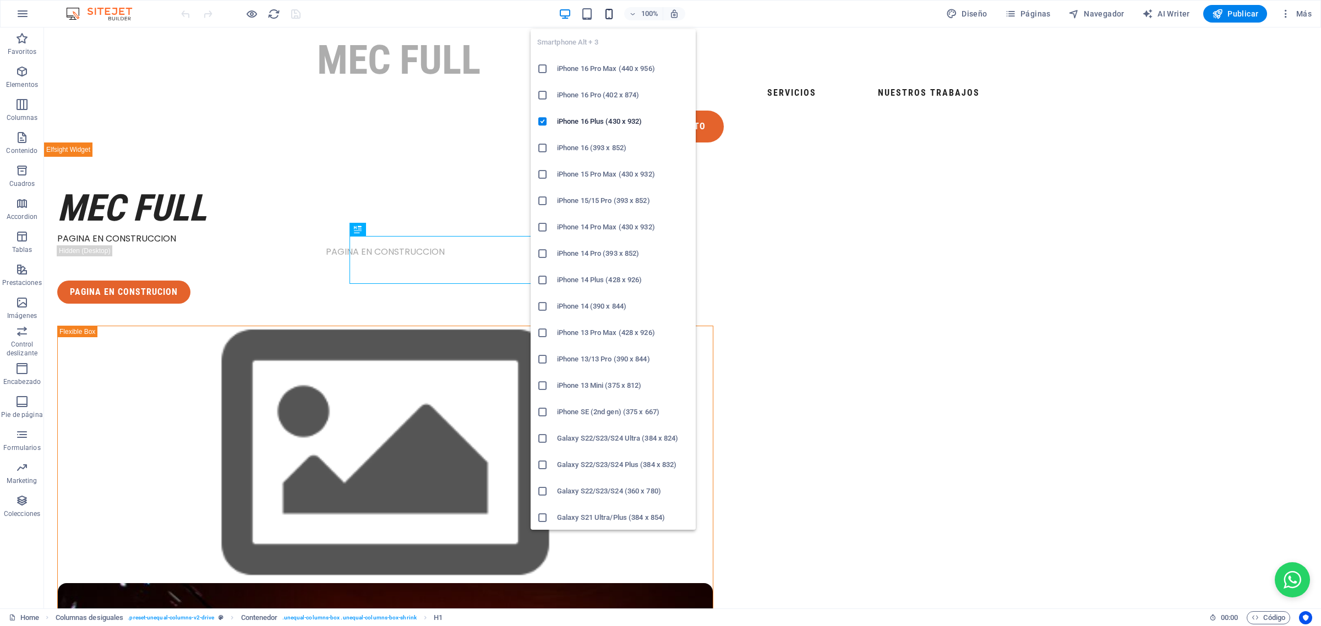
click at [610, 15] on icon "button" at bounding box center [609, 14] width 13 height 13
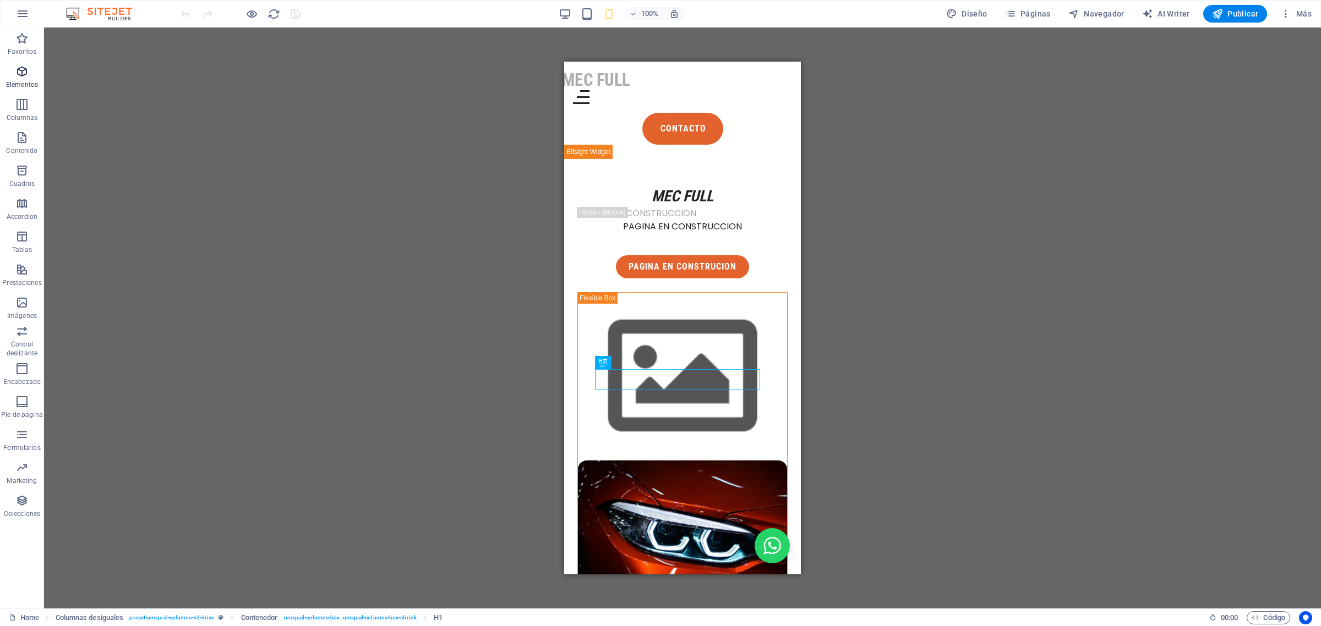
click at [20, 72] on icon "button" at bounding box center [21, 71] width 13 height 13
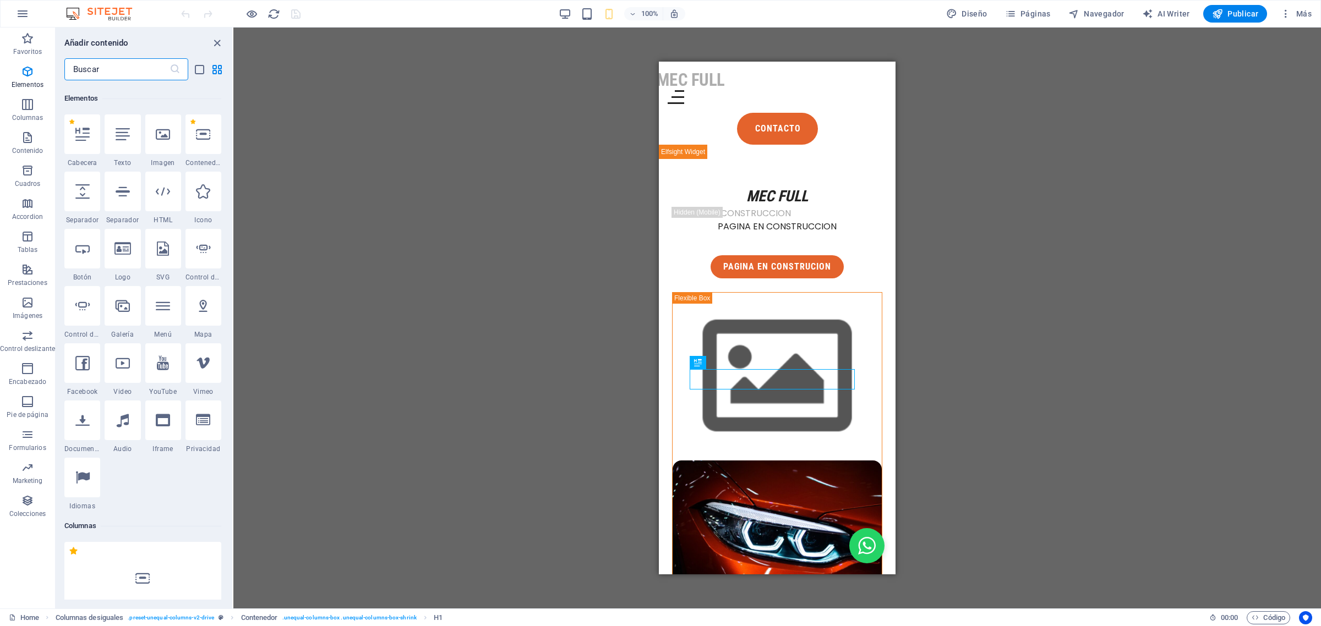
scroll to position [207, 0]
click at [166, 188] on icon at bounding box center [163, 189] width 14 height 14
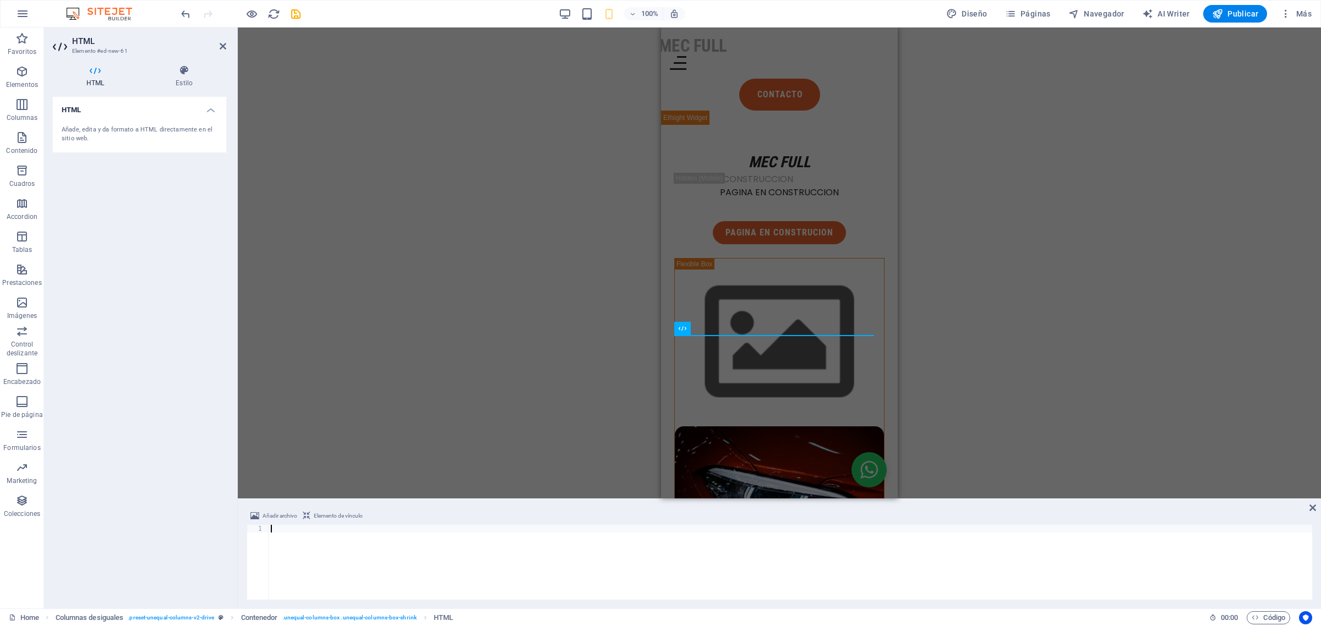
type textarea "AW-17630162255"
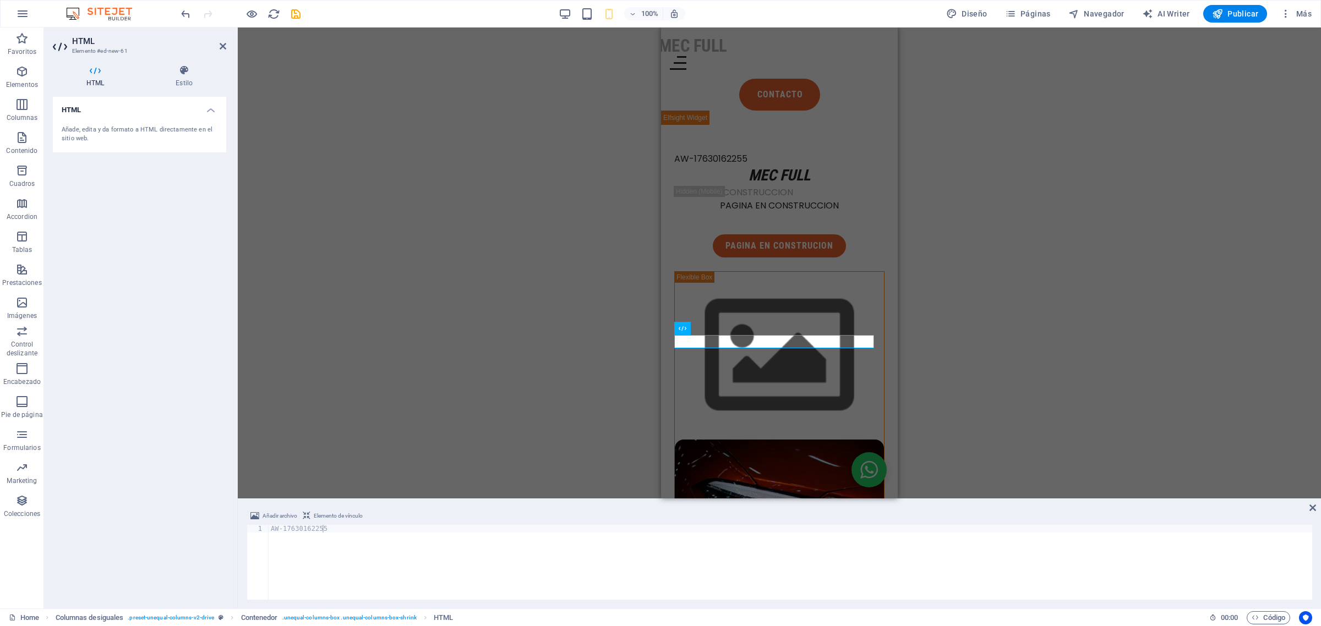
click at [1056, 179] on div "H1 Columnas desiguales Contenedor Barra de menús Logo Botón WhatsApp Separador …" at bounding box center [779, 263] width 1083 height 471
click at [183, 73] on icon at bounding box center [184, 70] width 84 height 11
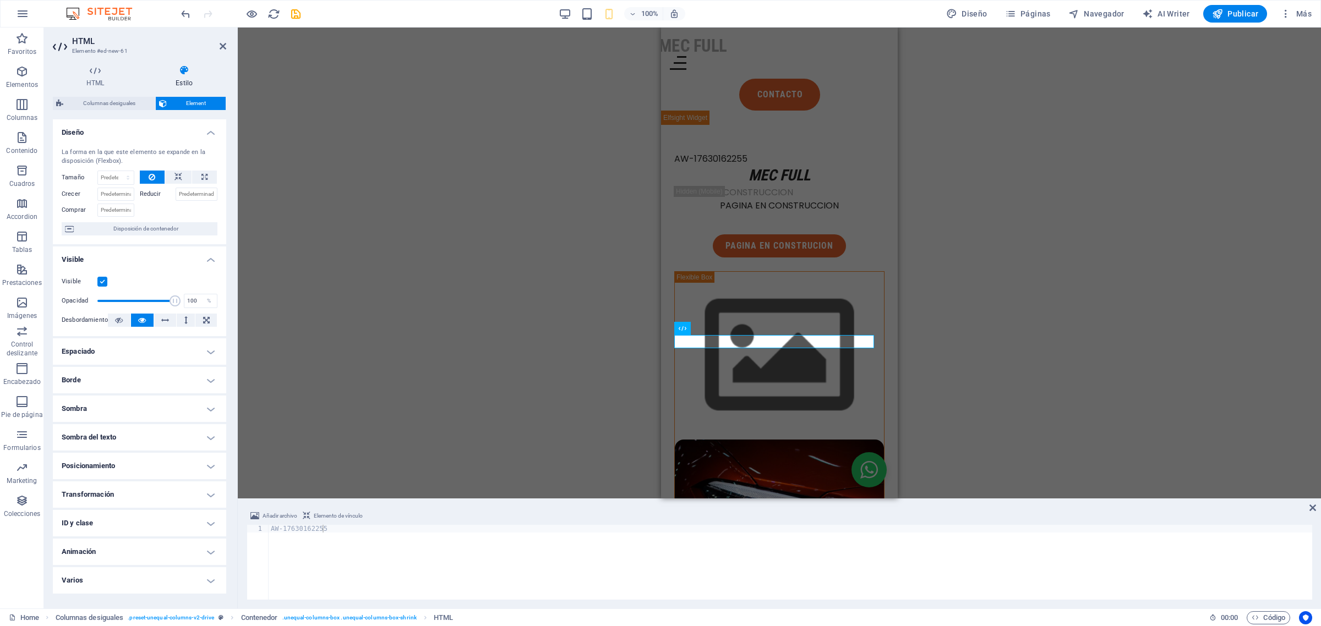
click at [358, 119] on div "H1 Columnas desiguales Contenedor Barra de menús Logo Botón WhatsApp Separador …" at bounding box center [779, 263] width 1083 height 471
click at [1056, 188] on div "H1 Columnas desiguales Contenedor Barra de menús Logo Botón WhatsApp Separador …" at bounding box center [779, 263] width 1083 height 471
click at [1056, 13] on span "Publicar" at bounding box center [1235, 13] width 47 height 11
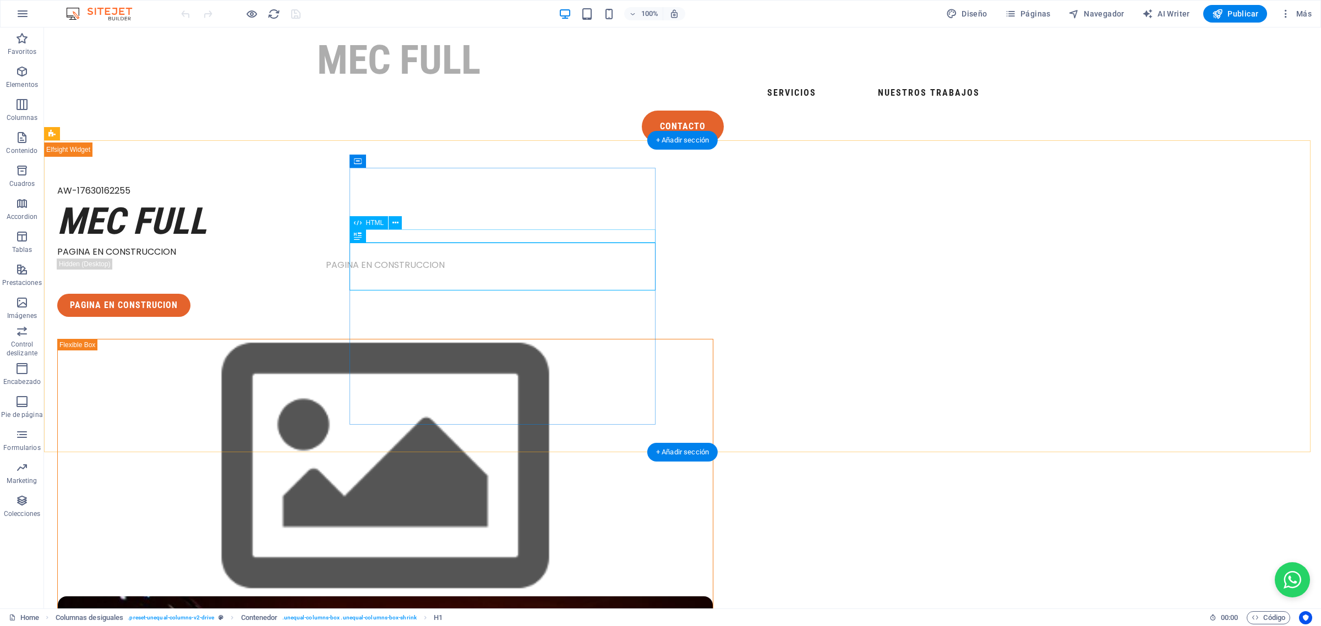
click at [411, 198] on div "AW-17630162255" at bounding box center [385, 190] width 656 height 13
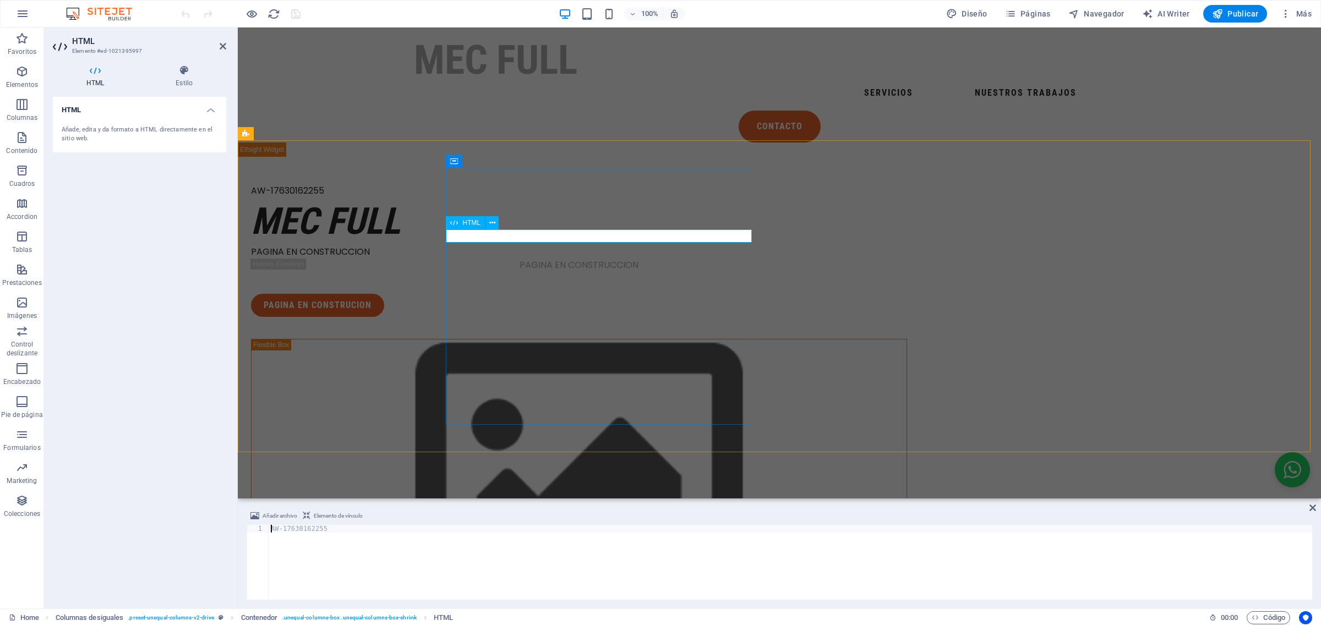
type textarea "W-17630162255"
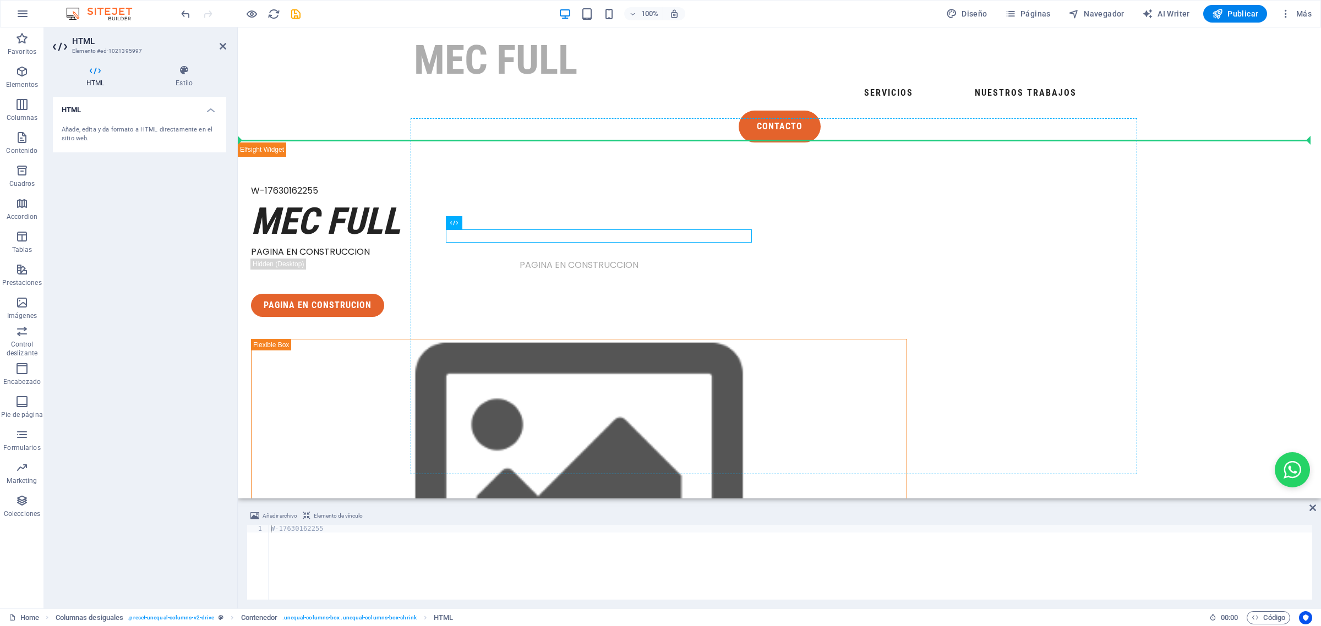
drag, startPoint x: 565, startPoint y: 234, endPoint x: 565, endPoint y: 224, distance: 10.5
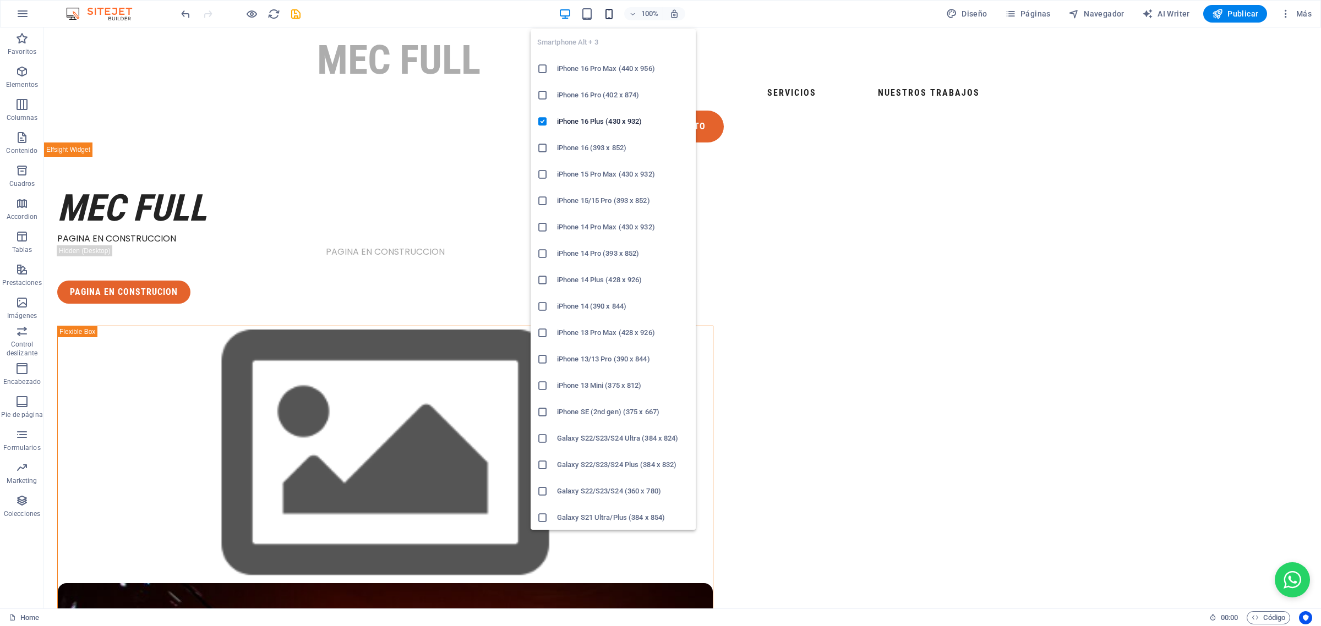
click at [607, 17] on icon "button" at bounding box center [609, 14] width 13 height 13
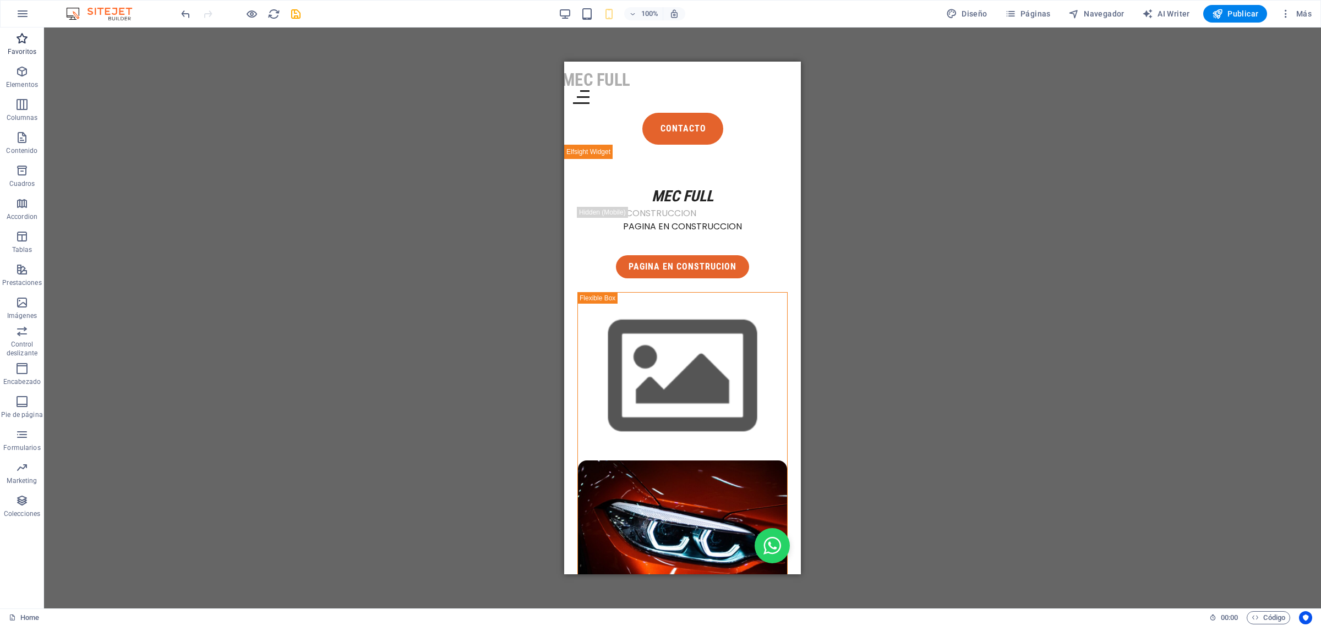
click at [23, 45] on span "Favoritos" at bounding box center [22, 45] width 44 height 26
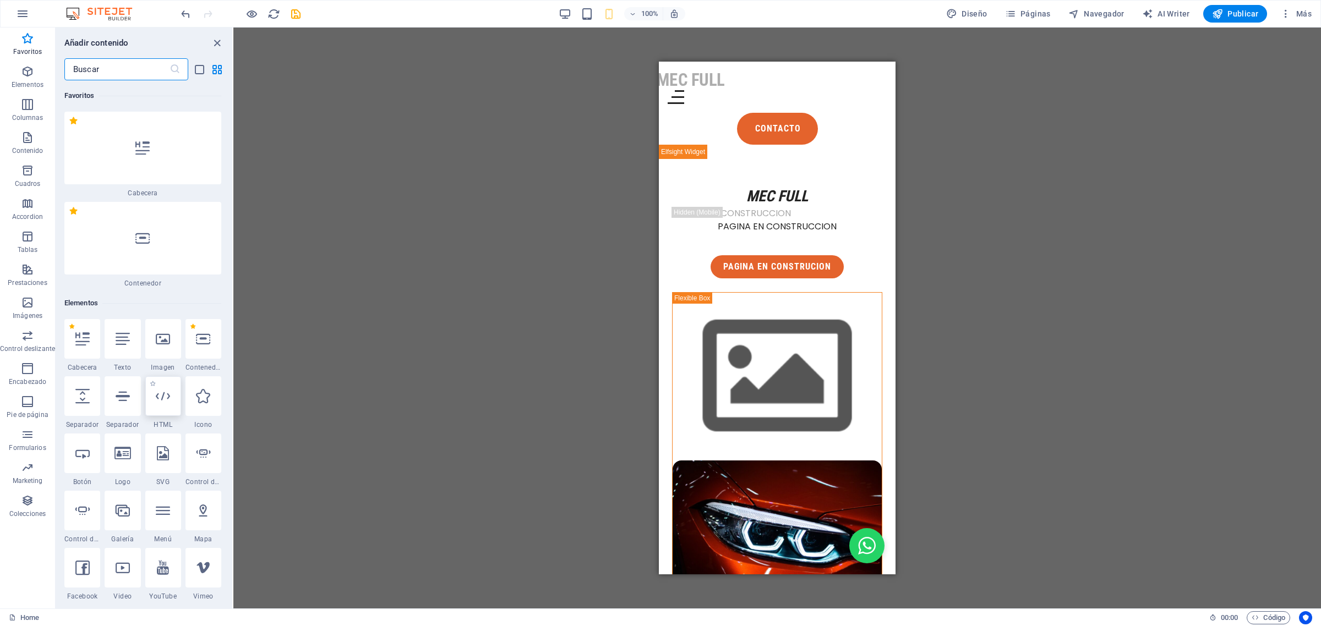
click at [165, 402] on icon at bounding box center [163, 396] width 14 height 14
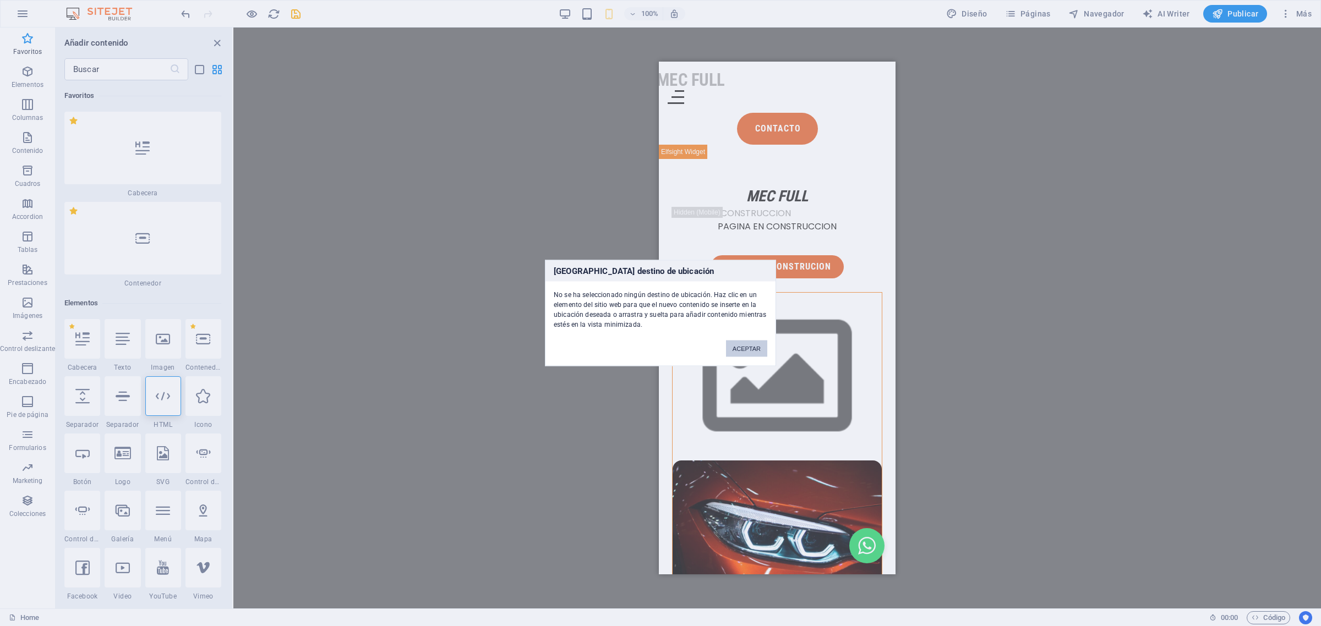
click at [747, 347] on button "ACEPTAR" at bounding box center [746, 349] width 41 height 17
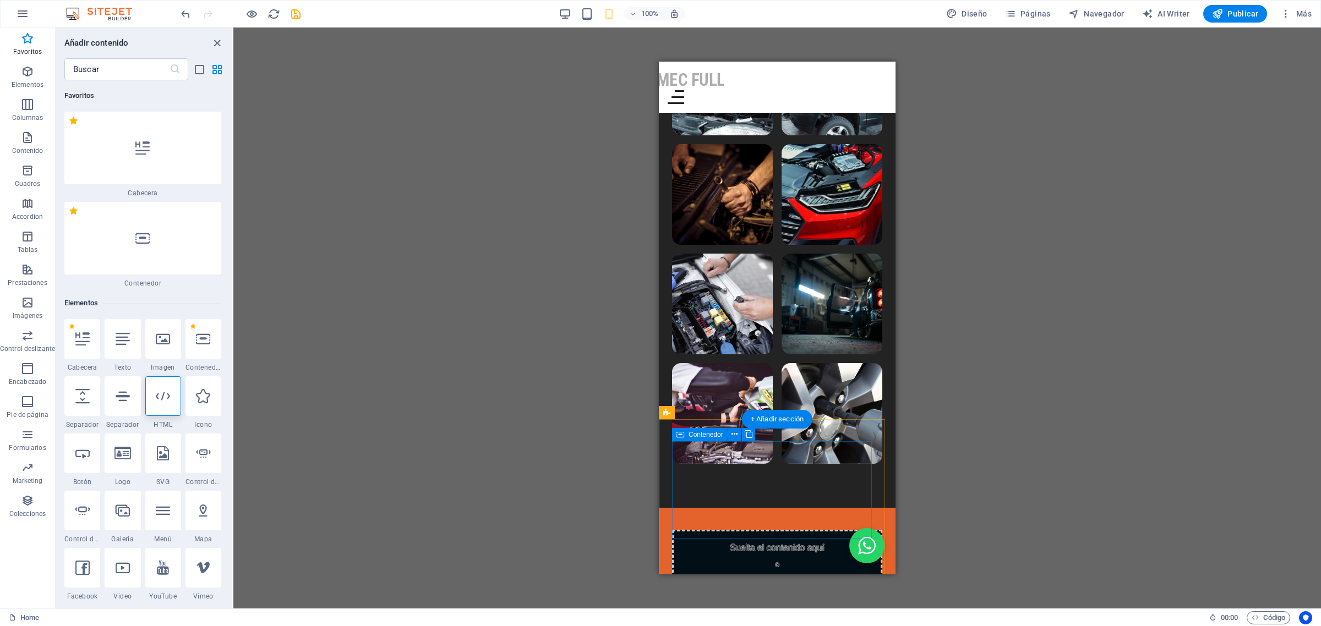
scroll to position [2603, 0]
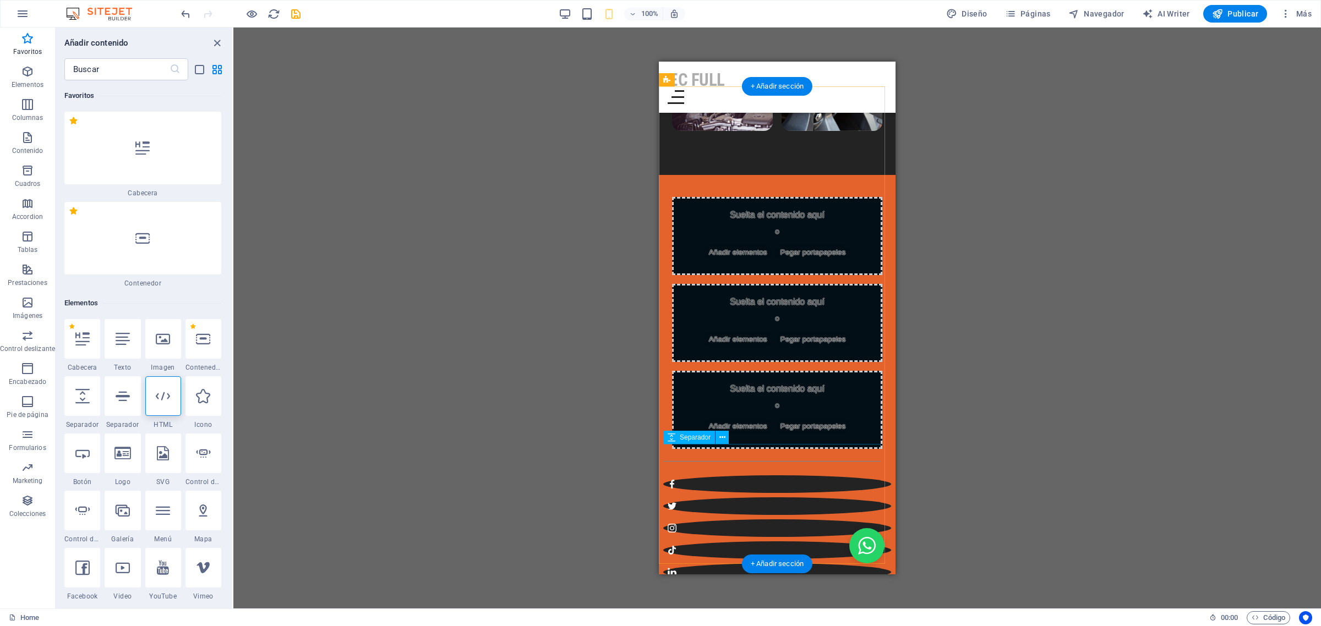
click at [861, 458] on div at bounding box center [777, 467] width 228 height 18
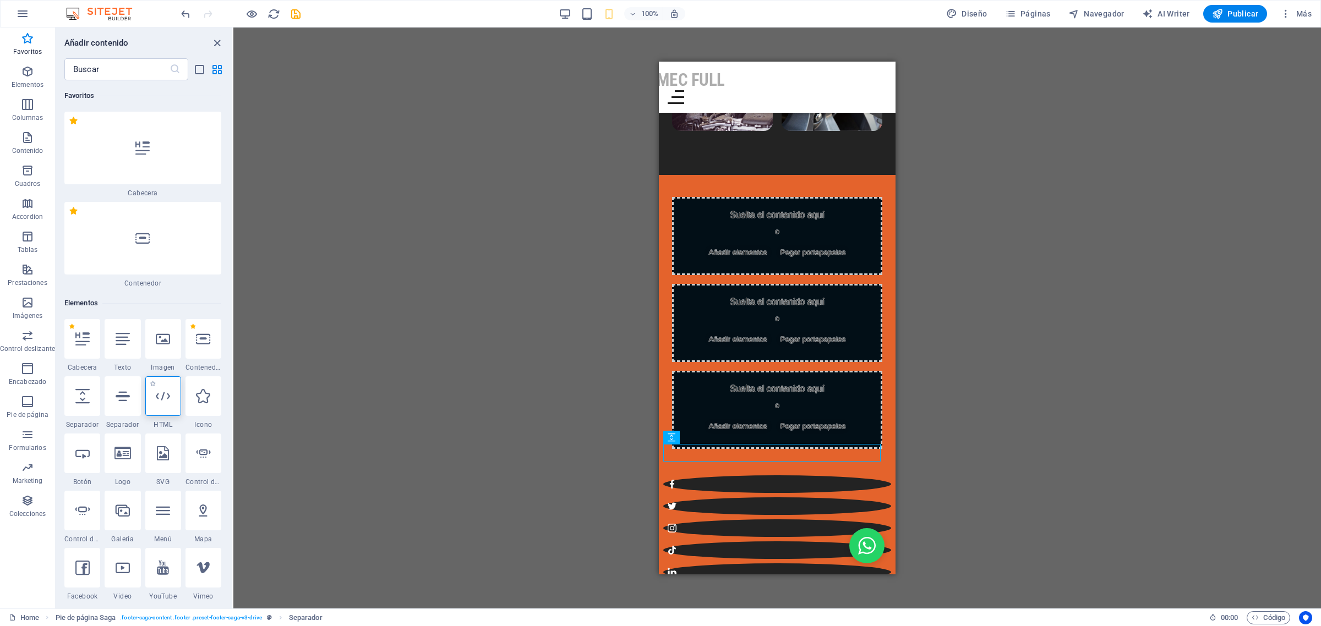
click at [158, 393] on icon at bounding box center [163, 396] width 14 height 14
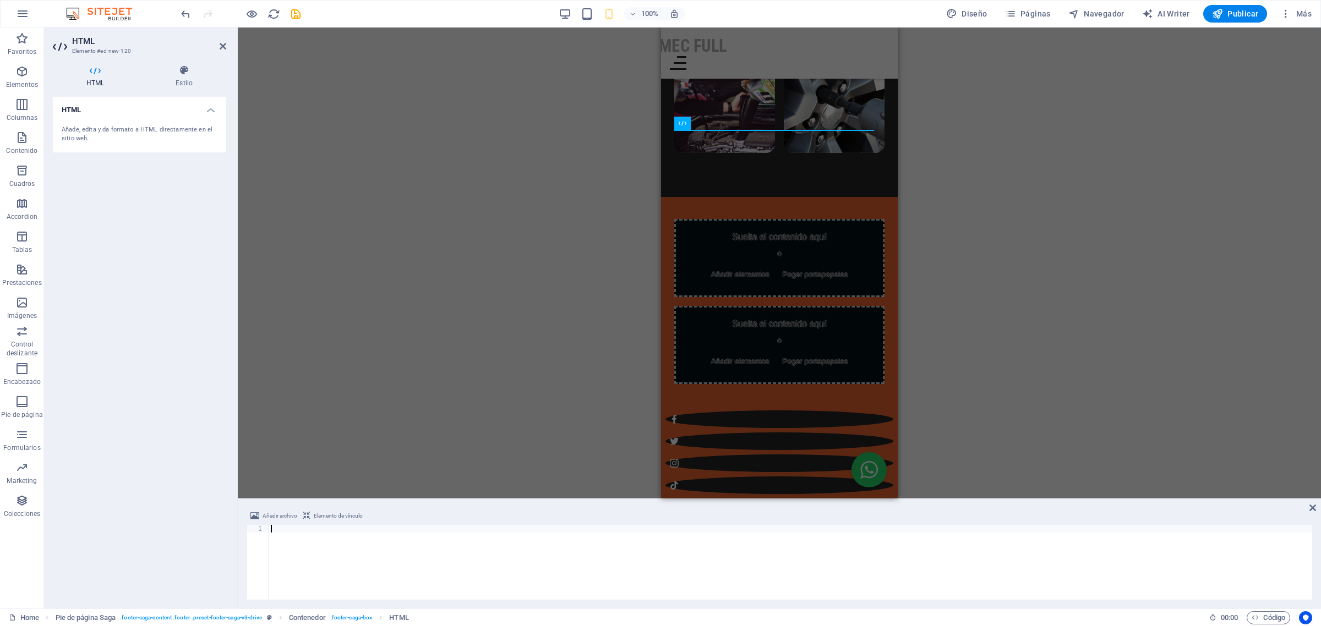
type textarea "</script>"
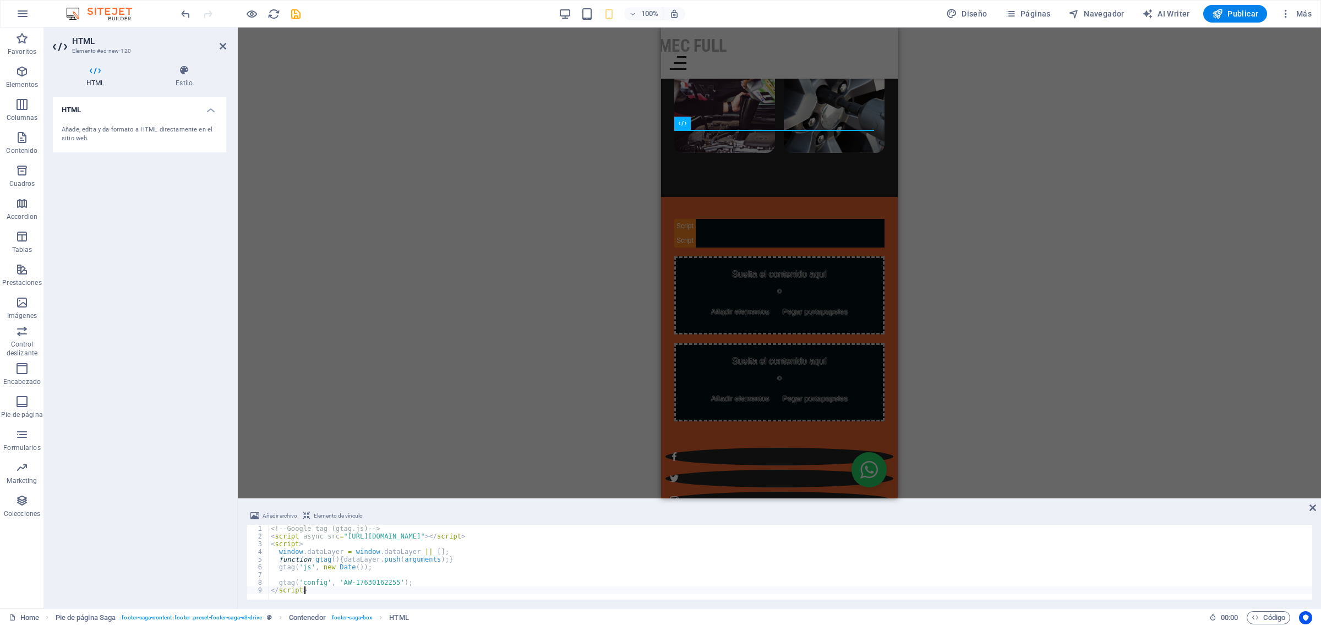
scroll to position [2576, 0]
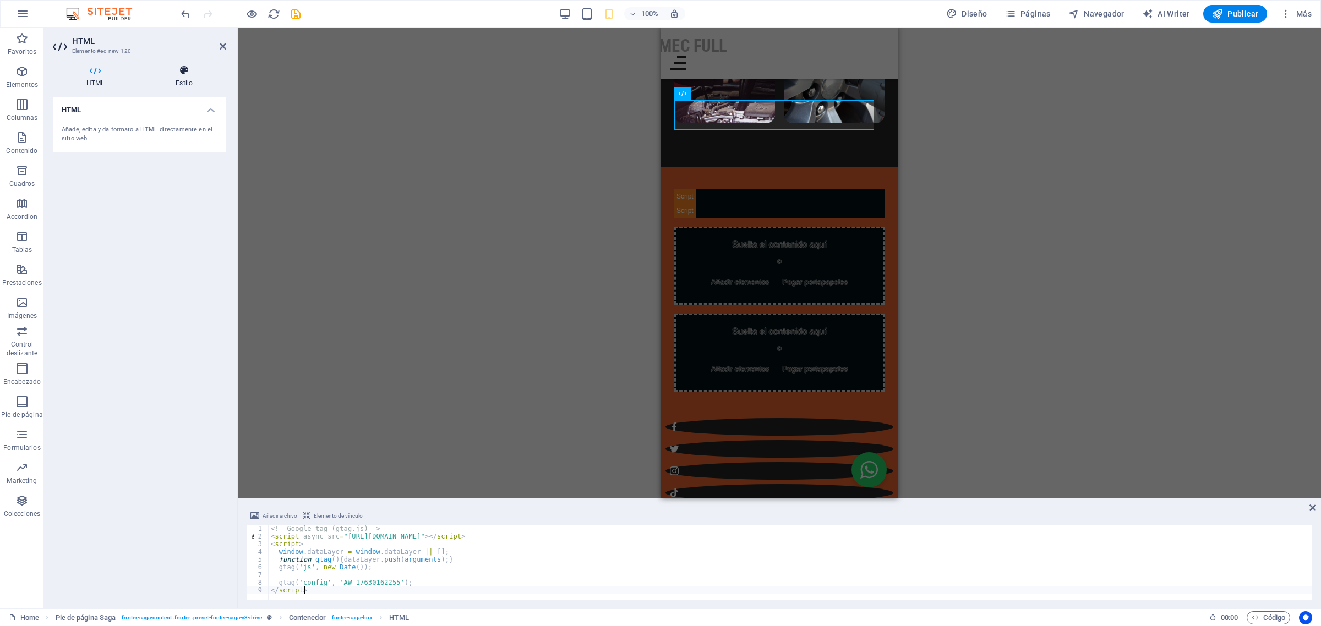
click at [187, 70] on icon at bounding box center [184, 70] width 84 height 11
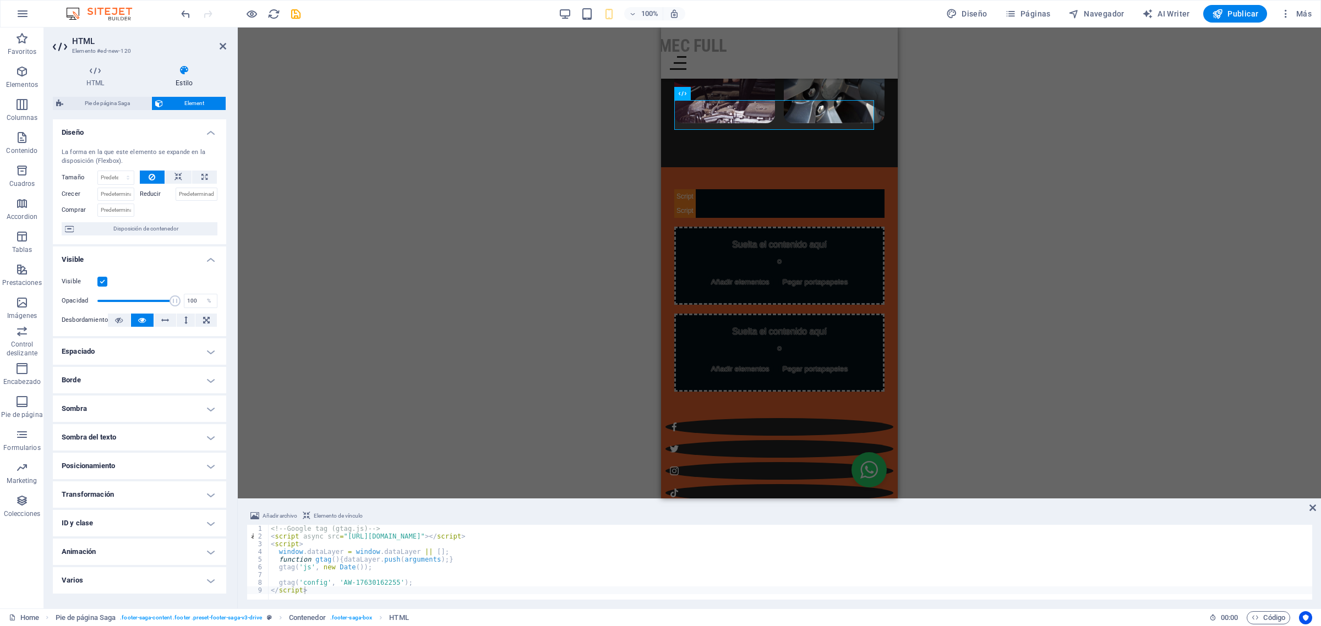
scroll to position [2535, 0]
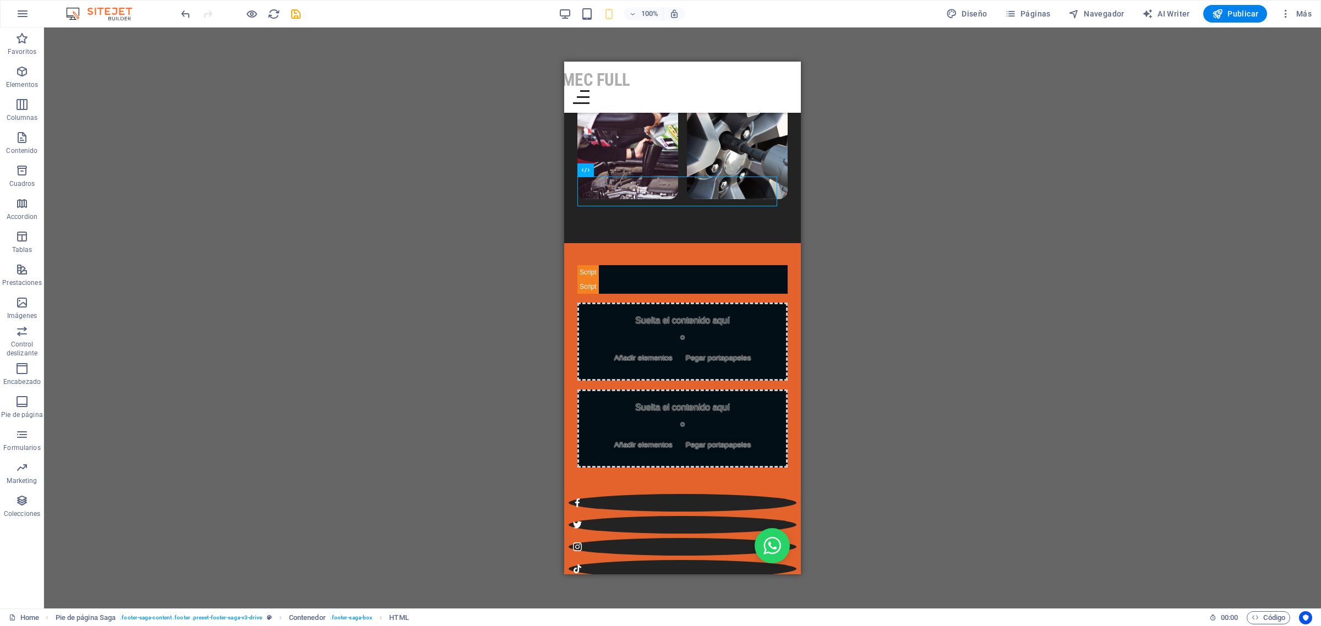
click at [969, 183] on div "Contenedor H1 Columnas desiguales Contenedor WhatsApp HTML Texto Texto Separado…" at bounding box center [682, 318] width 1277 height 581
click at [1221, 18] on icon "button" at bounding box center [1217, 13] width 11 height 11
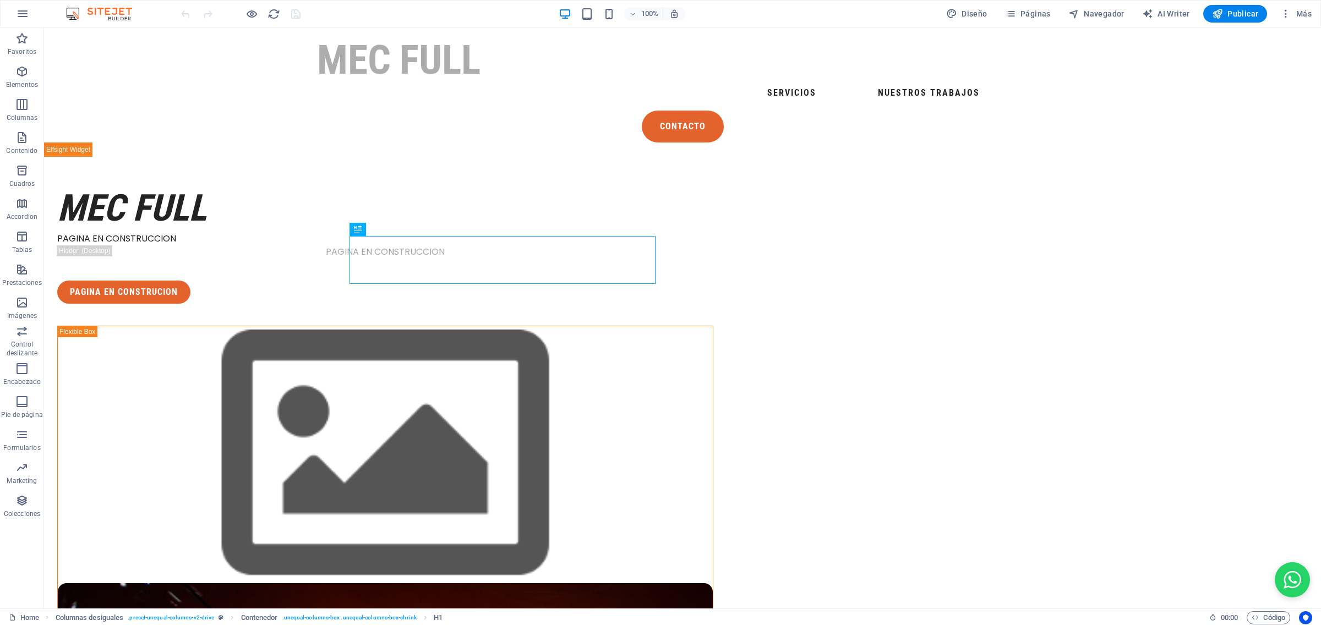
click at [116, 12] on img at bounding box center [104, 13] width 83 height 13
click at [977, 11] on span "Diseño" at bounding box center [966, 13] width 41 height 11
select select "px"
select select "400"
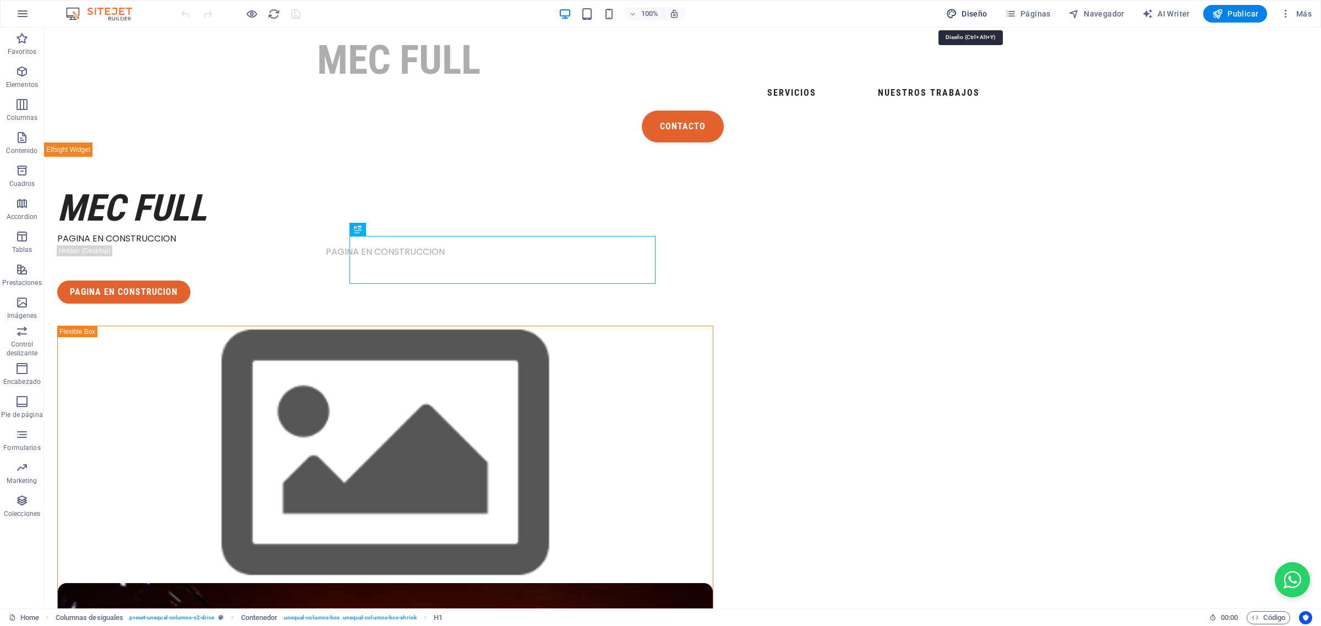
select select "px"
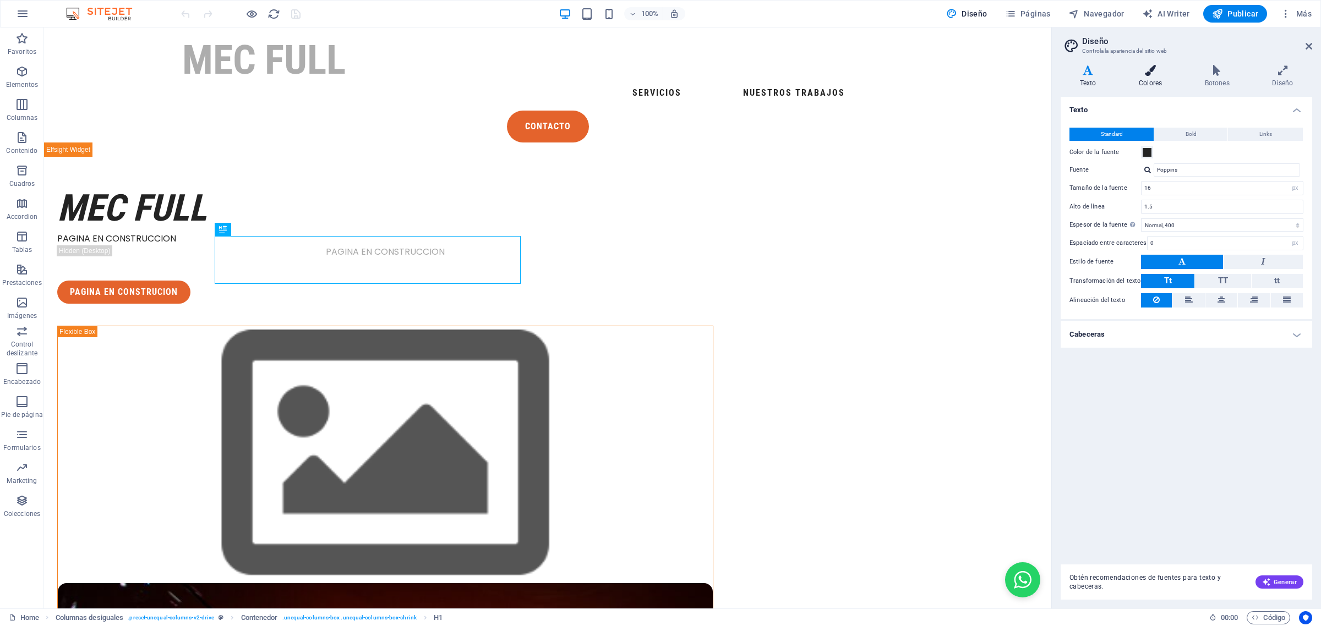
click at [1056, 73] on icon at bounding box center [1150, 70] width 62 height 11
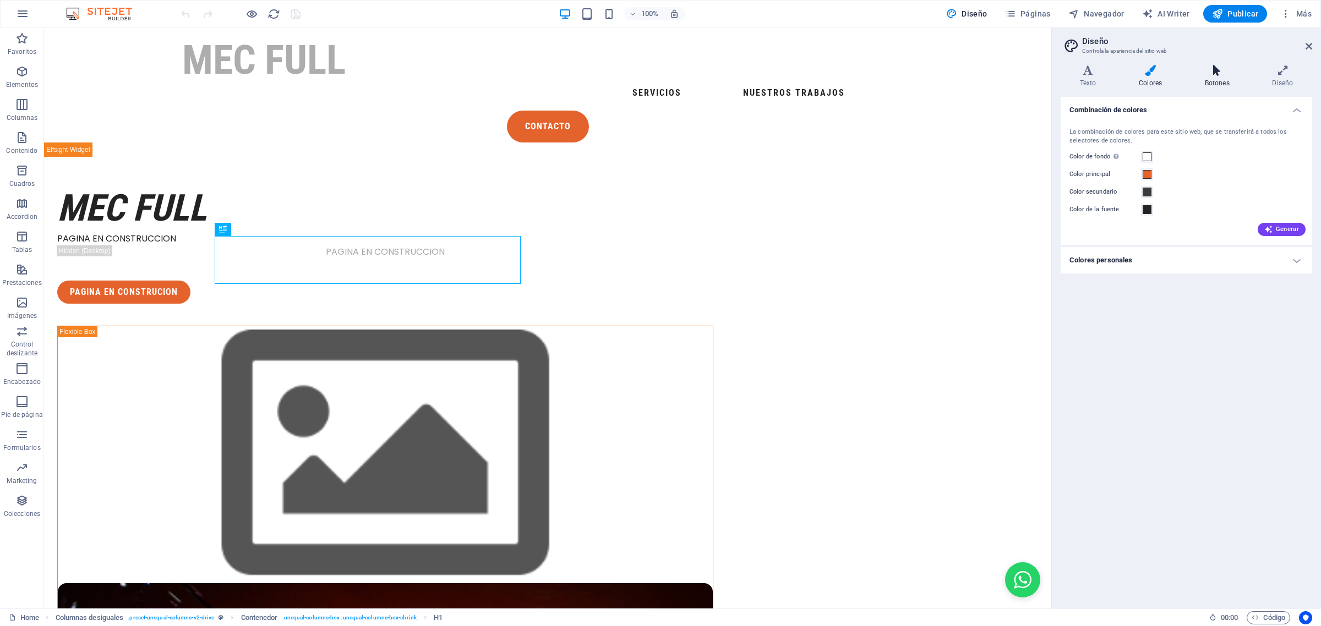
click at [1056, 73] on icon at bounding box center [1216, 70] width 63 height 11
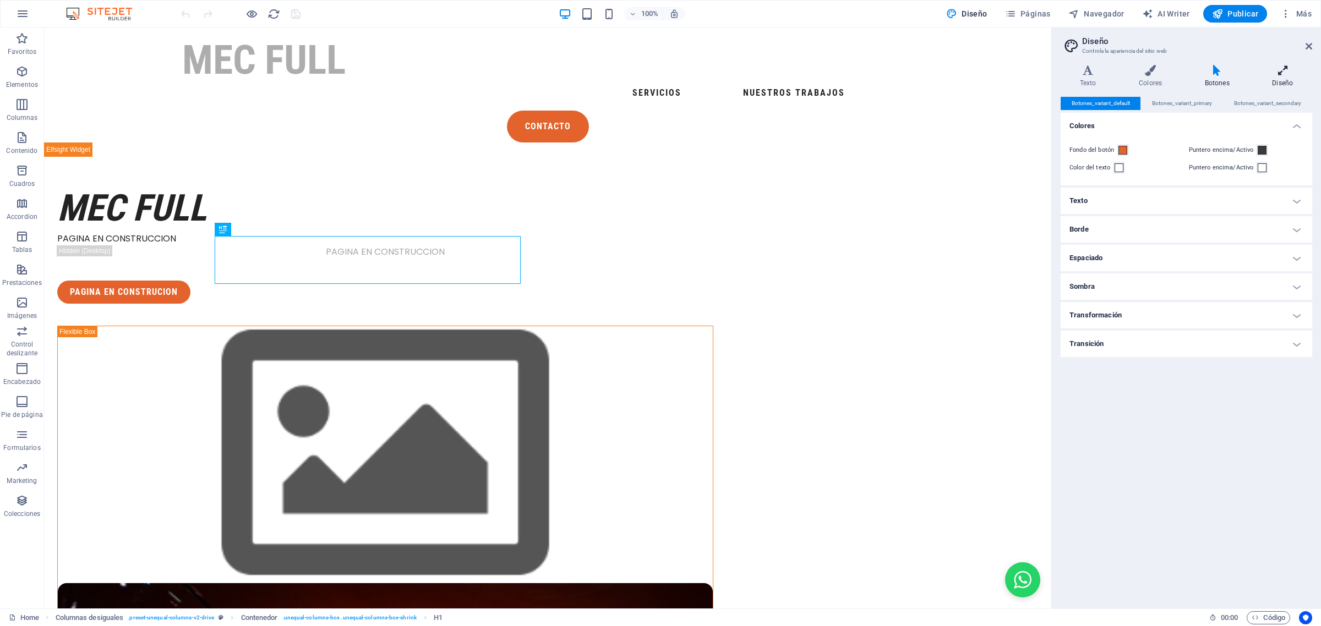
click at [1056, 74] on icon at bounding box center [1282, 70] width 59 height 11
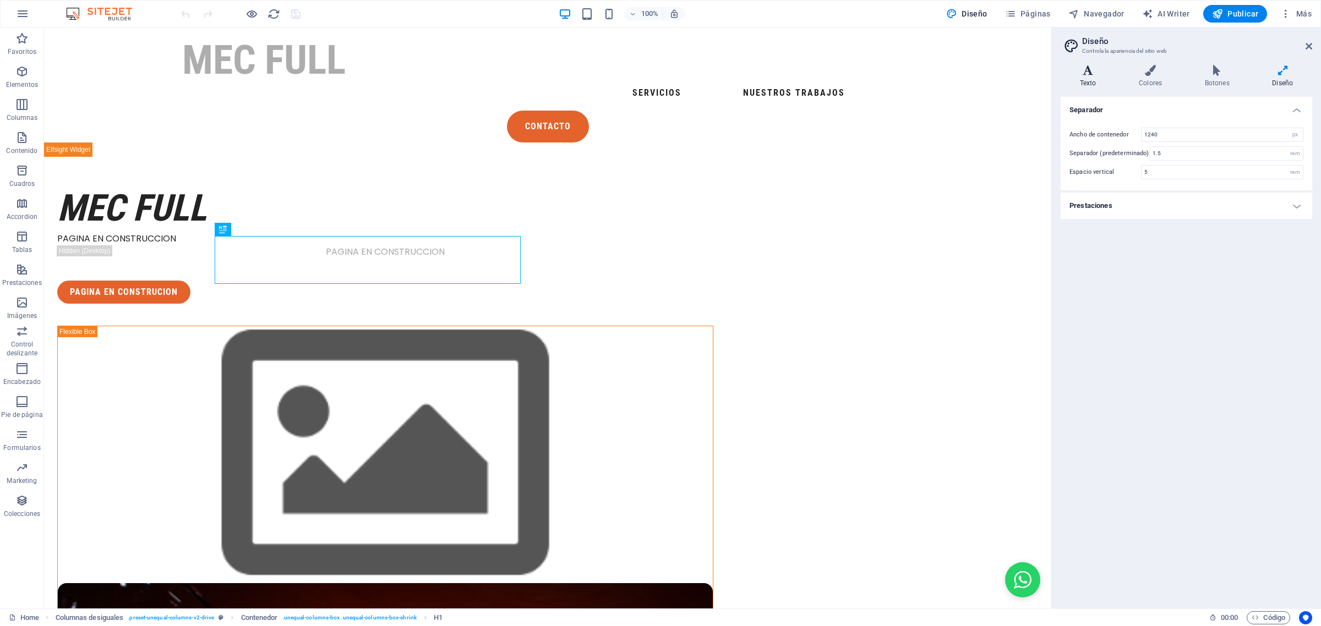
click at [1056, 72] on icon at bounding box center [1087, 70] width 54 height 11
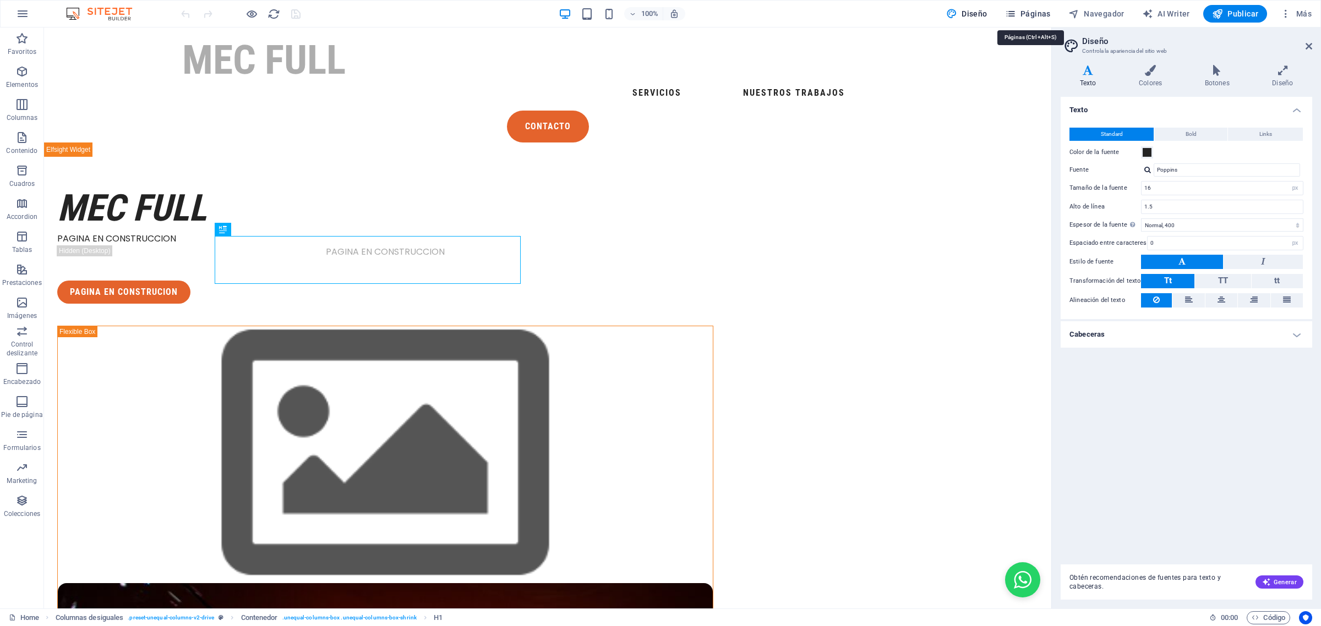
click at [1038, 12] on span "Páginas" at bounding box center [1028, 13] width 46 height 11
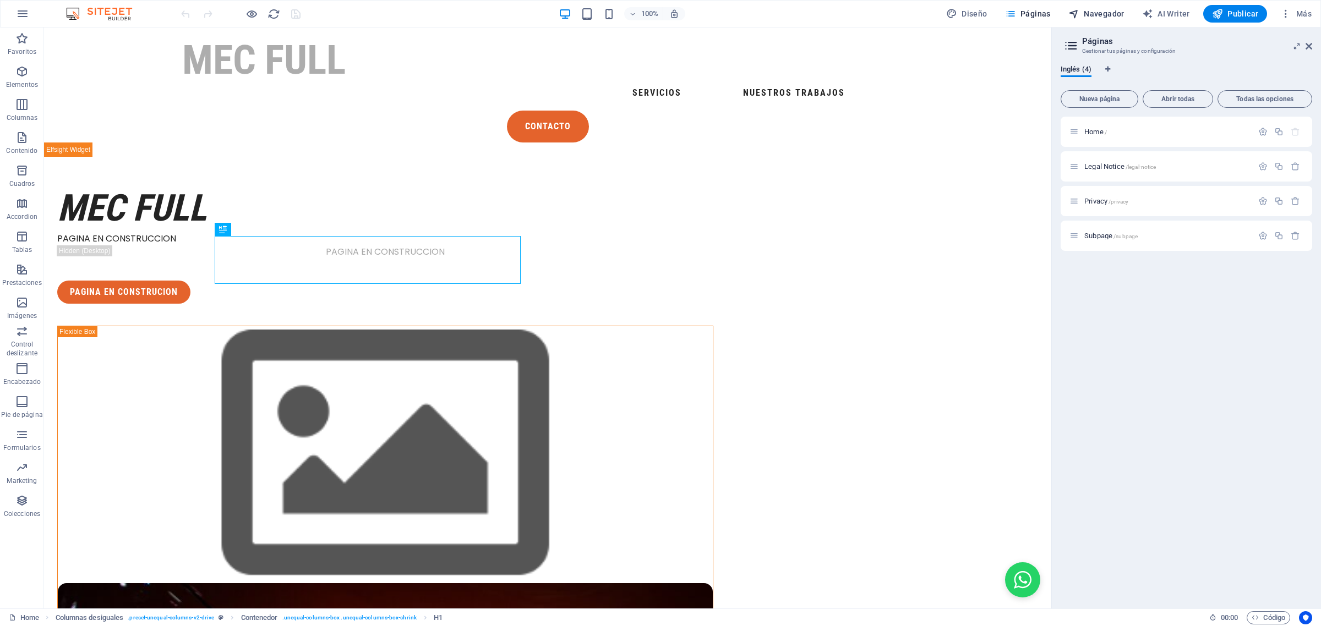
click at [1056, 10] on span "Navegador" at bounding box center [1096, 13] width 56 height 11
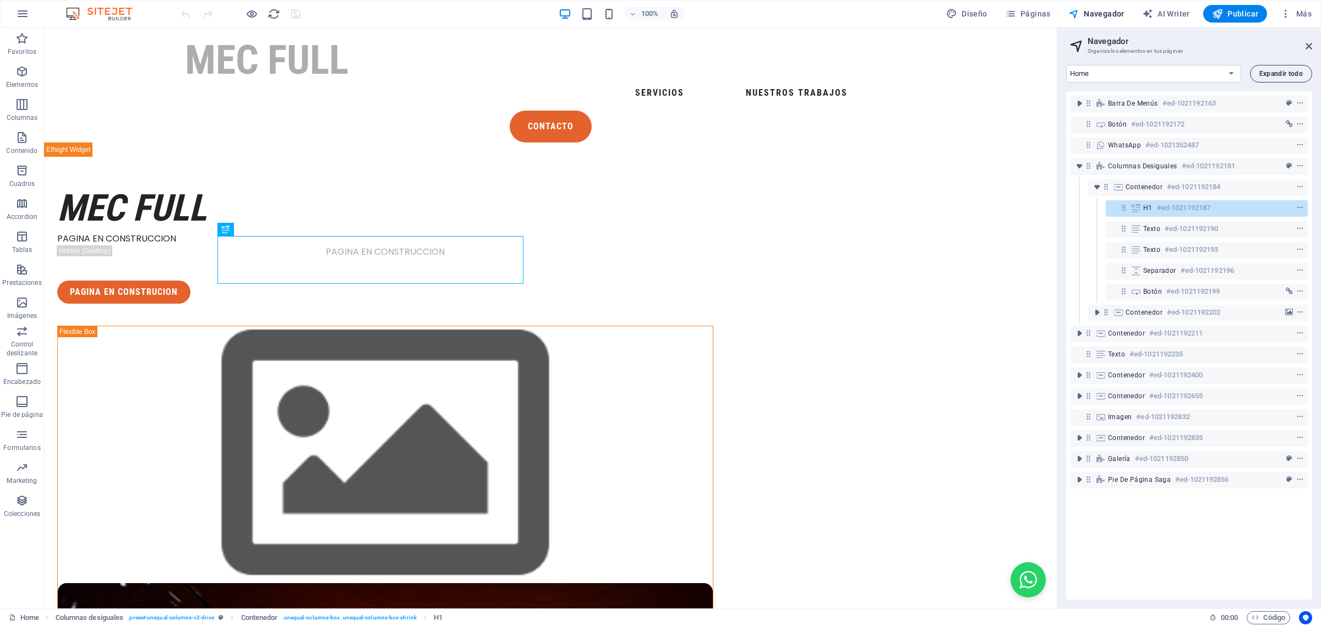
click at [1056, 73] on span "Expandir todo" at bounding box center [1280, 73] width 43 height 7
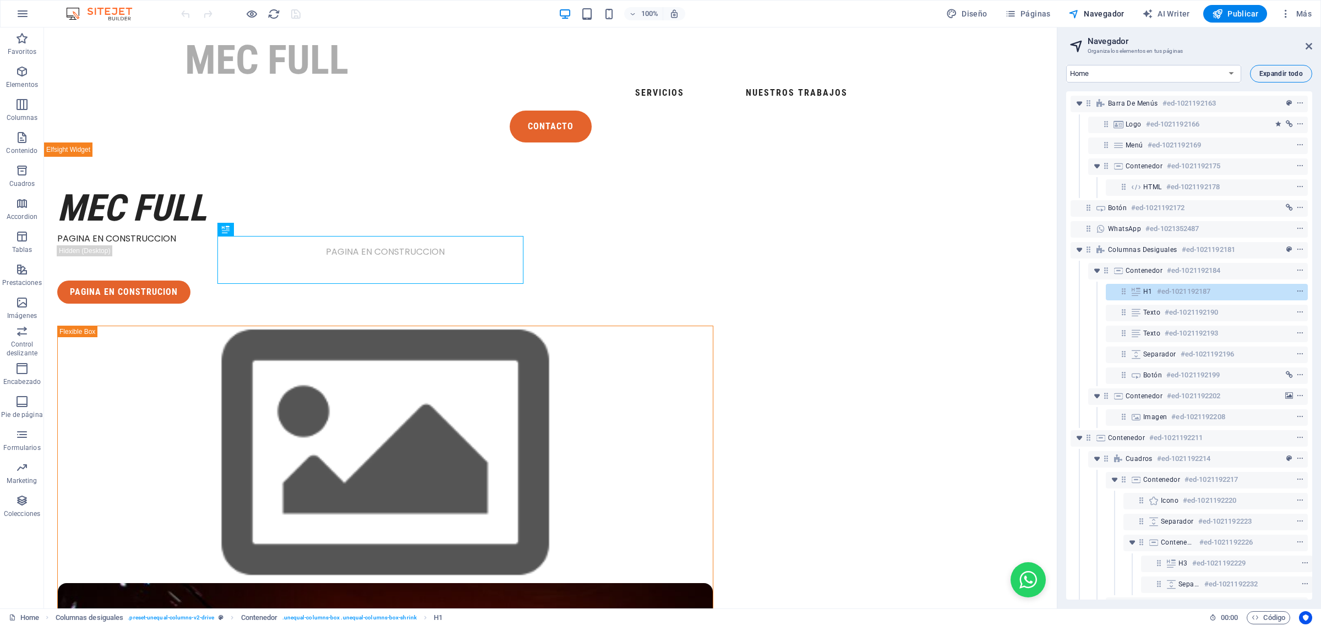
click at [1056, 72] on span "Expandir todo" at bounding box center [1280, 73] width 43 height 7
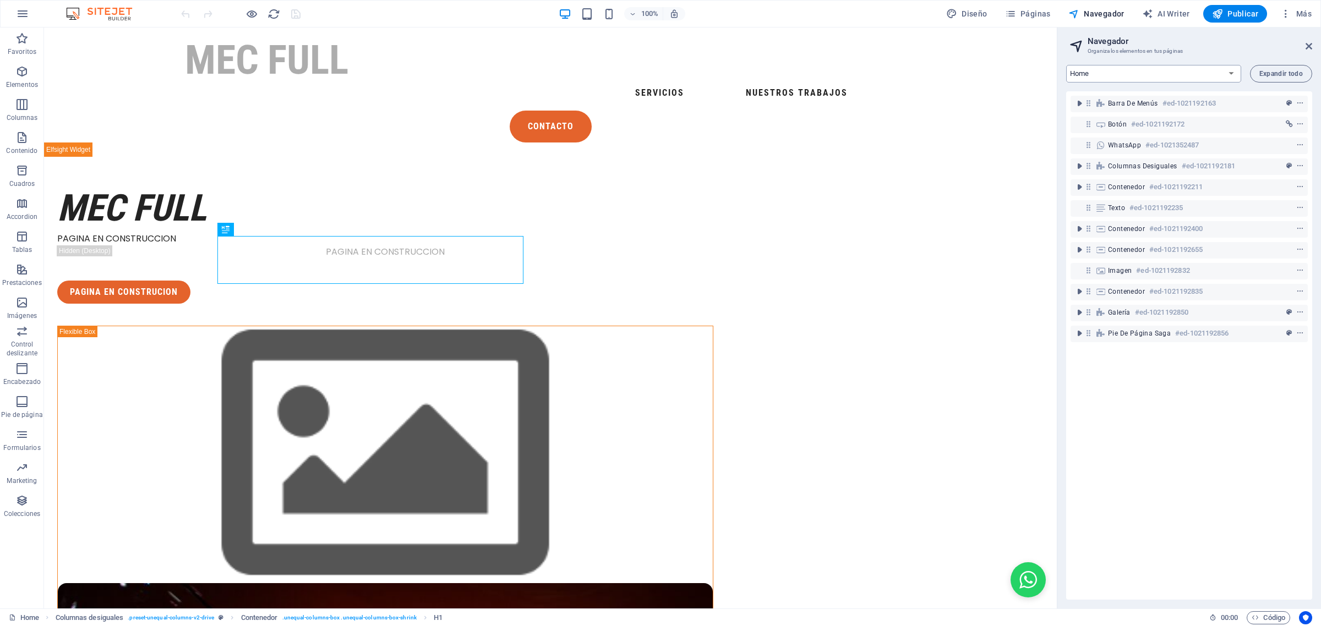
click at [1056, 72] on select "Home Legal Notice Privacy Subpage" at bounding box center [1153, 74] width 175 height 18
click at [1056, 65] on select "Home Legal Notice Privacy Subpage" at bounding box center [1153, 74] width 175 height 18
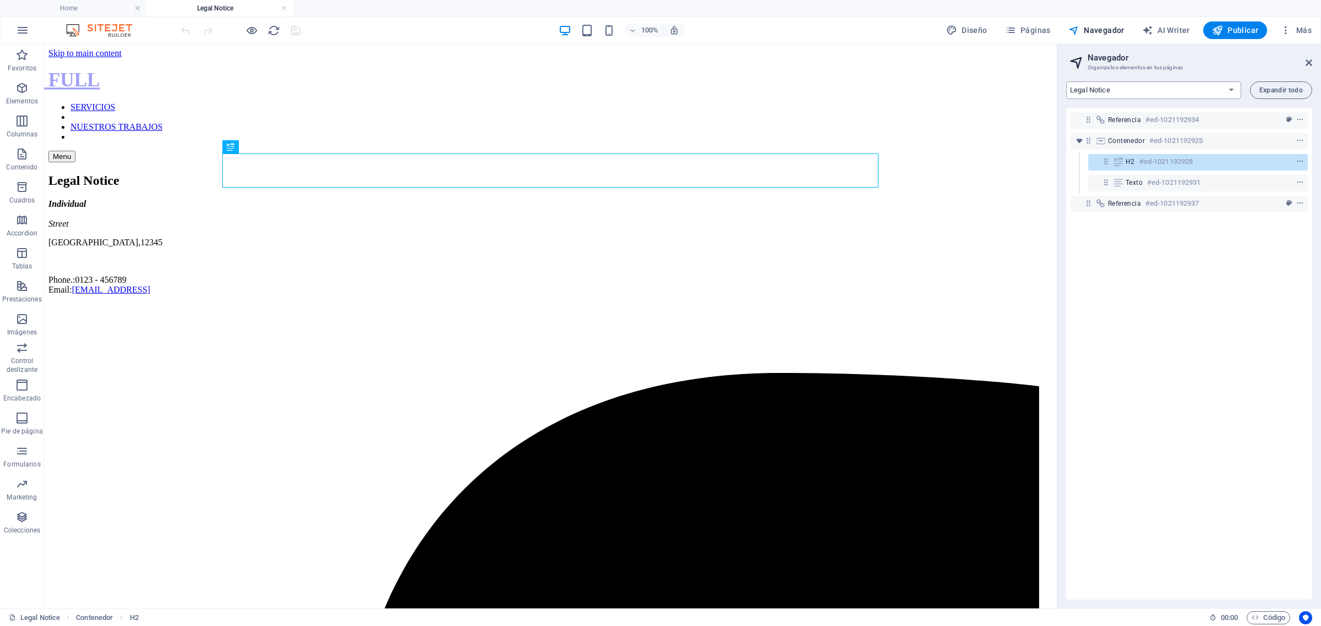
click at [1056, 89] on select "Home Legal Notice Privacy Subpage" at bounding box center [1153, 90] width 175 height 18
select select "18314516-en"
click at [1056, 81] on select "Home Legal Notice Privacy Subpage" at bounding box center [1153, 90] width 175 height 18
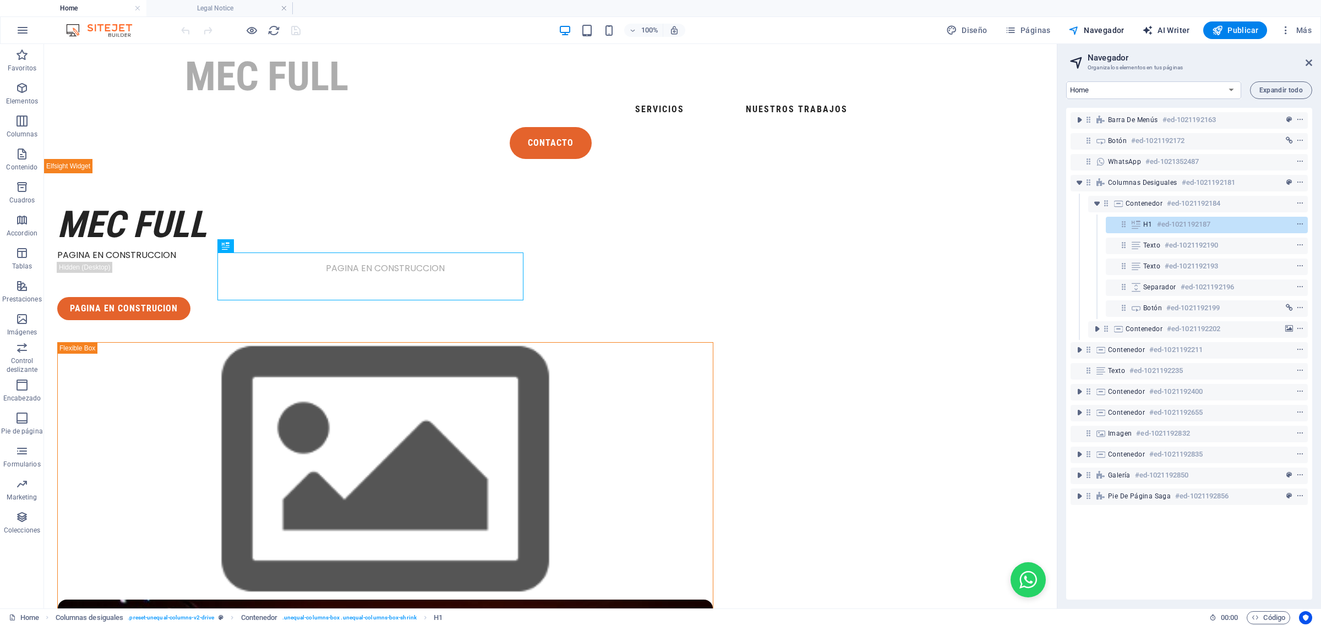
click at [1056, 32] on span "AI Writer" at bounding box center [1166, 30] width 48 height 11
select select "English"
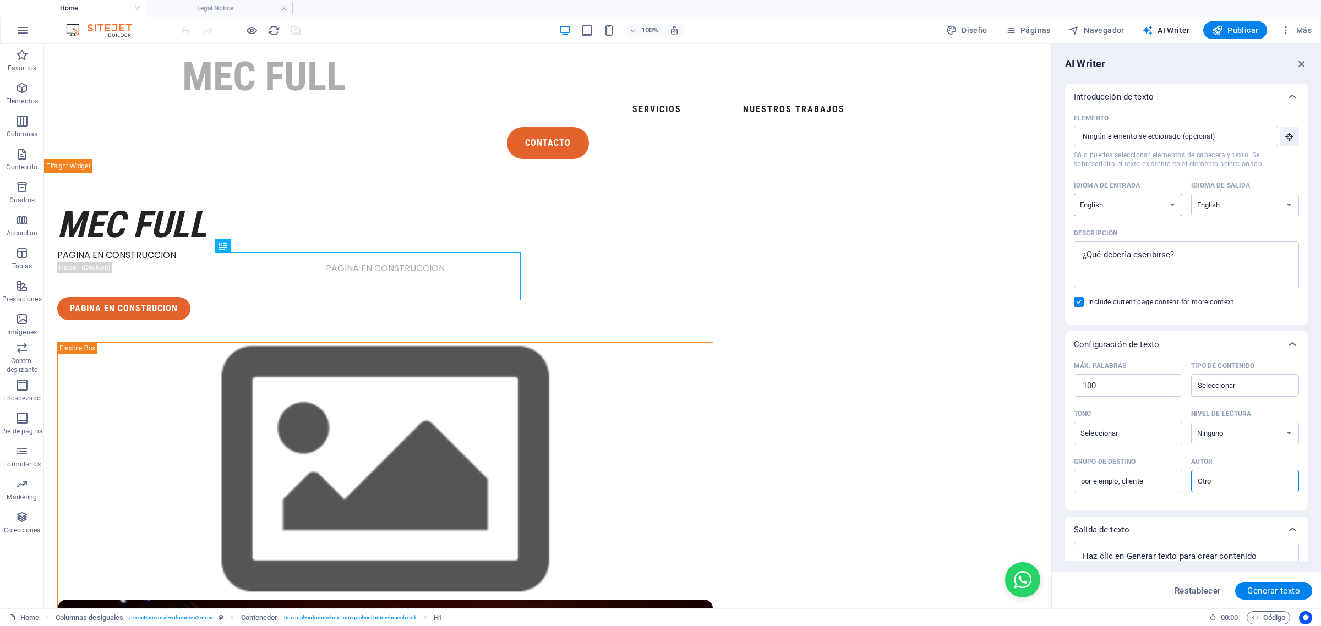
click at [1056, 204] on select "Albanian Arabic Armenian Awadhi Azerbaijani Bashkir Basque Belarusian Bengali B…" at bounding box center [1128, 205] width 108 height 23
select select "Spanish"
click at [1056, 194] on select "Albanian Arabic Armenian Awadhi Azerbaijani Bashkir Basque Belarusian Bengali B…" at bounding box center [1128, 205] width 108 height 23
click at [1056, 203] on select "Albanian Arabic Armenian Awadhi Azerbaijani Bashkir Basque Belarusian Bengali B…" at bounding box center [1245, 205] width 108 height 23
select select "Spanish"
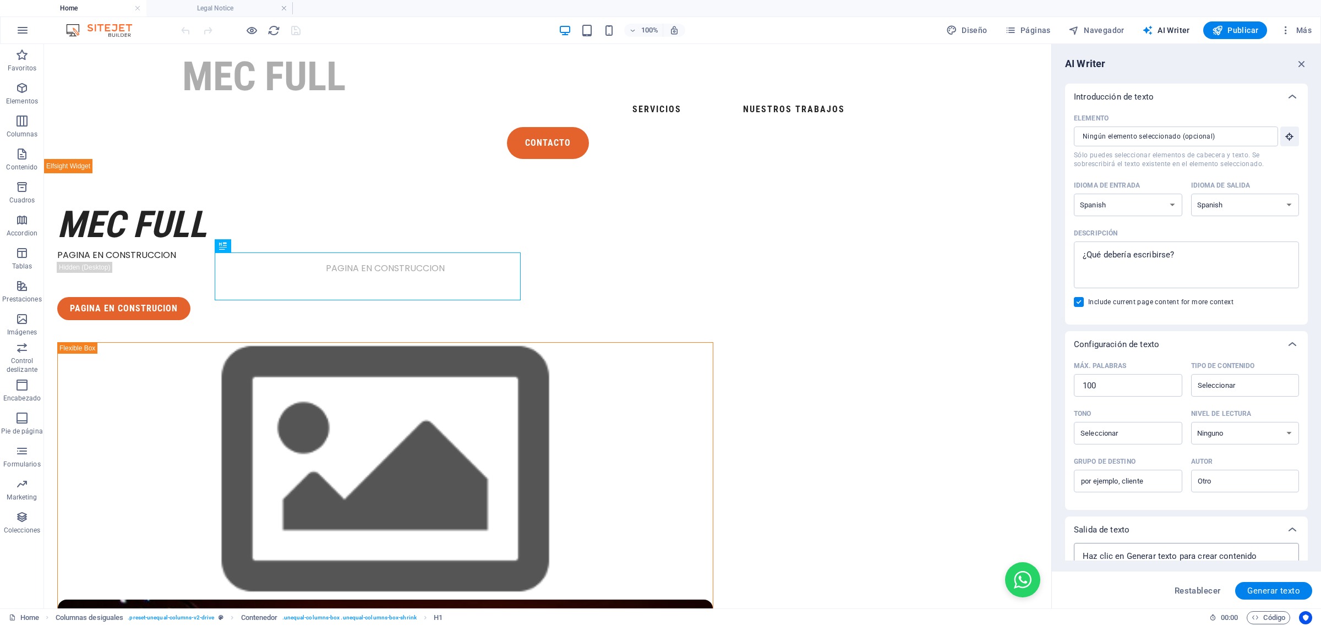
click at [1056, 194] on select "Albanian Arabic Armenian Awadhi Azerbaijani Bashkir Basque Belarusian Bengali B…" at bounding box center [1245, 205] width 108 height 23
click at [1056, 28] on icon "button" at bounding box center [1285, 30] width 11 height 11
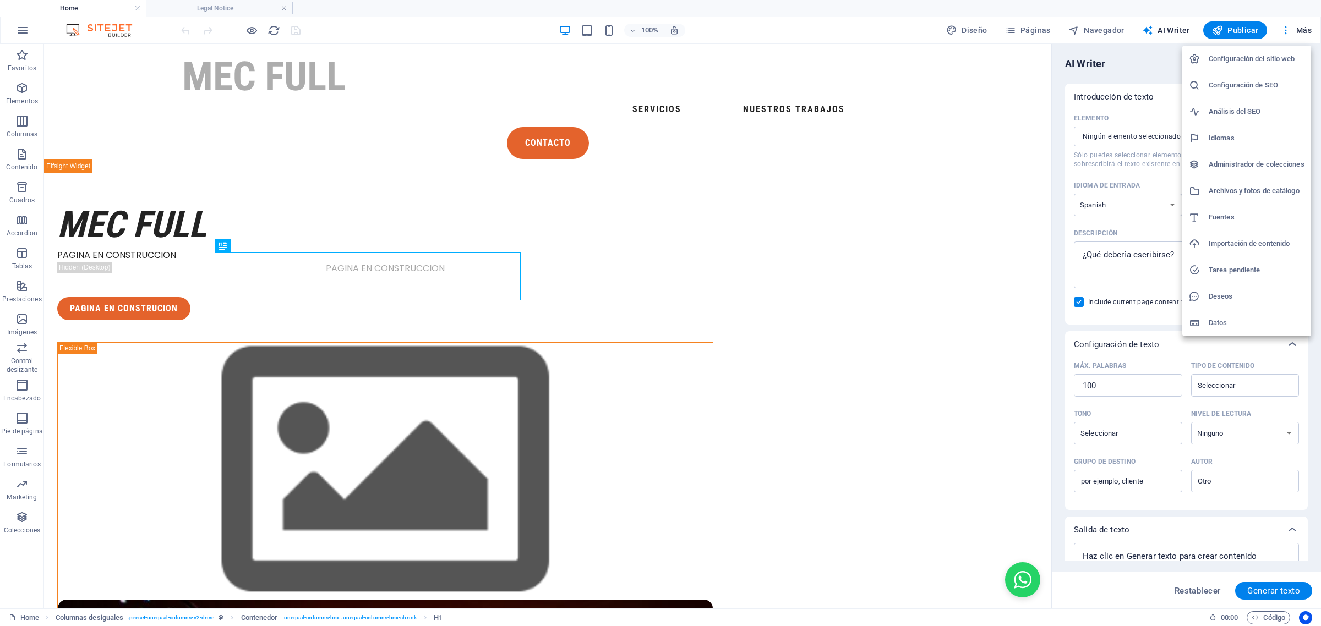
click at [1056, 61] on h6 "Configuración del sitio web" at bounding box center [1256, 58] width 96 height 13
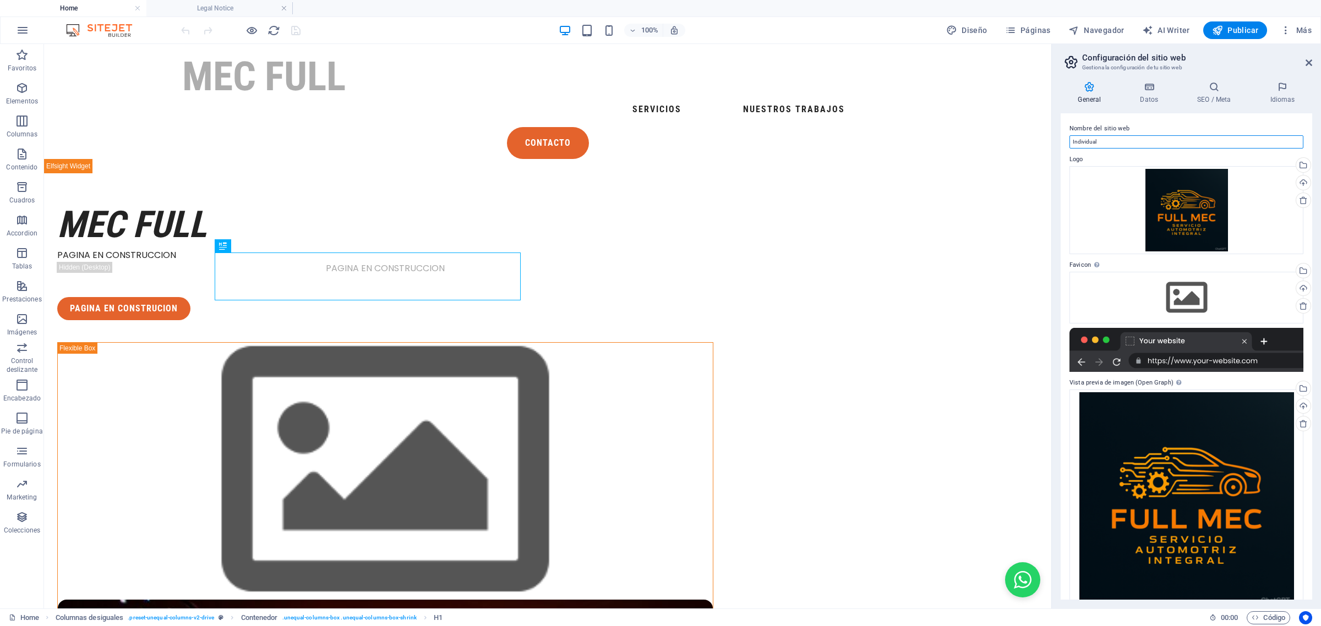
click at [1056, 138] on input "Individual" at bounding box center [1186, 141] width 234 height 13
type input "I"
type input "Full Mec"
click at [1056, 270] on div "Selecciona archivos del administrador de archivos, de la galería de fotos o car…" at bounding box center [1302, 272] width 17 height 17
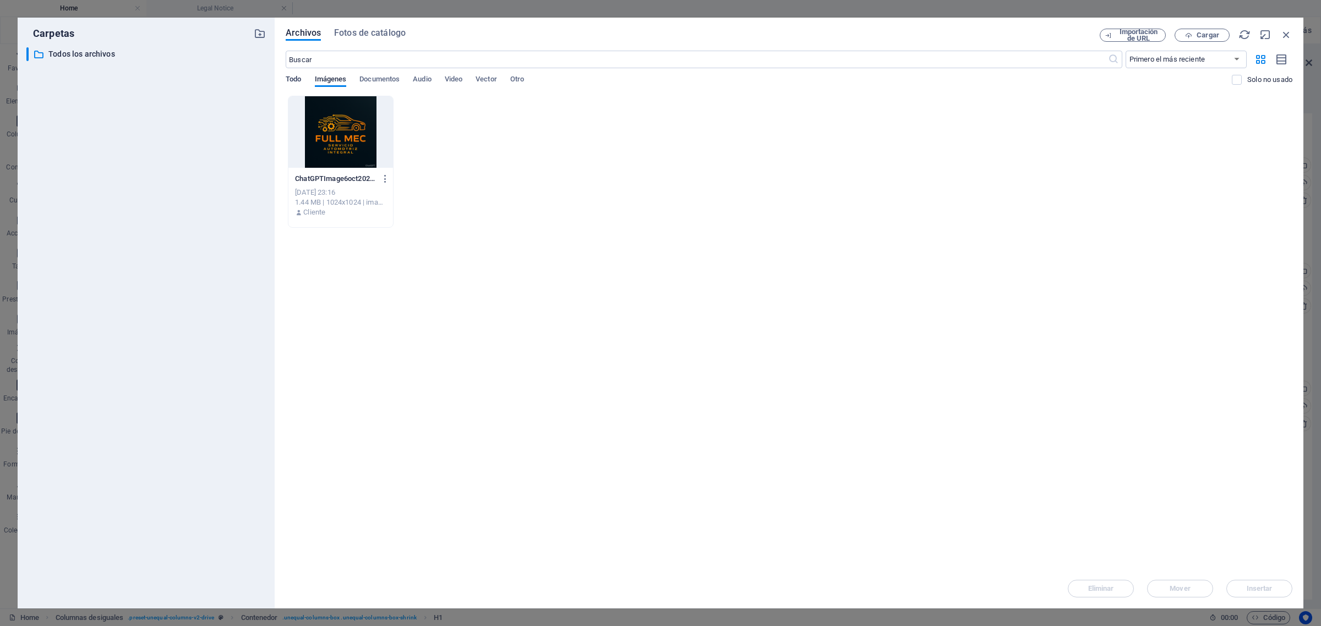
click at [298, 80] on span "Todo" at bounding box center [293, 80] width 15 height 15
click at [326, 80] on span "Imágenes" at bounding box center [331, 80] width 32 height 15
click at [292, 80] on span "Todo" at bounding box center [293, 80] width 15 height 15
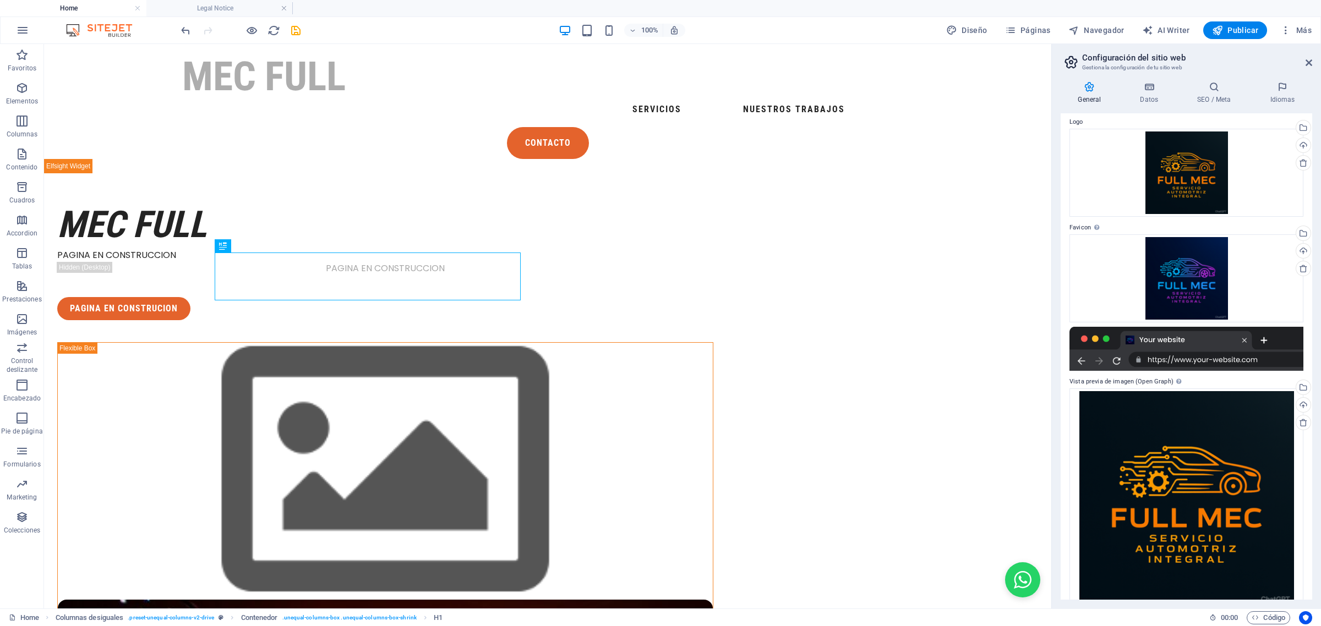
scroll to position [54, 0]
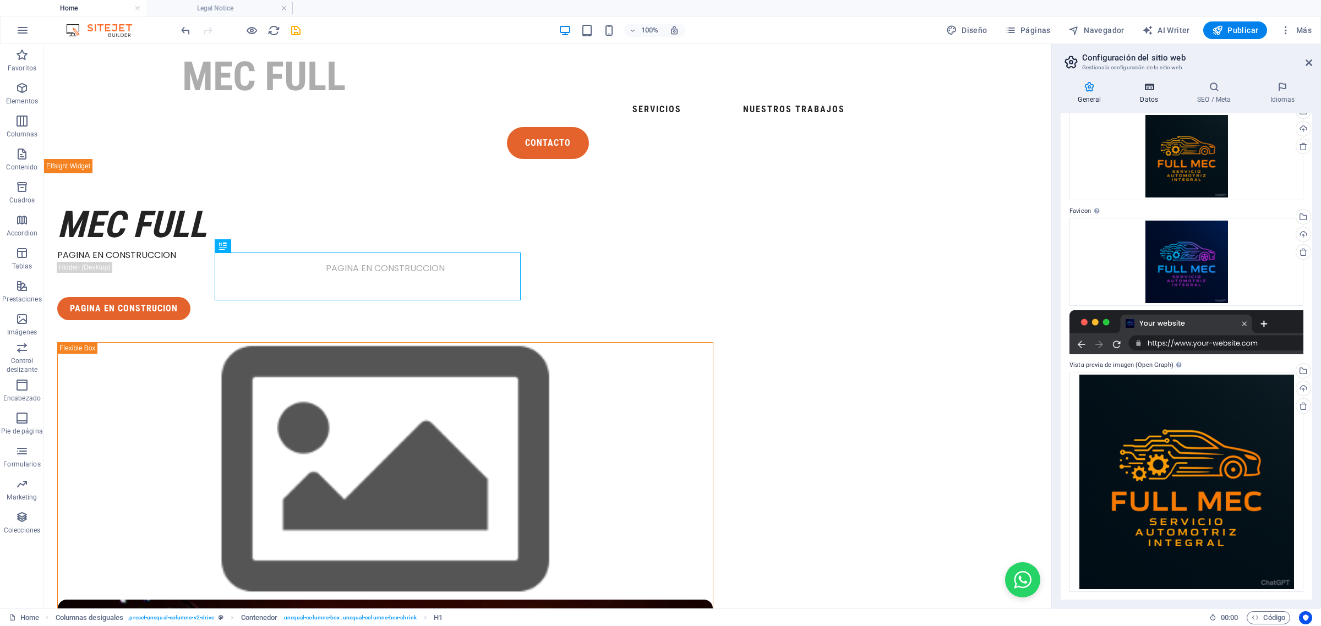
click at [1056, 92] on icon at bounding box center [1149, 86] width 53 height 11
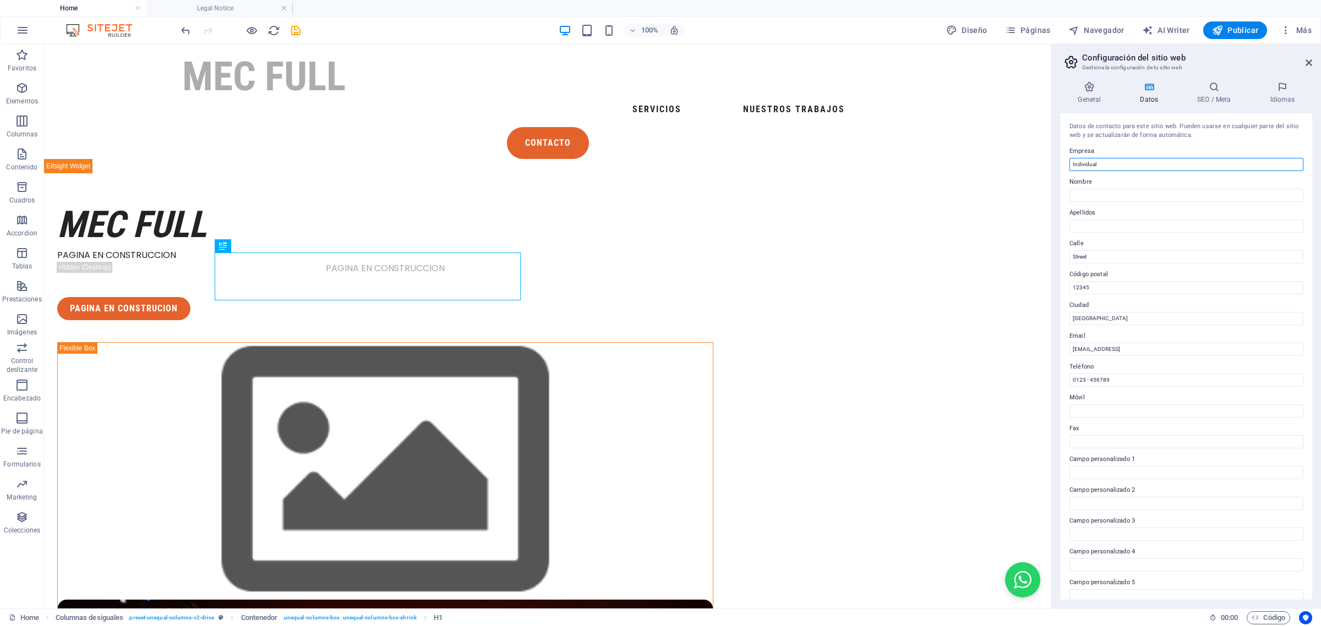
click at [1056, 168] on input "Individual" at bounding box center [1186, 164] width 234 height 13
type input "I"
type input "FullMec"
click at [1056, 193] on input "Nombre" at bounding box center [1186, 195] width 234 height 13
click at [1056, 196] on input "Nombre" at bounding box center [1186, 195] width 234 height 13
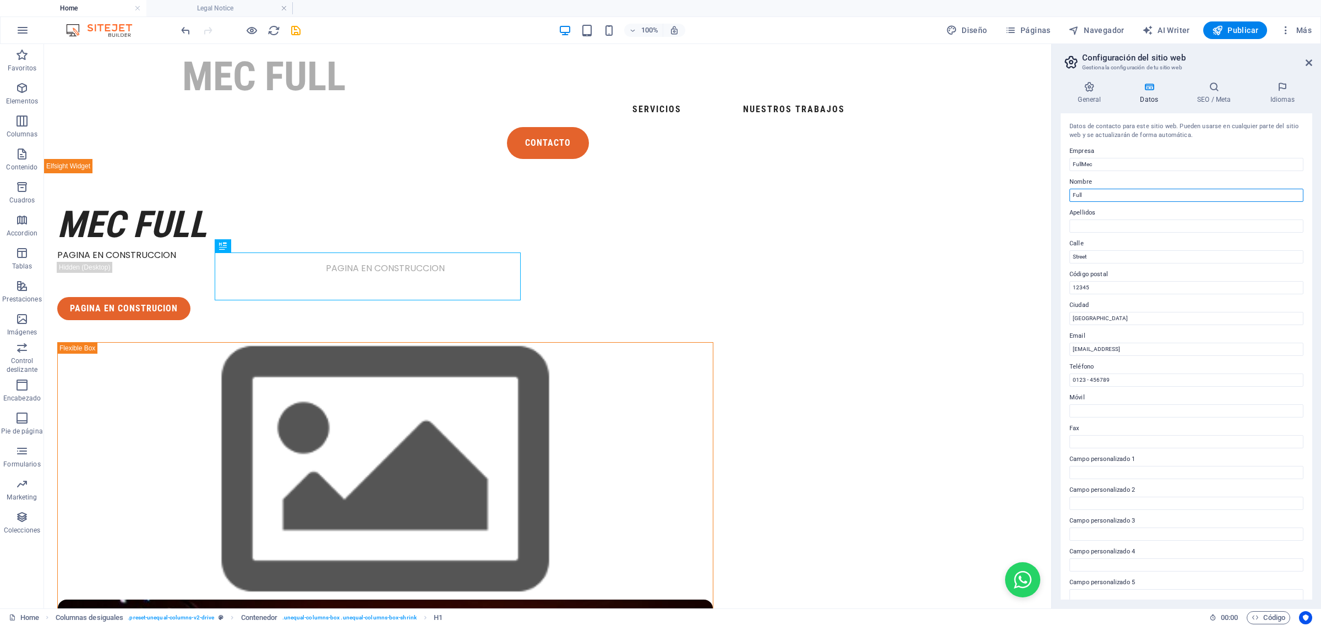
type input "Full"
type input "Mec"
click at [1056, 259] on input "Street" at bounding box center [1186, 256] width 234 height 13
click at [1056, 314] on input "Berlin" at bounding box center [1186, 318] width 234 height 13
type input "B"
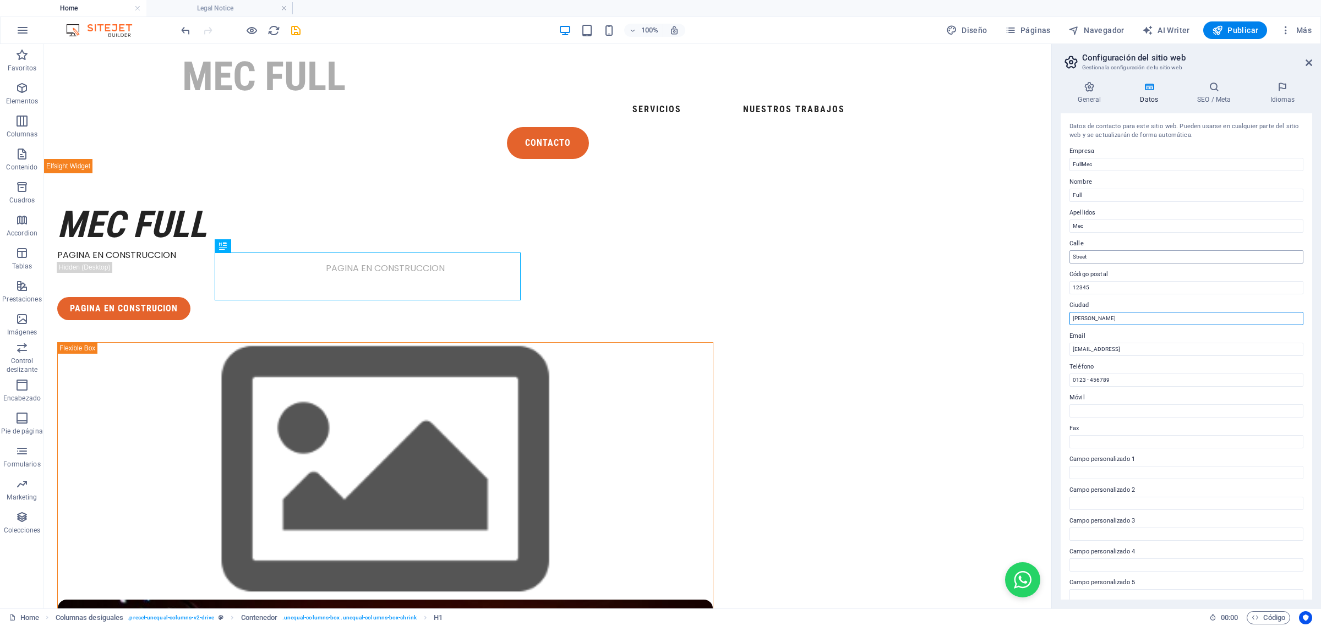
type input "[PERSON_NAME]"
click at [1056, 254] on input "Street" at bounding box center [1186, 256] width 234 height 13
type input "S"
type input "[PERSON_NAME] 3110"
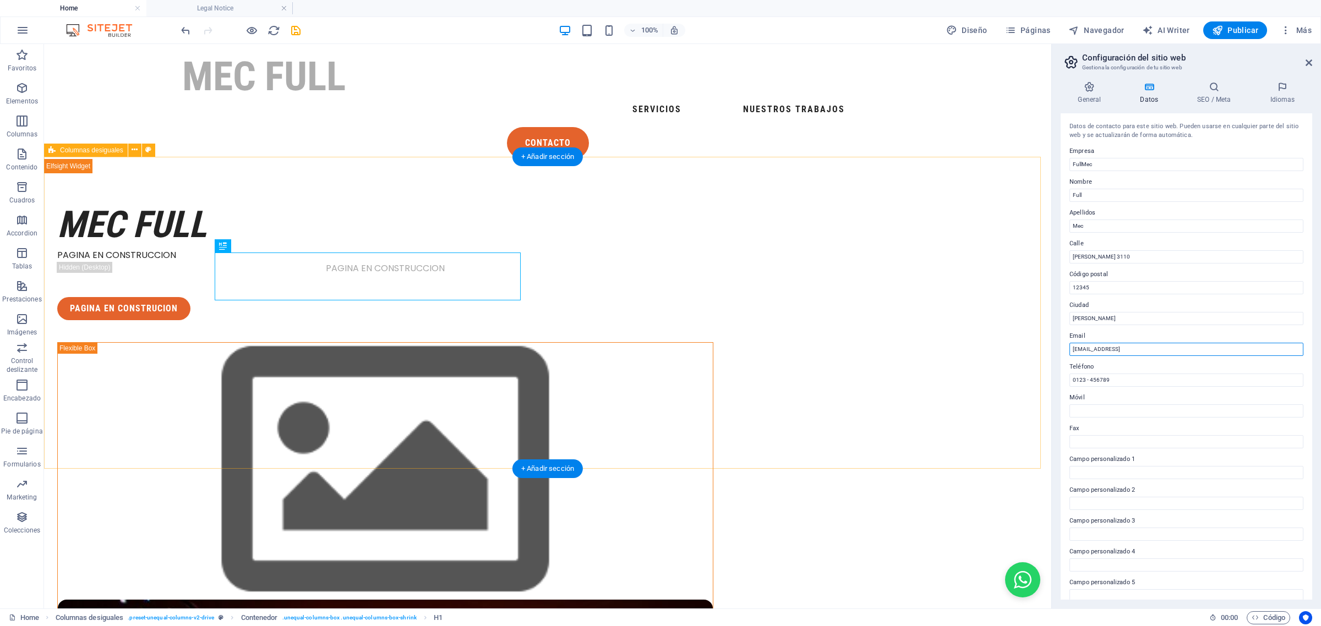
drag, startPoint x: 1262, startPoint y: 391, endPoint x: 1099, endPoint y: 374, distance: 163.8
click at [1056, 351] on input "163a171277c74dd972e75687a9b307@cpanel.local" at bounding box center [1186, 349] width 234 height 13
type input "1"
type input "mecfullcl@gmail.com"
drag, startPoint x: 1183, startPoint y: 427, endPoint x: 1095, endPoint y: 410, distance: 89.7
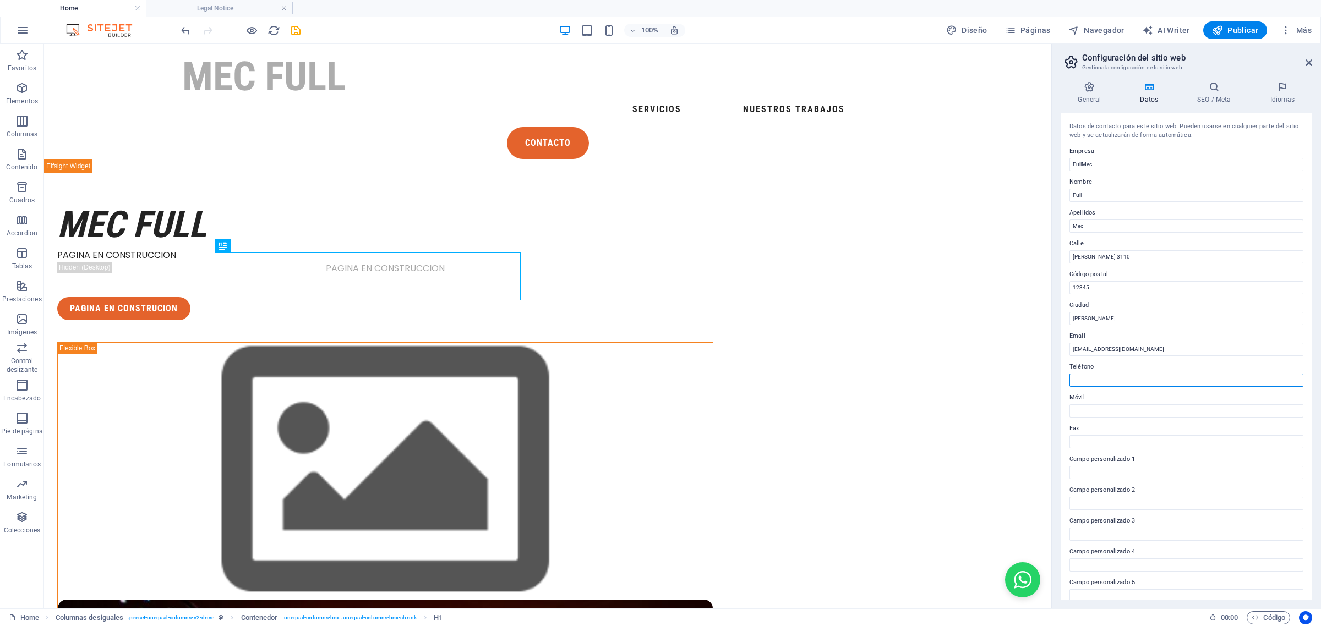
paste input "+56 9 3073 2008"
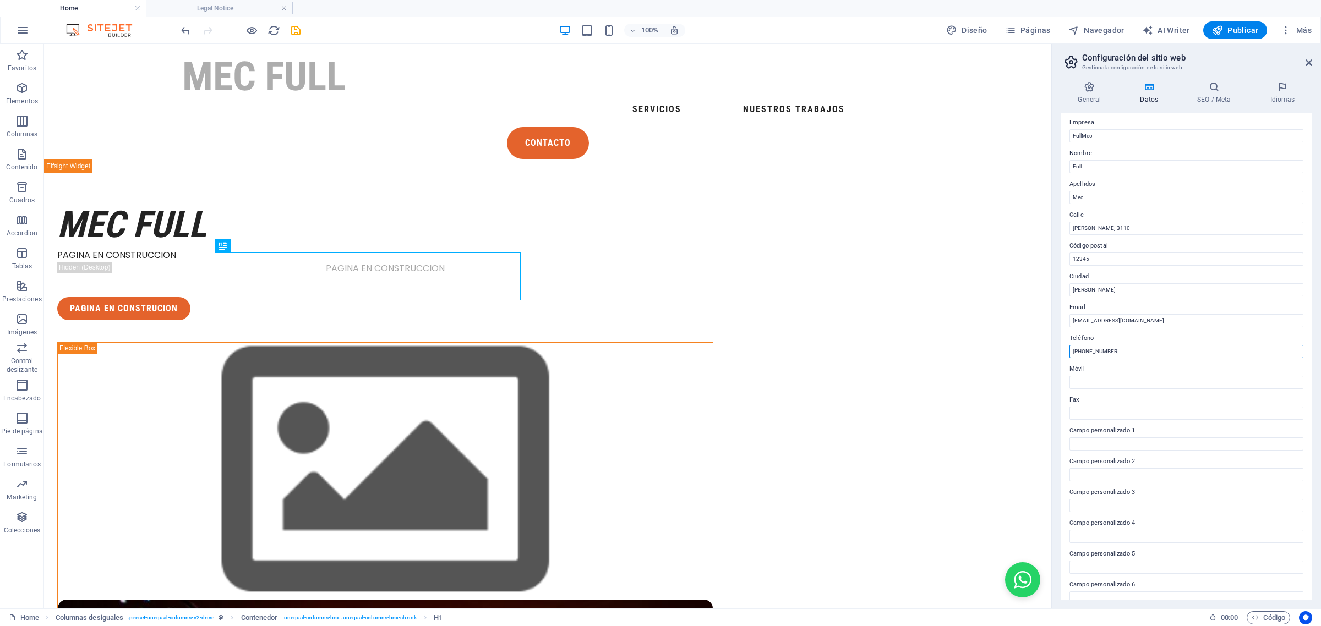
scroll to position [41, 0]
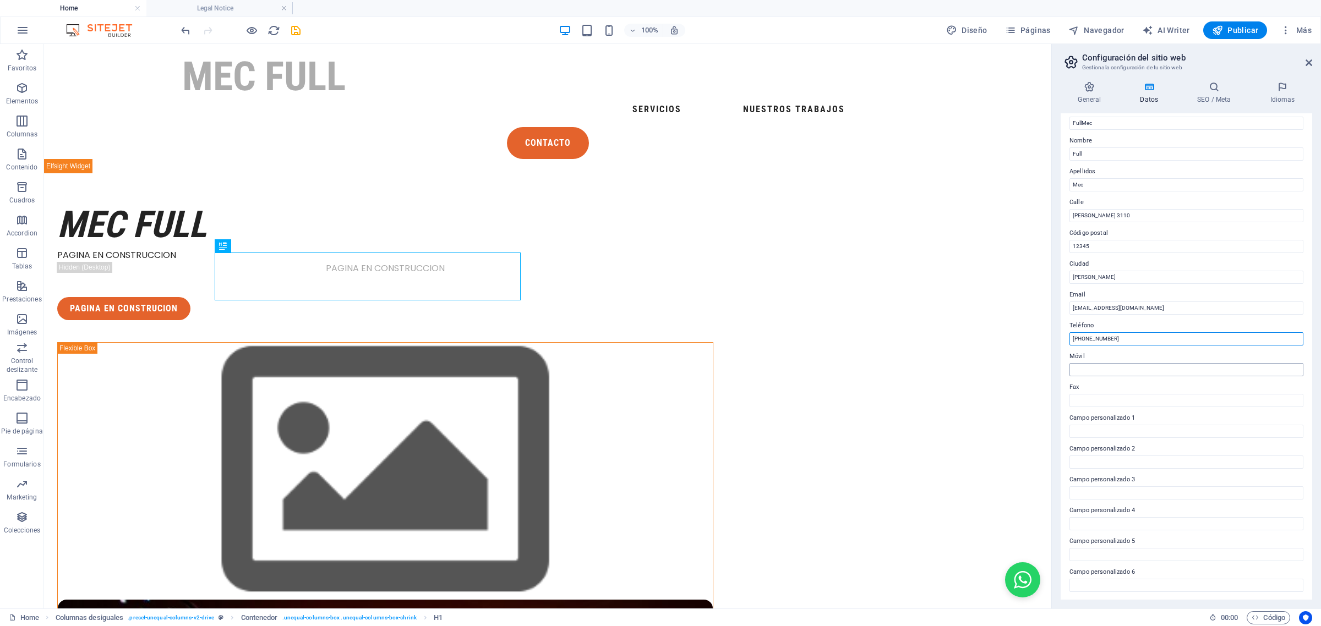
type input "+56 9 3073 2008"
click at [1056, 364] on input "Móvil" at bounding box center [1186, 369] width 234 height 13
paste input "+56 9 3073 2008"
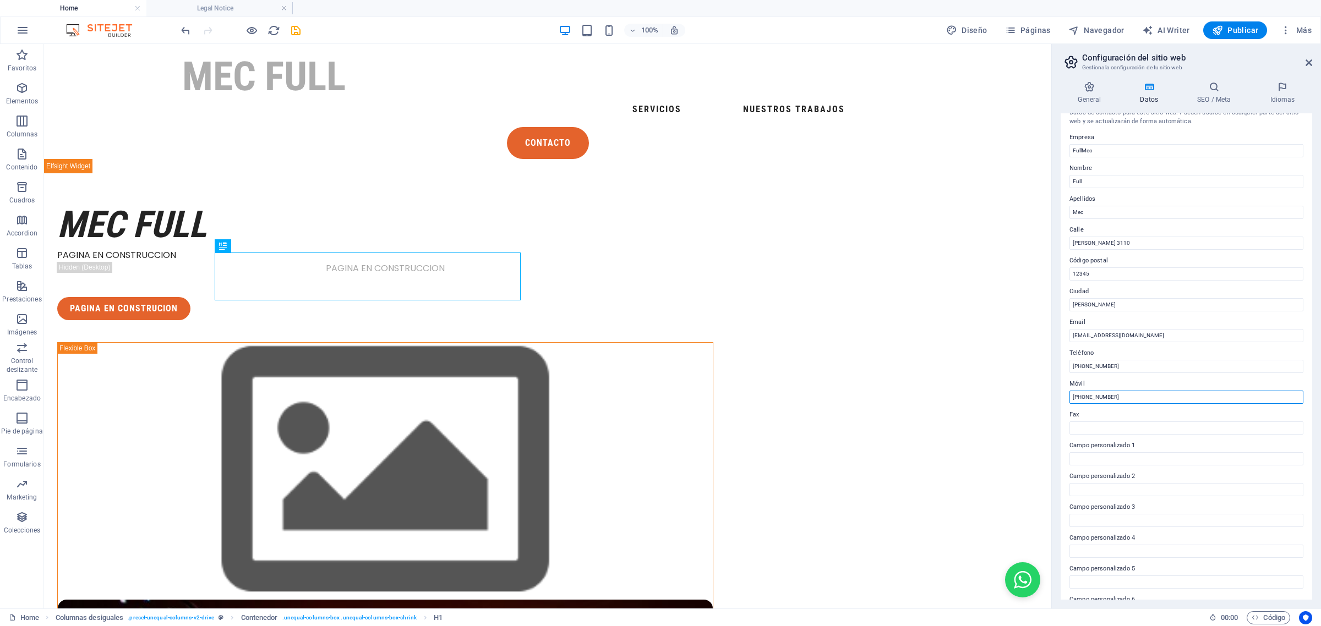
scroll to position [0, 0]
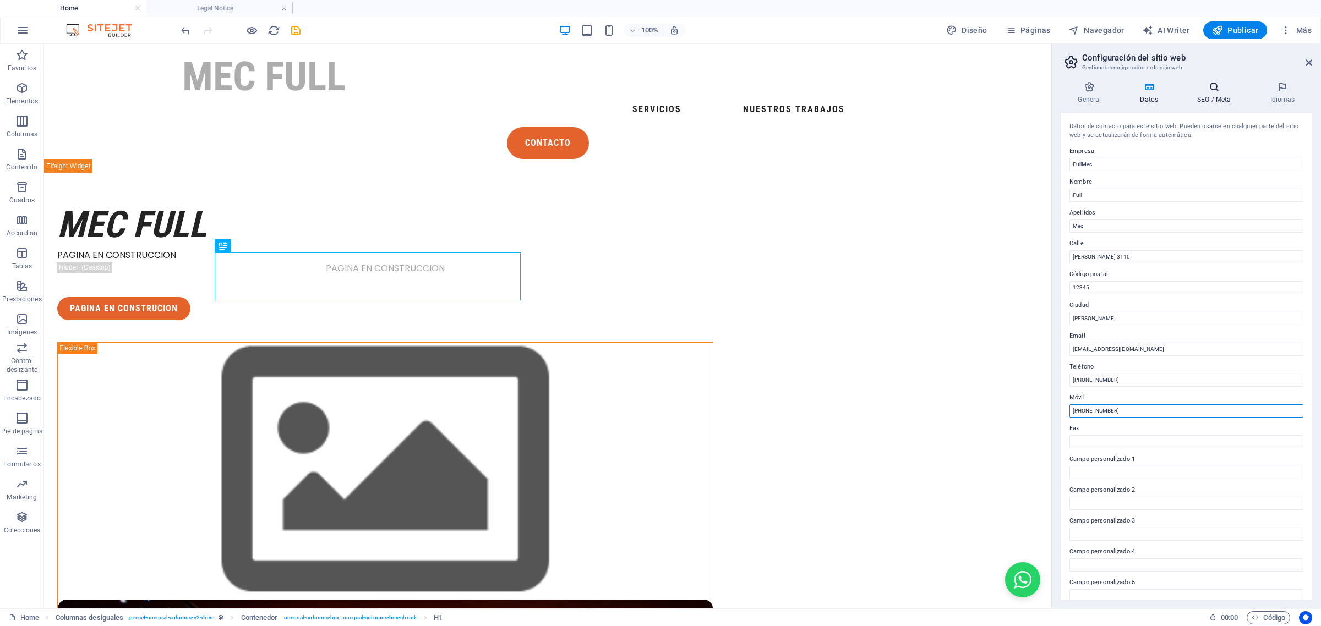
type input "+56 9 3073 2008"
click at [1056, 89] on icon at bounding box center [1214, 86] width 68 height 11
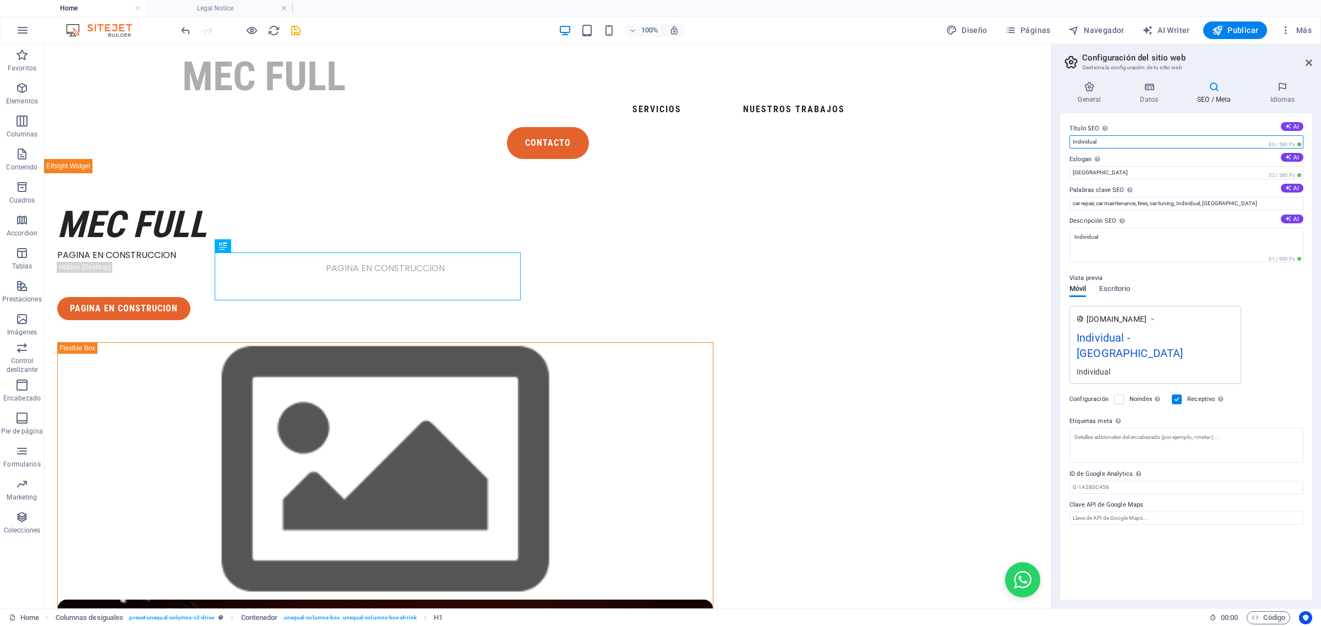
drag, startPoint x: 1131, startPoint y: 144, endPoint x: 1073, endPoint y: 136, distance: 58.3
click at [1056, 136] on input "Individual" at bounding box center [1186, 141] width 234 height 13
type input "Mec Full"
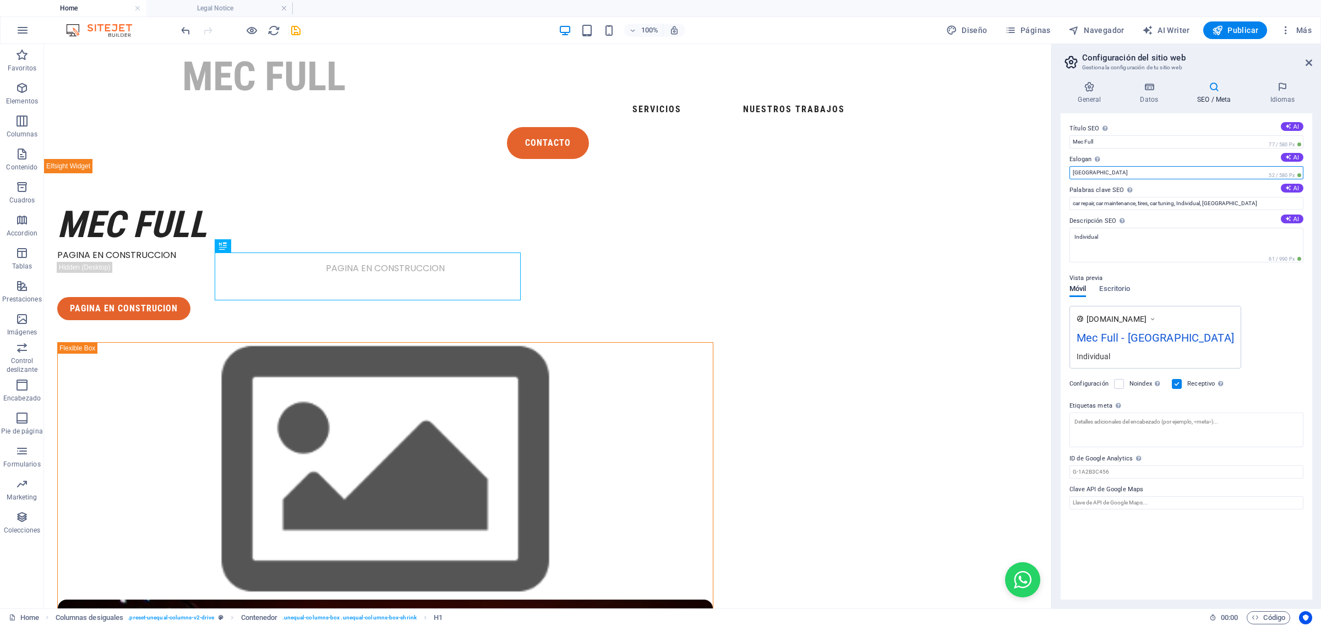
click at [1056, 168] on input "Berlin" at bounding box center [1186, 172] width 234 height 13
type input "B"
type input "Mecanica a Domicilio"
drag, startPoint x: 1229, startPoint y: 201, endPoint x: 1184, endPoint y: 193, distance: 45.8
click at [1056, 193] on div "Palabras clave SEO Lista de palabras clave separadas por comas que describen tu…" at bounding box center [1186, 197] width 234 height 26
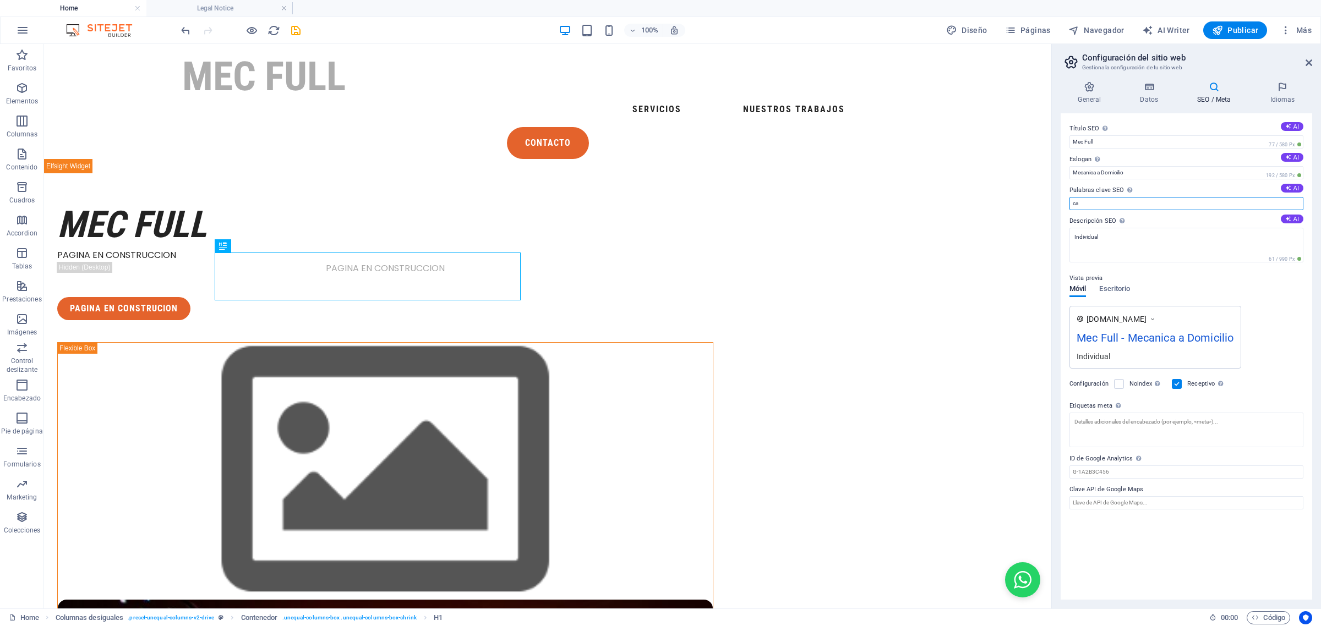
type input "c"
type input "reparacion"
click at [1056, 243] on textarea "Individual" at bounding box center [1186, 249] width 234 height 43
type textarea "I"
paste textarea "+56 9 3073 2008"
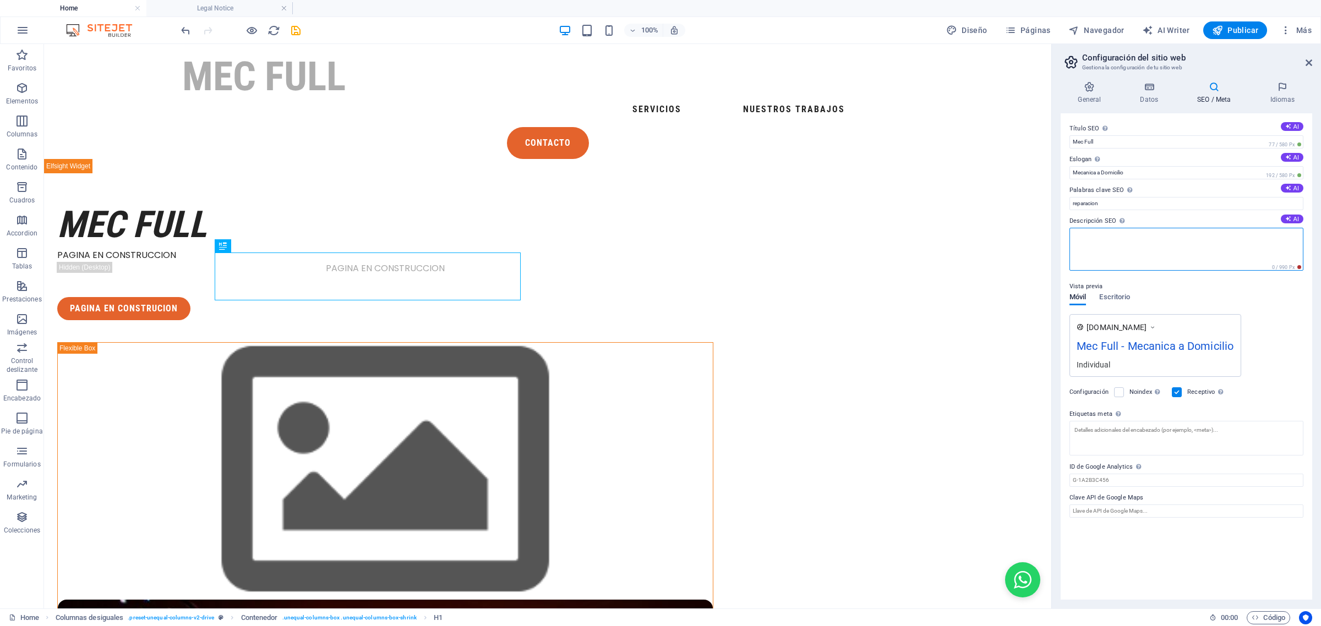
type textarea "+56 9 3073 2008"
drag, startPoint x: 1130, startPoint y: 239, endPoint x: 1058, endPoint y: 238, distance: 71.5
click at [1056, 238] on div "General Datos SEO / Meta Idiomas Nombre del sitio web Full Mec Logo Arrastra ar…" at bounding box center [1186, 341] width 269 height 536
paste textarea "Mecánicos especializados en servicios mecánicos a domicilio en Santiago. Experi…"
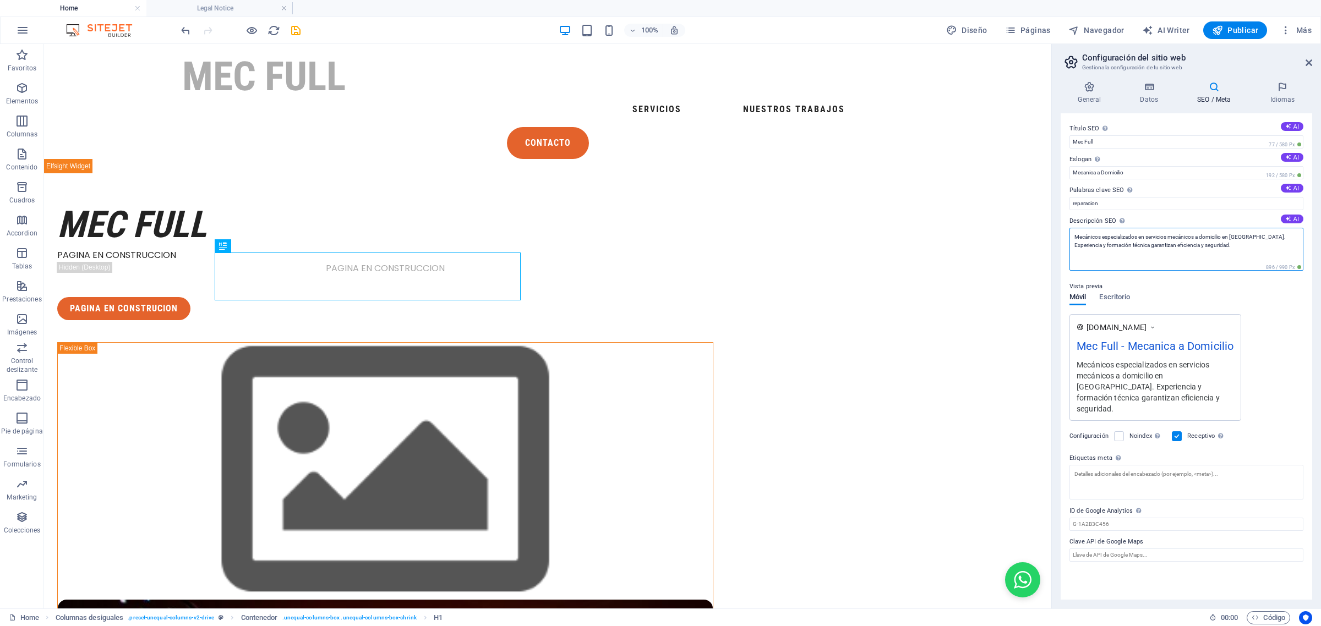
type textarea "Mecánicos especializados en servicios mecánicos a domicilio en Santiago. Experi…"
click at [1056, 308] on div "Vista previa Móvil Escritorio www.example.com Mec Full - Mecanica a Domicilio M…" at bounding box center [1186, 346] width 234 height 150
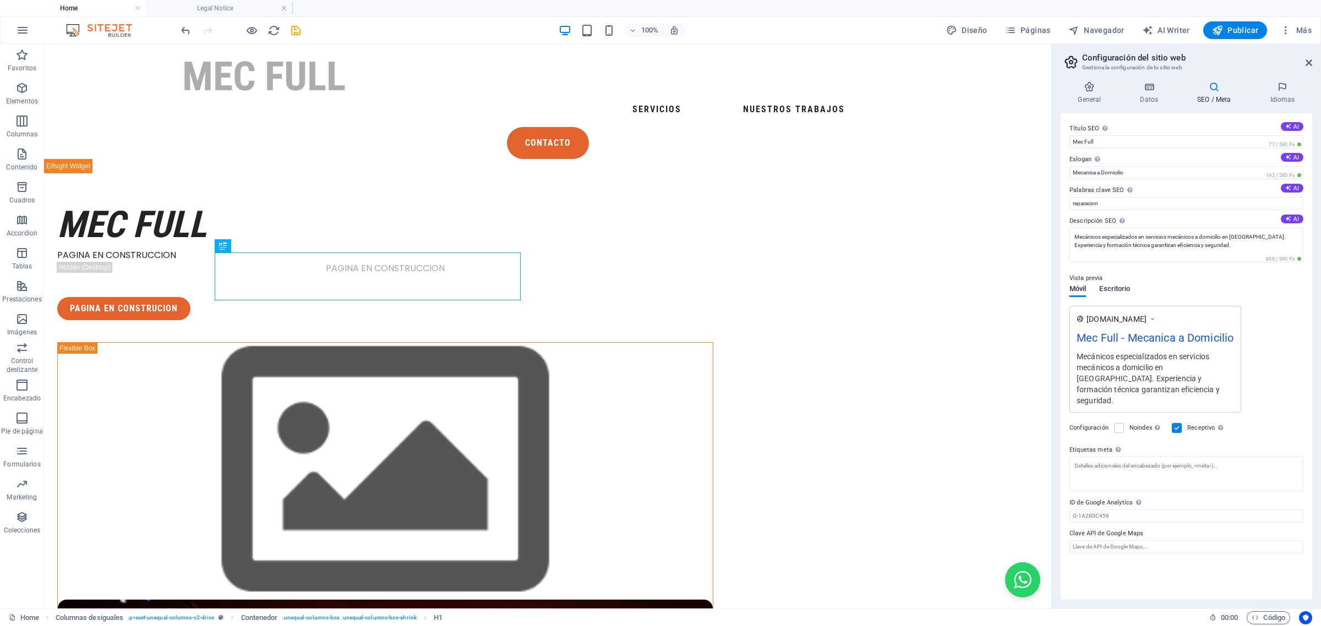
click at [1056, 292] on span "Escritorio" at bounding box center [1114, 289] width 31 height 15
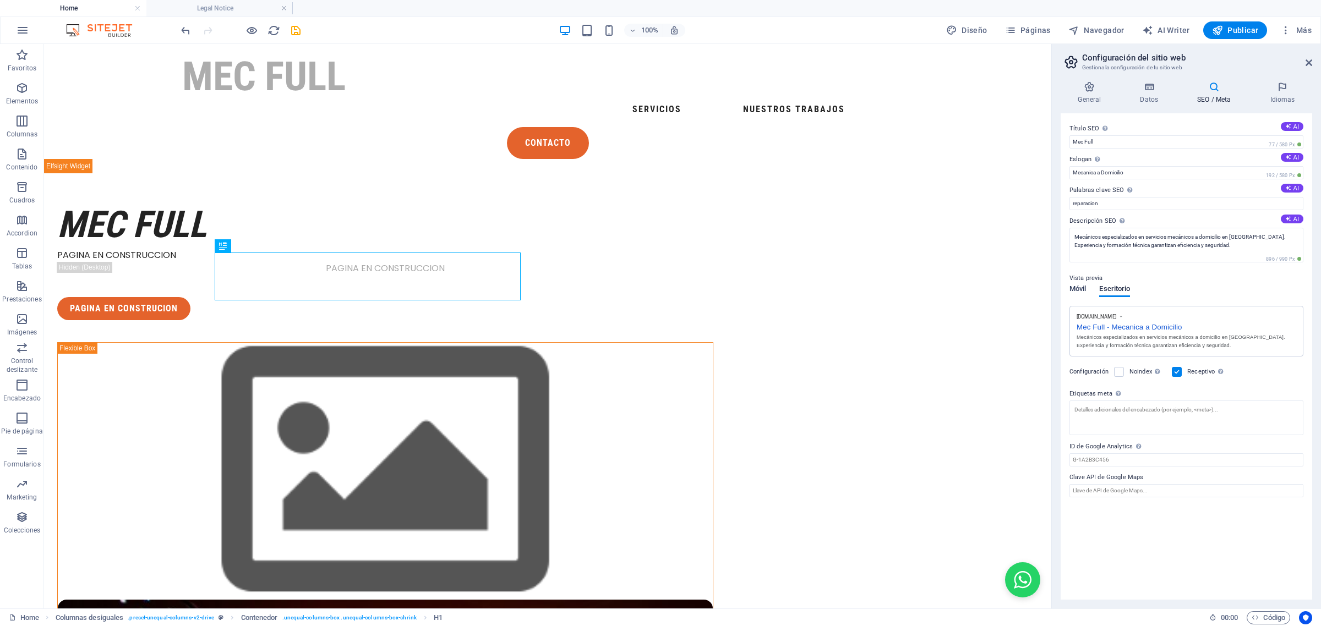
click at [1056, 284] on span "Móvil" at bounding box center [1077, 289] width 17 height 15
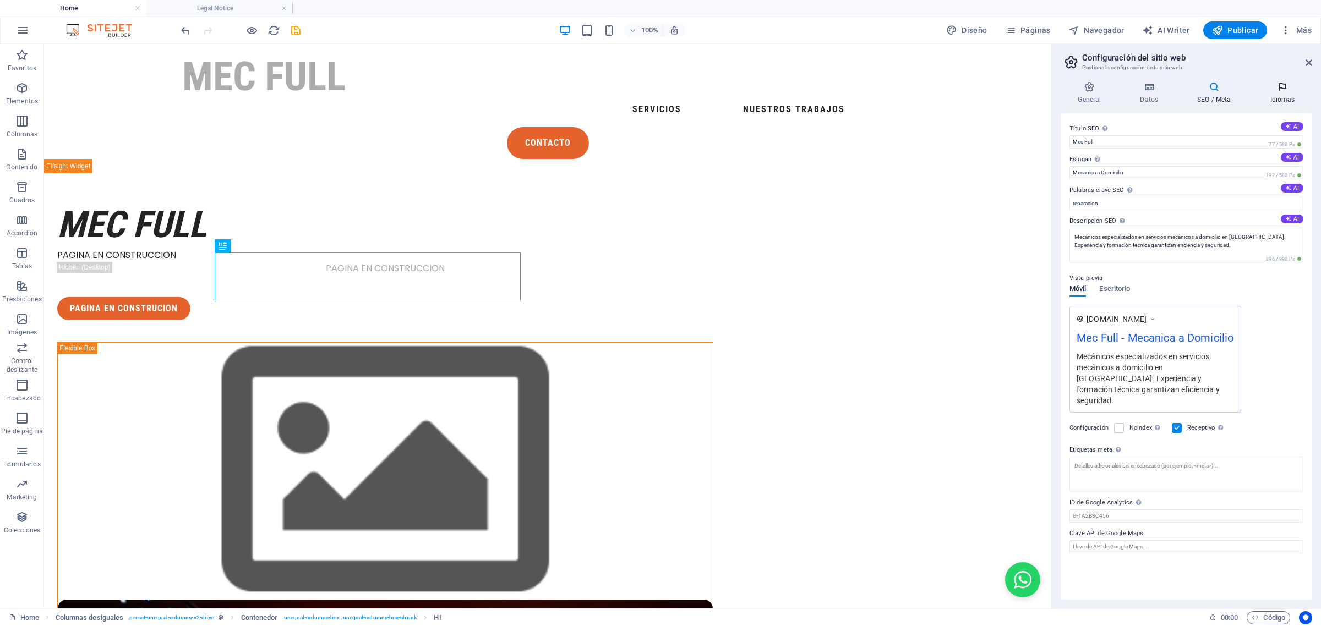
click at [1056, 89] on icon at bounding box center [1281, 86] width 59 height 11
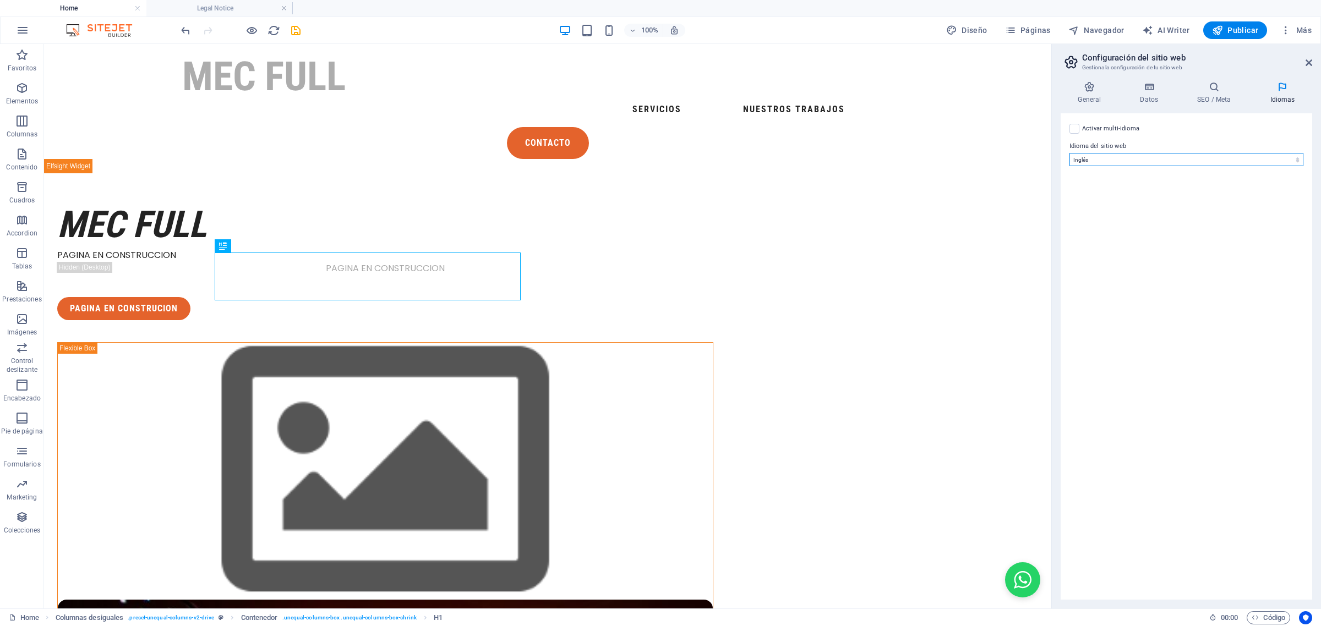
click at [1056, 158] on select "Abkhazian Afar Afrikaans Akan Albanés Alemán Amharic Árabe Aragonese Armenian A…" at bounding box center [1186, 159] width 234 height 13
click at [1056, 161] on select "Abkhazian Afar Afrikaans Akan Albanés Alemán Amharic Árabe Aragonese Armenian A…" at bounding box center [1186, 159] width 234 height 13
click at [1056, 158] on select "Abkhazian Afar Afrikaans Akan Albanés Alemán Amharic Árabe Aragonese Armenian A…" at bounding box center [1186, 159] width 234 height 13
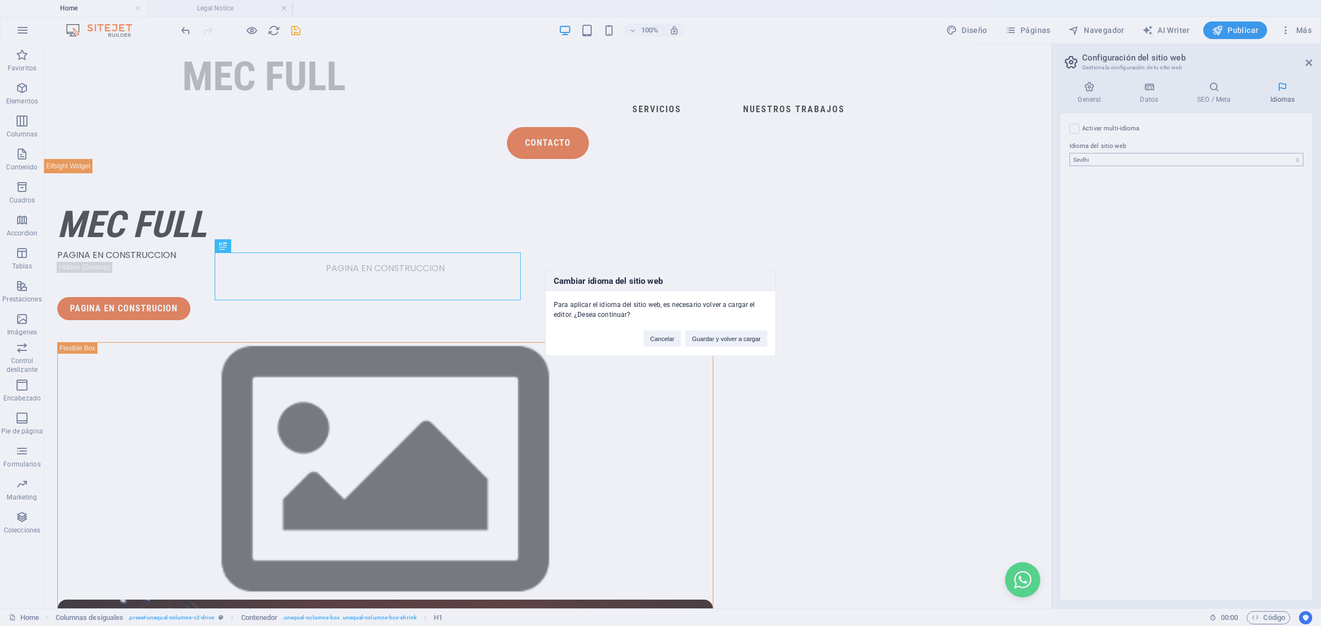
click at [1056, 157] on div "Cambiar idioma del sitio web Para aplicar el idioma del sitio web, es necesario…" at bounding box center [660, 313] width 1321 height 626
click at [660, 337] on button "Cancelar" at bounding box center [661, 339] width 37 height 17
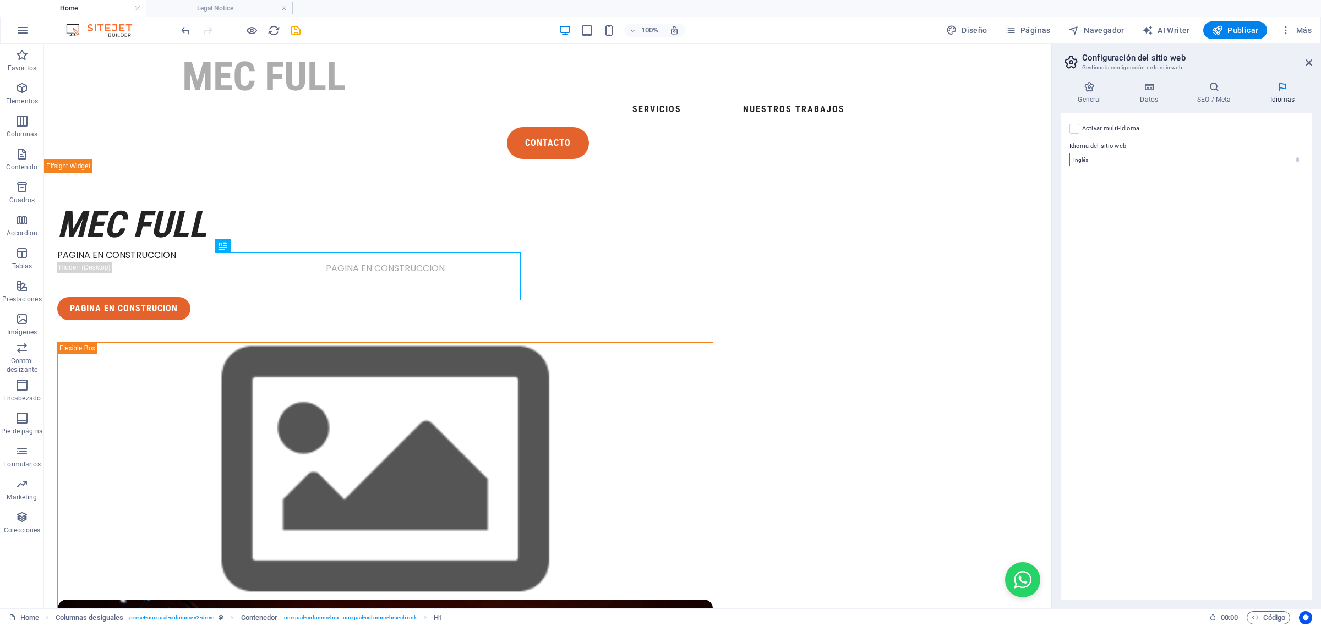
click at [1056, 155] on select "Abkhazian Afar Afrikaans Akan Albanés Alemán Amharic Árabe Aragonese Armenian A…" at bounding box center [1186, 159] width 234 height 13
select select "44"
click at [1056, 153] on select "Abkhazian Afar Afrikaans Akan Albanés Alemán Amharic Árabe Aragonese Armenian A…" at bounding box center [1186, 159] width 234 height 13
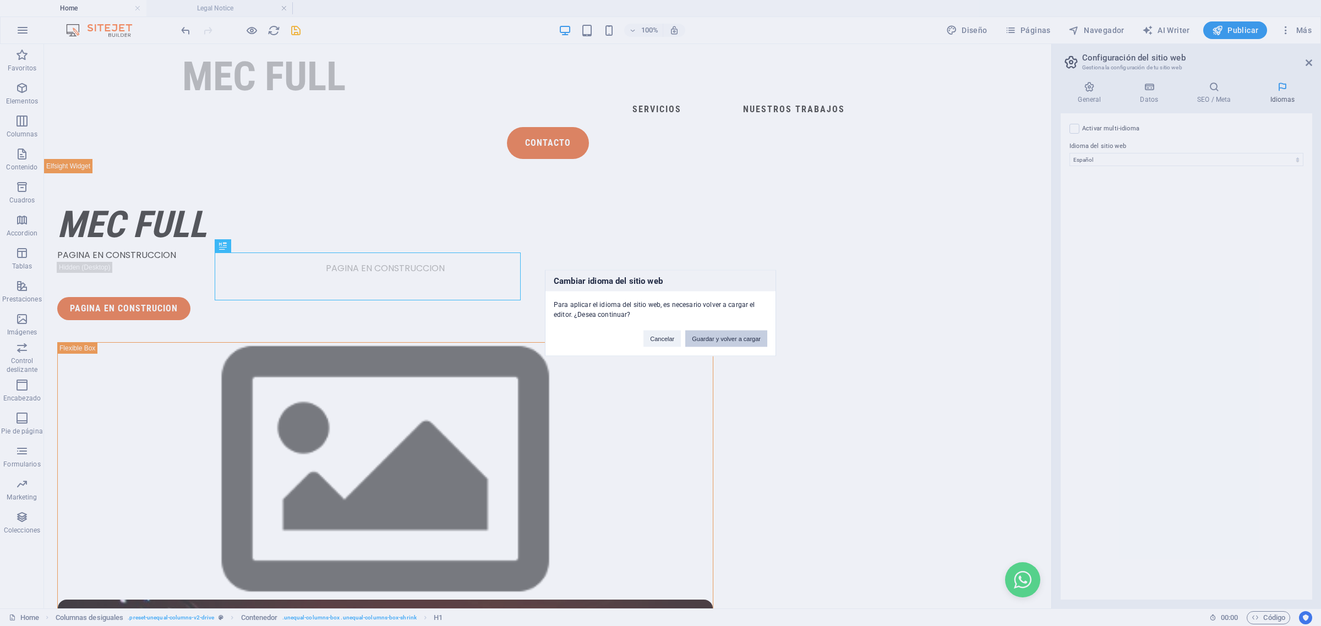
click at [741, 339] on button "Guardar y volver a cargar" at bounding box center [726, 339] width 82 height 17
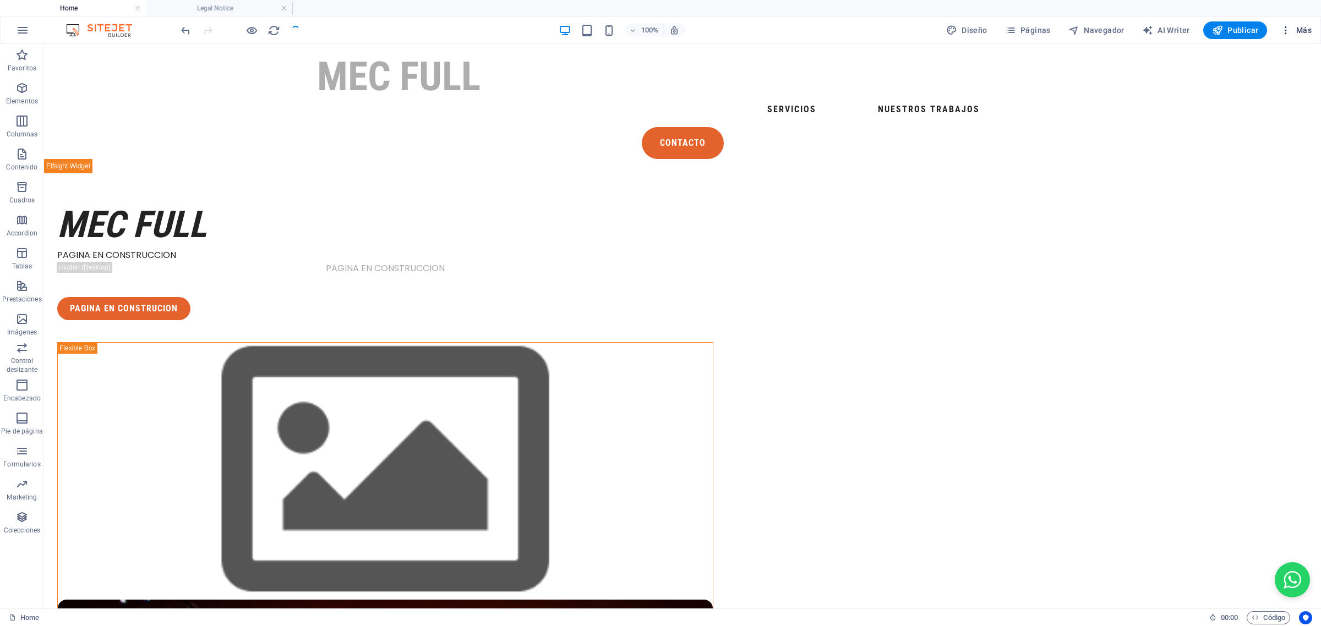
click at [1056, 33] on span "Más" at bounding box center [1295, 30] width 31 height 11
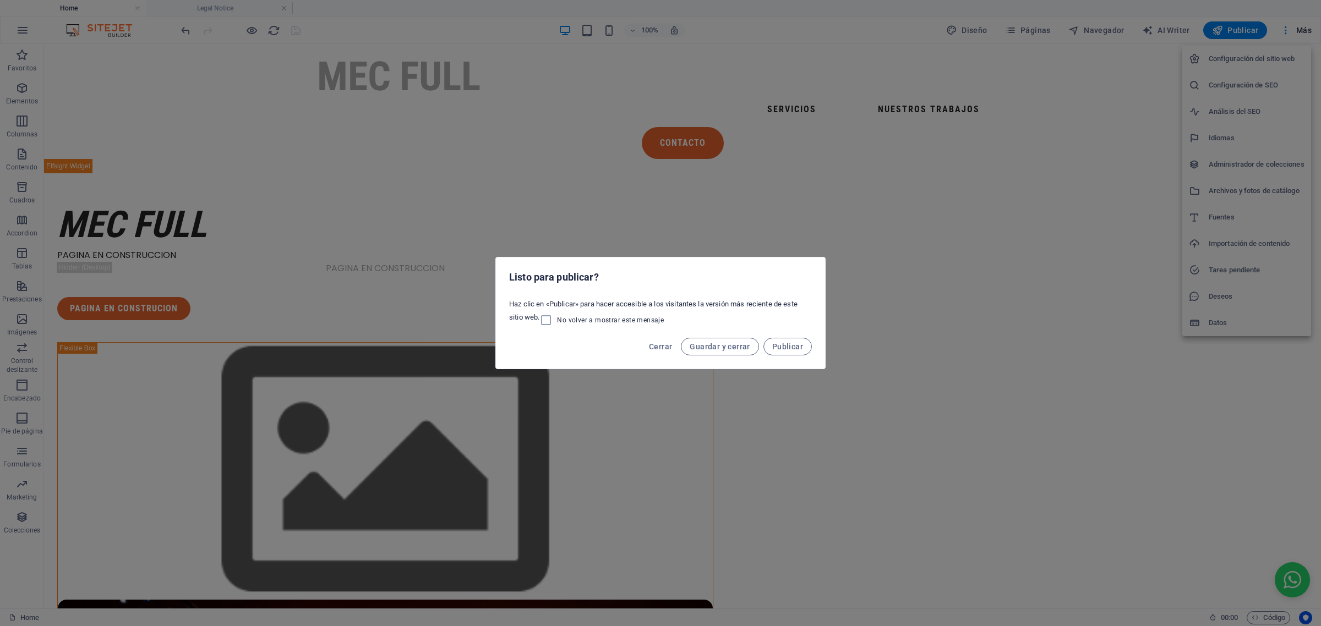
drag, startPoint x: 797, startPoint y: 344, endPoint x: 607, endPoint y: 359, distance: 190.4
click at [607, 359] on div "Cerrar Guardar y cerrar Publicar" at bounding box center [660, 349] width 329 height 37
click at [789, 342] on span "Publicar" at bounding box center [787, 346] width 31 height 9
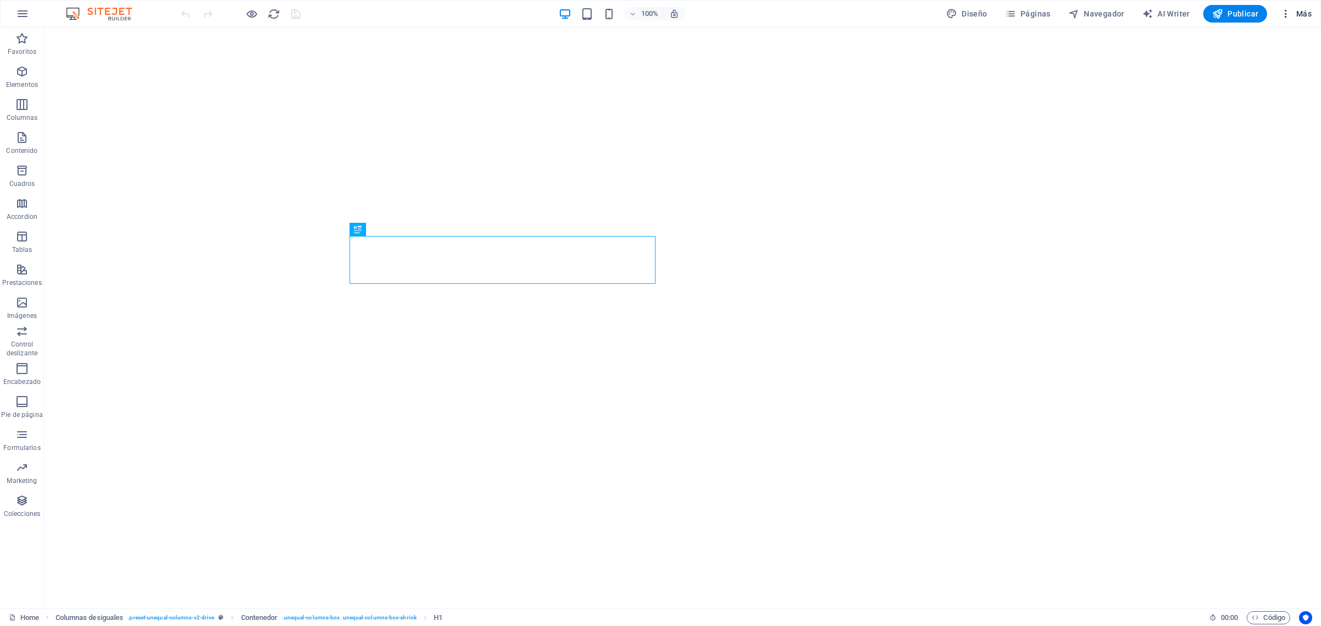
click at [1056, 9] on span "Más" at bounding box center [1295, 13] width 31 height 11
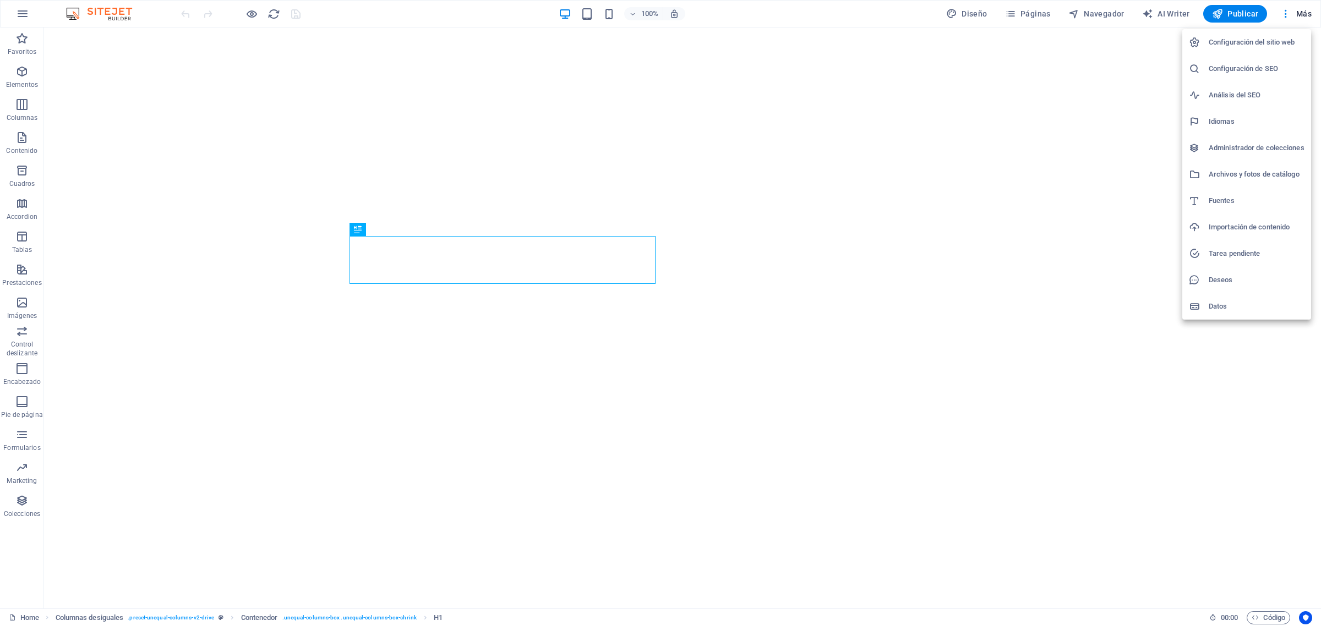
click at [1056, 67] on h6 "Configuración de SEO" at bounding box center [1256, 68] width 96 height 13
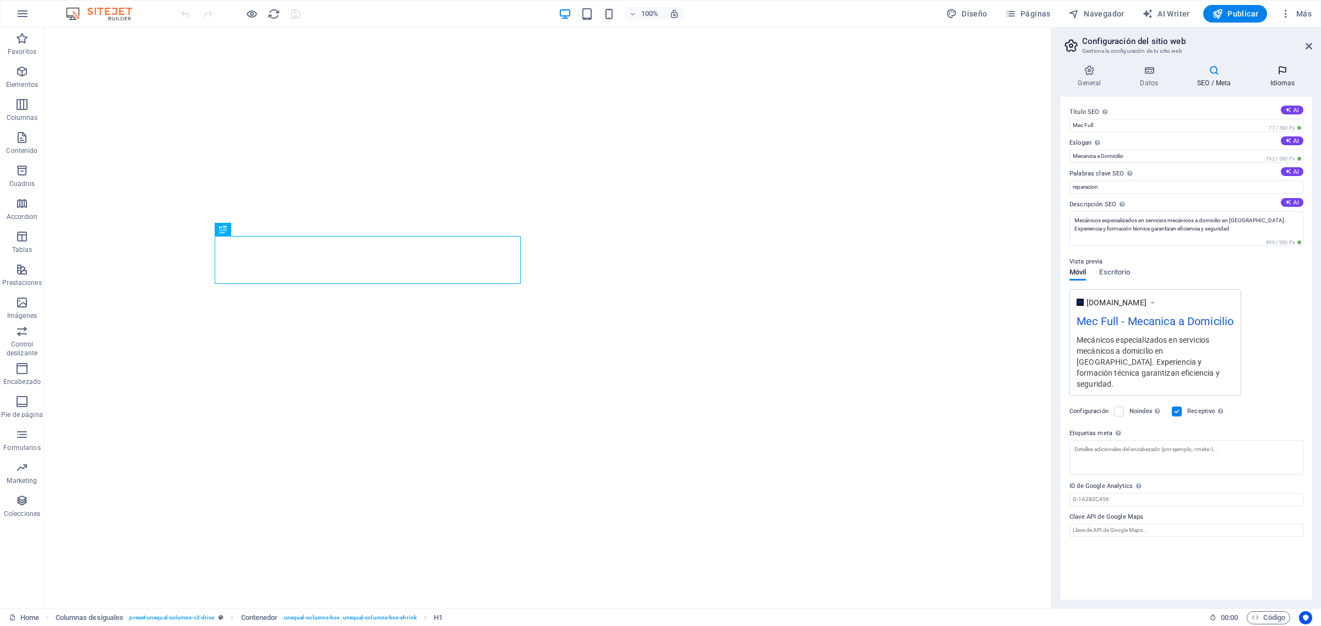
click at [1056, 78] on h4 "Idiomas" at bounding box center [1281, 76] width 59 height 23
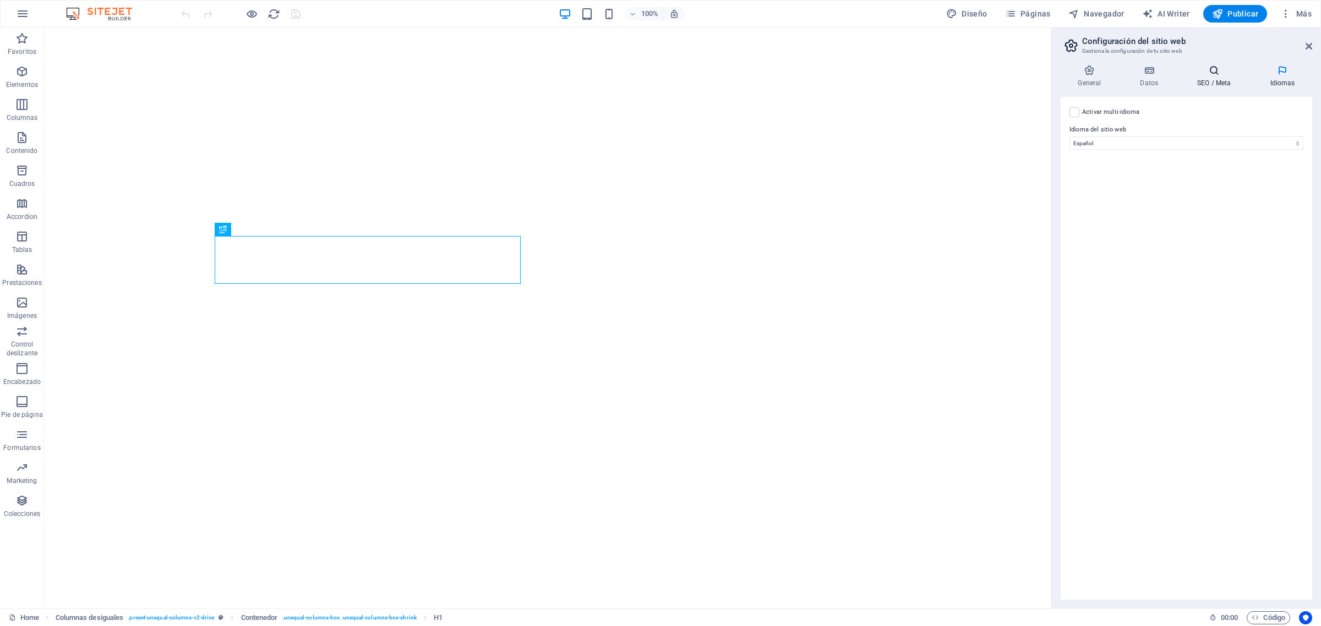
click at [1056, 78] on h4 "SEO / Meta" at bounding box center [1216, 76] width 73 height 23
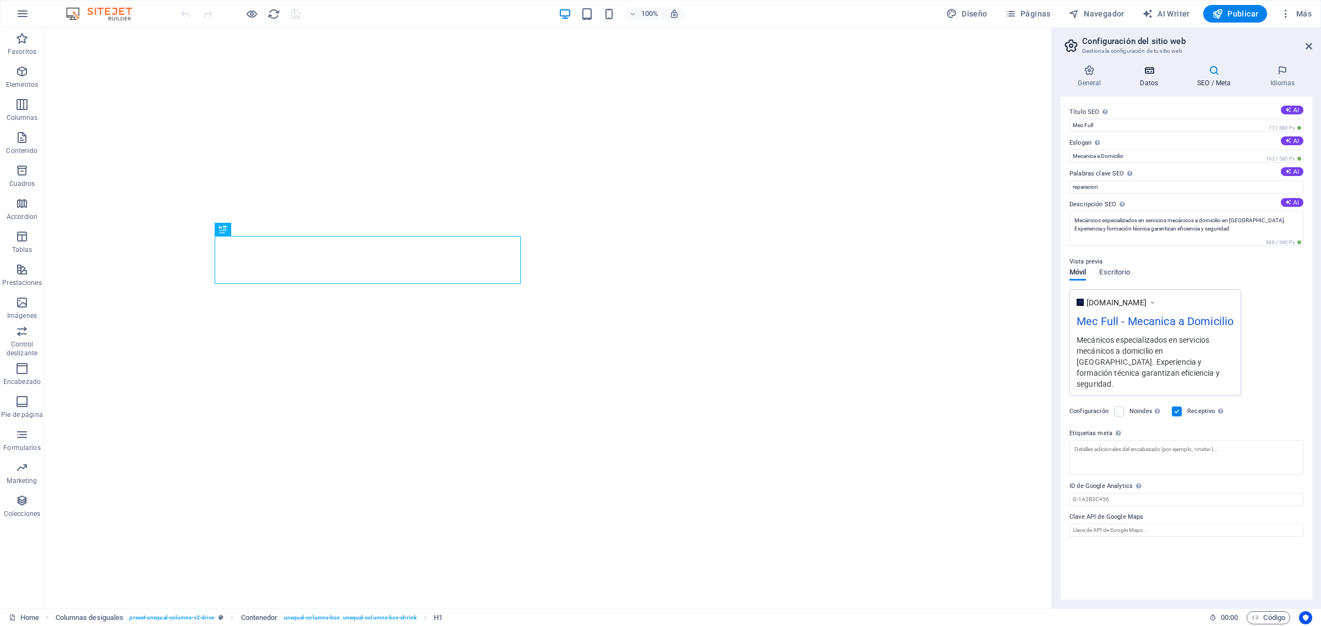
click at [1056, 73] on icon at bounding box center [1149, 70] width 53 height 11
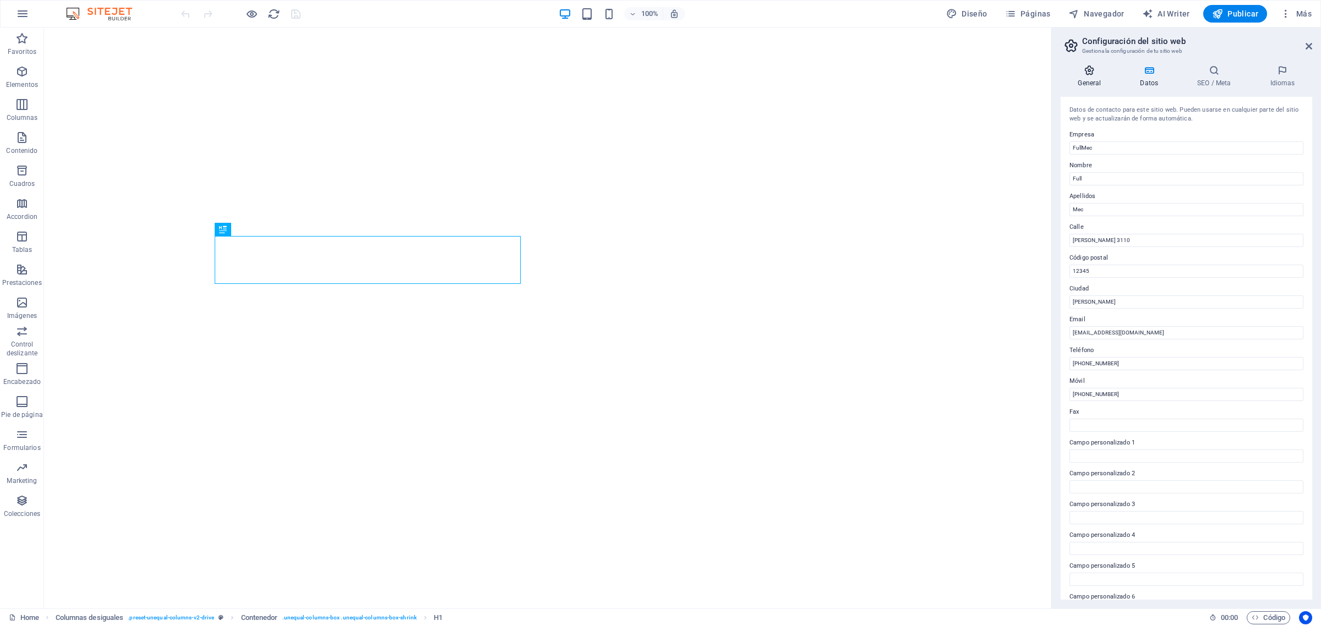
click at [1056, 73] on icon at bounding box center [1089, 70] width 58 height 11
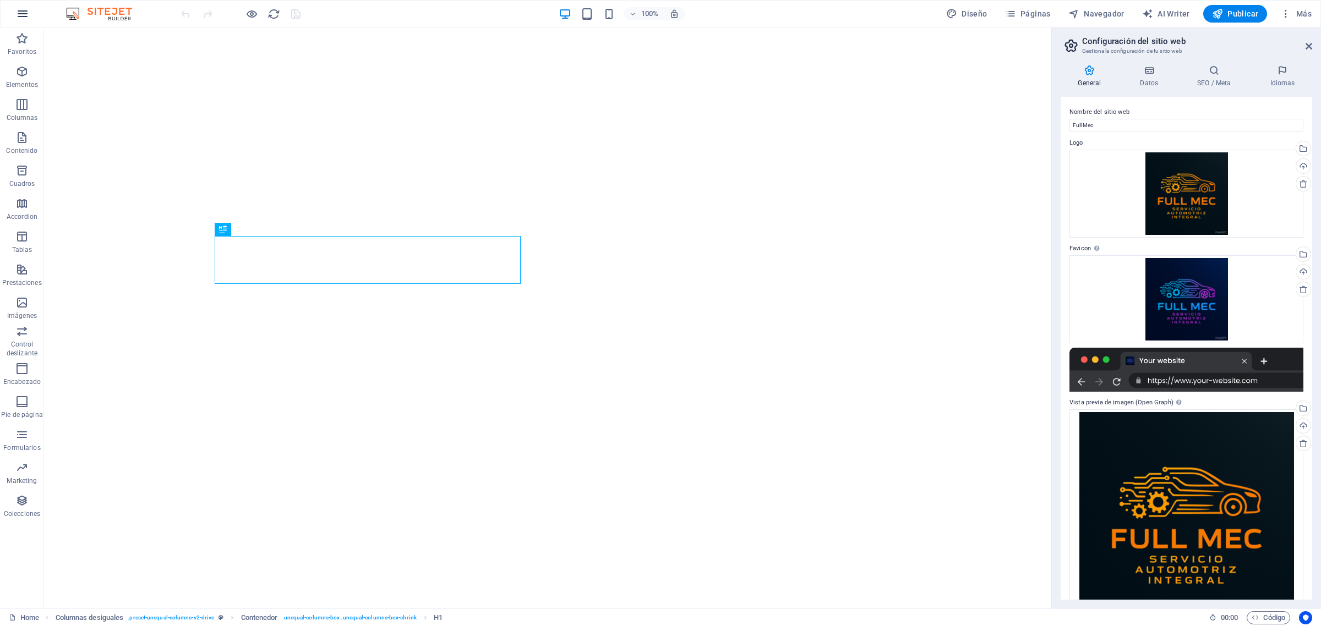
click at [28, 11] on icon "button" at bounding box center [22, 13] width 13 height 13
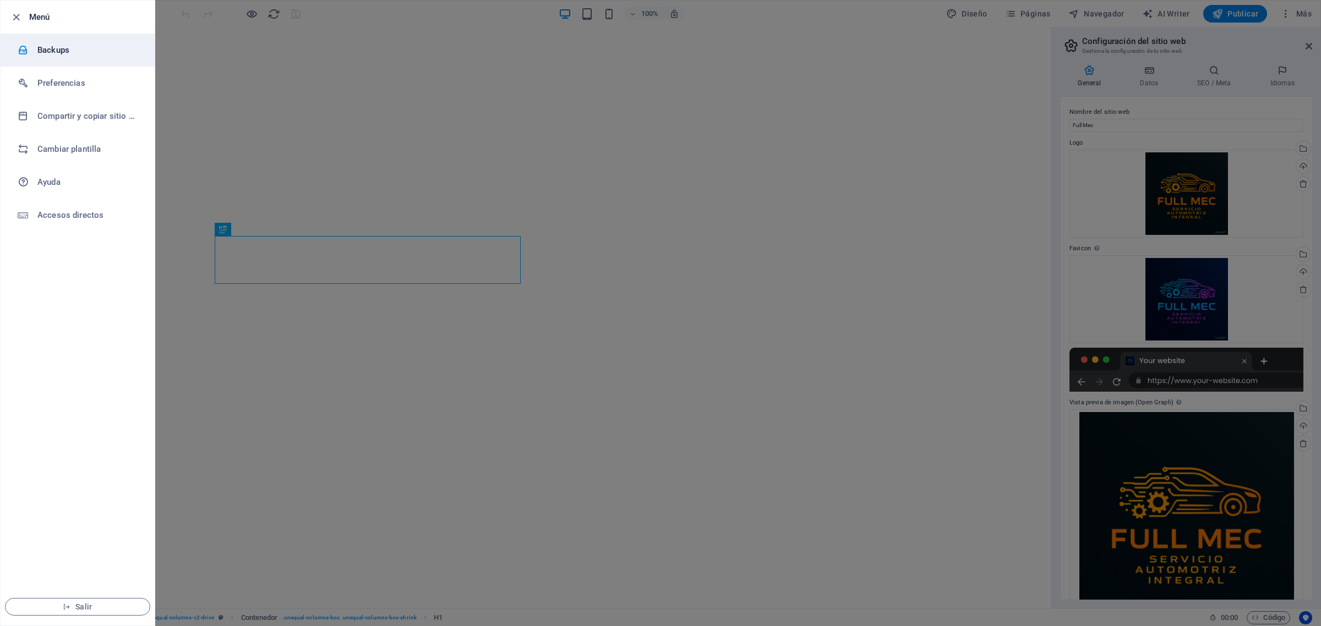
click at [78, 48] on h6 "Backups" at bounding box center [88, 49] width 102 height 13
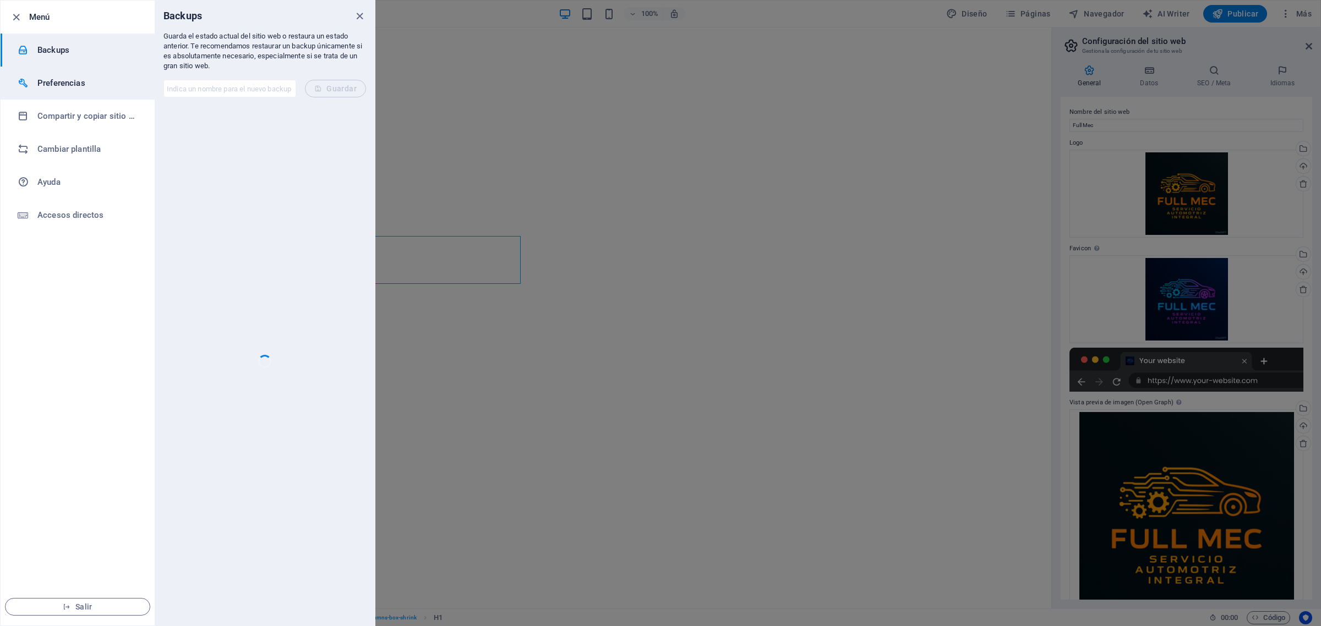
click at [62, 80] on h6 "Preferencias" at bounding box center [88, 82] width 102 height 13
select select "es"
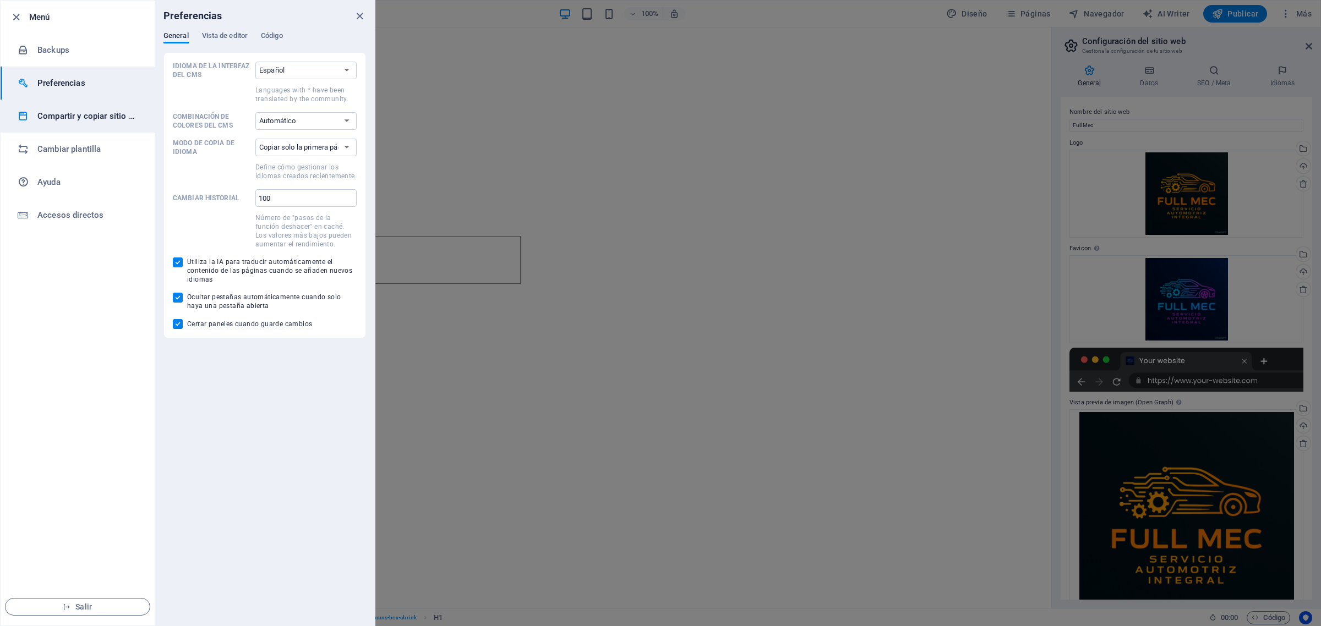
click at [102, 117] on h6 "Compartir y copiar sitio web" at bounding box center [88, 116] width 102 height 13
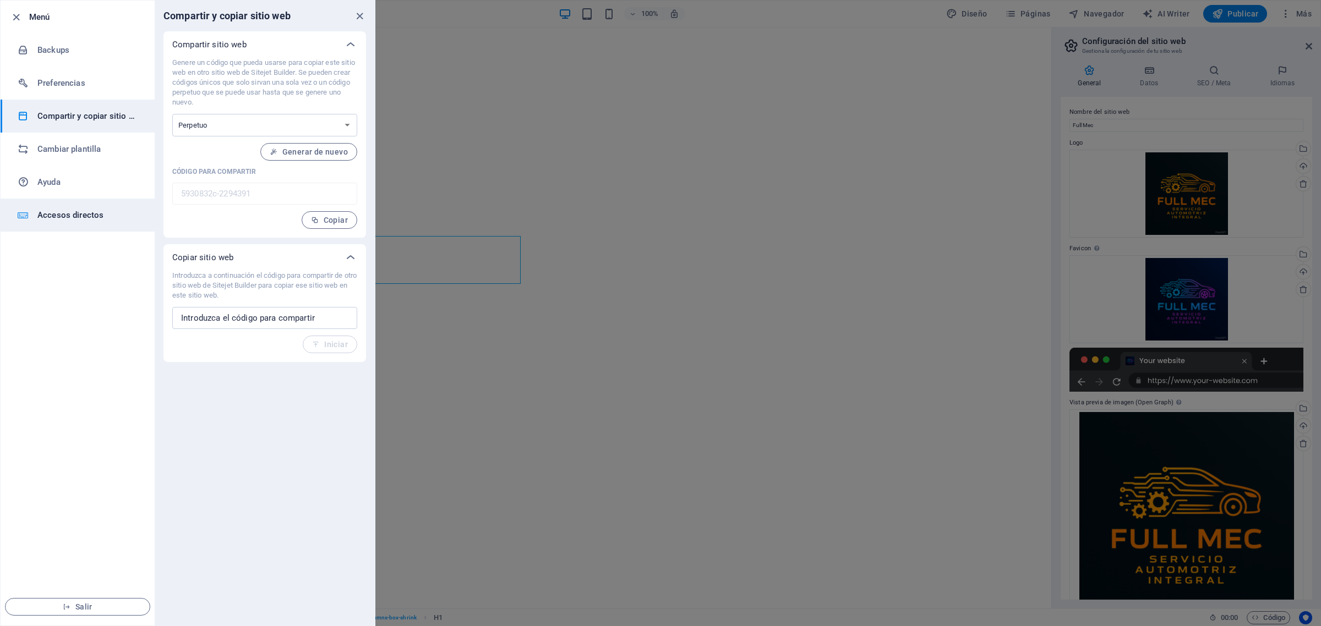
click at [80, 212] on h6 "Accesos directos" at bounding box center [88, 215] width 102 height 13
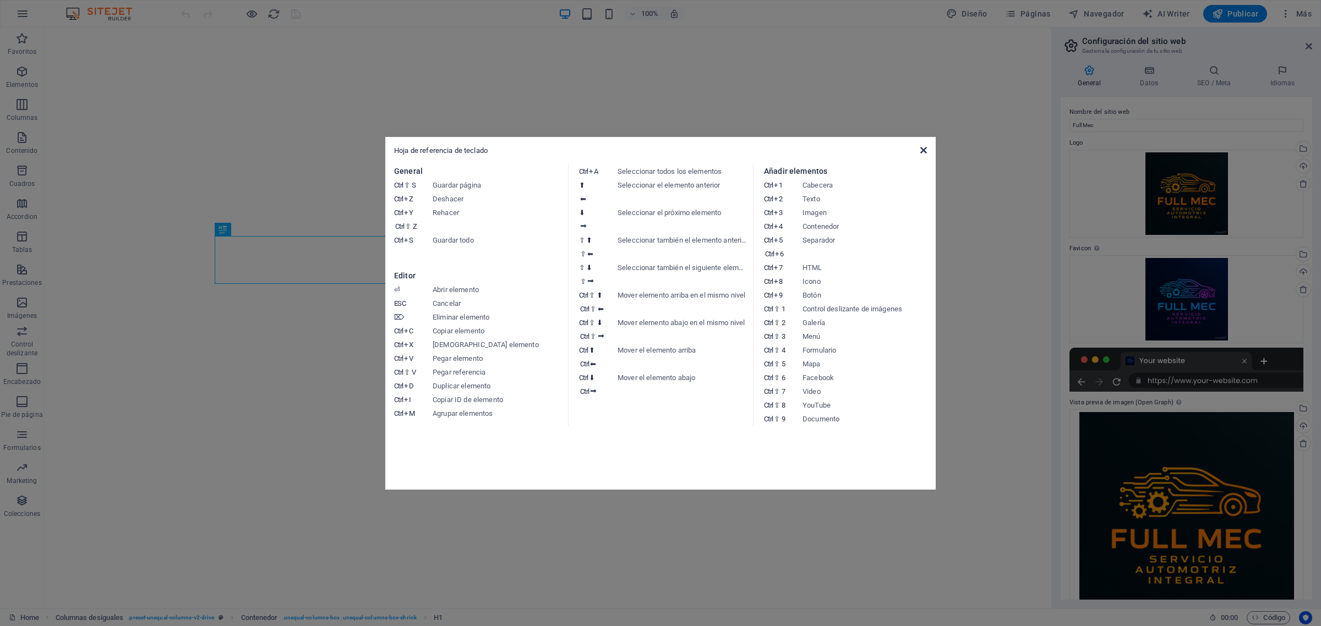
click at [926, 151] on icon at bounding box center [923, 150] width 7 height 9
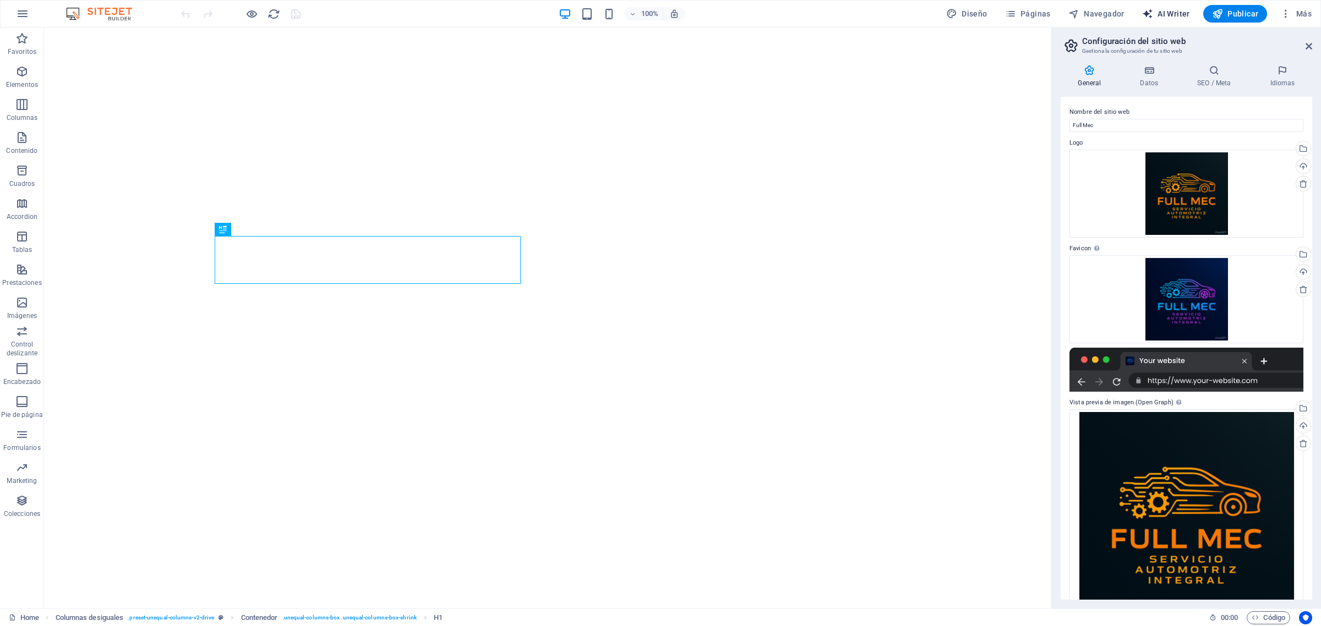
click at [1056, 9] on span "AI Writer" at bounding box center [1166, 13] width 48 height 11
select select "English"
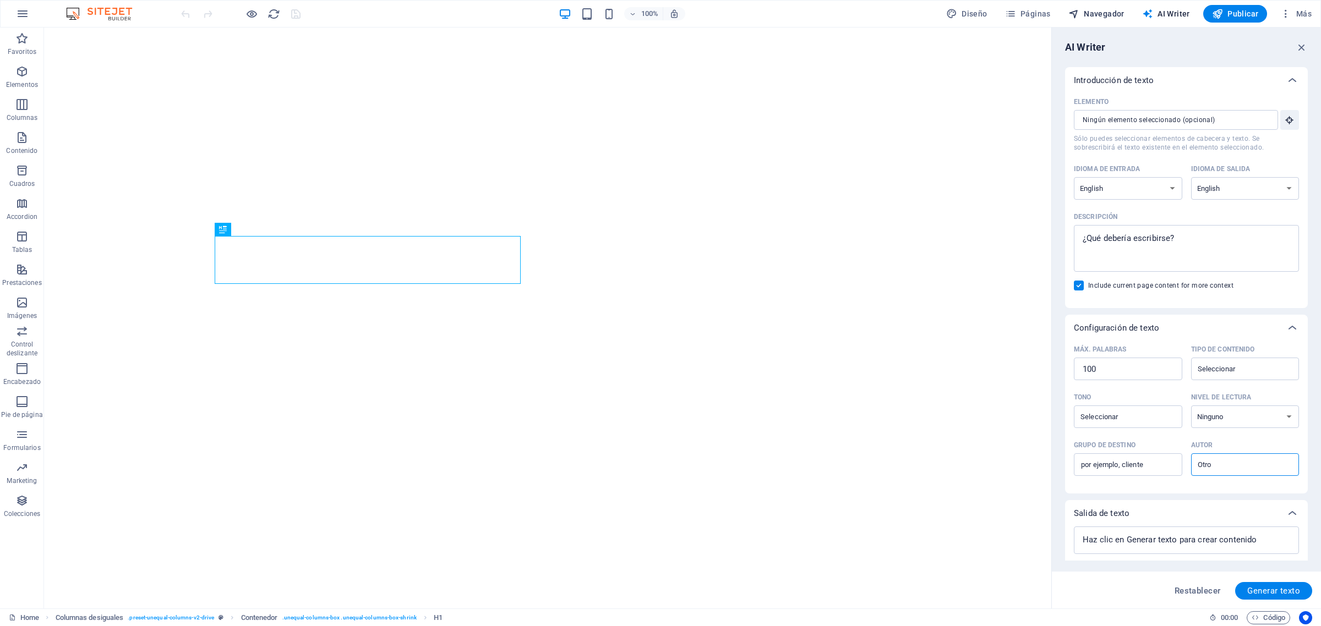
click at [1056, 14] on span "Navegador" at bounding box center [1096, 13] width 56 height 11
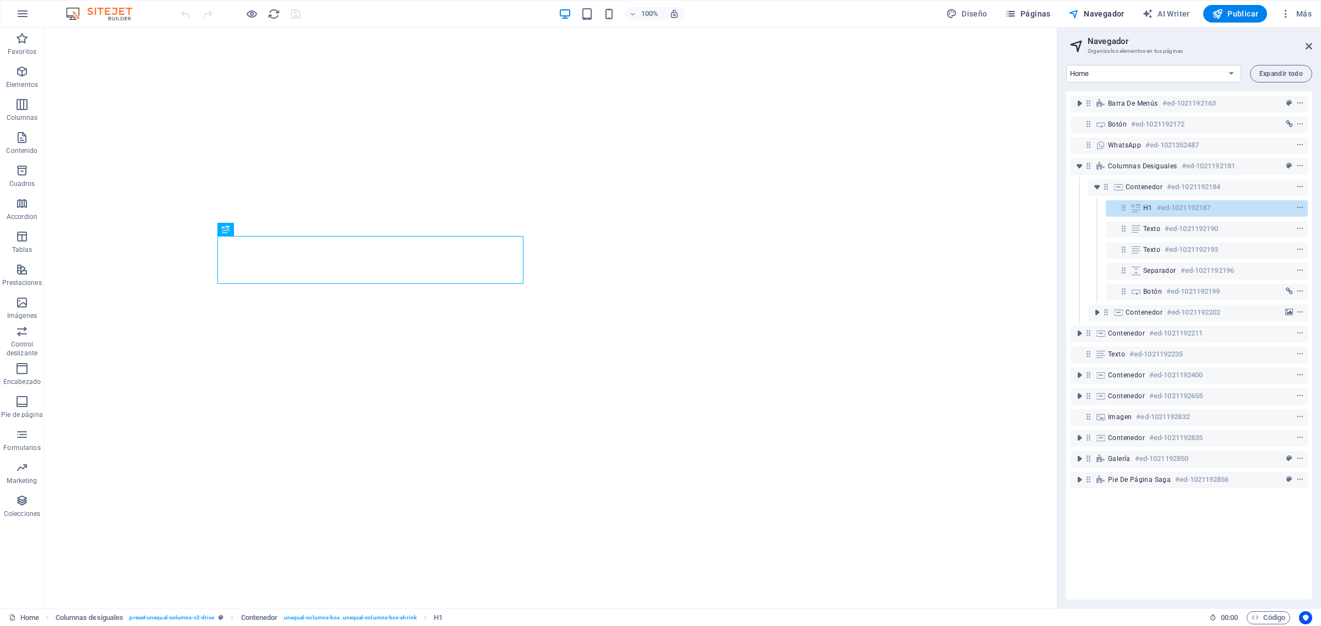
click at [1027, 14] on span "Páginas" at bounding box center [1028, 13] width 46 height 11
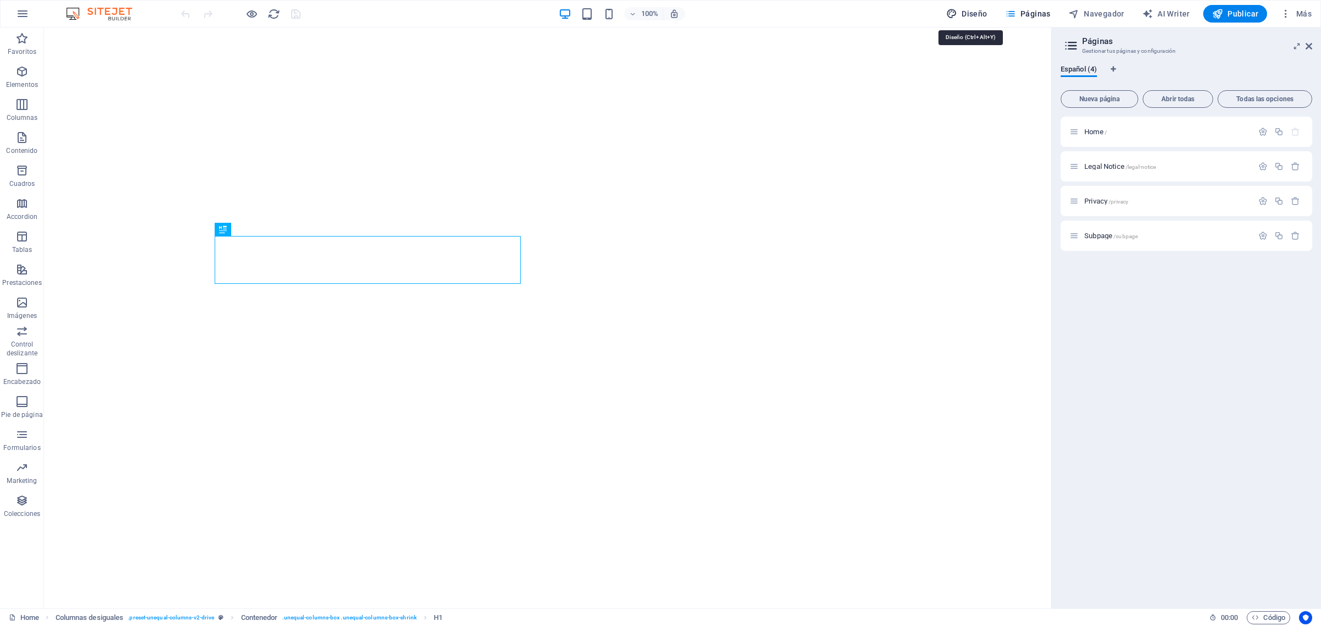
click at [981, 14] on span "Diseño" at bounding box center [966, 13] width 41 height 11
select select "px"
select select "400"
select select "px"
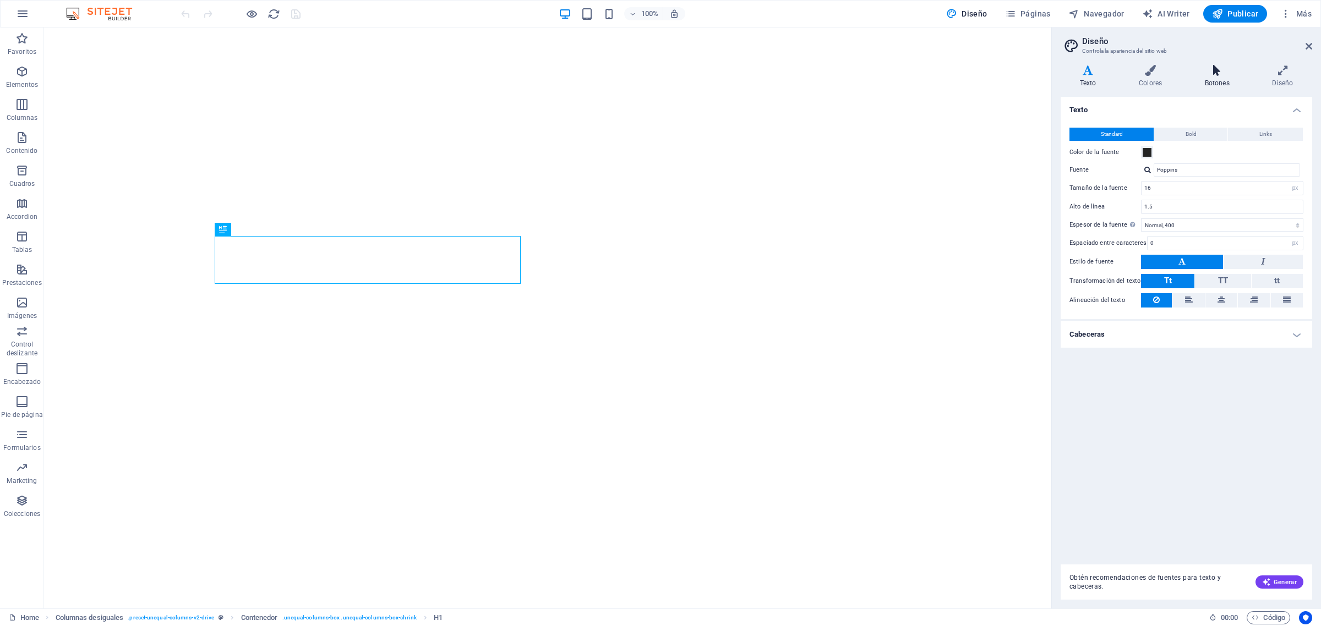
click at [1056, 74] on icon at bounding box center [1216, 70] width 63 height 11
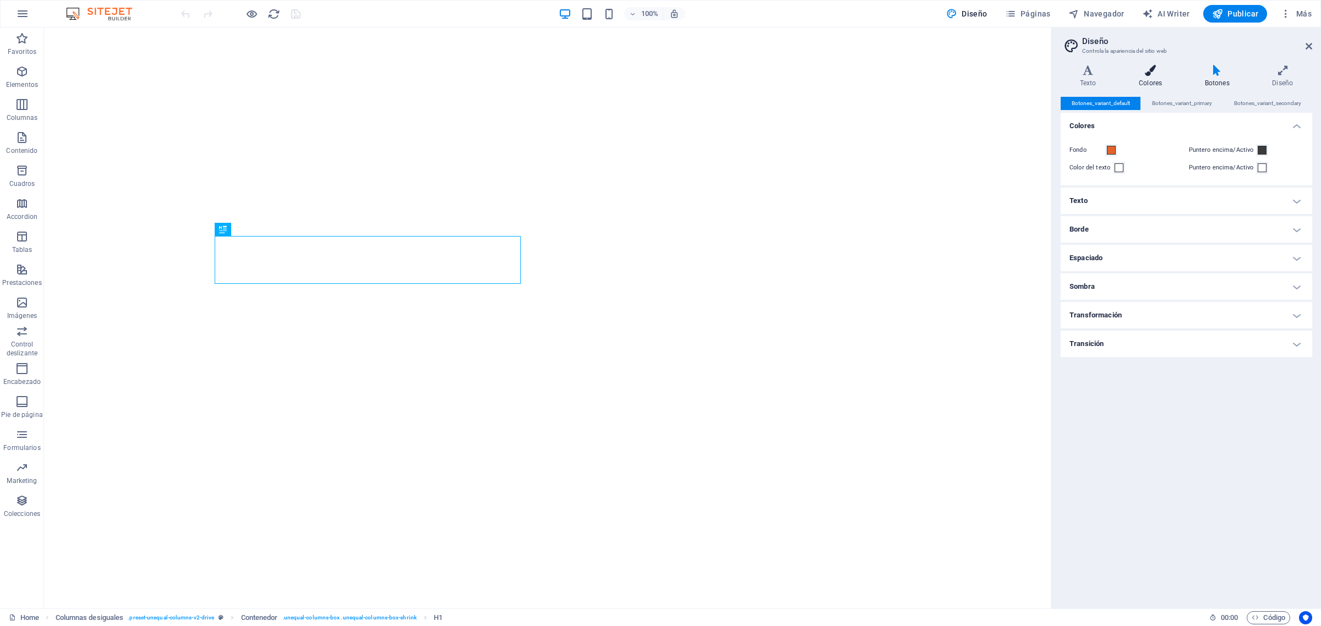
click at [1056, 73] on icon at bounding box center [1150, 70] width 62 height 11
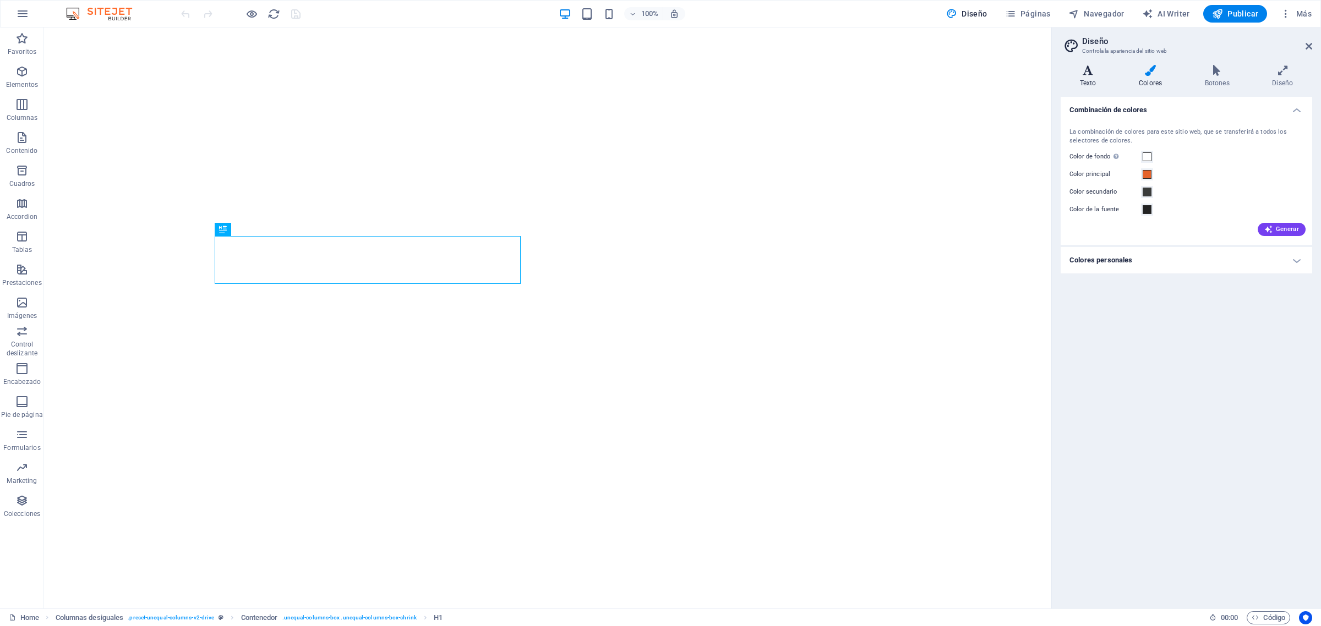
click at [1056, 74] on icon at bounding box center [1087, 70] width 54 height 11
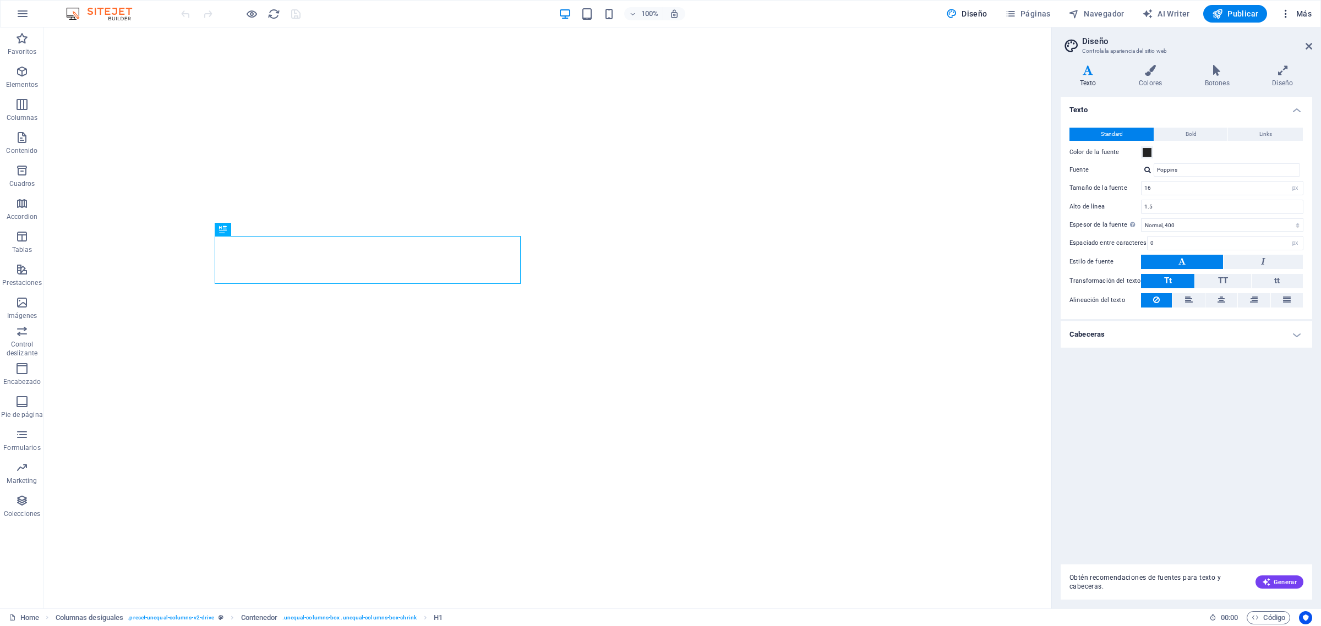
click at [1056, 7] on button "Más" at bounding box center [1296, 14] width 40 height 18
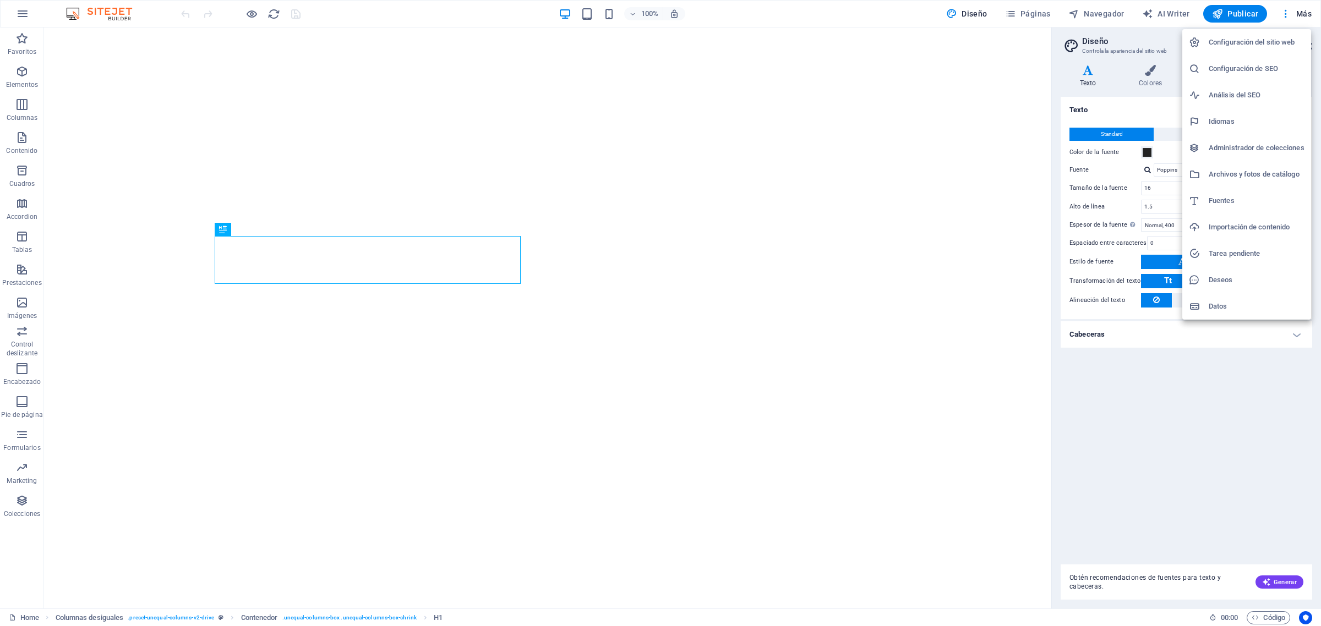
click at [1056, 144] on h6 "Administrador de colecciones" at bounding box center [1256, 147] width 96 height 13
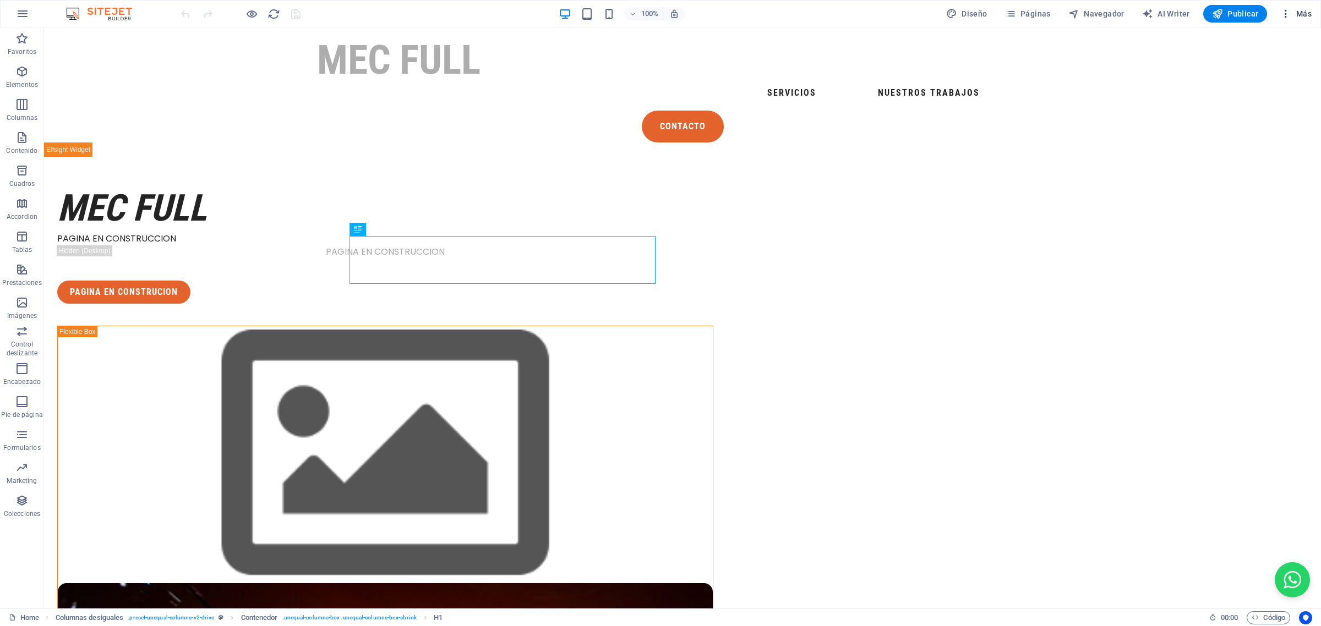
click at [1288, 15] on icon "button" at bounding box center [1285, 13] width 11 height 11
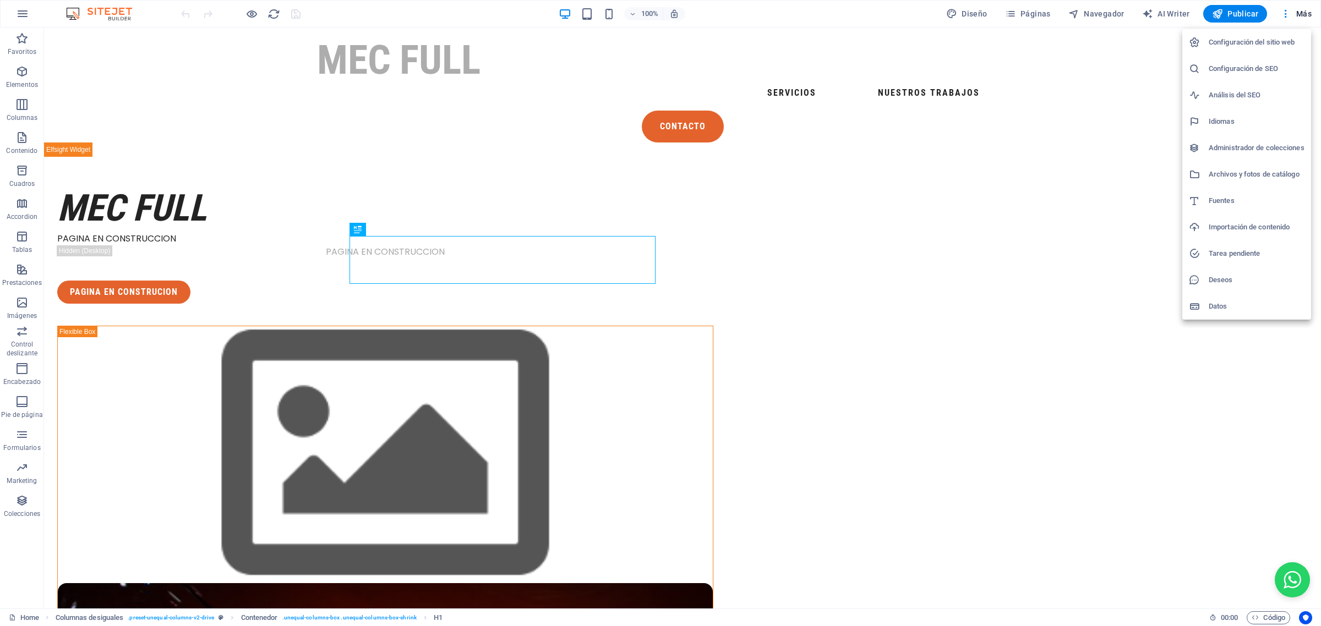
click at [1216, 304] on h6 "Datos" at bounding box center [1256, 306] width 96 height 13
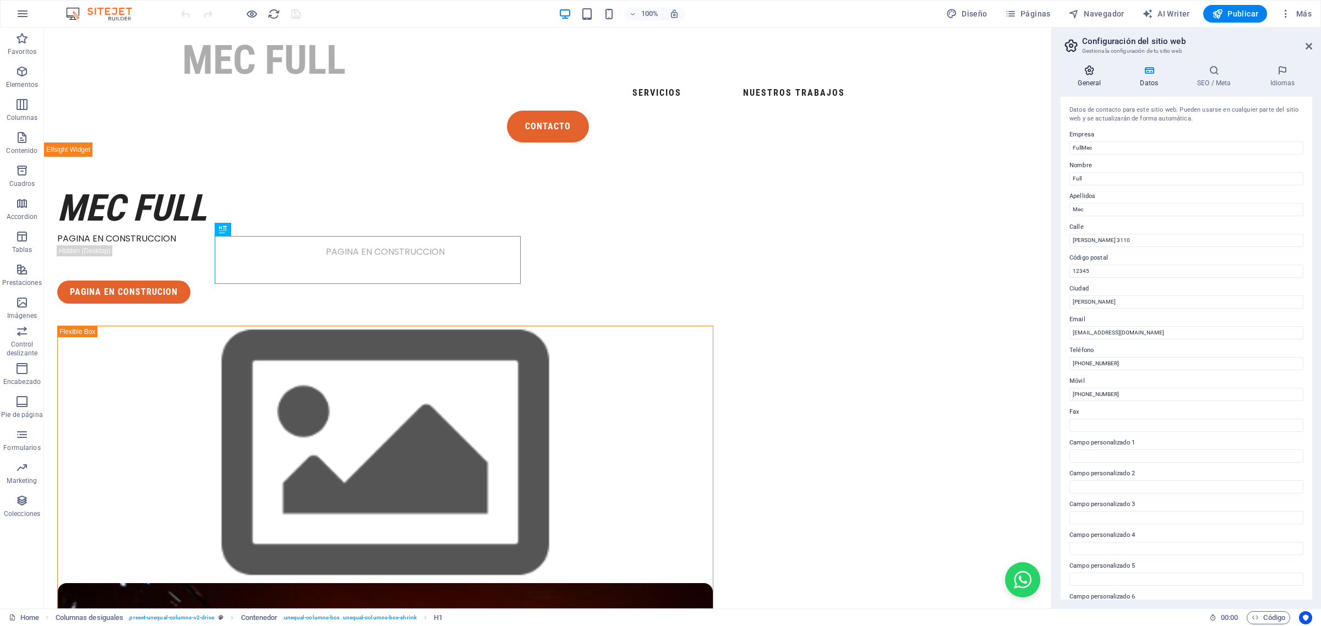
click at [1095, 81] on h4 "General" at bounding box center [1091, 76] width 62 height 23
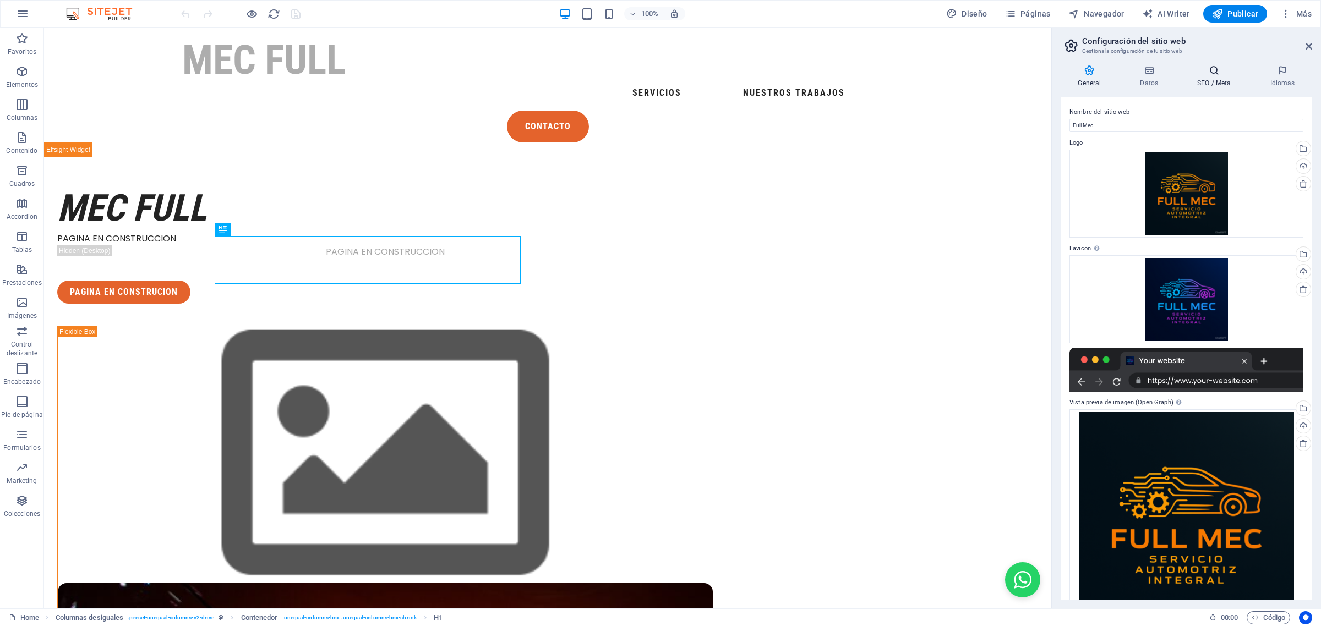
click at [1206, 70] on icon at bounding box center [1214, 70] width 68 height 11
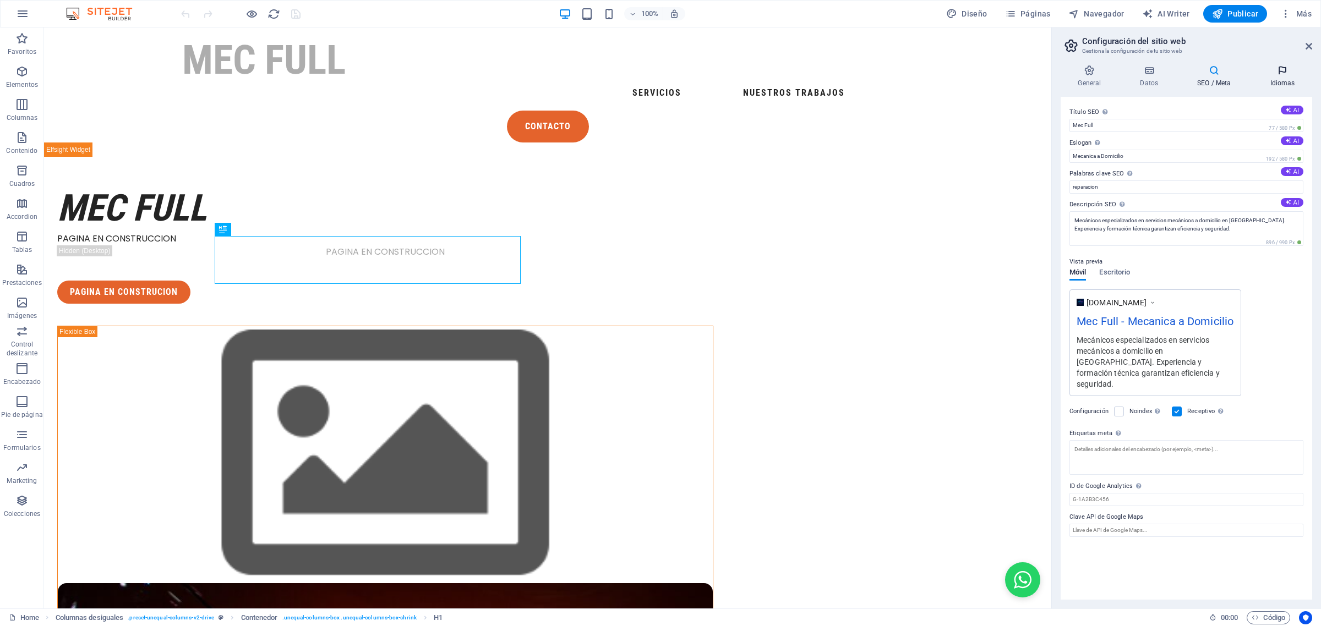
click at [1277, 68] on icon at bounding box center [1281, 70] width 59 height 11
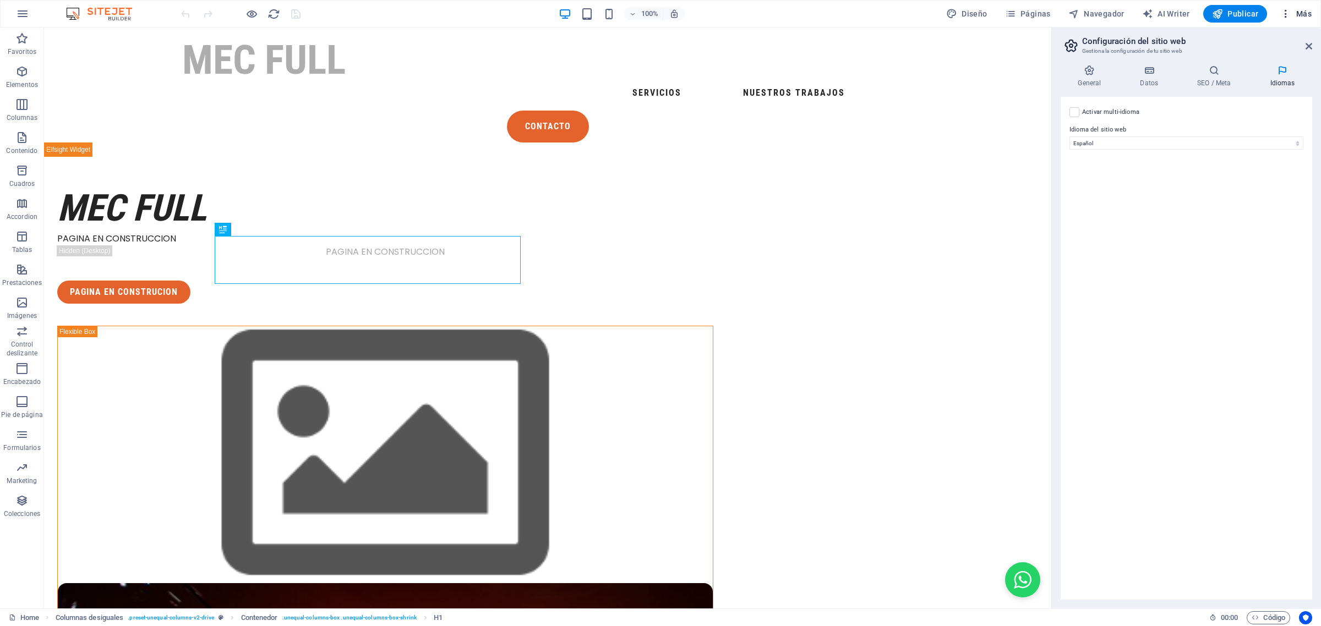
click at [1305, 7] on button "Más" at bounding box center [1296, 14] width 40 height 18
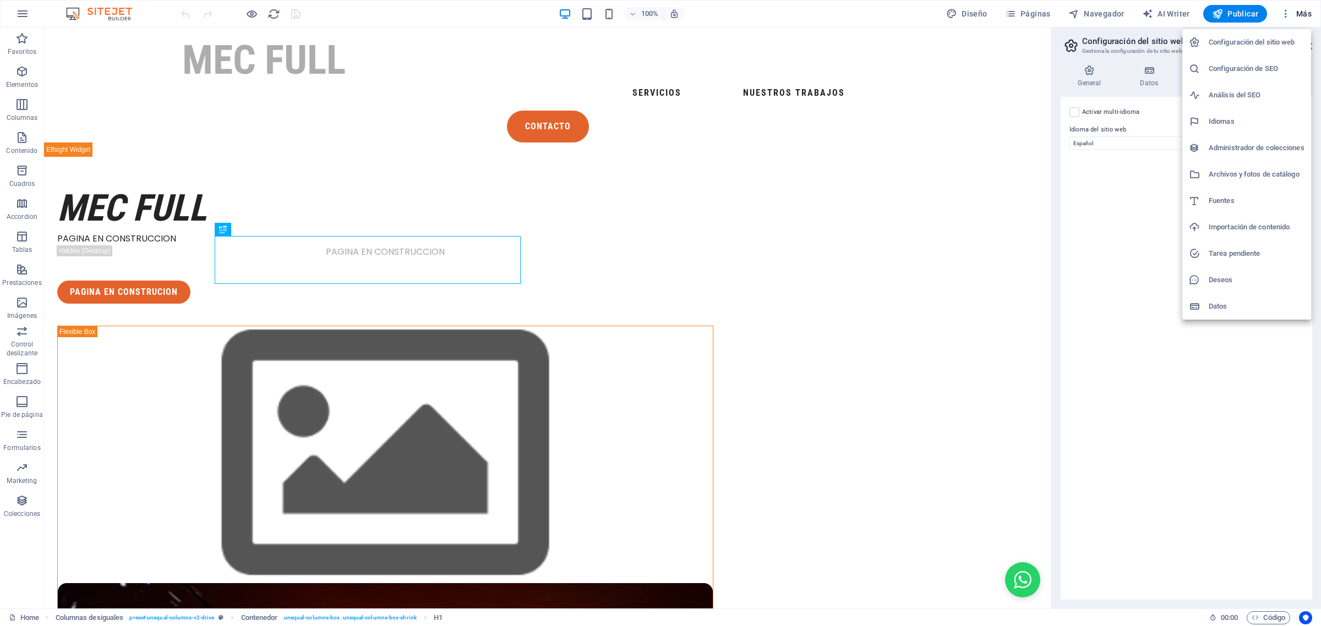
click at [1217, 278] on h6 "Deseos" at bounding box center [1256, 279] width 96 height 13
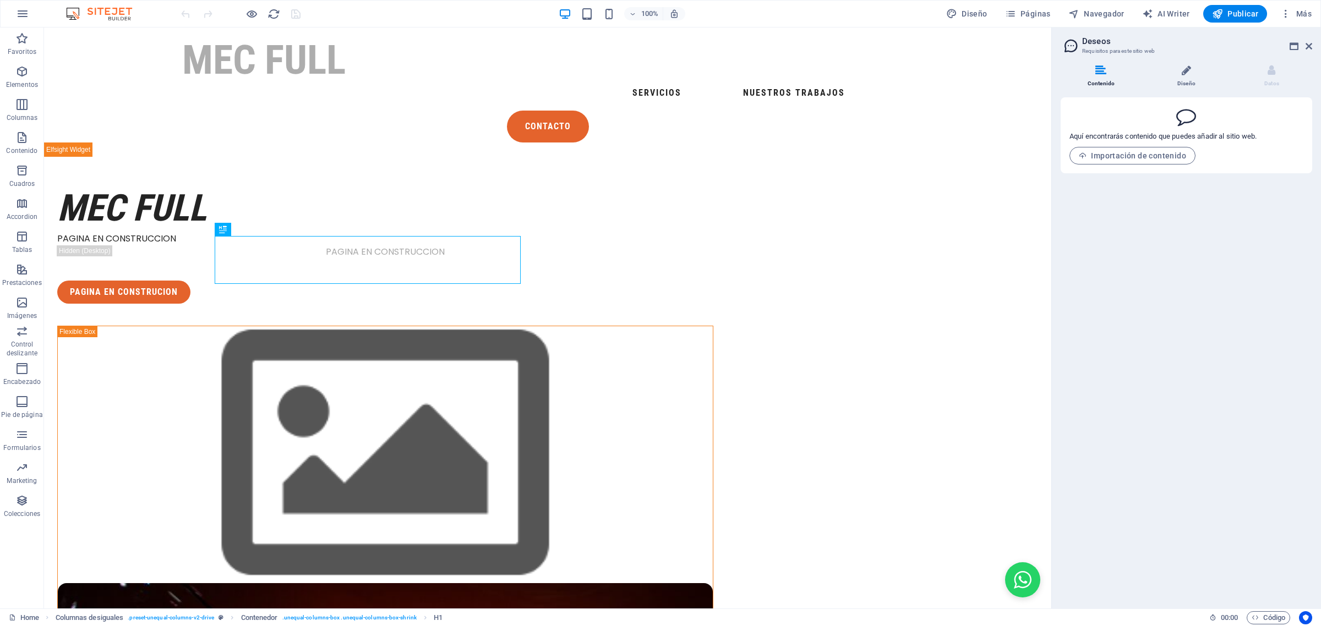
click at [1173, 74] on li "Diseño" at bounding box center [1188, 77] width 85 height 24
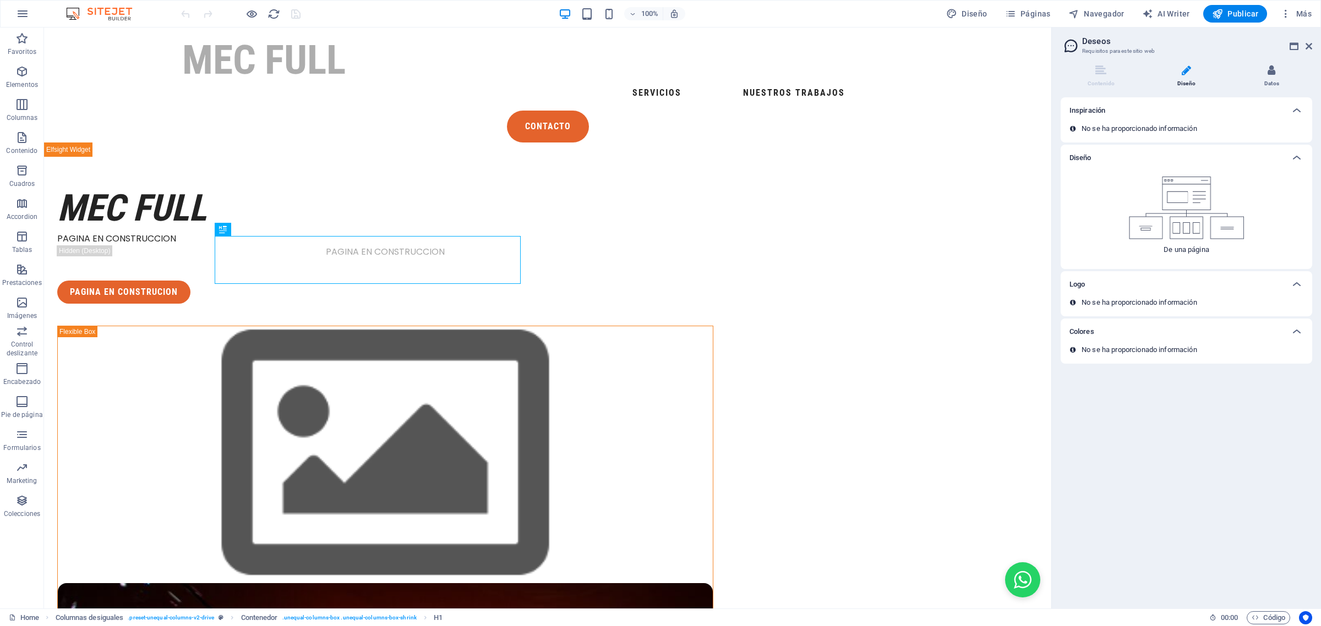
click at [1266, 70] on li "Datos" at bounding box center [1271, 77] width 81 height 24
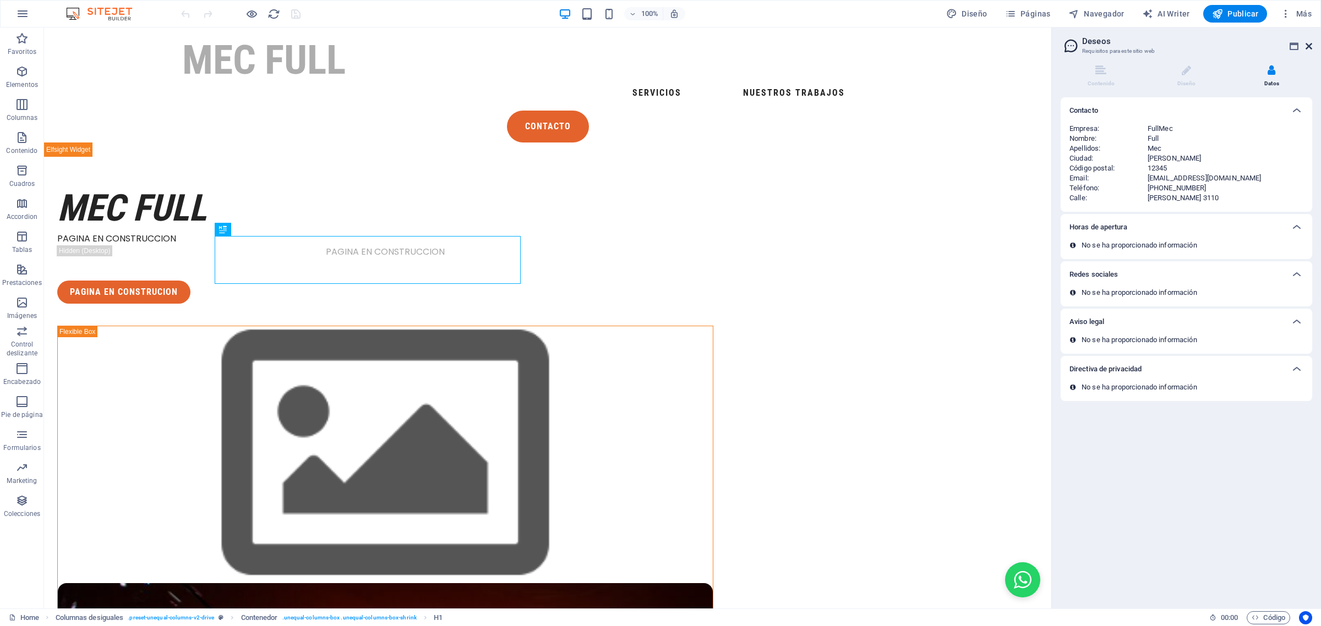
click at [1307, 42] on icon at bounding box center [1308, 46] width 7 height 9
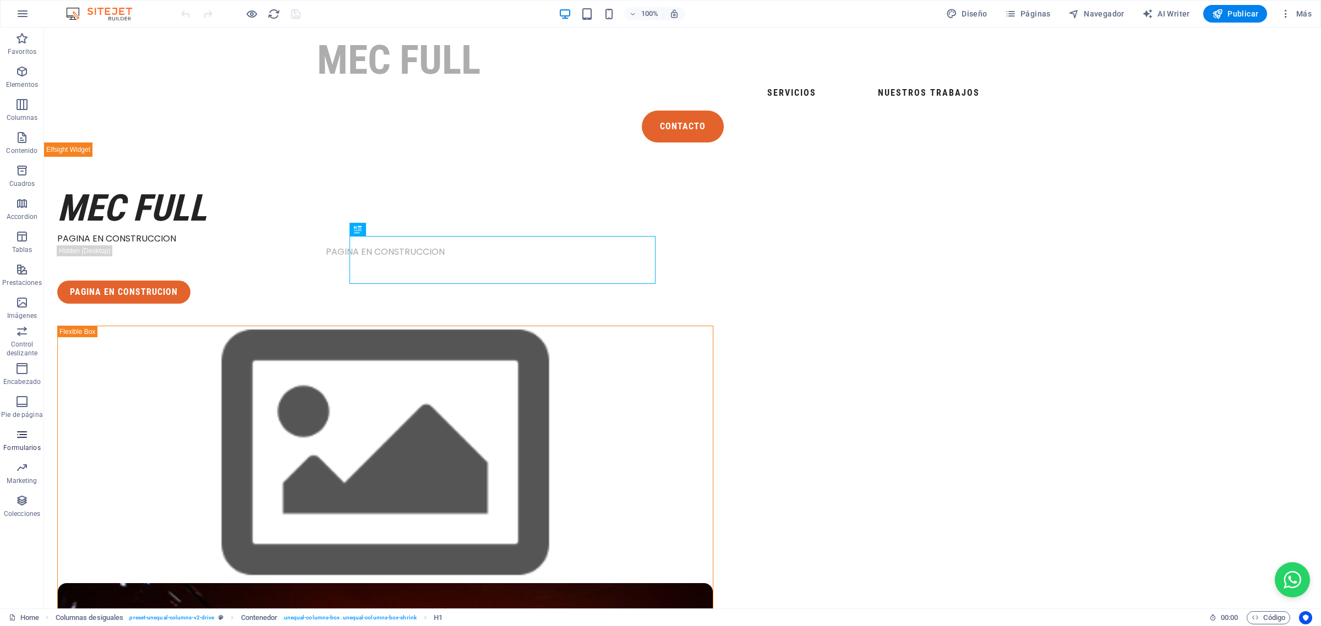
click at [23, 437] on icon "button" at bounding box center [21, 434] width 13 height 13
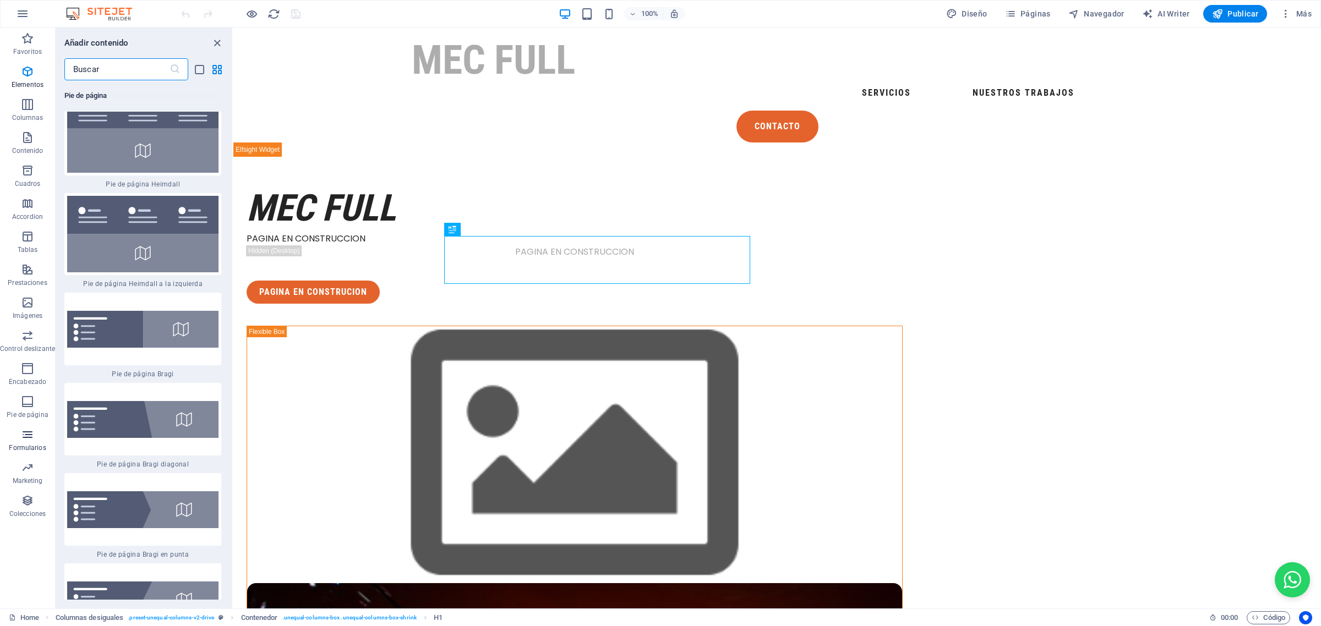
scroll to position [15139, 0]
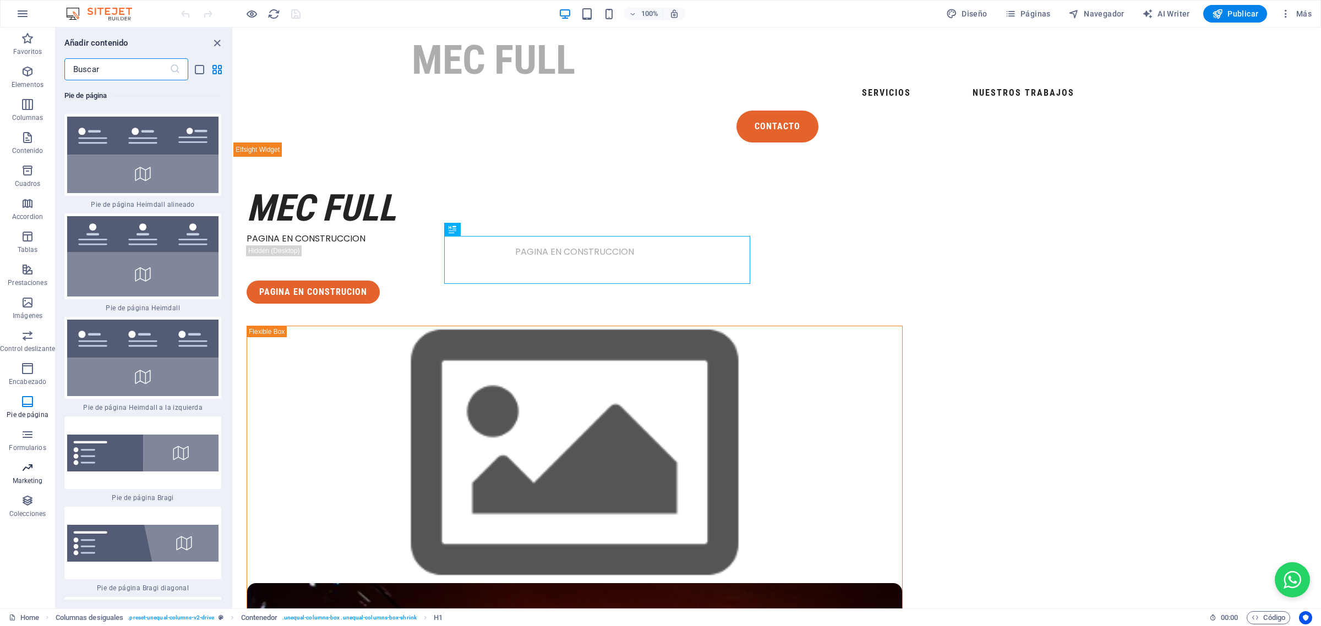
click at [22, 467] on icon "button" at bounding box center [27, 467] width 13 height 13
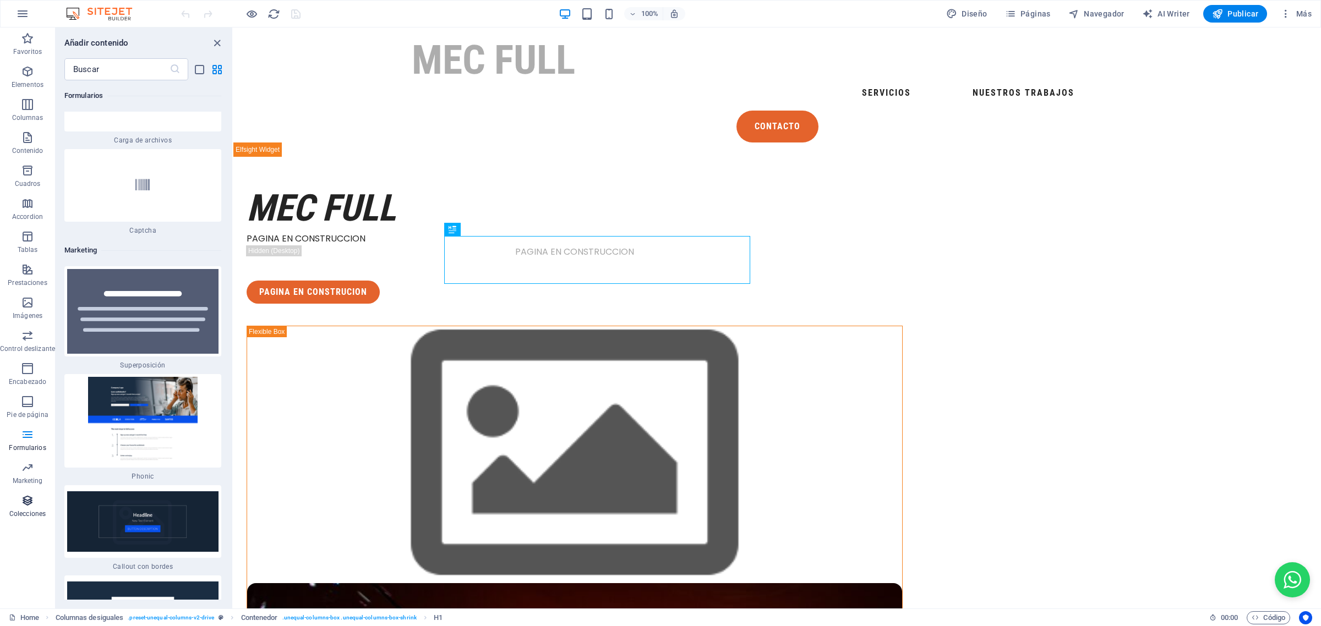
click at [25, 496] on icon "button" at bounding box center [27, 500] width 13 height 13
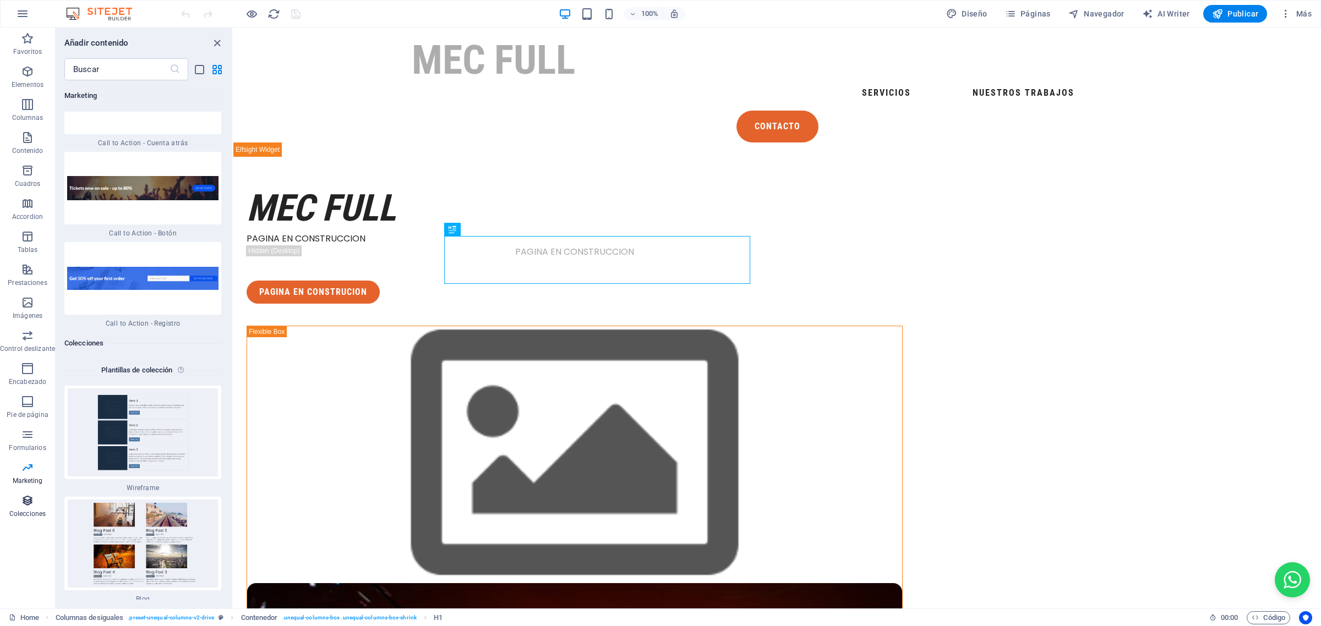
scroll to position [20329, 0]
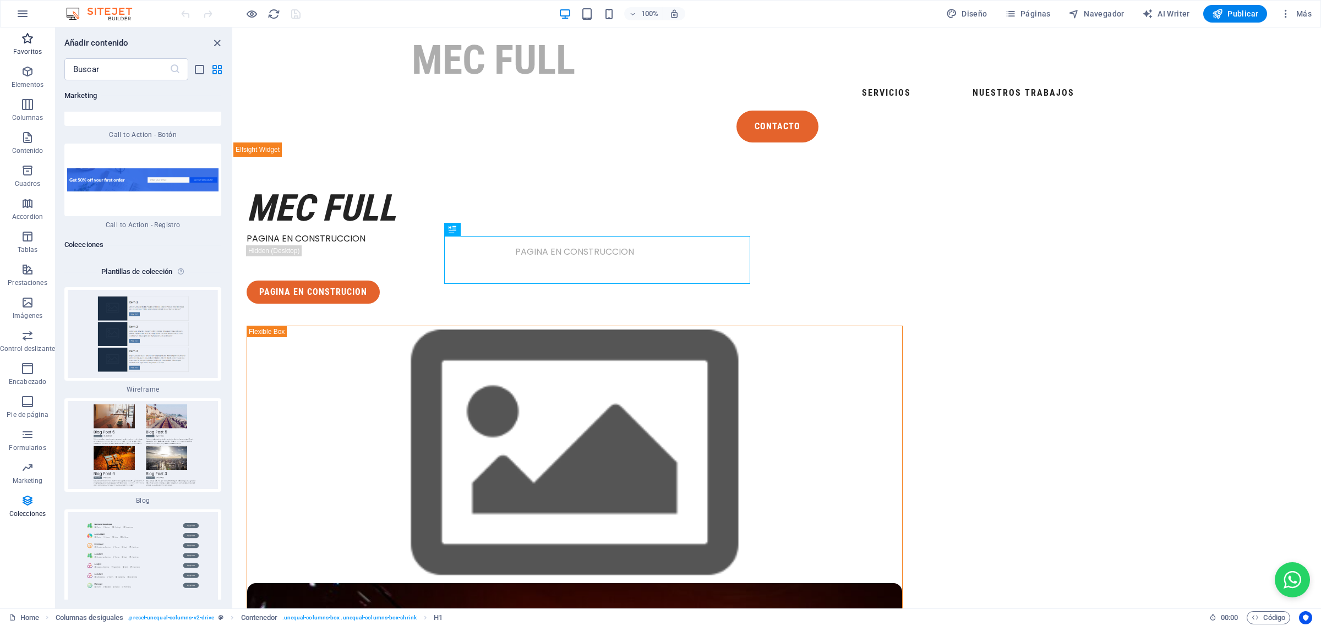
click at [20, 47] on p "Favoritos" at bounding box center [27, 51] width 29 height 9
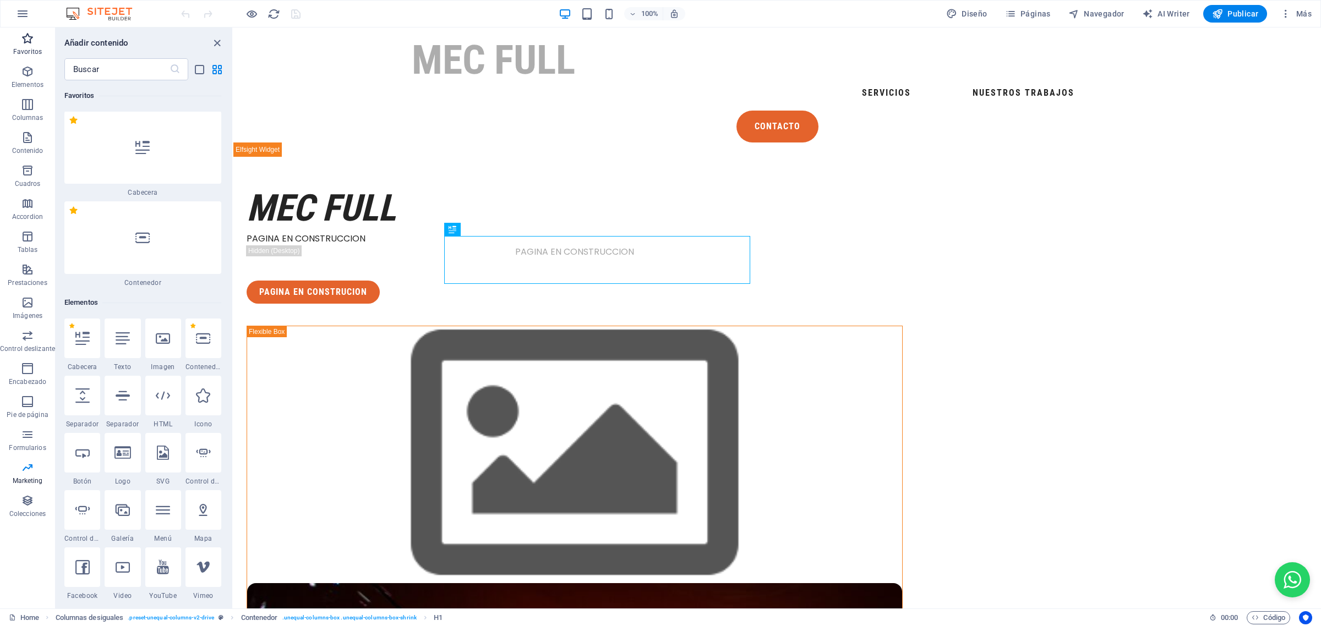
scroll to position [0, 0]
click at [26, 79] on span "Elementos" at bounding box center [27, 78] width 55 height 26
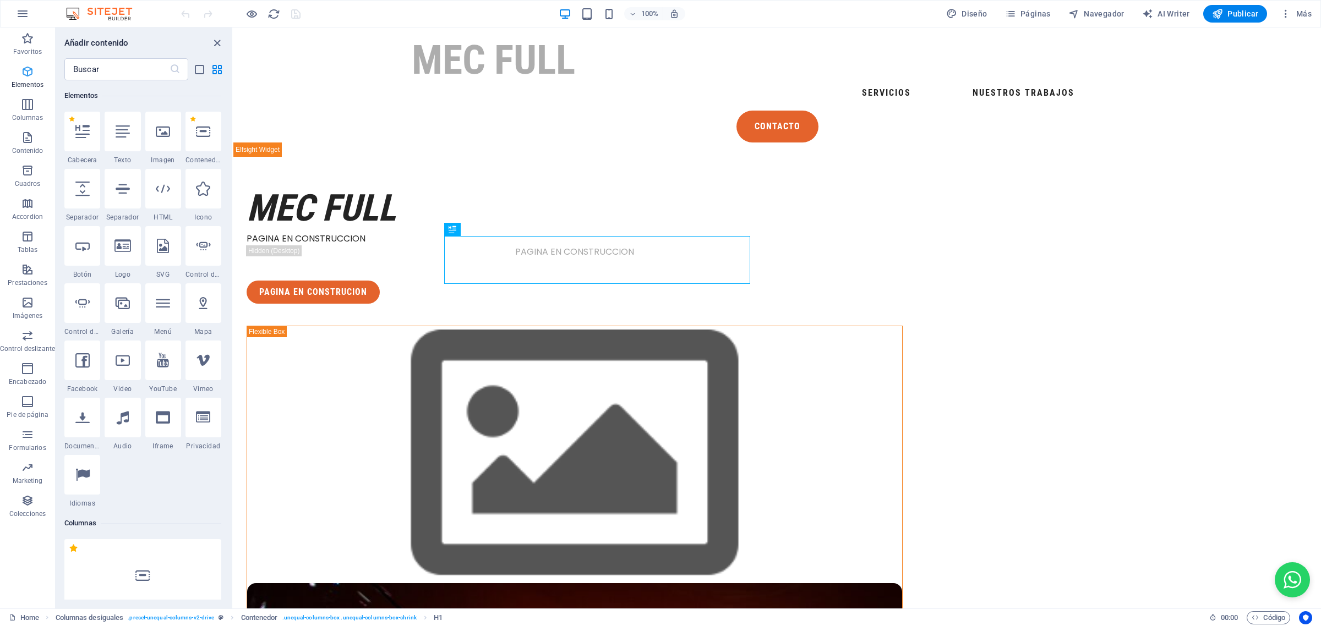
scroll to position [207, 0]
click at [23, 11] on icon "button" at bounding box center [22, 13] width 13 height 13
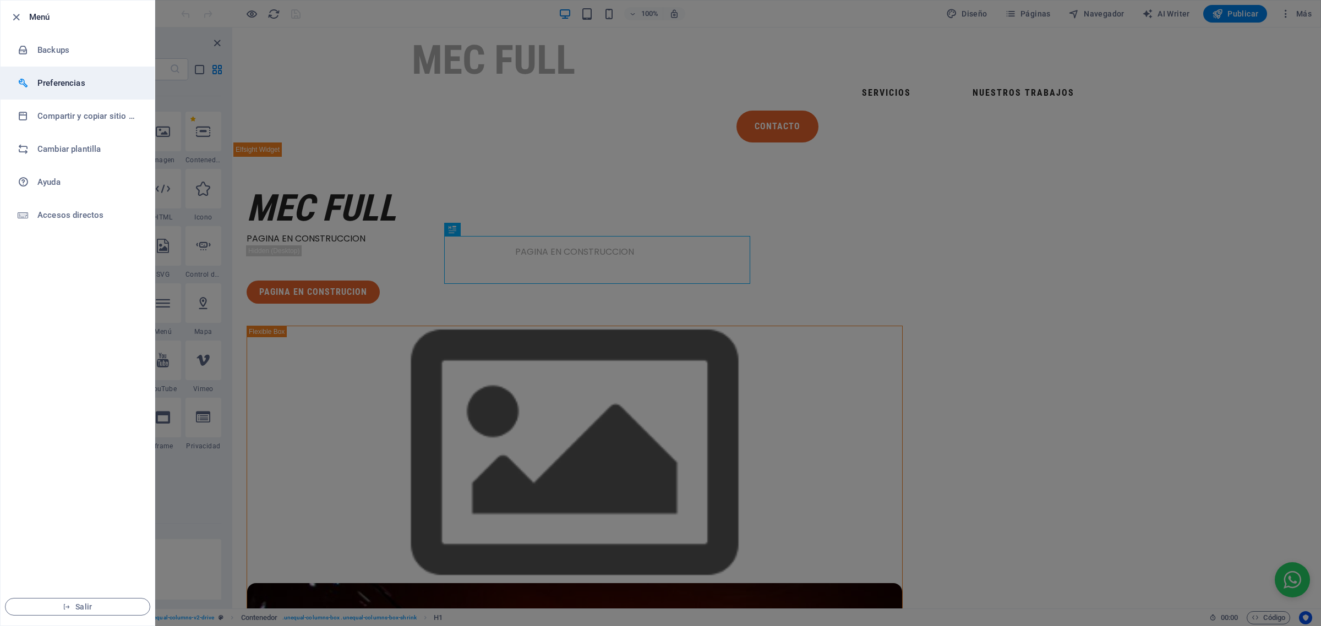
click at [68, 83] on h6 "Preferencias" at bounding box center [88, 82] width 102 height 13
select select "es"
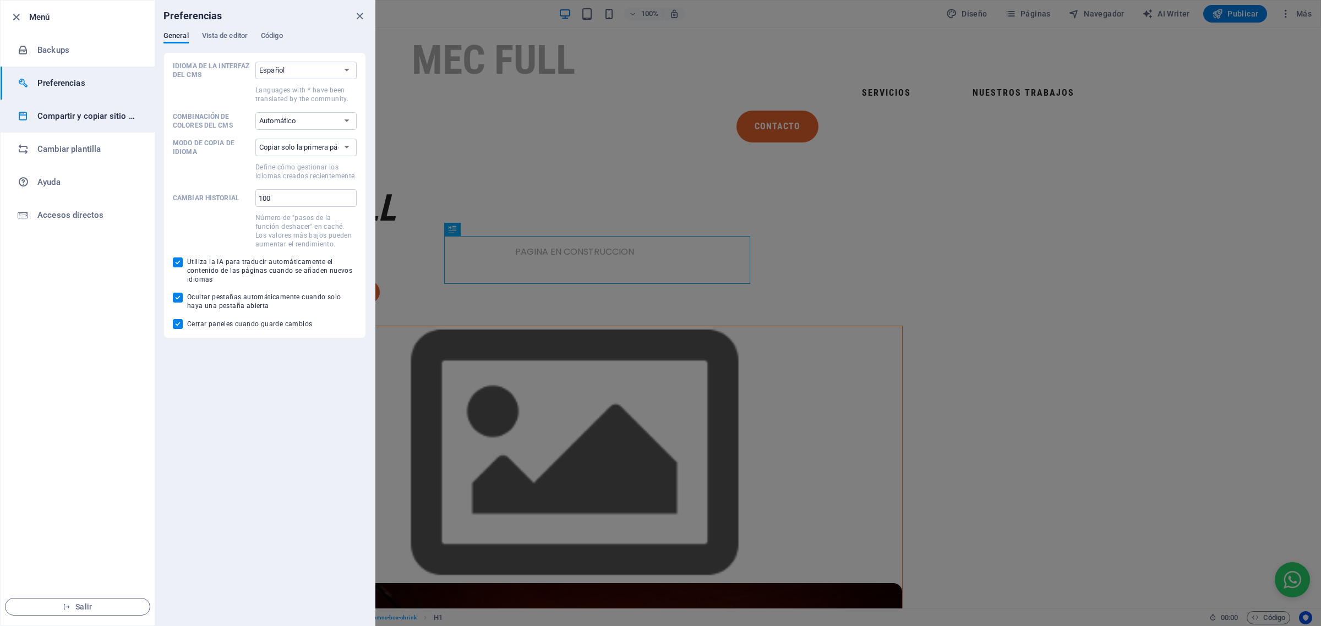
click at [72, 120] on h6 "Compartir y copiar sitio web" at bounding box center [88, 116] width 102 height 13
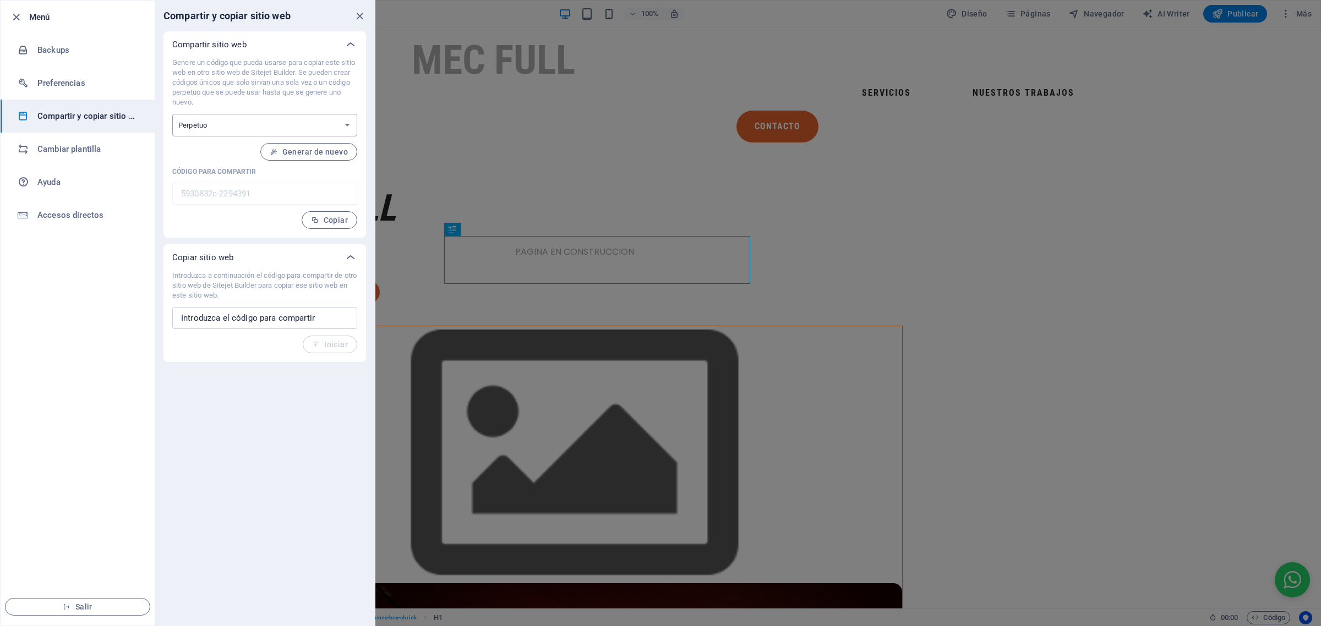
click at [231, 127] on select "Único Perpetuo" at bounding box center [264, 125] width 185 height 23
click at [88, 144] on h6 "Cambiar plantilla" at bounding box center [88, 149] width 102 height 13
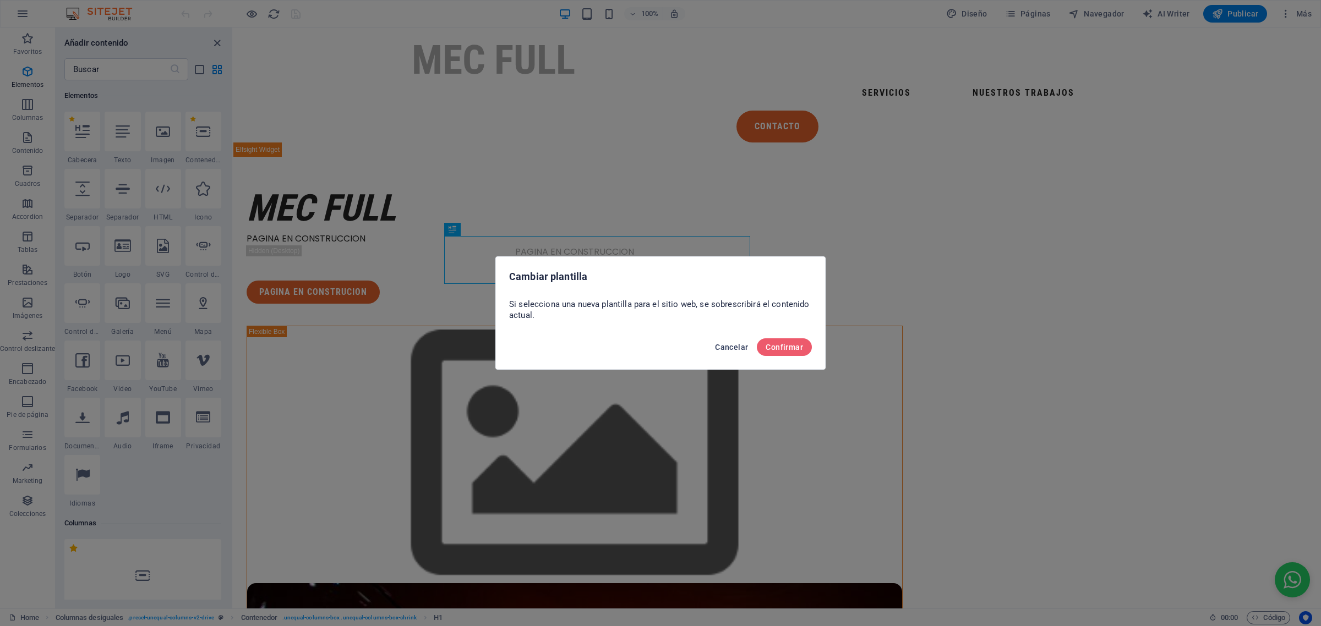
click at [724, 347] on span "Cancelar" at bounding box center [731, 347] width 33 height 9
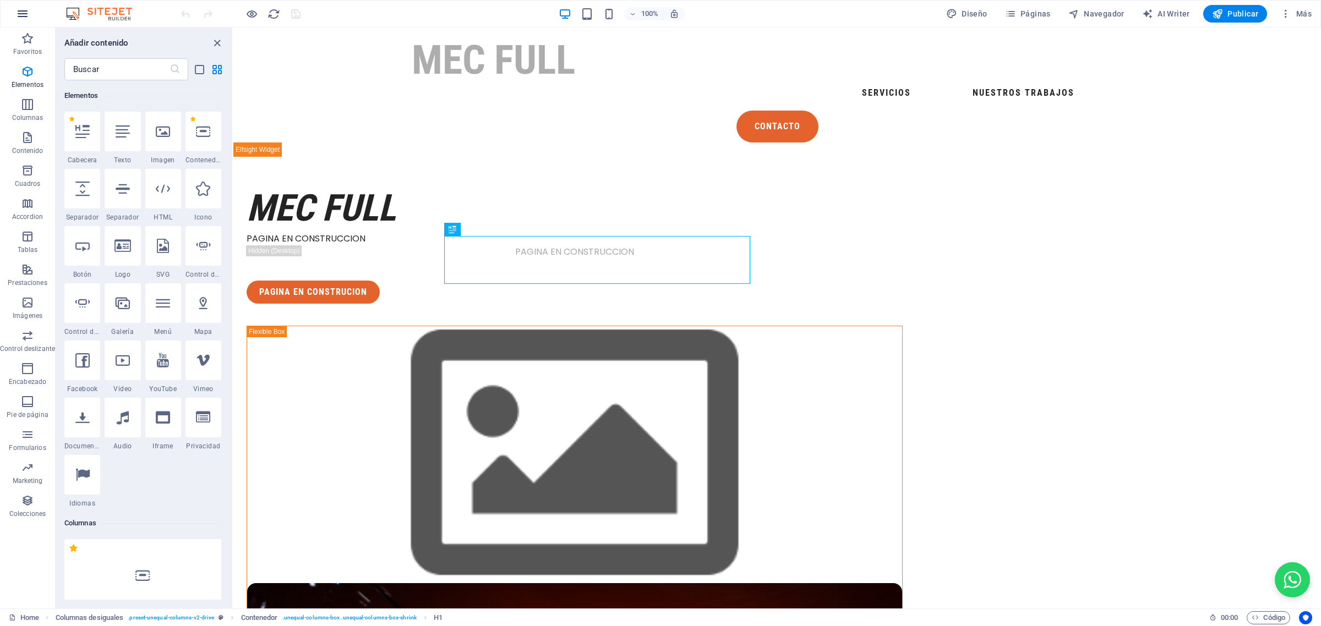
click at [21, 20] on icon "button" at bounding box center [22, 13] width 13 height 13
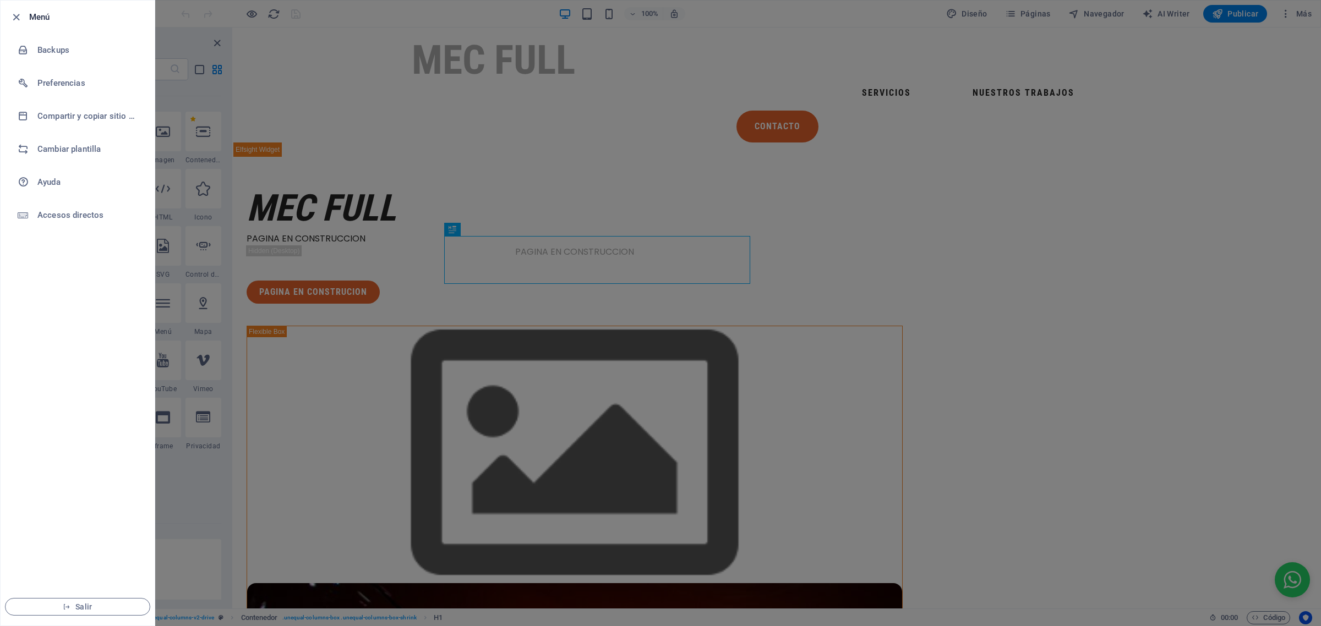
click at [166, 18] on div at bounding box center [660, 313] width 1321 height 626
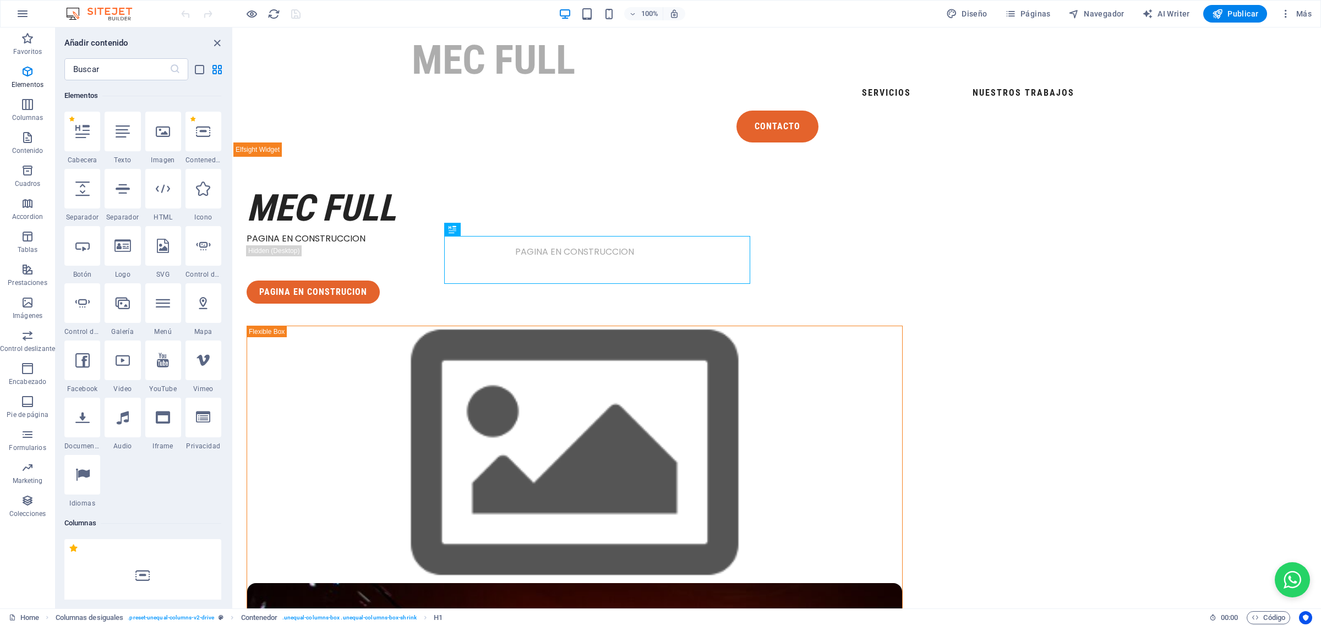
click at [113, 8] on img at bounding box center [104, 13] width 83 height 13
click at [100, 13] on img at bounding box center [104, 13] width 83 height 13
click at [1253, 9] on span "Publicar" at bounding box center [1235, 13] width 47 height 11
